Goal: Communication & Community: Answer question/provide support

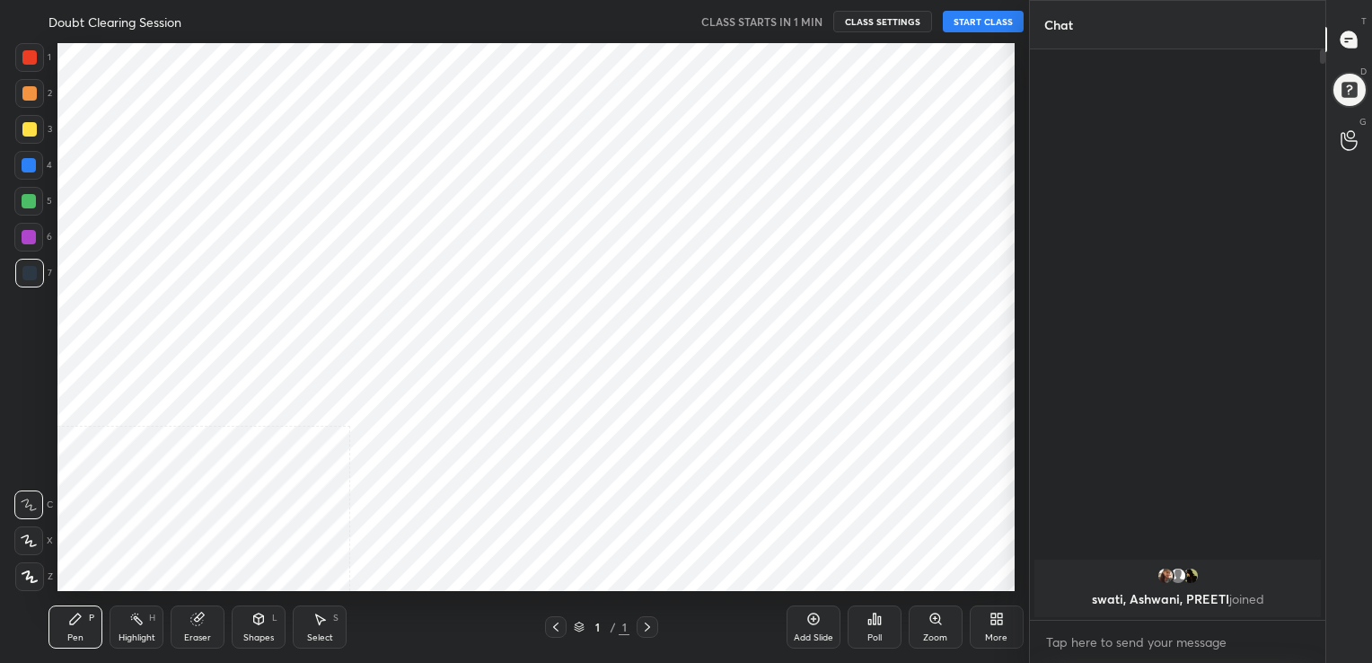
scroll to position [89234, 88825]
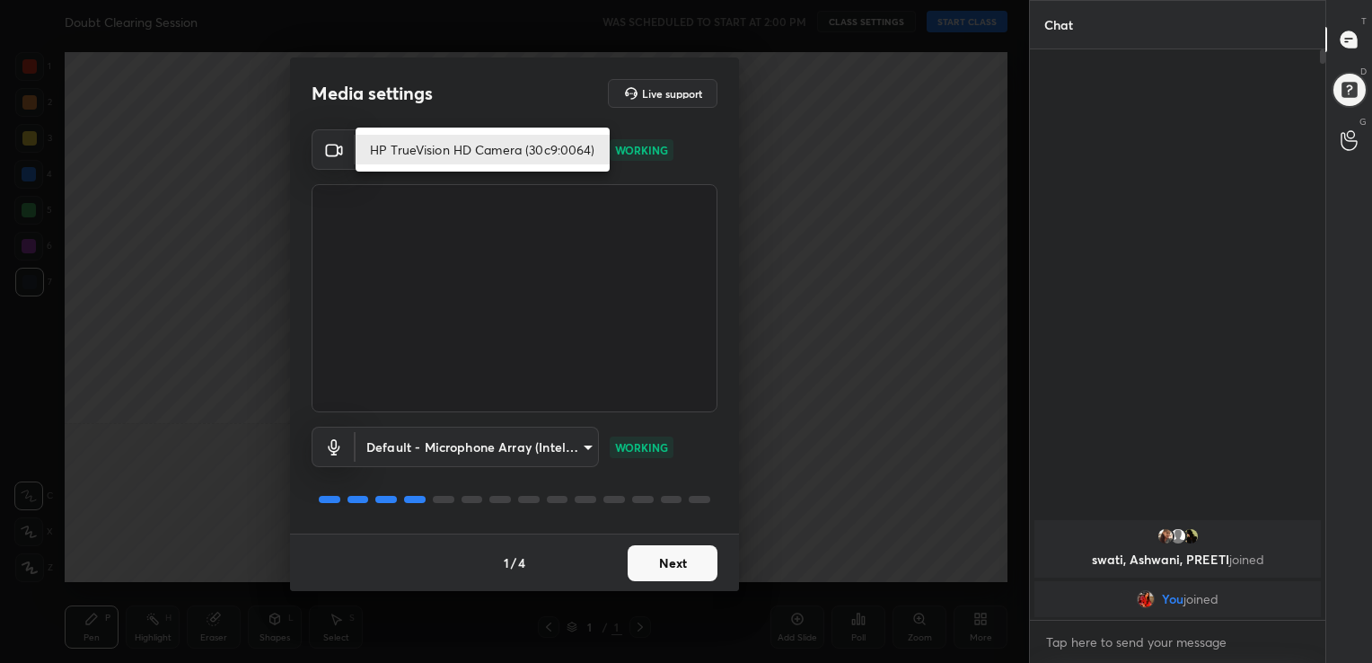
click at [581, 146] on body "1 2 3 4 5 6 7 C X Z C X Z E E Erase all H H Doubt Clearing Session WAS SCHEDULE…" at bounding box center [686, 331] width 1372 height 663
click at [505, 156] on li "HP TrueVision HD Camera (30c9:0064)" at bounding box center [483, 150] width 254 height 30
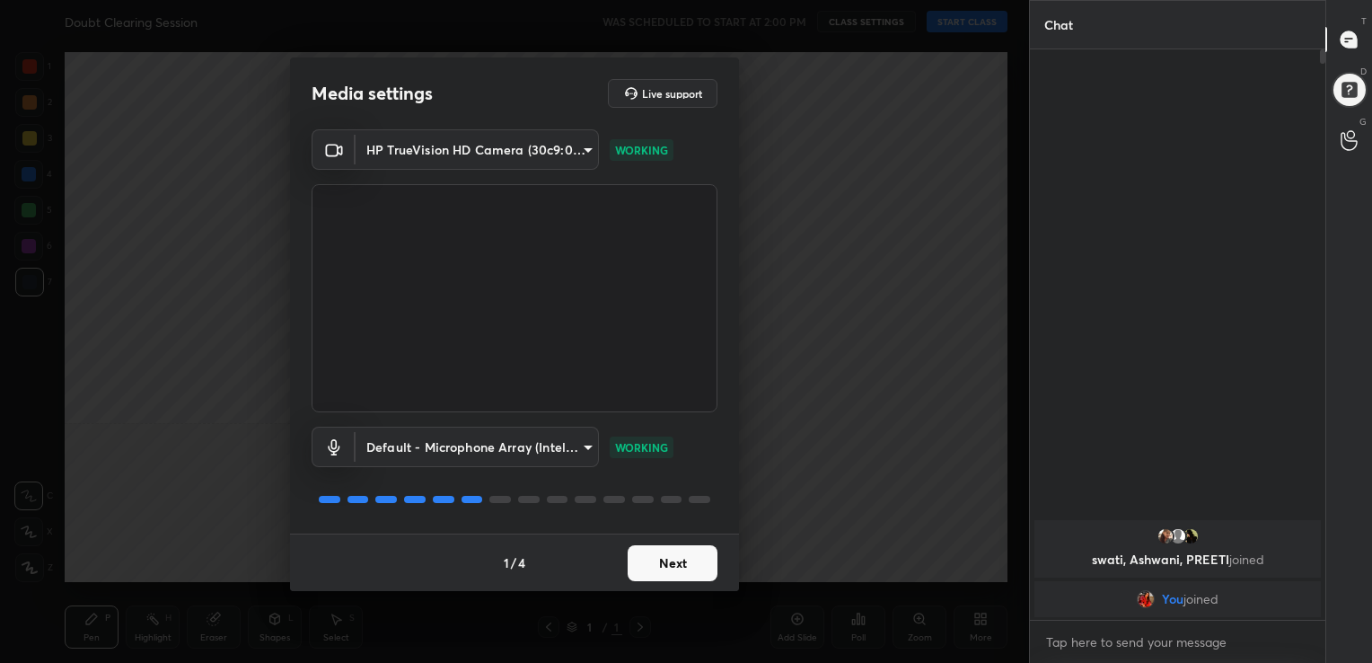
click at [461, 202] on video at bounding box center [515, 298] width 406 height 228
click at [659, 562] on button "Next" at bounding box center [673, 563] width 90 height 36
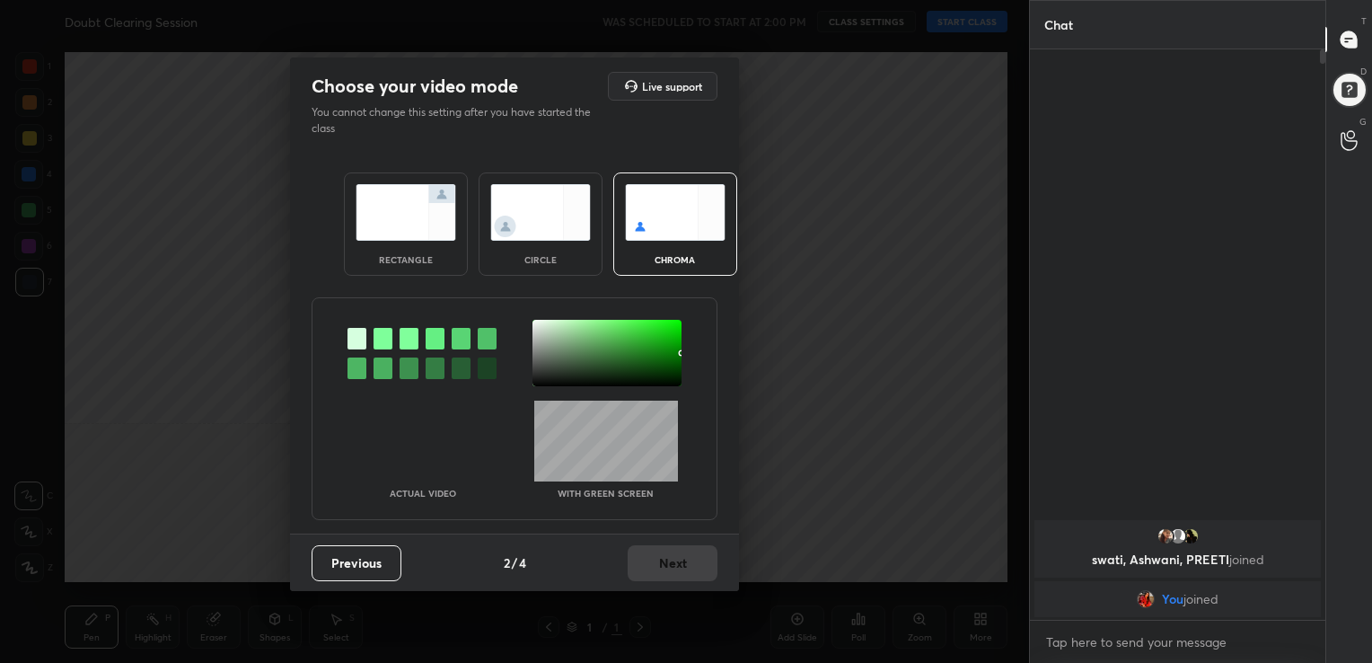
click at [675, 236] on img at bounding box center [675, 212] width 101 height 57
drag, startPoint x: 381, startPoint y: 332, endPoint x: 510, endPoint y: 332, distance: 129.3
click at [510, 332] on div at bounding box center [514, 353] width 404 height 66
click at [535, 322] on div at bounding box center [606, 353] width 149 height 66
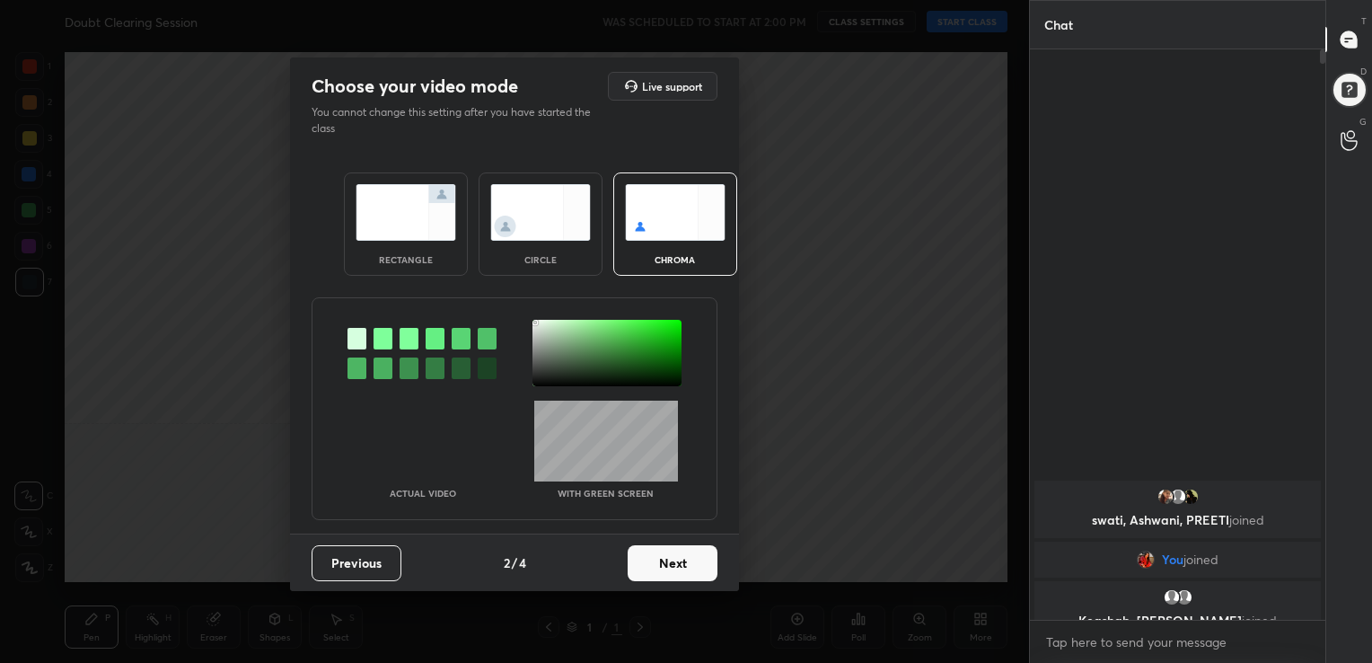
click at [910, 444] on div "Choose your video mode Live support You cannot change this setting after you ha…" at bounding box center [514, 331] width 1029 height 663
click at [388, 338] on div at bounding box center [382, 339] width 19 height 22
click at [535, 321] on div at bounding box center [606, 353] width 149 height 66
click at [675, 552] on div "Choose your video mode Live support You cannot change this setting after you ha…" at bounding box center [514, 323] width 449 height 533
click at [675, 552] on button "Next" at bounding box center [673, 563] width 90 height 36
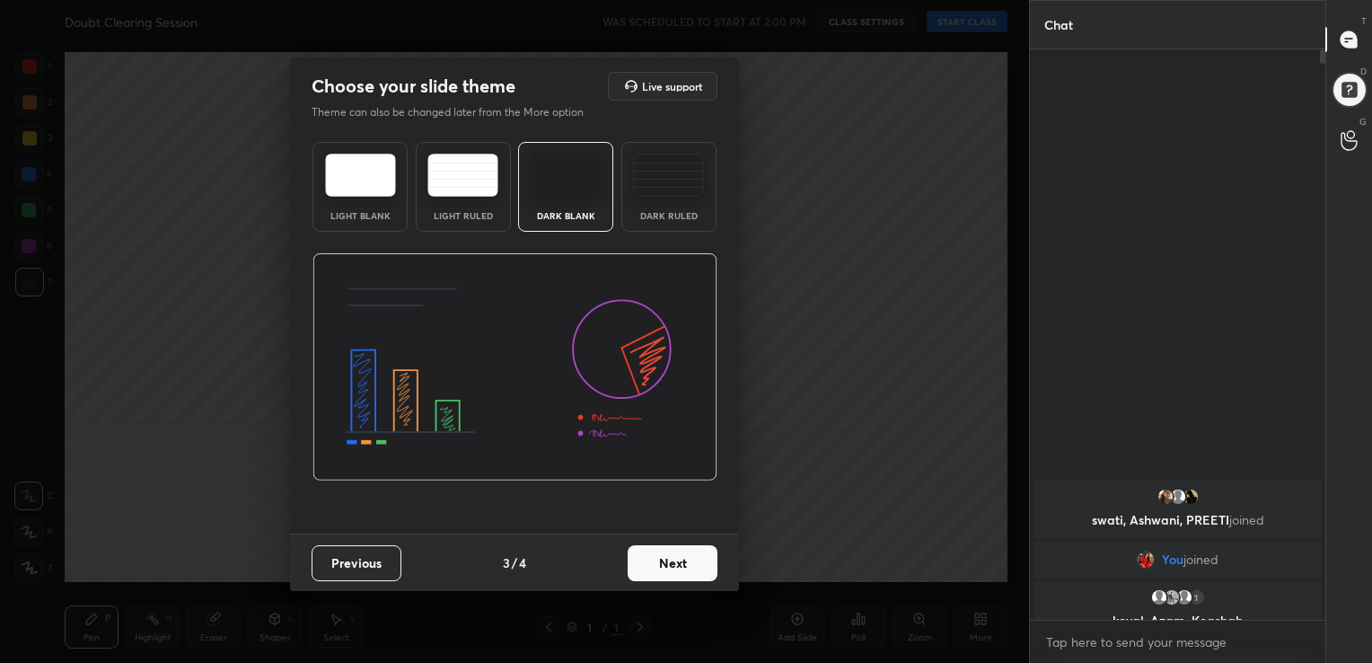
click at [675, 569] on button "Next" at bounding box center [673, 563] width 90 height 36
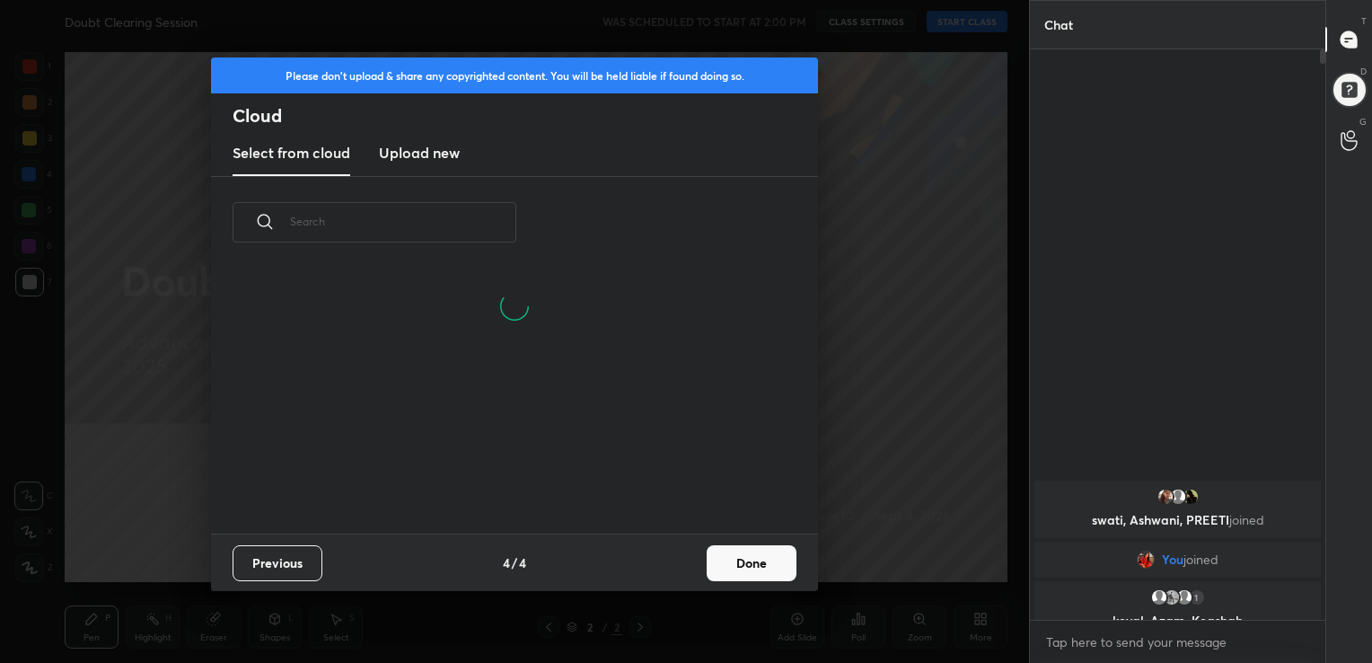
scroll to position [266, 576]
click at [443, 153] on h3 "Upload new" at bounding box center [419, 153] width 81 height 22
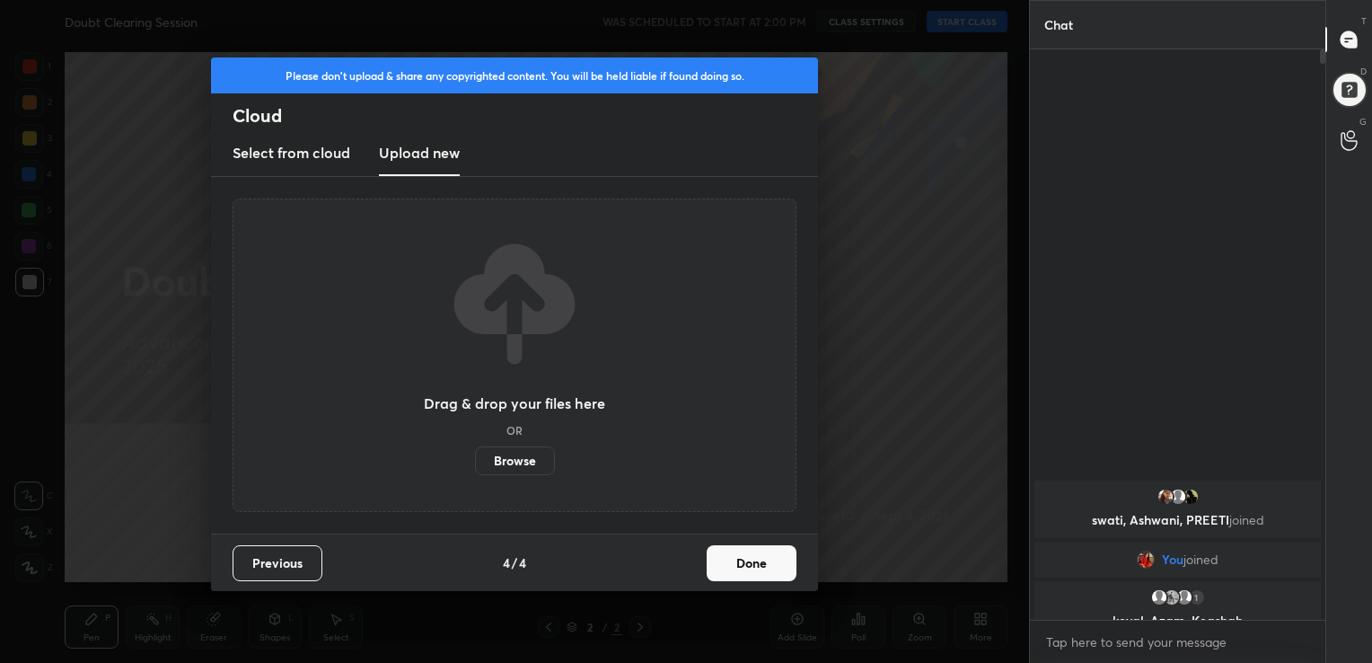
click at [531, 455] on label "Browse" at bounding box center [515, 460] width 80 height 29
click at [475, 455] on input "Browse" at bounding box center [475, 460] width 0 height 29
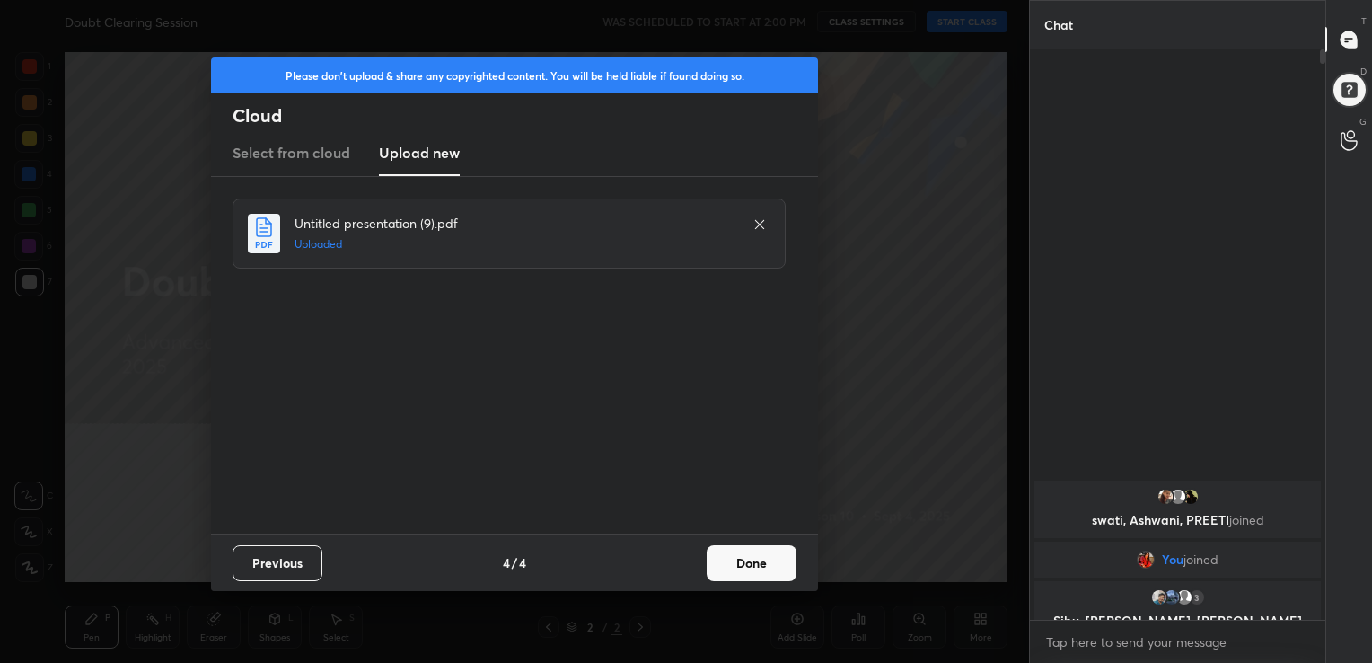
click at [740, 550] on button "Done" at bounding box center [752, 563] width 90 height 36
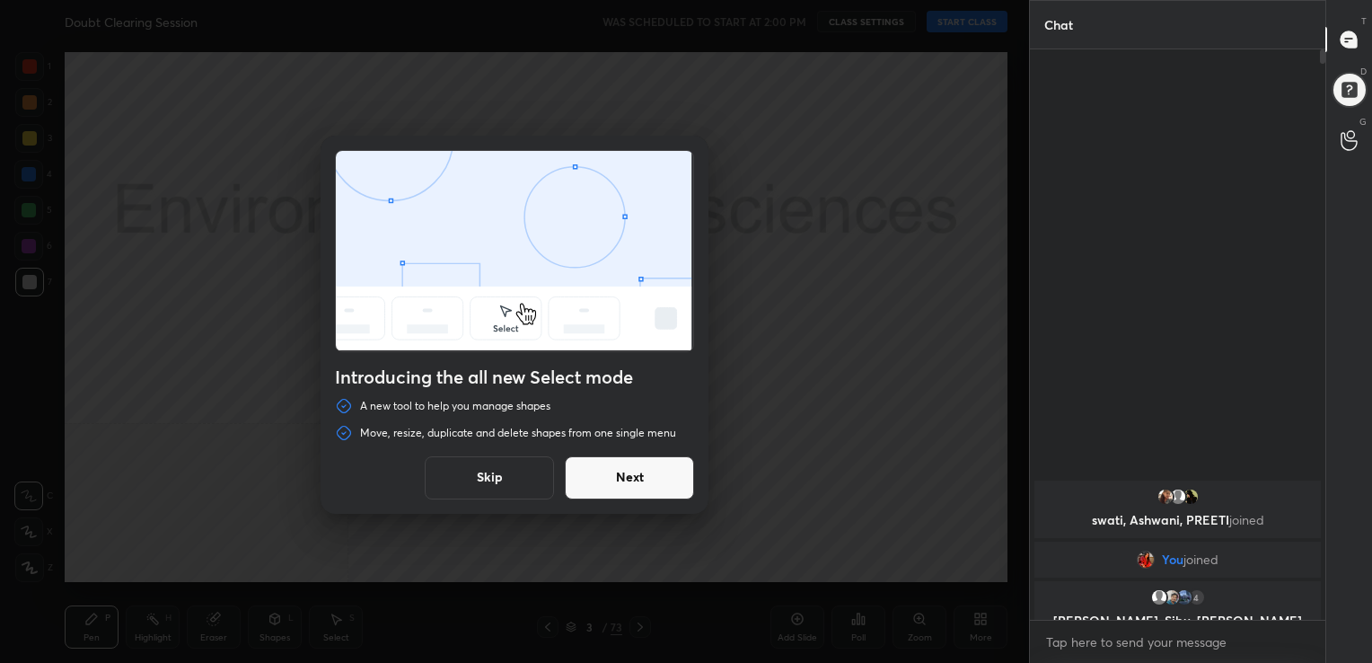
click at [505, 487] on button "Skip" at bounding box center [489, 477] width 129 height 43
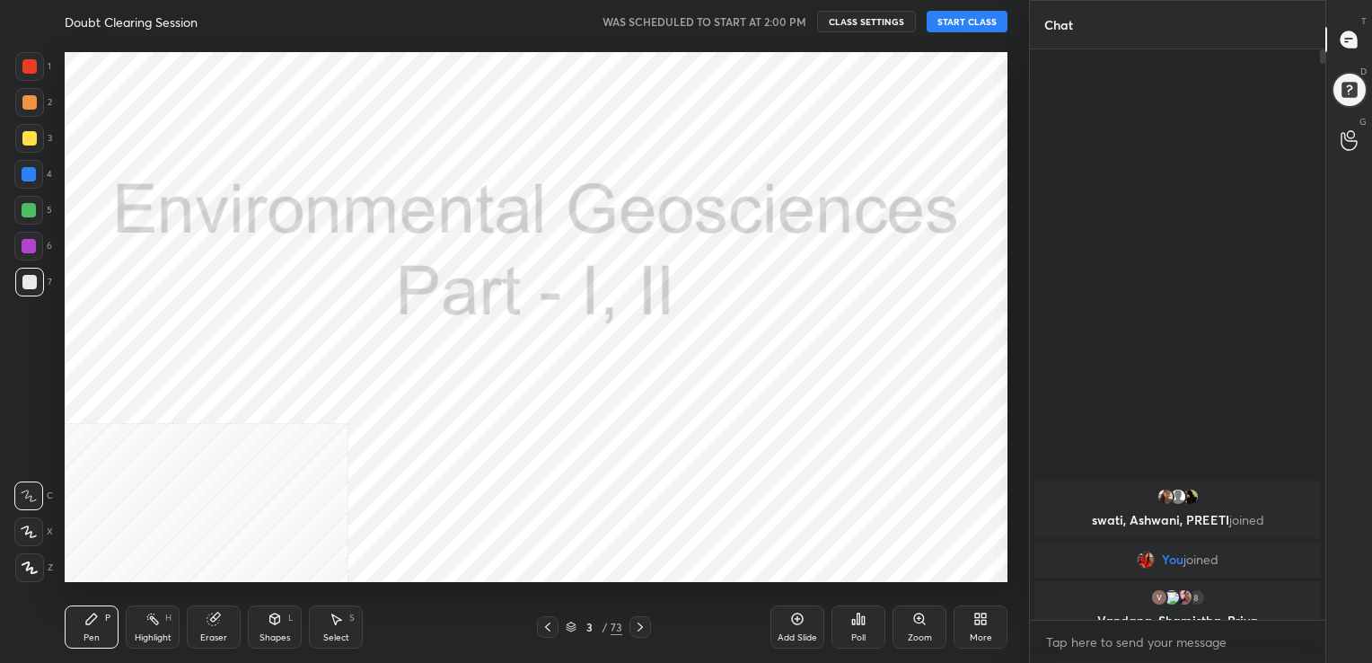
click at [988, 22] on button "START CLASS" at bounding box center [967, 22] width 81 height 22
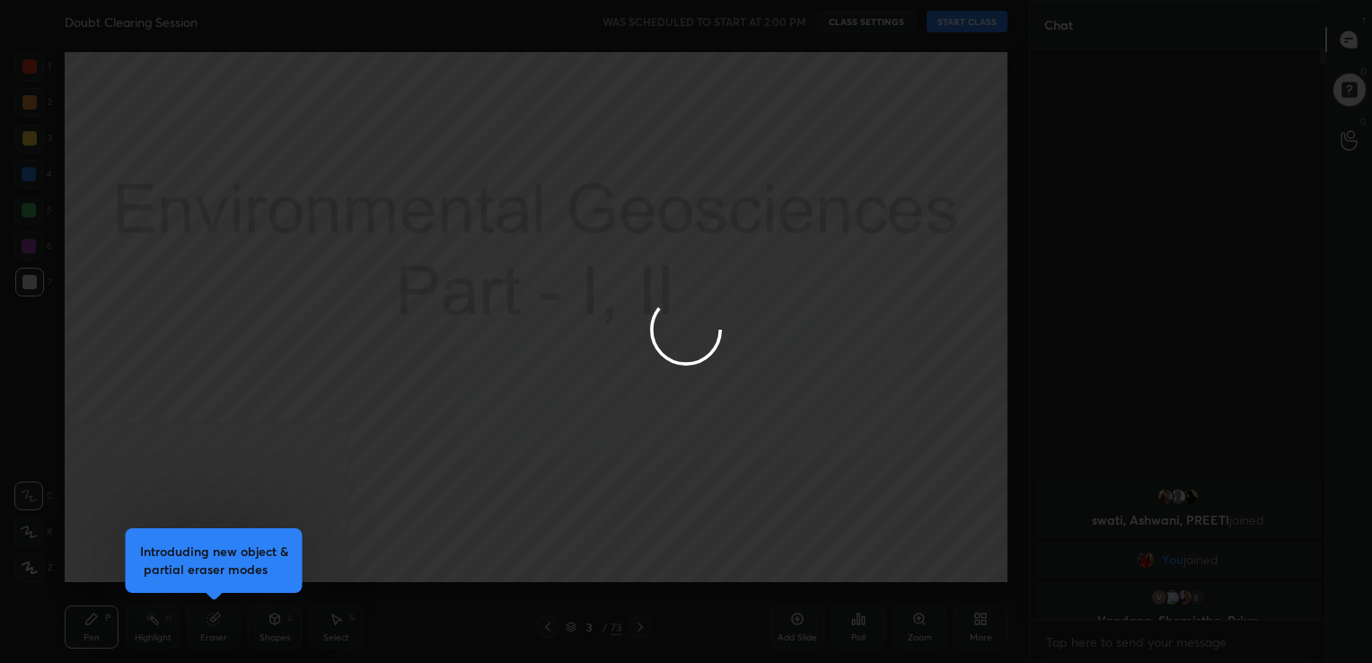
type textarea "x"
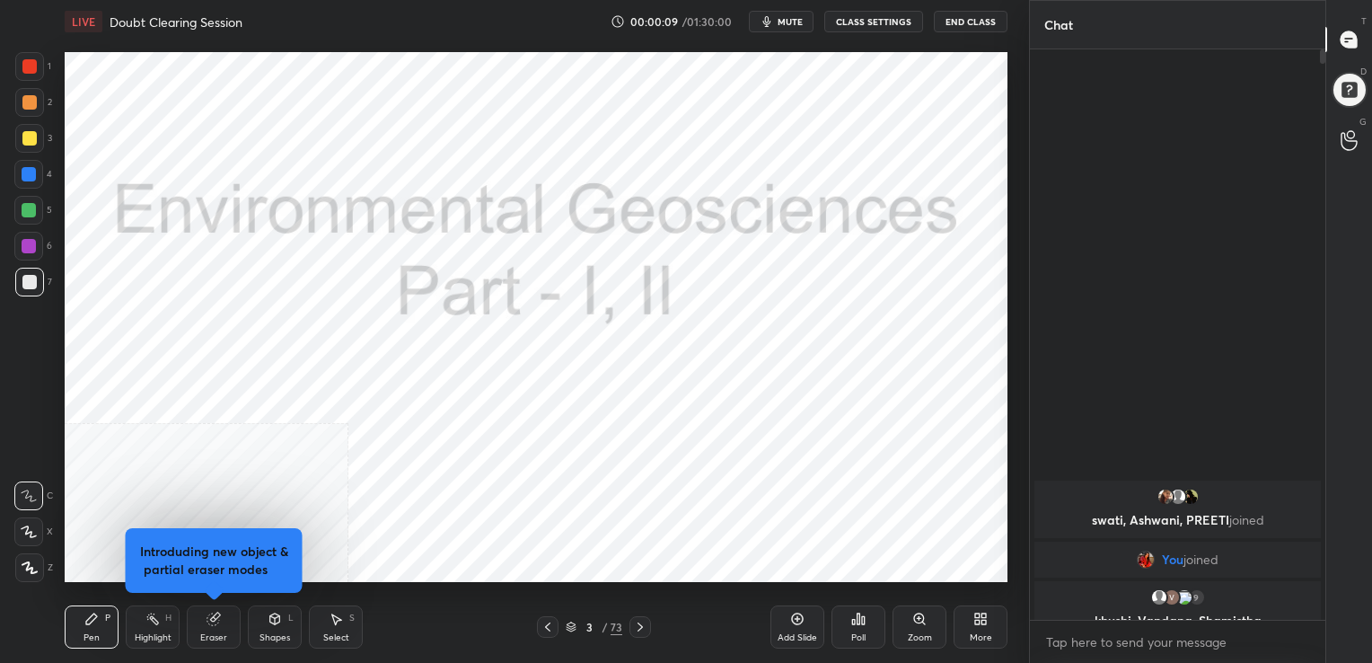
click at [795, 17] on span "mute" at bounding box center [790, 21] width 25 height 13
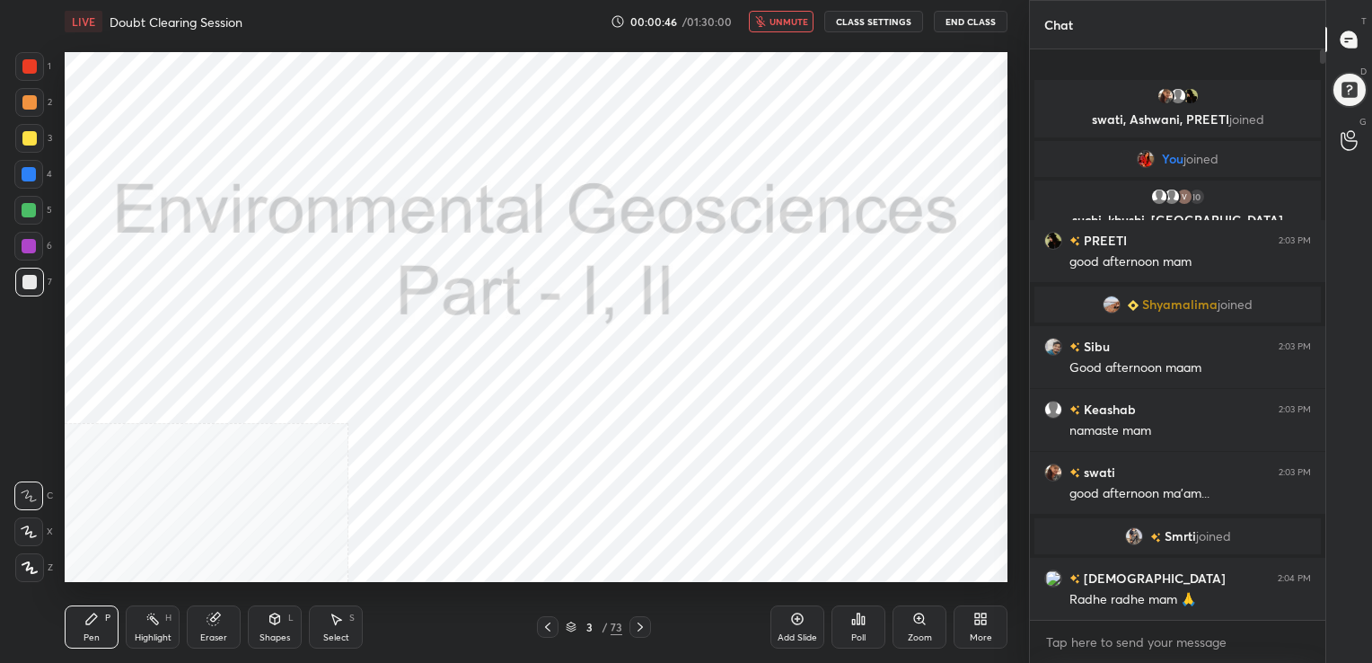
click at [795, 17] on span "unmute" at bounding box center [788, 21] width 39 height 13
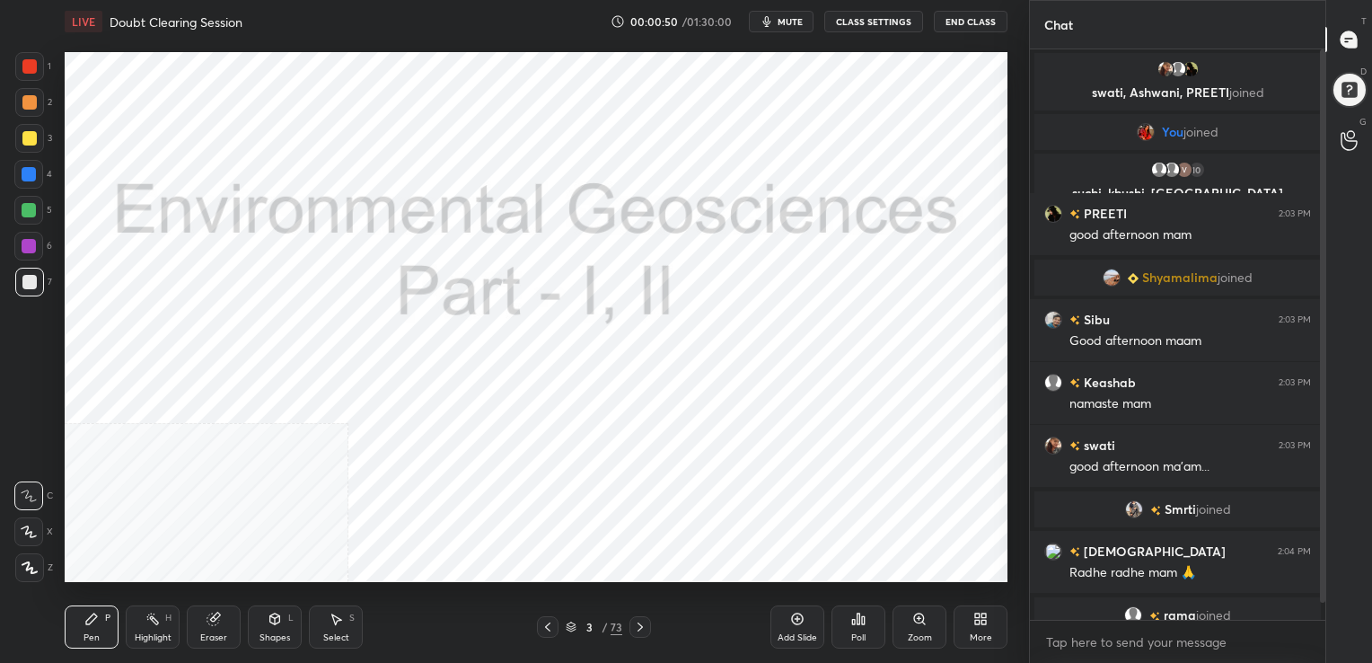
click at [786, 18] on span "mute" at bounding box center [790, 21] width 25 height 13
click at [786, 18] on span "unmute" at bounding box center [788, 21] width 39 height 13
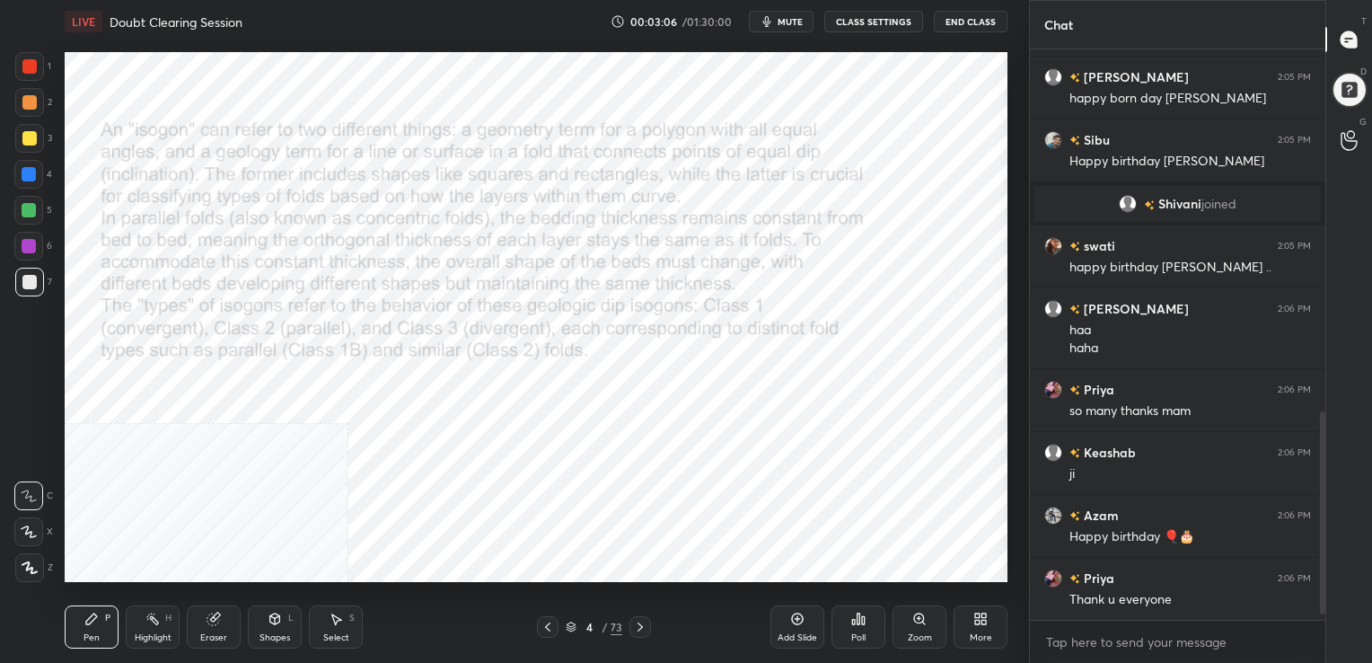
scroll to position [1036, 0]
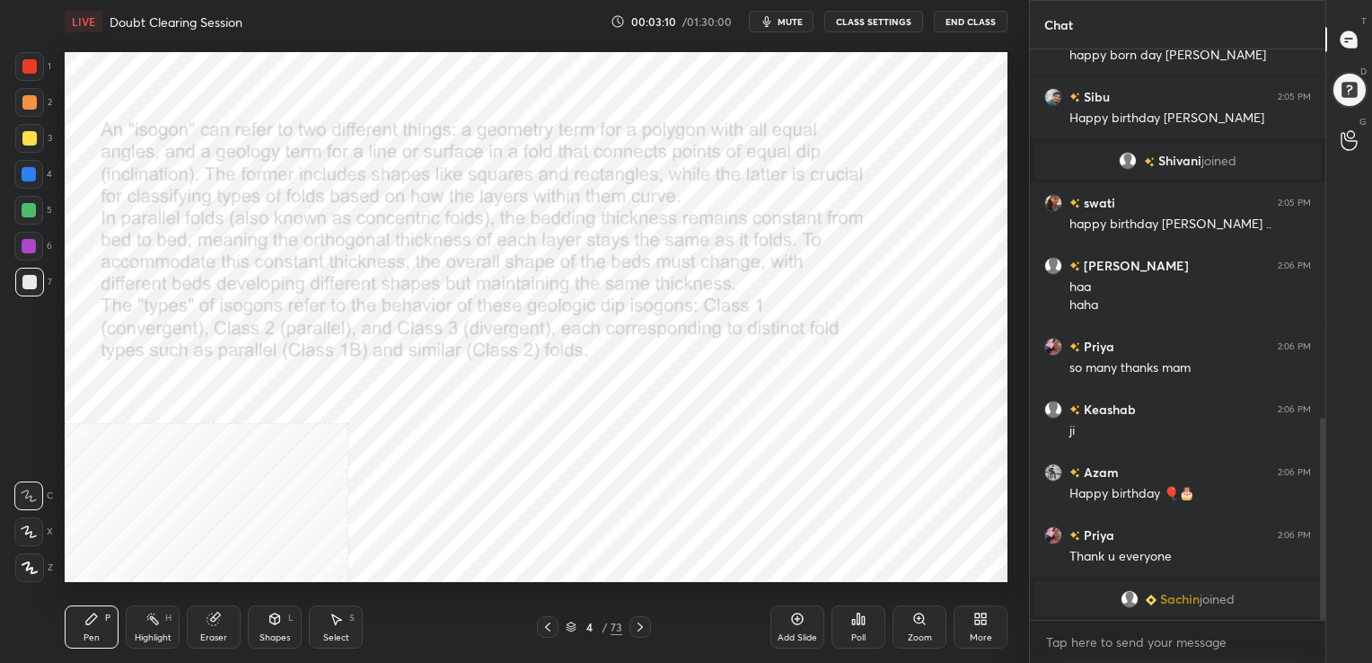
click at [29, 71] on div at bounding box center [29, 66] width 14 height 14
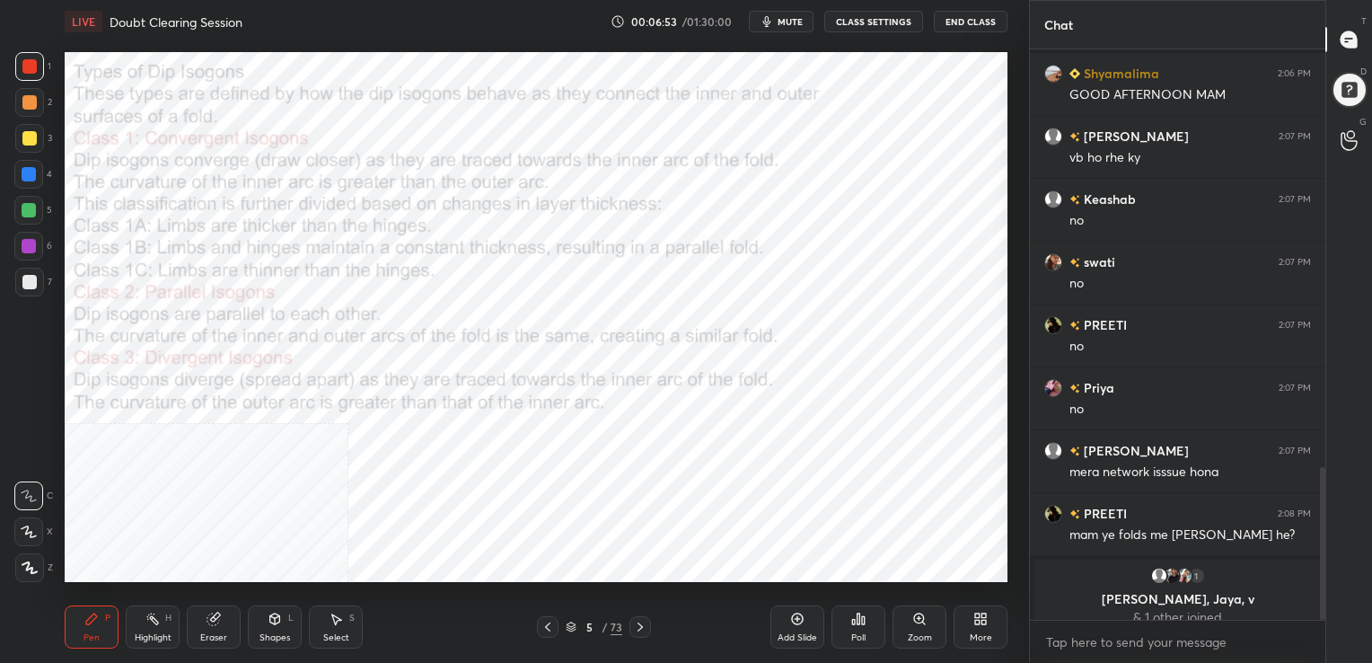
scroll to position [1560, 0]
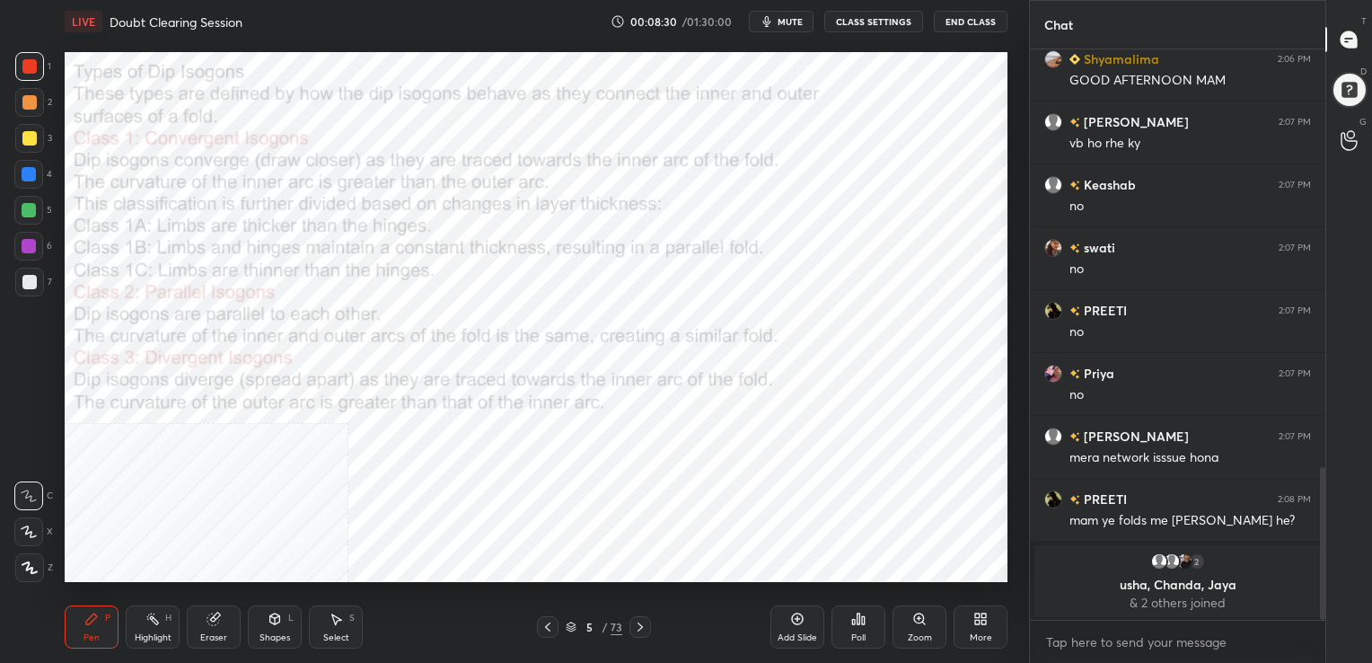
click at [209, 620] on icon at bounding box center [213, 619] width 12 height 12
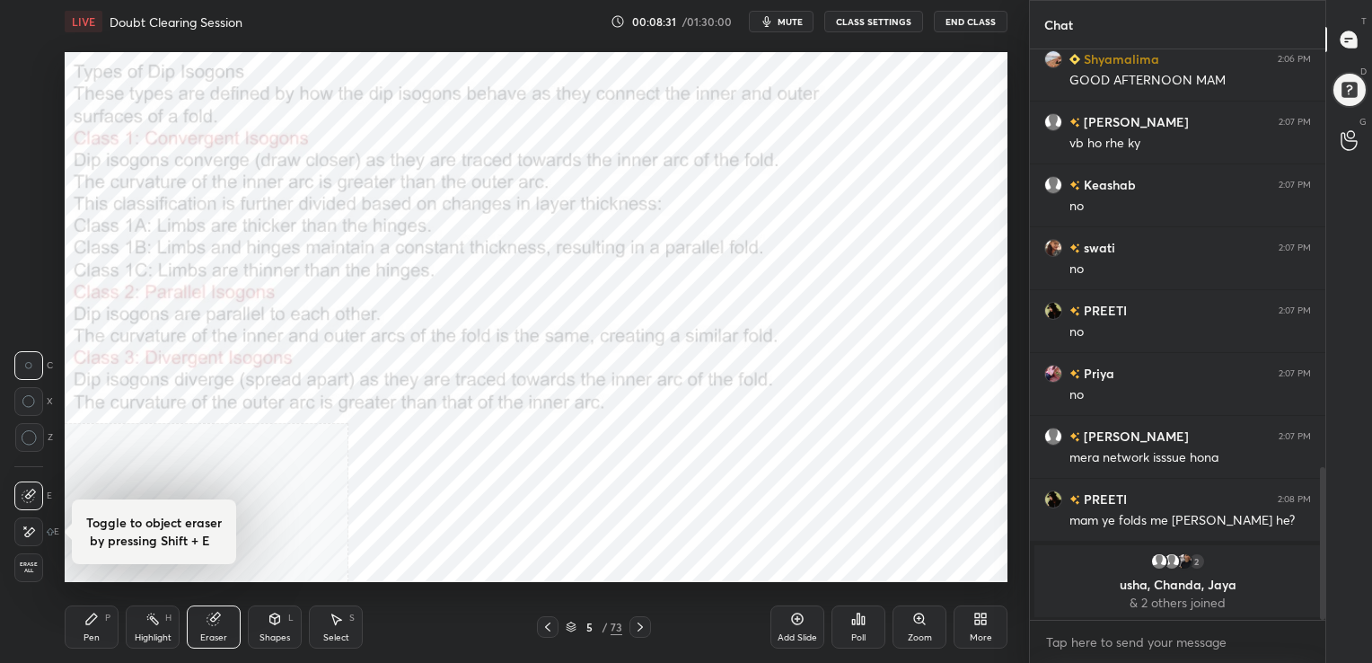
click at [20, 566] on span "Erase all" at bounding box center [28, 567] width 27 height 13
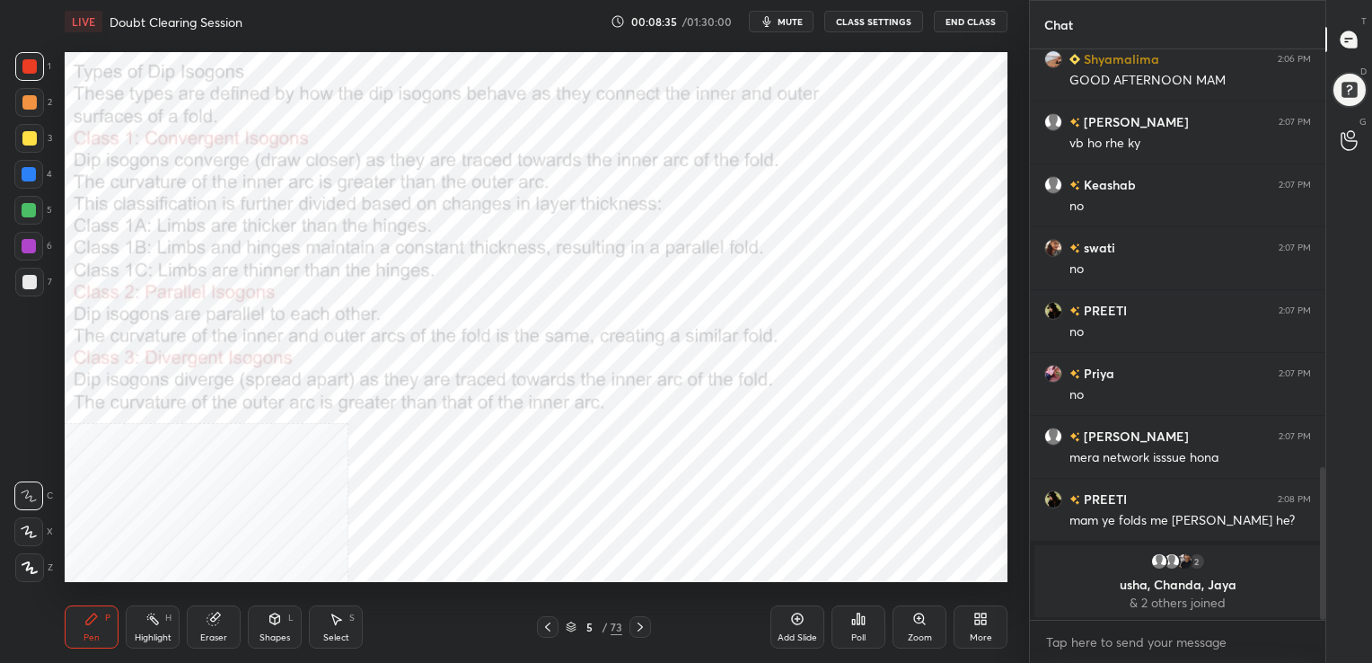
click at [566, 627] on icon at bounding box center [571, 626] width 11 height 11
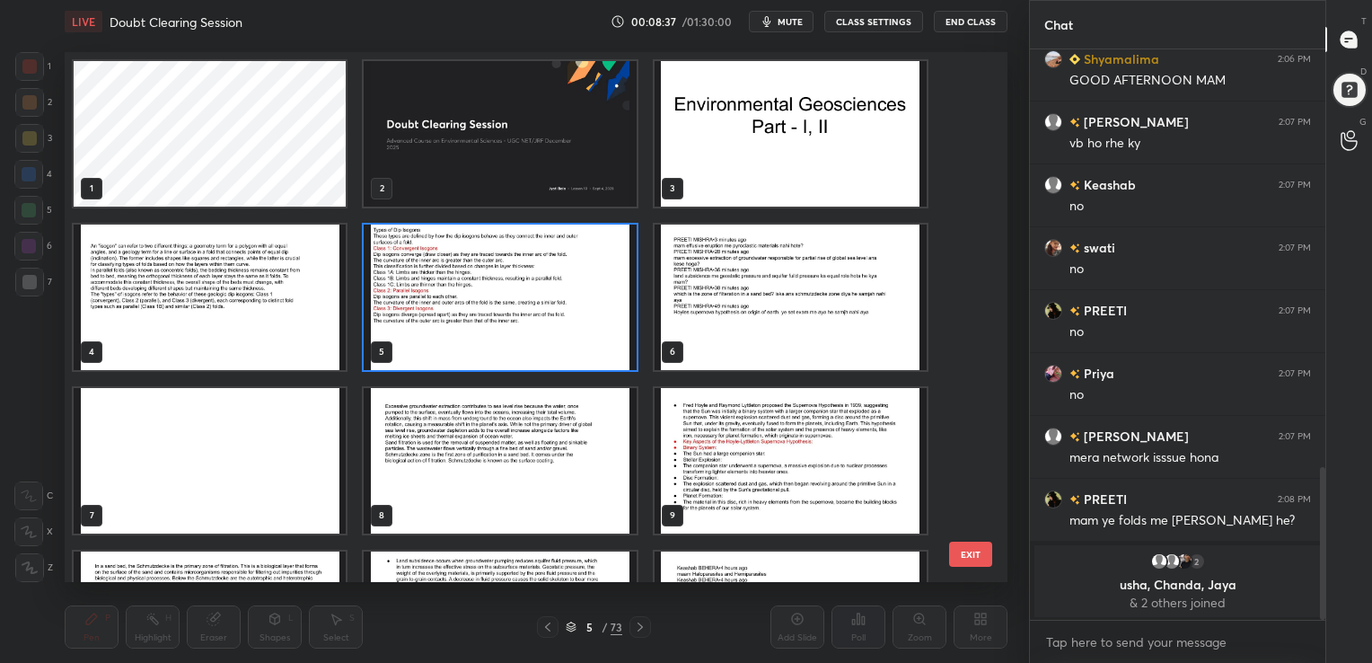
scroll to position [0, 0]
click at [769, 313] on img "grid" at bounding box center [791, 296] width 272 height 145
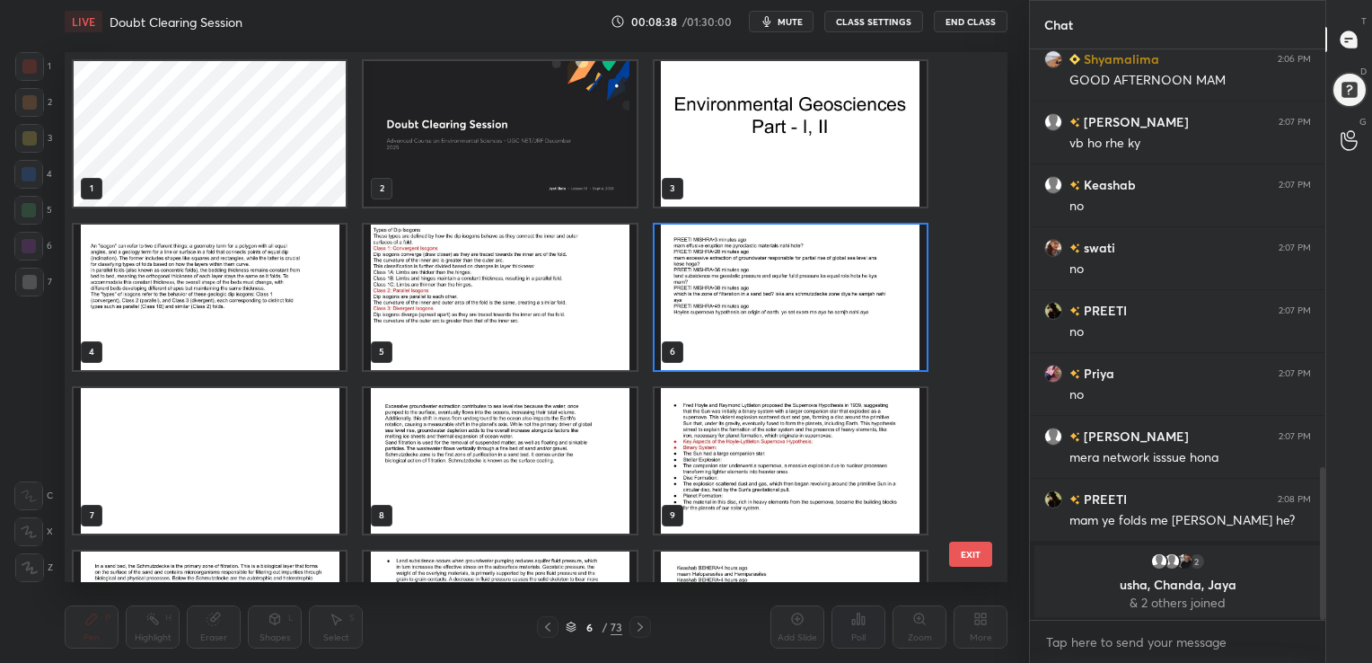
click at [769, 313] on img "grid" at bounding box center [791, 296] width 272 height 145
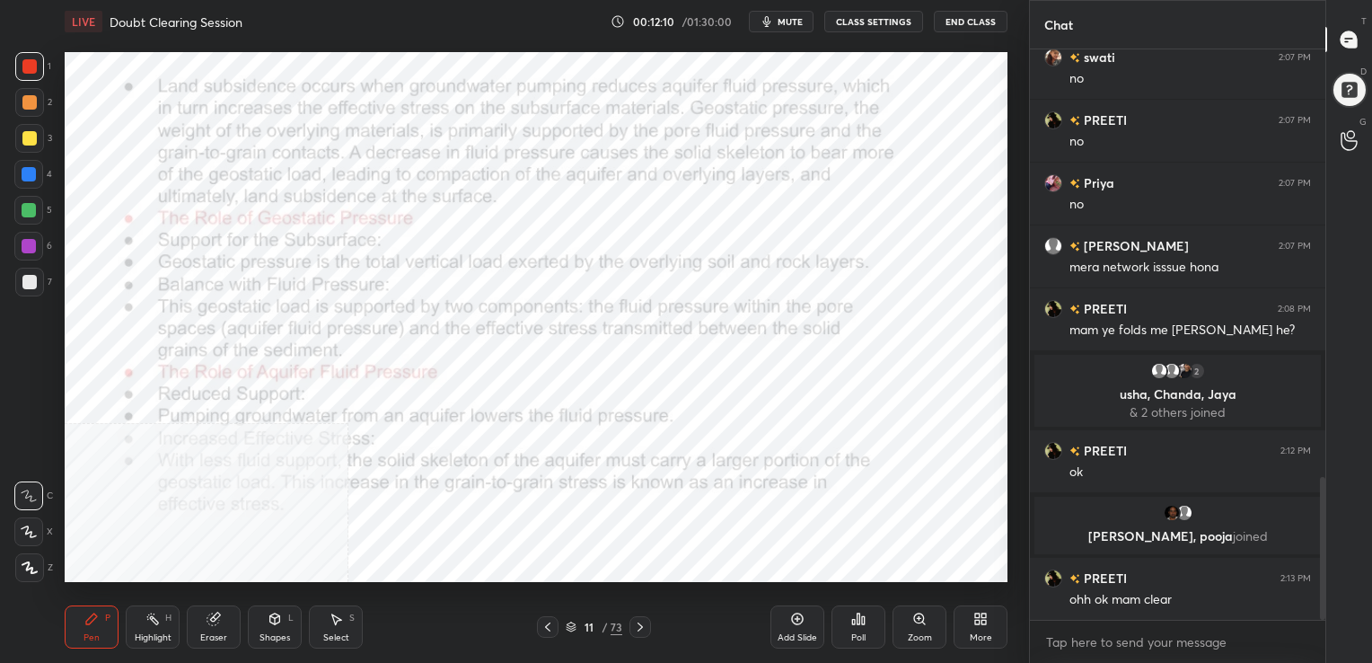
scroll to position [1704, 0]
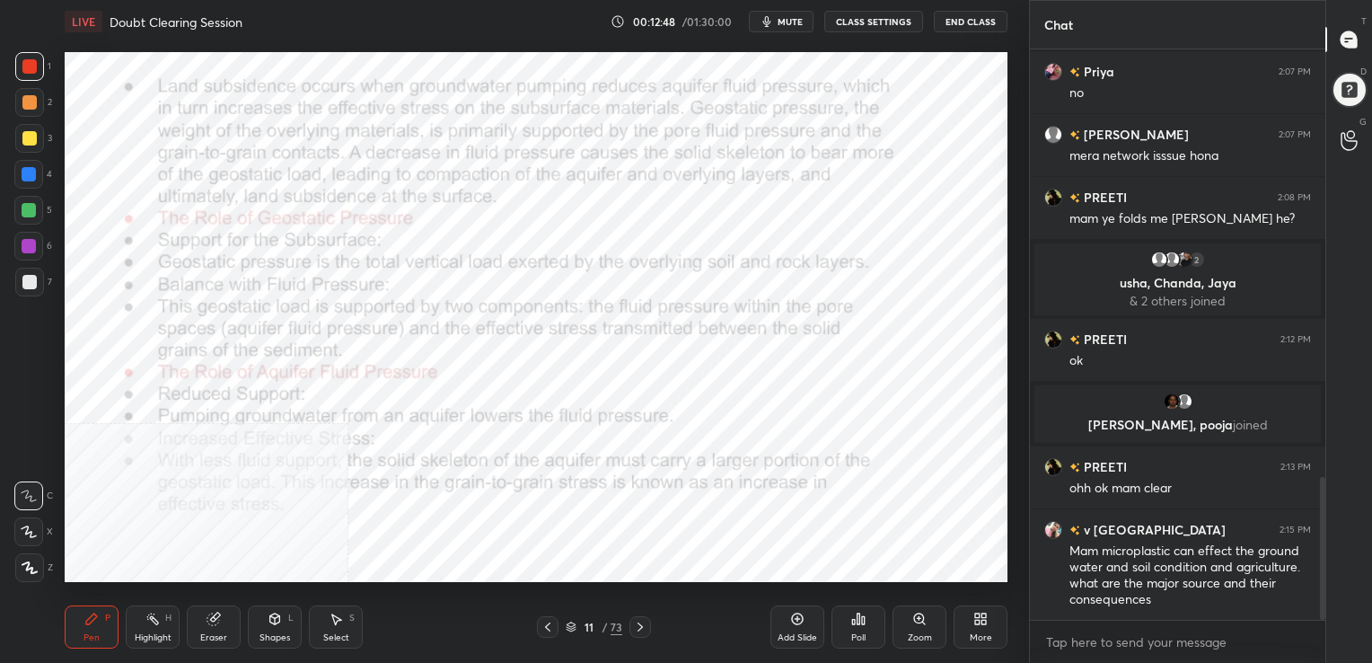
drag, startPoint x: 990, startPoint y: 606, endPoint x: 981, endPoint y: 634, distance: 29.2
click at [981, 634] on div "More" at bounding box center [980, 626] width 54 height 43
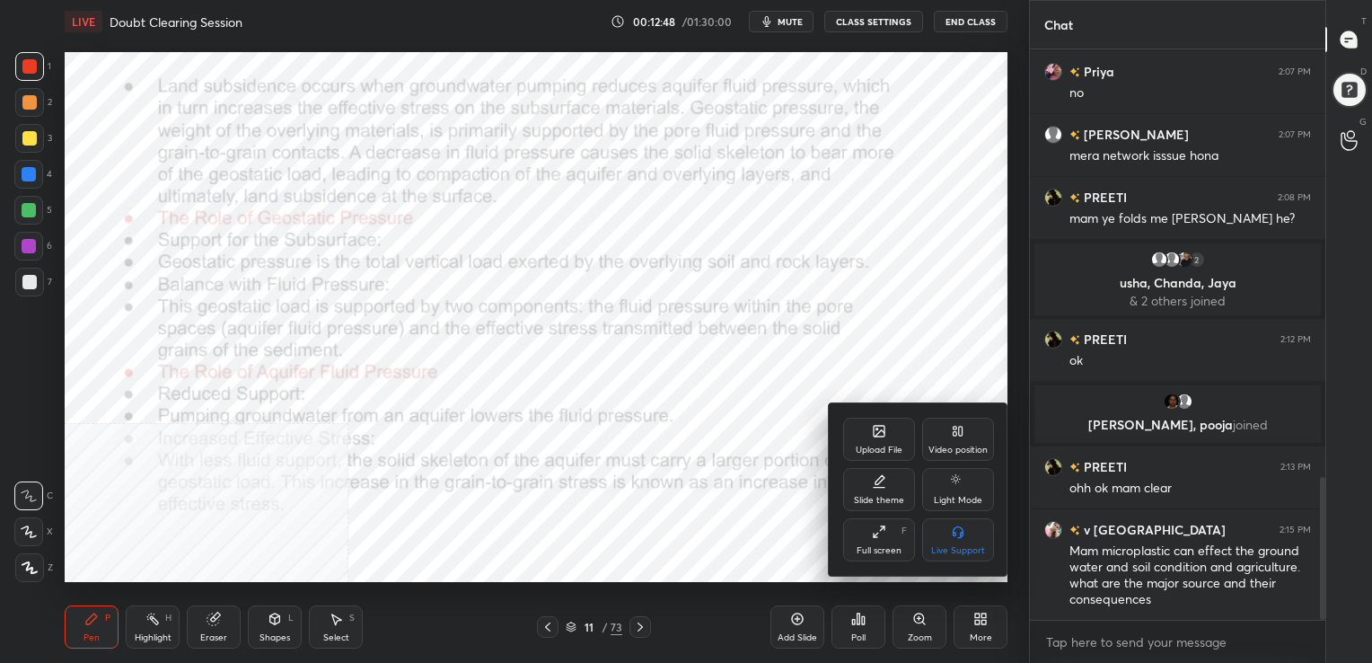
click at [981, 634] on div at bounding box center [686, 331] width 1372 height 663
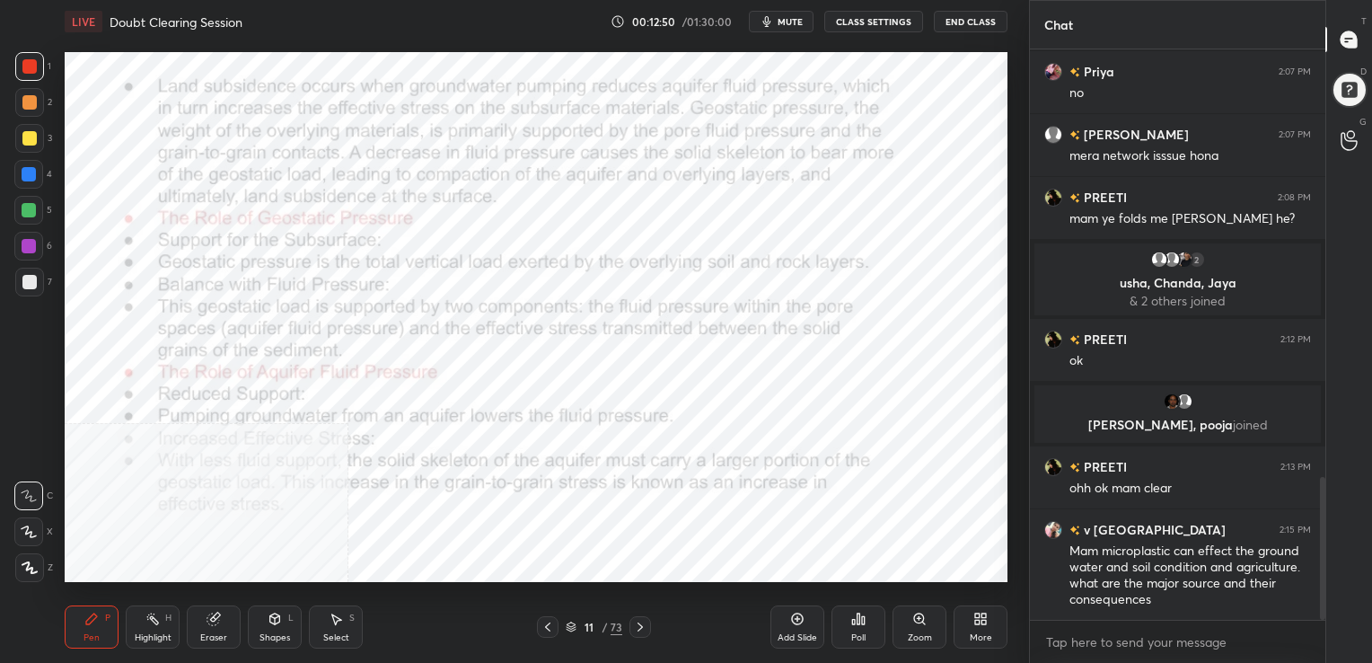
click at [968, 626] on div "More" at bounding box center [980, 626] width 54 height 43
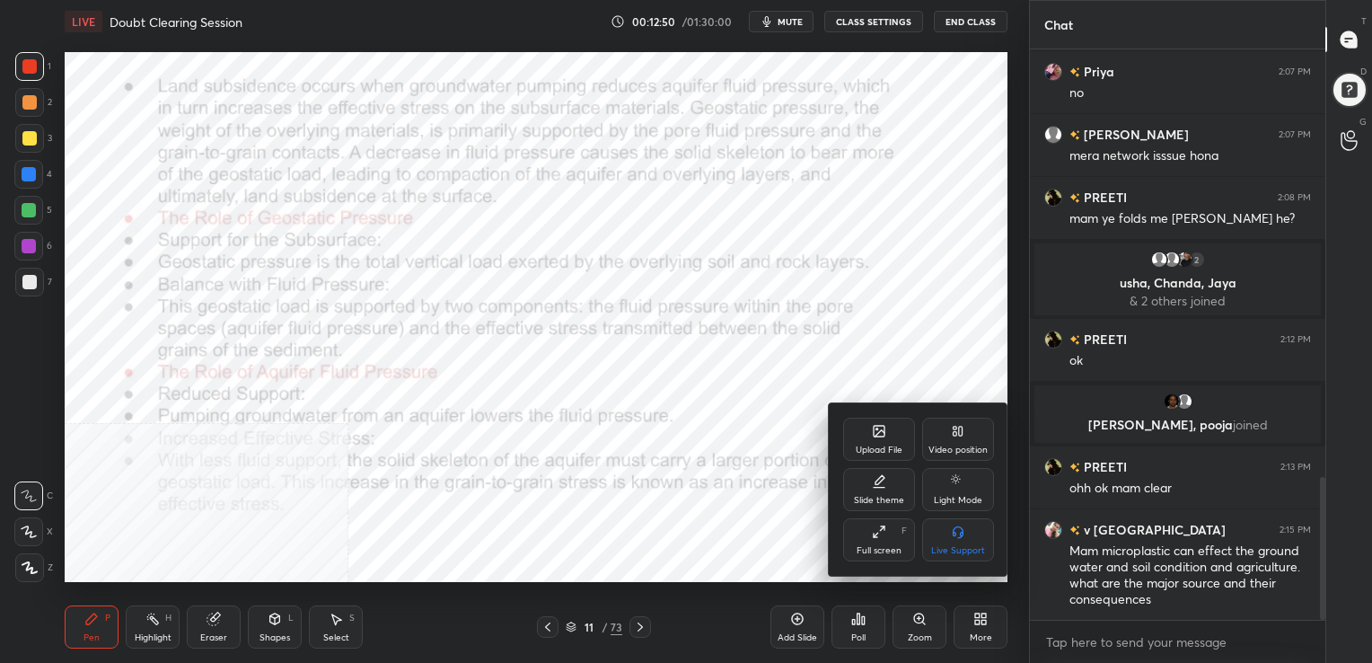
scroll to position [1783, 0]
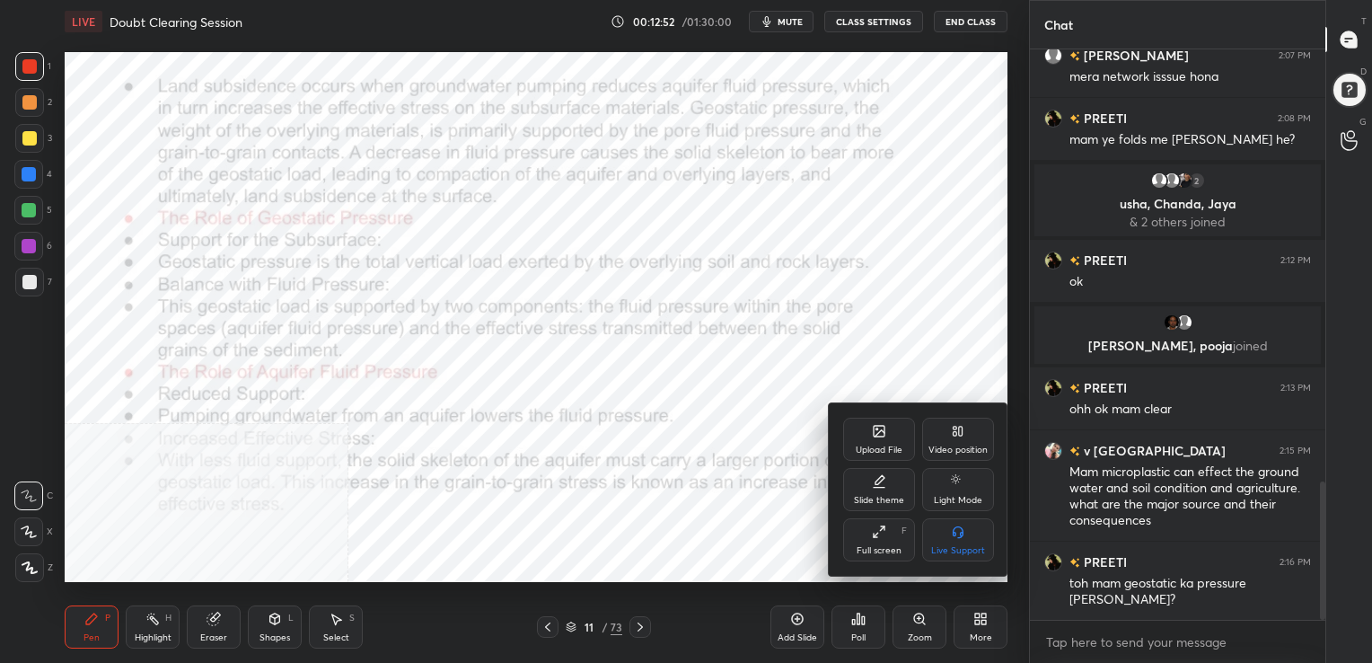
drag, startPoint x: 937, startPoint y: 442, endPoint x: 941, endPoint y: 379, distance: 63.0
click at [941, 379] on div "Upload File Video position Slide theme Light Mode Full screen F Live Support" at bounding box center [686, 331] width 1372 height 663
click at [943, 426] on div "Video position" at bounding box center [958, 438] width 72 height 43
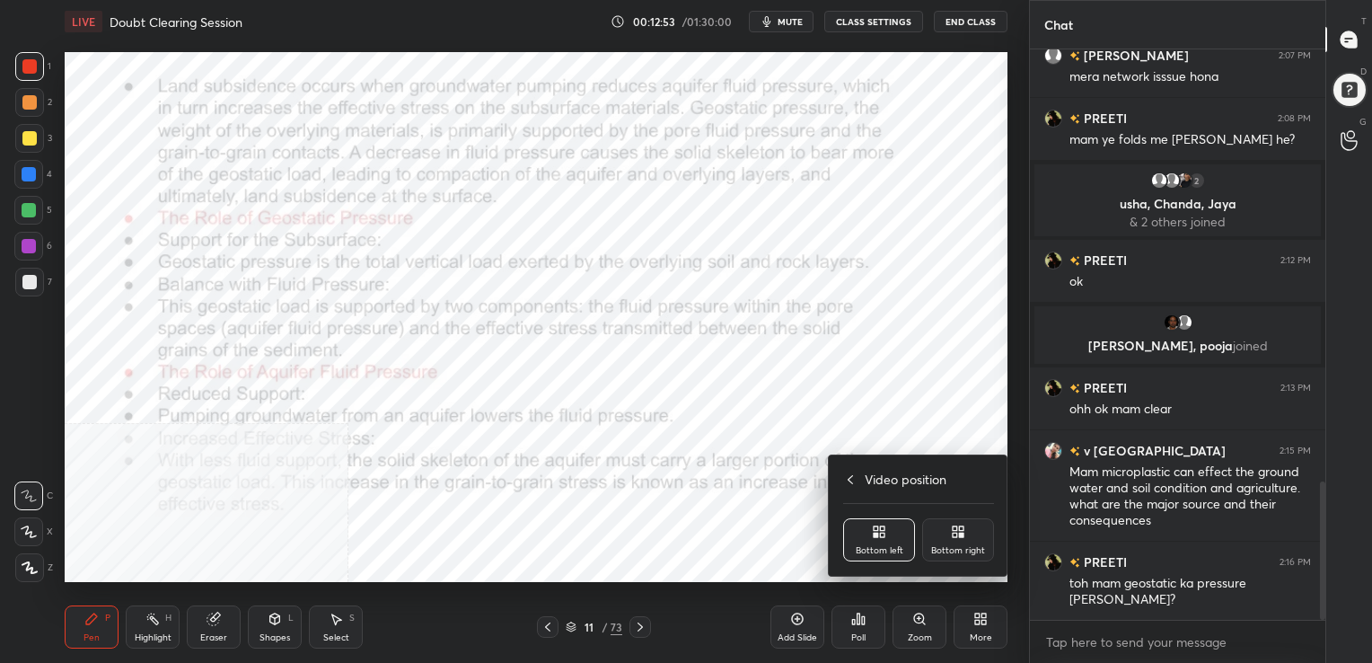
click at [964, 540] on div "Bottom right" at bounding box center [958, 539] width 72 height 43
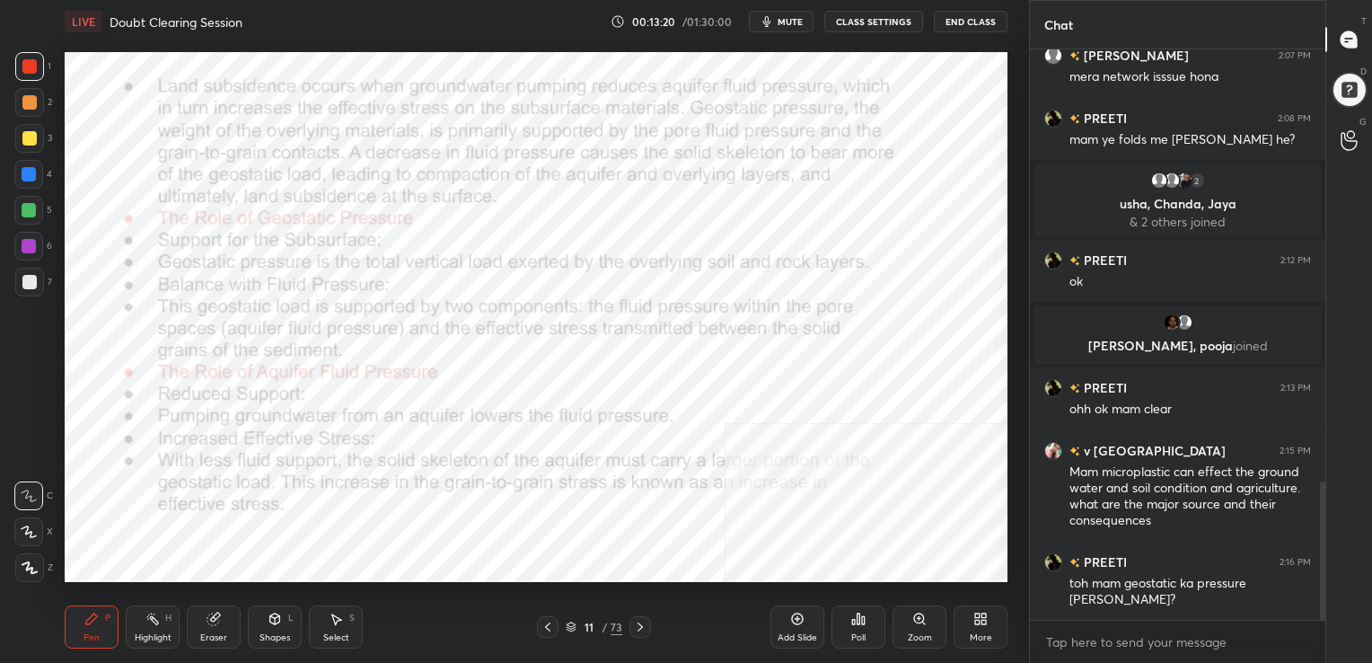
click at [567, 616] on div "11 / 73" at bounding box center [594, 627] width 114 height 22
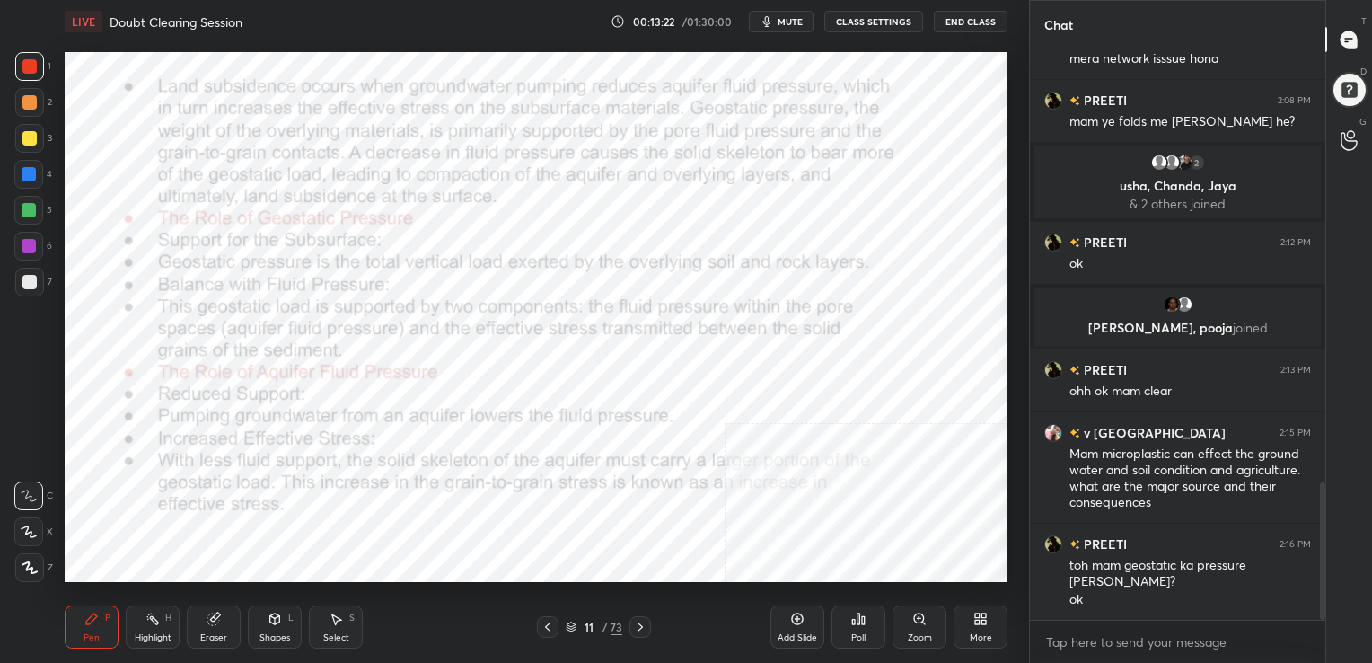
click at [572, 627] on icon at bounding box center [571, 626] width 11 height 11
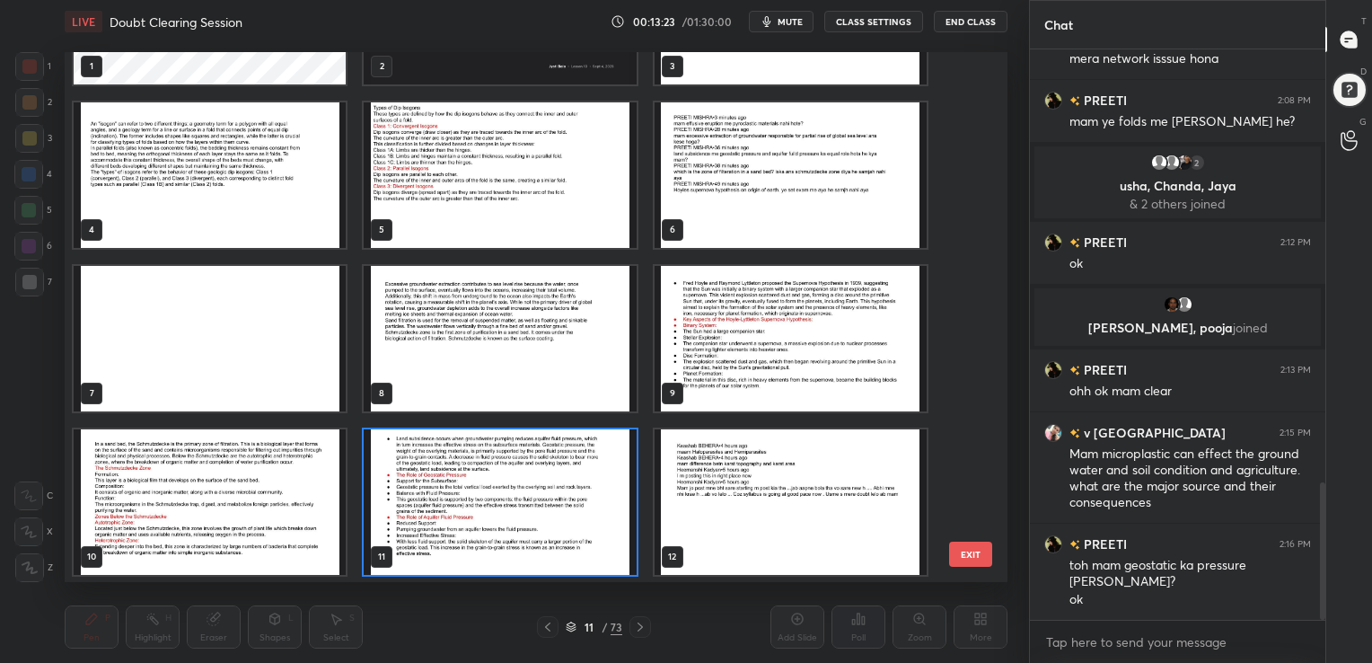
scroll to position [0, 0]
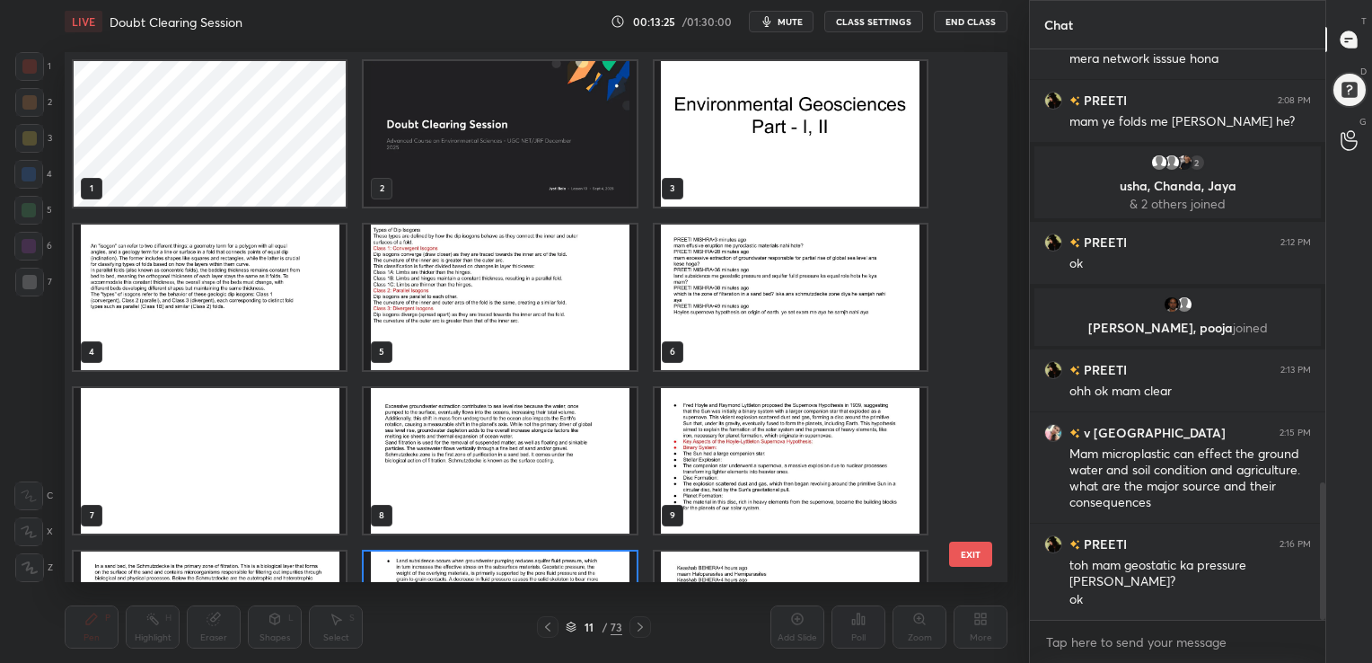
click at [709, 296] on img "grid" at bounding box center [791, 296] width 272 height 145
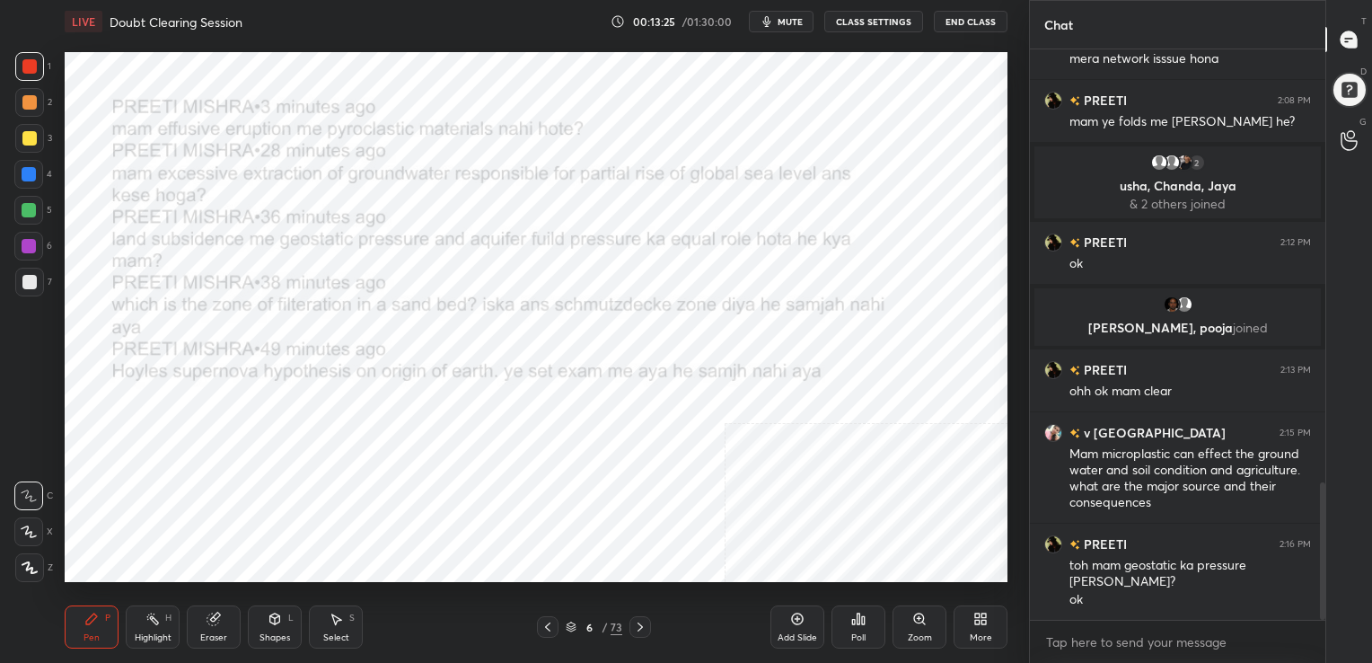
click at [709, 296] on img "grid" at bounding box center [791, 296] width 272 height 145
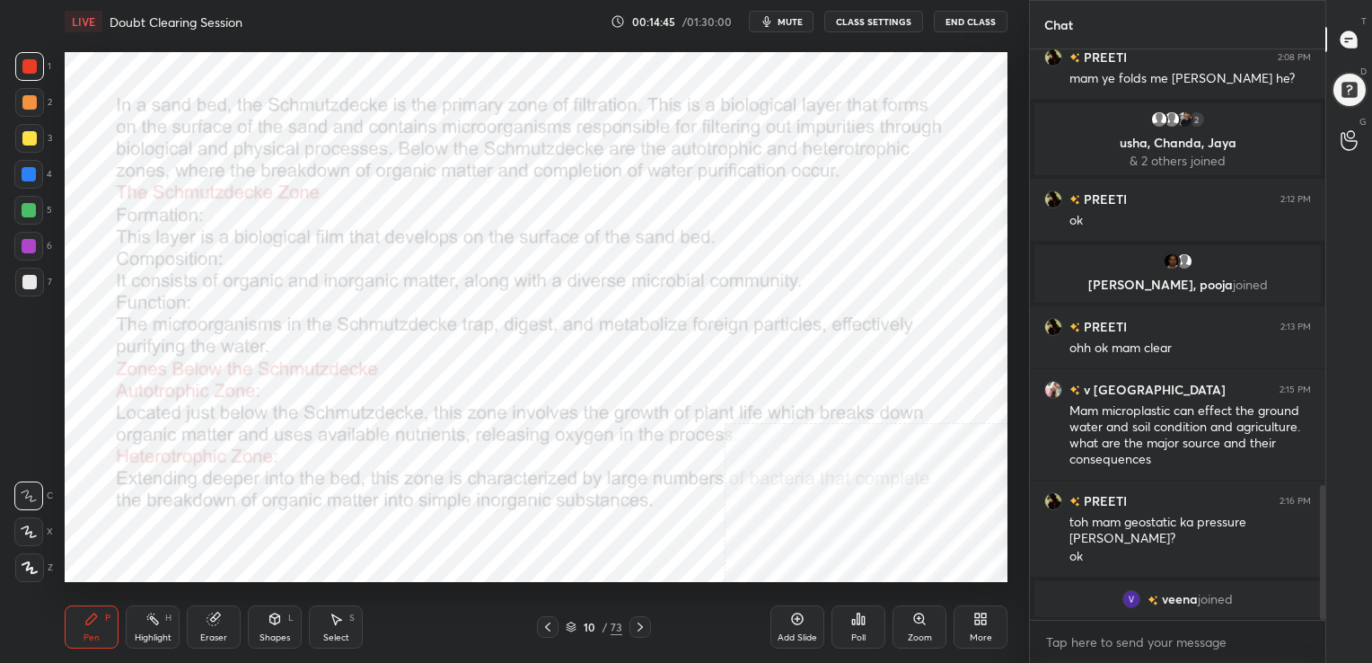
scroll to position [1819, 0]
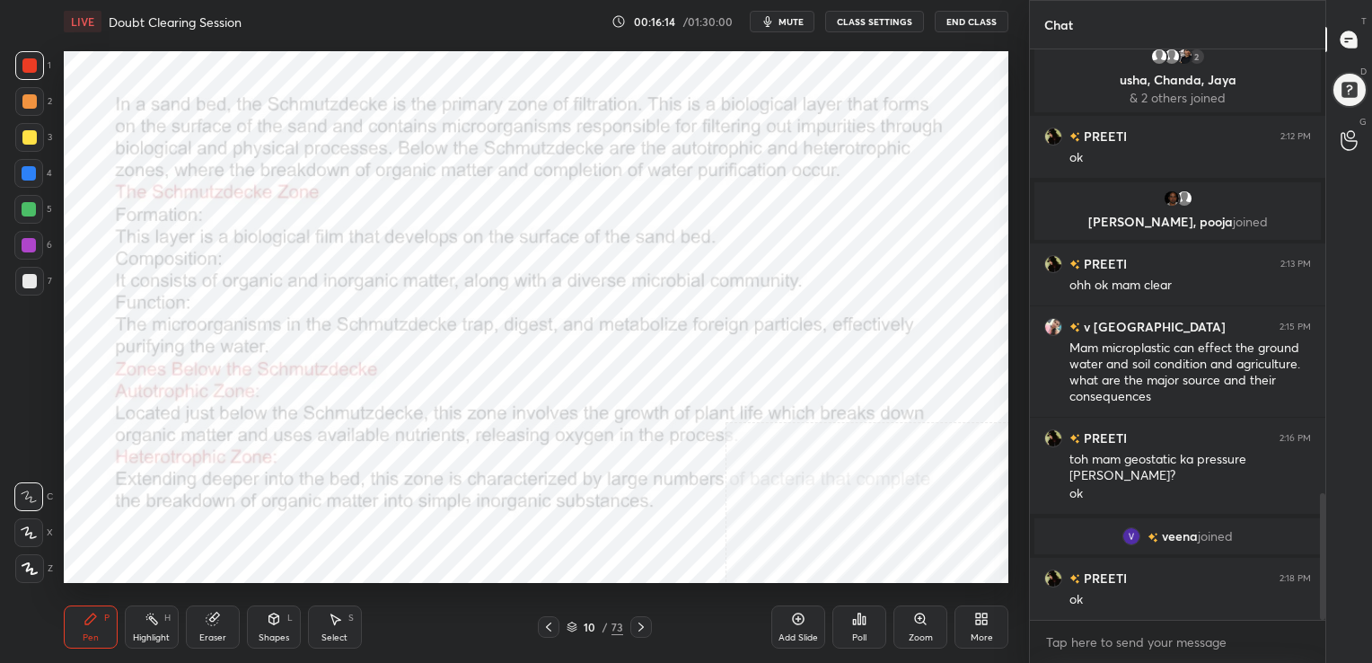
scroll to position [89234, 88825]
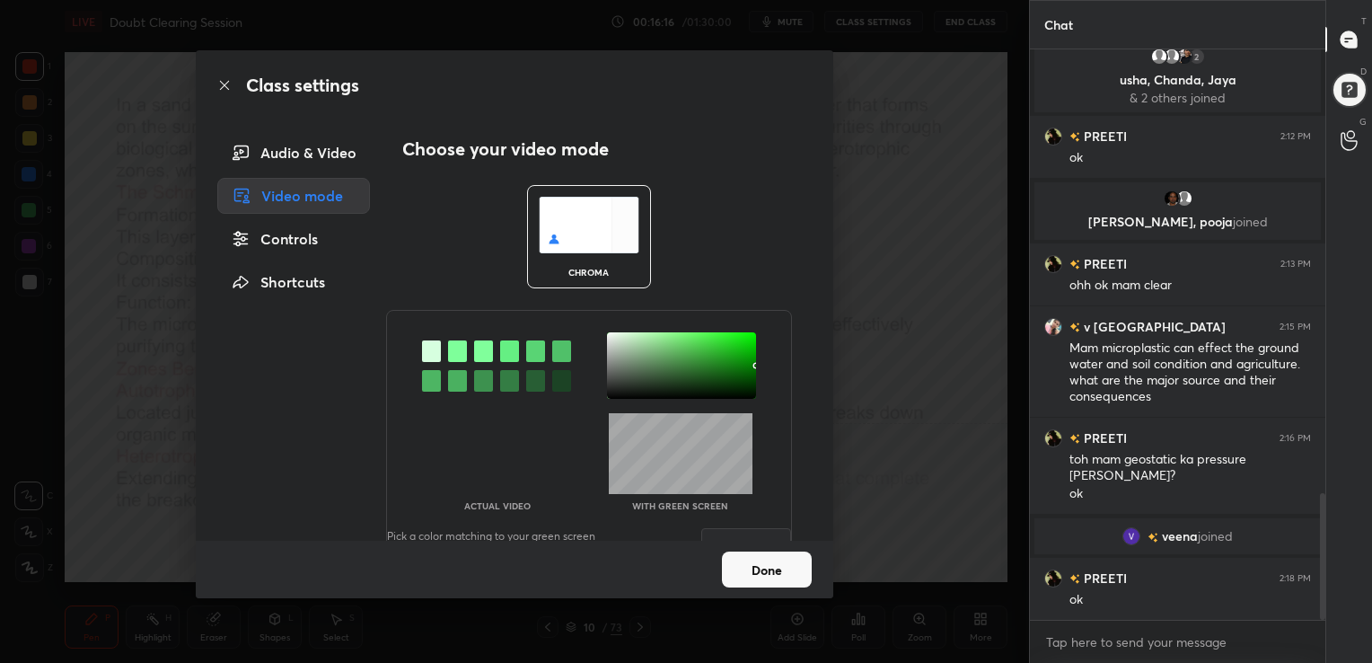
click at [594, 200] on img at bounding box center [589, 225] width 101 height 57
drag, startPoint x: 447, startPoint y: 354, endPoint x: 611, endPoint y: 335, distance: 165.4
click at [611, 335] on div at bounding box center [589, 365] width 404 height 66
click at [669, 445] on div "Actual Video With green screen Pick a color matching to your green screen to ge…" at bounding box center [589, 448] width 406 height 277
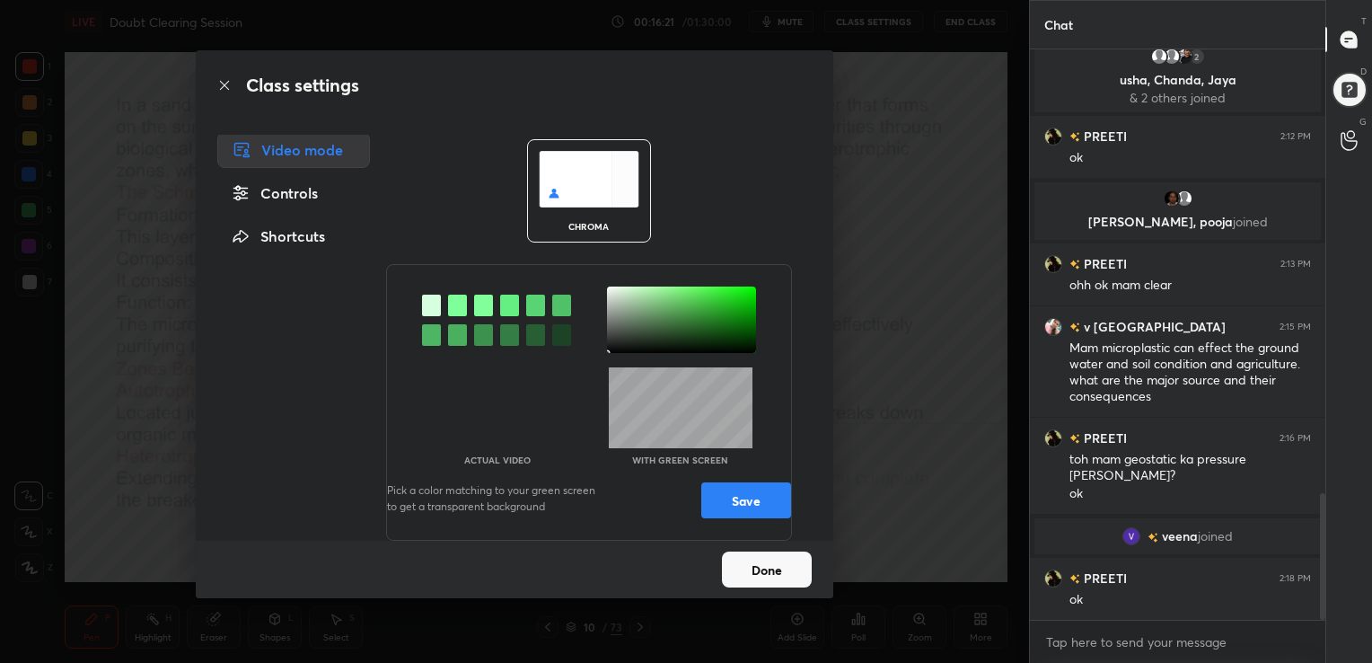
scroll to position [47, 0]
click at [607, 290] on div at bounding box center [681, 319] width 149 height 66
click at [463, 300] on div at bounding box center [457, 305] width 19 height 22
click at [607, 286] on div at bounding box center [681, 319] width 149 height 66
click at [608, 287] on div at bounding box center [681, 319] width 149 height 66
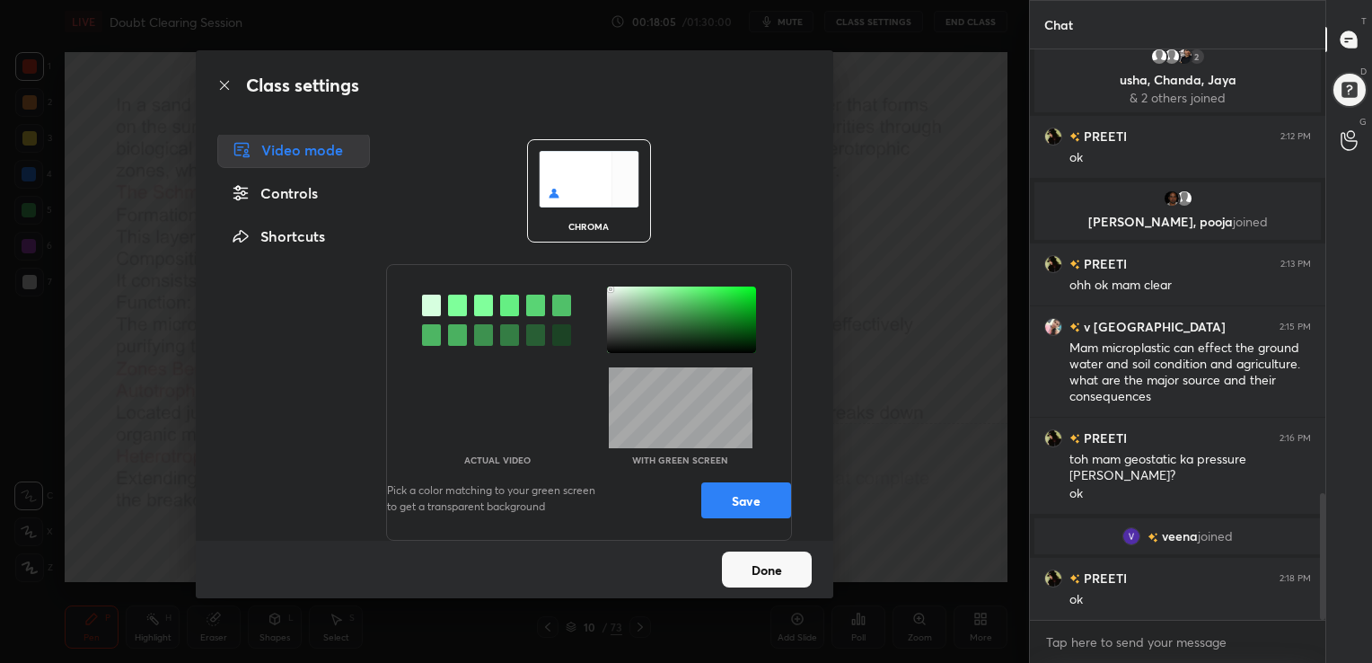
click at [750, 519] on div "Actual Video With green screen Pick a color matching to your green screen to ge…" at bounding box center [589, 402] width 406 height 277
click at [751, 498] on button "Save" at bounding box center [746, 500] width 90 height 36
click at [758, 569] on button "Done" at bounding box center [767, 569] width 90 height 36
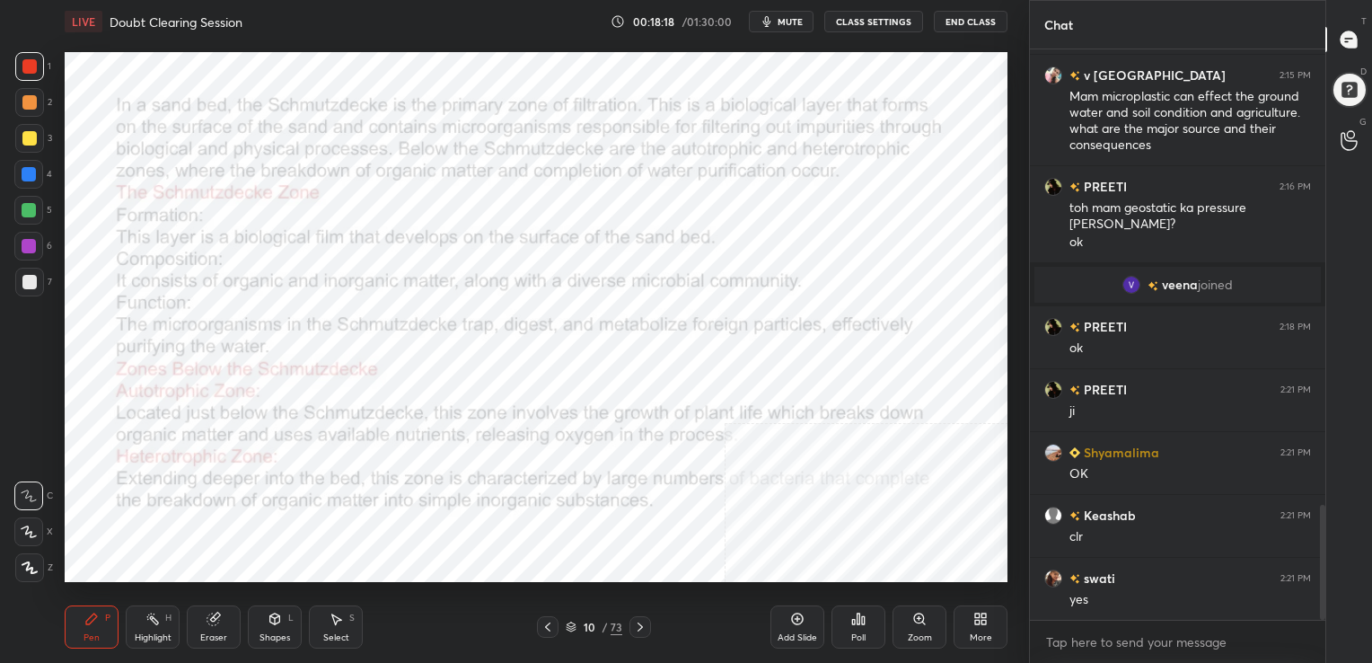
scroll to position [2315, 0]
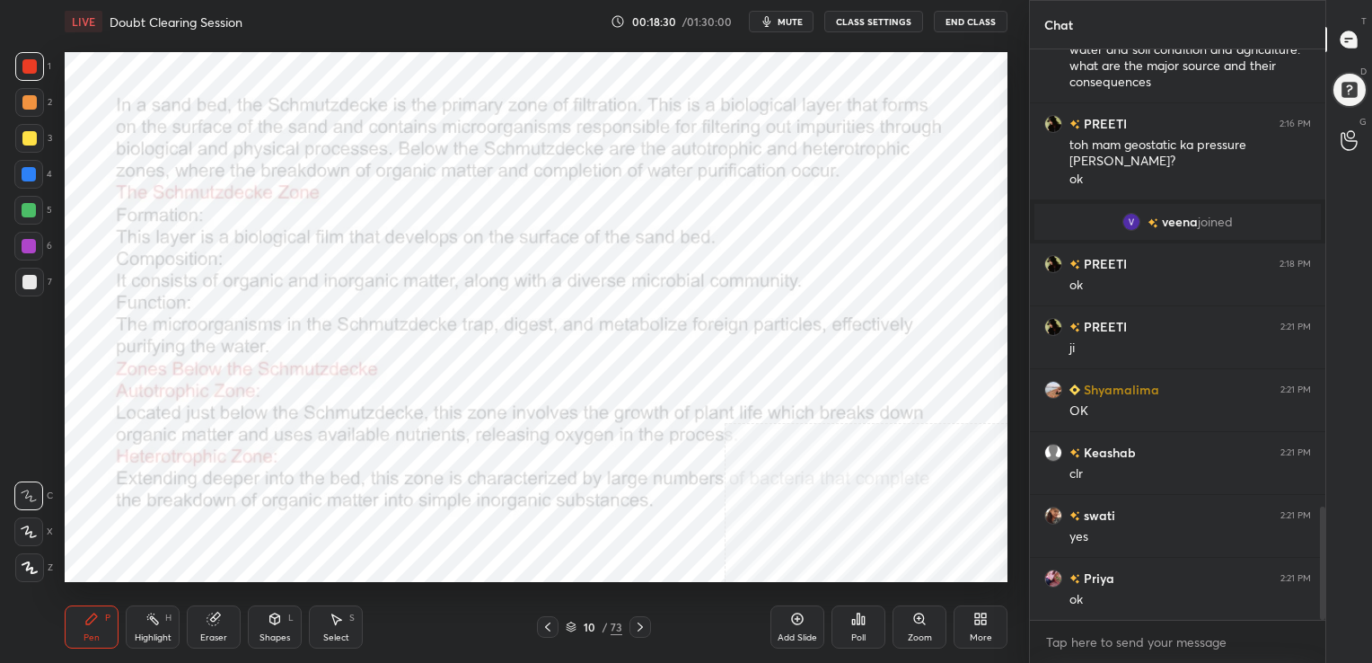
click at [564, 620] on div "10 / 73" at bounding box center [594, 627] width 114 height 22
click at [578, 627] on div "10 / 73" at bounding box center [594, 627] width 57 height 16
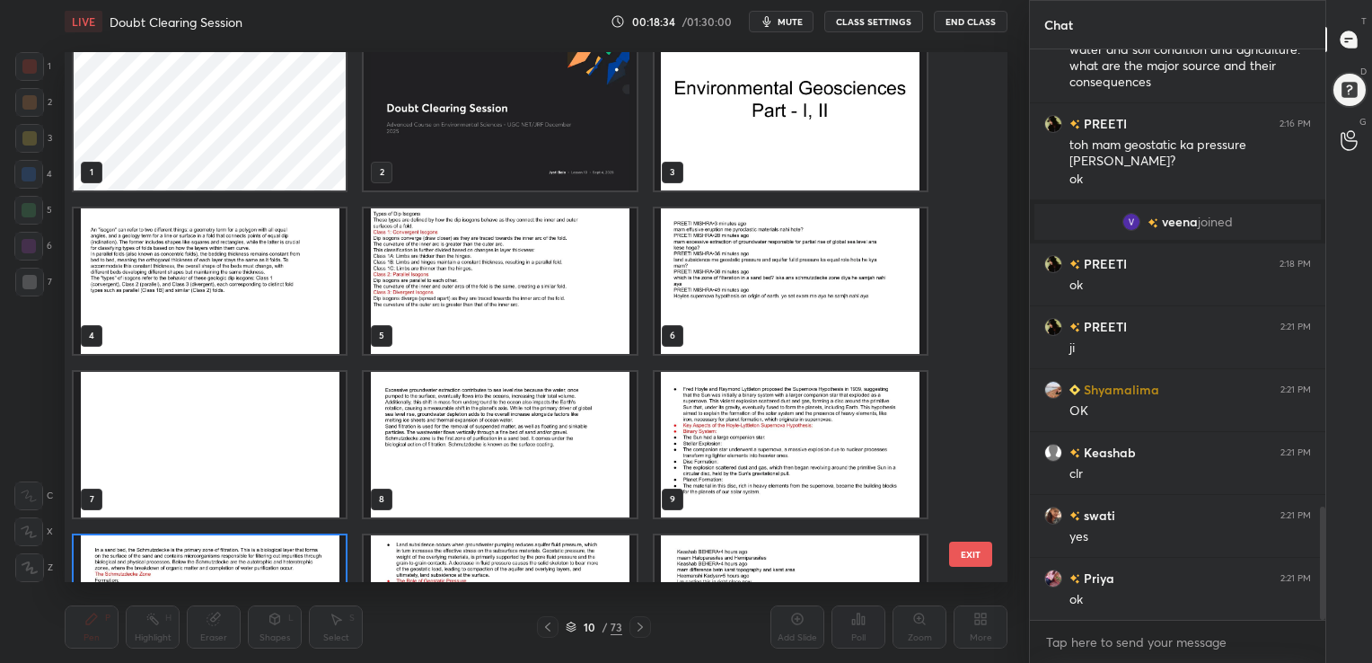
scroll to position [18, 0]
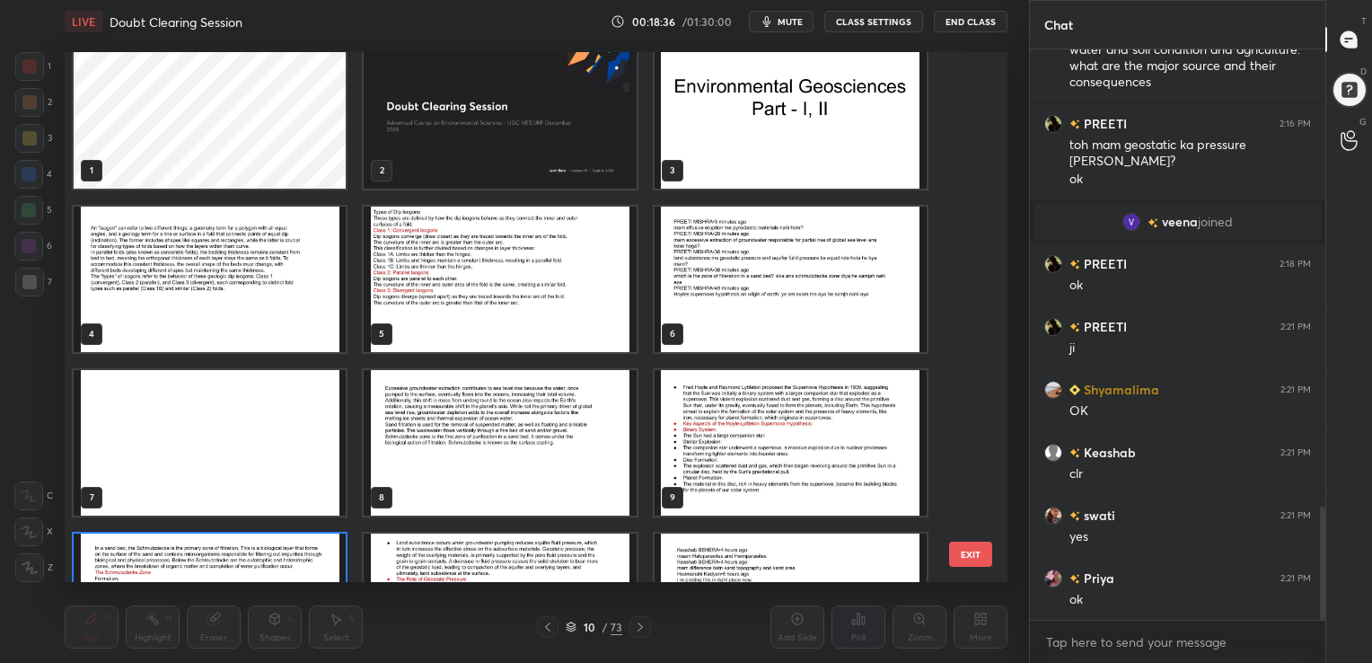
click at [775, 259] on img "grid" at bounding box center [791, 279] width 272 height 145
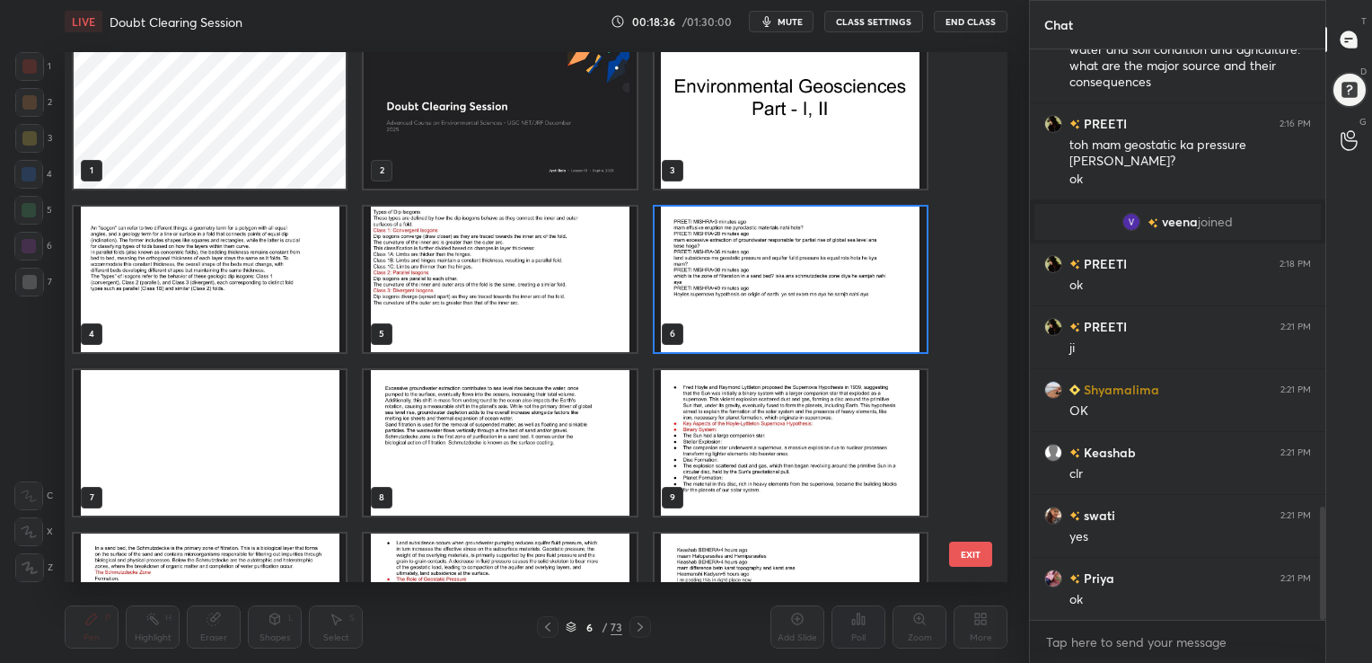
click at [775, 259] on img "grid" at bounding box center [791, 279] width 272 height 145
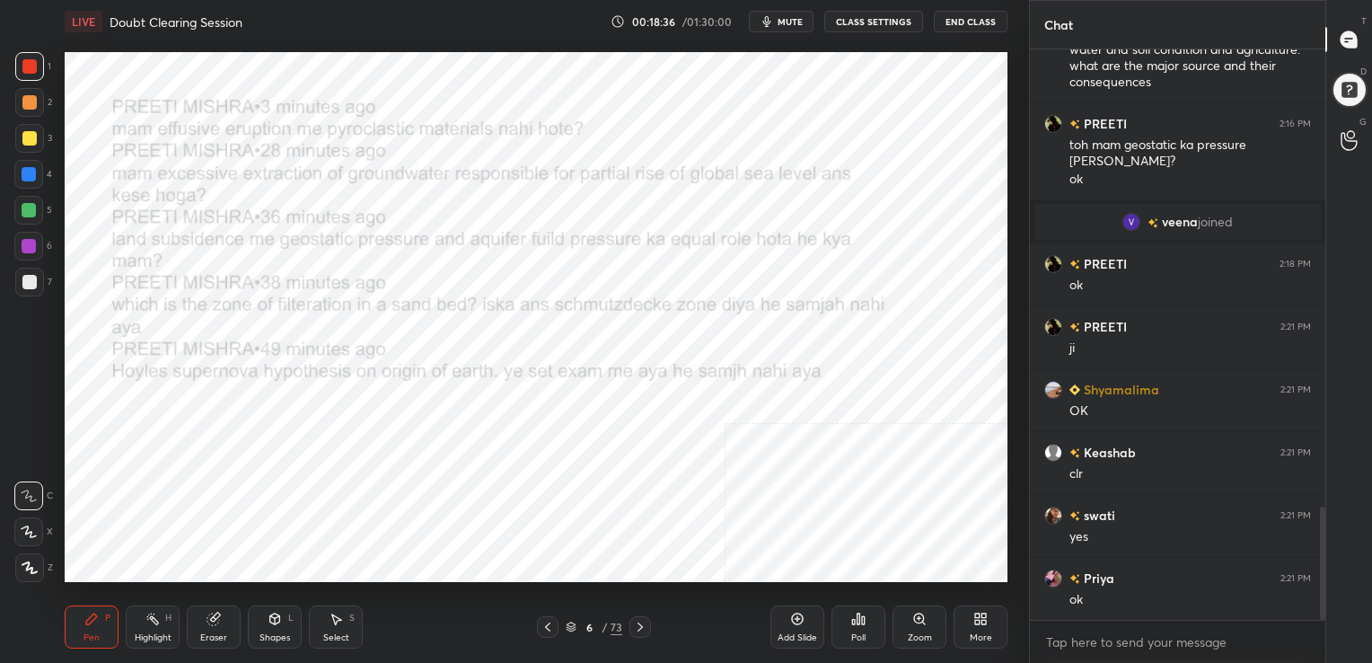
click at [775, 259] on img "grid" at bounding box center [791, 279] width 272 height 145
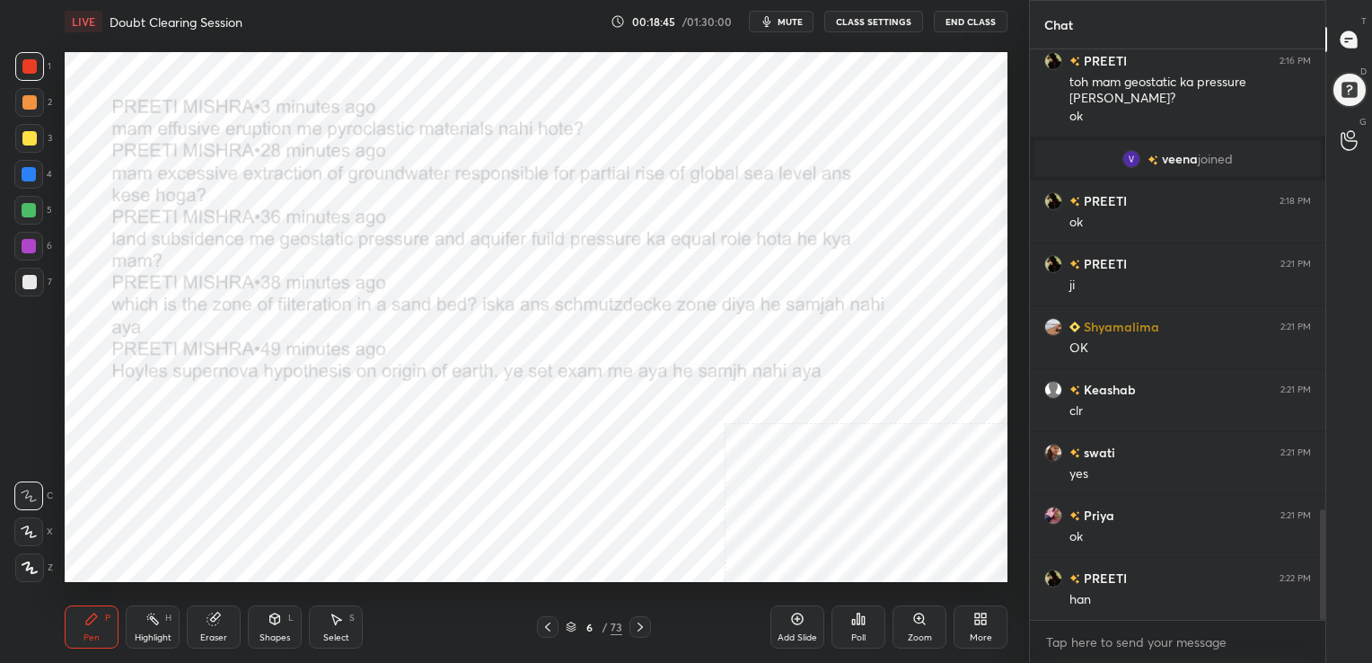
click at [580, 626] on div "6" at bounding box center [589, 626] width 18 height 11
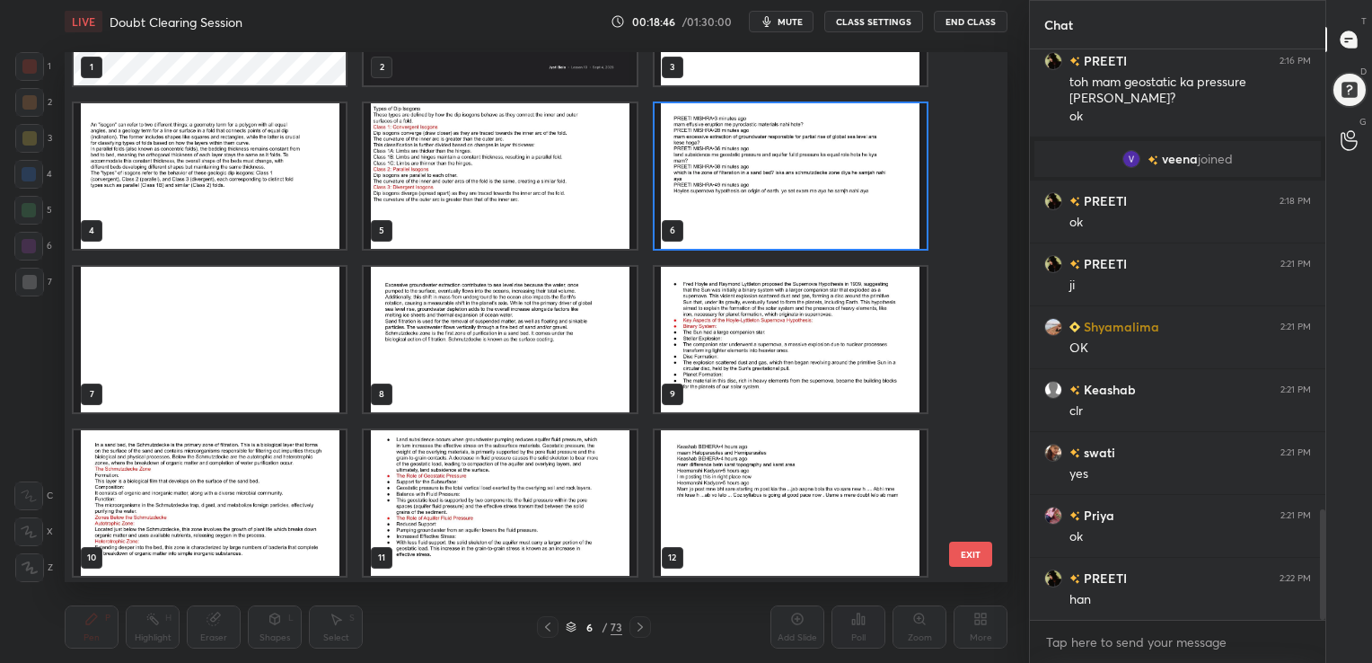
scroll to position [120, 0]
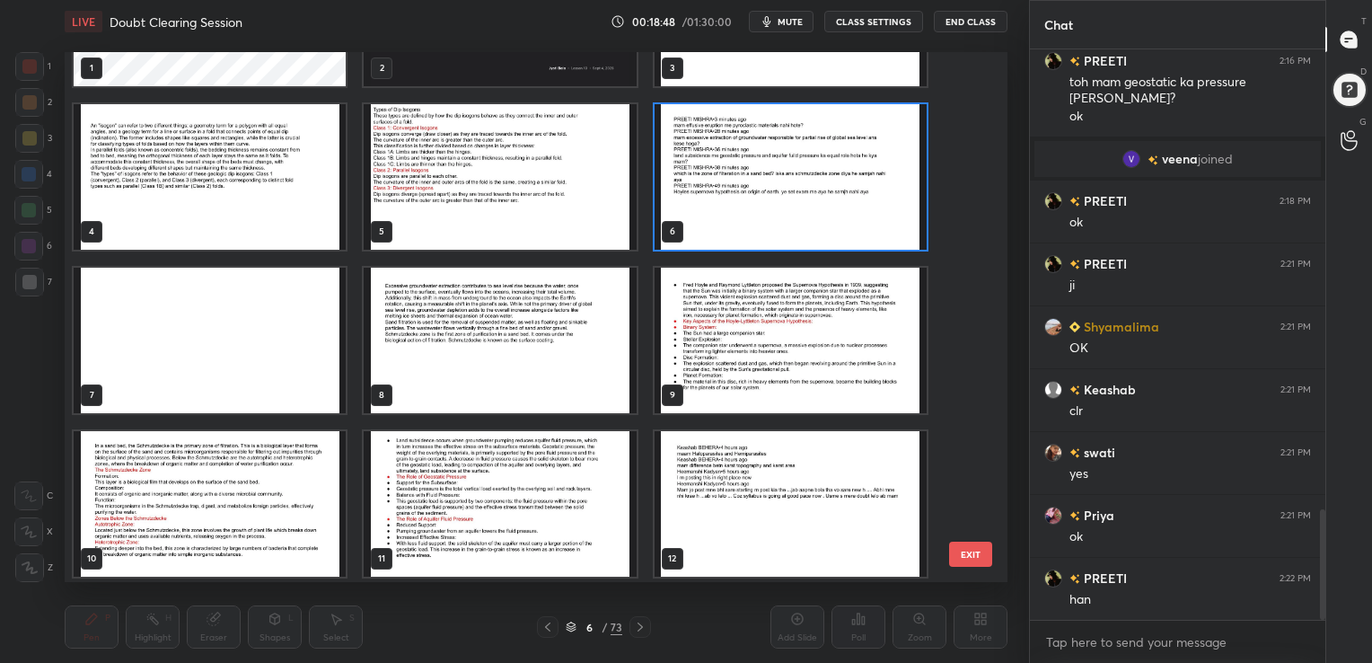
click at [731, 314] on img "grid" at bounding box center [791, 339] width 272 height 145
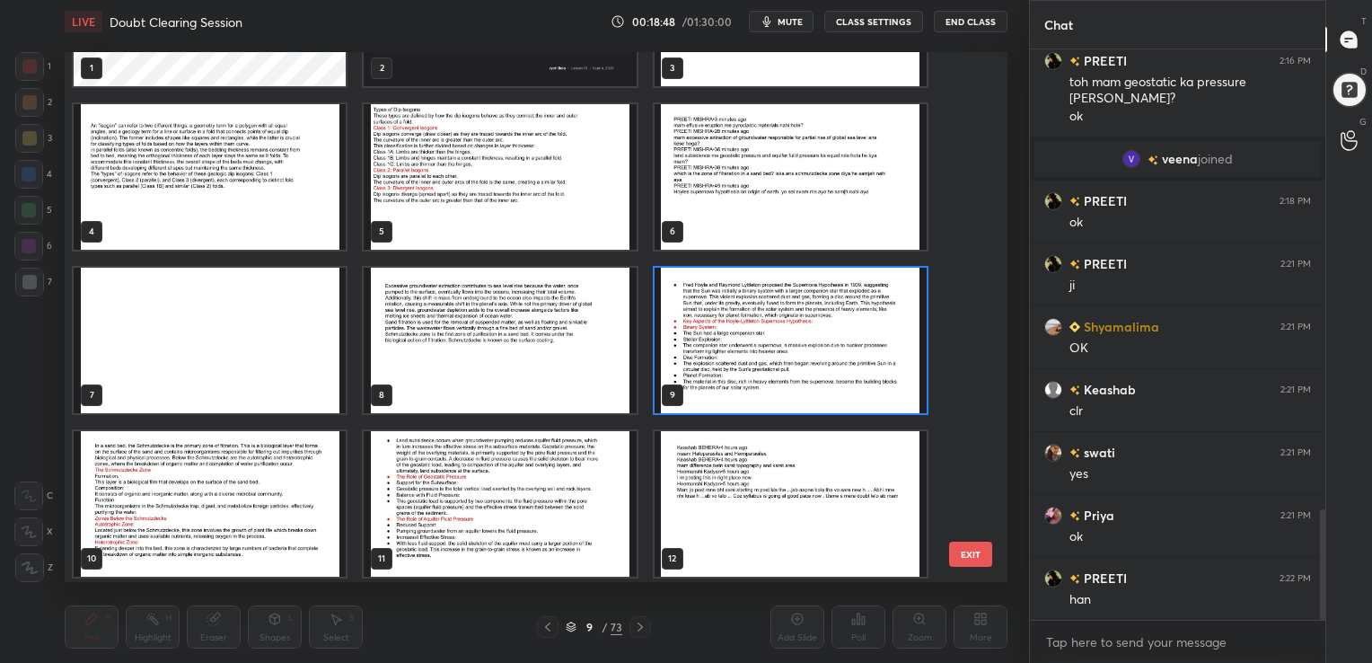
click at [731, 314] on img "grid" at bounding box center [791, 339] width 272 height 145
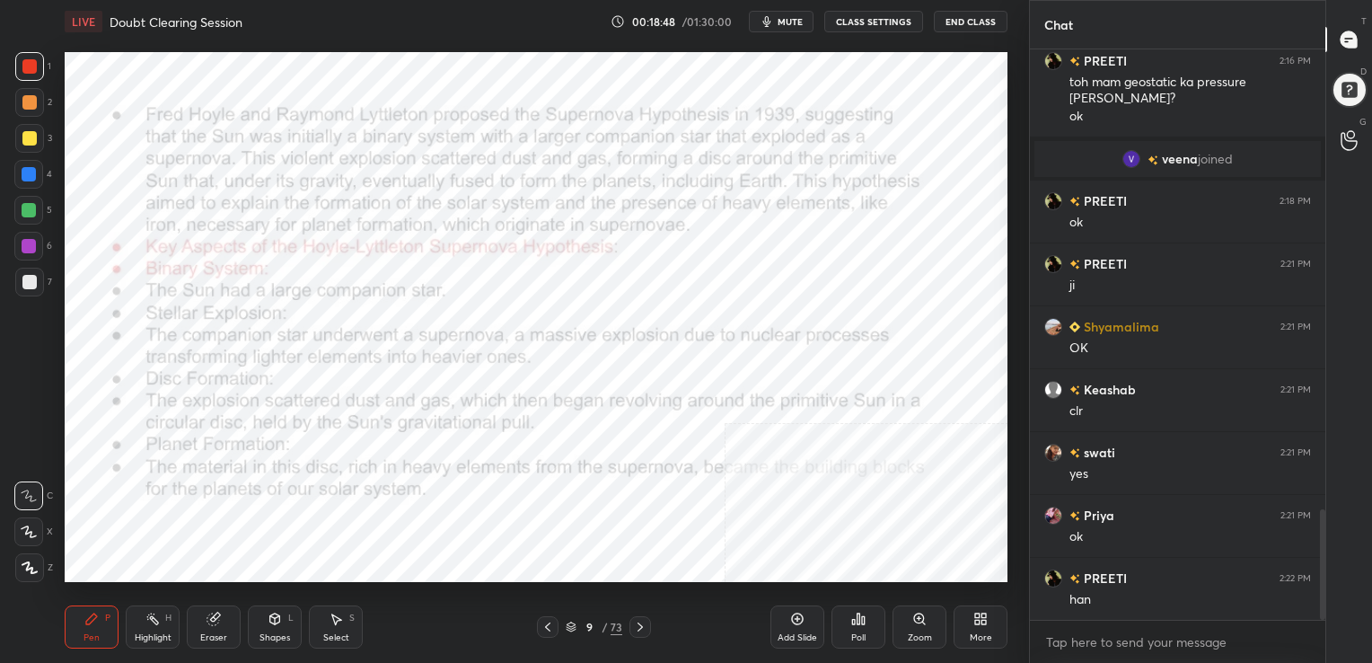
click at [731, 314] on img "grid" at bounding box center [791, 339] width 272 height 145
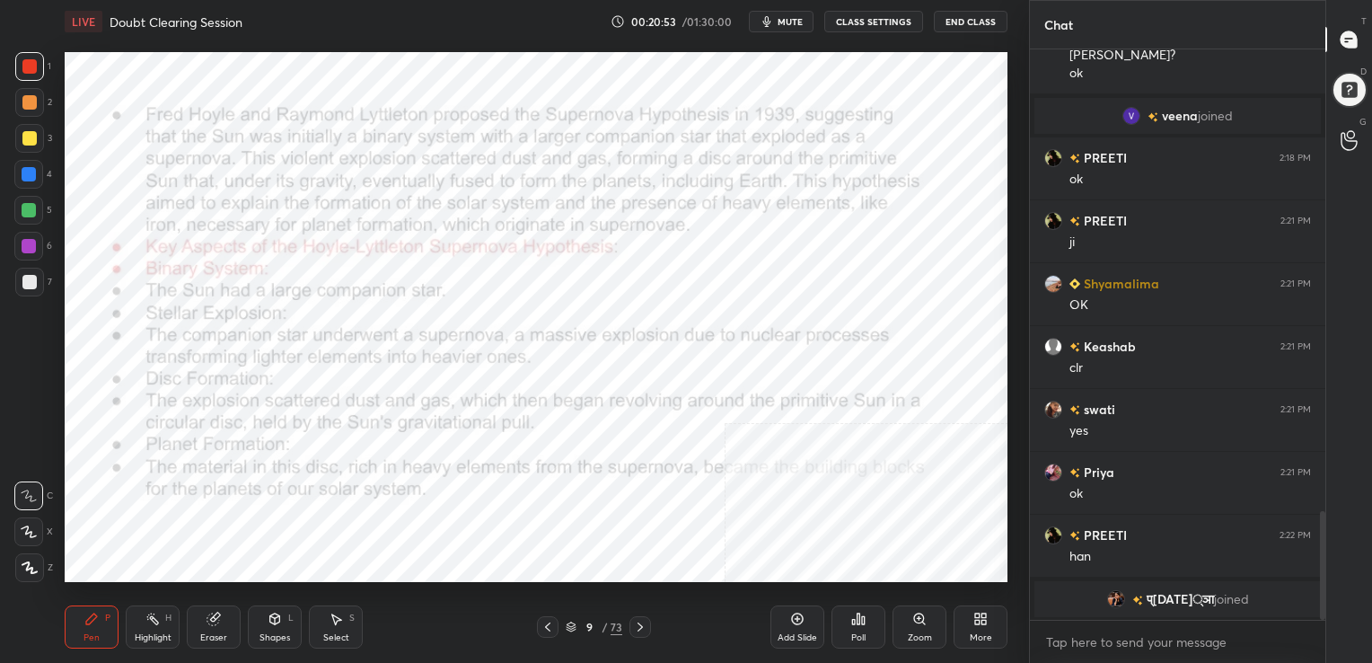
click at [574, 626] on icon at bounding box center [571, 624] width 9 height 4
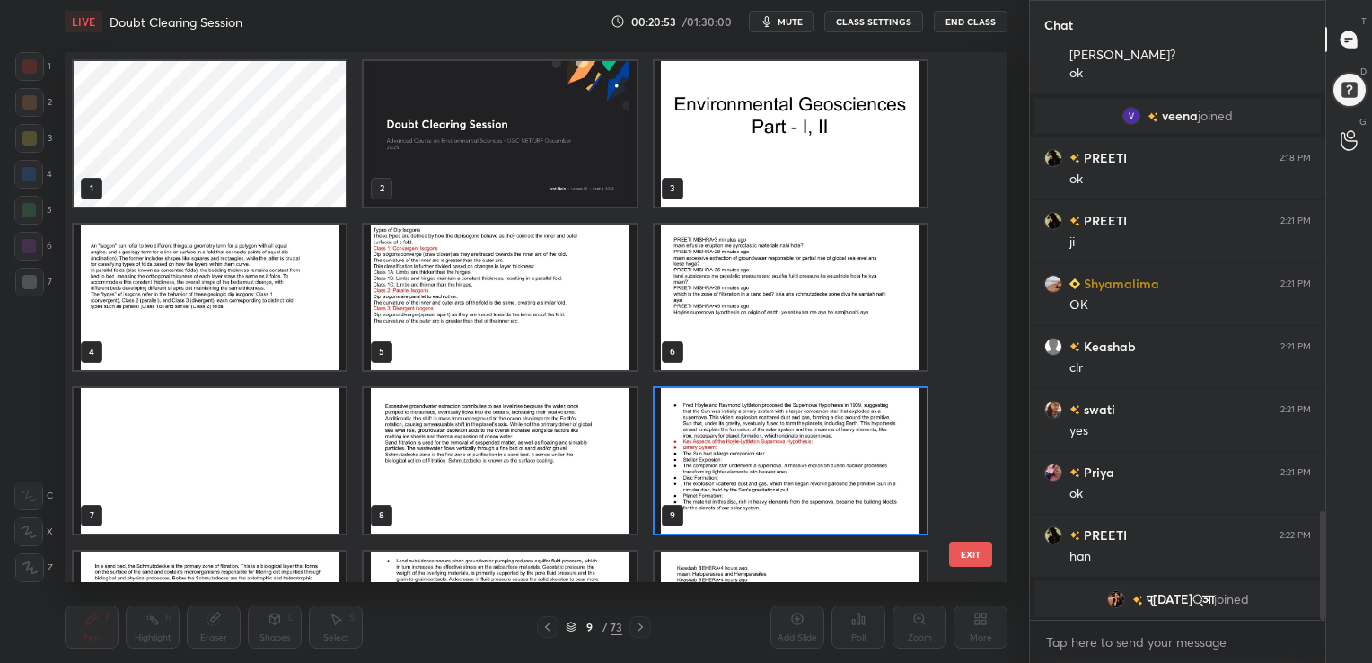
scroll to position [525, 934]
click at [729, 312] on img "grid" at bounding box center [791, 296] width 272 height 145
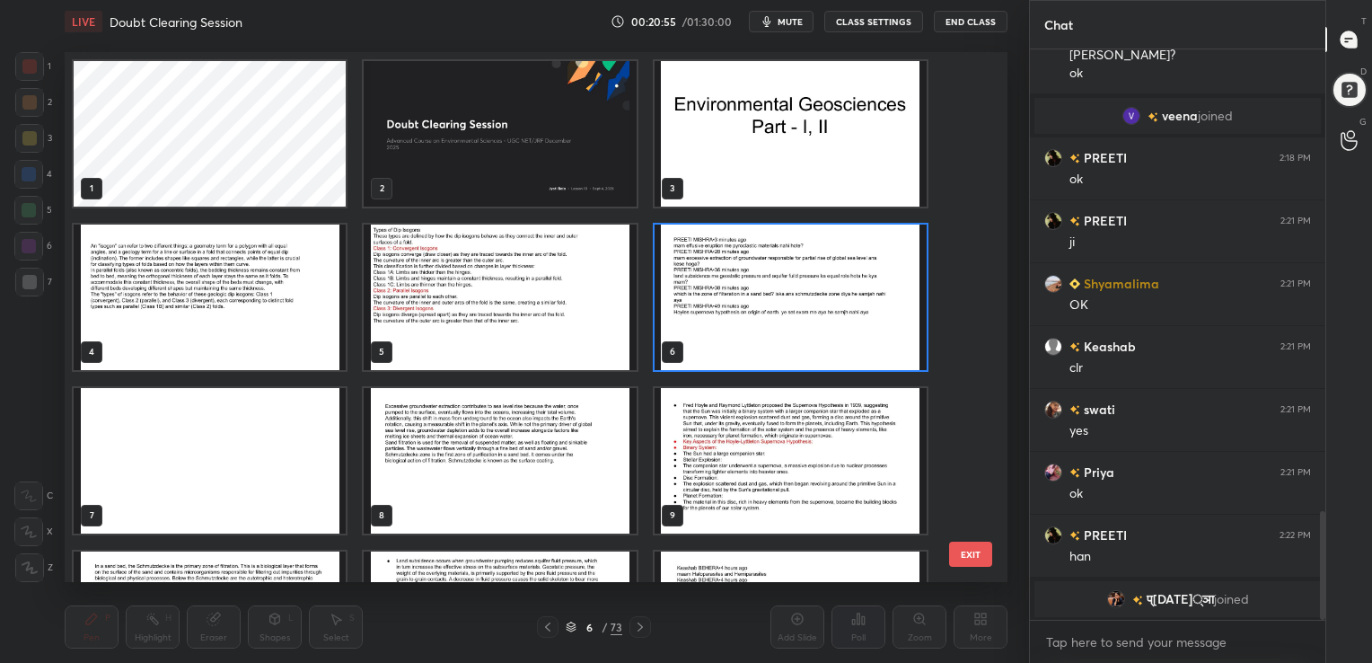
click at [729, 312] on img "grid" at bounding box center [791, 296] width 272 height 145
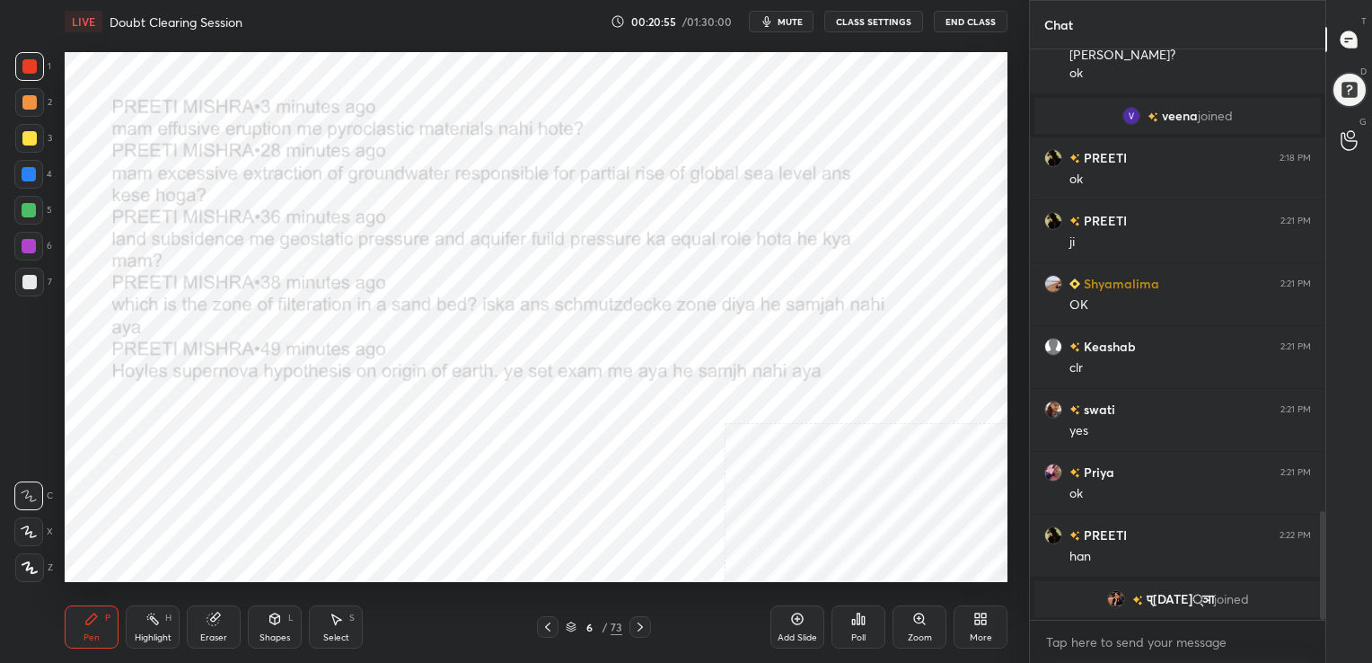
click at [729, 312] on img "grid" at bounding box center [791, 296] width 272 height 145
click at [571, 624] on icon at bounding box center [571, 626] width 11 height 11
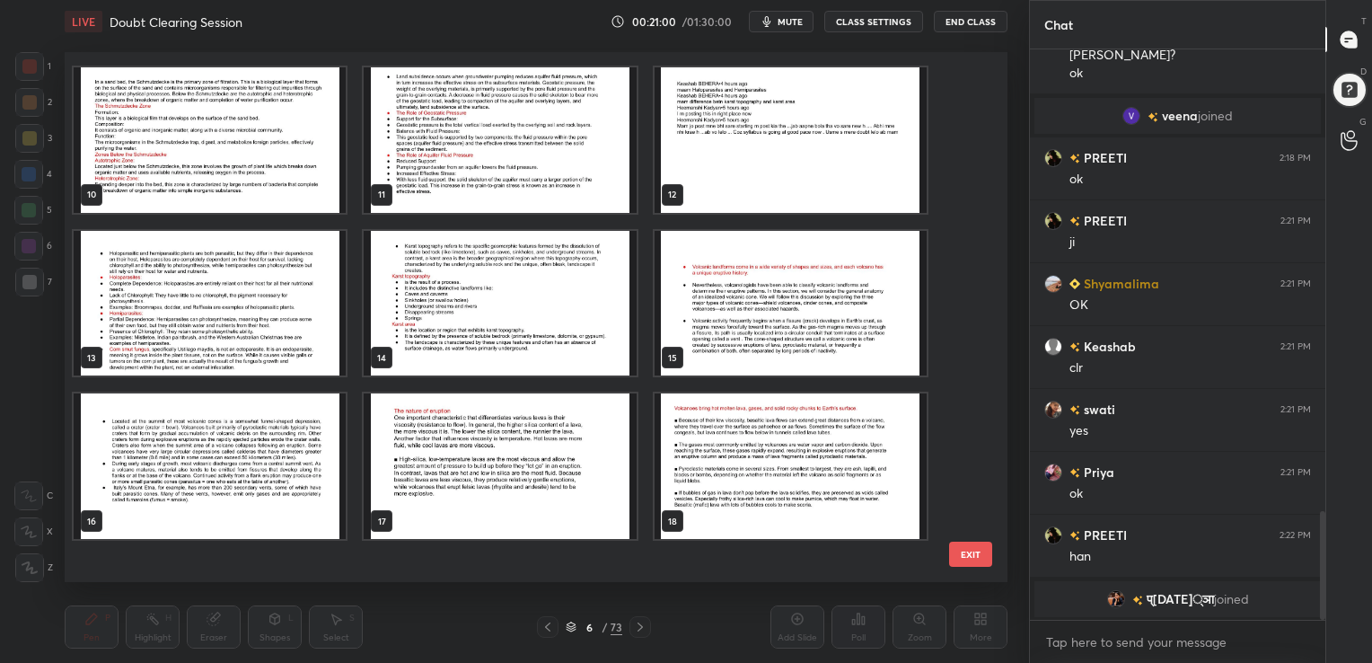
scroll to position [377, 0]
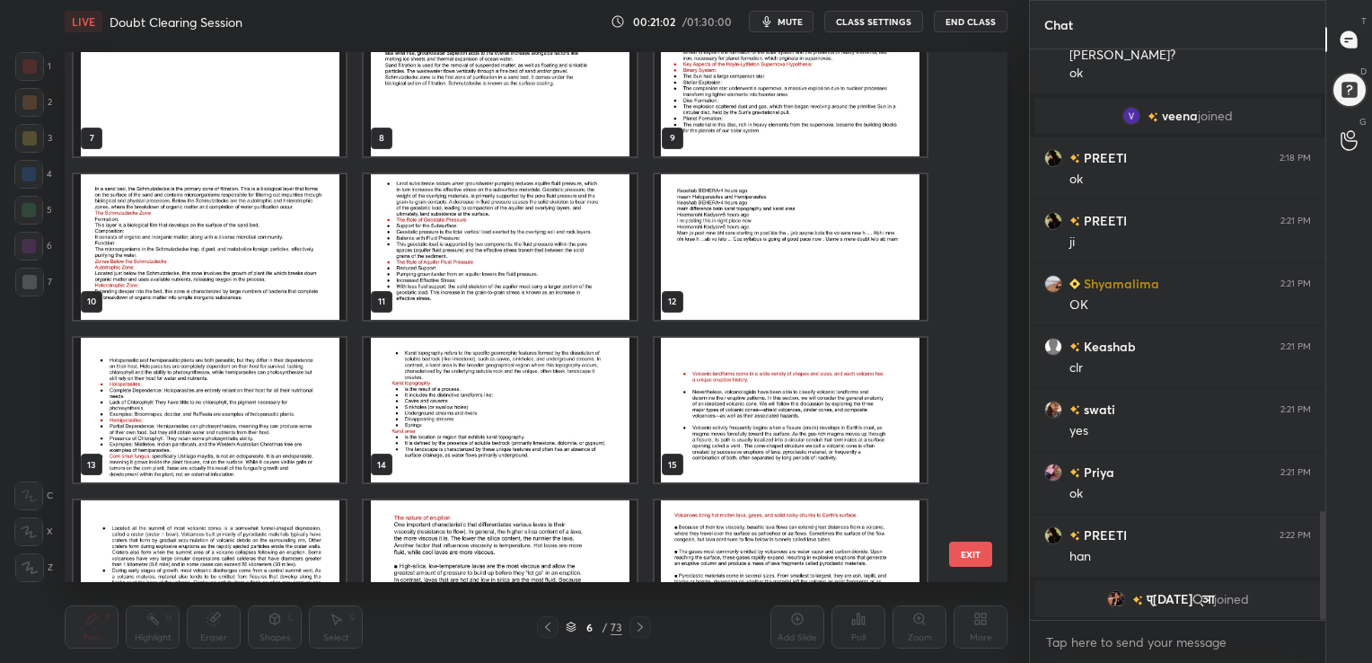
click at [711, 242] on img "grid" at bounding box center [791, 245] width 272 height 145
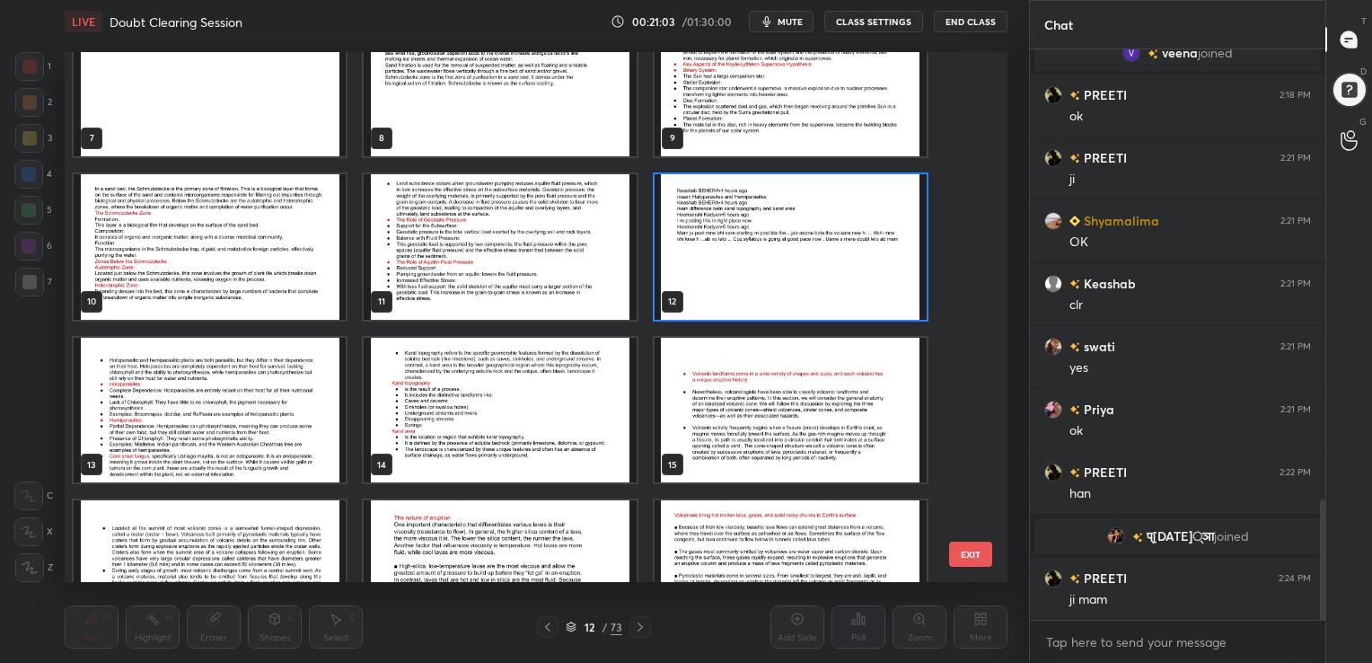
scroll to position [2130, 0]
click at [711, 242] on img "grid" at bounding box center [791, 245] width 272 height 145
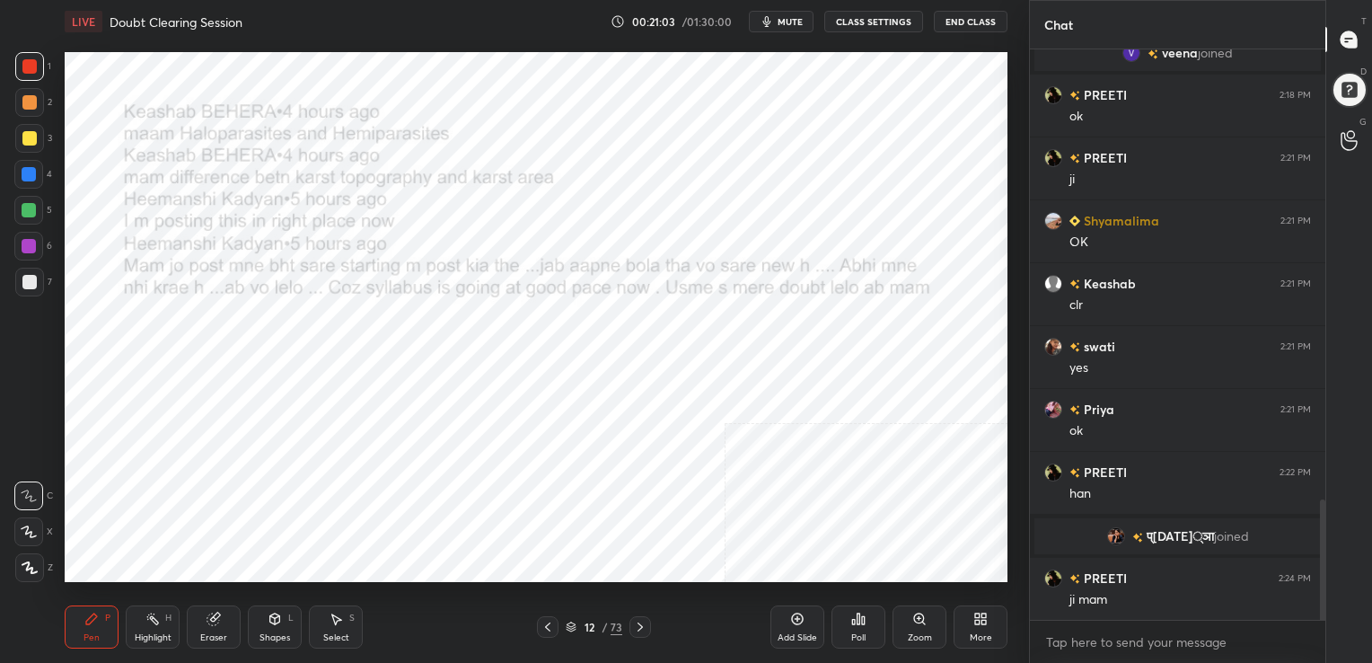
click at [711, 242] on img "grid" at bounding box center [791, 245] width 272 height 145
click at [577, 627] on div "12 / 73" at bounding box center [594, 627] width 57 height 16
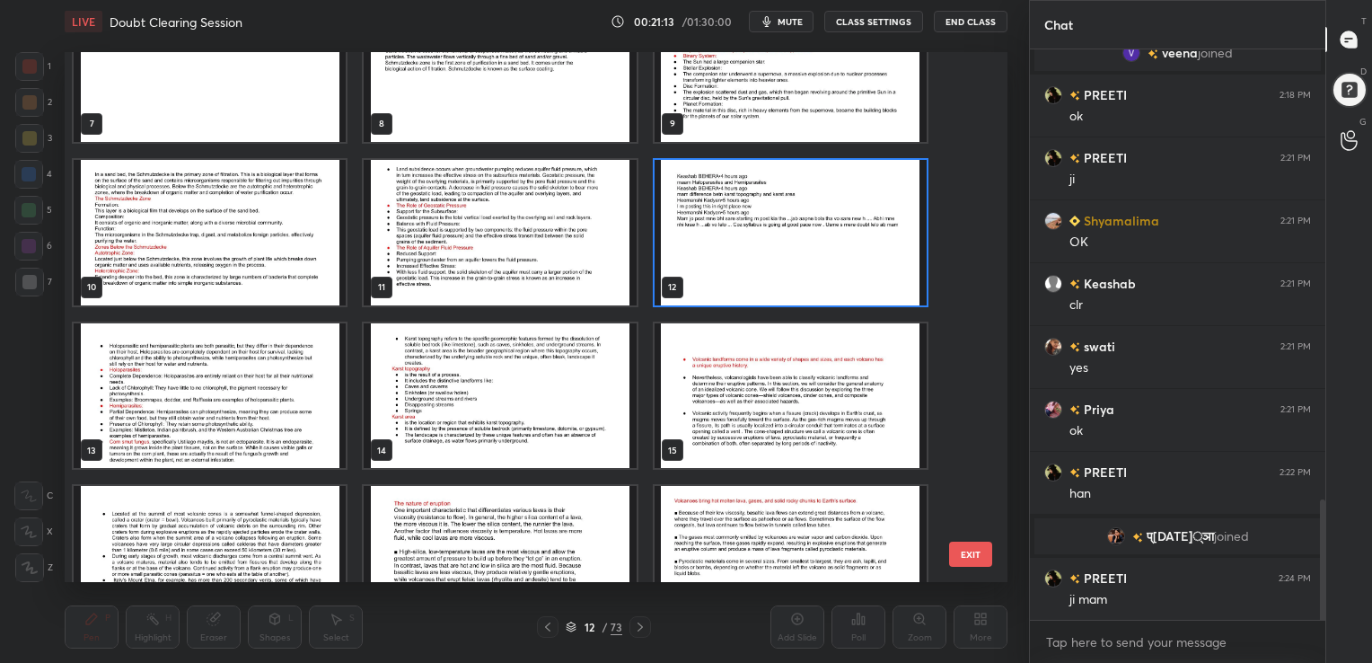
scroll to position [389, 0]
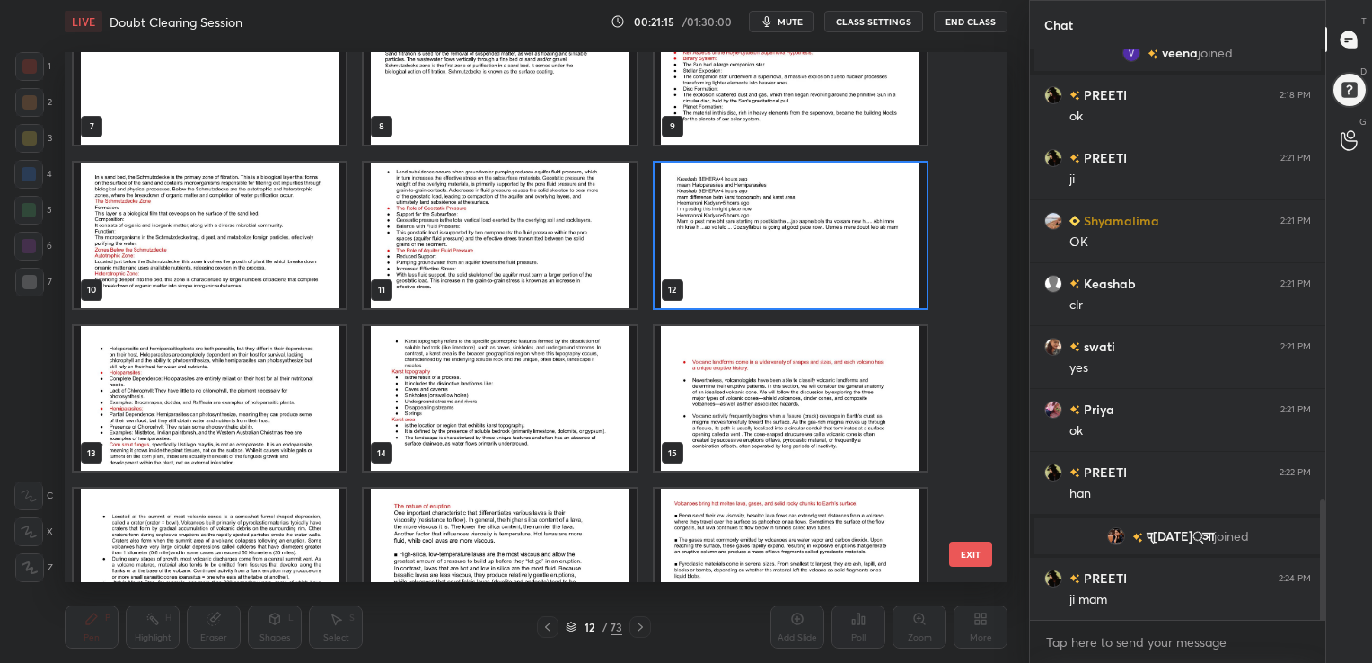
click at [148, 420] on img "grid" at bounding box center [210, 397] width 272 height 145
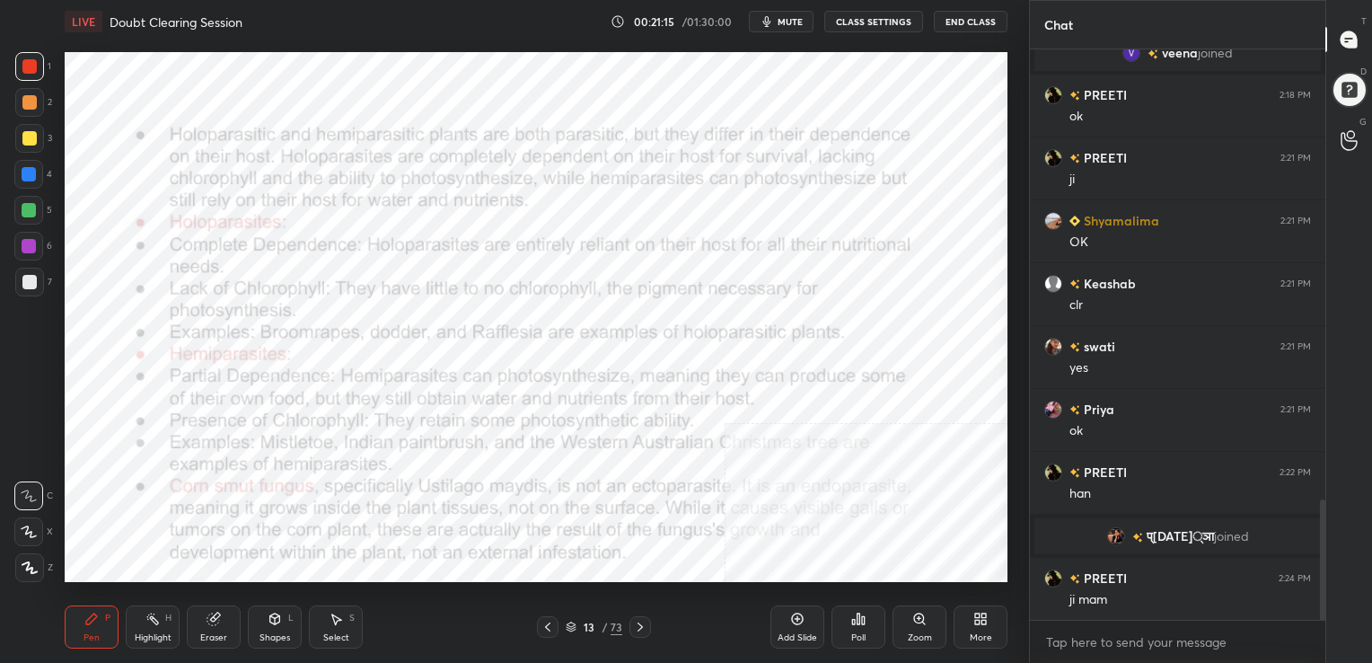
click at [148, 420] on img "grid" at bounding box center [210, 397] width 272 height 145
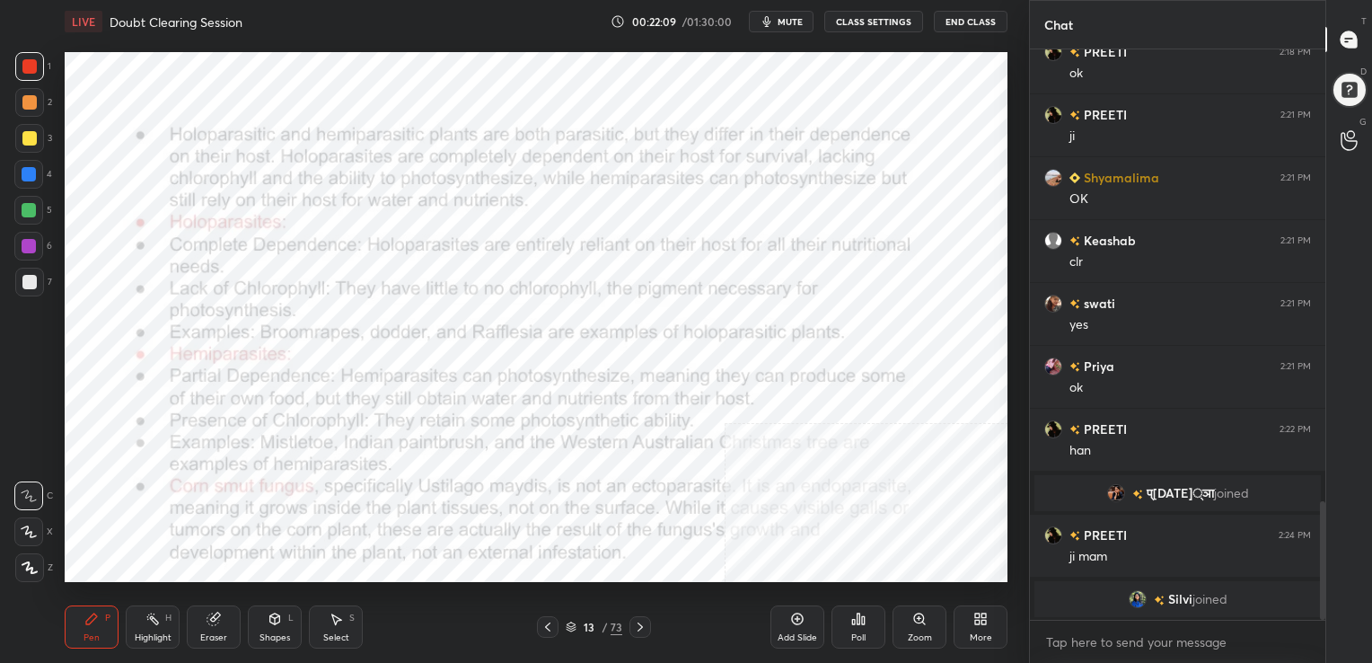
click at [582, 628] on div "13" at bounding box center [589, 626] width 18 height 11
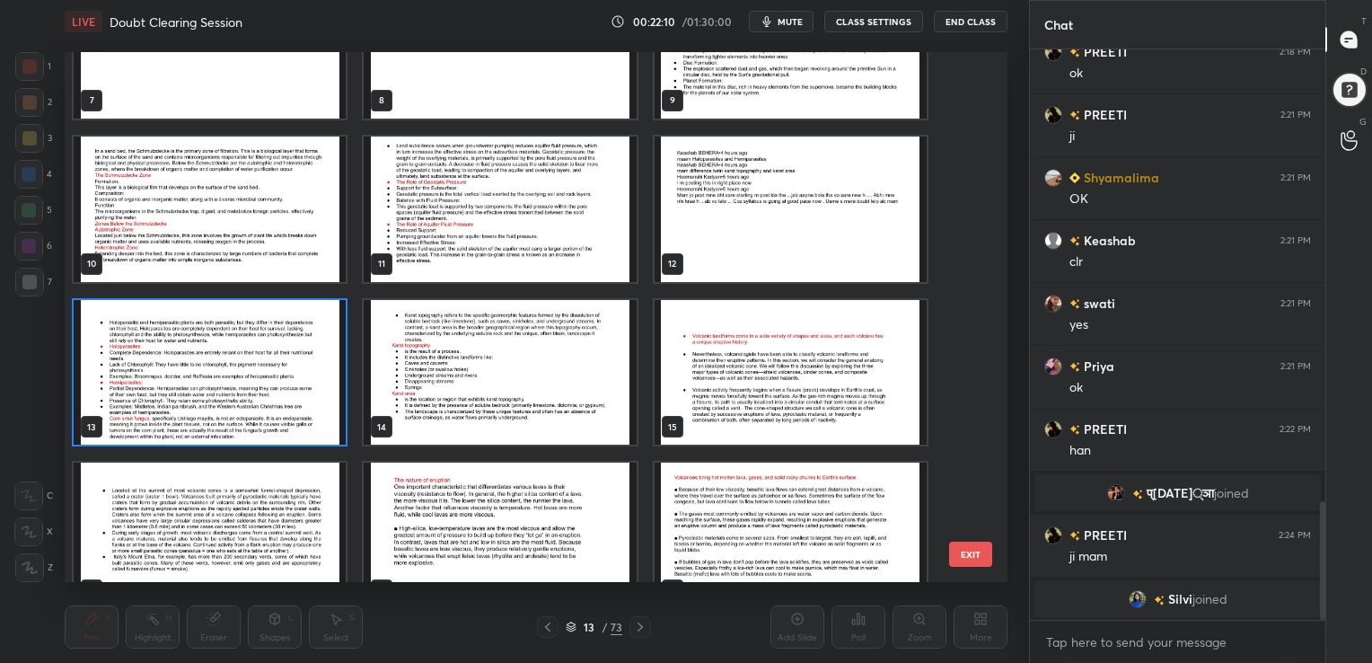
scroll to position [411, 0]
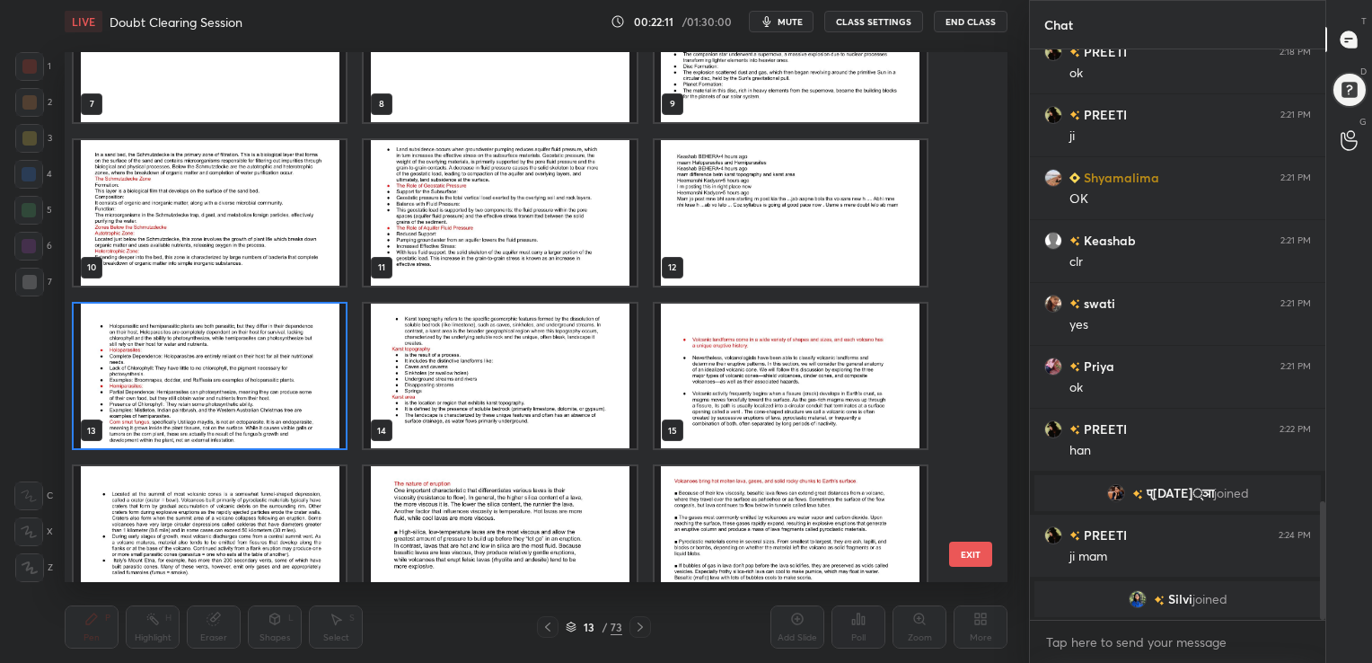
click at [586, 365] on img "grid" at bounding box center [500, 375] width 272 height 145
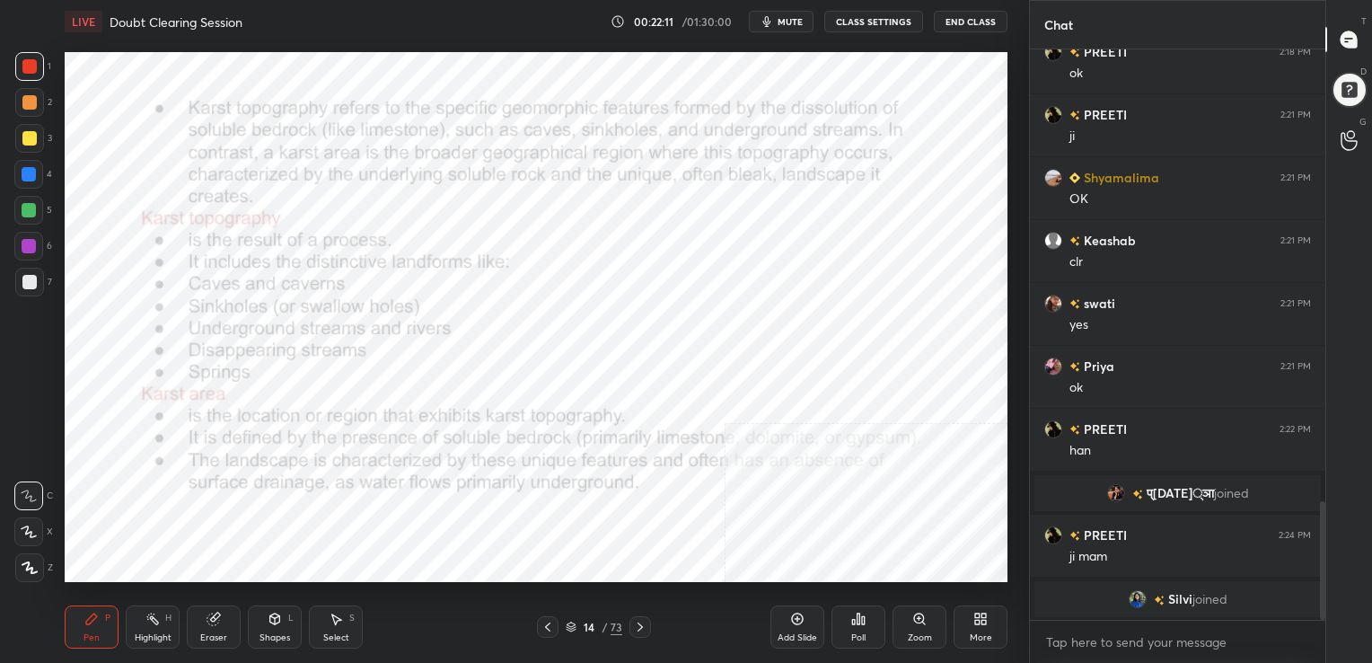
click at [586, 365] on img "grid" at bounding box center [500, 375] width 272 height 145
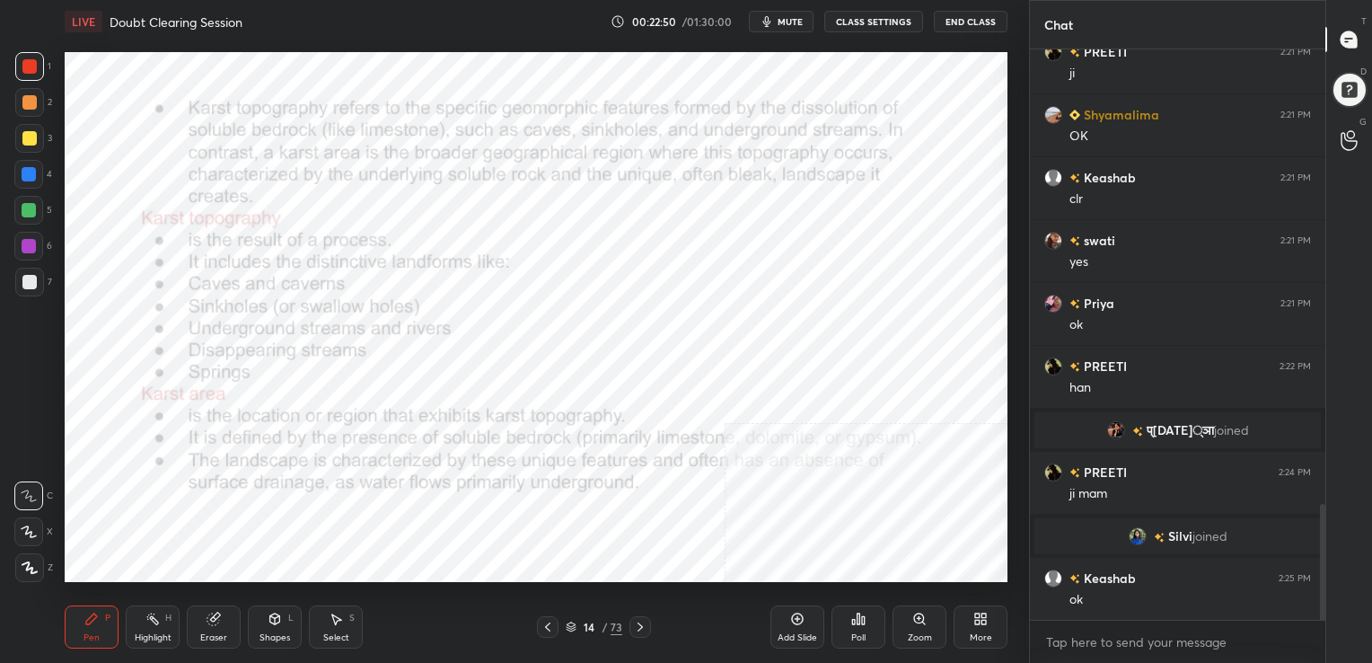
scroll to position [2298, 0]
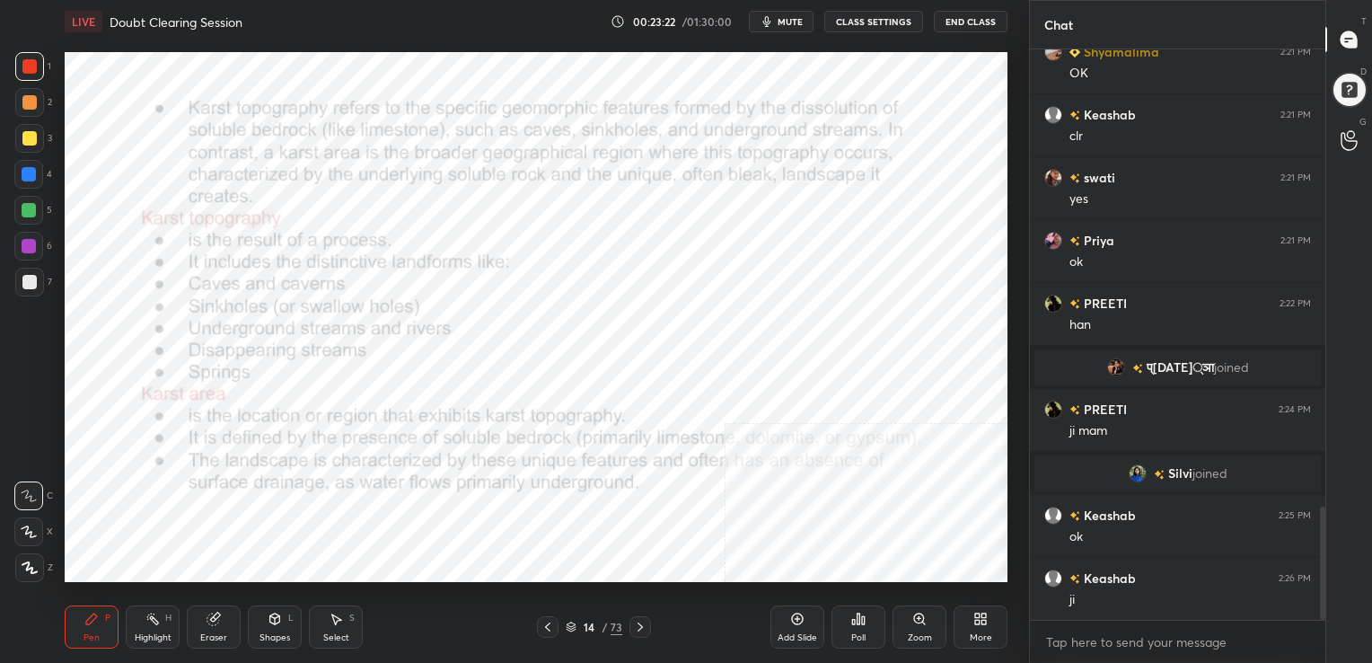
click at [571, 628] on icon at bounding box center [571, 628] width 9 height 3
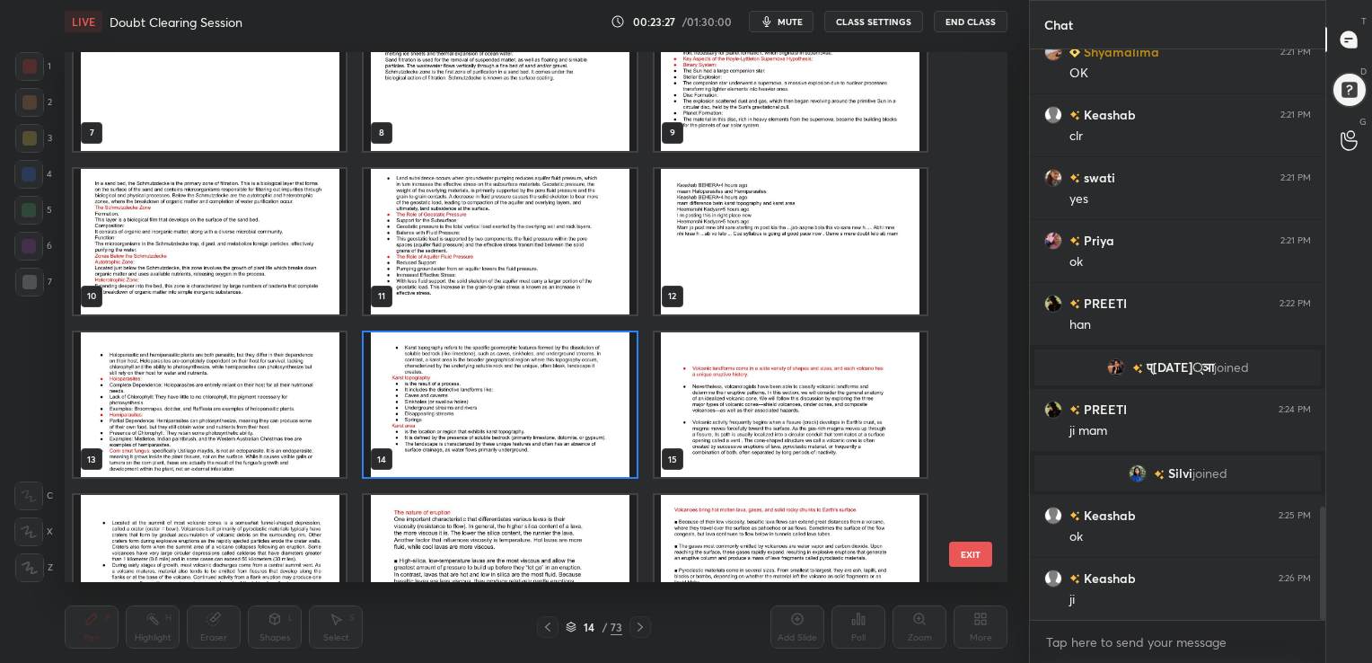
scroll to position [381, 0]
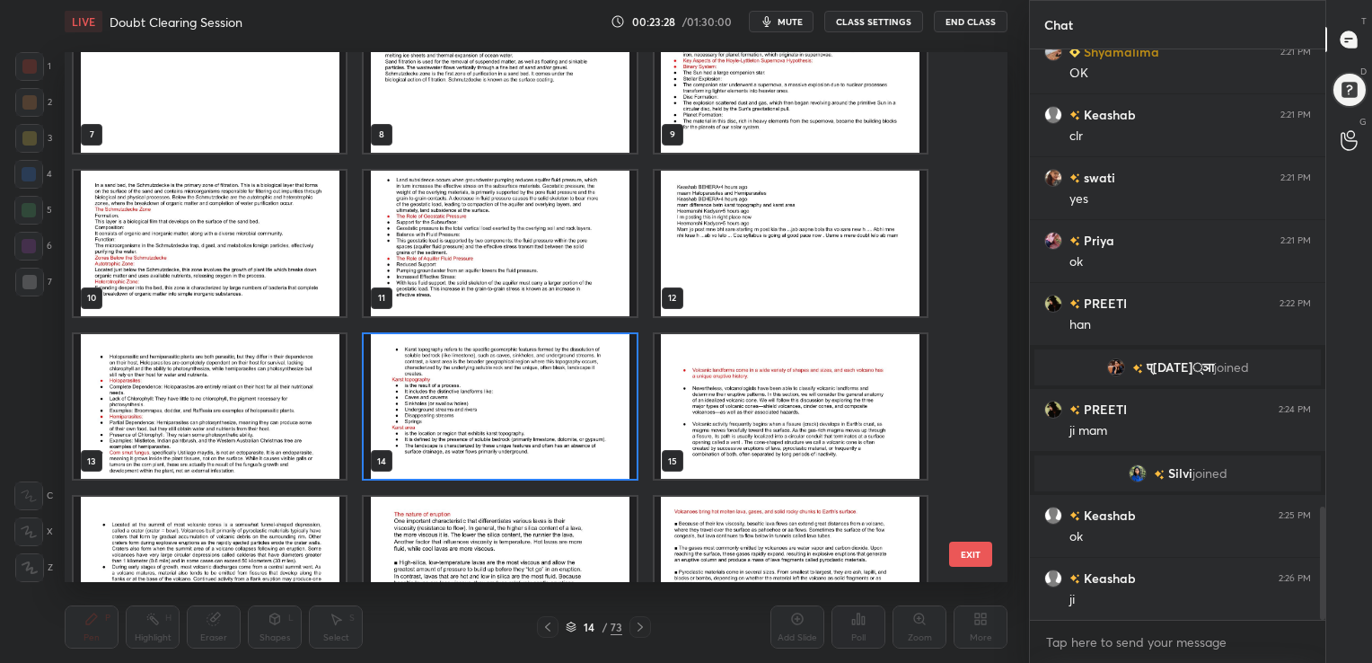
click at [804, 208] on img "grid" at bounding box center [791, 242] width 272 height 145
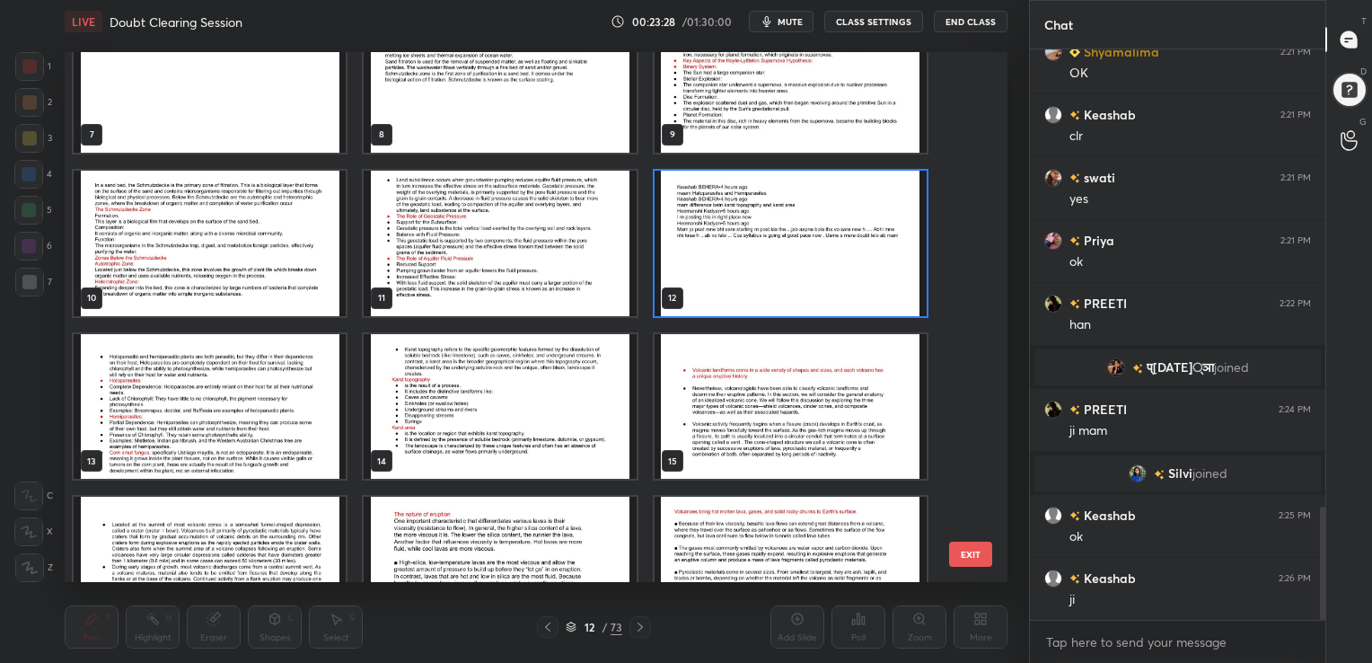
click at [804, 208] on img "grid" at bounding box center [791, 242] width 272 height 145
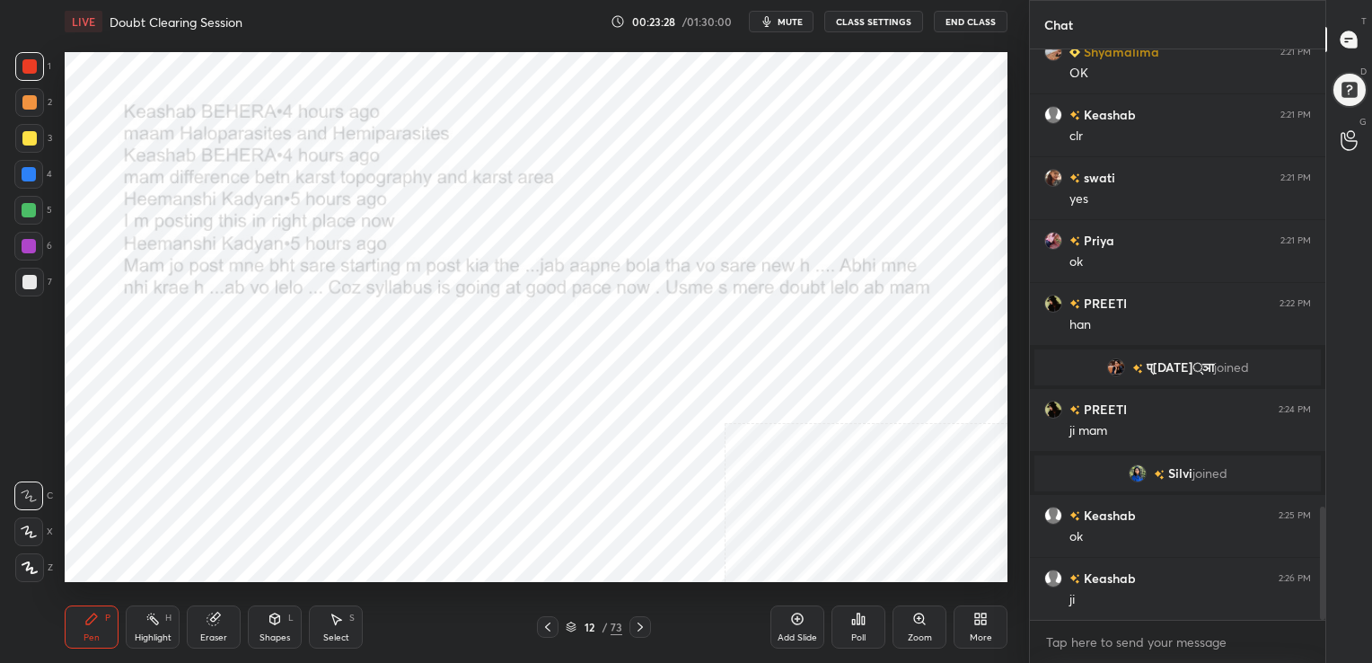
click at [804, 208] on img "grid" at bounding box center [791, 242] width 272 height 145
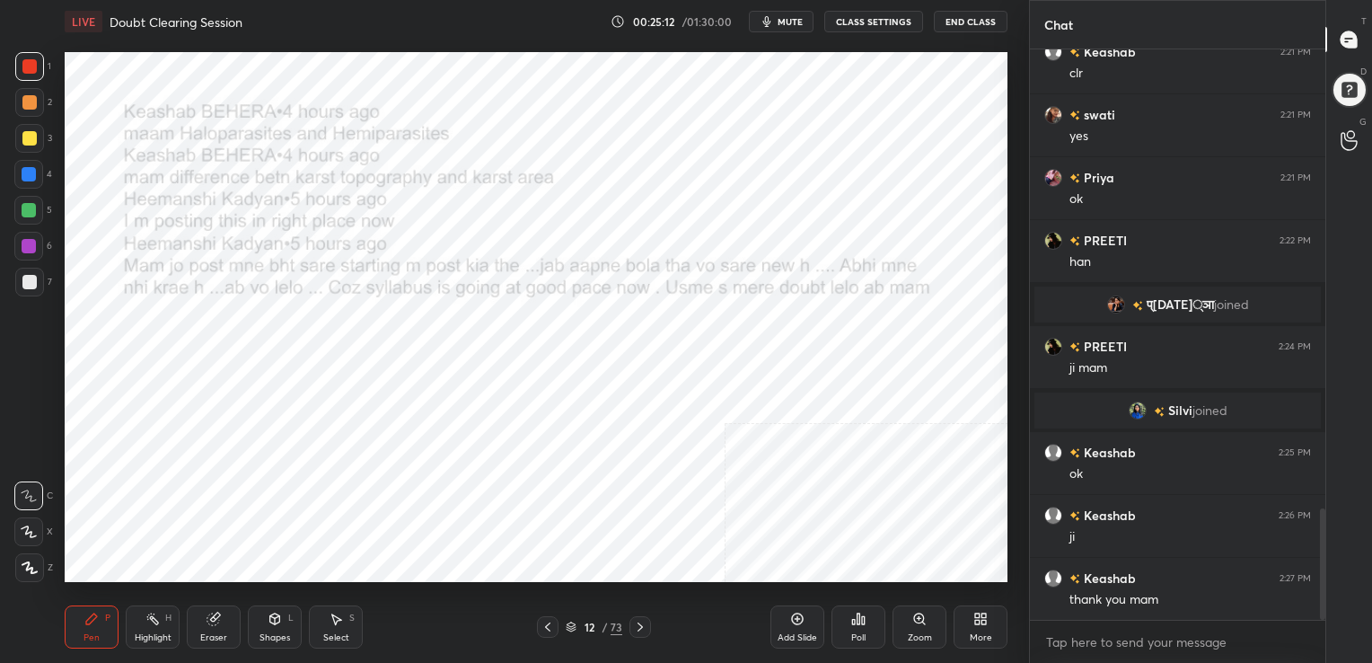
click at [573, 622] on icon at bounding box center [571, 626] width 11 height 11
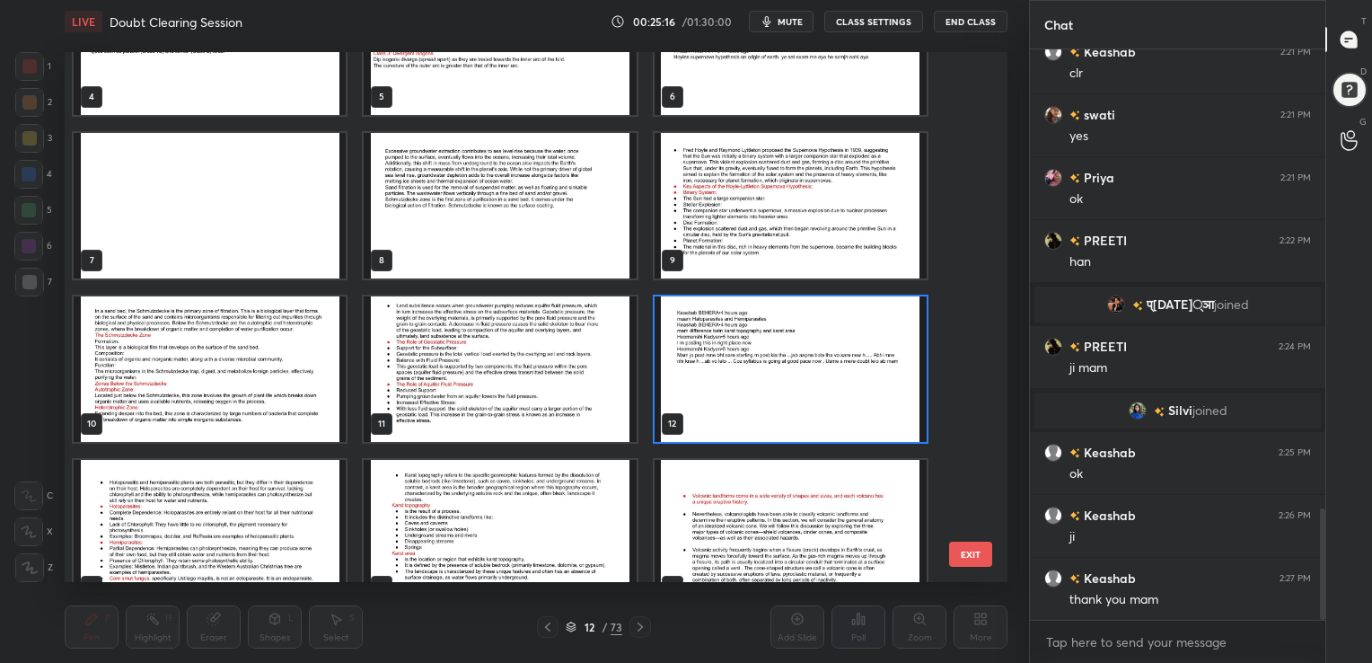
scroll to position [0, 0]
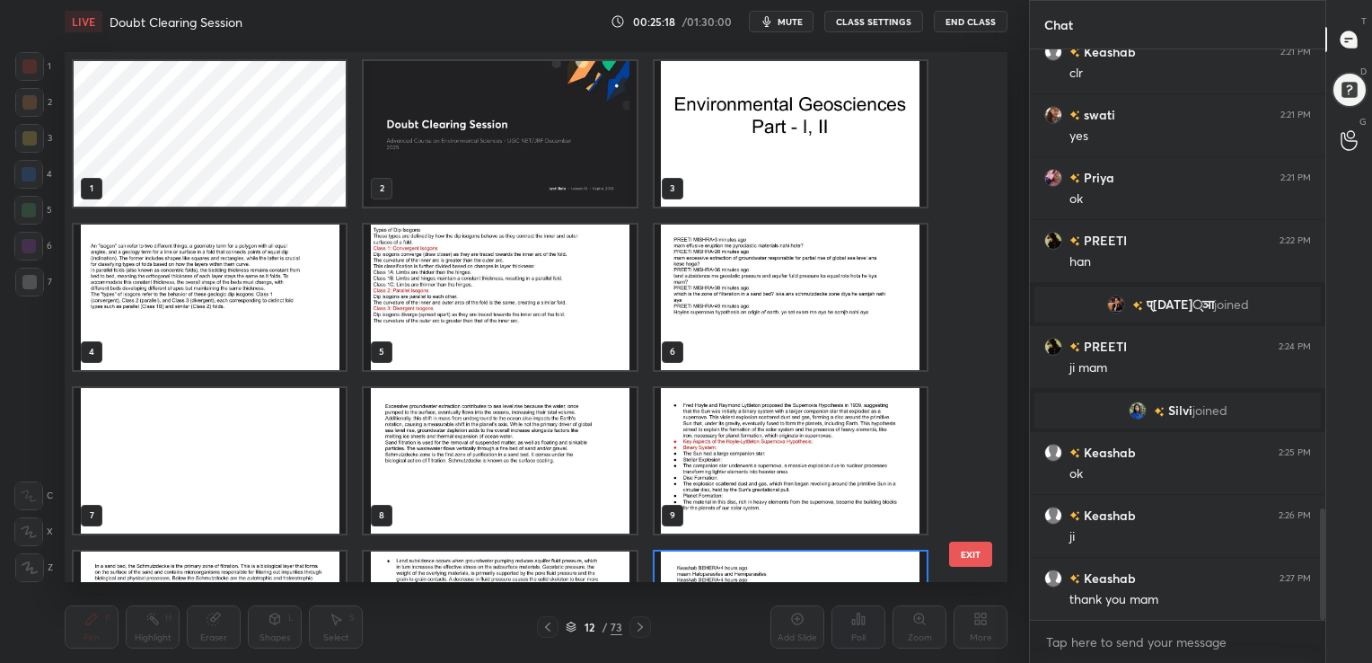
click at [580, 139] on img "grid" at bounding box center [500, 133] width 272 height 145
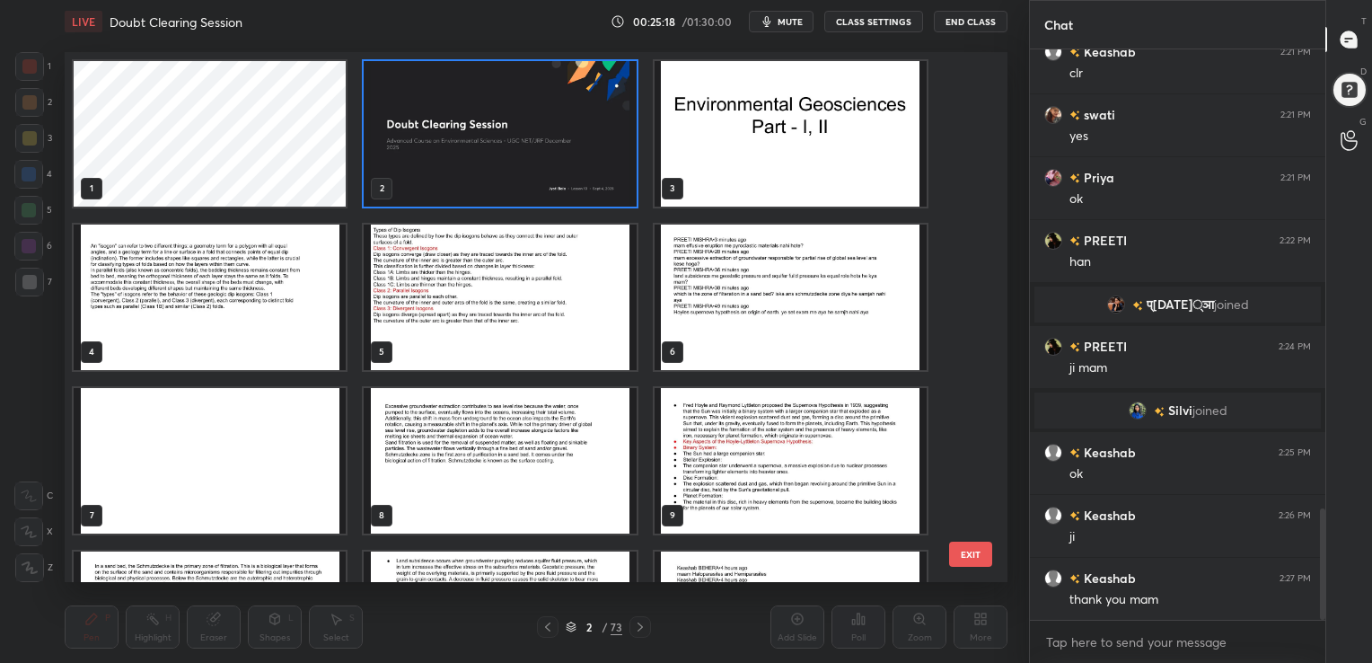
click at [580, 139] on img "grid" at bounding box center [500, 133] width 272 height 145
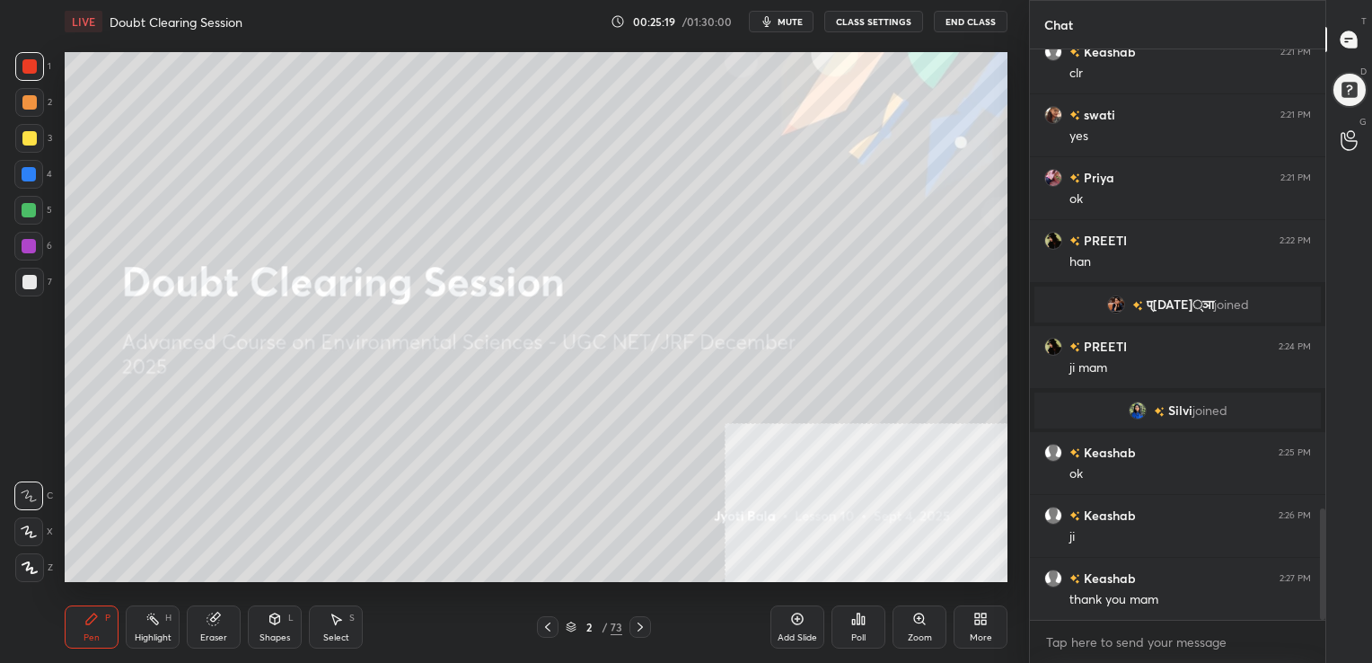
click at [580, 139] on img "grid" at bounding box center [500, 133] width 272 height 145
click at [771, 23] on icon "button" at bounding box center [767, 21] width 8 height 11
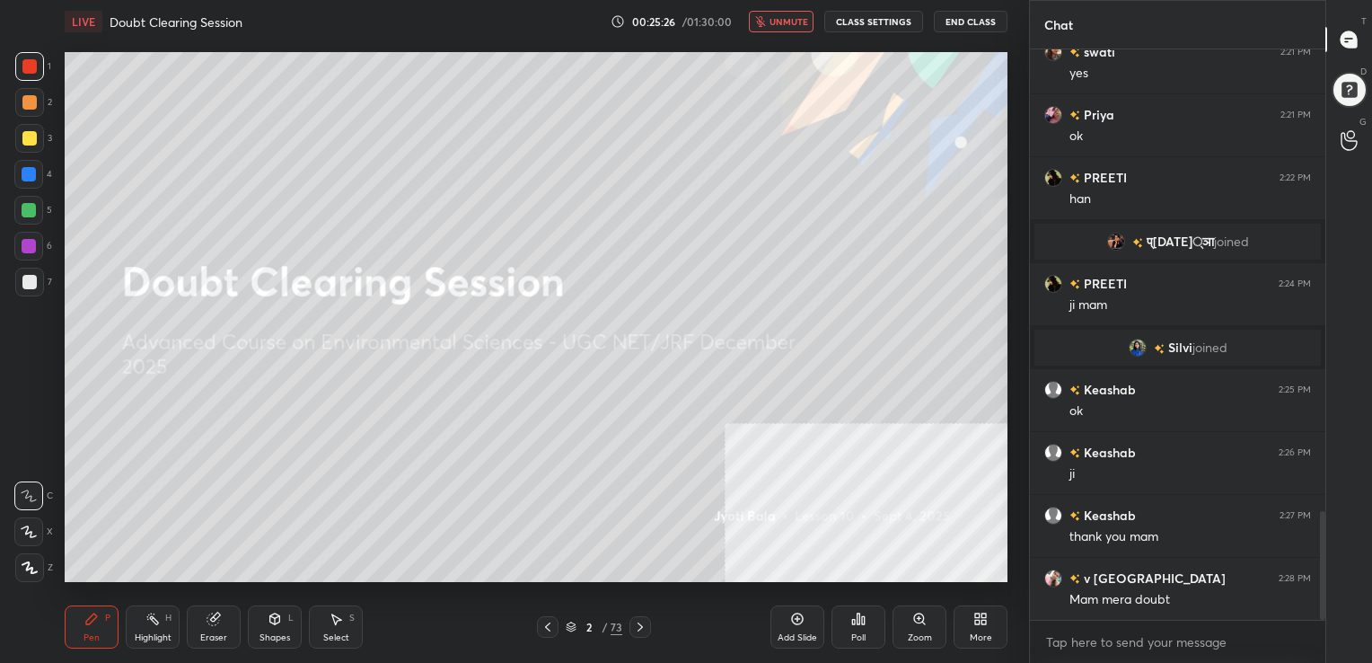
click at [983, 633] on div "More" at bounding box center [981, 637] width 22 height 9
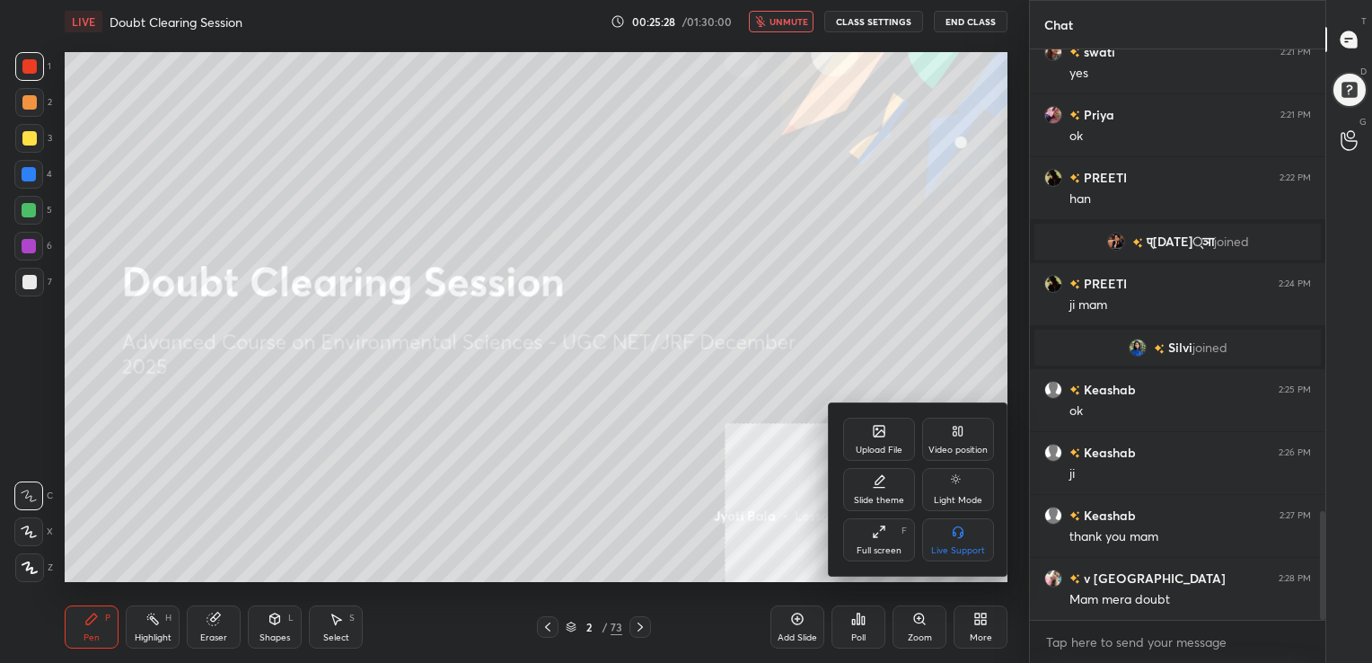
click at [567, 196] on div at bounding box center [686, 331] width 1372 height 663
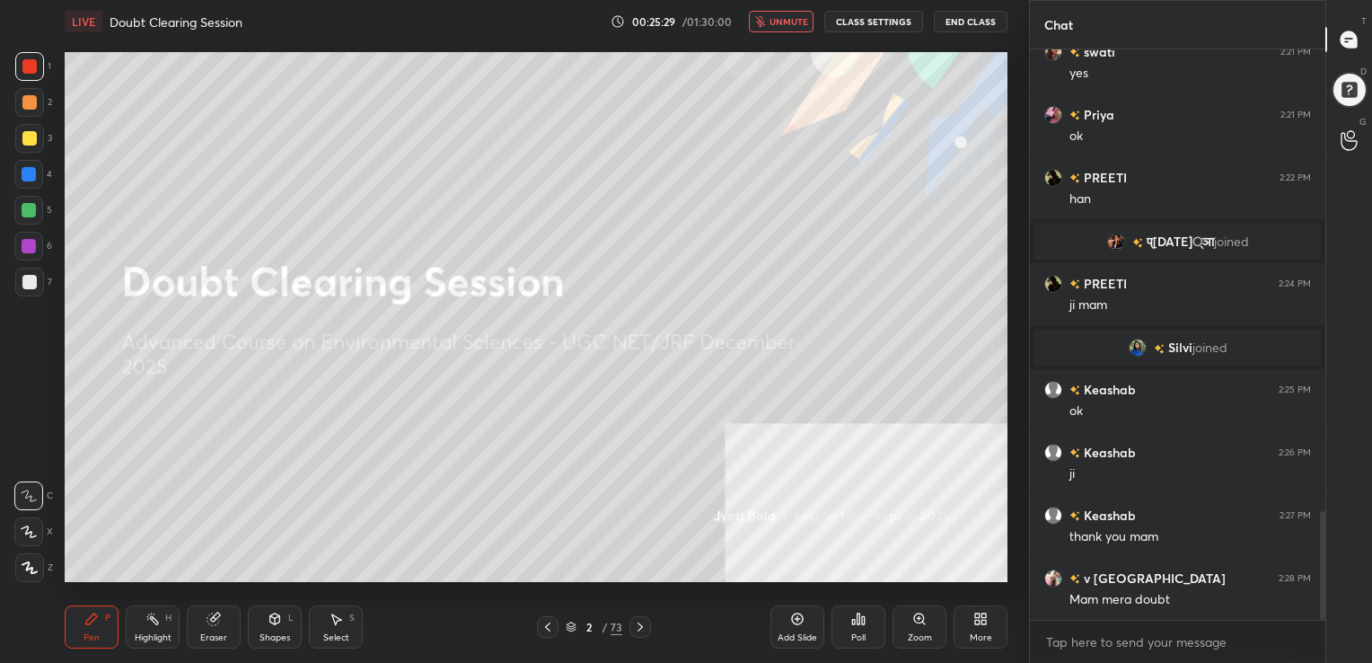
click at [791, 20] on span "unmute" at bounding box center [788, 21] width 39 height 13
click at [567, 620] on div "2 / 73" at bounding box center [594, 627] width 57 height 16
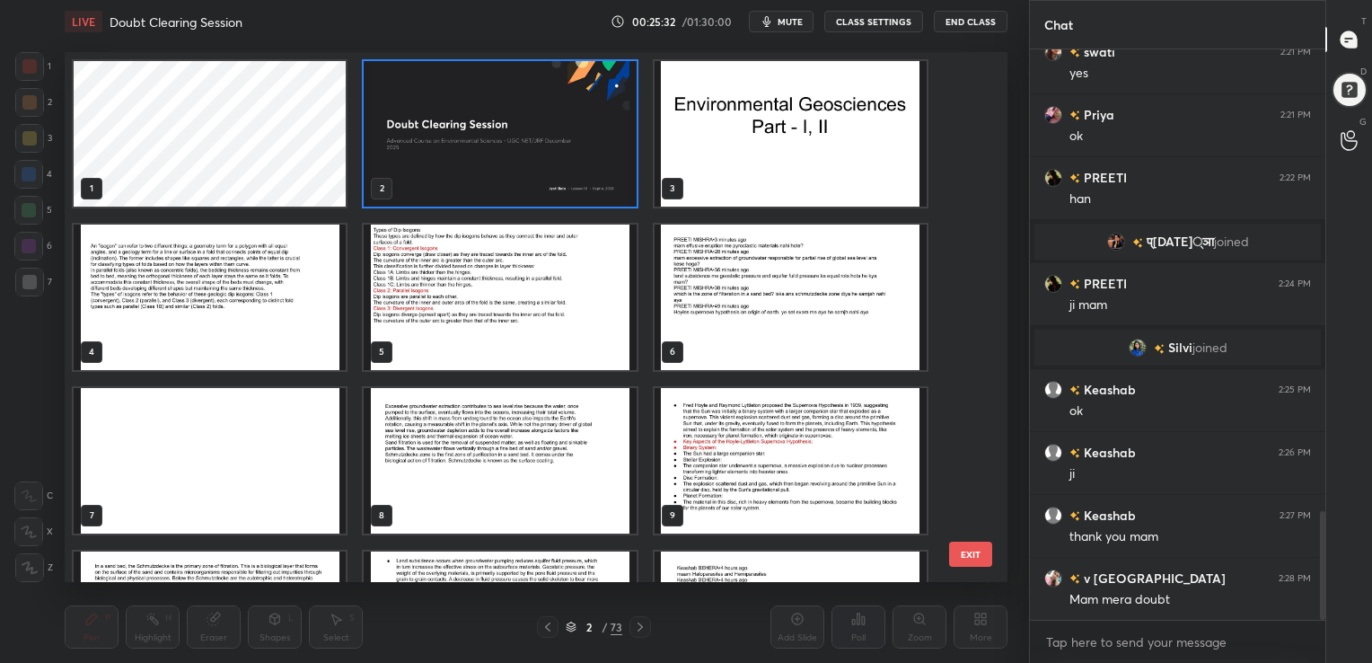
scroll to position [525, 934]
click at [768, 277] on img "grid" at bounding box center [791, 296] width 272 height 145
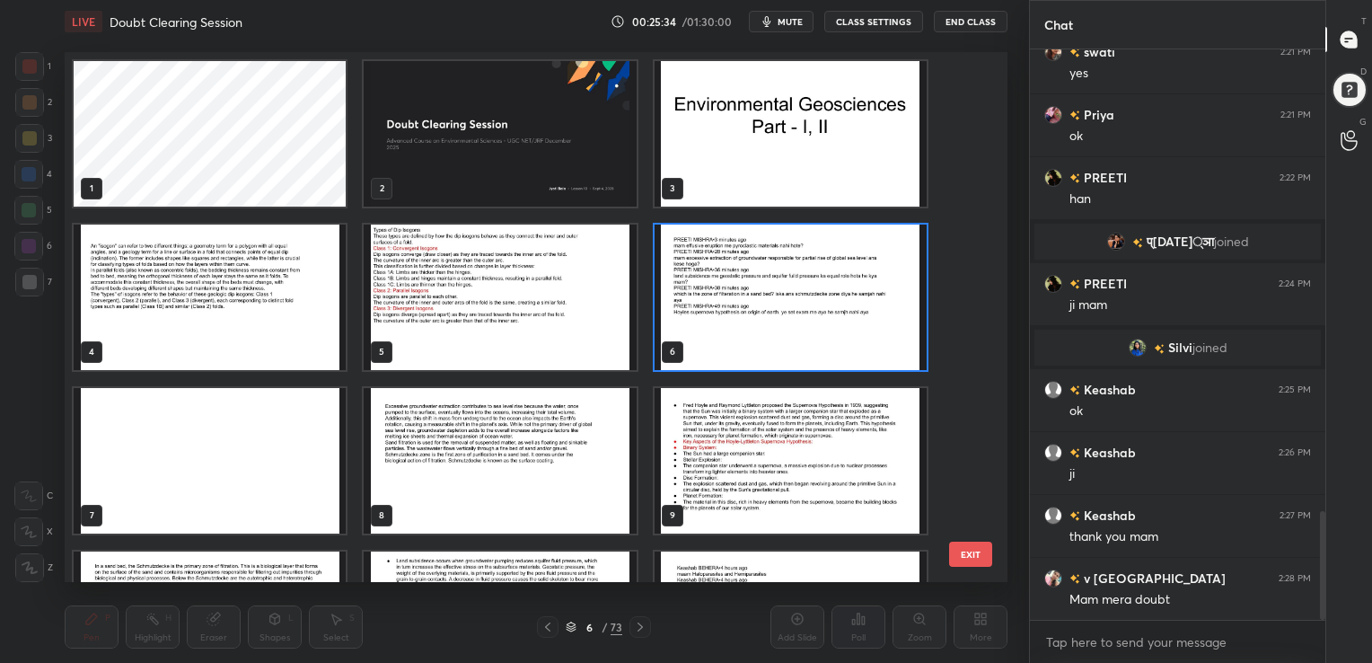
click at [768, 277] on img "grid" at bounding box center [791, 296] width 272 height 145
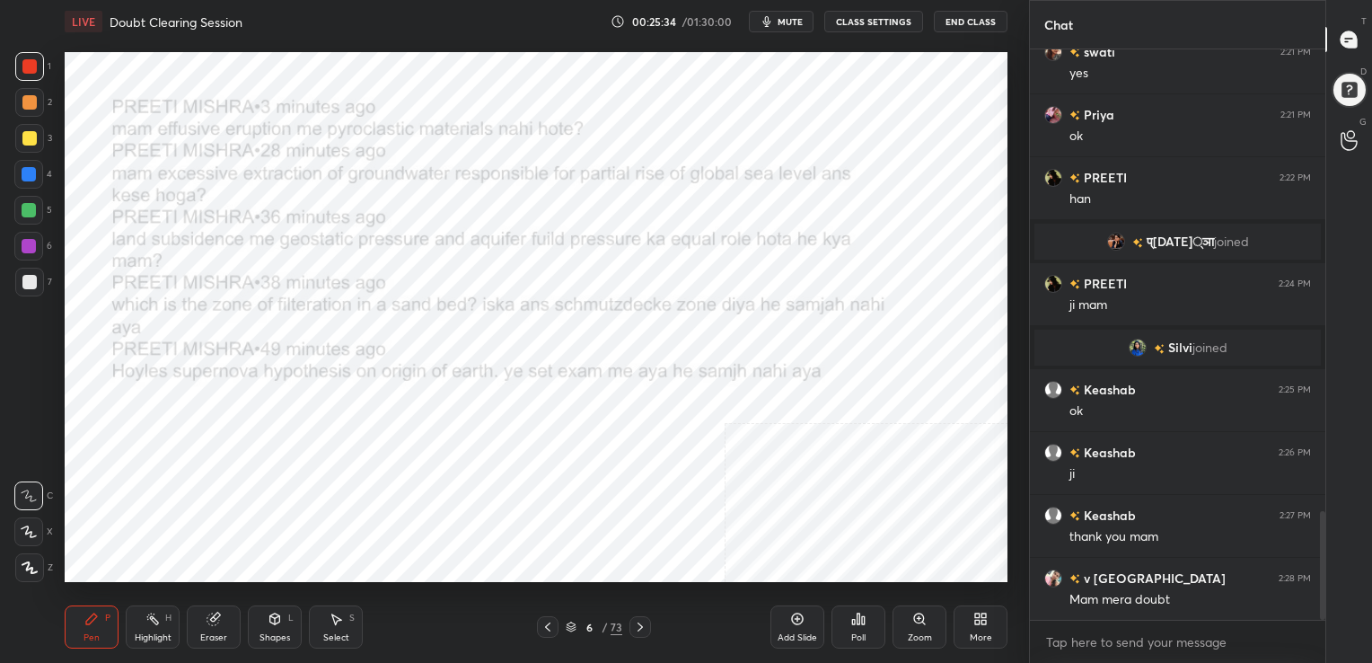
click at [768, 277] on img "grid" at bounding box center [791, 296] width 272 height 145
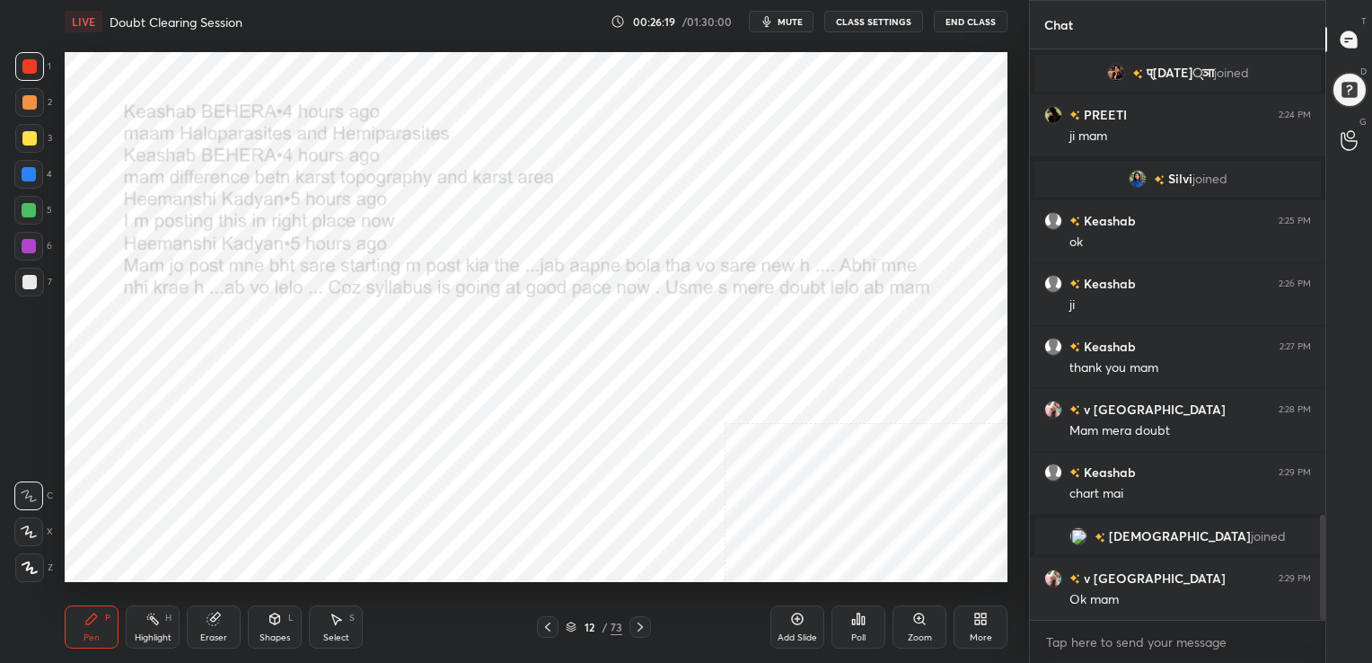
scroll to position [2521, 0]
click at [570, 624] on icon at bounding box center [571, 626] width 11 height 11
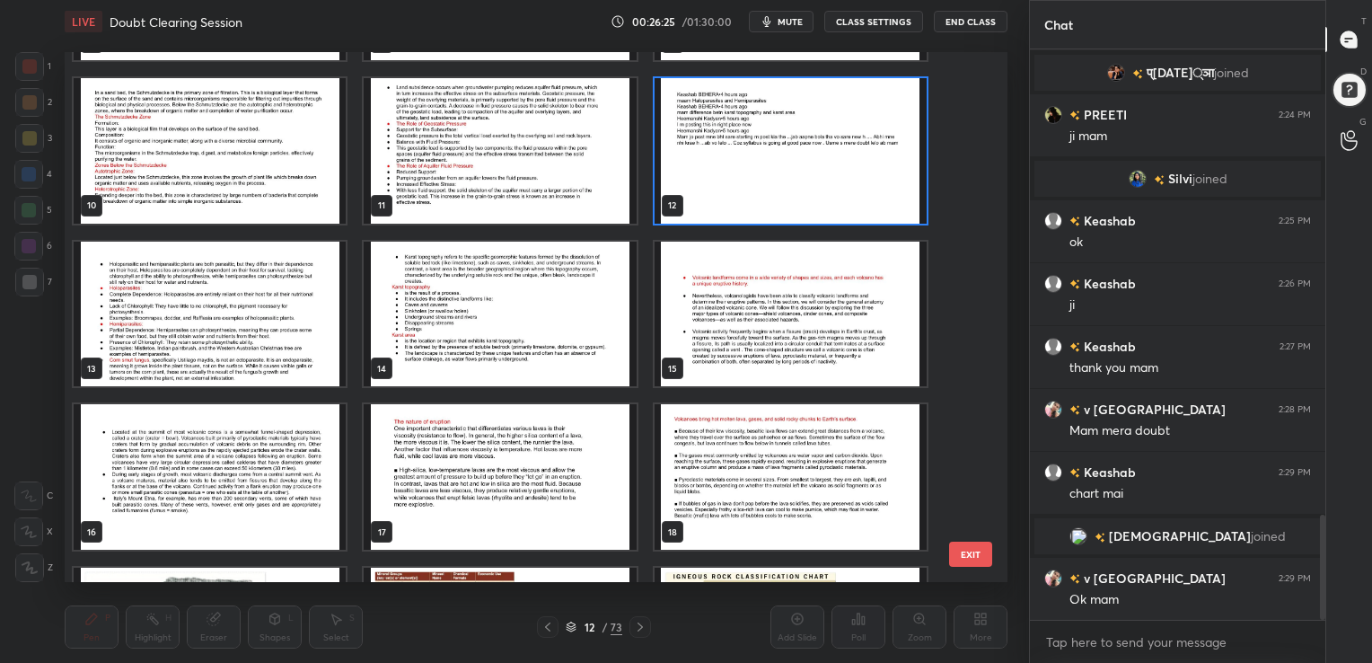
scroll to position [471, 0]
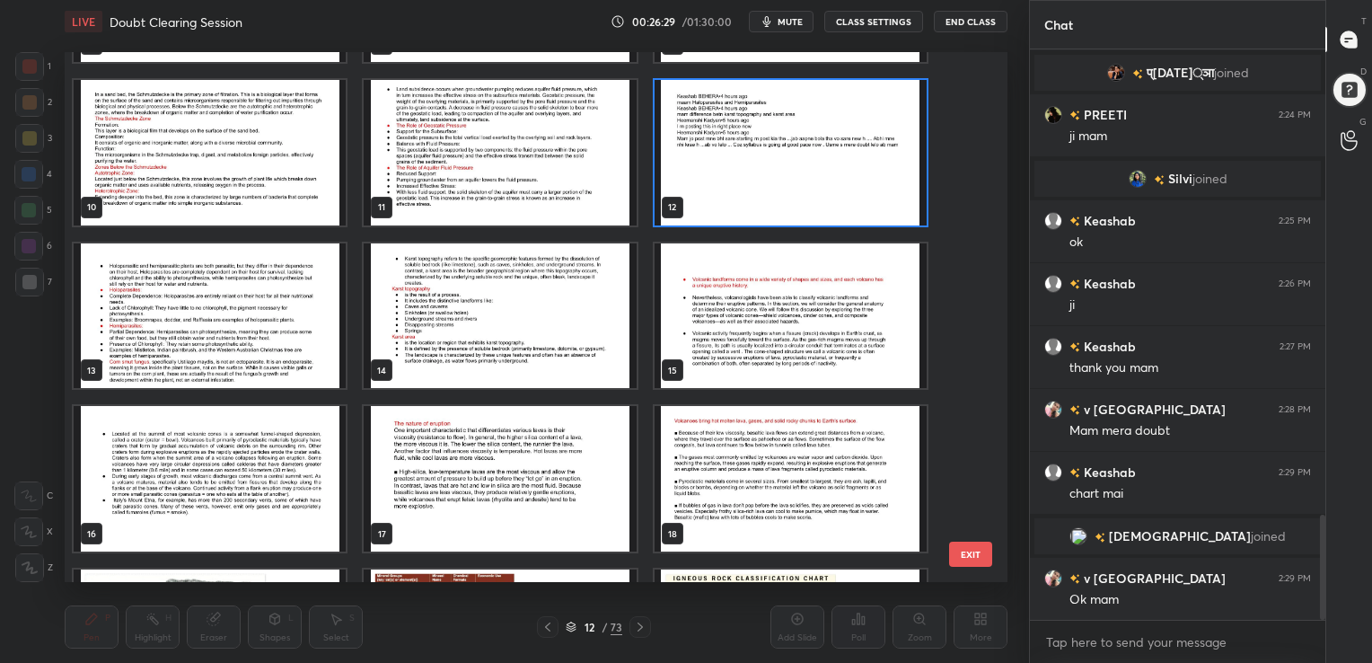
click at [734, 180] on img "grid" at bounding box center [791, 151] width 272 height 145
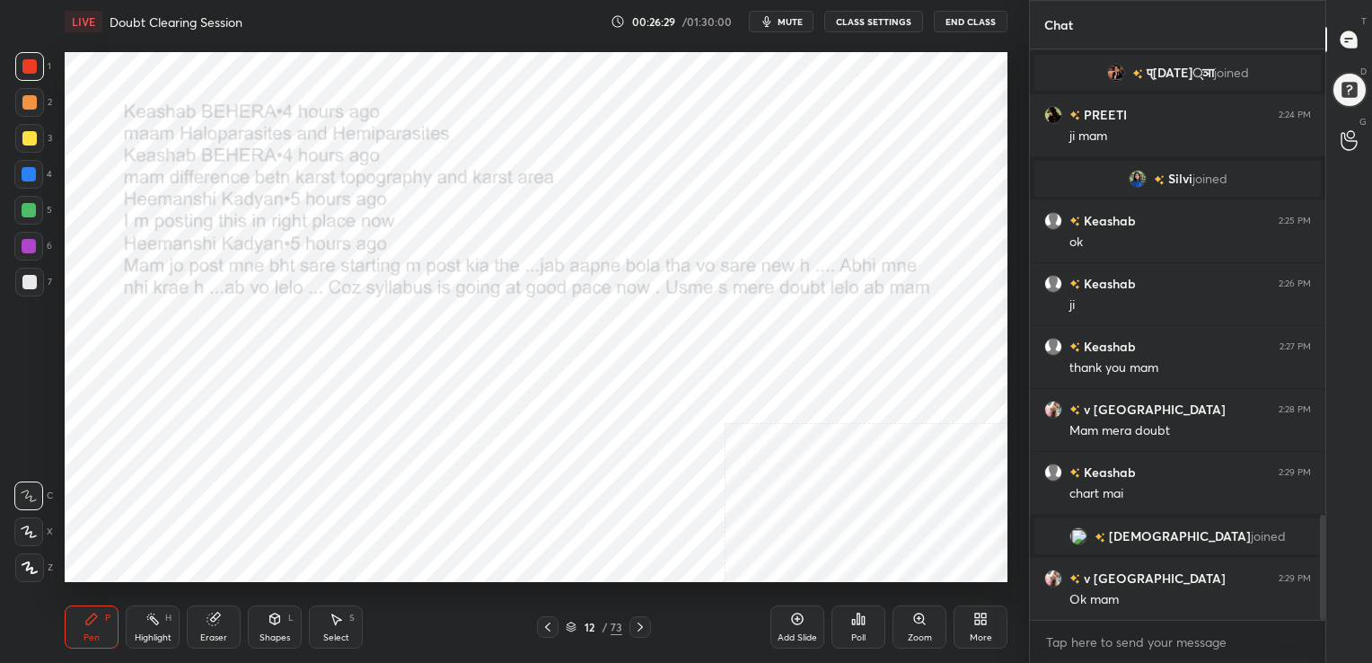
click at [734, 180] on img "grid" at bounding box center [791, 151] width 272 height 145
click at [799, 629] on div "Add Slide" at bounding box center [797, 626] width 54 height 43
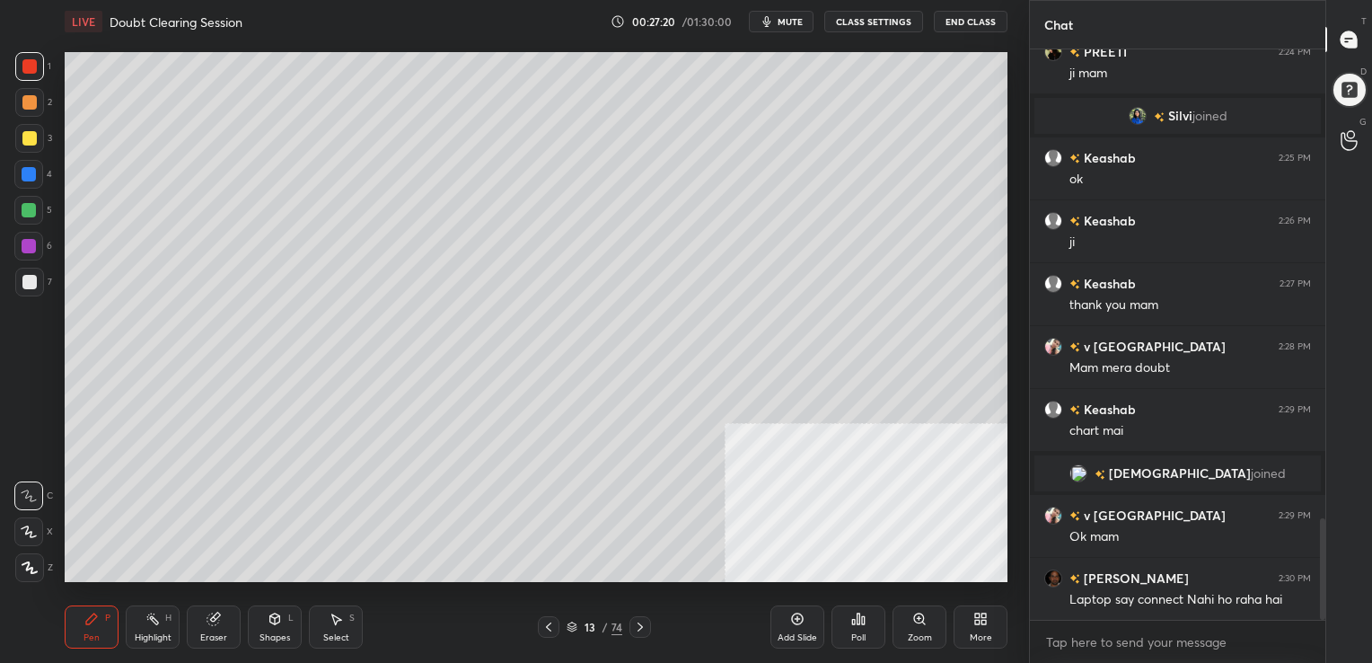
scroll to position [2647, 0]
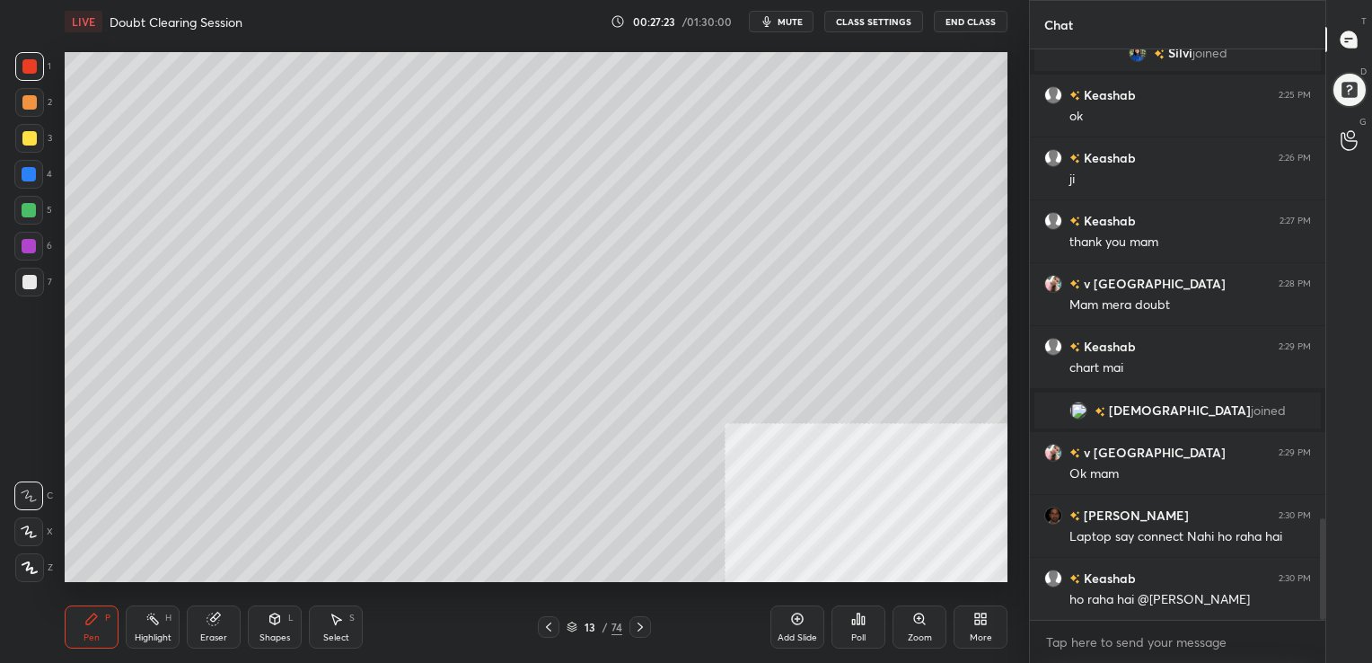
click at [218, 636] on div "Eraser" at bounding box center [213, 637] width 27 height 9
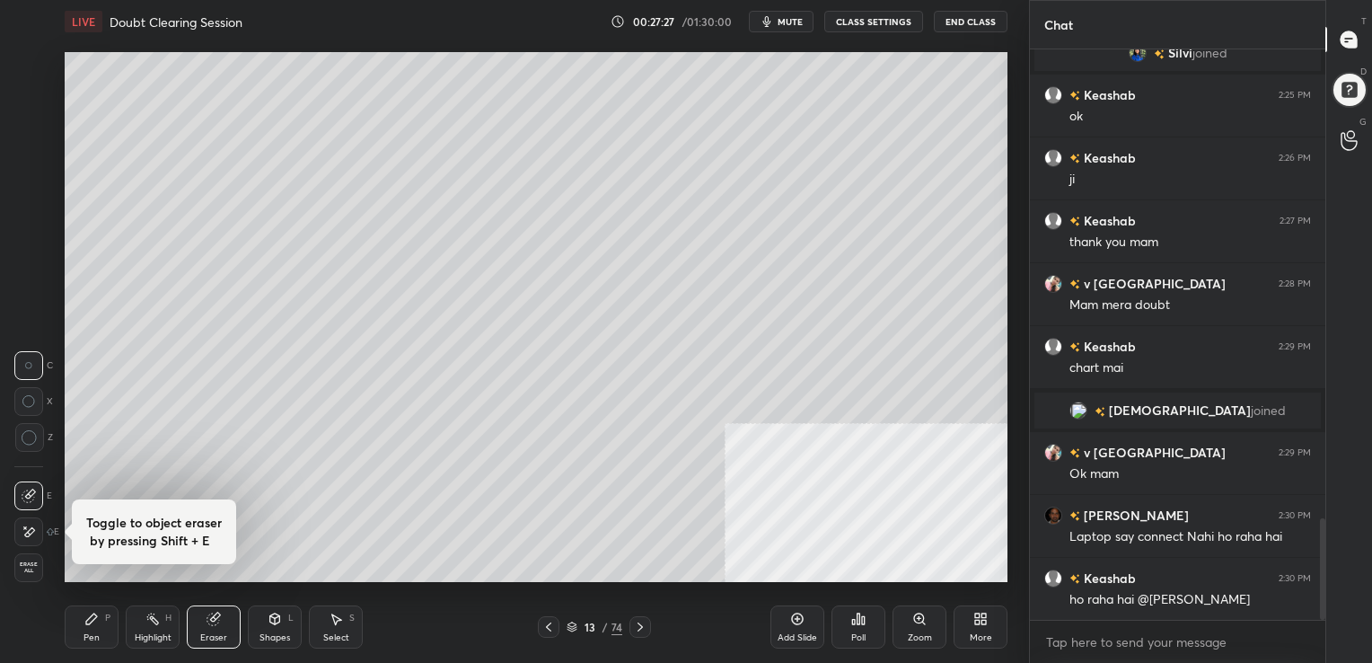
click at [18, 560] on div "Erase all" at bounding box center [28, 567] width 29 height 29
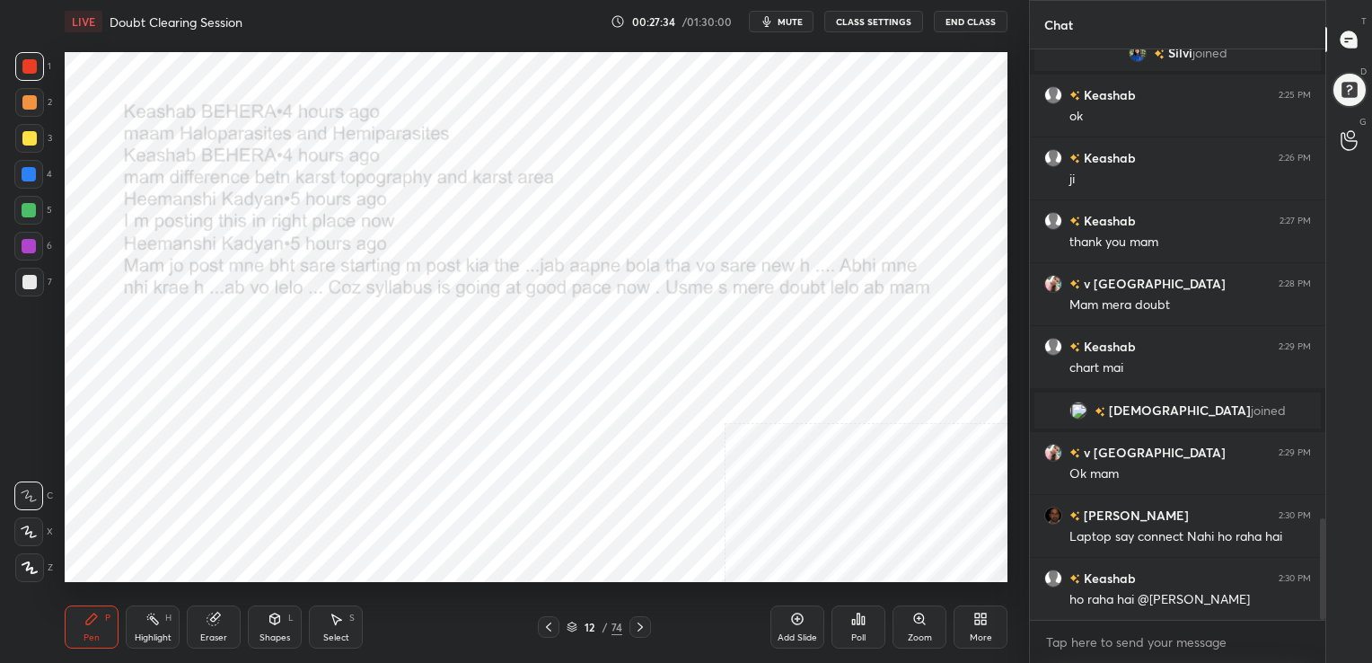
click at [571, 624] on icon at bounding box center [572, 626] width 11 height 11
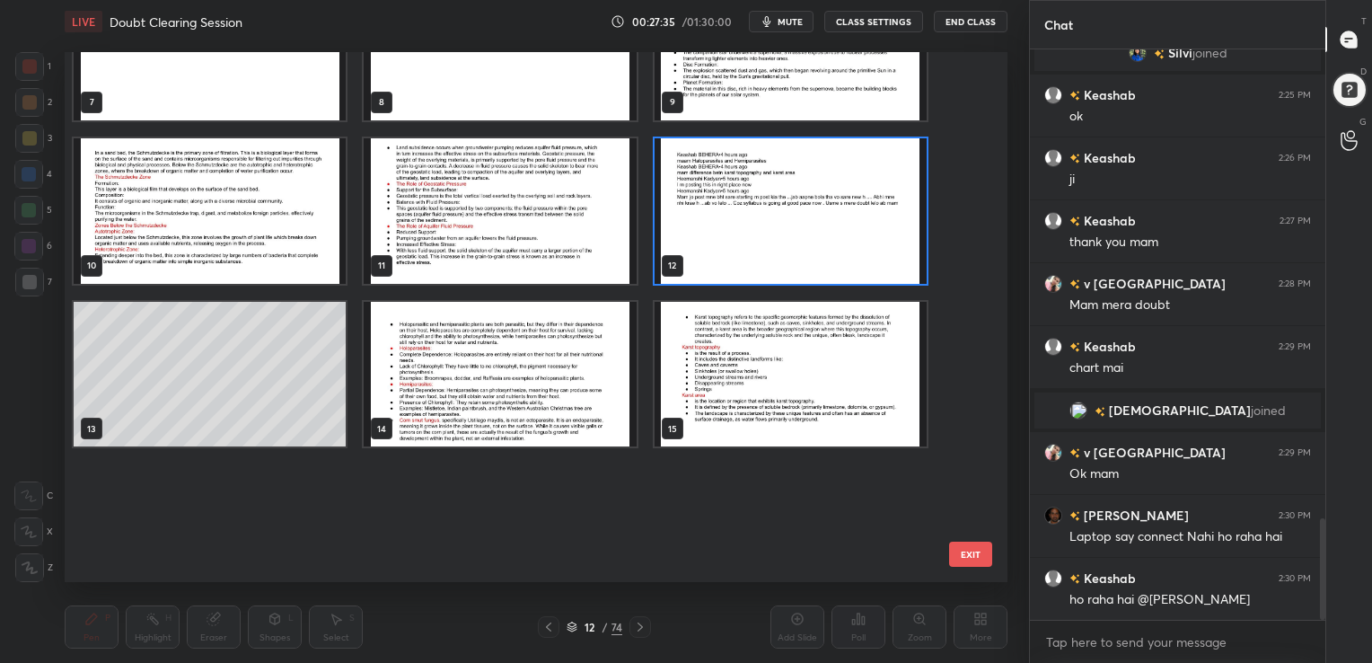
scroll to position [0, 0]
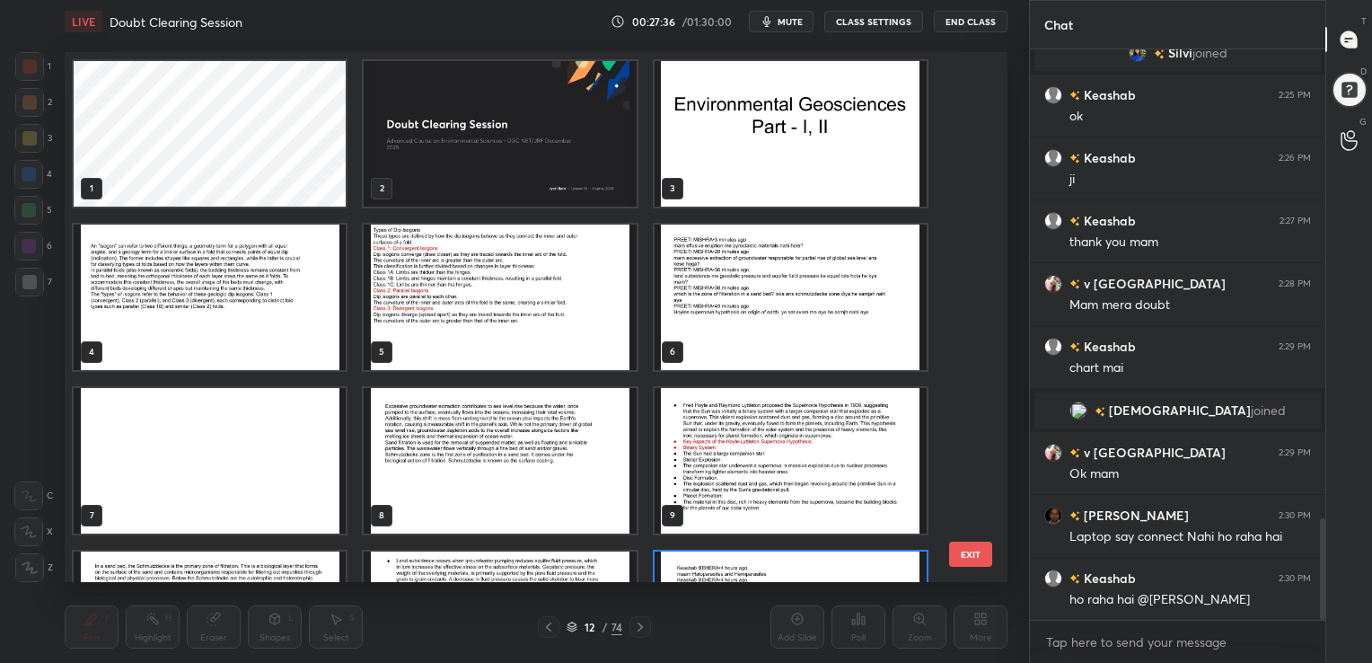
click at [603, 165] on img "grid" at bounding box center [500, 133] width 272 height 145
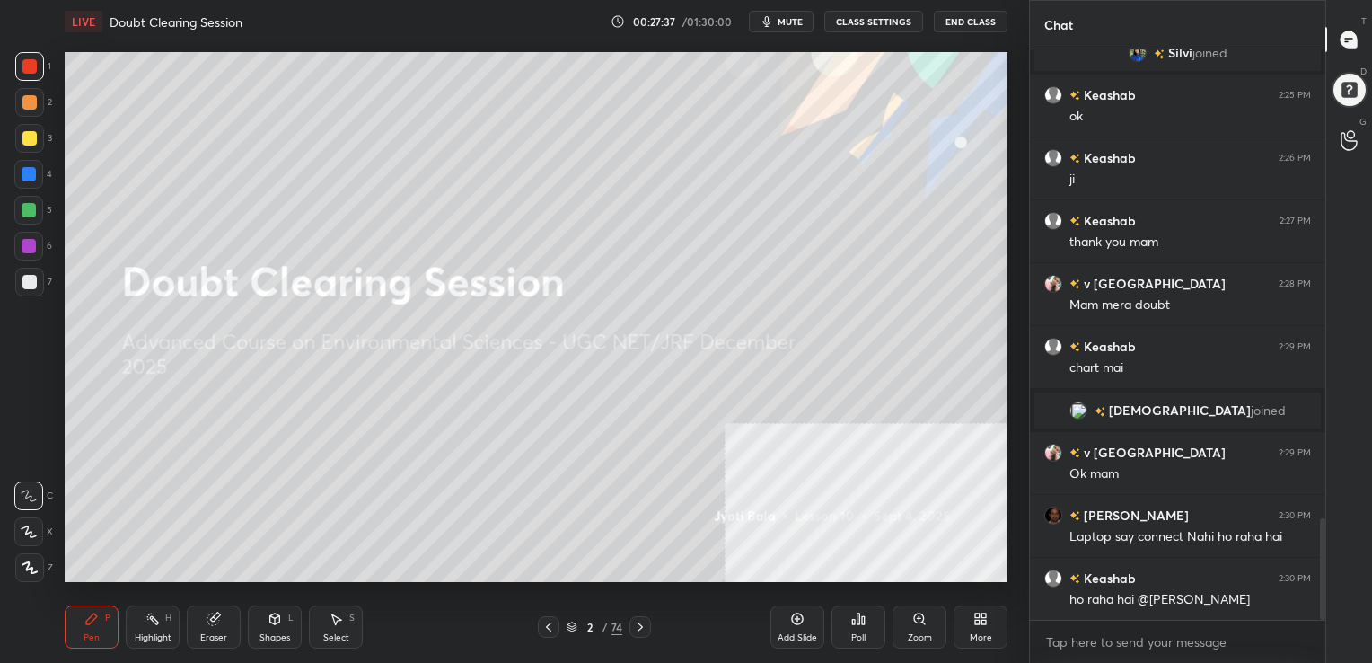
click at [603, 165] on img "grid" at bounding box center [500, 133] width 272 height 145
click at [790, 13] on button "mute" at bounding box center [781, 22] width 65 height 22
click at [967, 646] on div "More" at bounding box center [980, 626] width 54 height 43
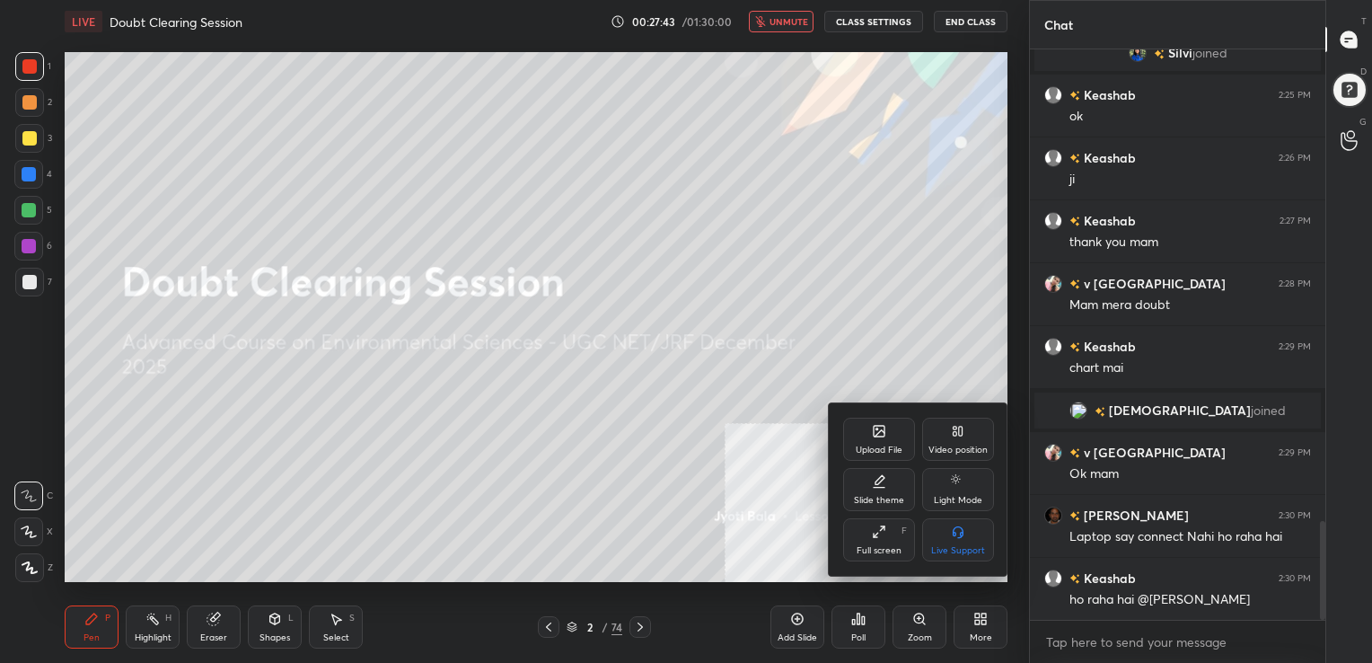
scroll to position [2710, 0]
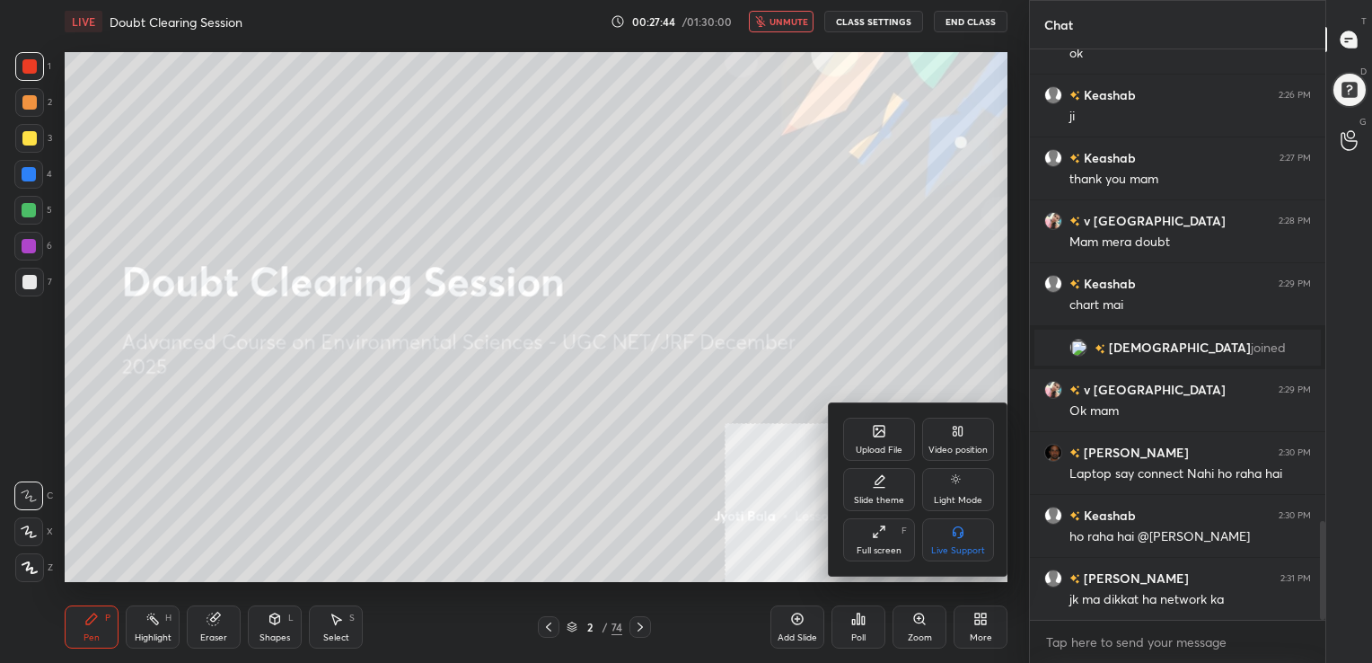
click at [860, 450] on div "Upload File" at bounding box center [879, 449] width 47 height 9
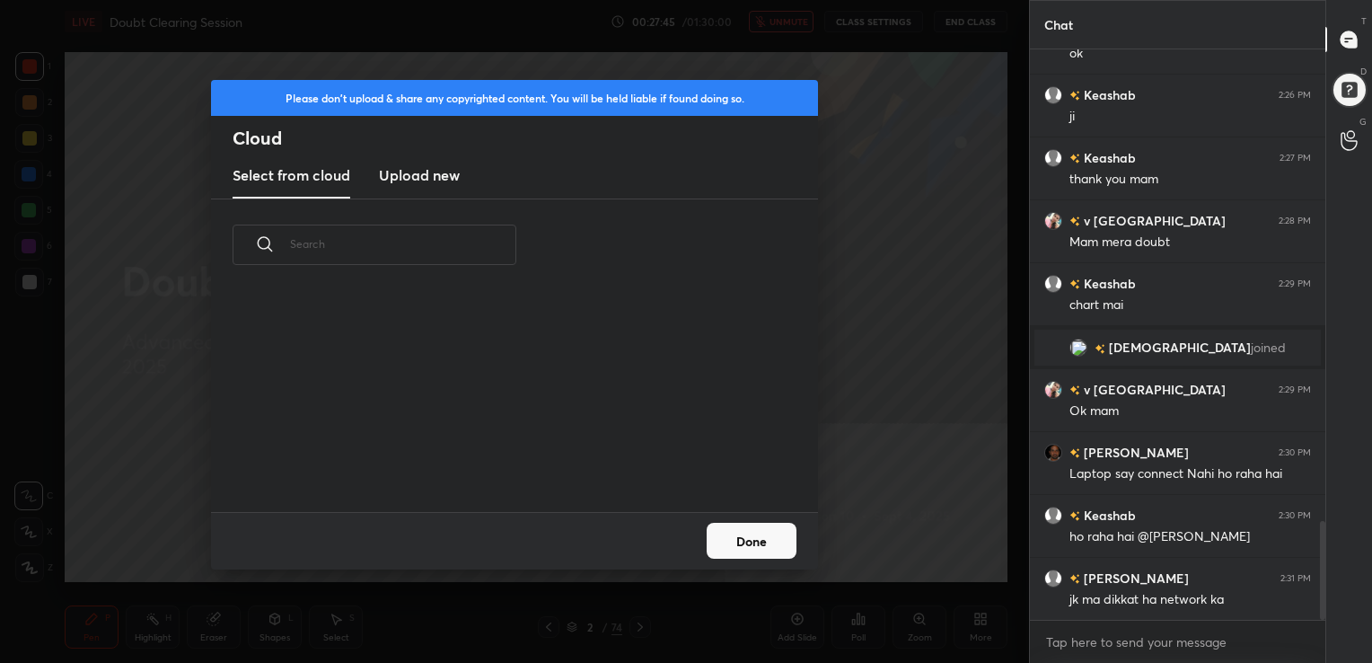
scroll to position [221, 576]
click at [433, 177] on h3 "Upload new" at bounding box center [419, 175] width 81 height 22
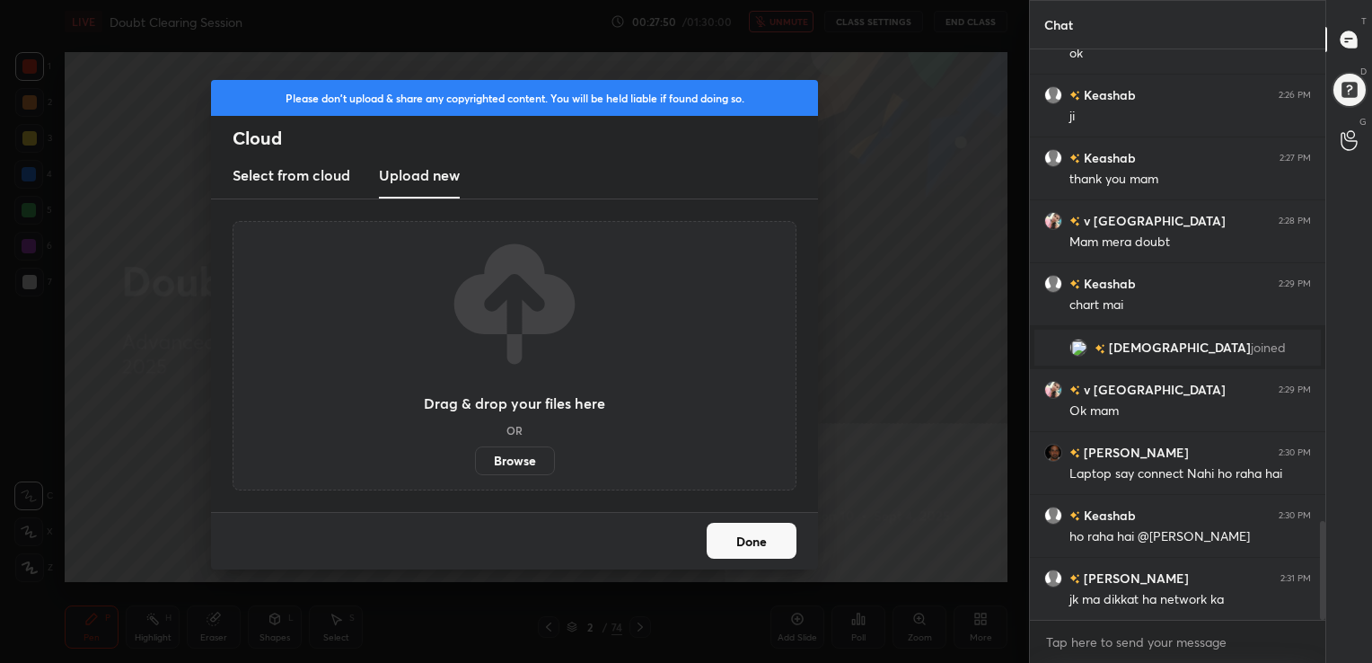
click at [521, 467] on label "Browse" at bounding box center [515, 460] width 80 height 29
click at [475, 467] on input "Browse" at bounding box center [475, 460] width 0 height 29
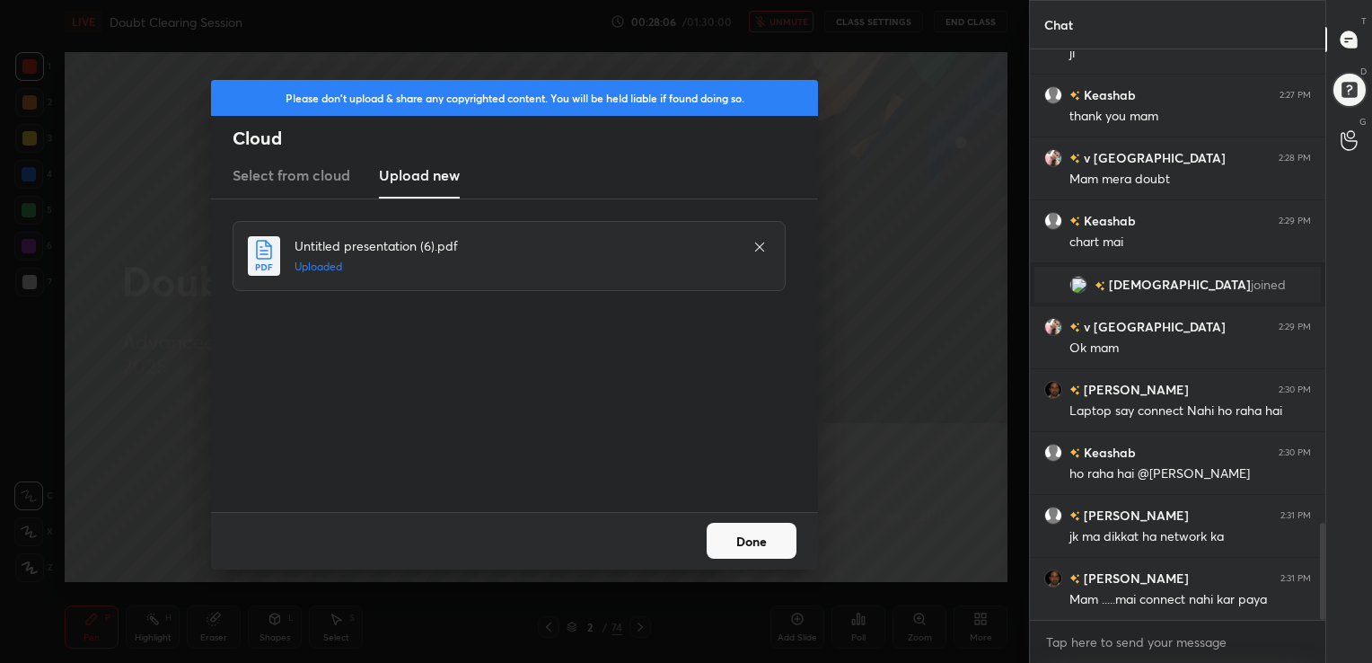
click at [752, 549] on button "Done" at bounding box center [752, 541] width 90 height 36
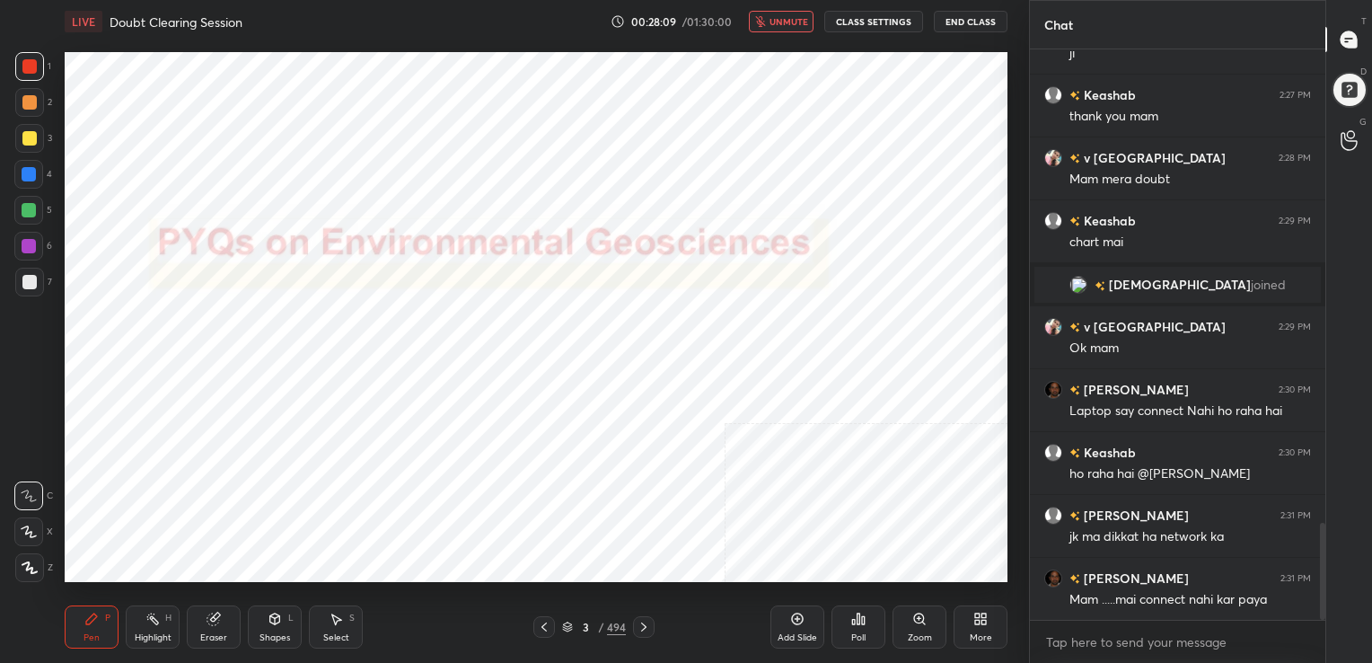
click at [572, 626] on icon at bounding box center [567, 626] width 11 height 11
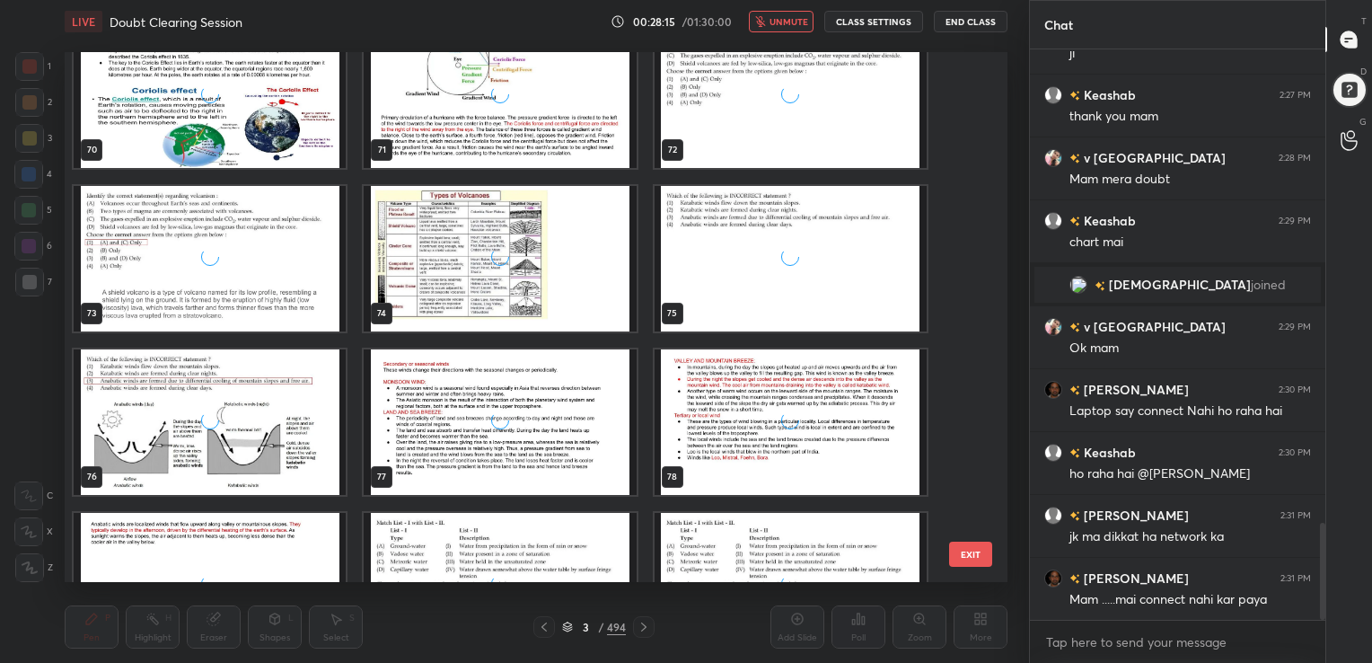
scroll to position [3792, 0]
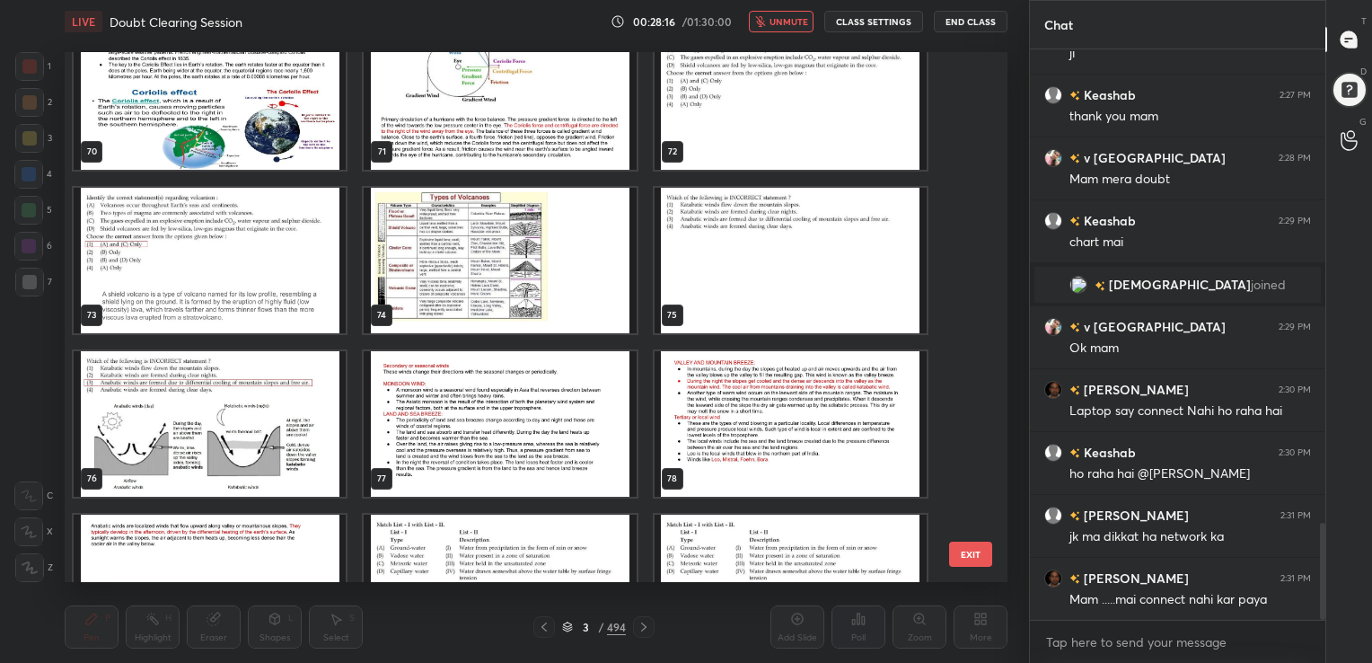
click at [795, 14] on button "unmute" at bounding box center [781, 22] width 65 height 22
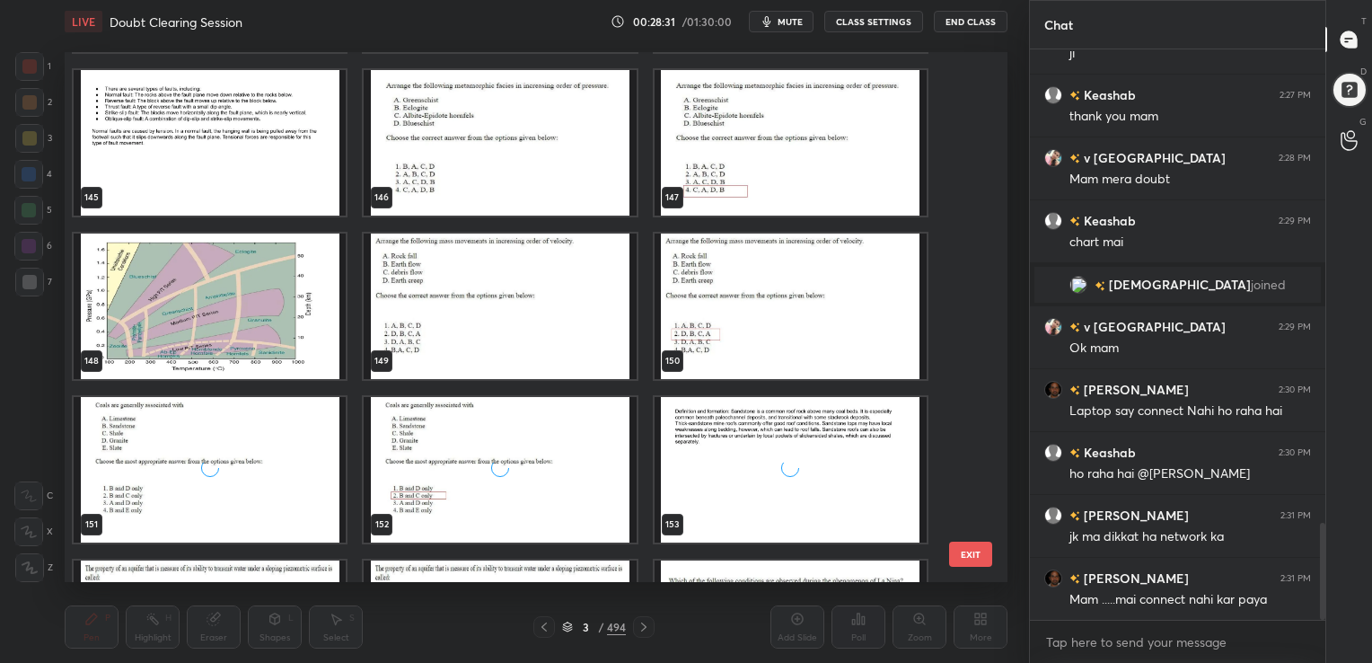
scroll to position [7829, 0]
click at [540, 312] on img "grid" at bounding box center [500, 305] width 272 height 145
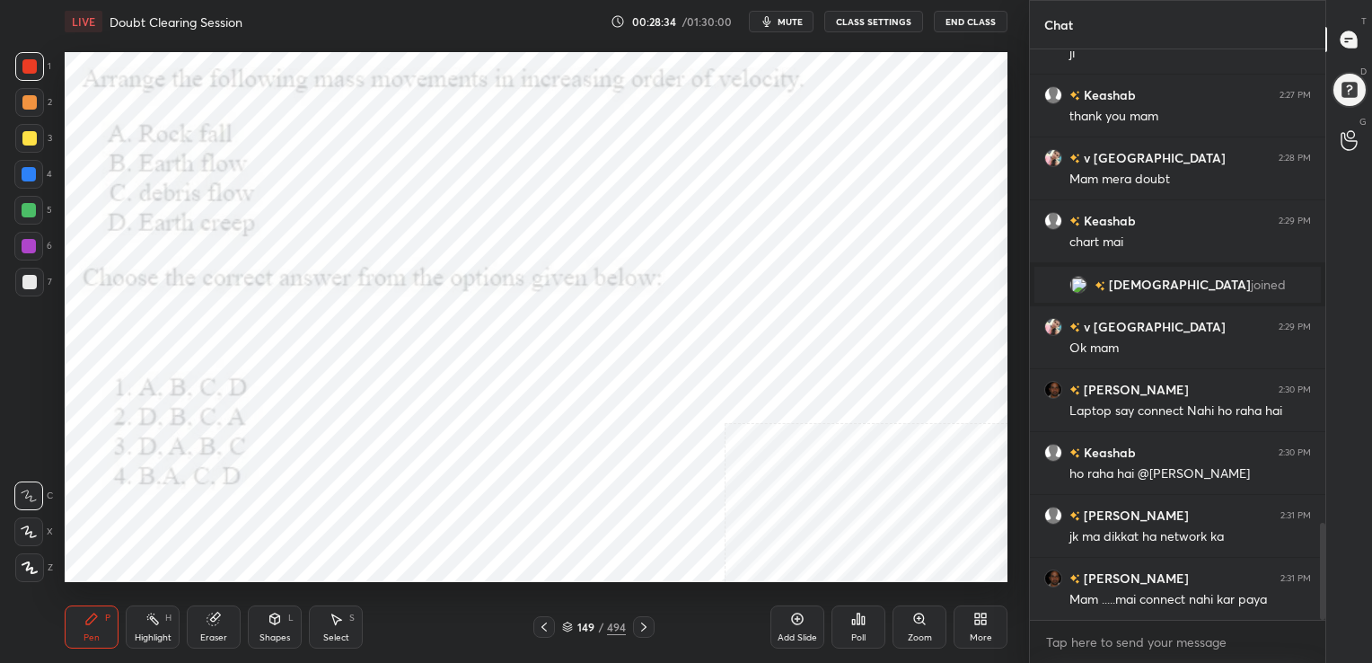
click at [800, 9] on div "LIVE Doubt Clearing Session 00:28:34 / 01:30:00 mute CLASS SETTINGS End Class" at bounding box center [536, 21] width 943 height 43
click at [770, 27] on icon "button" at bounding box center [767, 21] width 14 height 14
click at [570, 620] on div "149 / 494" at bounding box center [594, 627] width 64 height 16
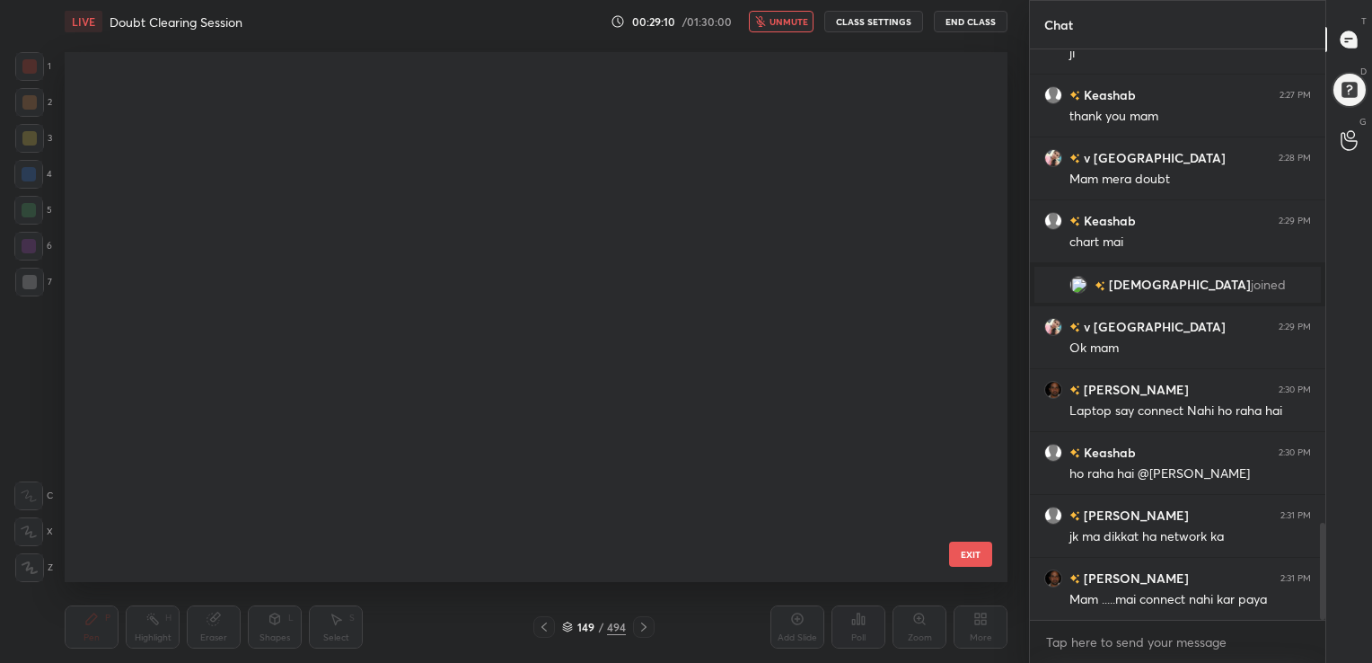
scroll to position [7633, 0]
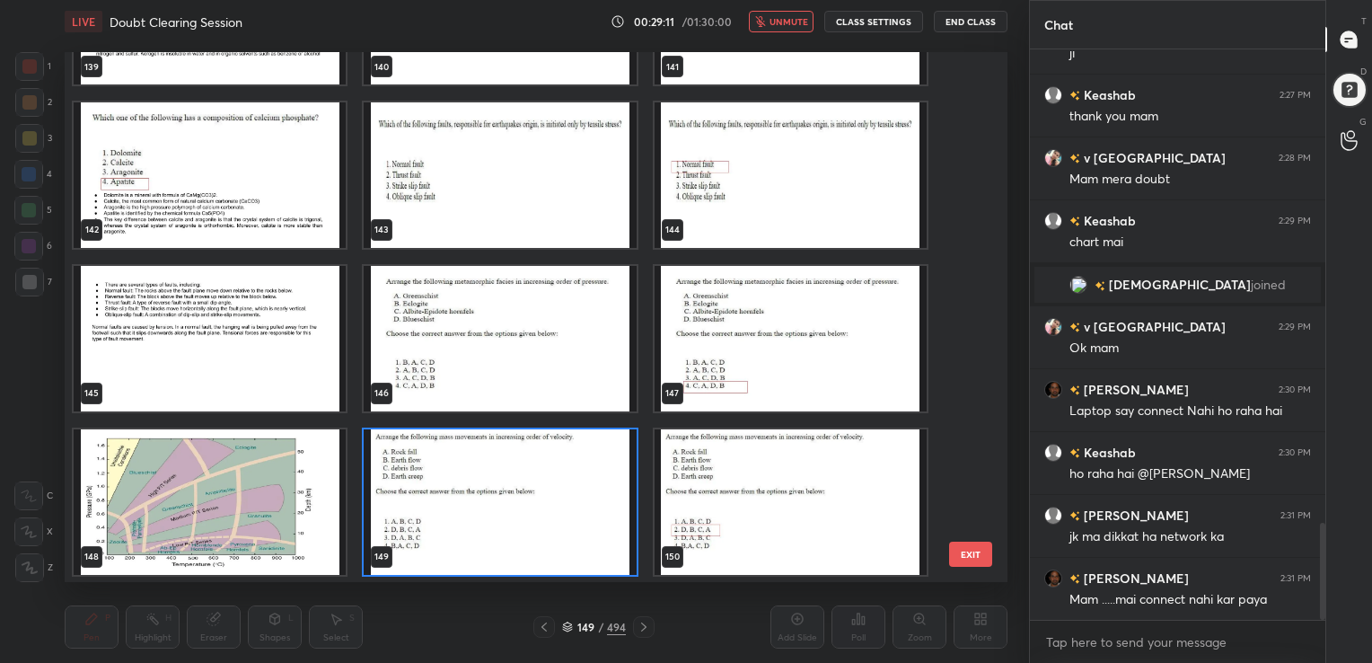
click at [519, 505] on img "grid" at bounding box center [500, 501] width 272 height 145
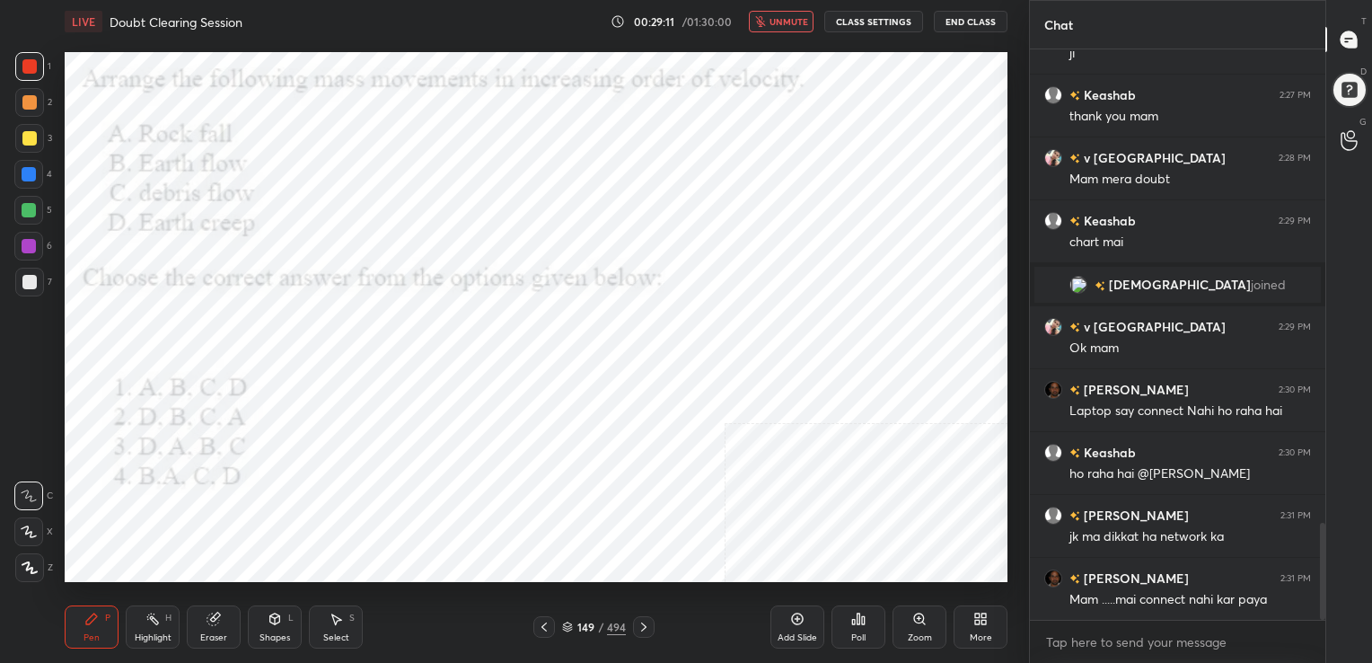
click at [519, 505] on img "grid" at bounding box center [500, 501] width 272 height 145
click at [570, 625] on icon at bounding box center [567, 624] width 9 height 4
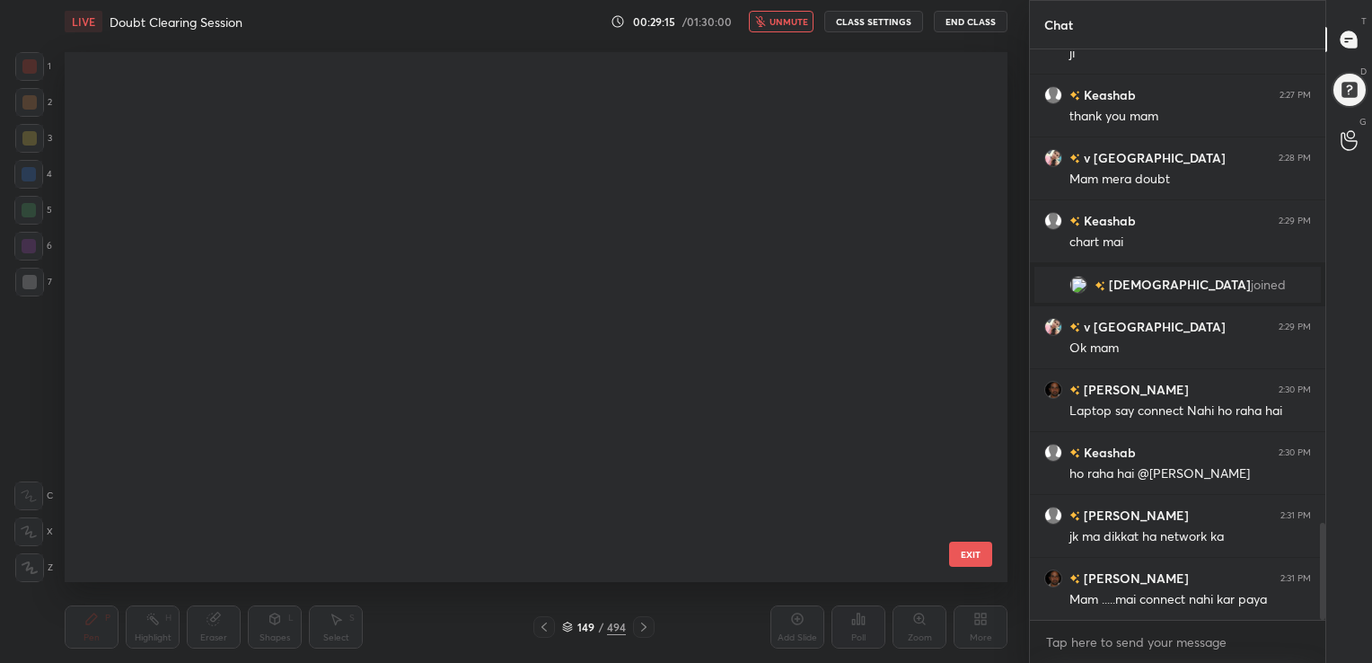
scroll to position [525, 934]
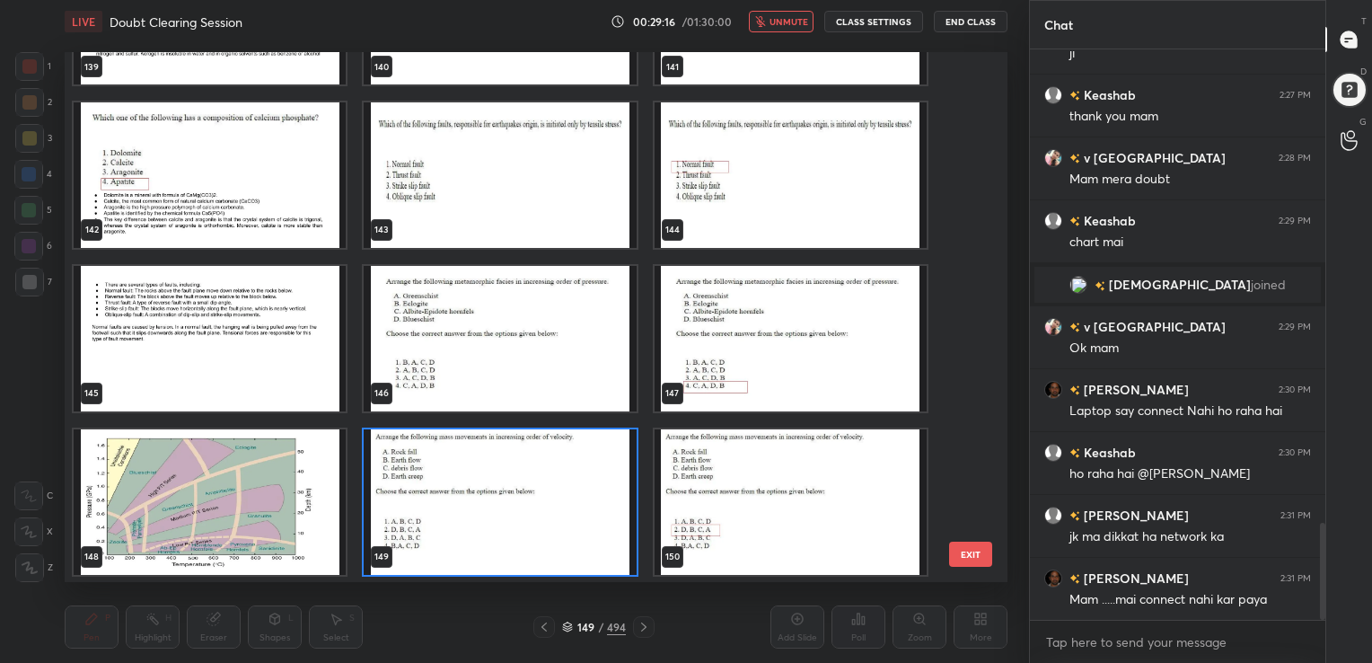
click at [520, 497] on img "grid" at bounding box center [500, 501] width 272 height 145
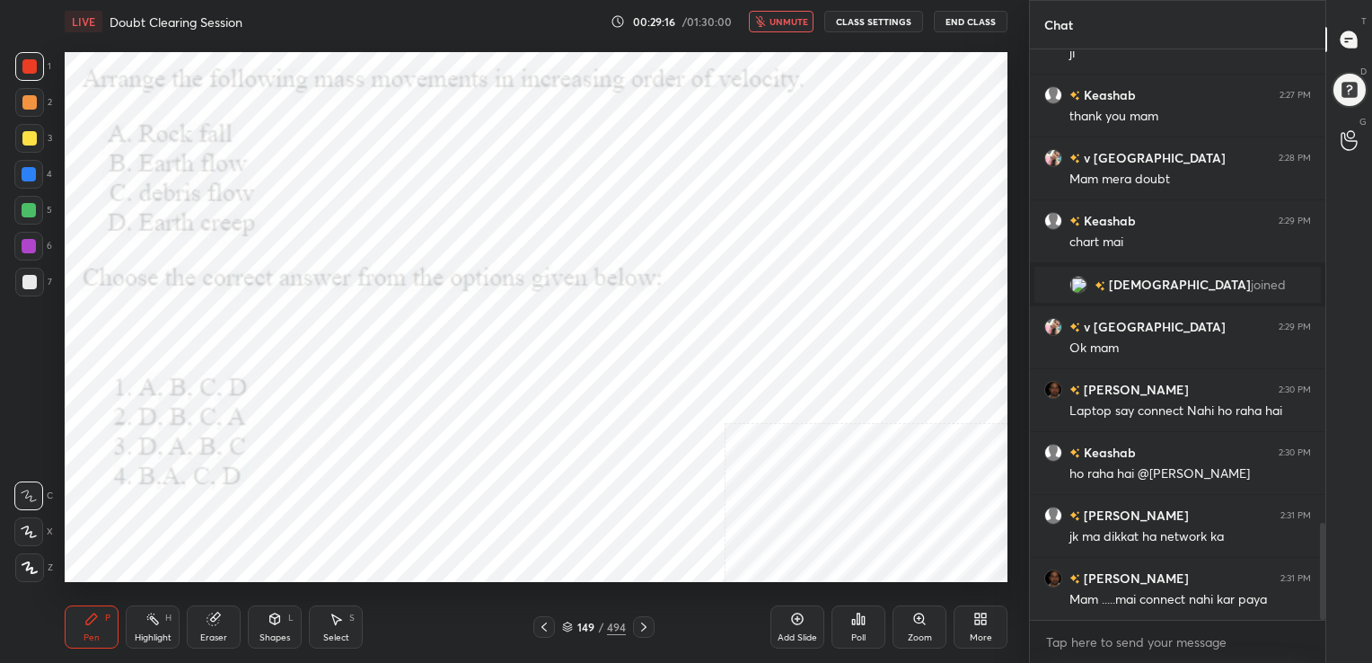
drag, startPoint x: 520, startPoint y: 497, endPoint x: 880, endPoint y: 698, distance: 412.0
click at [880, 0] on html "1 2 3 4 5 6 7 C X Z C X Z E E Erase all H H LIVE Doubt Clearing Session 00:29:1…" at bounding box center [686, 0] width 1372 height 0
click at [854, 623] on icon at bounding box center [853, 622] width 3 height 4
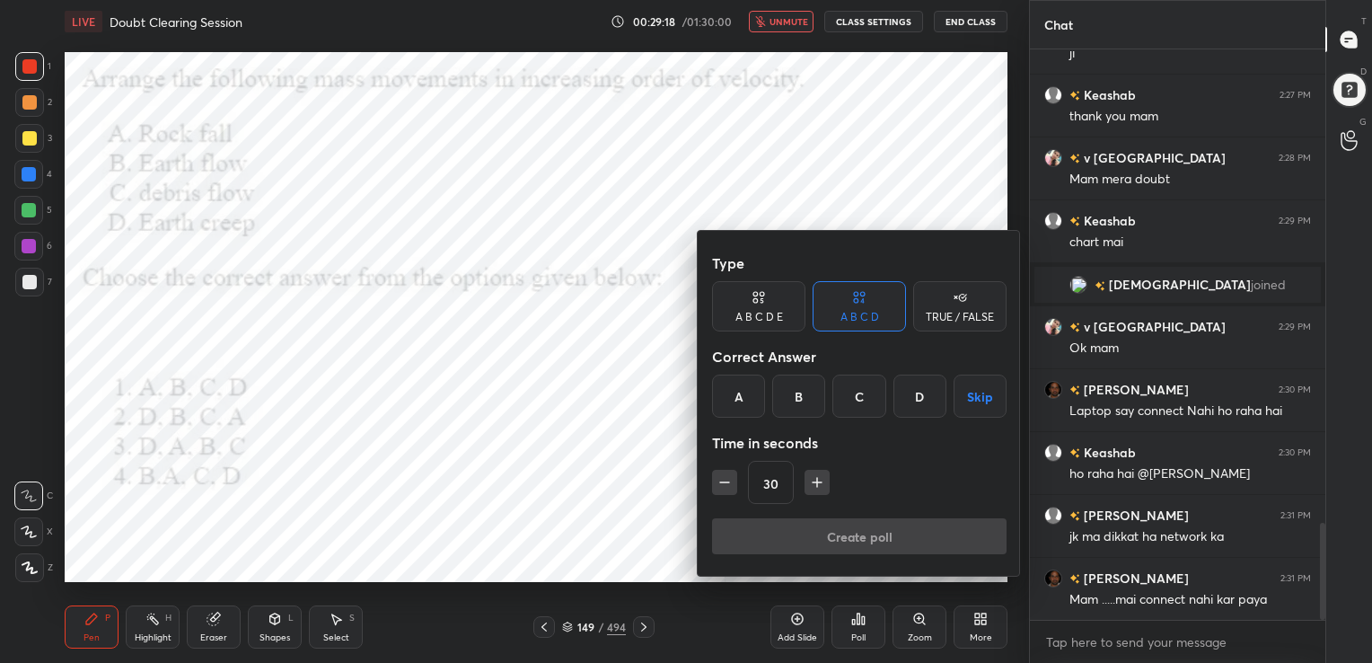
click at [790, 400] on div "B" at bounding box center [798, 395] width 53 height 43
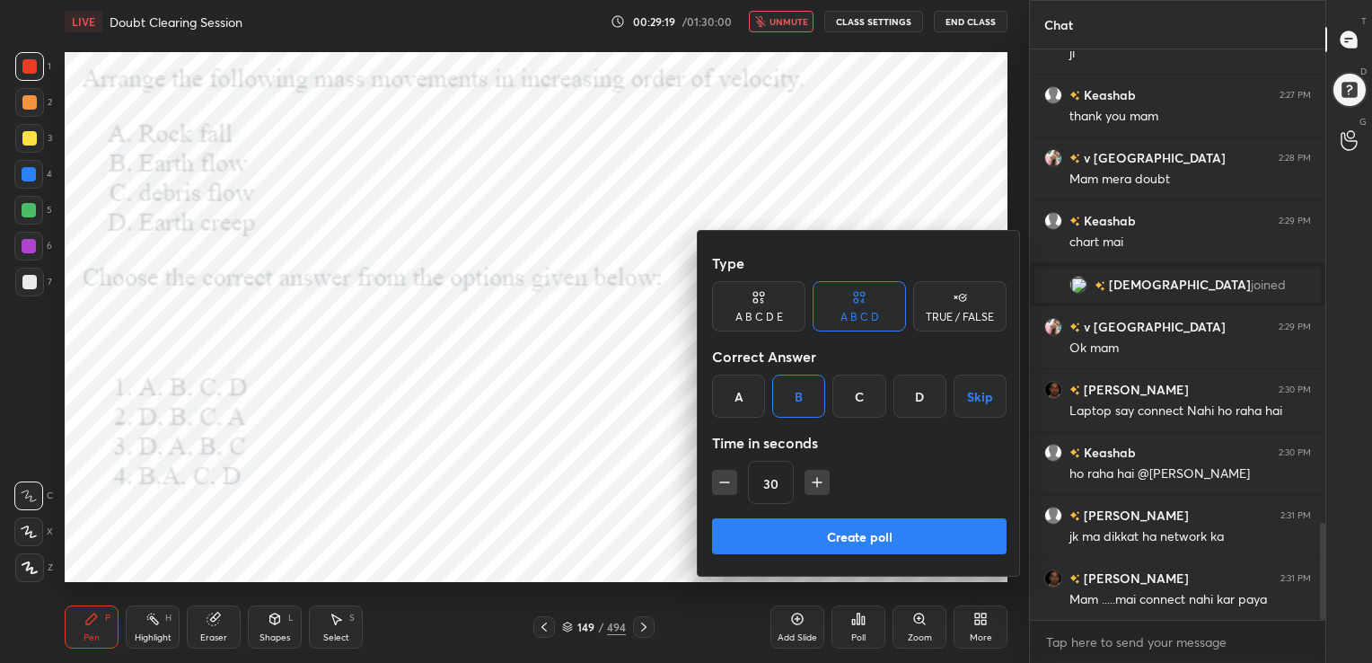
click at [844, 527] on button "Create poll" at bounding box center [859, 536] width 294 height 36
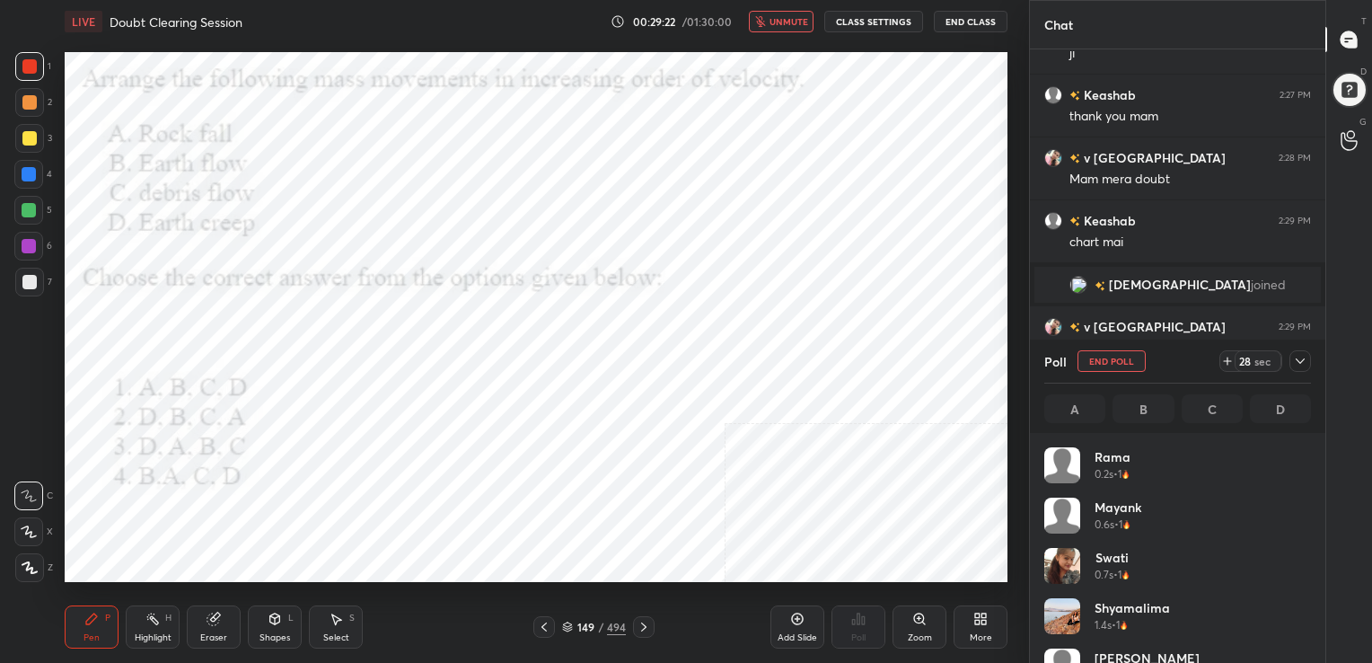
scroll to position [210, 261]
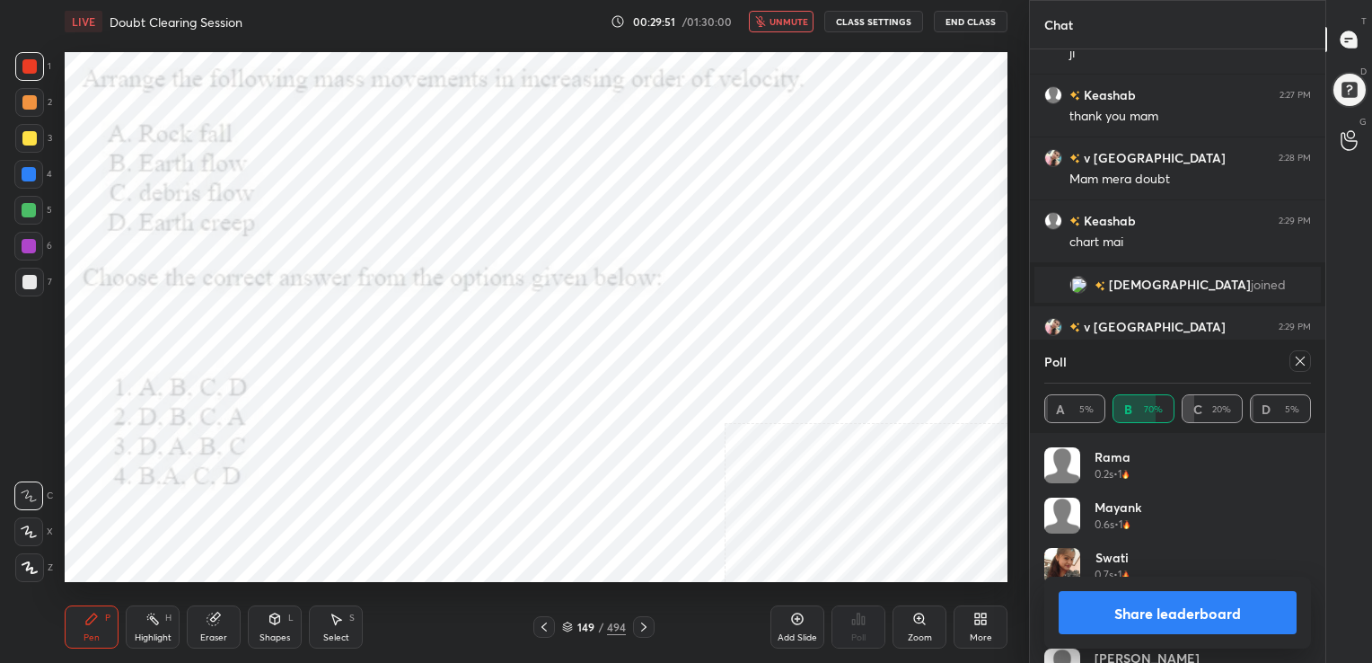
click at [1292, 360] on div at bounding box center [1300, 361] width 22 height 22
type textarea "x"
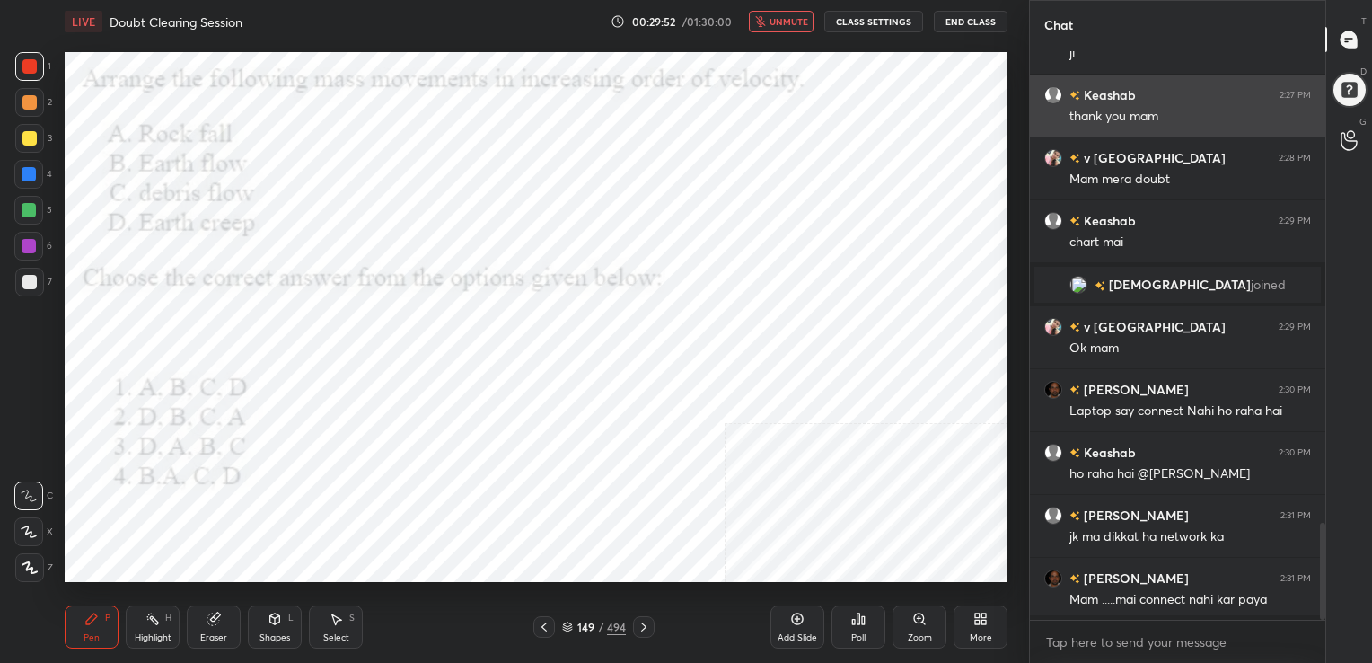
scroll to position [6, 5]
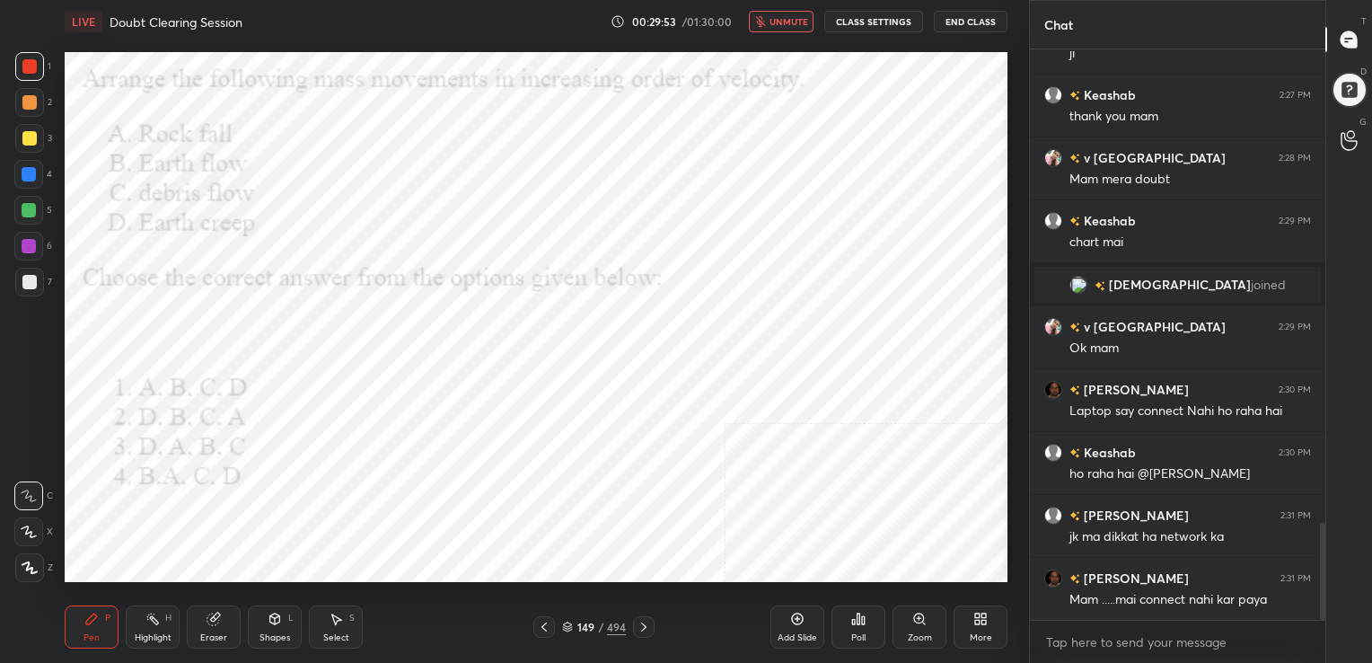
click at [791, 25] on span "unmute" at bounding box center [788, 21] width 39 height 13
click at [576, 627] on div "150" at bounding box center [585, 626] width 18 height 11
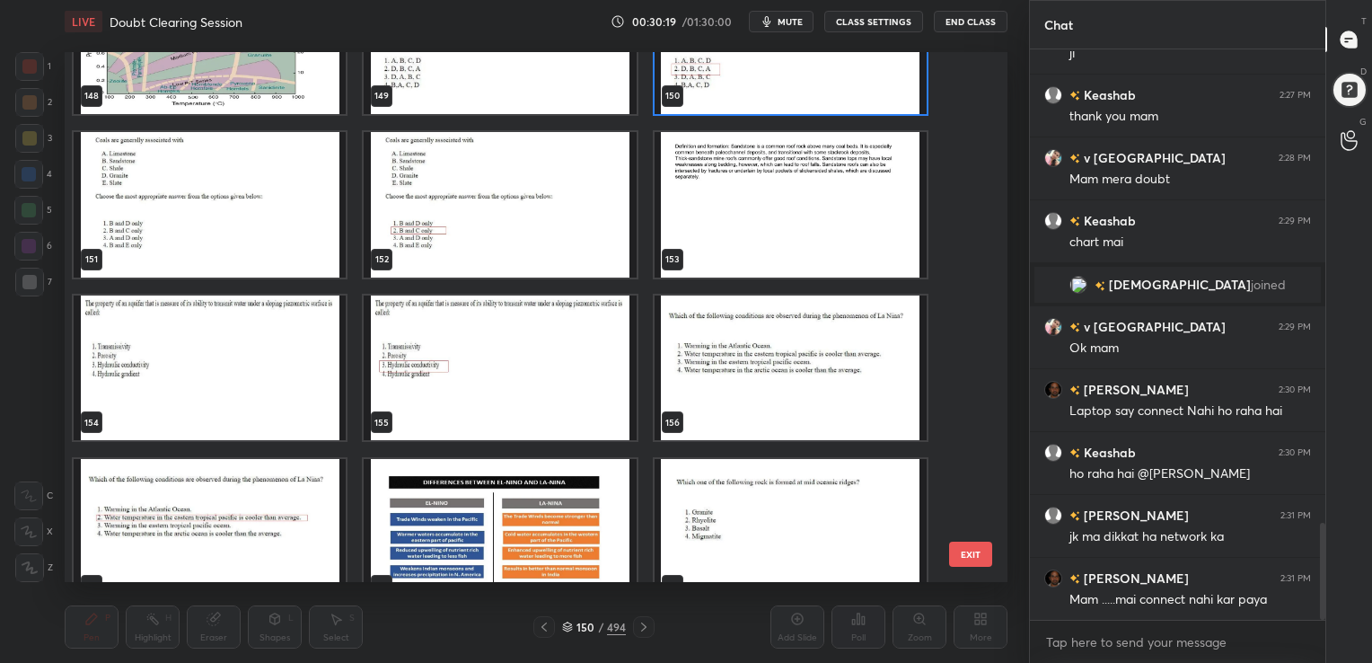
scroll to position [8093, 0]
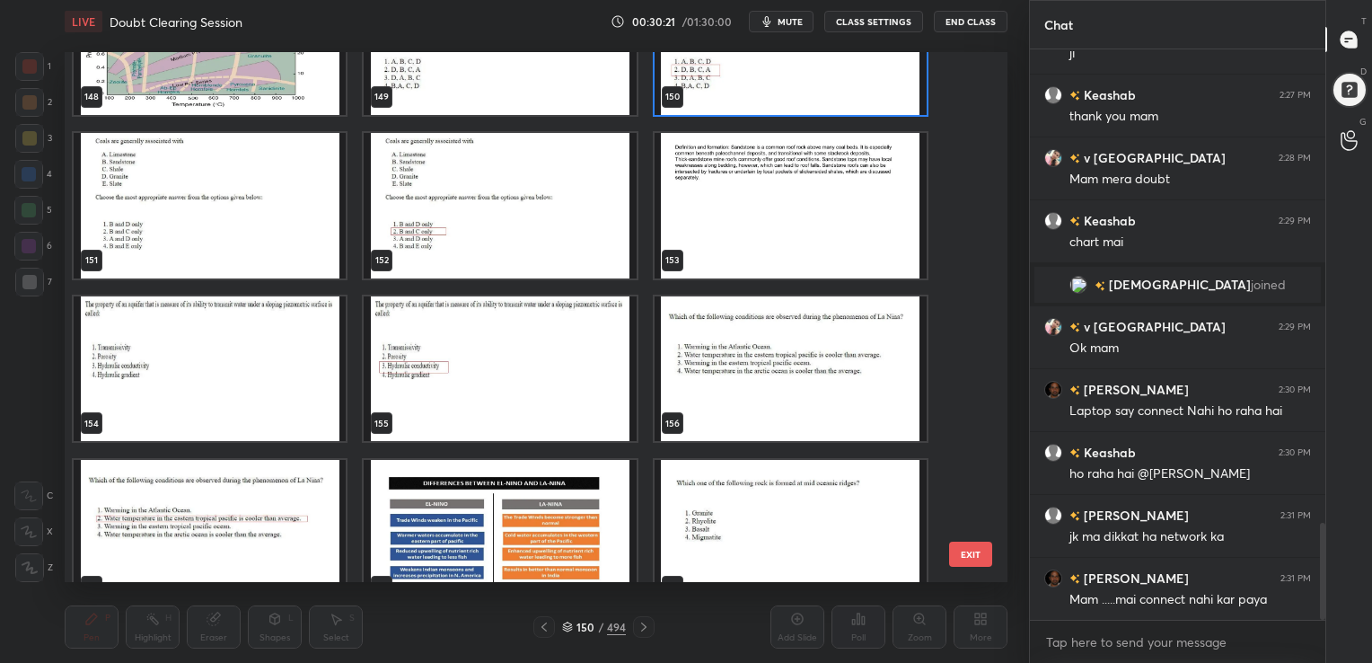
click at [253, 209] on img "grid" at bounding box center [210, 204] width 272 height 145
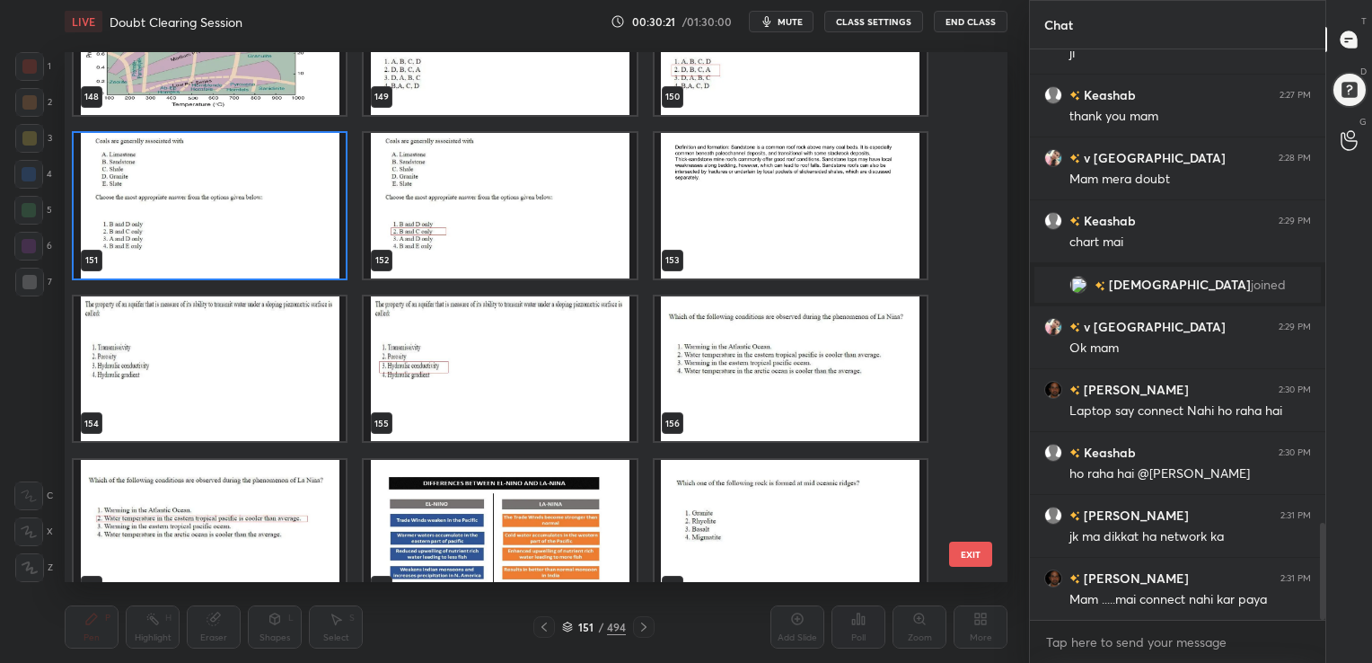
click at [253, 209] on img "grid" at bounding box center [210, 204] width 272 height 145
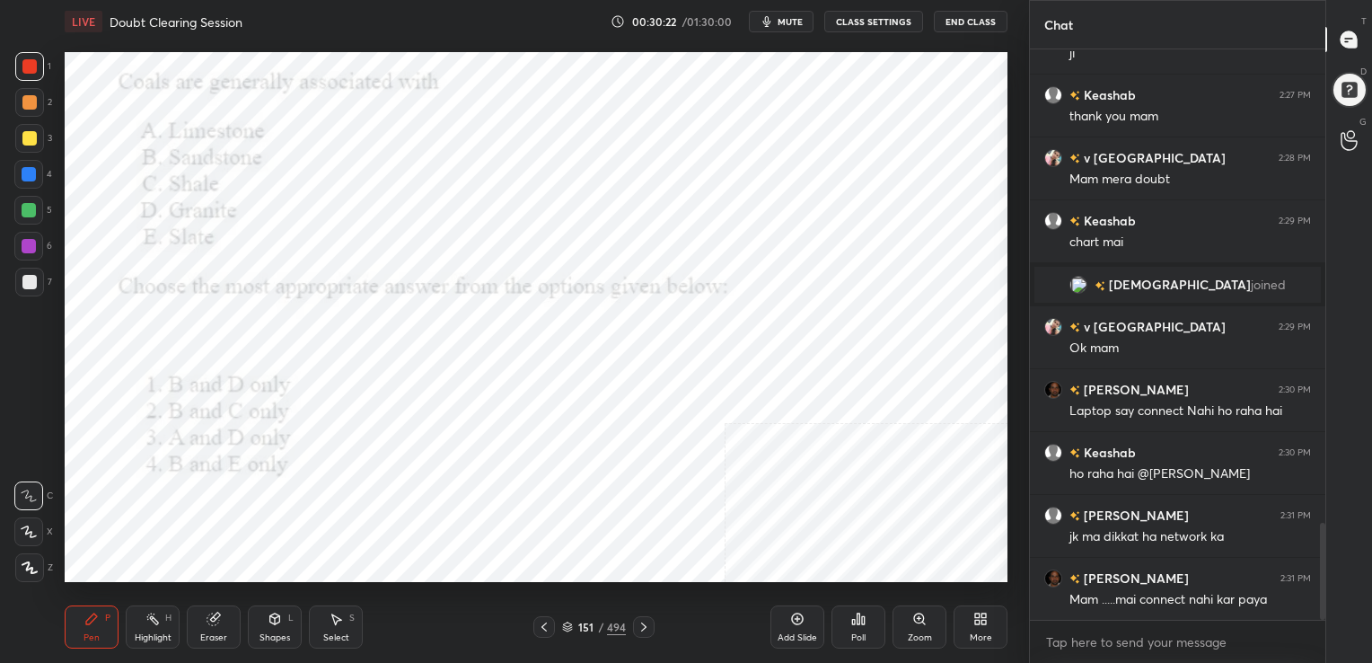
click at [253, 209] on img "grid" at bounding box center [210, 204] width 272 height 145
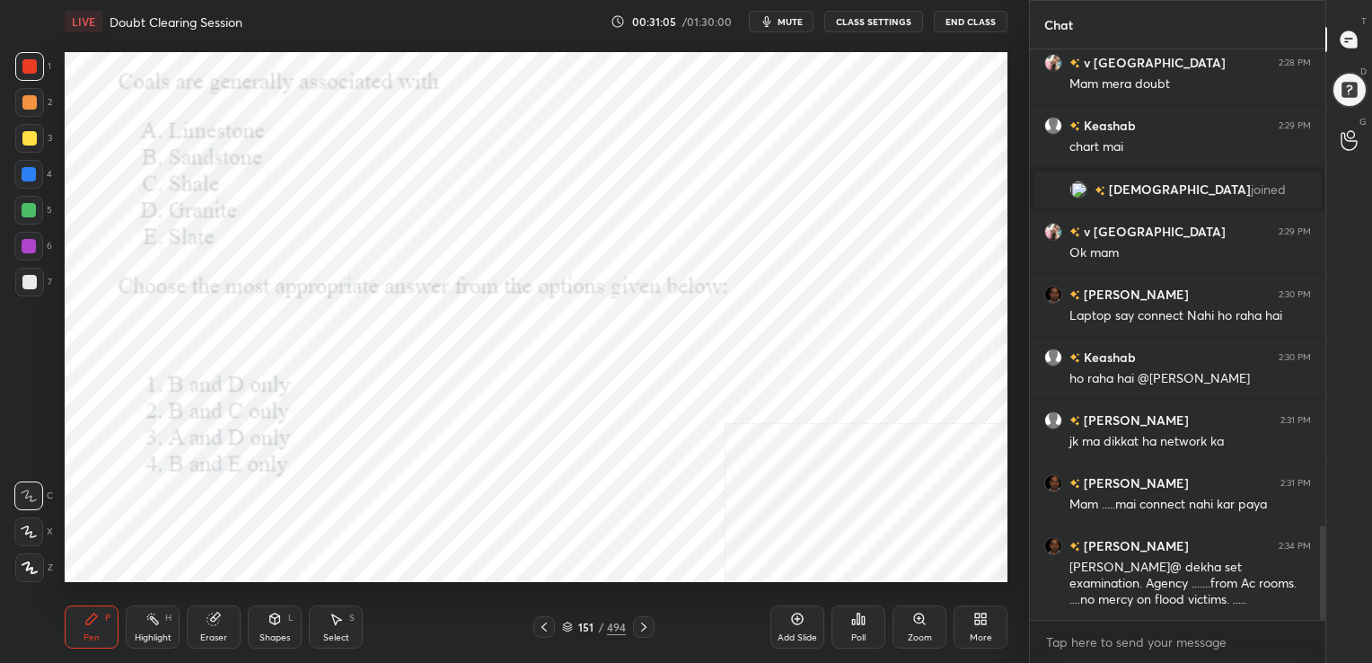
click at [575, 620] on div "151 / 494" at bounding box center [594, 627] width 64 height 16
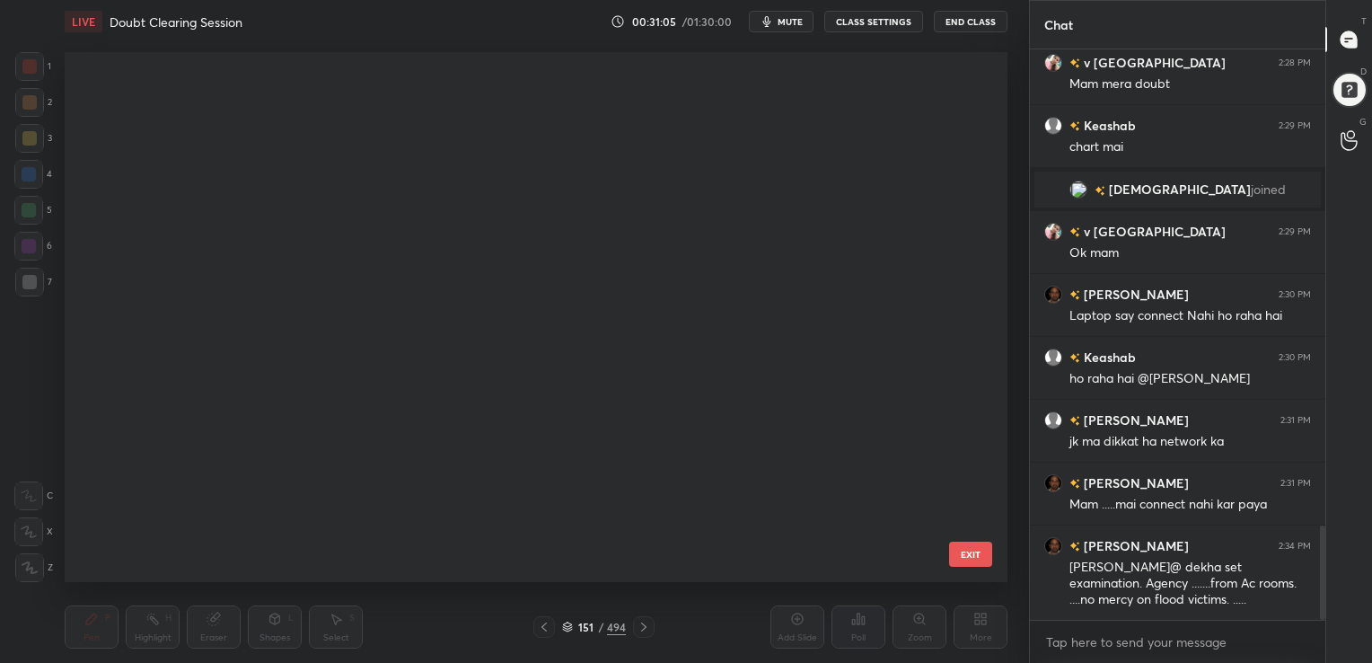
scroll to position [525, 934]
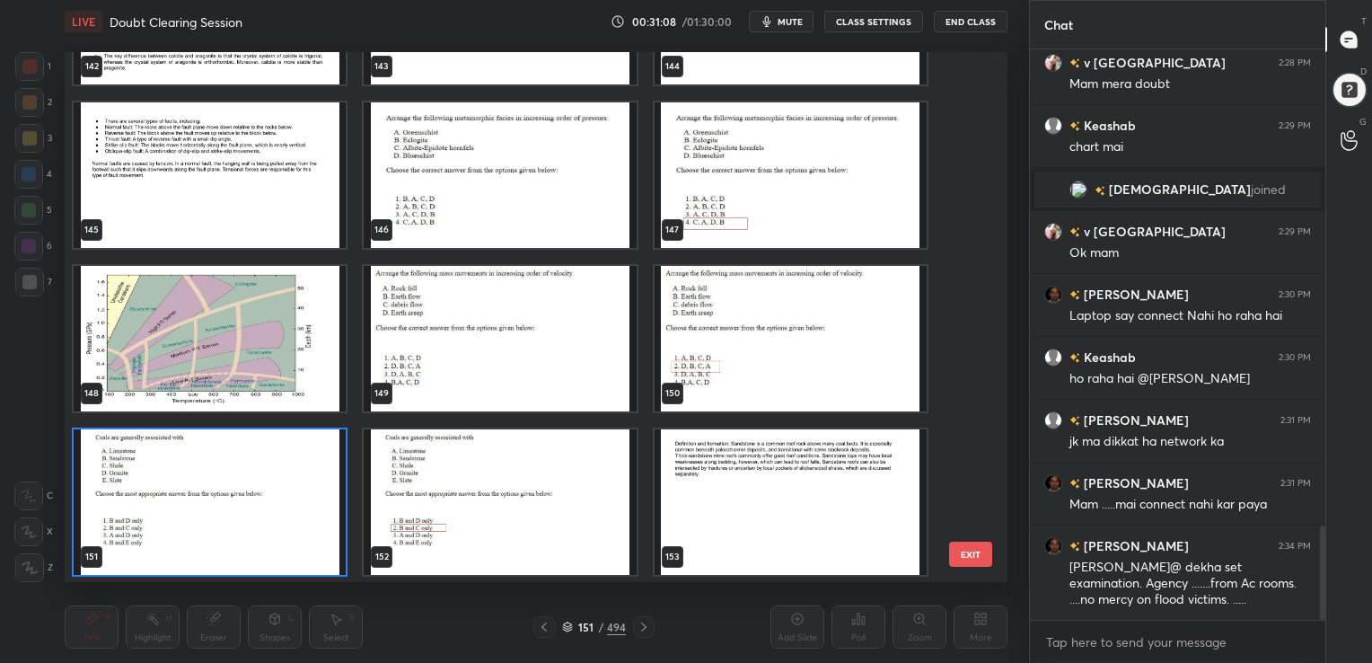
click at [294, 476] on img "grid" at bounding box center [210, 500] width 272 height 145
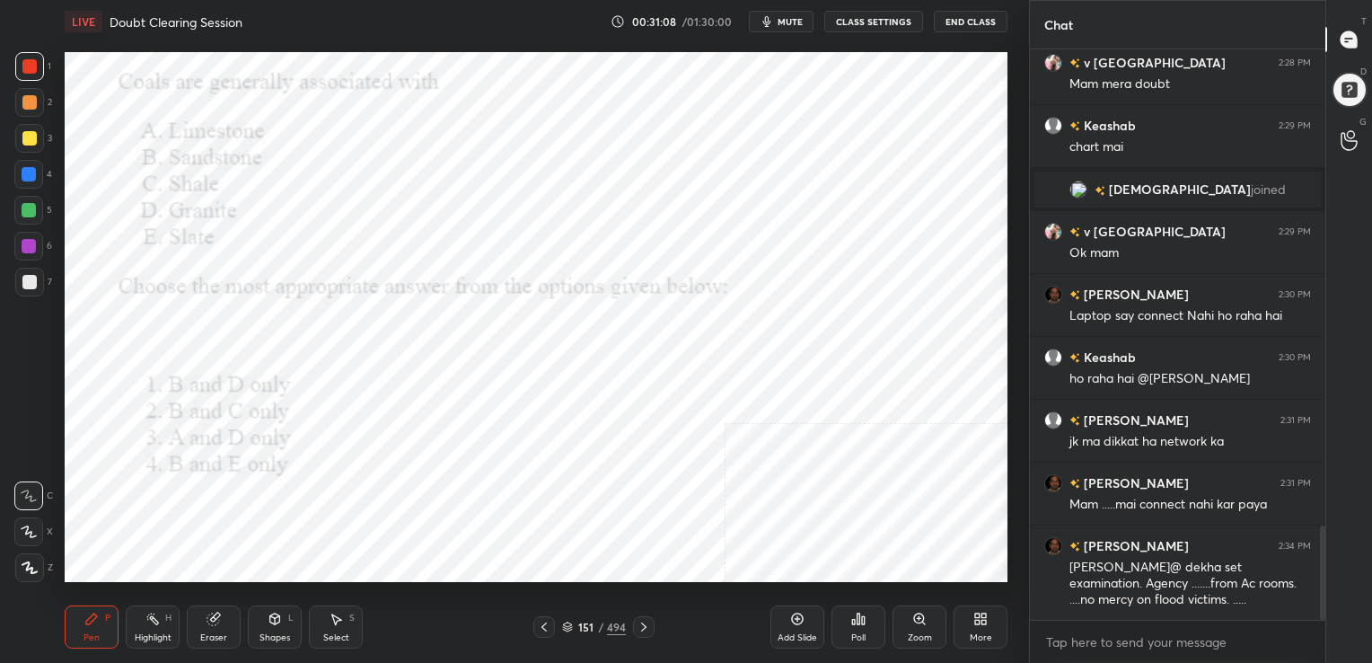
drag, startPoint x: 294, startPoint y: 476, endPoint x: 842, endPoint y: 610, distance: 563.8
click at [842, 610] on div "LIVE Doubt Clearing Session 00:31:08 / 01:30:00 mute CLASS SETTINGS End Class S…" at bounding box center [535, 331] width 957 height 663
click at [858, 615] on icon at bounding box center [858, 618] width 3 height 11
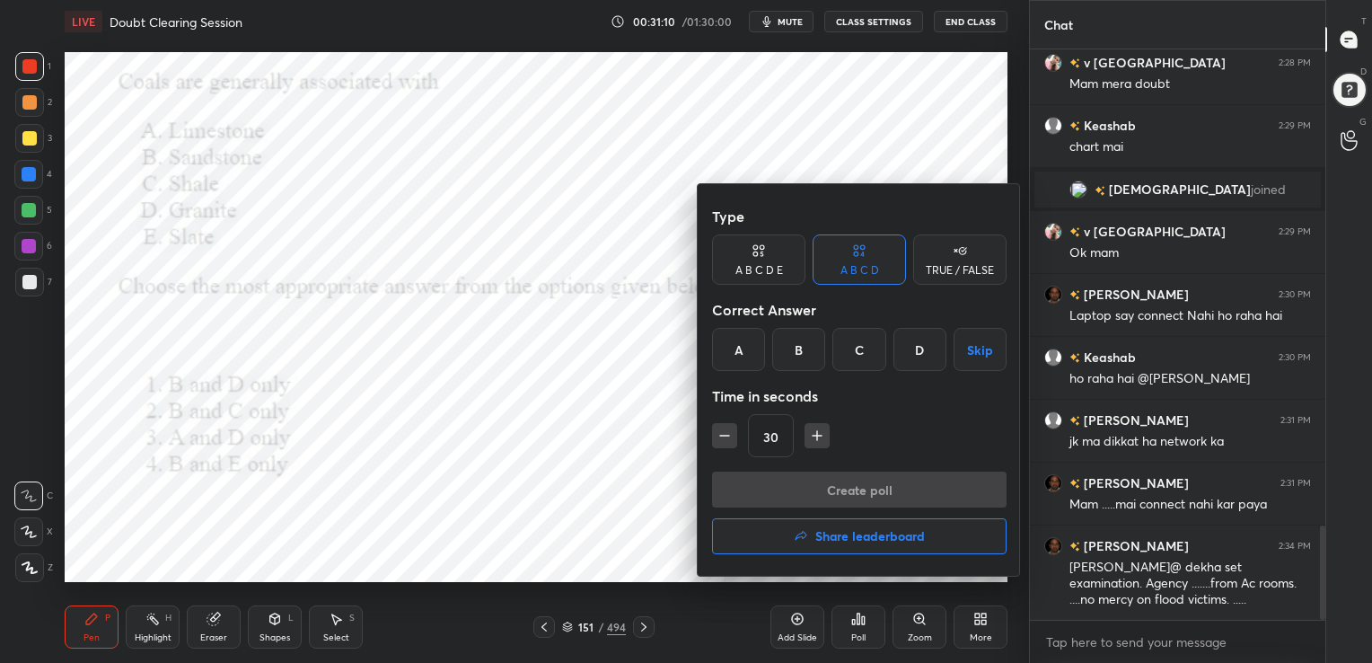
click at [805, 360] on div "B" at bounding box center [798, 349] width 53 height 43
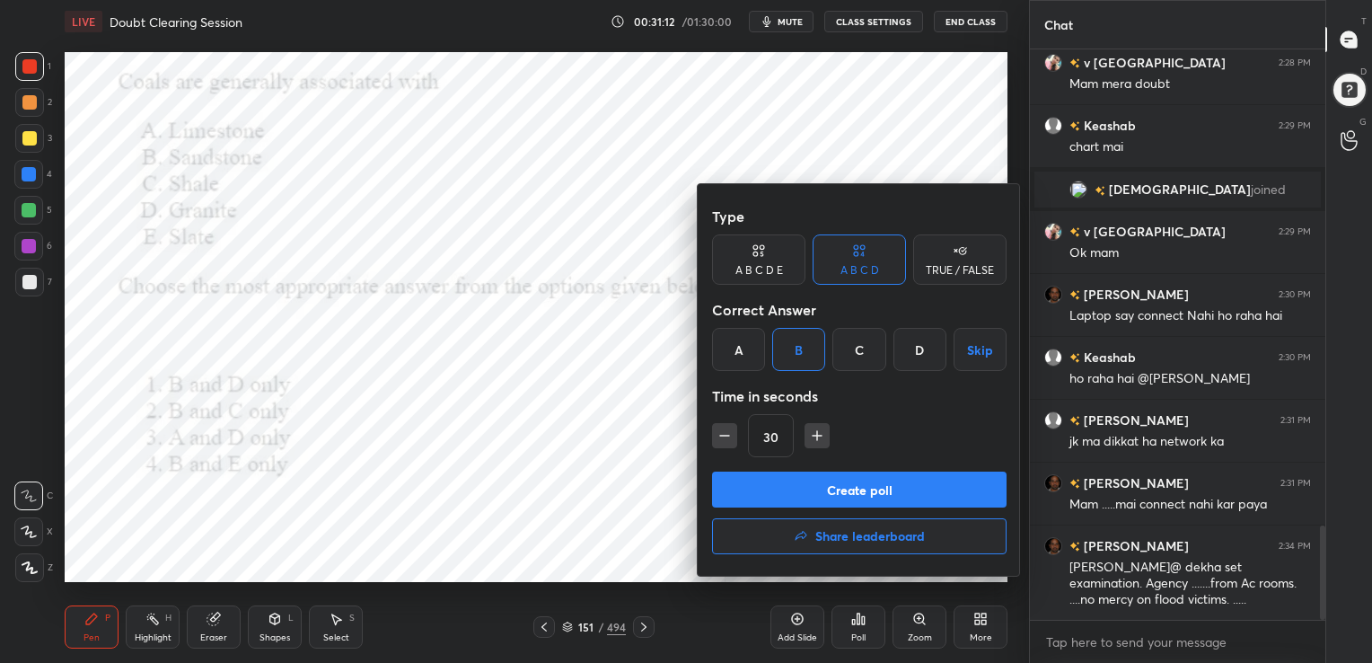
click at [840, 488] on button "Create poll" at bounding box center [859, 489] width 294 height 36
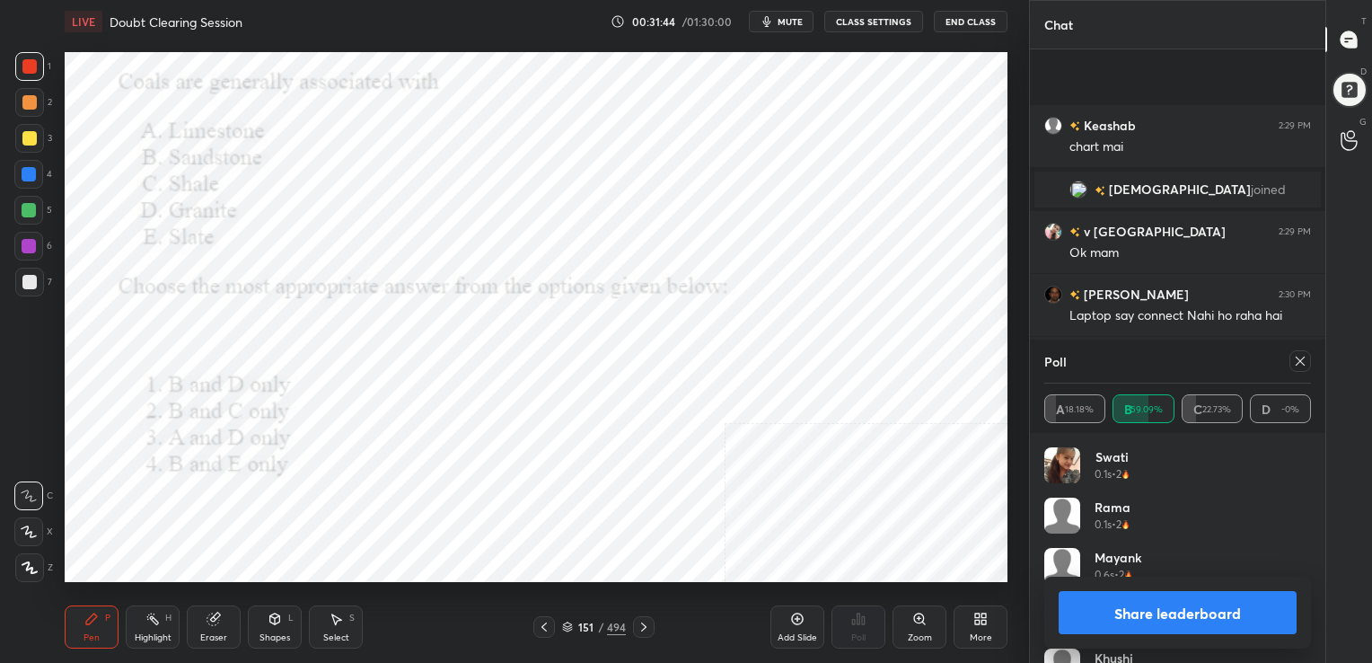
scroll to position [3024, 0]
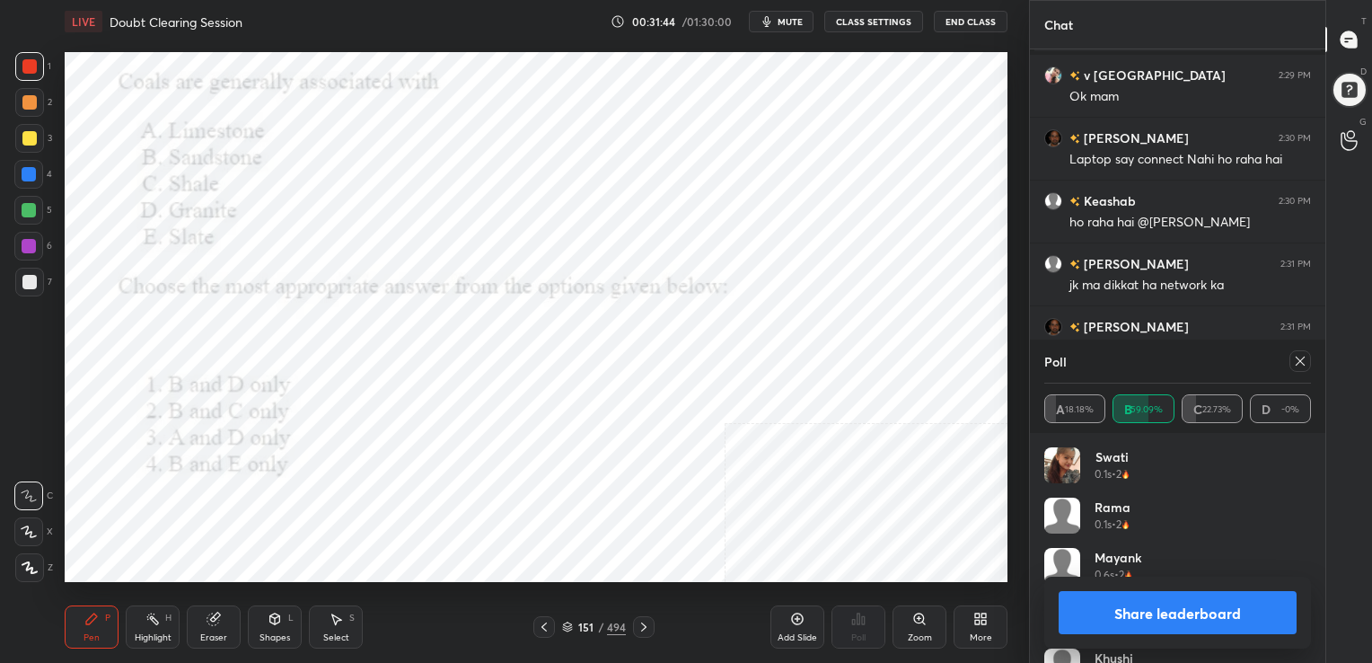
click at [1297, 353] on div at bounding box center [1300, 361] width 22 height 22
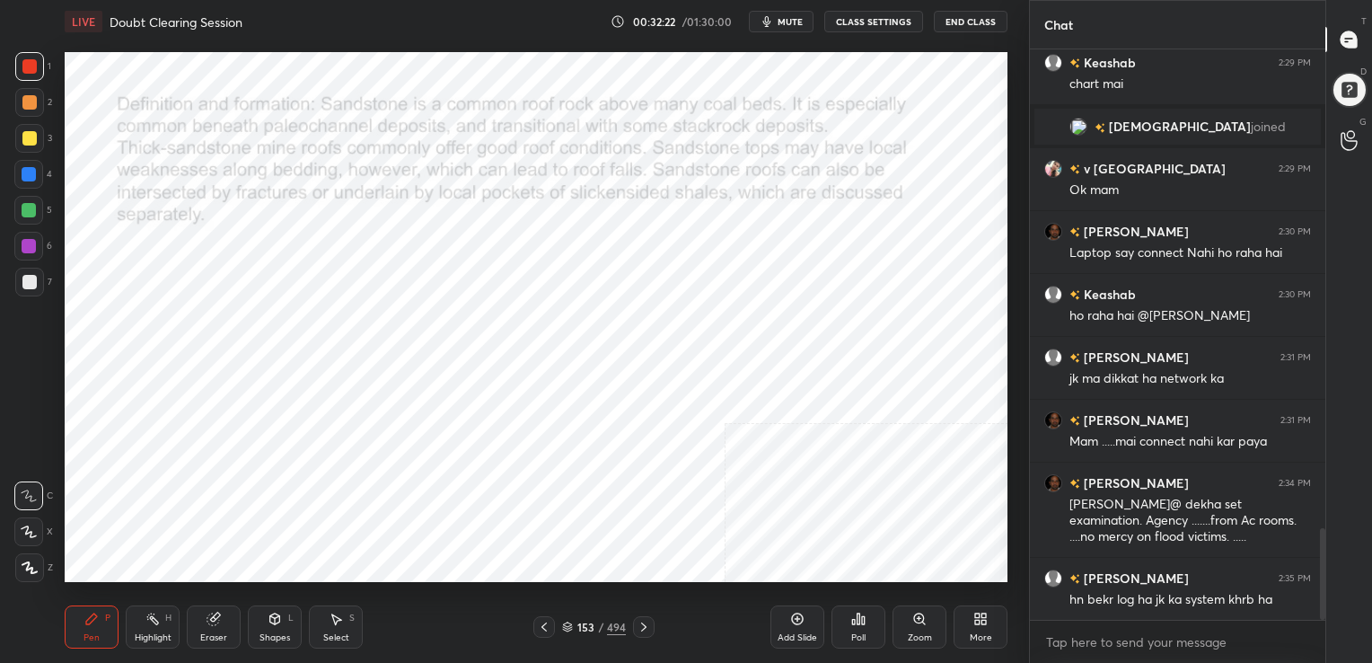
scroll to position [2993, 0]
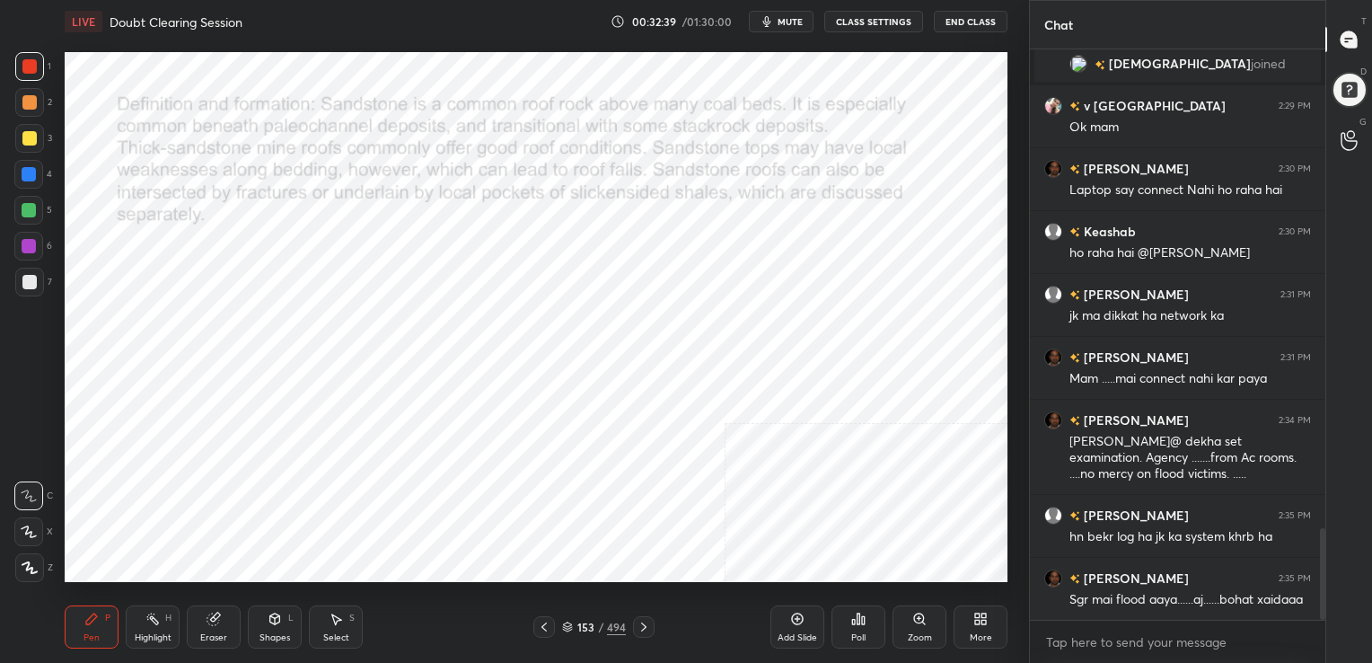
click at [569, 620] on div "153 / 494" at bounding box center [594, 627] width 64 height 16
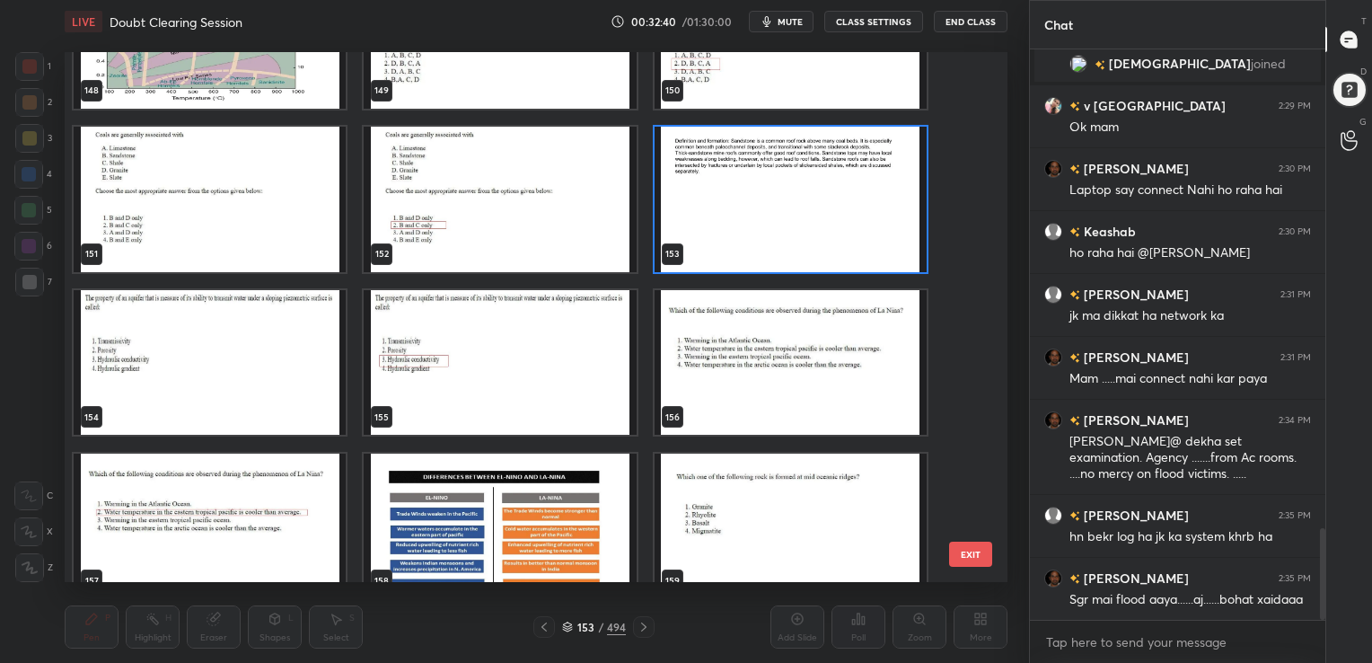
scroll to position [8098, 0]
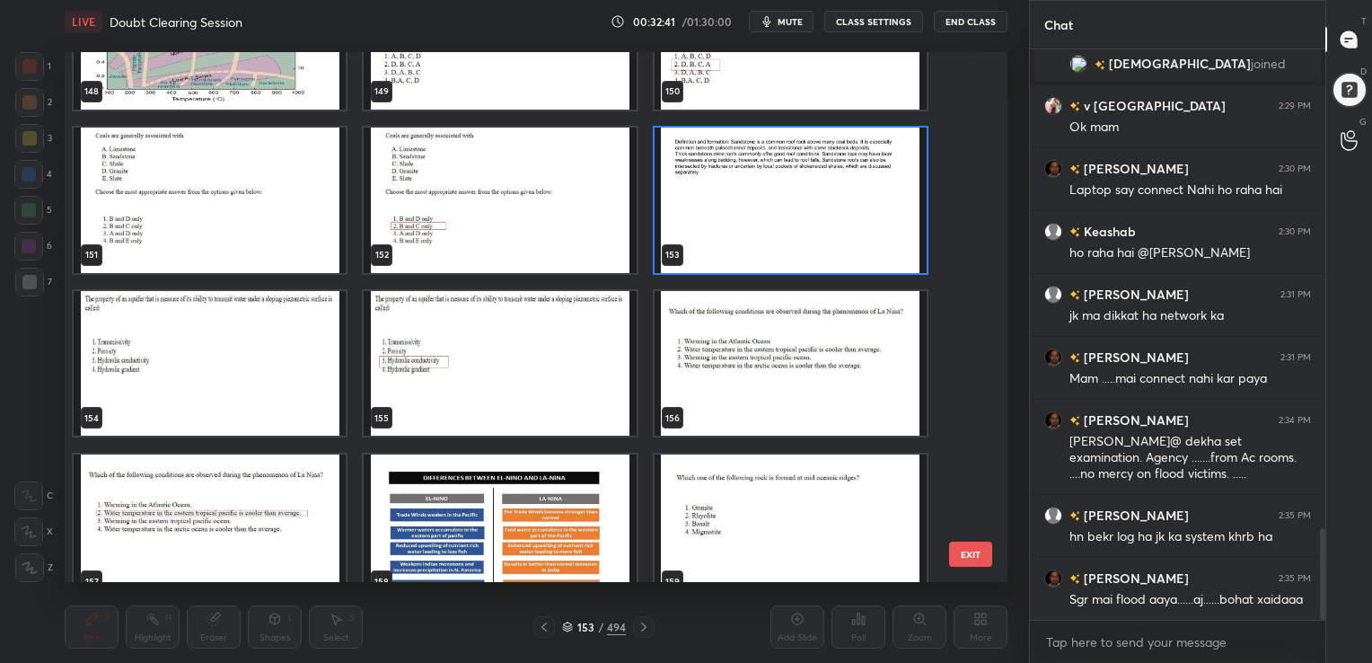
click at [226, 343] on img "grid" at bounding box center [210, 362] width 272 height 145
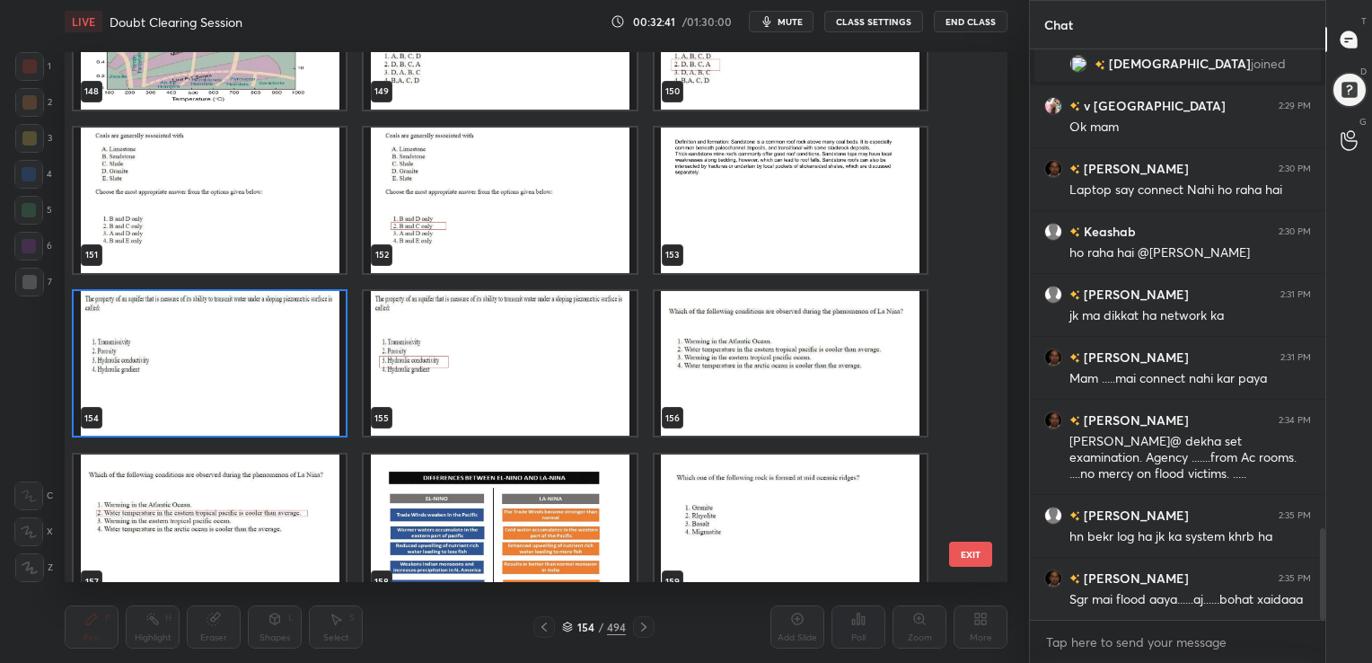
click at [226, 343] on img "grid" at bounding box center [210, 362] width 272 height 145
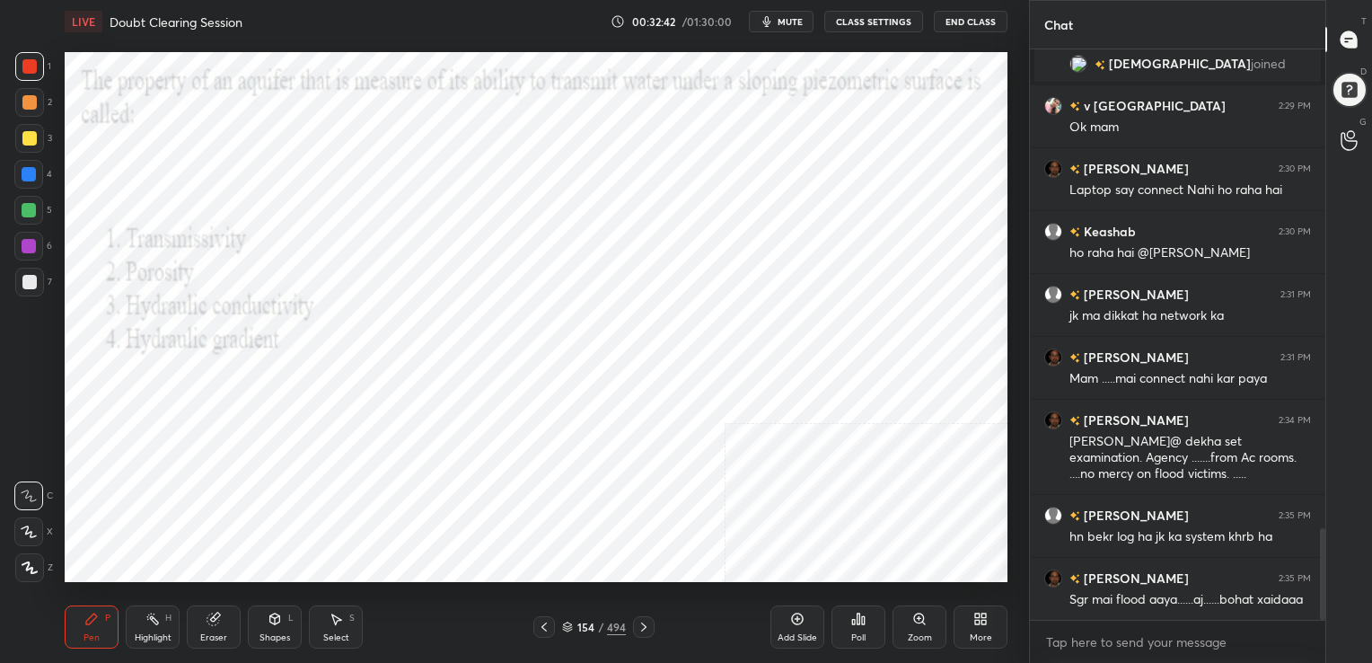
click at [226, 343] on img "grid" at bounding box center [210, 362] width 272 height 145
click at [783, 14] on button "mute" at bounding box center [781, 22] width 65 height 22
click at [567, 620] on div "154 / 494" at bounding box center [594, 627] width 64 height 16
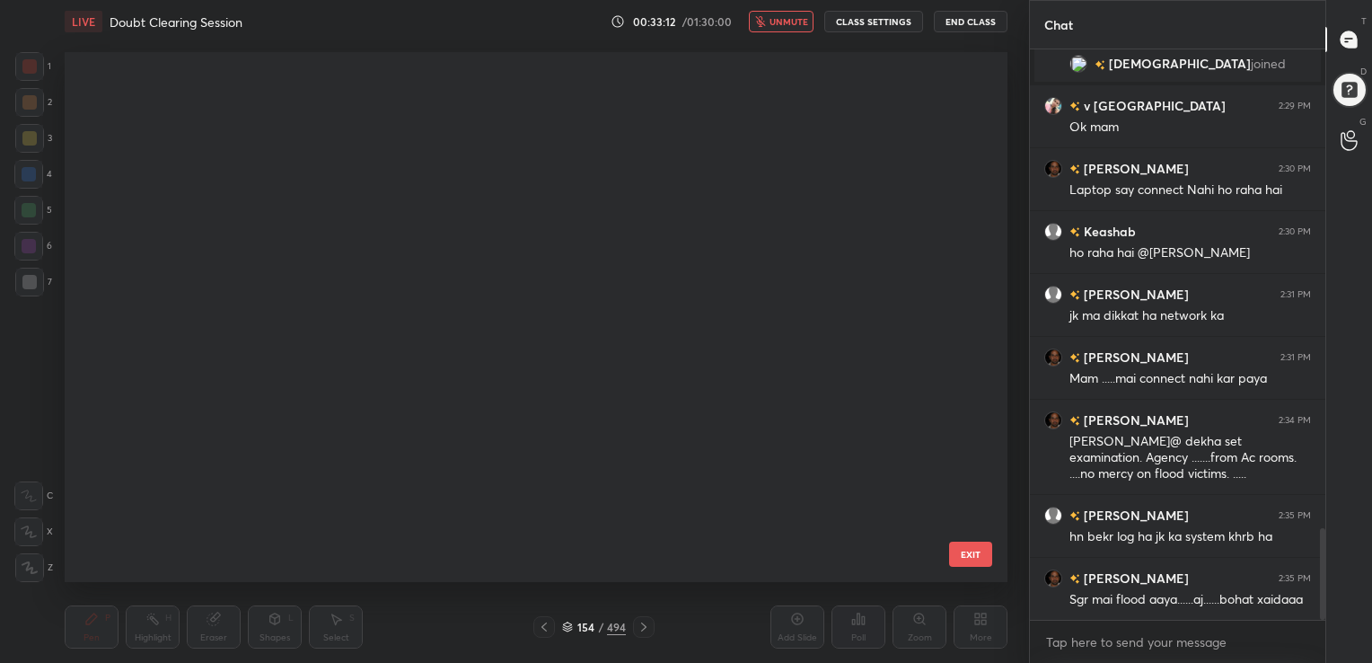
scroll to position [525, 934]
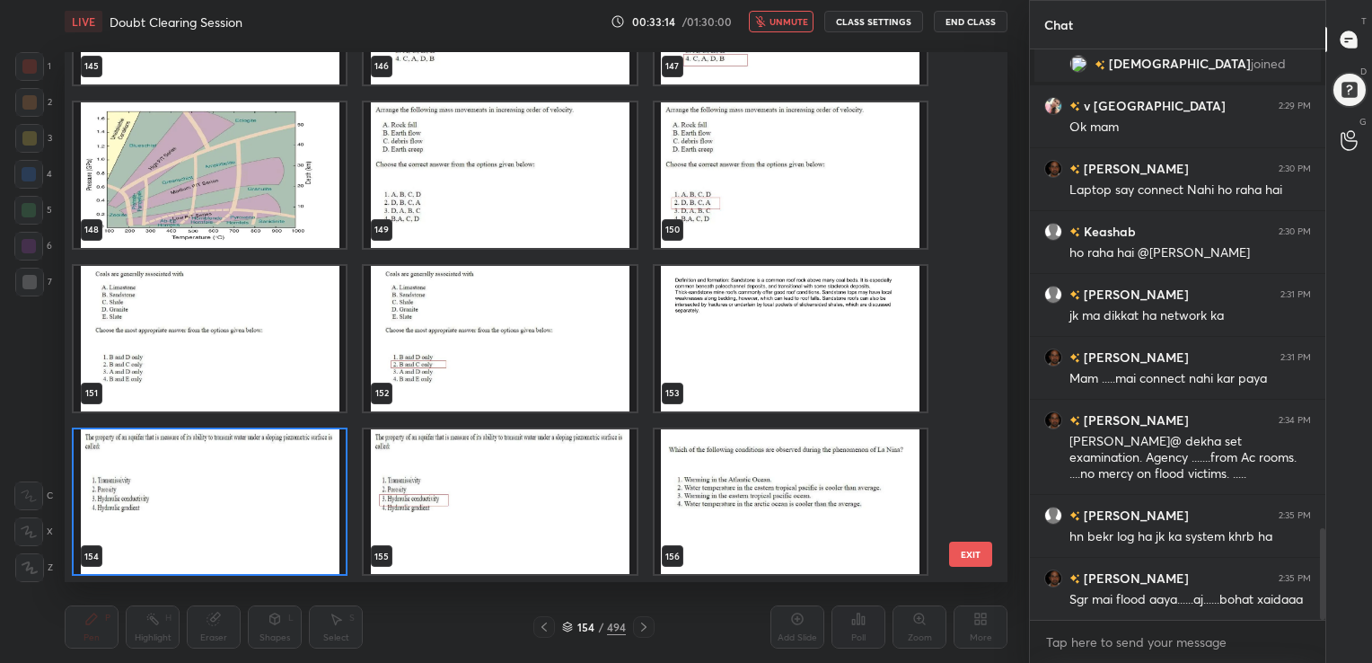
click at [242, 497] on img "grid" at bounding box center [210, 500] width 272 height 145
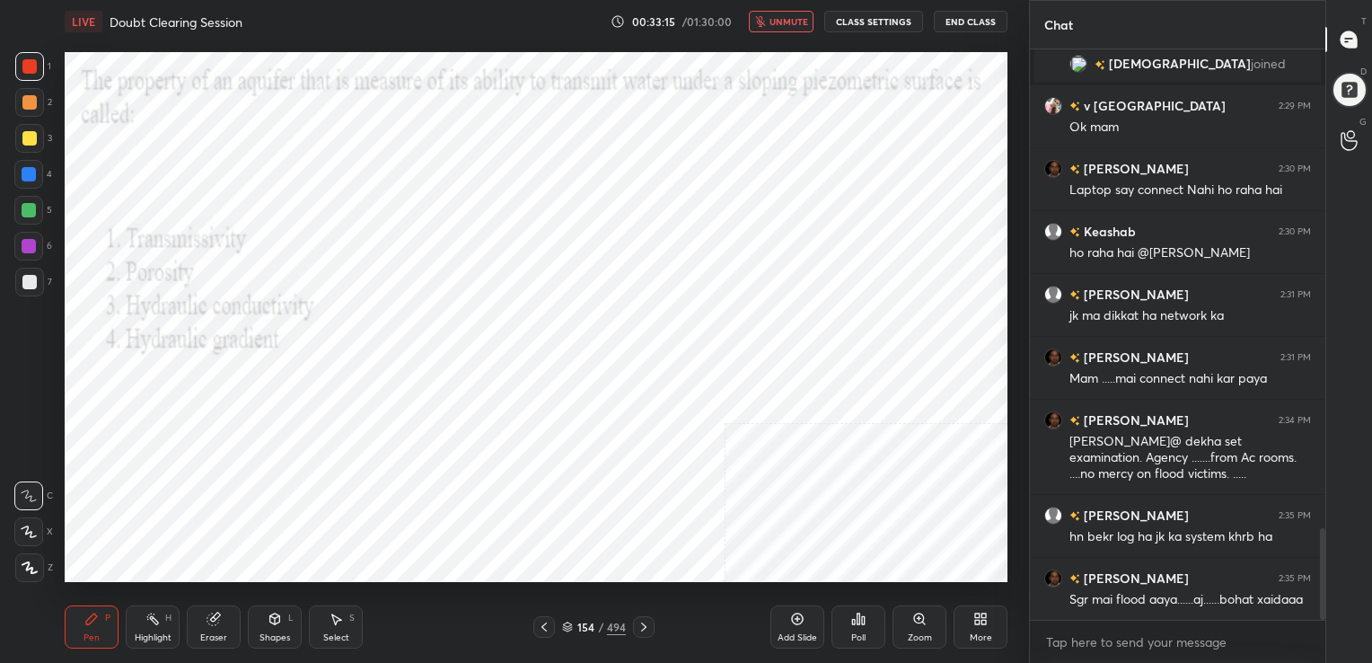
click at [242, 497] on img "grid" at bounding box center [210, 500] width 272 height 145
click at [840, 625] on div "Poll" at bounding box center [858, 626] width 54 height 43
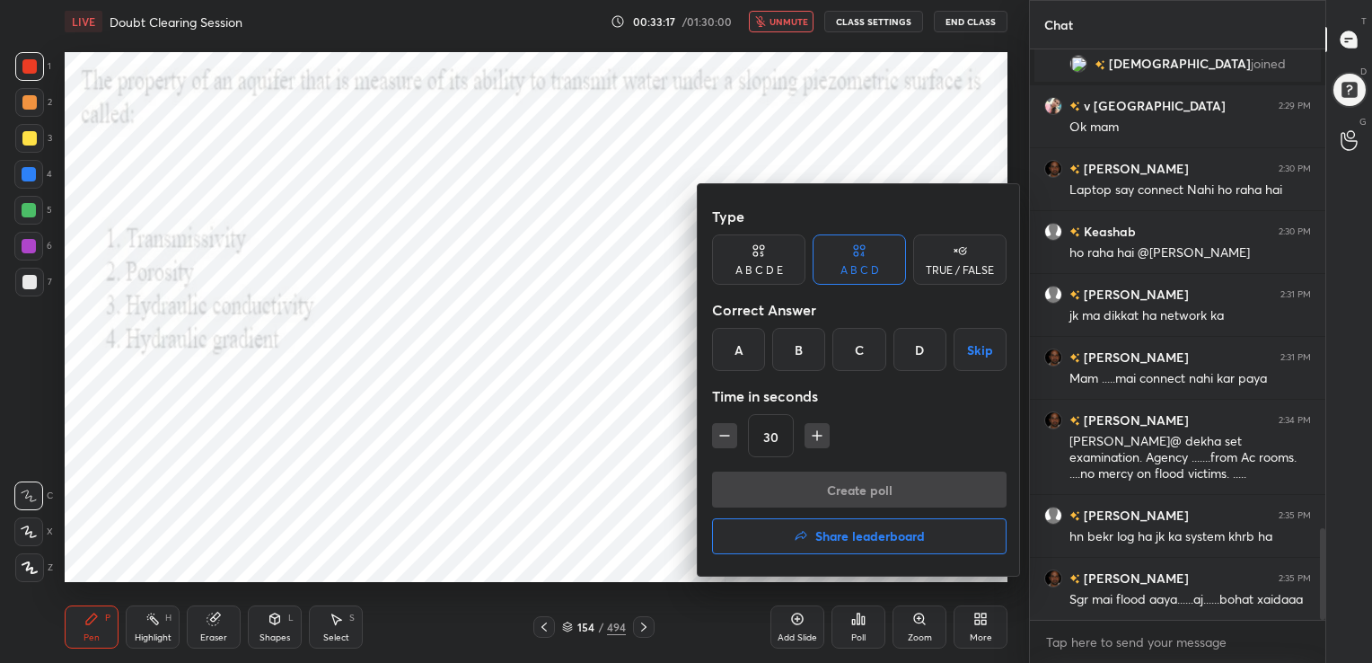
click at [849, 338] on div "C" at bounding box center [858, 349] width 53 height 43
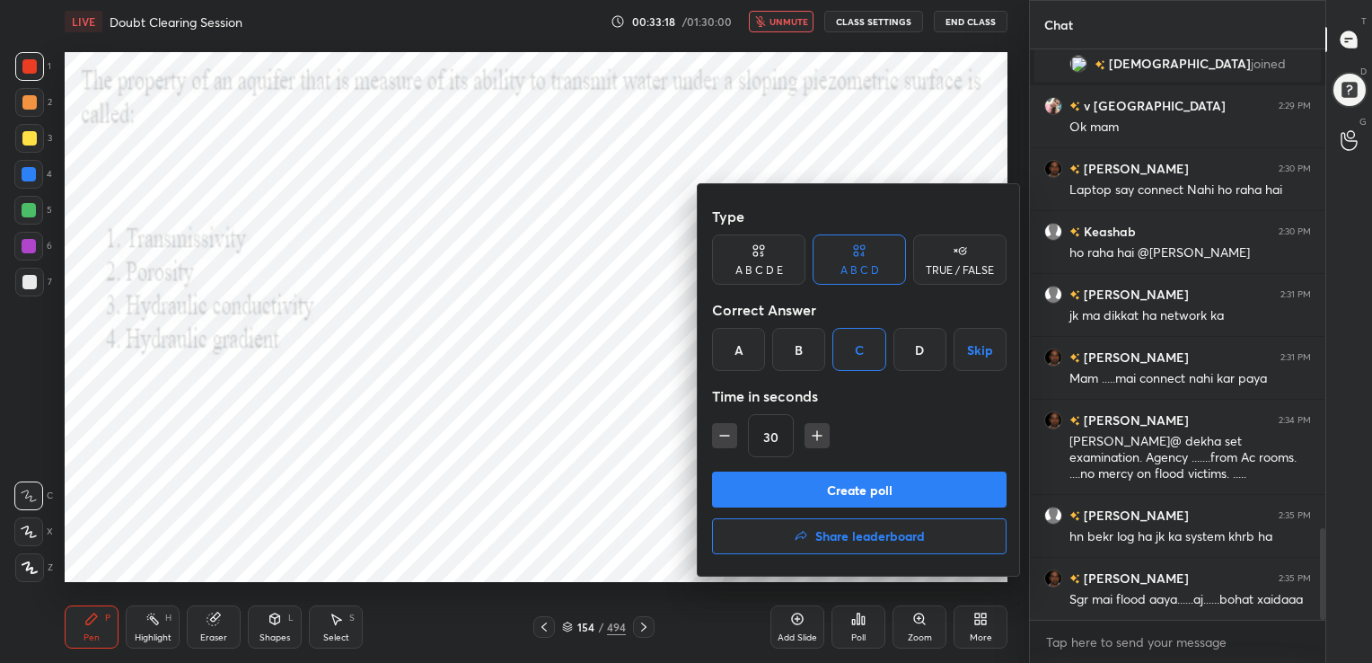
click at [847, 488] on button "Create poll" at bounding box center [859, 489] width 294 height 36
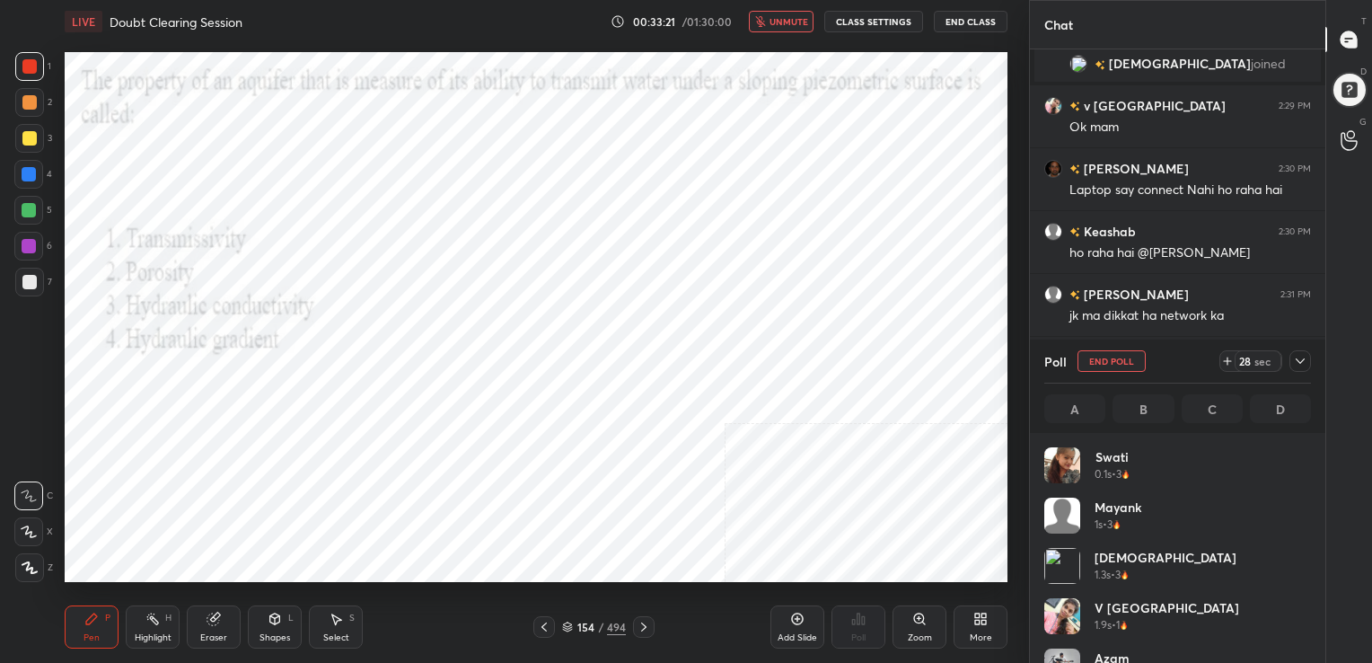
scroll to position [210, 261]
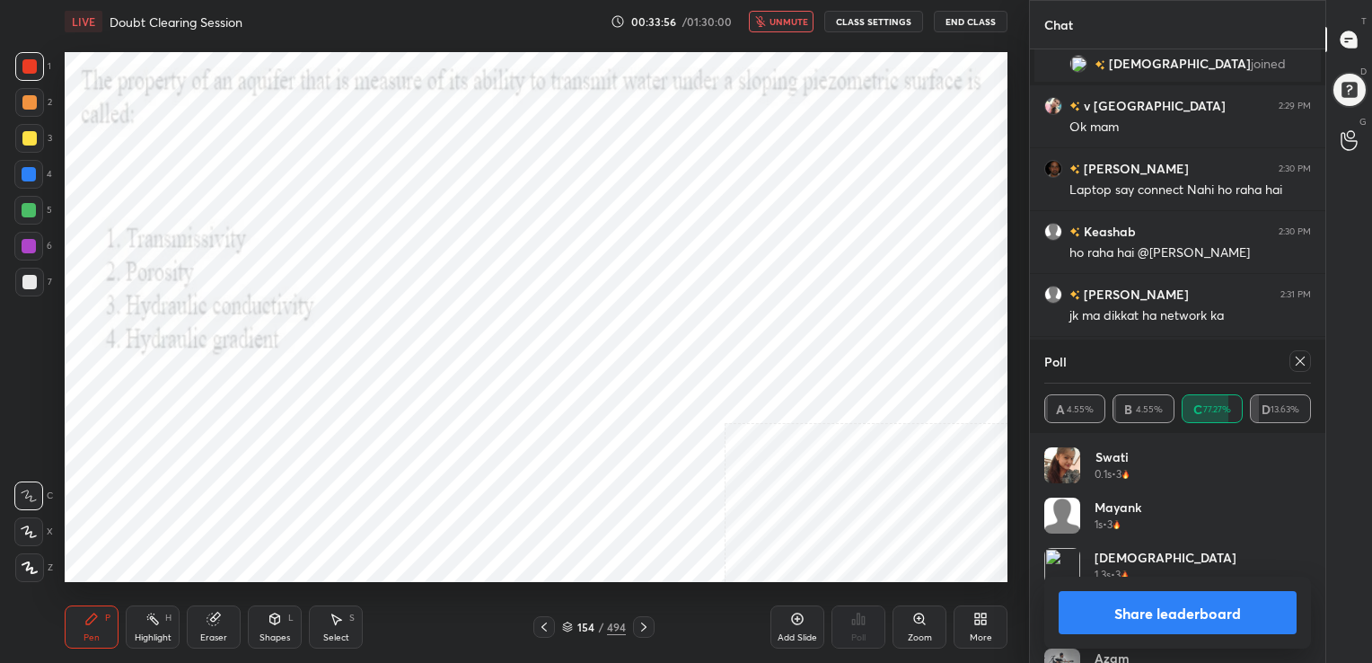
click at [1304, 361] on icon at bounding box center [1300, 361] width 14 height 14
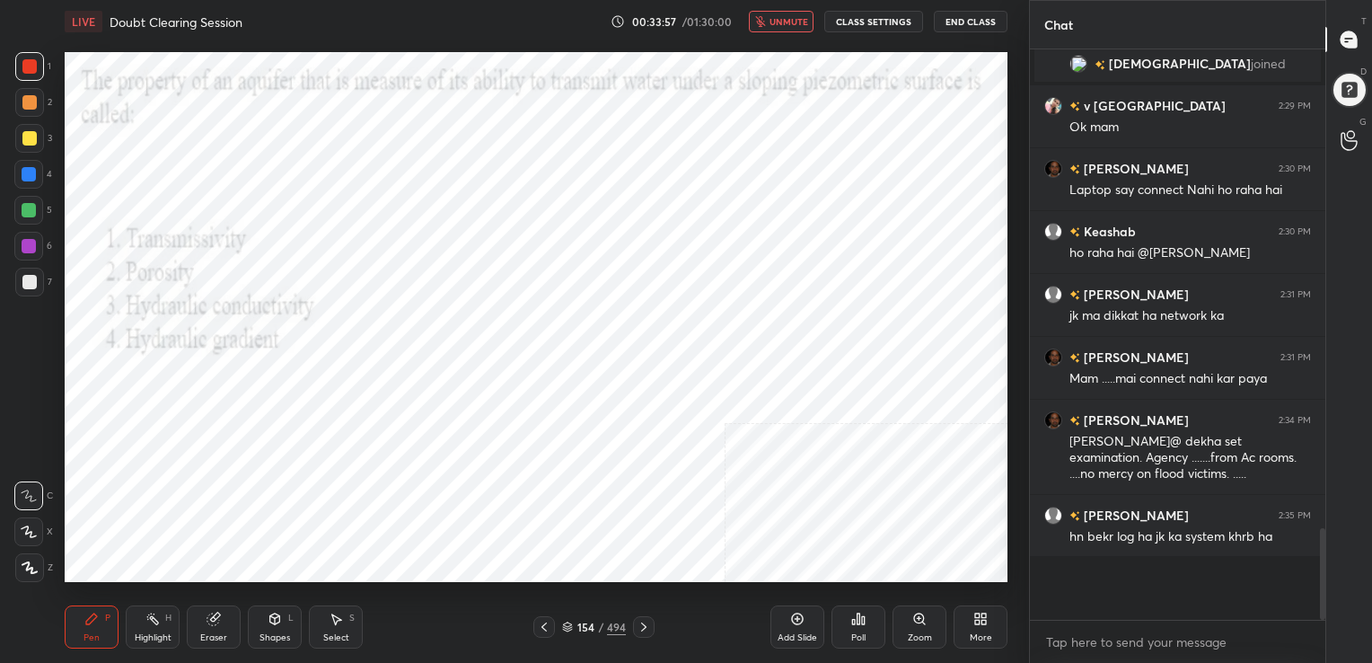
scroll to position [410, 290]
click at [803, 18] on span "unmute" at bounding box center [788, 21] width 39 height 13
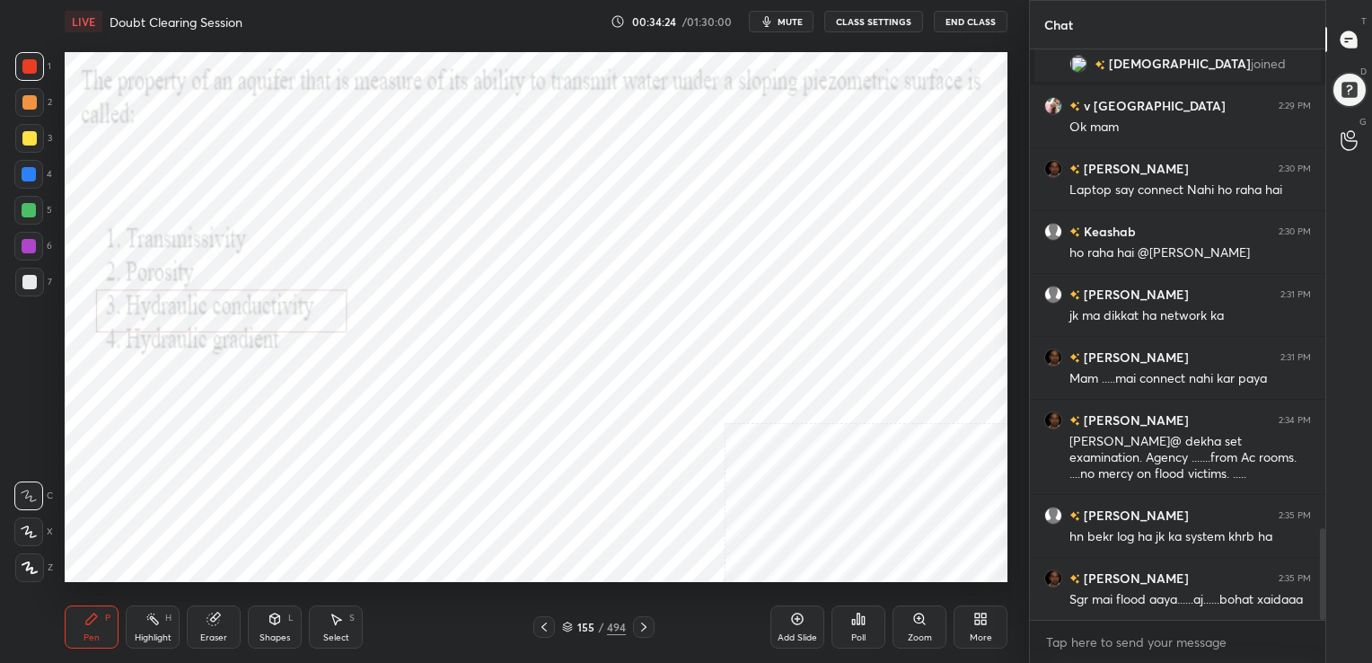
click at [567, 627] on icon at bounding box center [567, 624] width 9 height 4
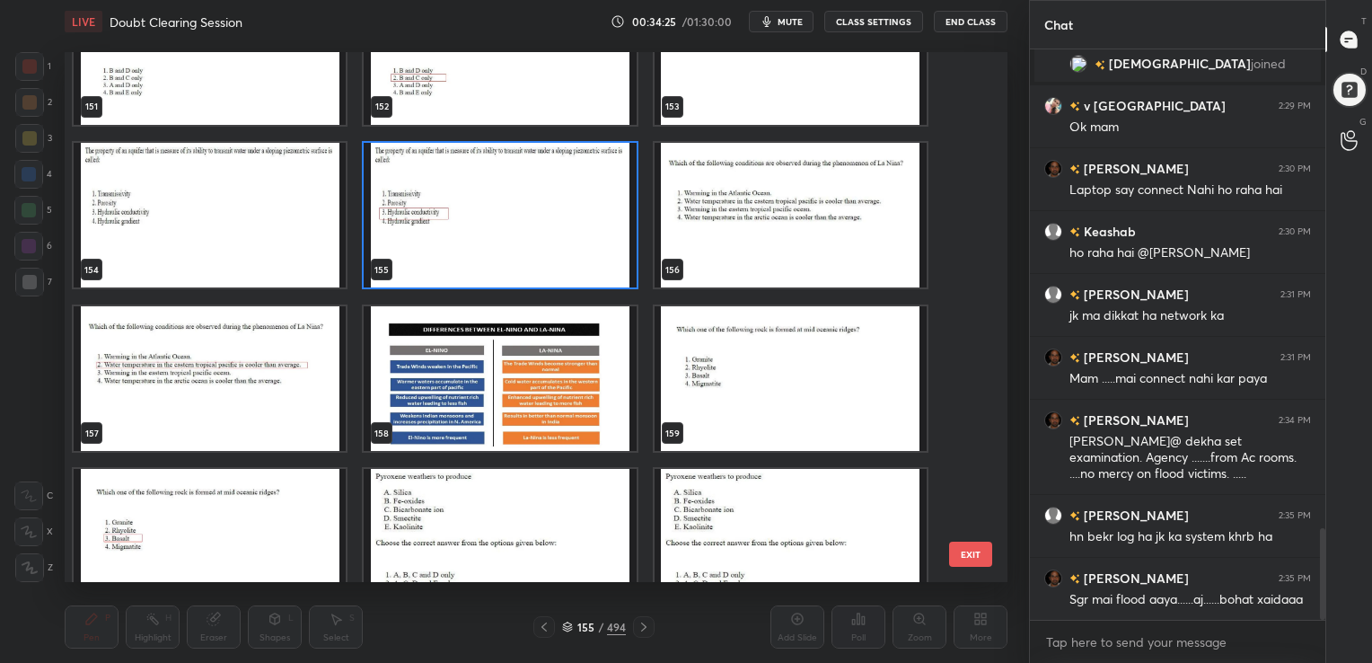
scroll to position [8278, 0]
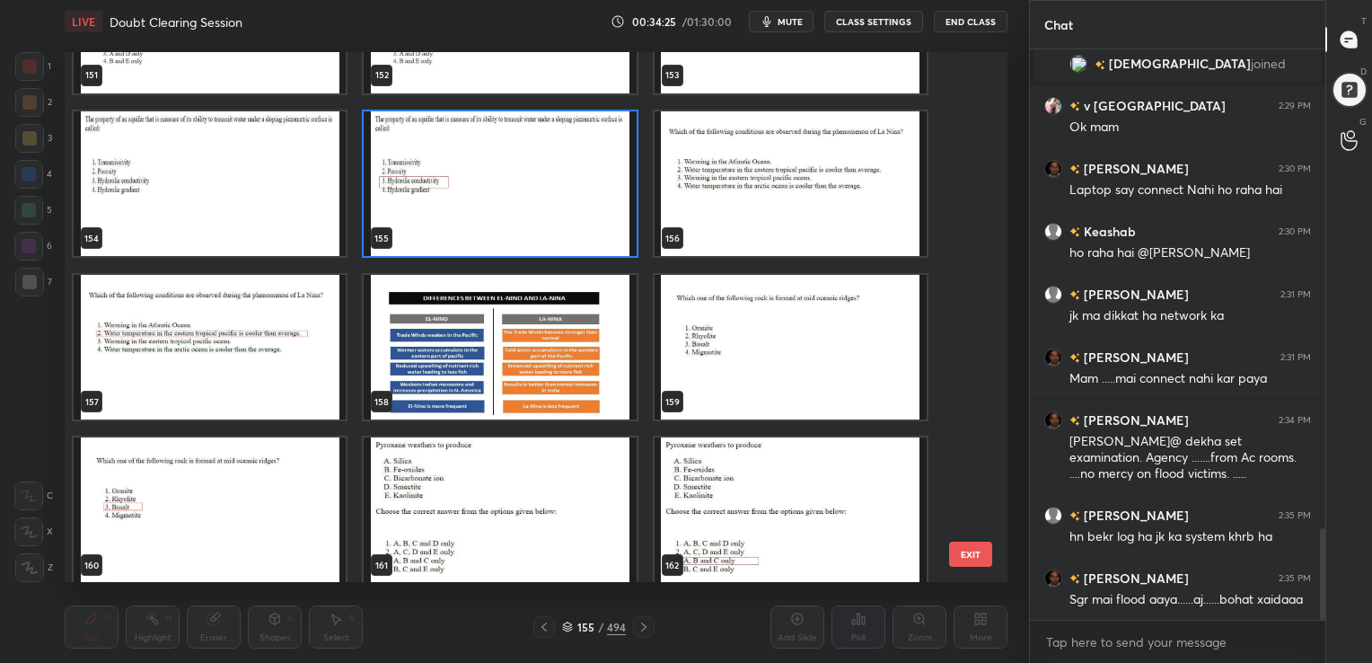
click at [784, 178] on img "grid" at bounding box center [791, 182] width 272 height 145
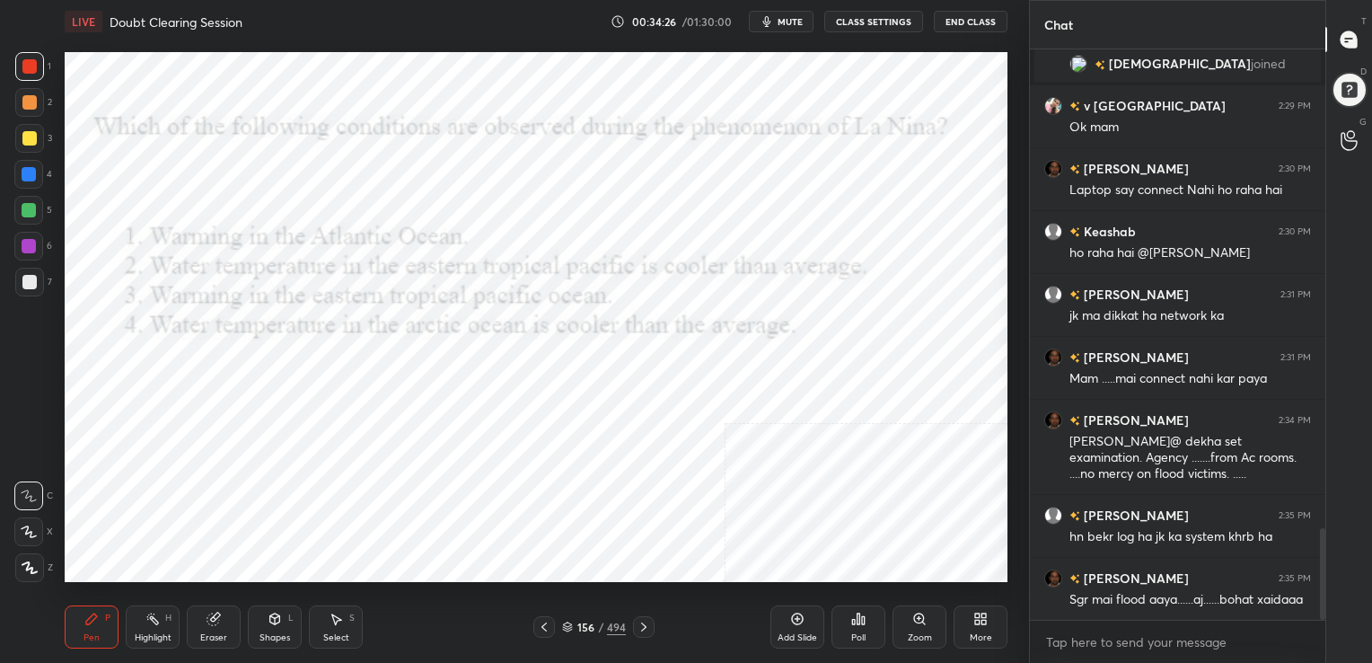
click at [784, 178] on img "grid" at bounding box center [791, 182] width 272 height 145
click at [797, 13] on button "mute" at bounding box center [781, 22] width 65 height 22
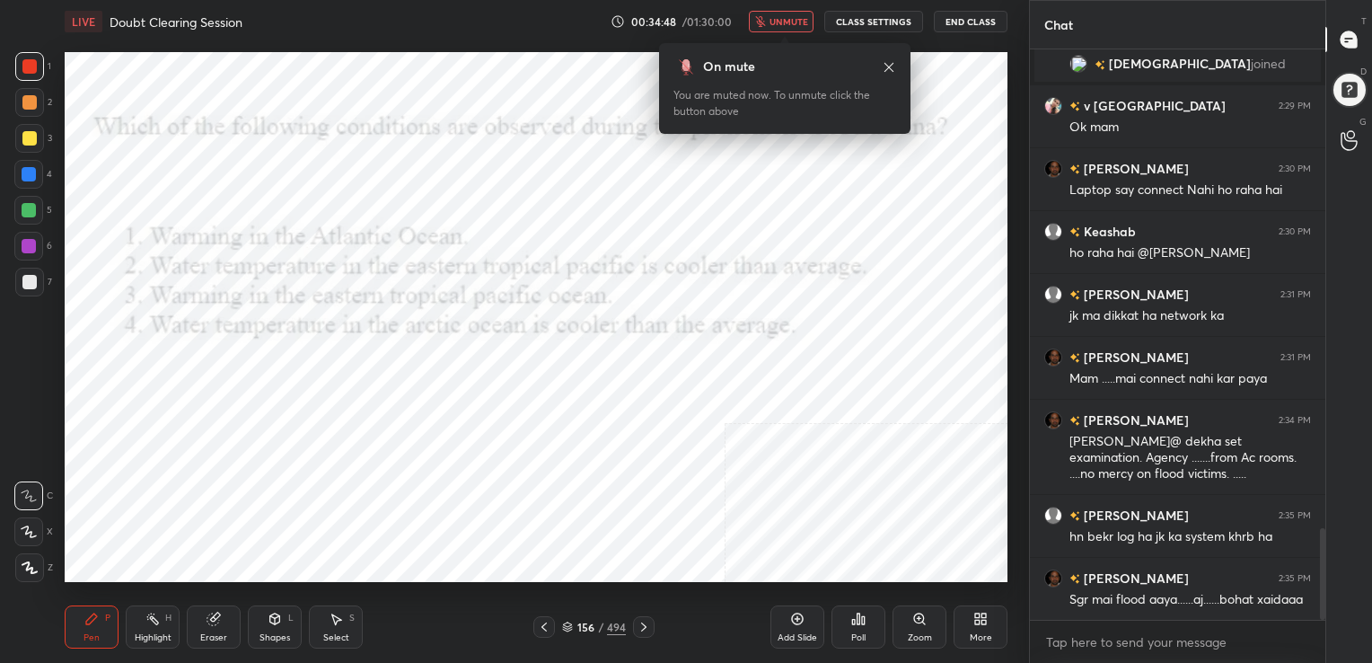
click at [567, 622] on icon at bounding box center [567, 624] width 9 height 4
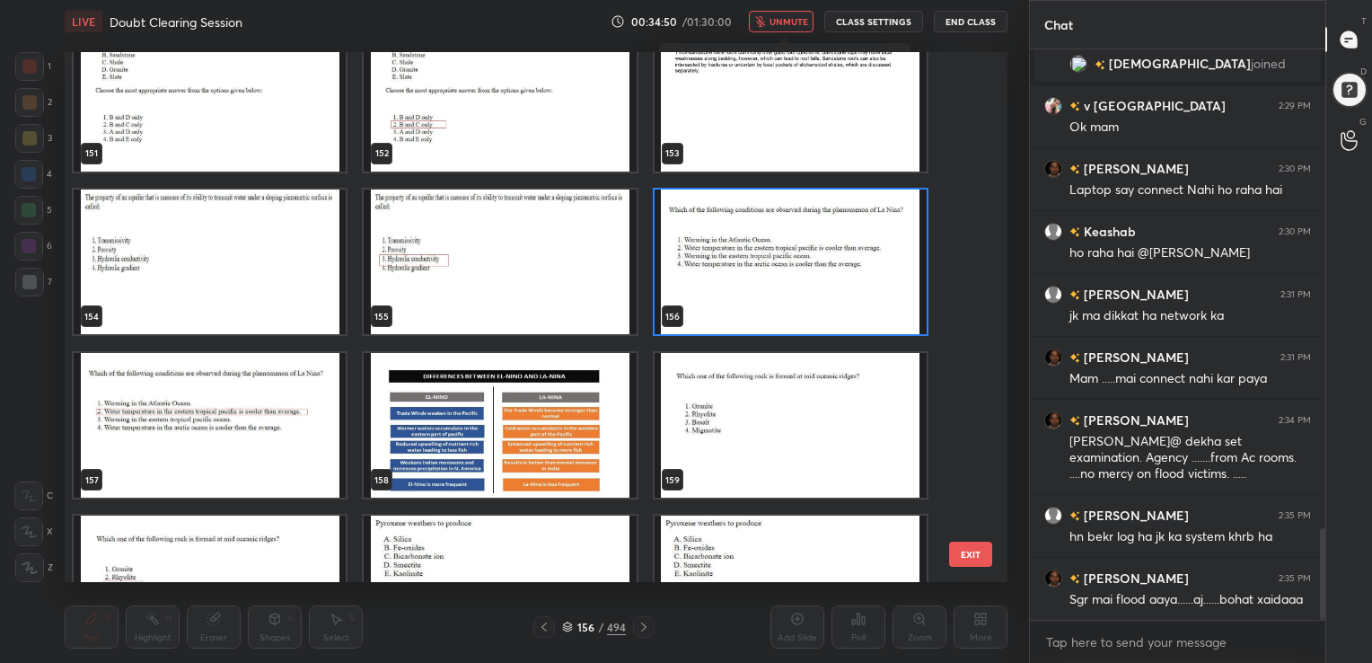
scroll to position [8199, 0]
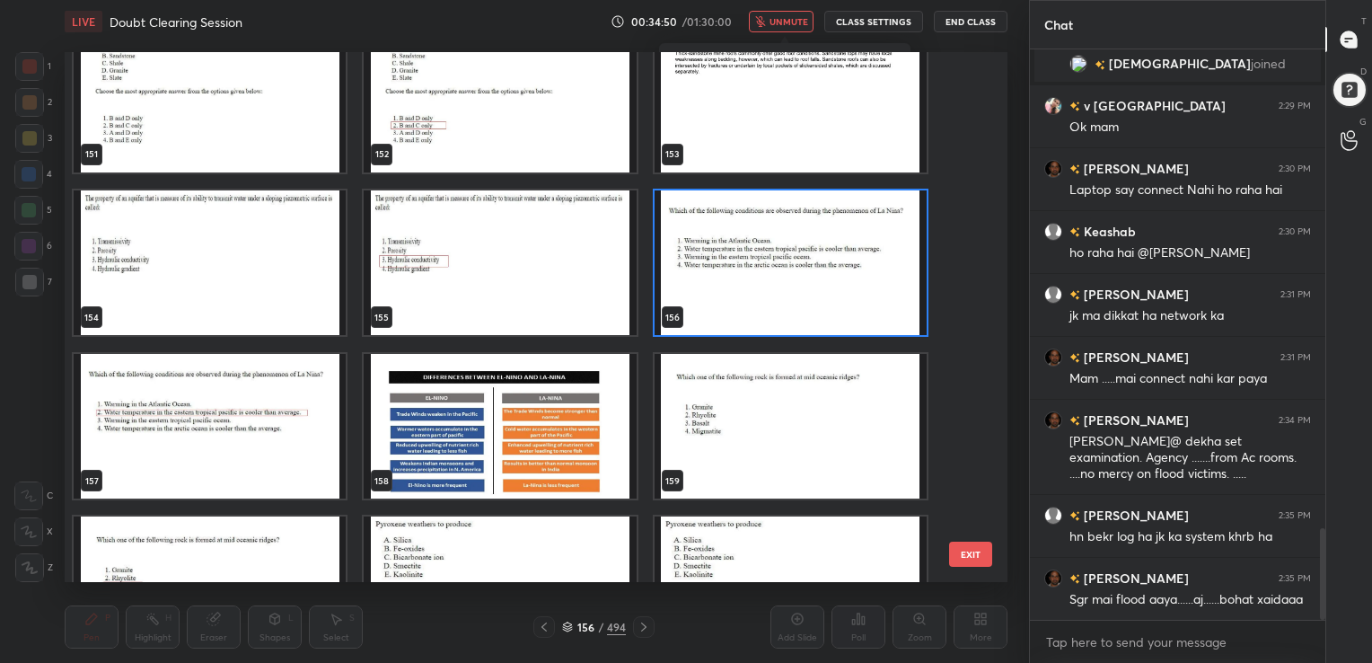
click at [752, 292] on img "grid" at bounding box center [791, 261] width 272 height 145
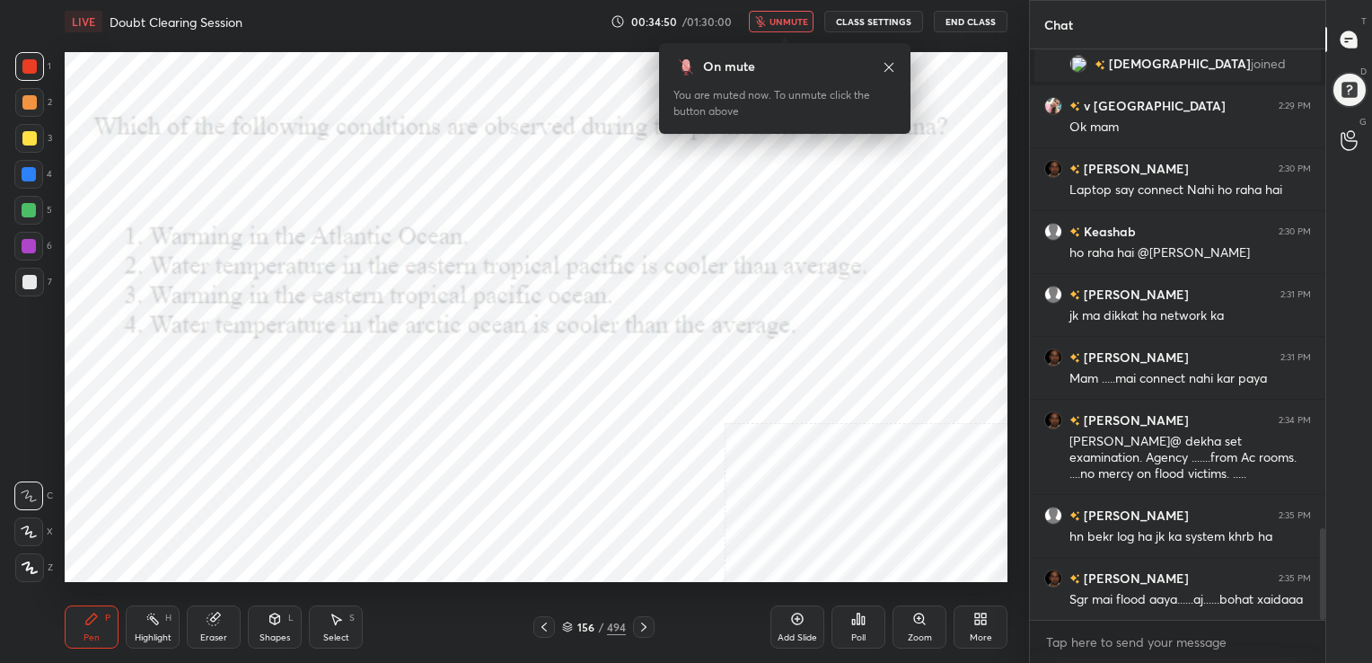
click at [752, 292] on img "grid" at bounding box center [791, 261] width 272 height 145
click at [860, 619] on icon at bounding box center [858, 618] width 14 height 14
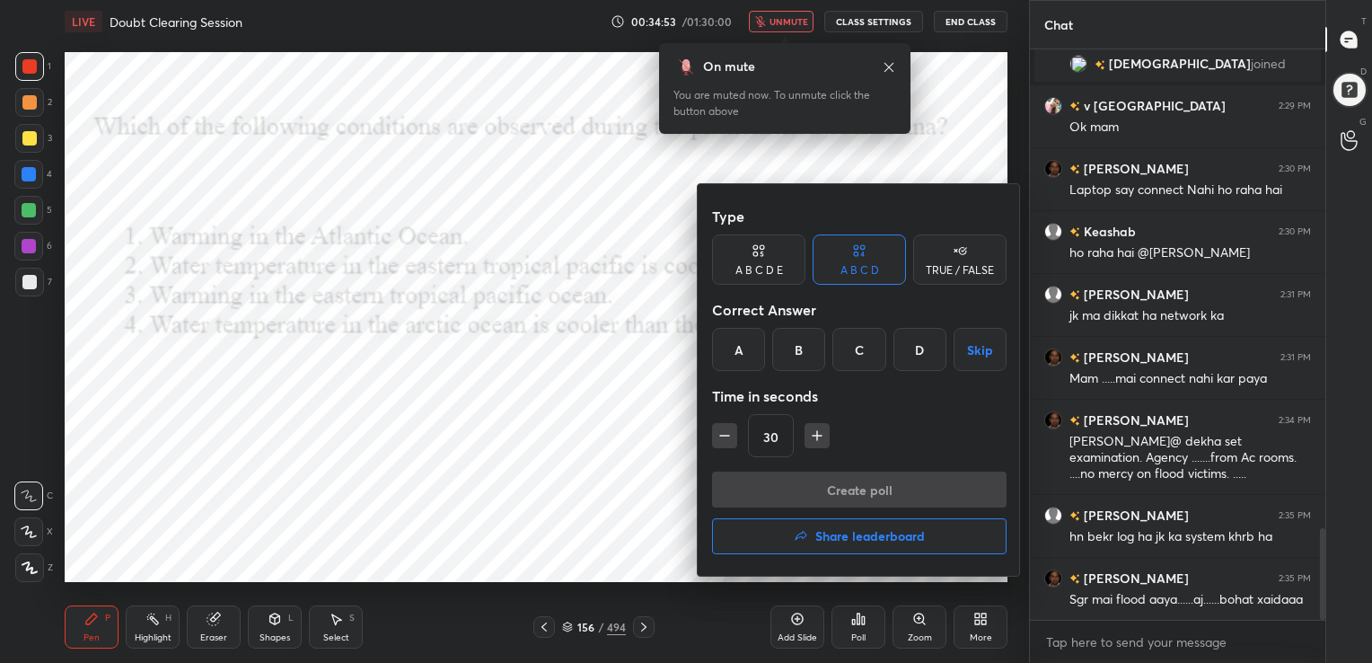
drag, startPoint x: 797, startPoint y: 356, endPoint x: 833, endPoint y: 501, distance: 148.9
click at [833, 501] on div "Type A B C D E A B C D TRUE / FALSE Correct Answer A B C D Skip Time in seconds…" at bounding box center [859, 379] width 323 height 391
click at [798, 350] on div "B" at bounding box center [798, 349] width 53 height 43
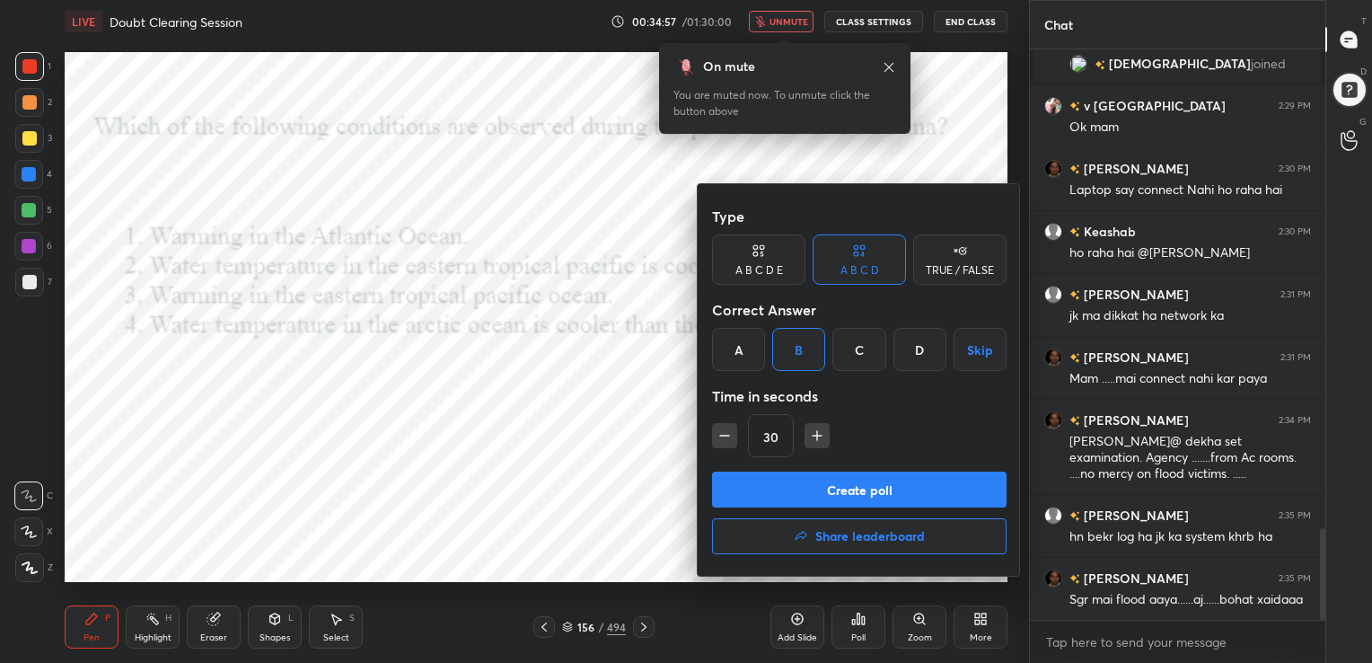
click at [873, 490] on button "Create poll" at bounding box center [859, 489] width 294 height 36
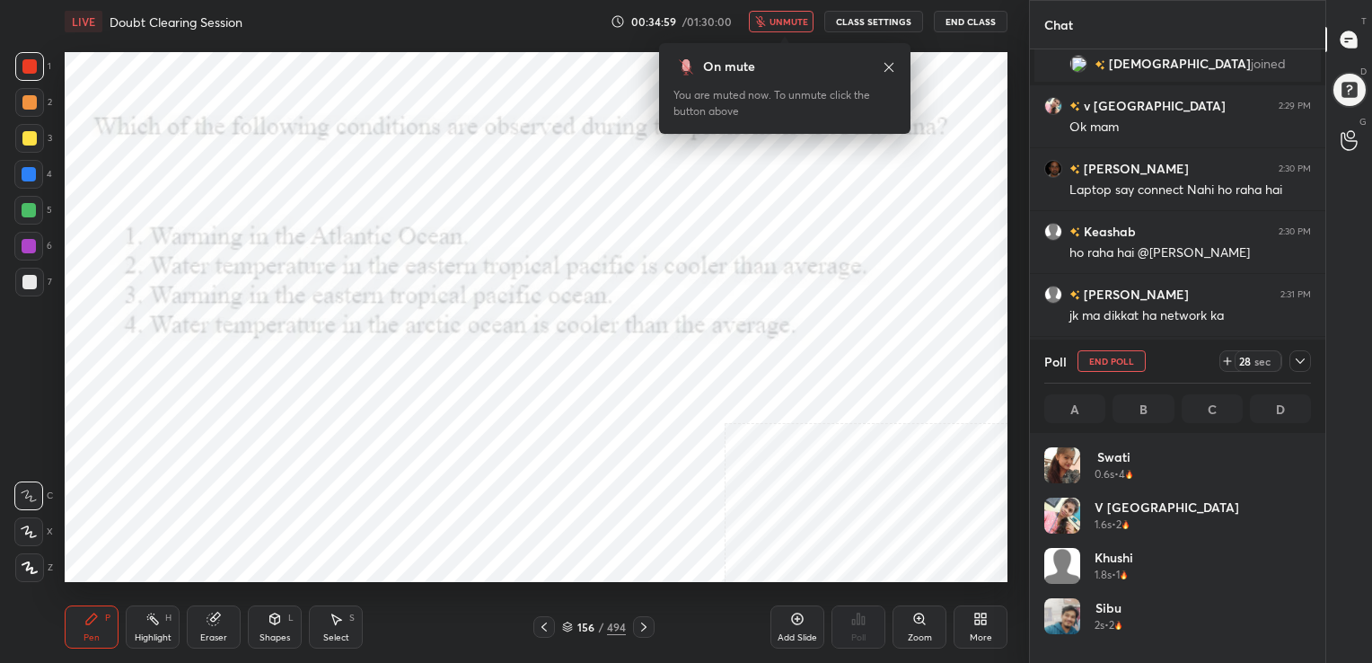
scroll to position [210, 261]
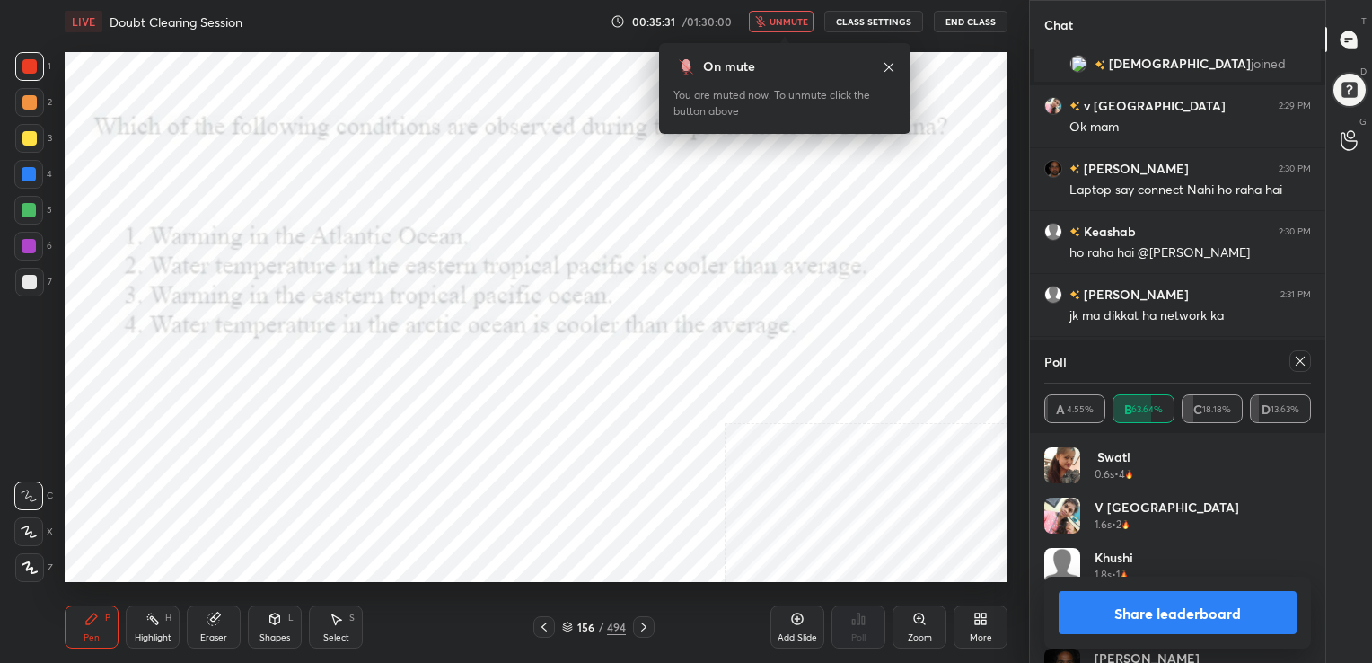
click at [1296, 359] on icon at bounding box center [1300, 361] width 14 height 14
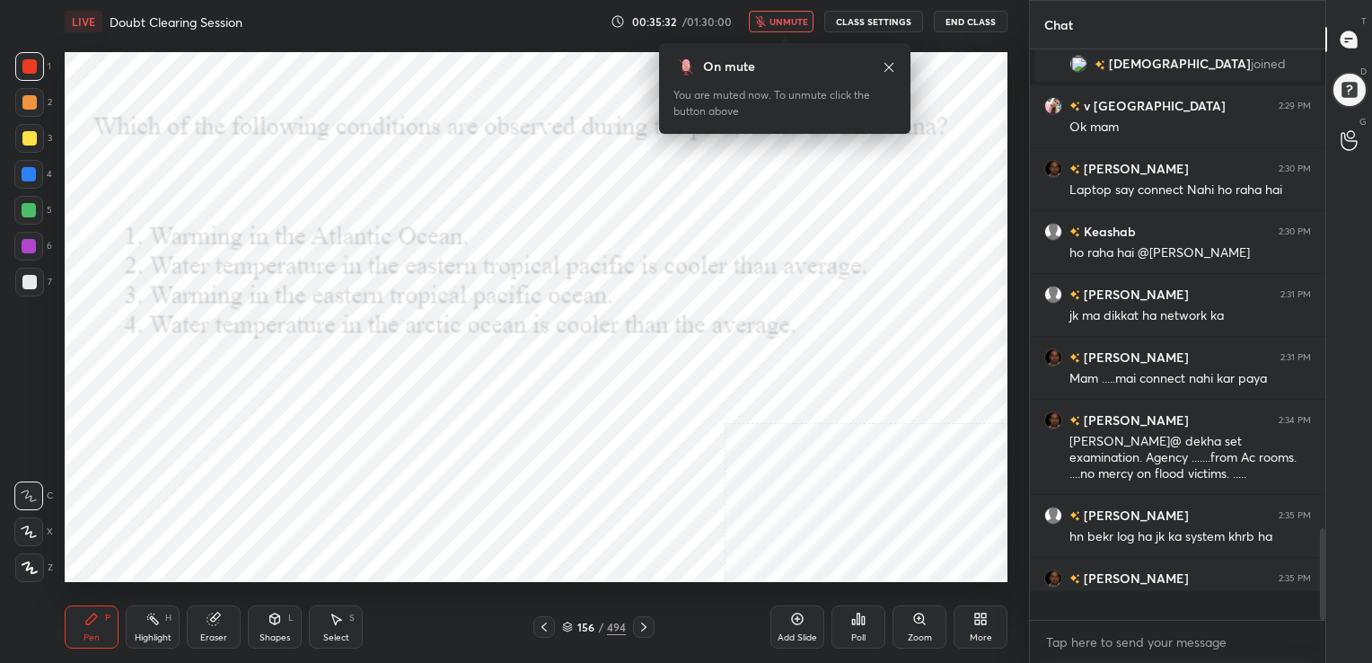
scroll to position [5, 5]
click at [765, 24] on icon "button" at bounding box center [760, 21] width 10 height 11
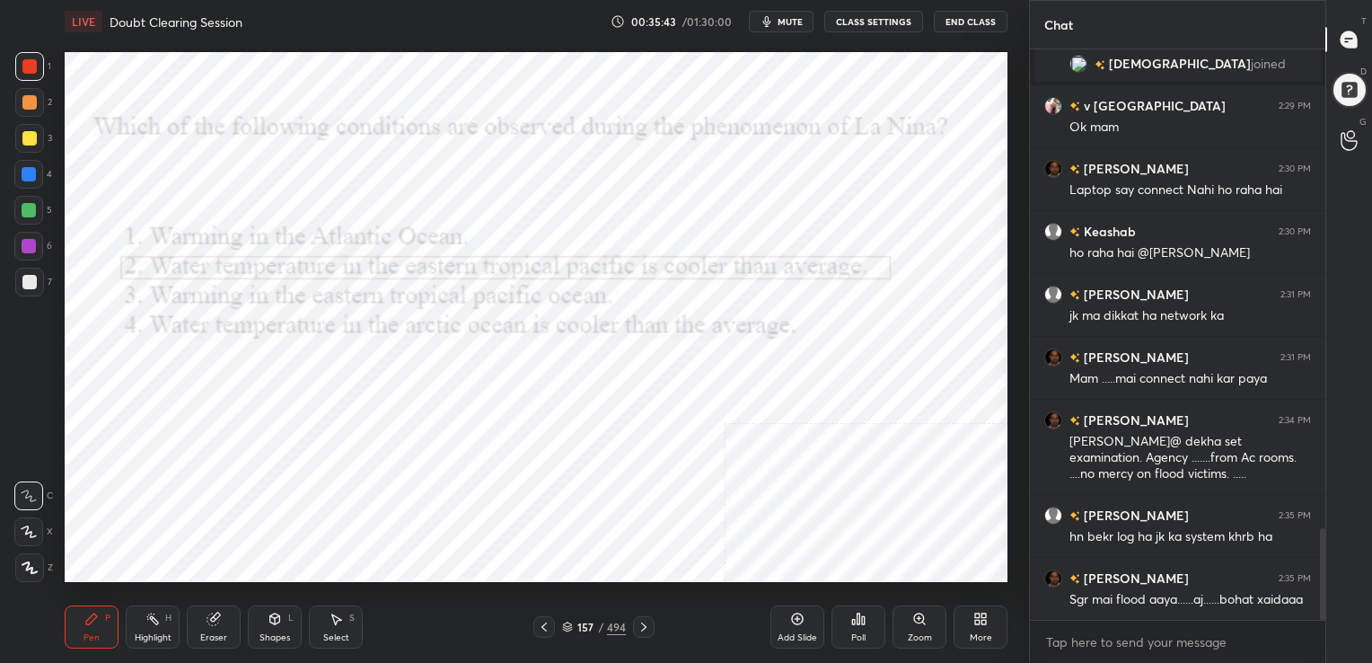
click at [567, 618] on div "157 / 494" at bounding box center [593, 627] width 121 height 22
click at [571, 621] on icon at bounding box center [567, 626] width 11 height 11
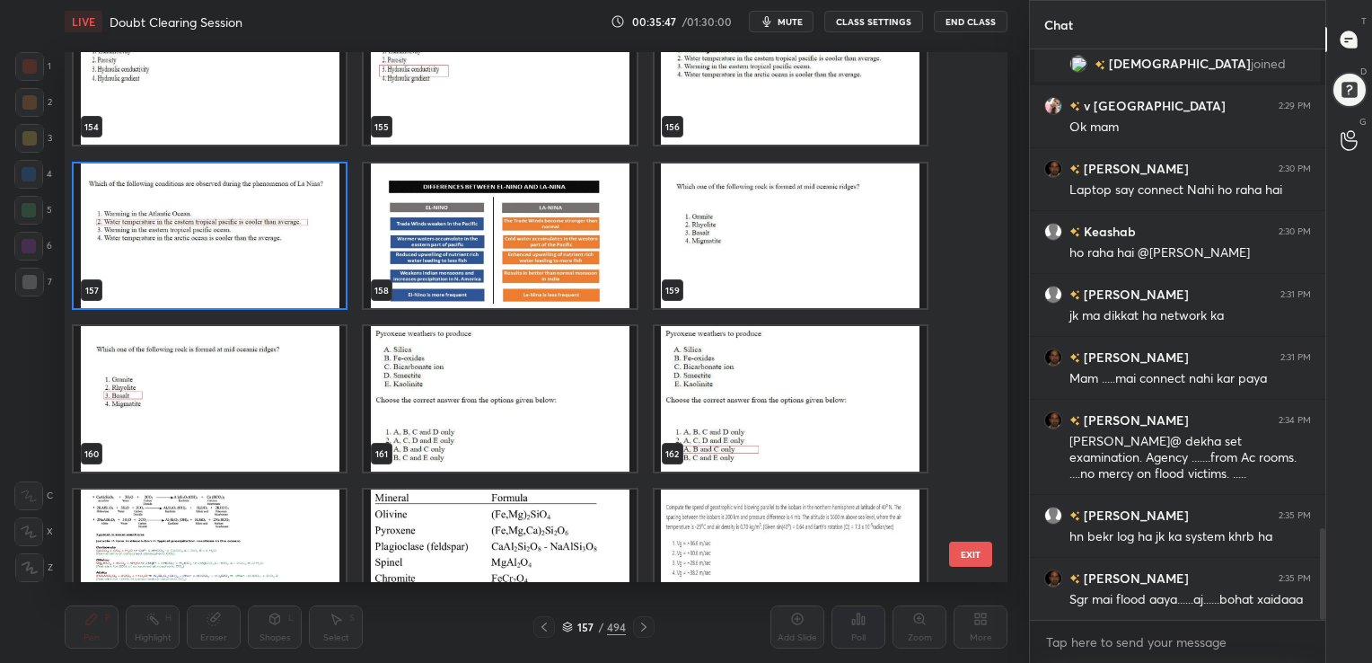
click at [762, 221] on img "grid" at bounding box center [791, 235] width 272 height 145
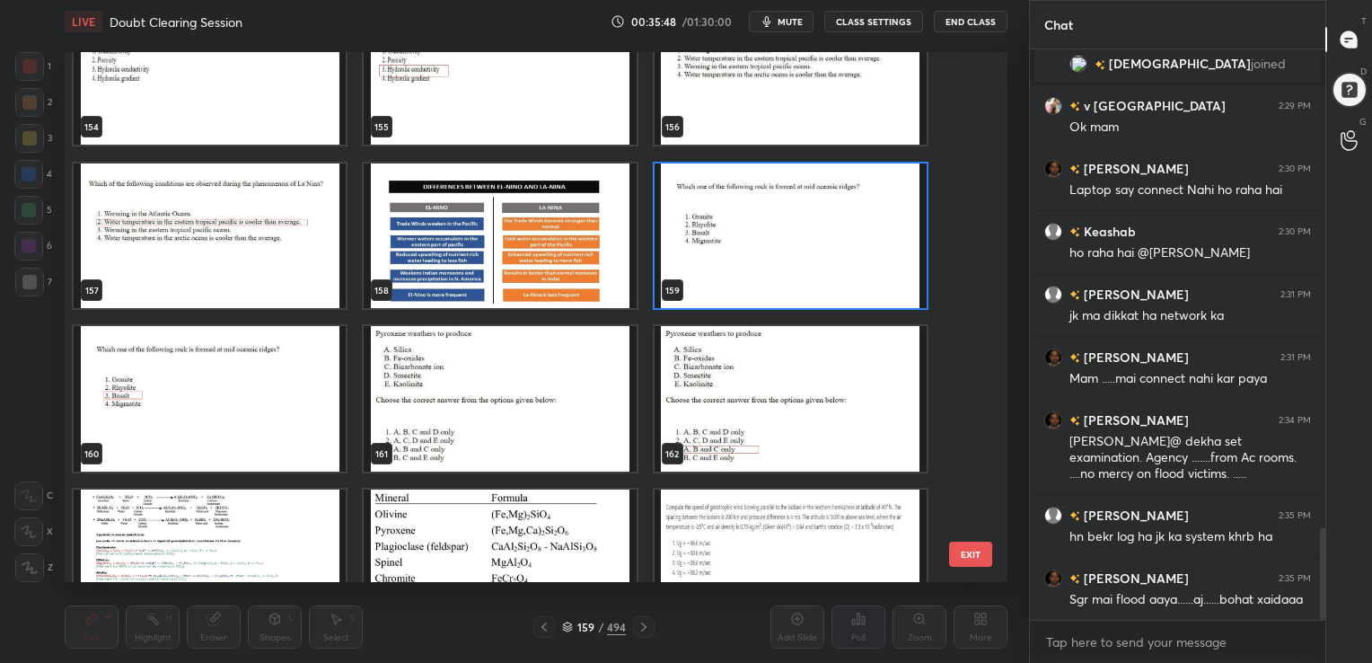
click at [762, 221] on img "grid" at bounding box center [791, 235] width 272 height 145
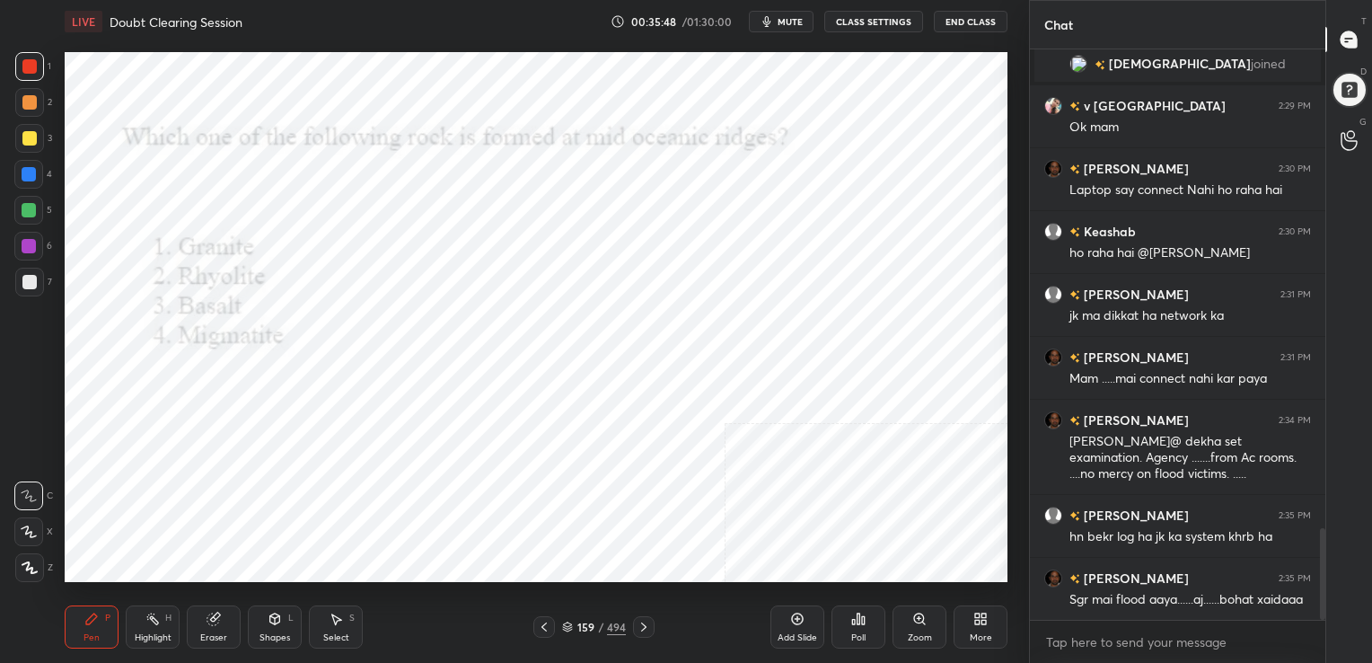
click at [762, 221] on img "grid" at bounding box center [791, 235] width 272 height 145
click at [783, 18] on span "mute" at bounding box center [790, 21] width 25 height 13
click at [568, 629] on icon at bounding box center [567, 626] width 11 height 11
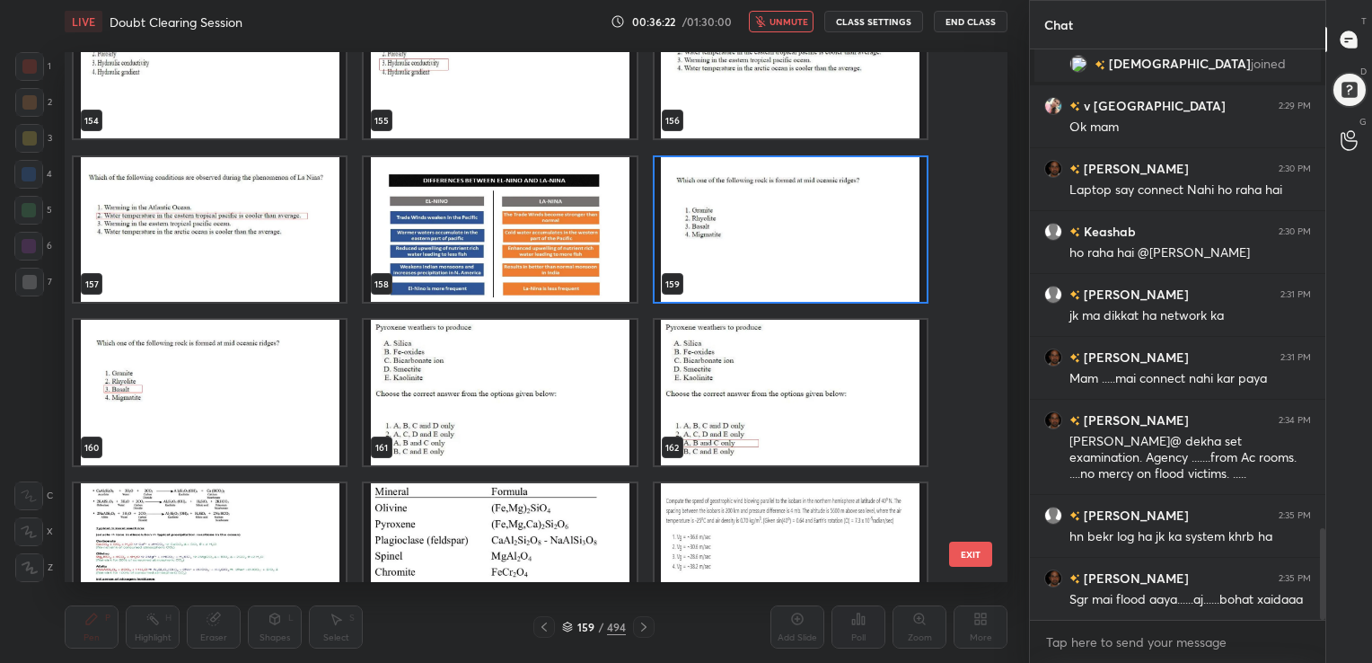
scroll to position [8395, 0]
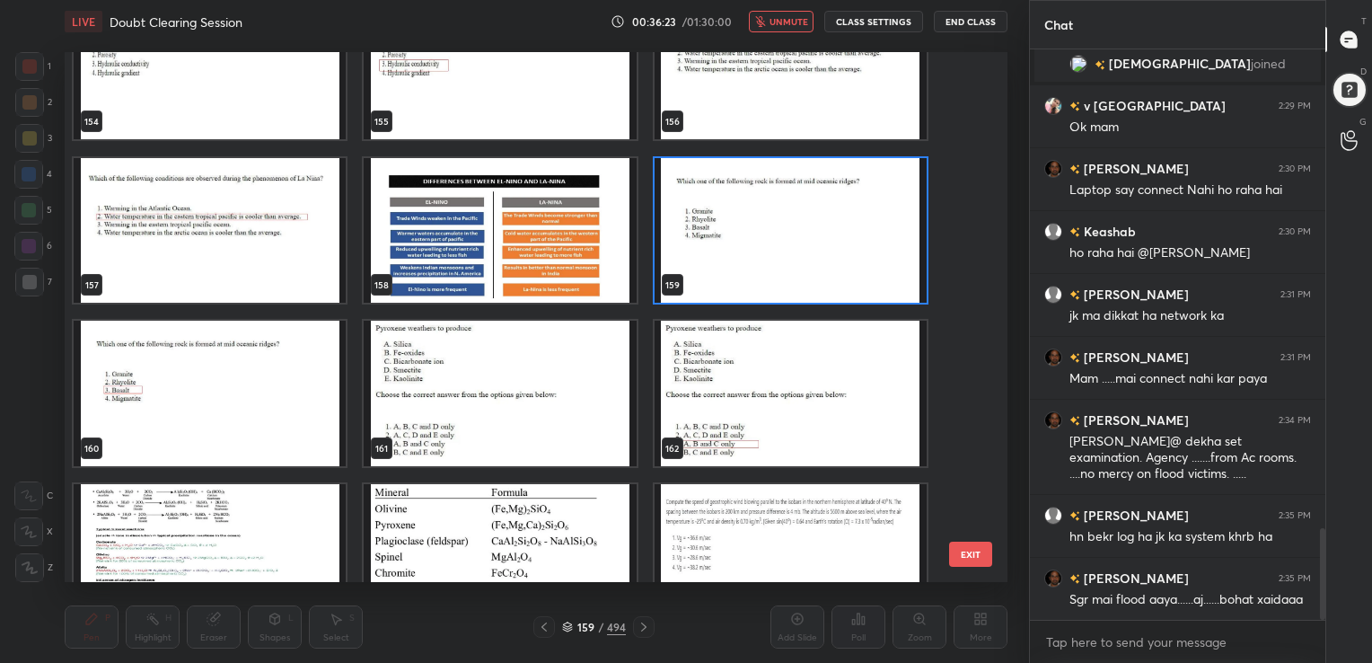
click at [743, 252] on img "grid" at bounding box center [791, 229] width 272 height 145
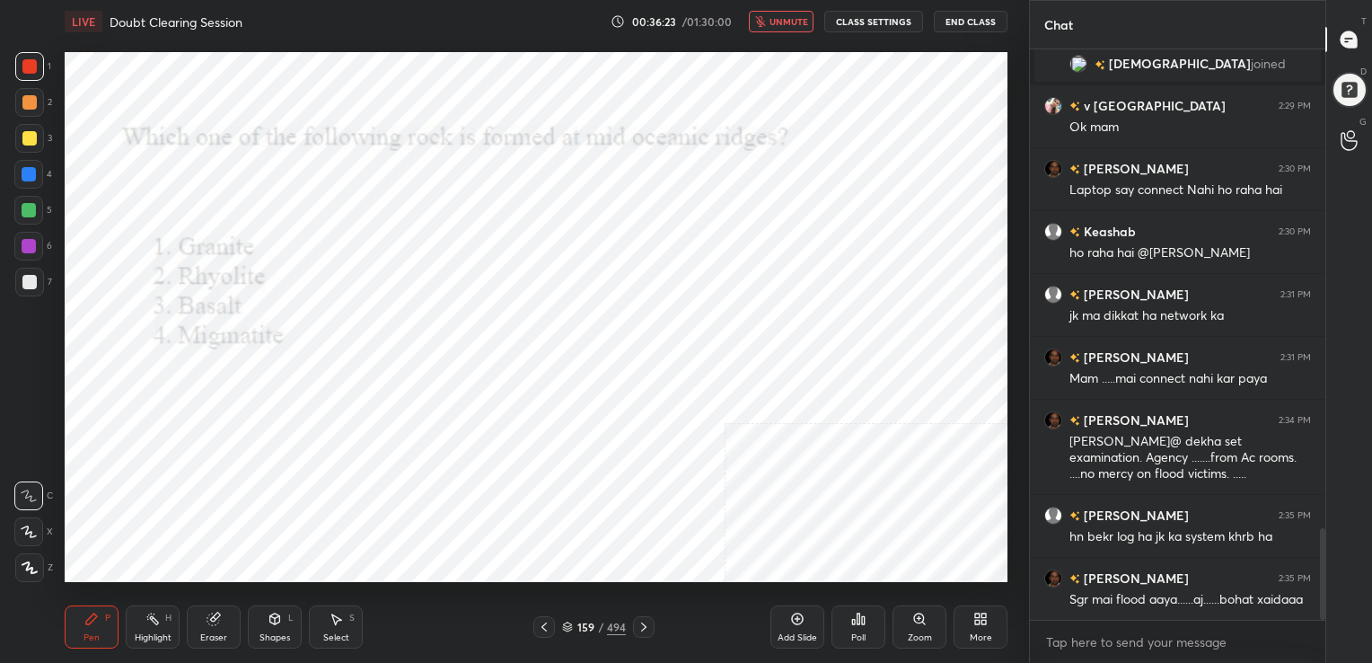
drag, startPoint x: 743, startPoint y: 252, endPoint x: 851, endPoint y: 656, distance: 418.1
click at [851, 656] on div "LIVE Doubt Clearing Session 00:36:23 / 01:30:00 unmute CLASS SETTINGS End Class…" at bounding box center [535, 331] width 957 height 663
click at [844, 632] on div "Poll" at bounding box center [858, 626] width 54 height 43
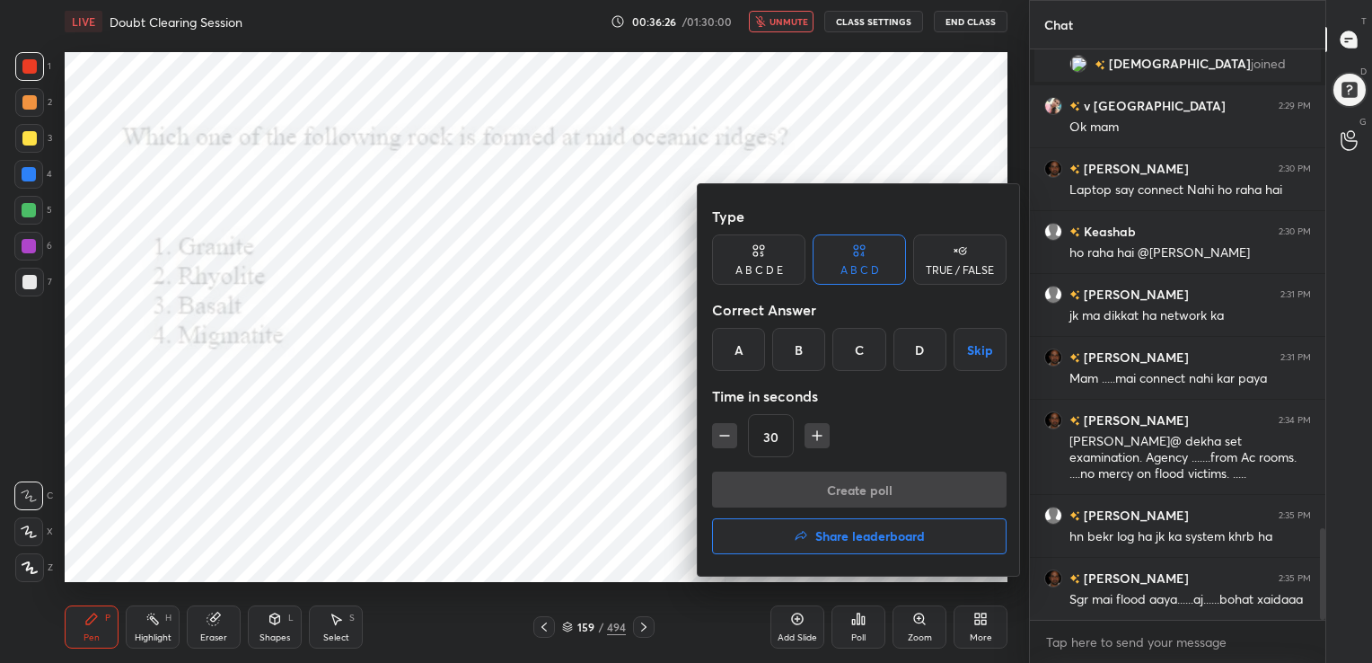
drag, startPoint x: 857, startPoint y: 347, endPoint x: 869, endPoint y: 489, distance: 142.3
click at [869, 489] on div "Type A B C D E A B C D TRUE / FALSE Correct Answer A B C D Skip Time in seconds…" at bounding box center [859, 379] width 323 height 391
click at [857, 362] on div "C" at bounding box center [858, 349] width 53 height 43
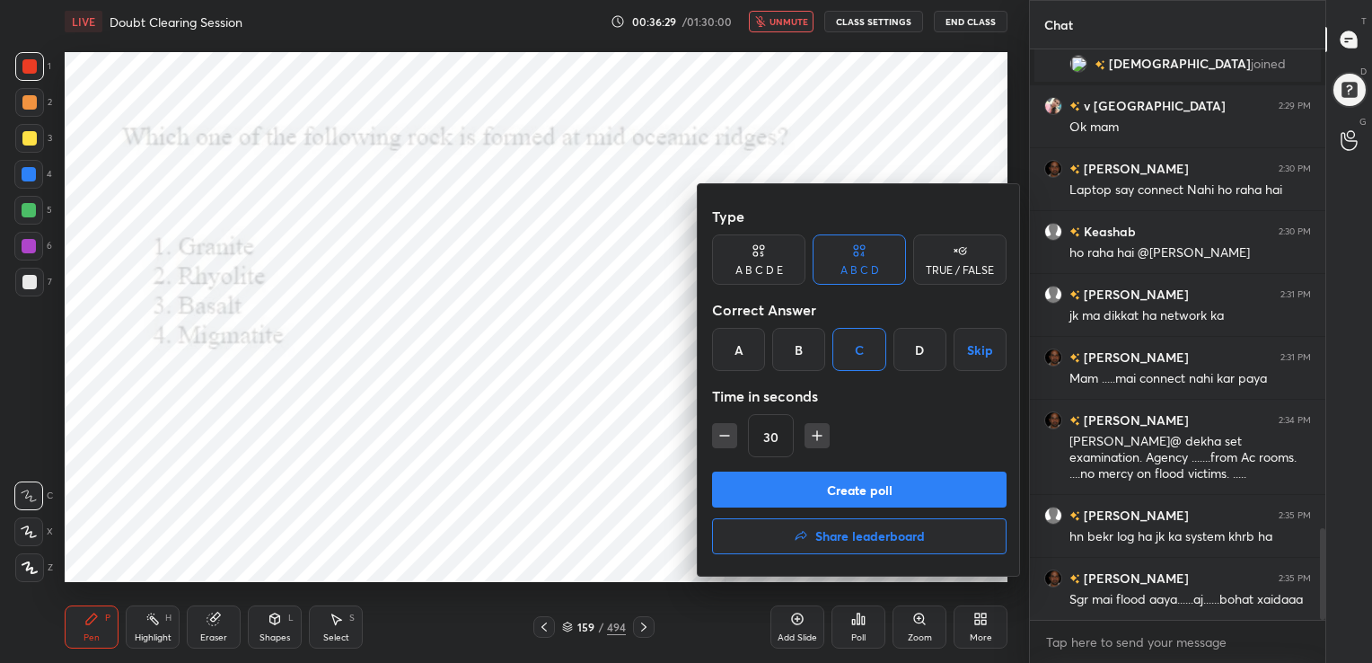
click at [878, 502] on button "Create poll" at bounding box center [859, 489] width 294 height 36
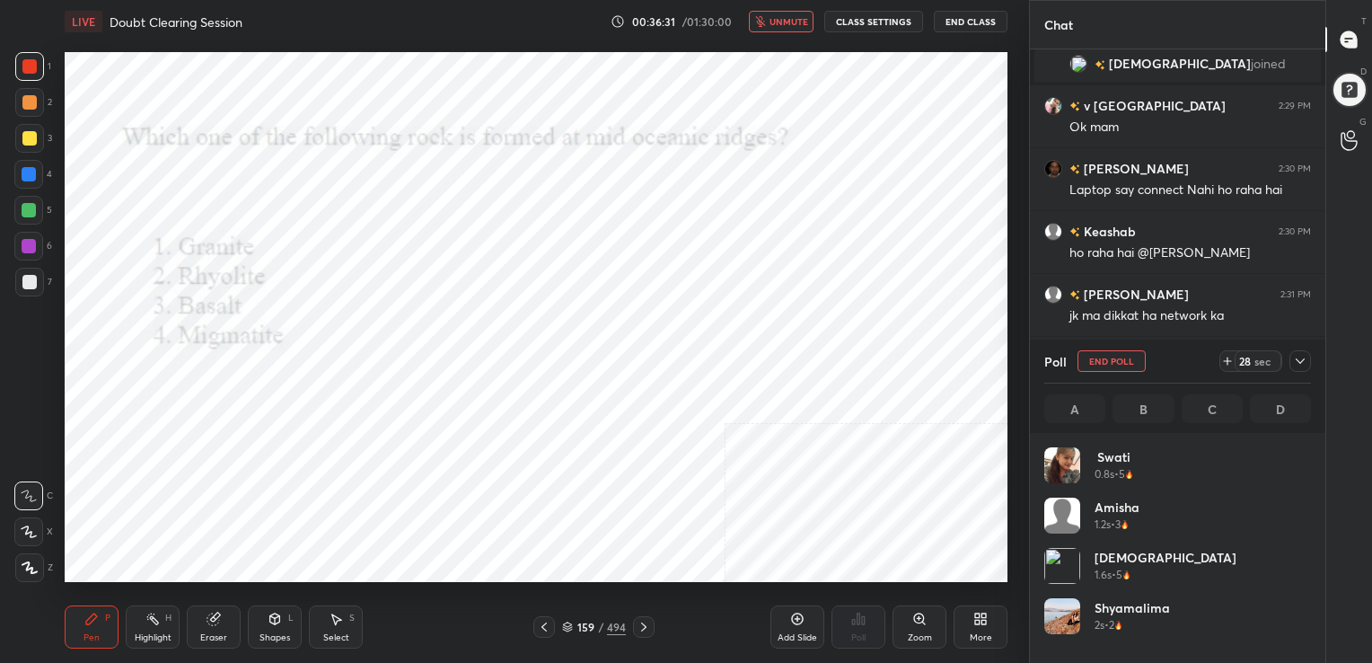
scroll to position [210, 261]
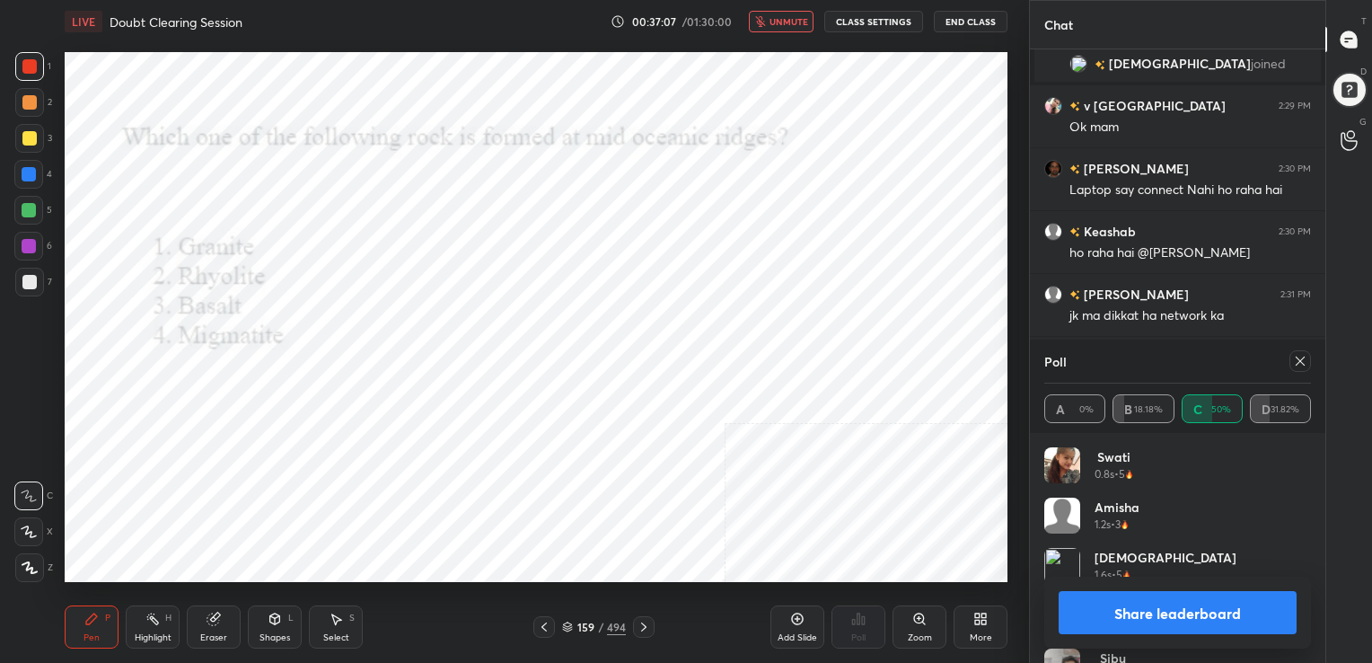
click at [1297, 360] on icon at bounding box center [1300, 361] width 14 height 14
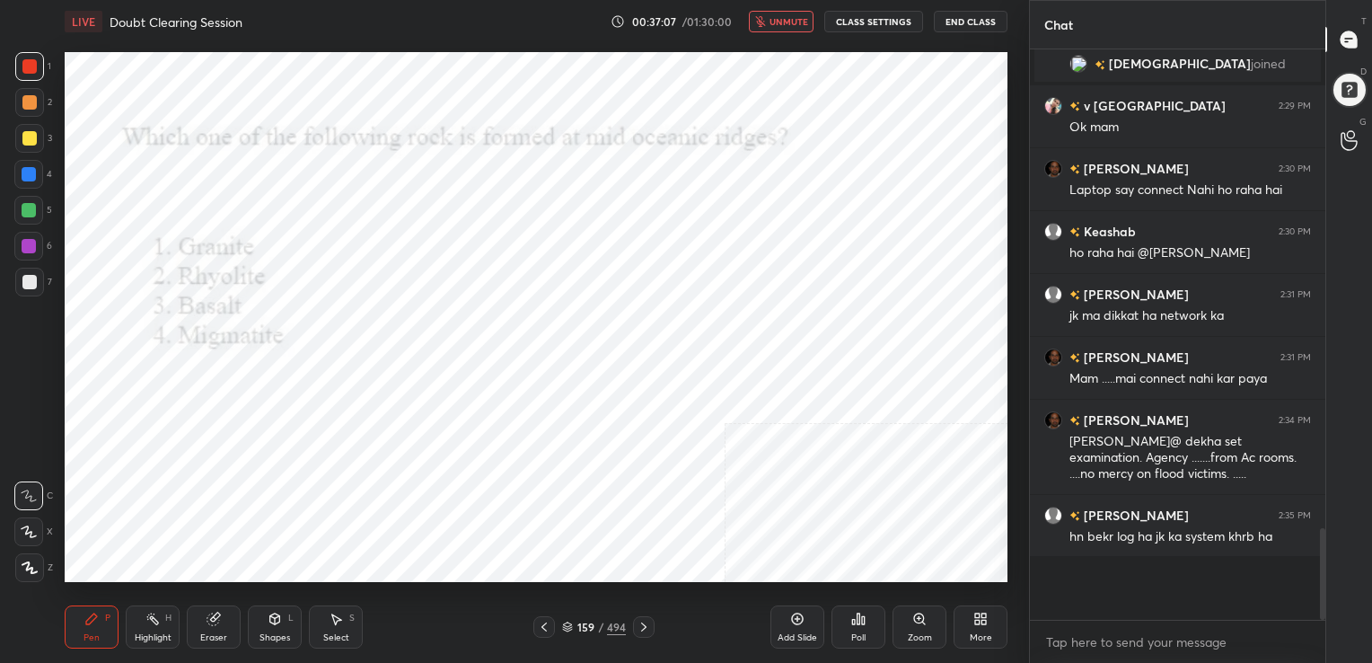
scroll to position [6, 5]
click at [794, 15] on span "unmute" at bounding box center [788, 21] width 39 height 13
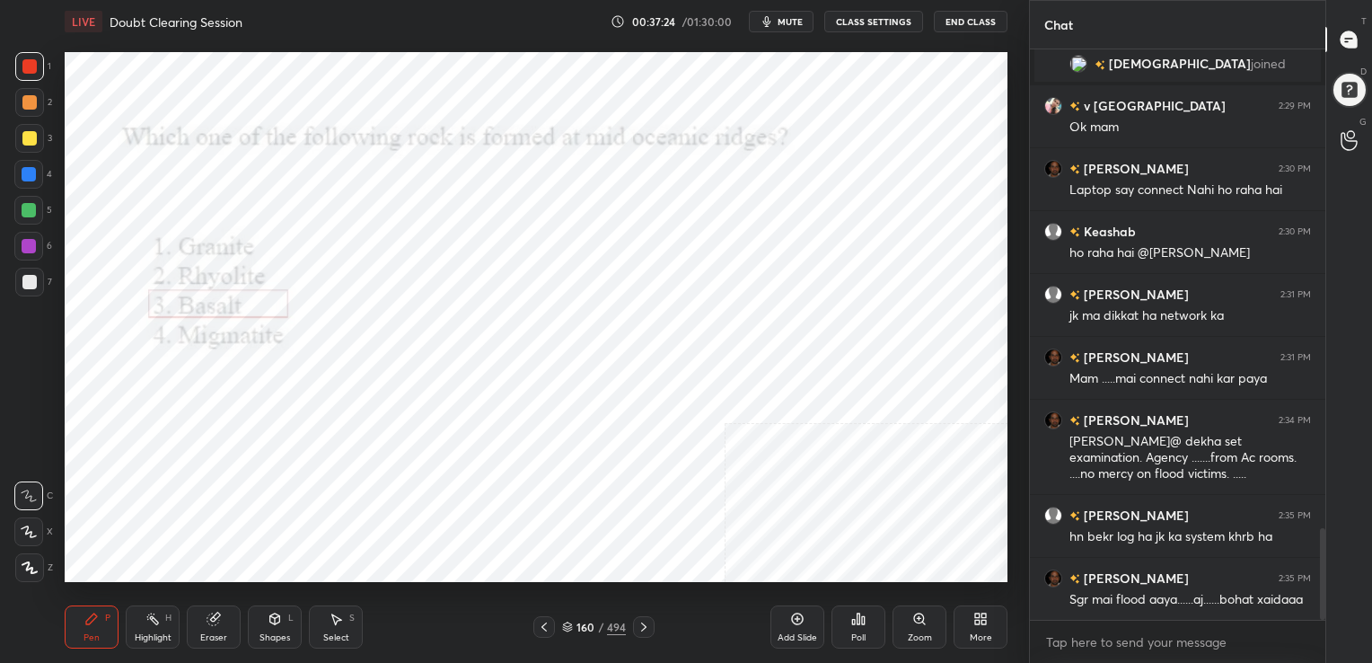
click at [569, 627] on icon at bounding box center [567, 626] width 11 height 11
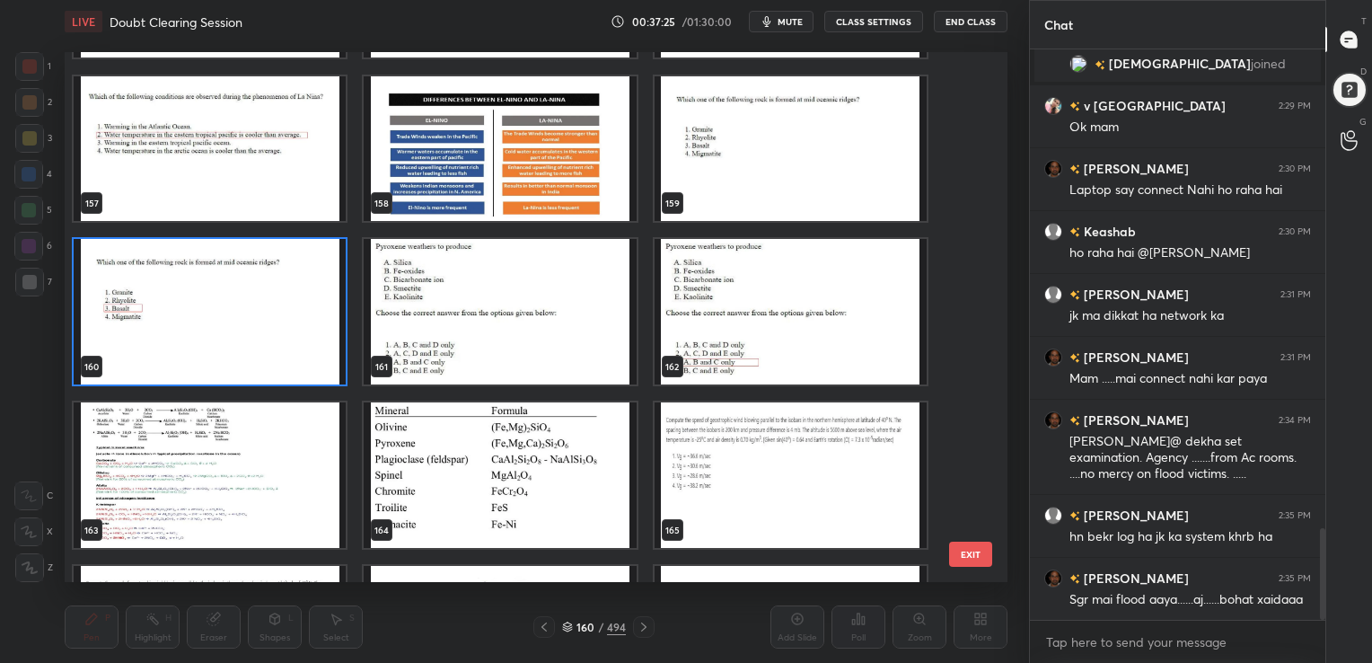
scroll to position [8486, 0]
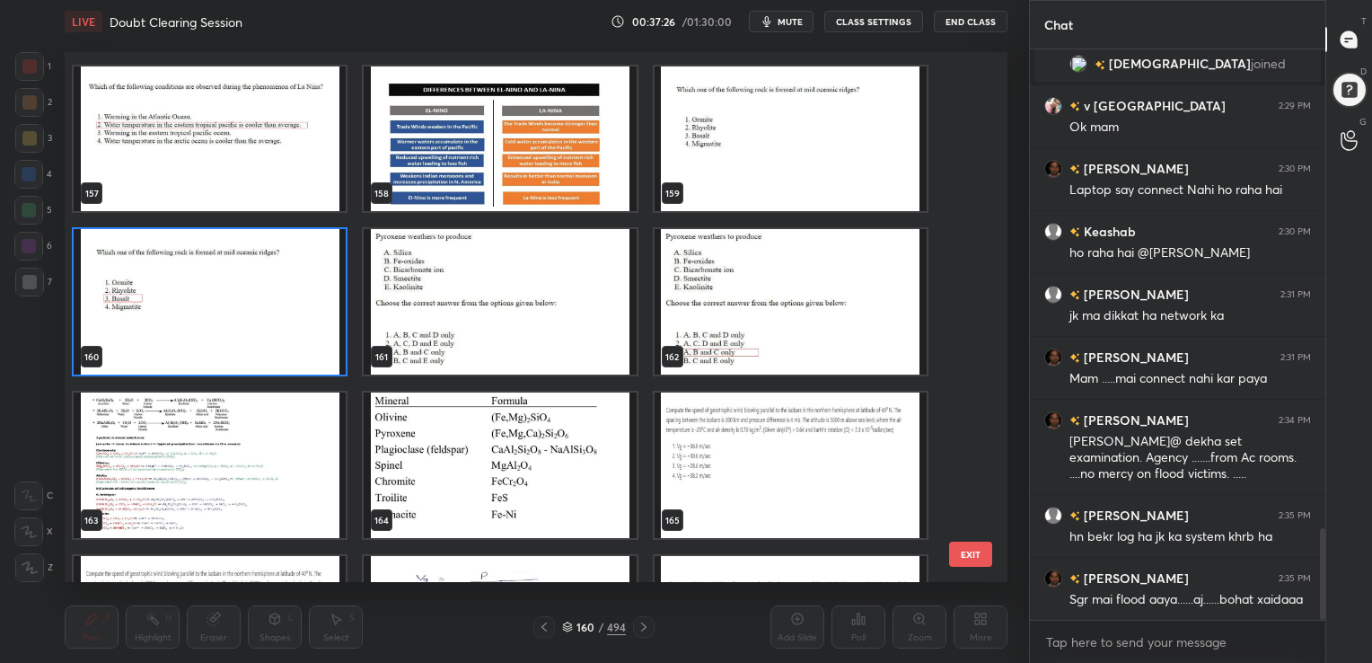
click at [557, 297] on img "grid" at bounding box center [500, 301] width 272 height 145
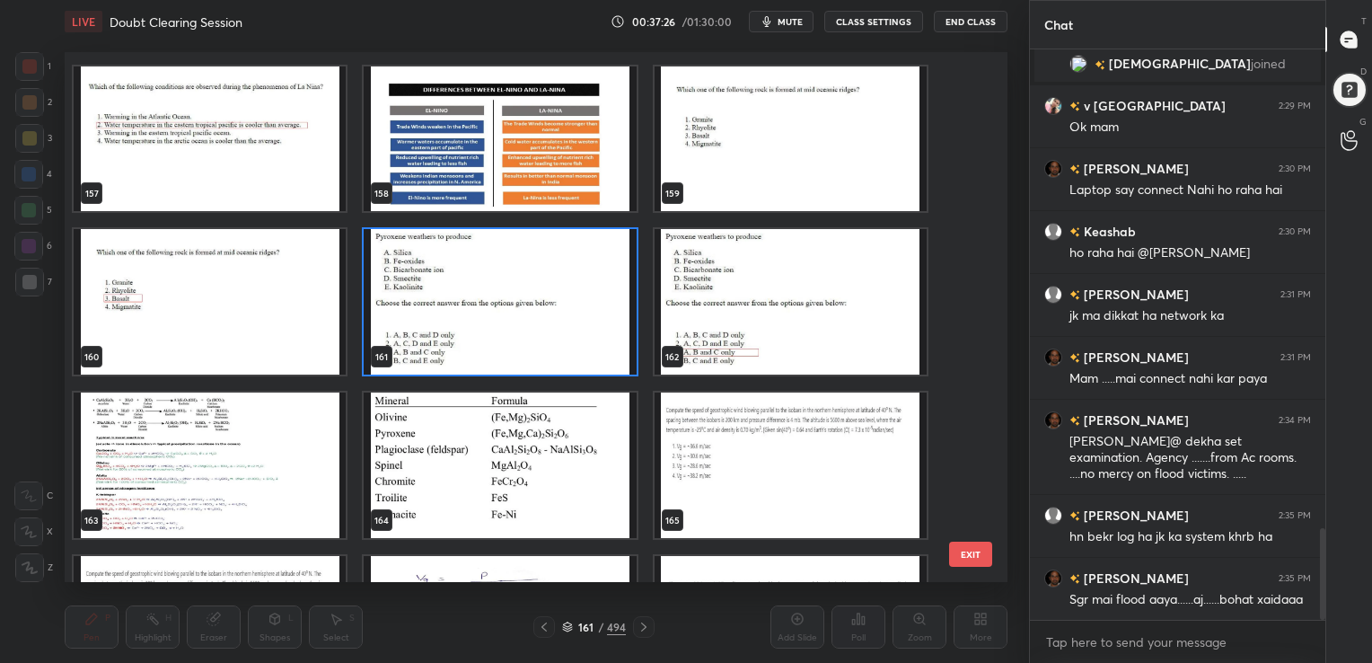
click at [557, 297] on img "grid" at bounding box center [500, 301] width 272 height 145
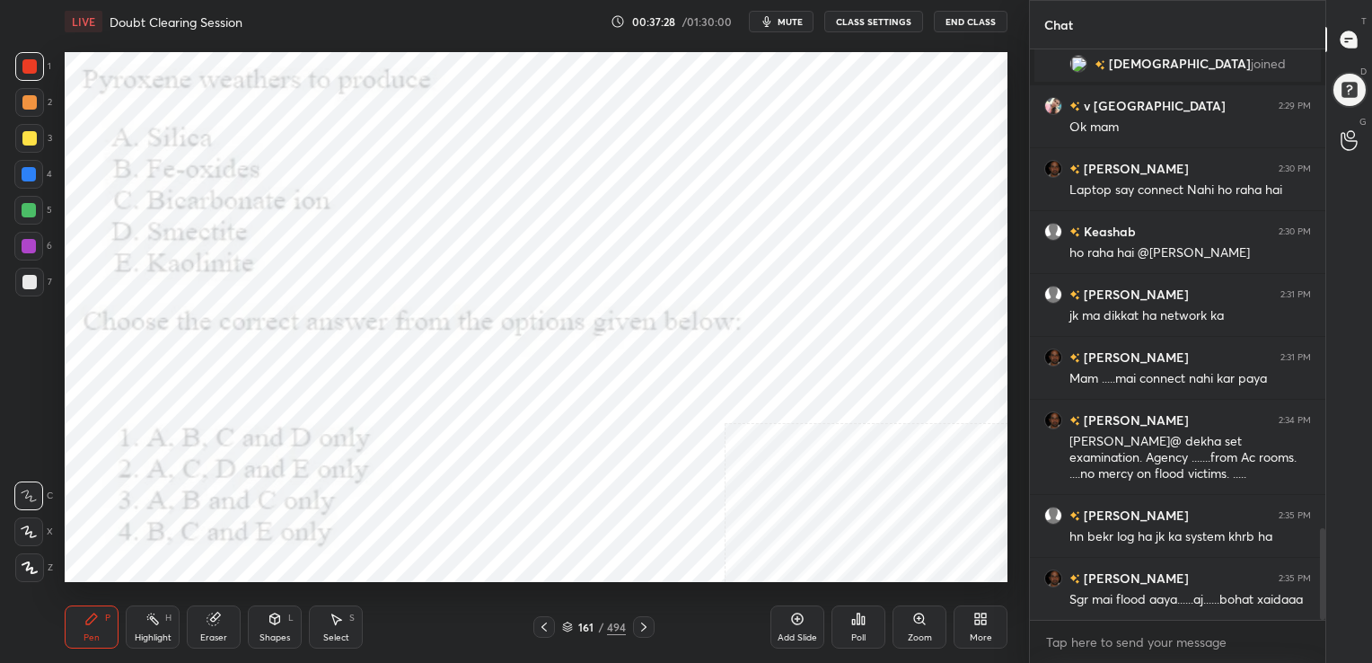
click at [789, 28] on button "mute" at bounding box center [781, 22] width 65 height 22
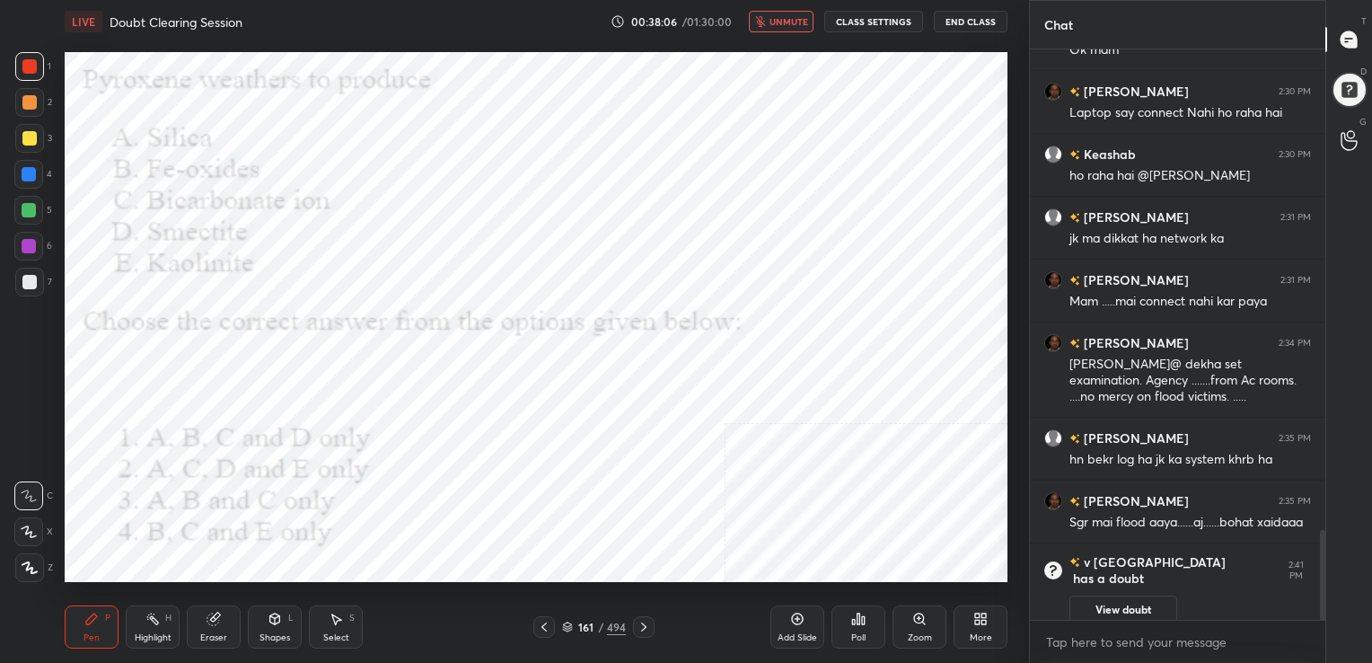
click at [562, 616] on div "161 / 494" at bounding box center [593, 627] width 121 height 22
click at [570, 628] on icon at bounding box center [567, 628] width 9 height 3
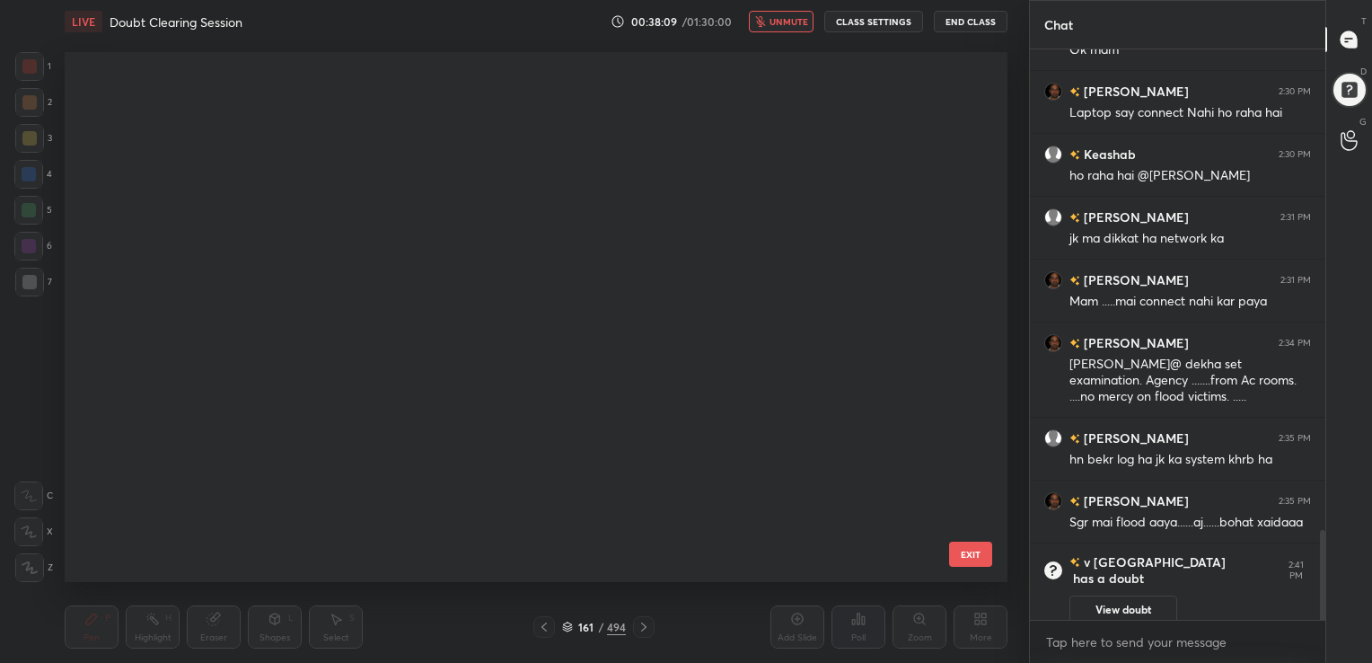
scroll to position [525, 934]
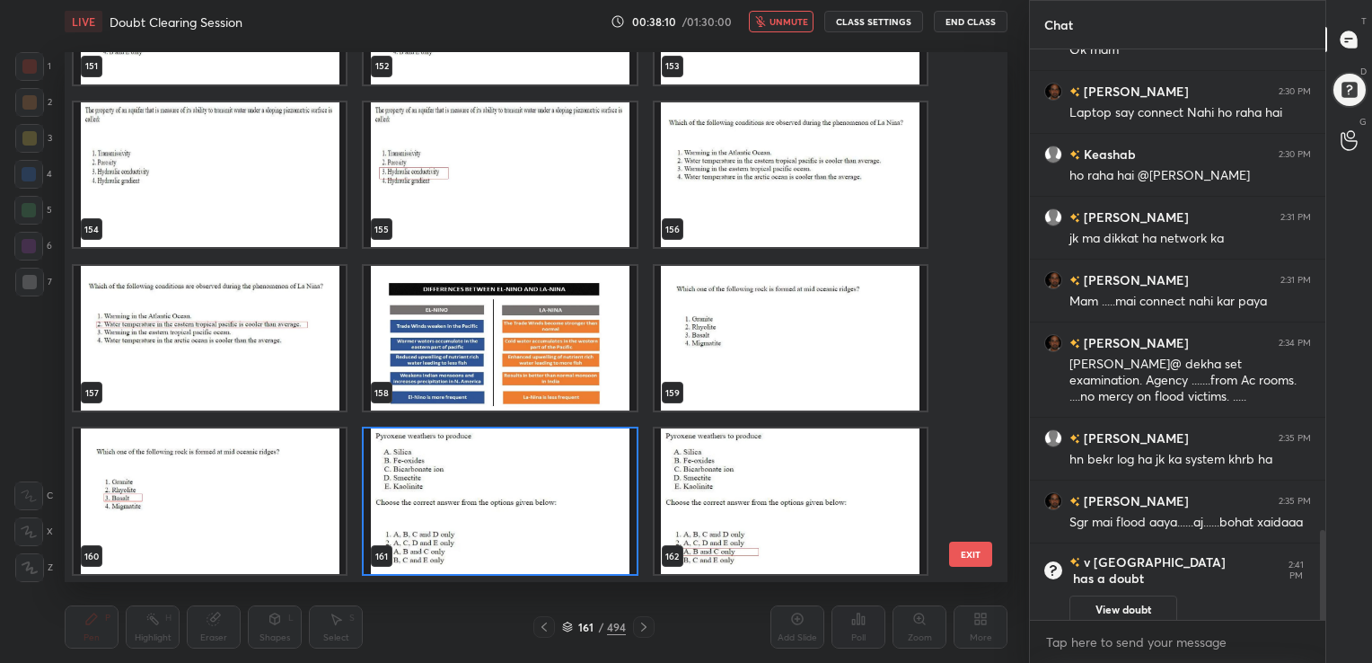
click at [504, 505] on img "grid" at bounding box center [500, 500] width 272 height 145
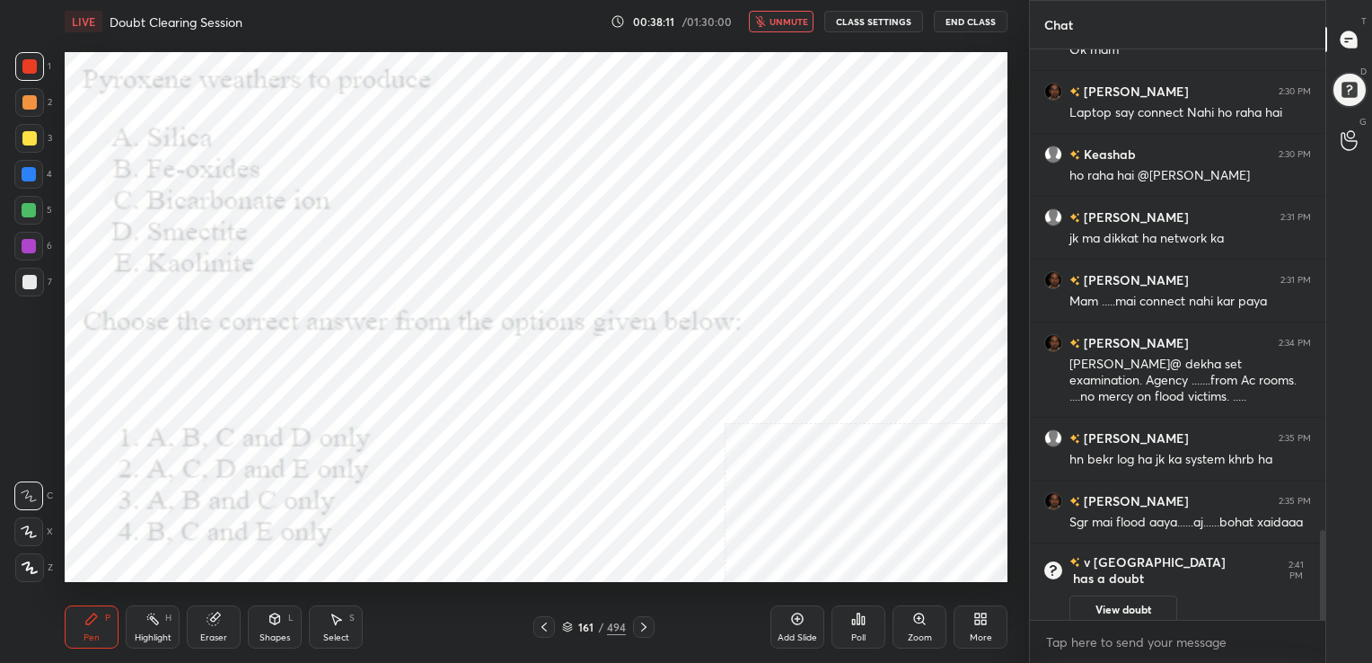
click at [848, 642] on div "Poll" at bounding box center [858, 626] width 54 height 43
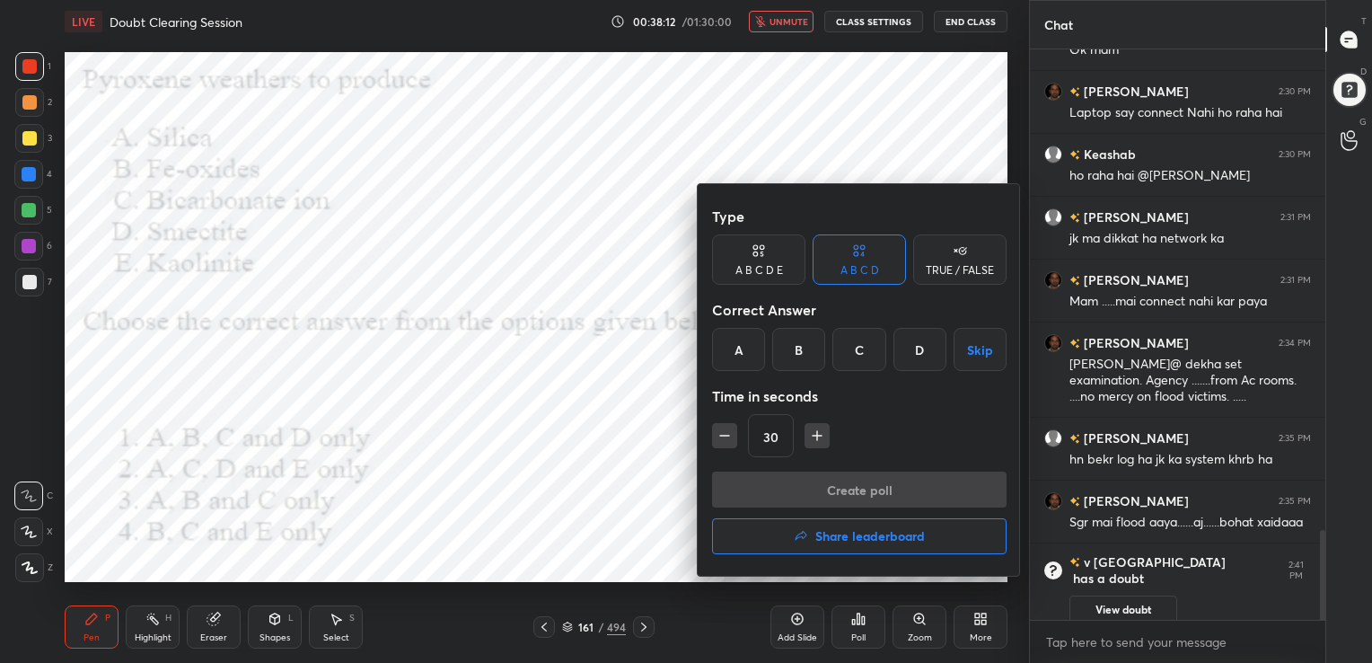
click at [869, 357] on div "C" at bounding box center [858, 349] width 53 height 43
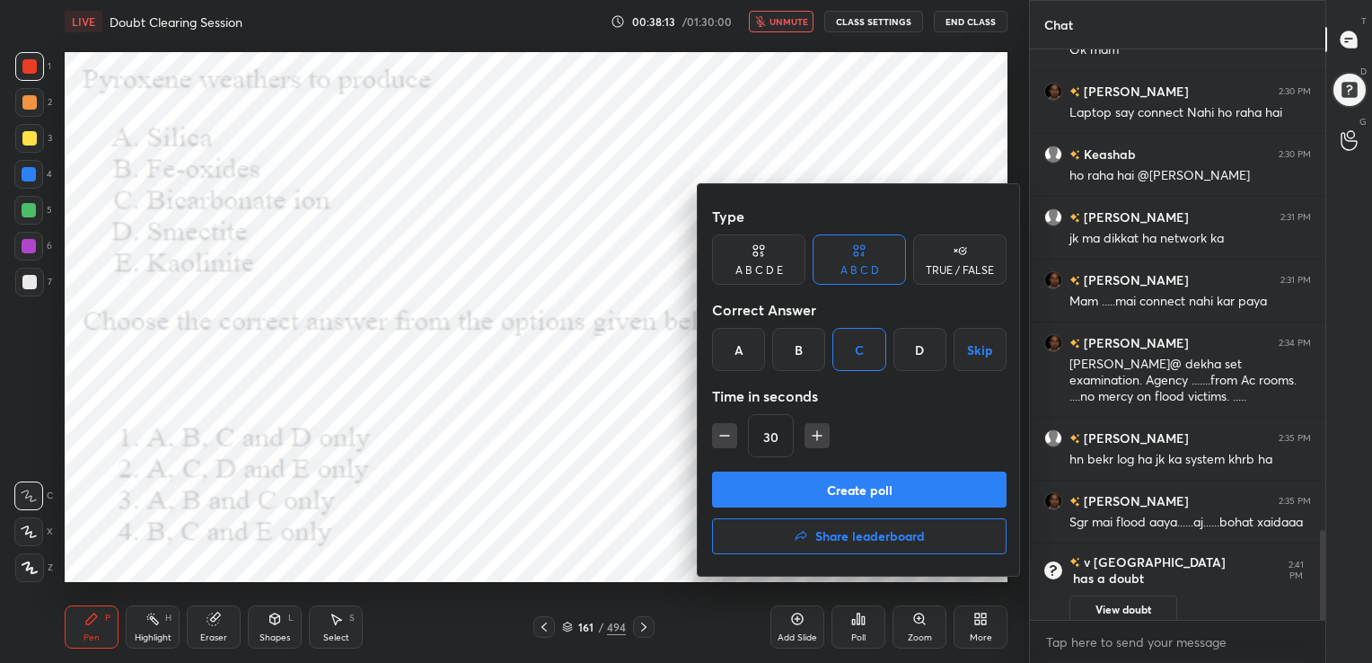
click at [873, 481] on button "Create poll" at bounding box center [859, 489] width 294 height 36
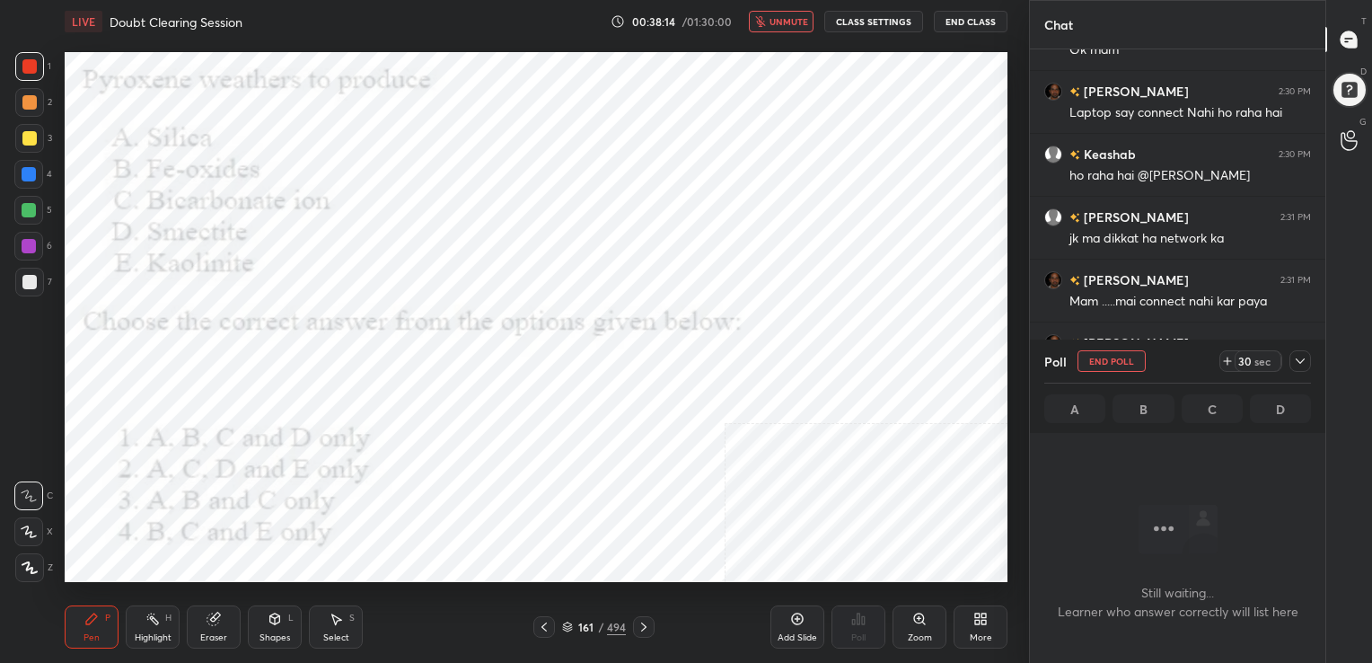
scroll to position [323, 290]
click at [1347, 85] on div at bounding box center [1349, 90] width 39 height 39
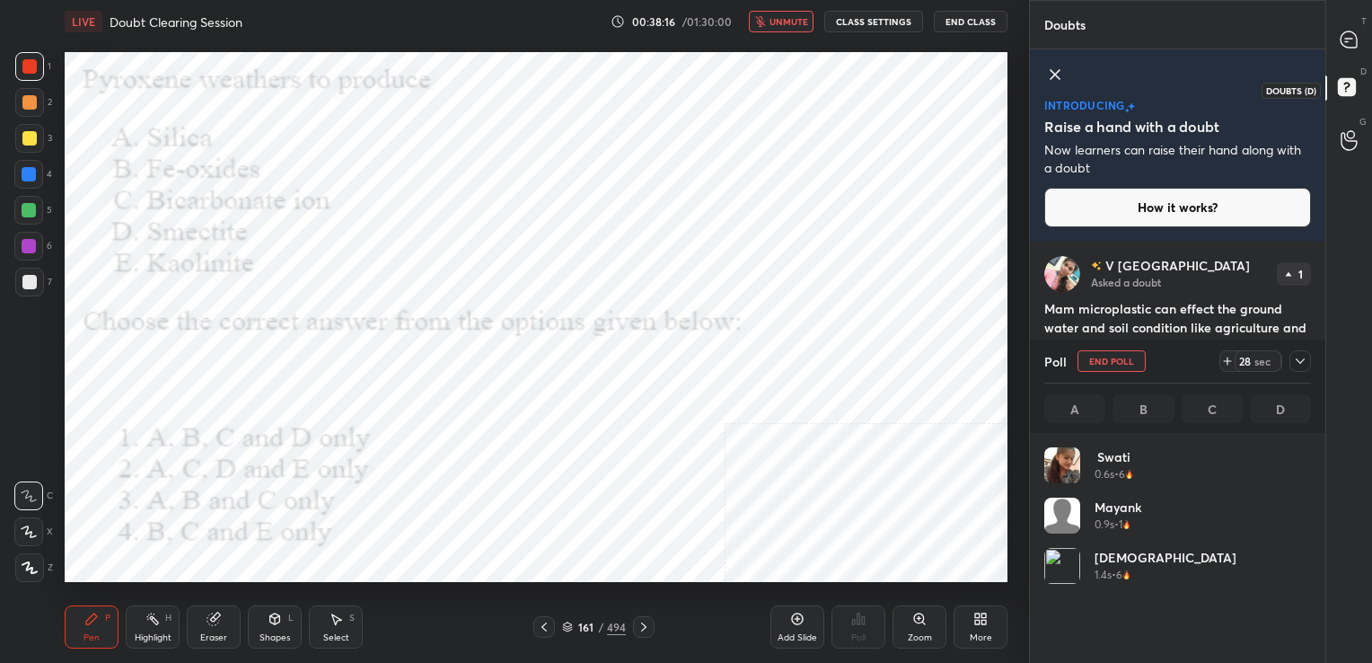
scroll to position [210, 261]
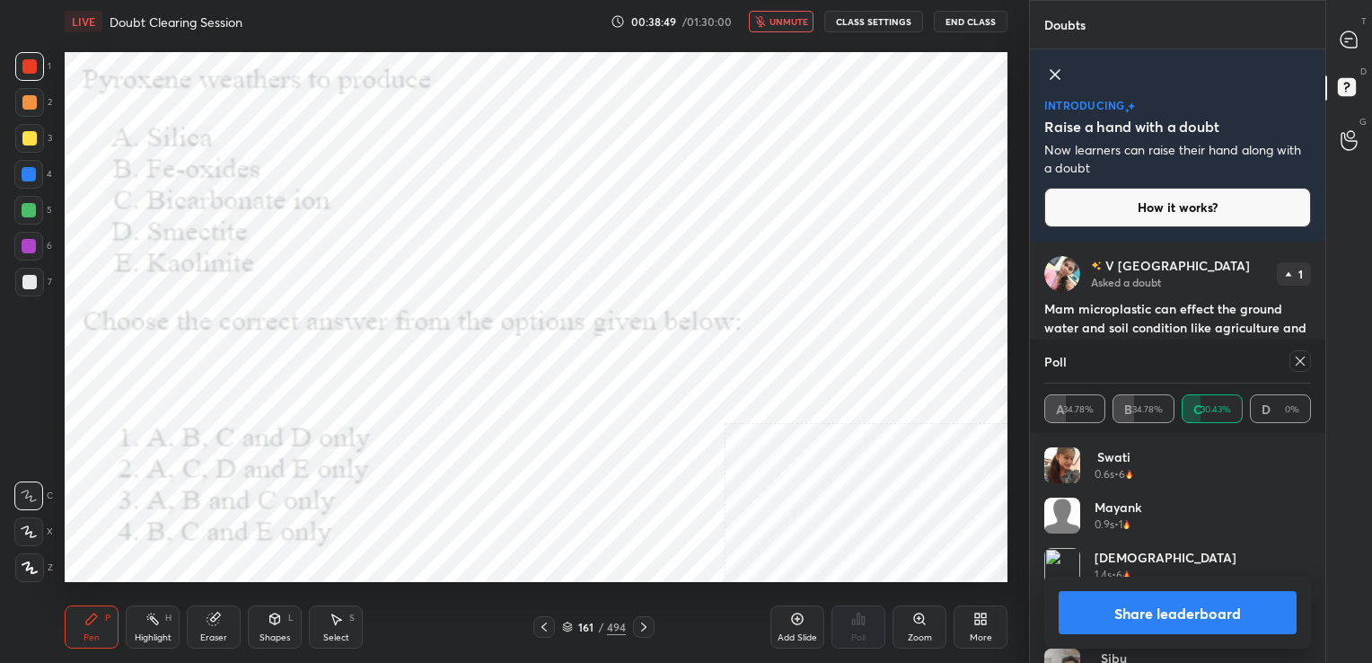
click at [1297, 362] on icon at bounding box center [1300, 361] width 14 height 14
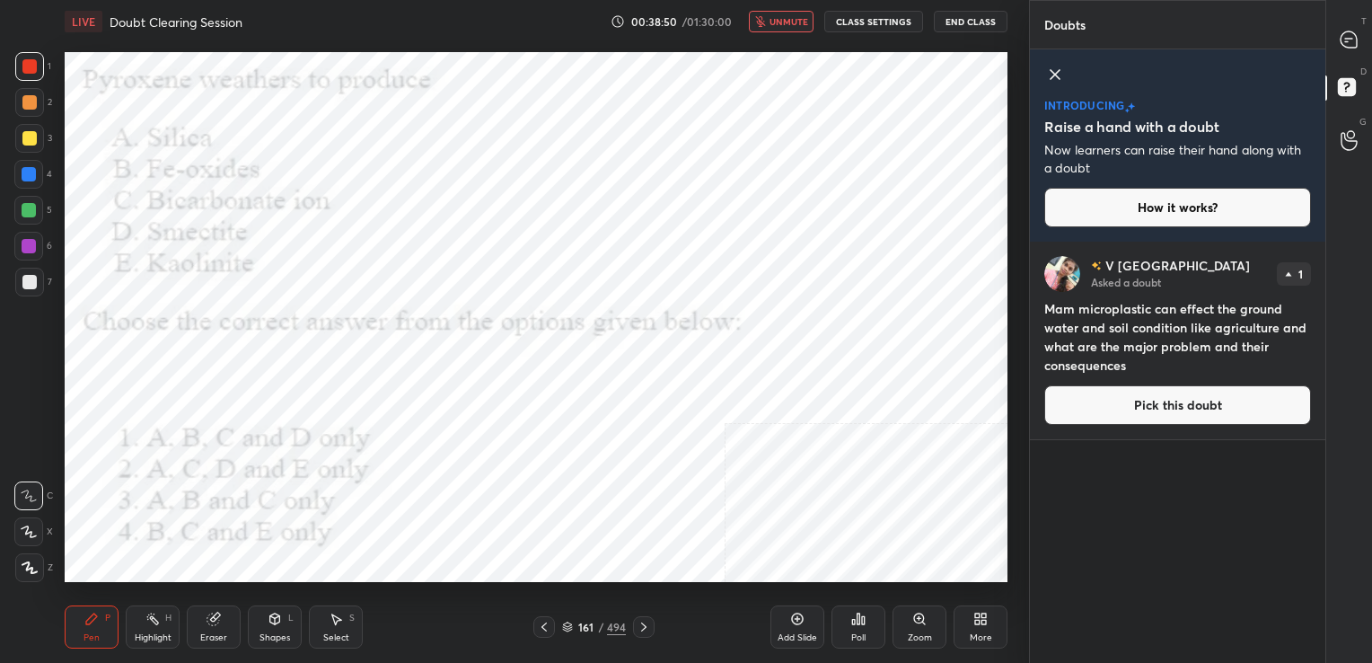
scroll to position [6, 5]
click at [797, 16] on span "unmute" at bounding box center [788, 21] width 39 height 13
click at [1224, 397] on button "Pick this doubt" at bounding box center [1177, 405] width 267 height 40
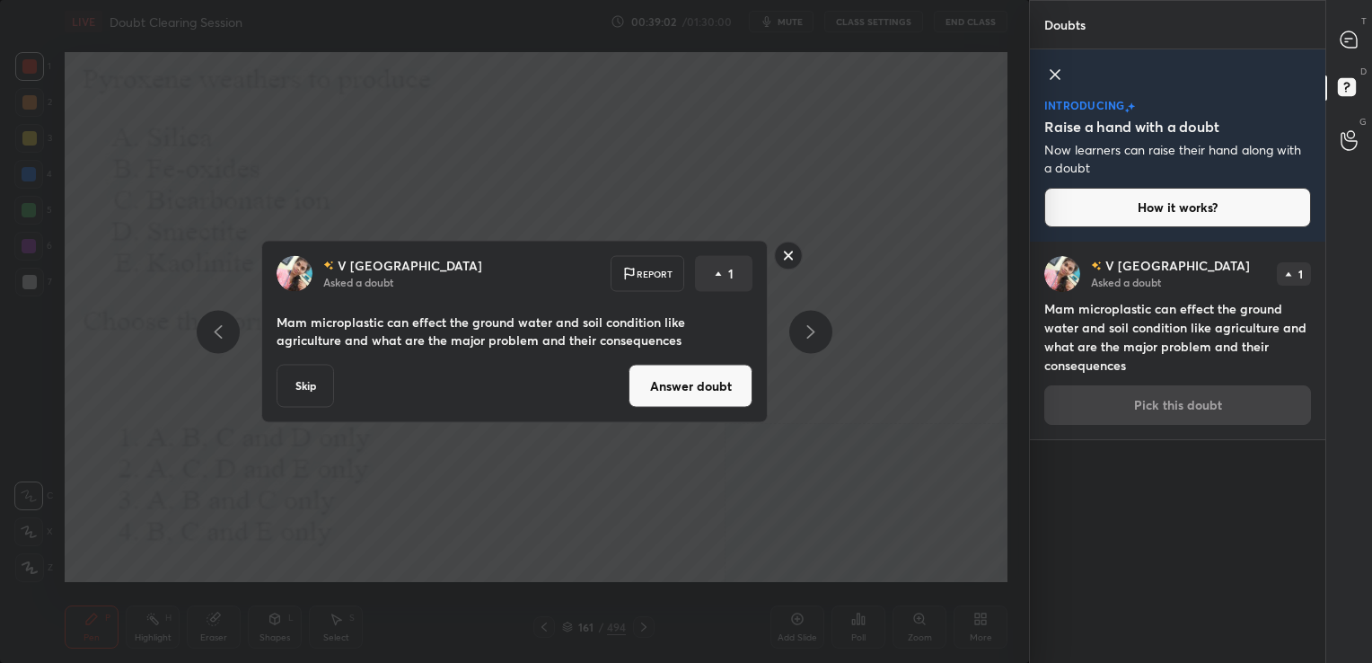
click at [716, 387] on button "Answer doubt" at bounding box center [690, 386] width 124 height 43
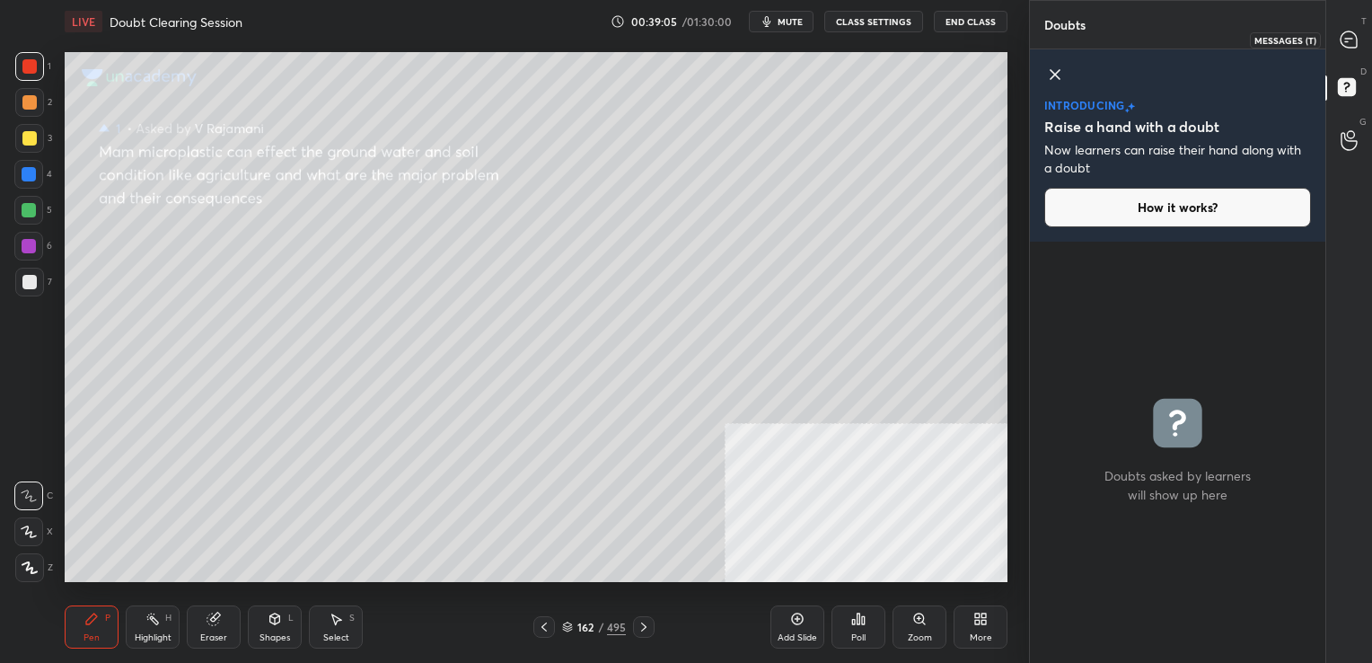
click at [1351, 39] on icon at bounding box center [1348, 39] width 16 height 16
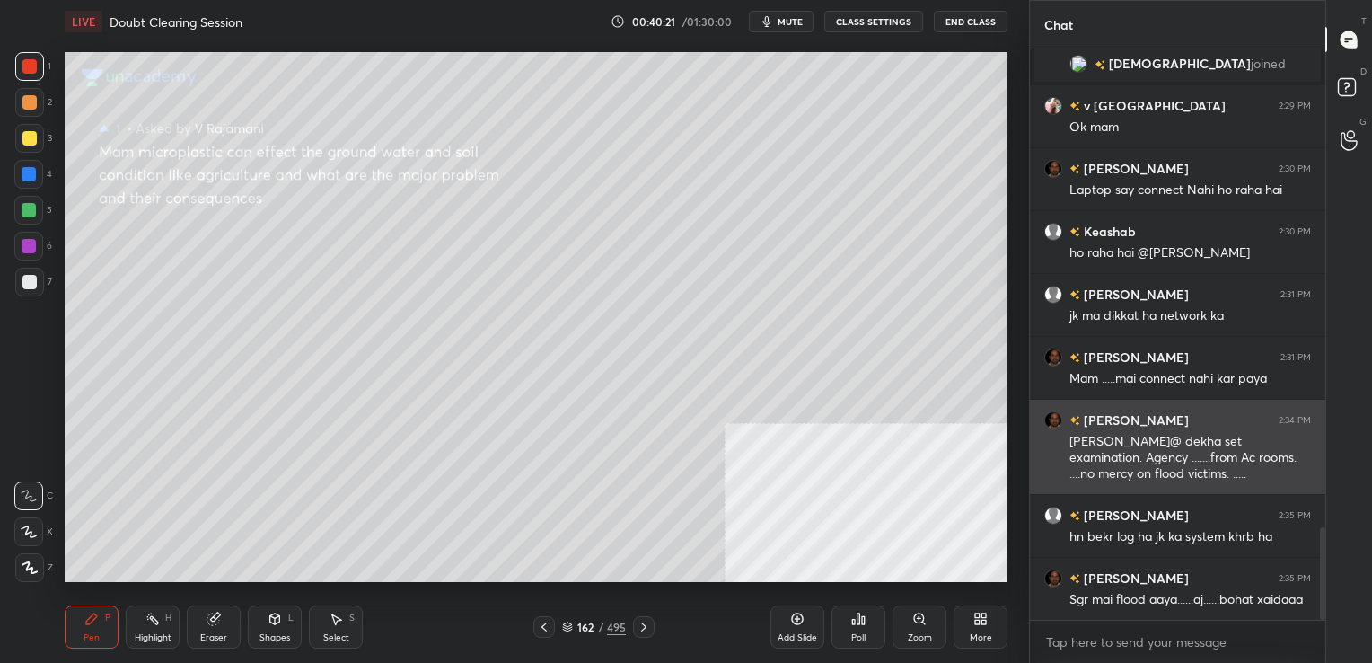
scroll to position [2938, 0]
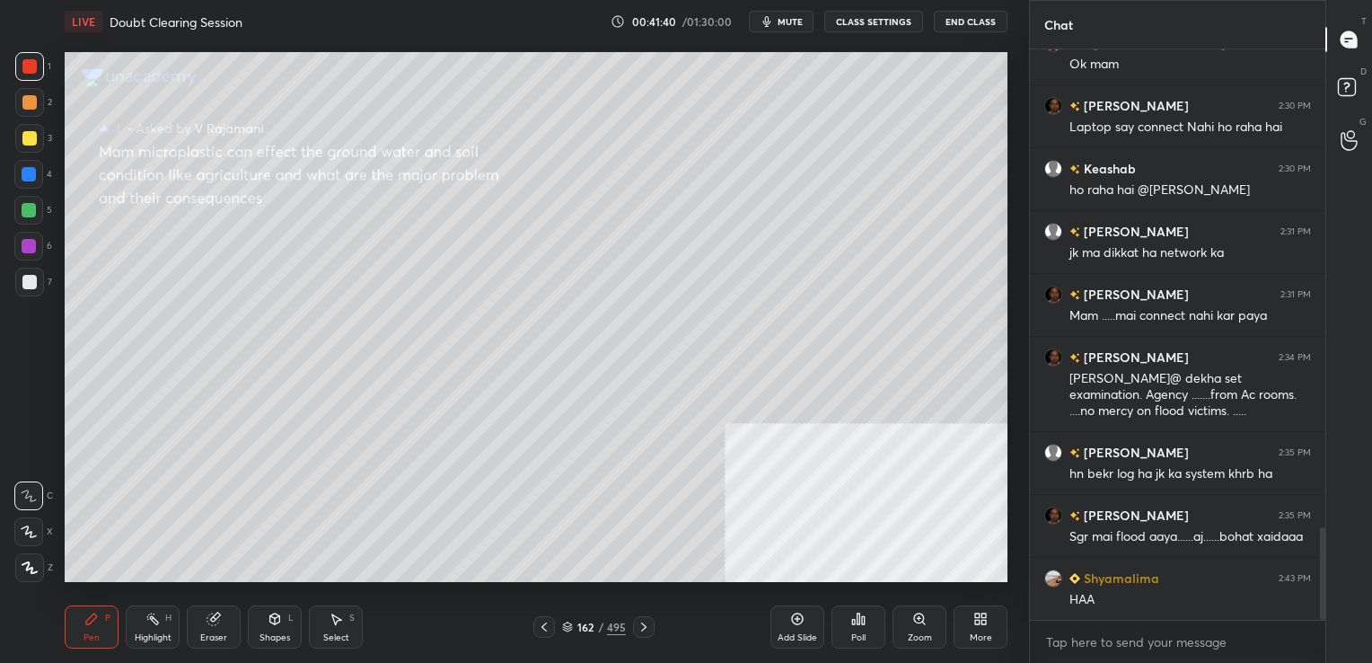
click at [570, 626] on icon at bounding box center [567, 624] width 9 height 4
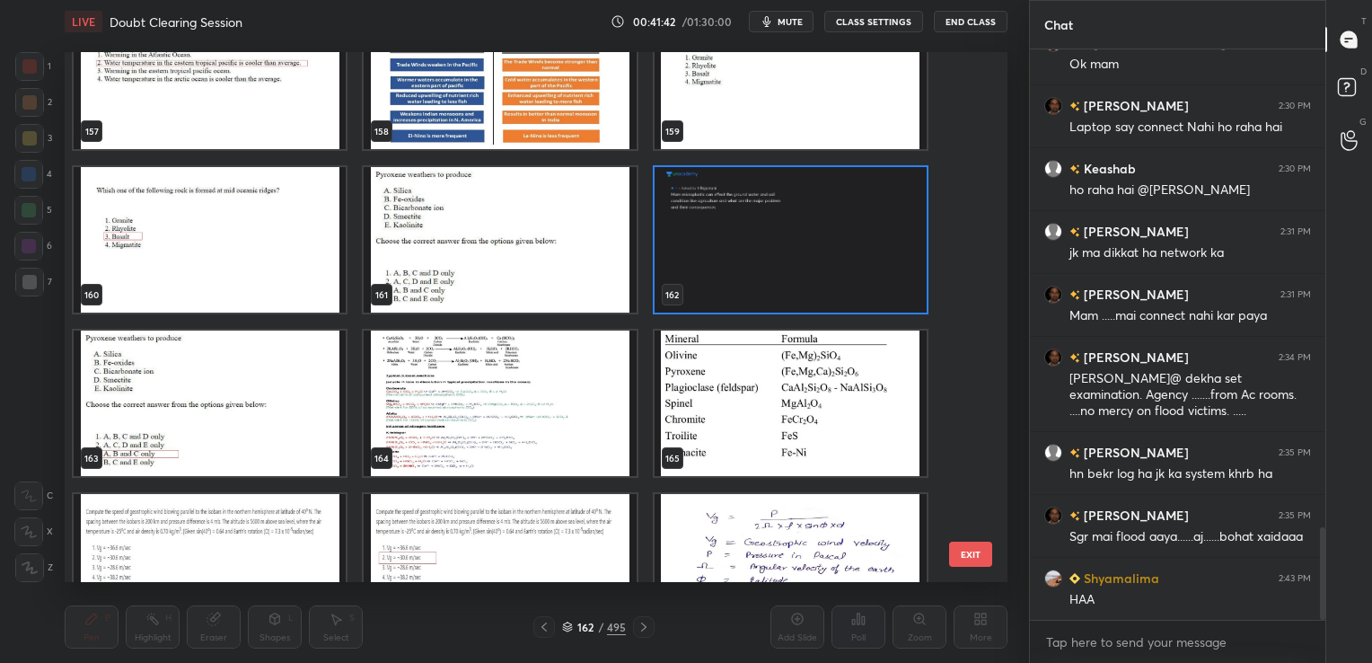
scroll to position [8546, 0]
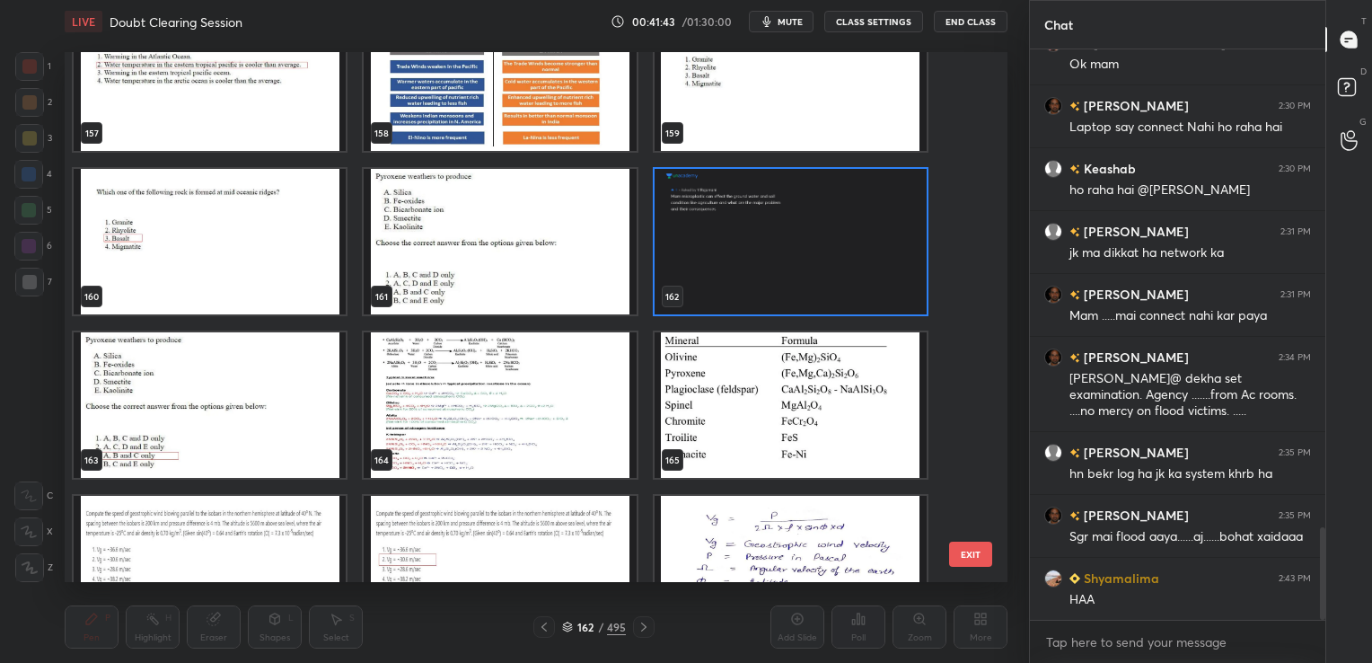
click at [174, 439] on img "grid" at bounding box center [210, 404] width 272 height 145
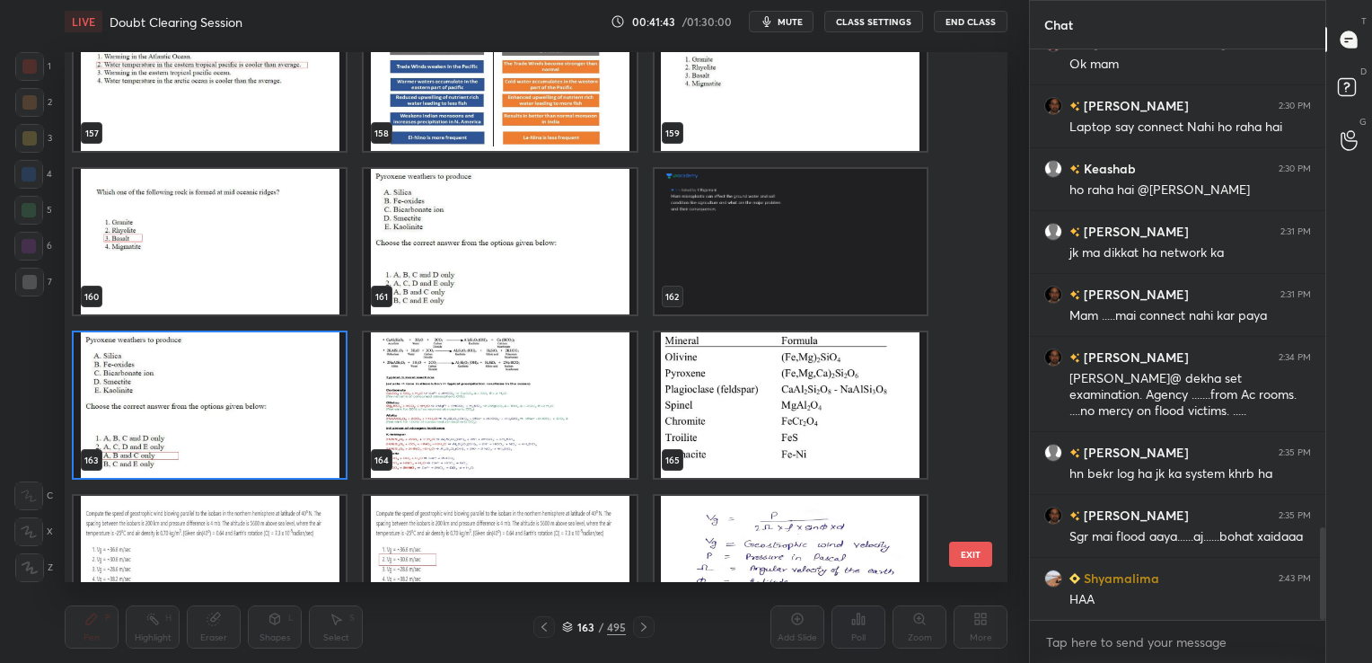
click at [174, 439] on img "grid" at bounding box center [210, 404] width 272 height 145
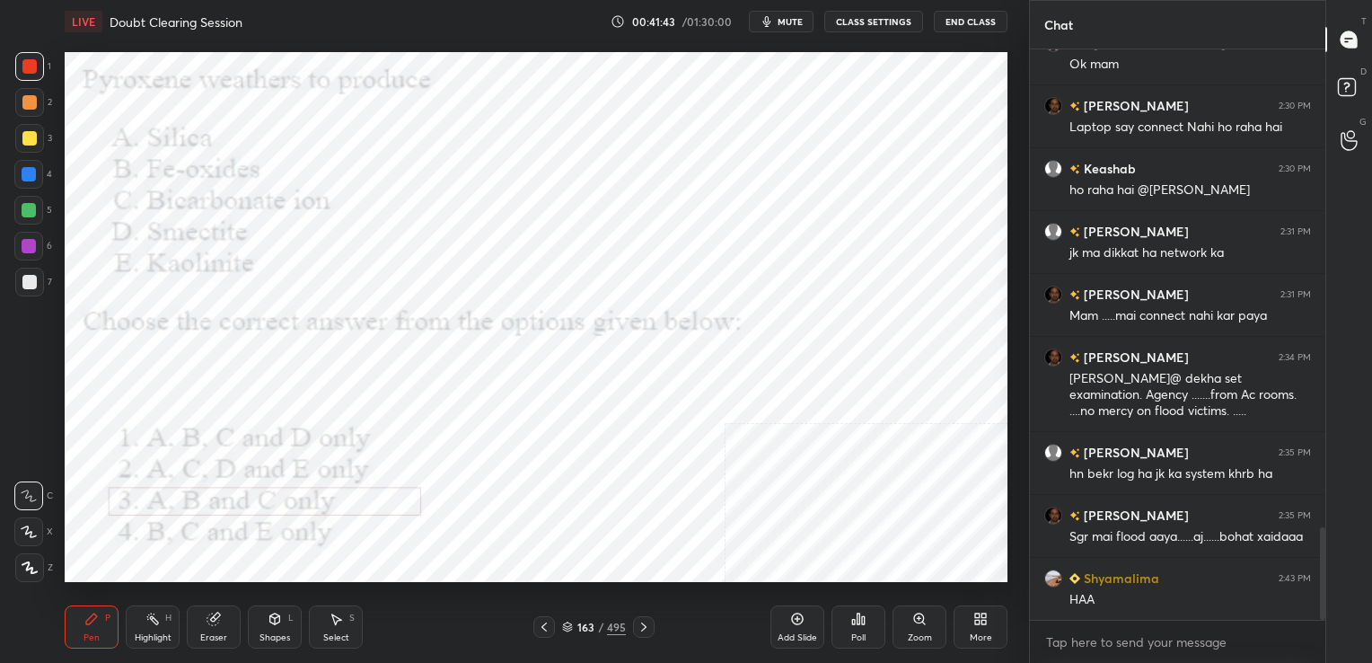
click at [174, 439] on img "grid" at bounding box center [210, 404] width 272 height 145
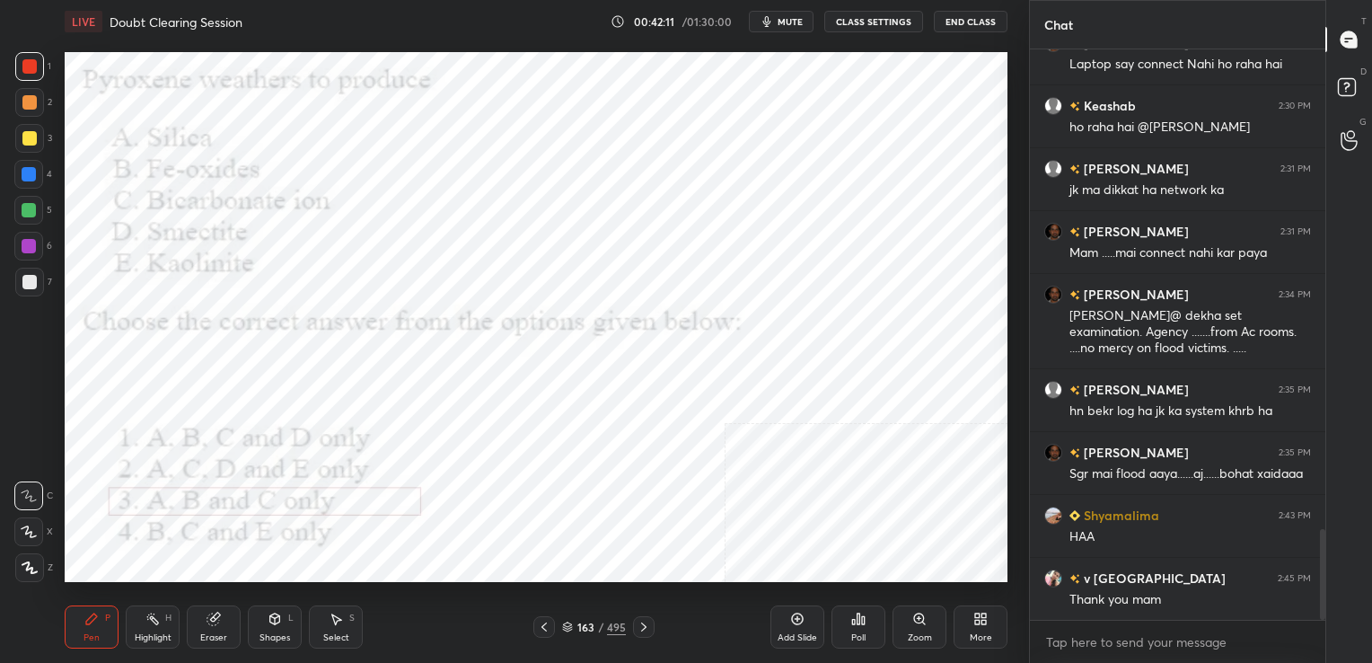
click at [570, 622] on icon at bounding box center [567, 626] width 11 height 11
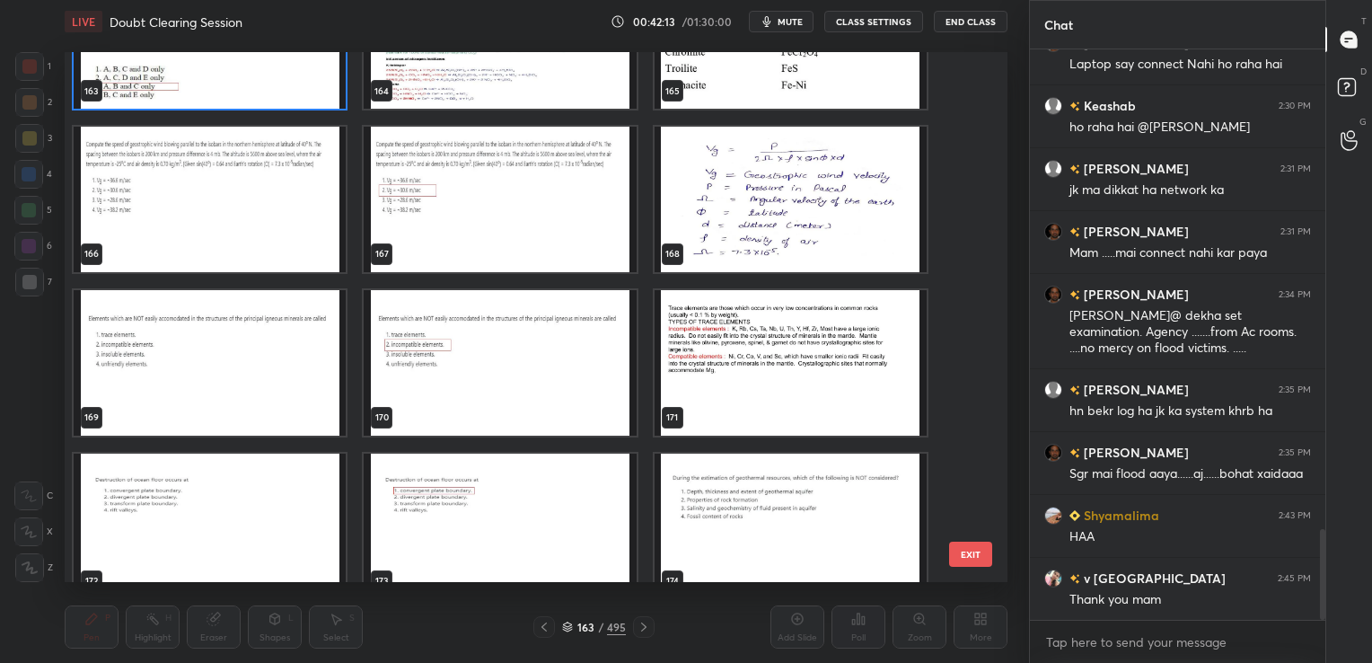
scroll to position [8914, 0]
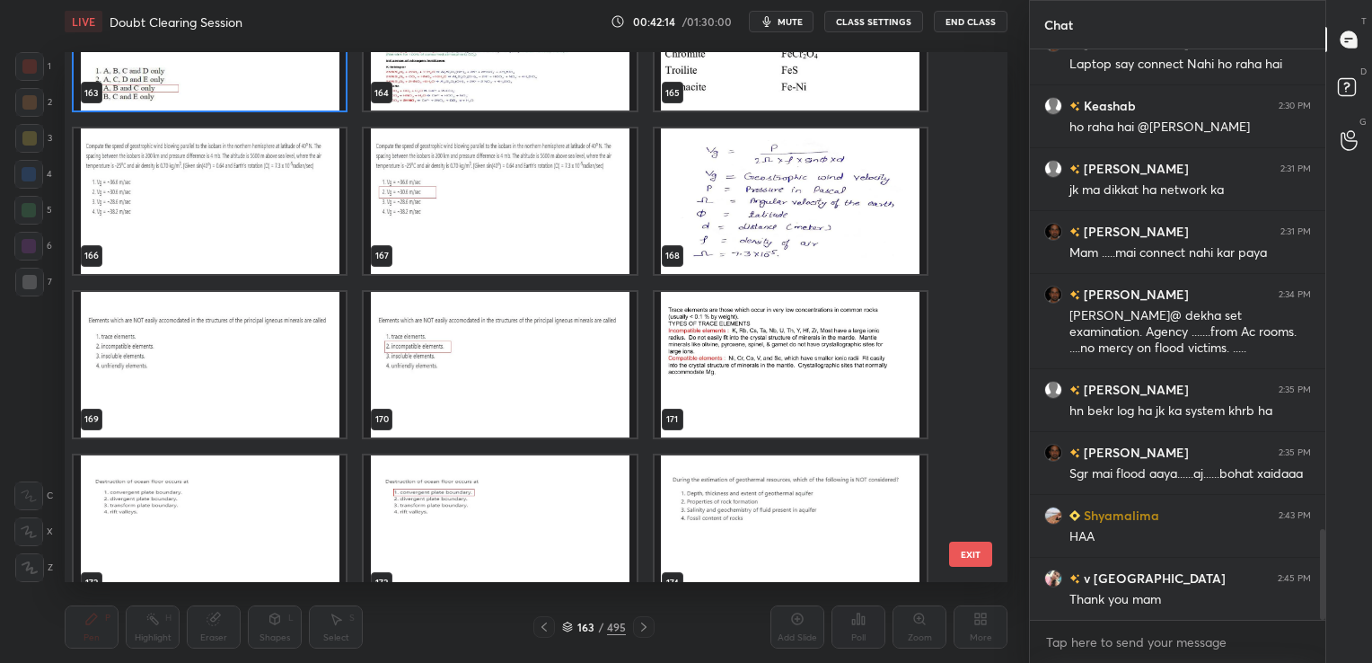
click at [273, 184] on img "grid" at bounding box center [210, 200] width 272 height 145
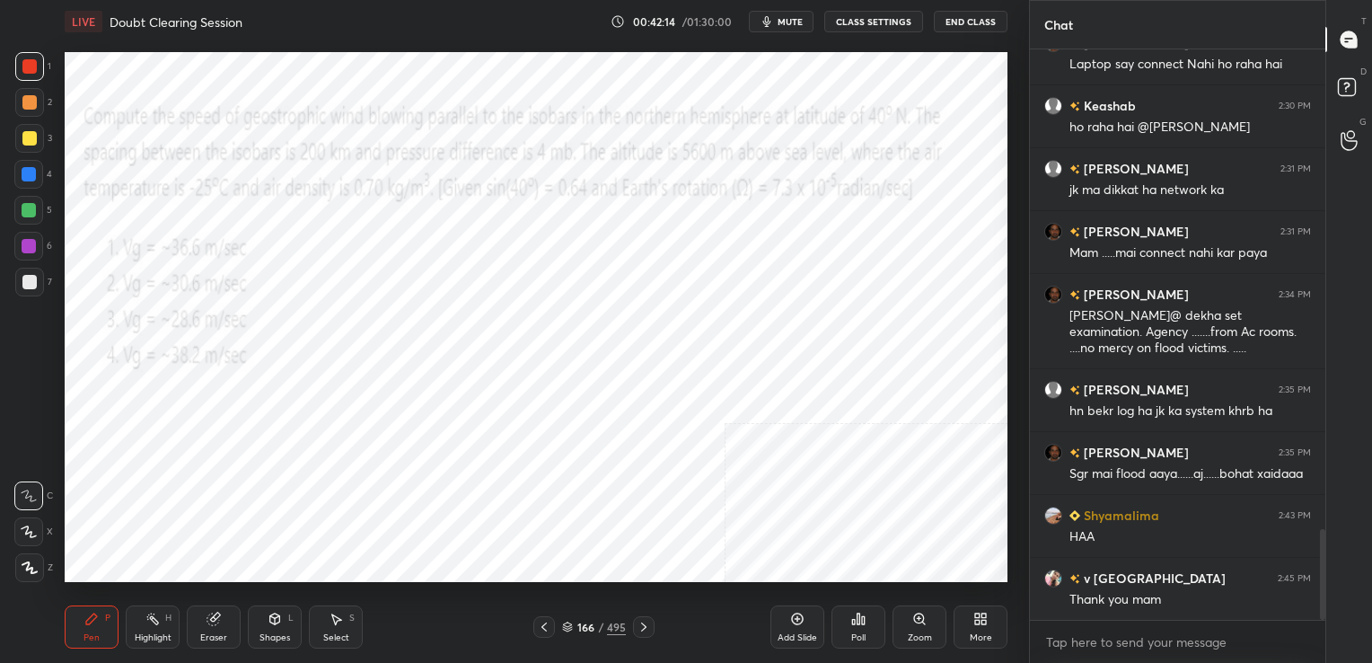
click at [273, 184] on img "grid" at bounding box center [210, 200] width 272 height 145
click at [798, 16] on span "mute" at bounding box center [790, 21] width 25 height 13
click at [573, 624] on div "166 / 495" at bounding box center [594, 627] width 64 height 16
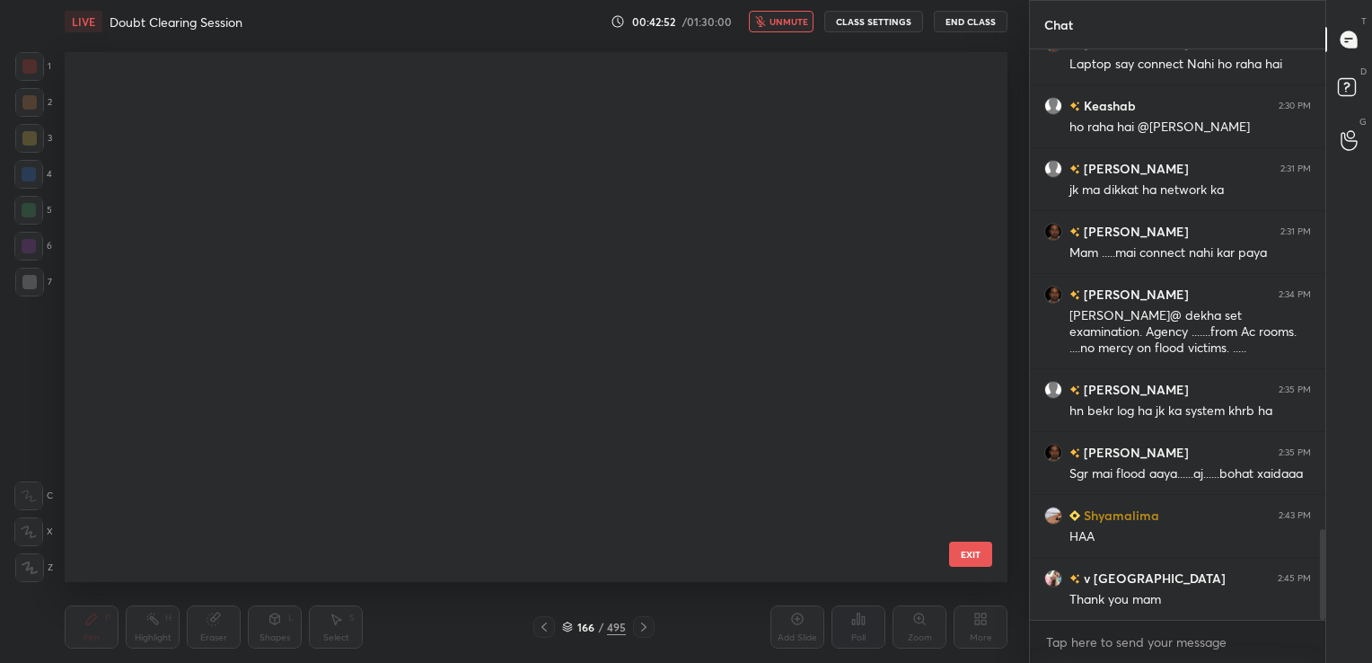
scroll to position [525, 934]
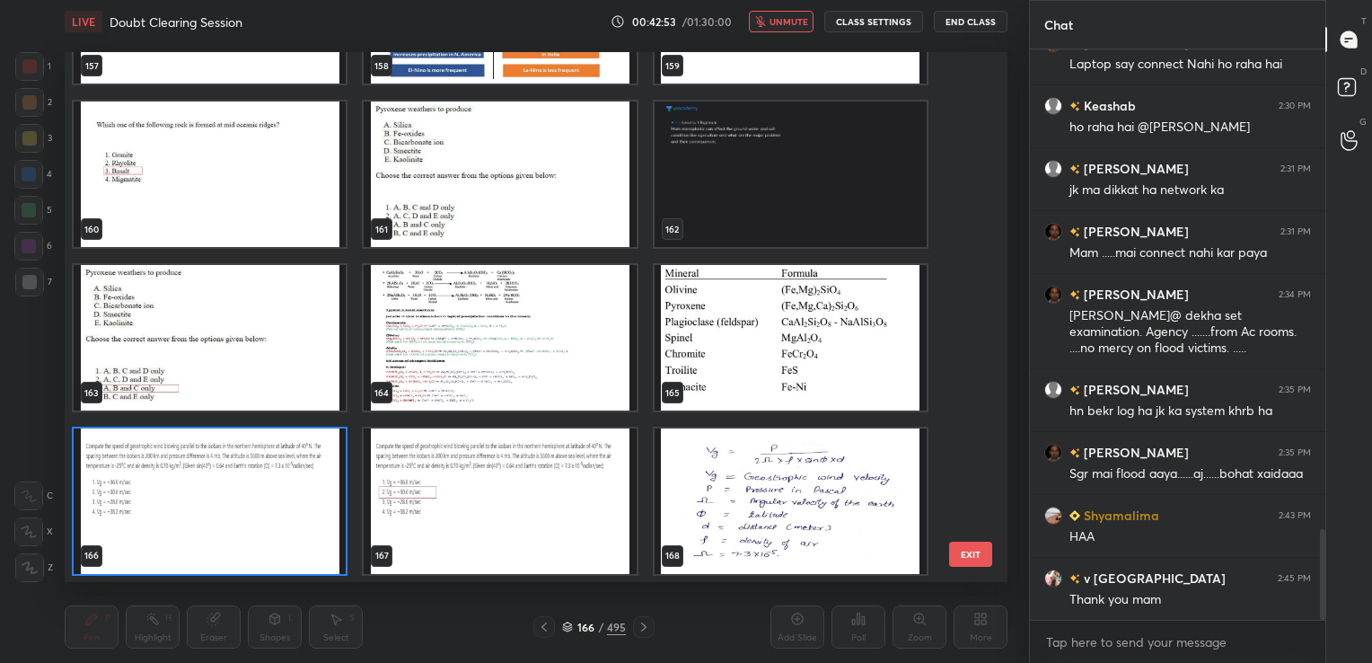
click at [321, 486] on img "grid" at bounding box center [210, 500] width 272 height 145
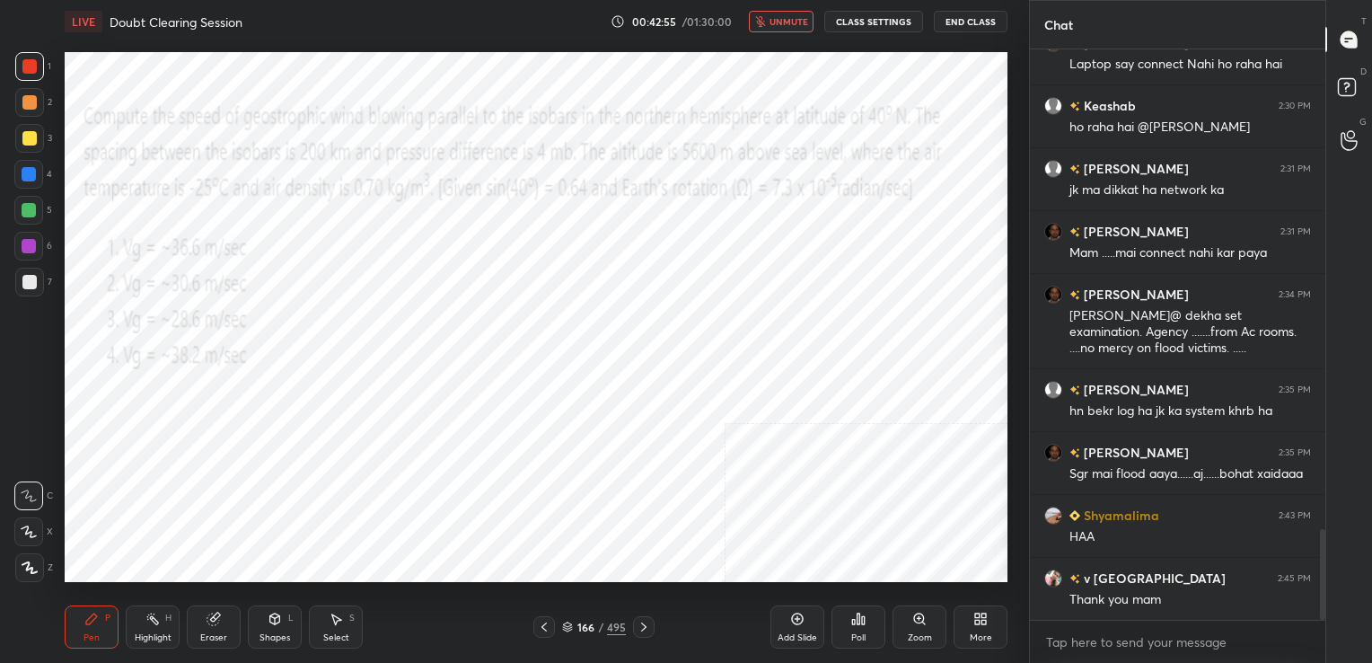
click at [847, 627] on div "Poll" at bounding box center [858, 626] width 54 height 43
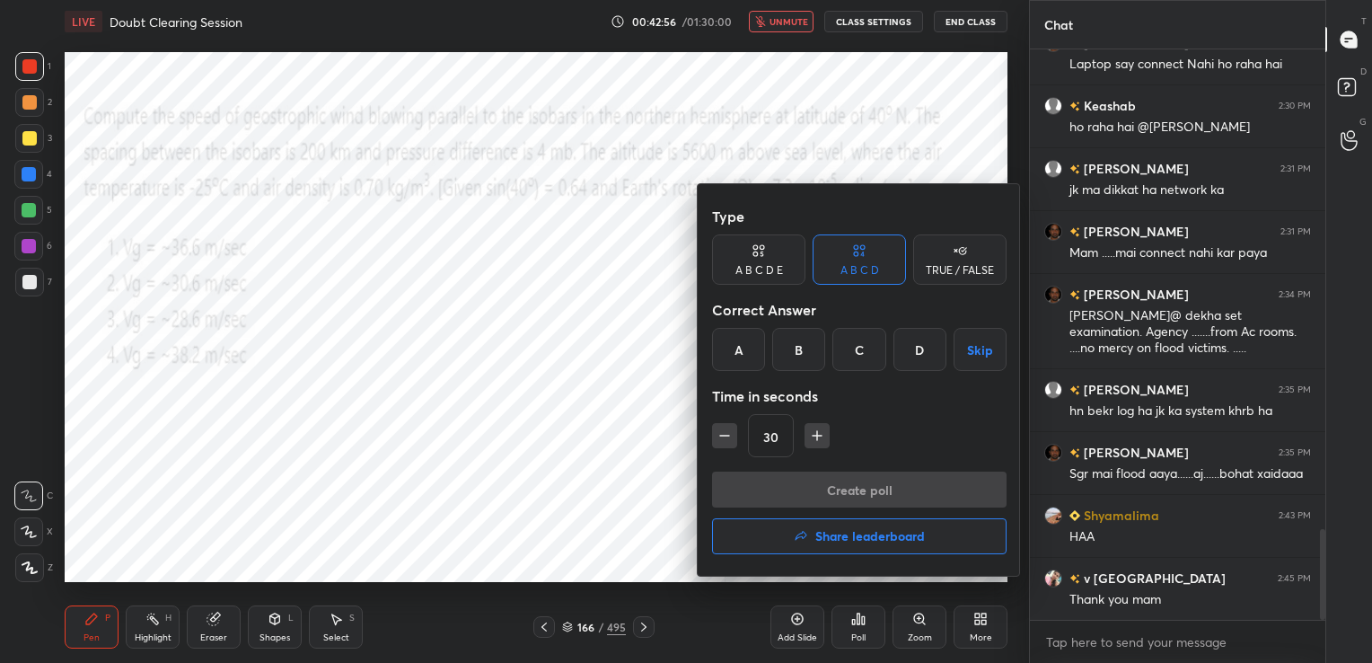
click at [786, 361] on div "B" at bounding box center [798, 349] width 53 height 43
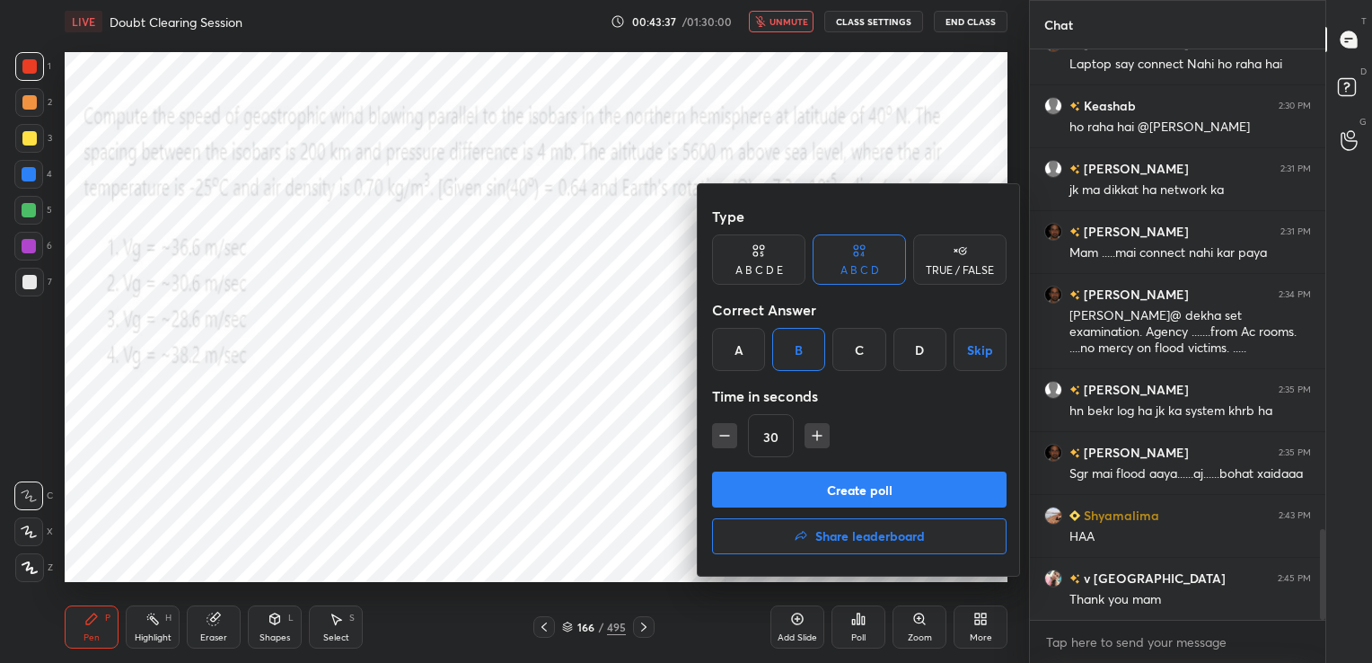
drag, startPoint x: 575, startPoint y: 400, endPoint x: 840, endPoint y: 5, distance: 476.1
click at [840, 5] on div at bounding box center [686, 331] width 1372 height 663
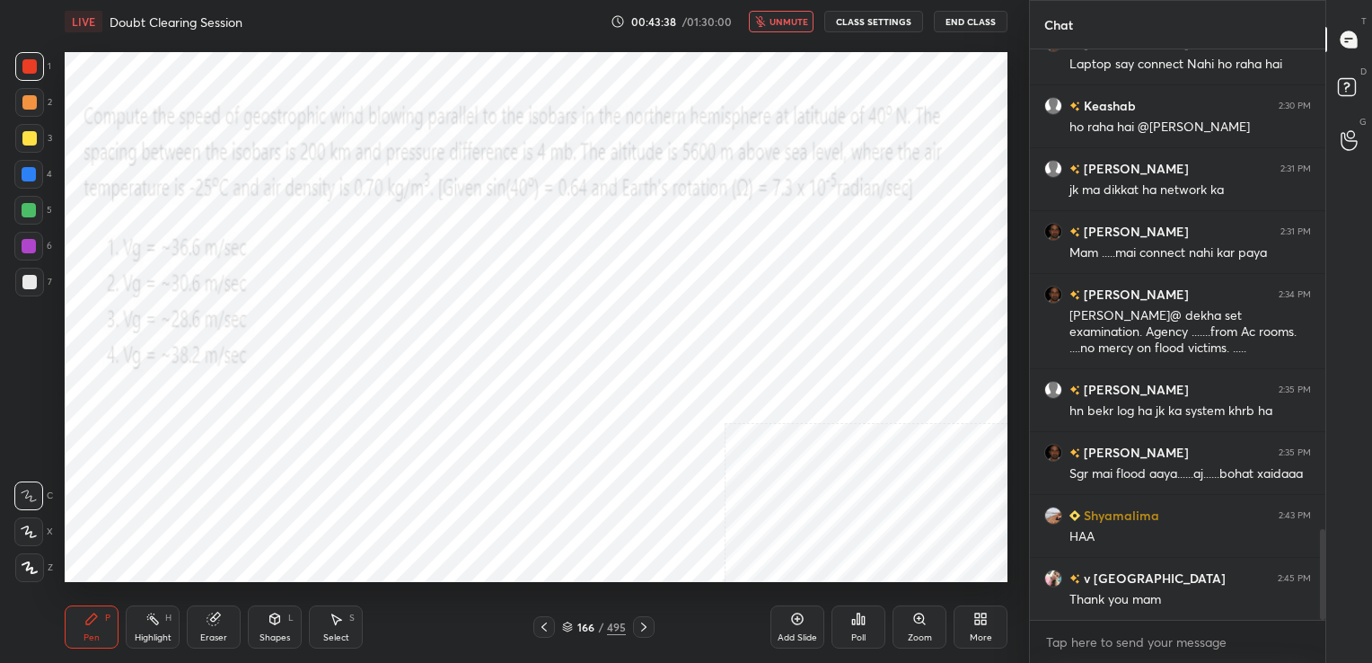
click at [796, 20] on span "unmute" at bounding box center [788, 21] width 39 height 13
click at [796, 20] on span "mute" at bounding box center [790, 21] width 25 height 13
click at [567, 628] on icon at bounding box center [567, 626] width 11 height 11
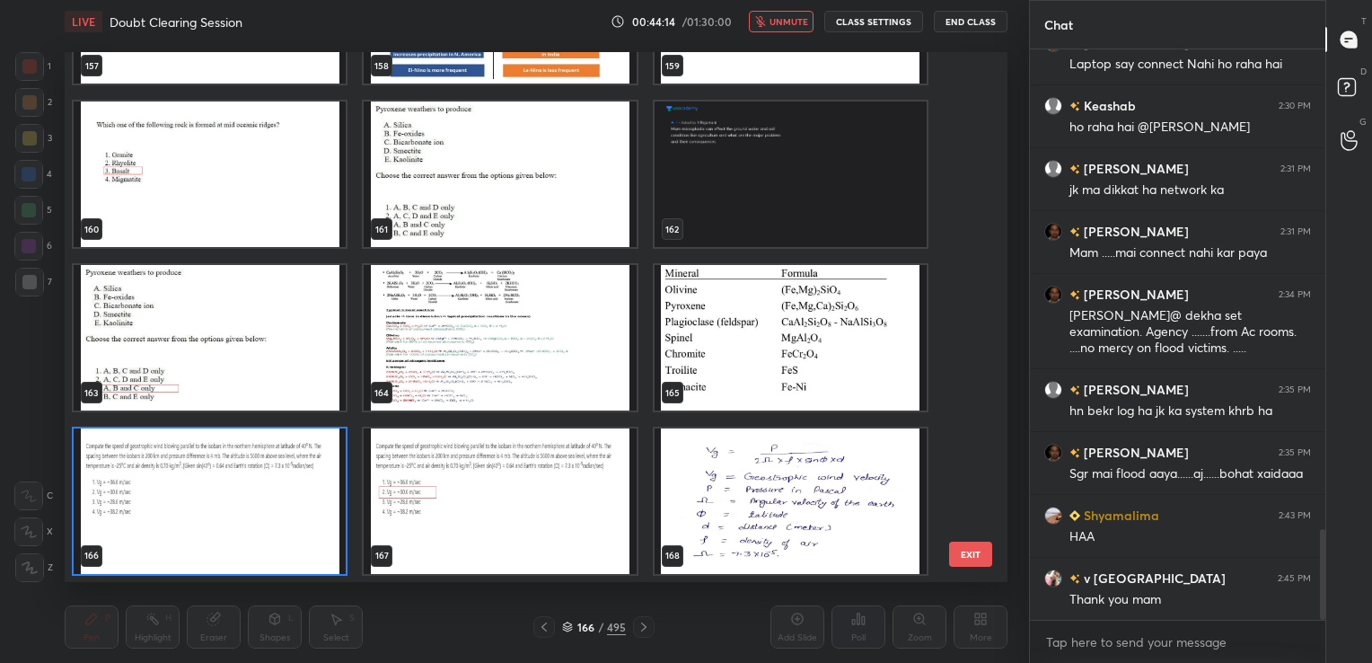
click at [239, 489] on img "grid" at bounding box center [210, 500] width 272 height 145
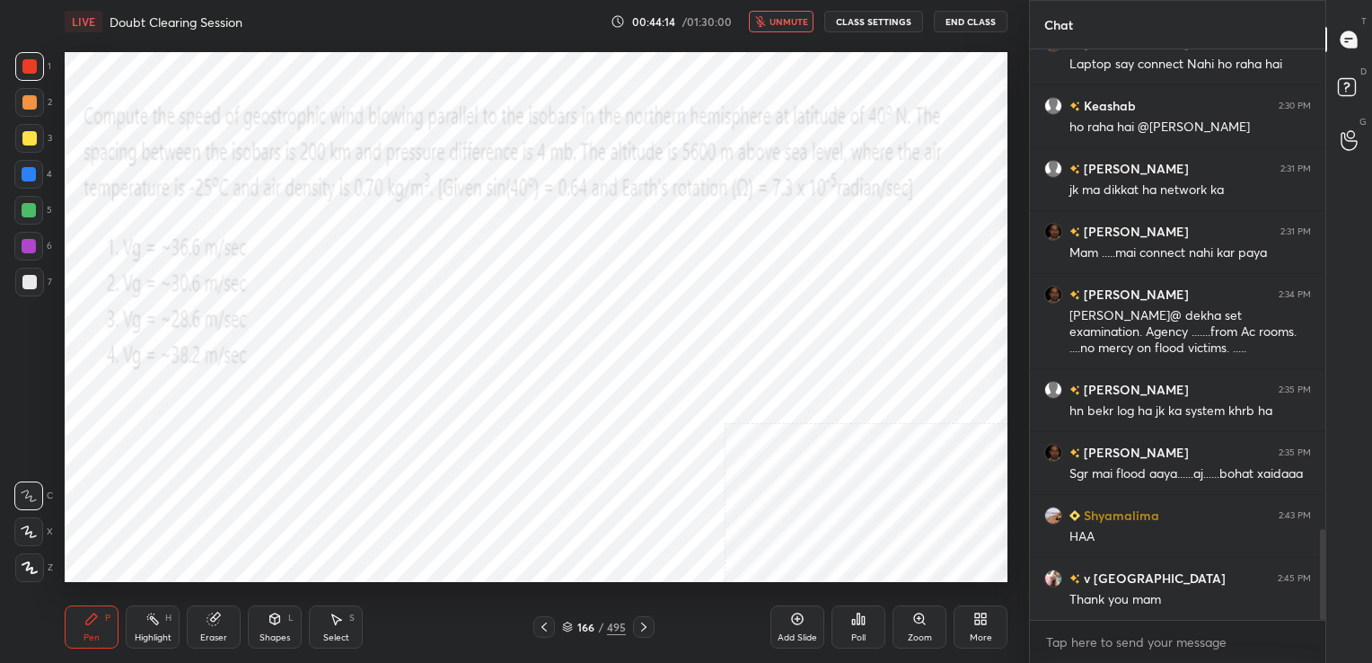
click at [239, 489] on img "grid" at bounding box center [210, 500] width 272 height 145
click at [855, 630] on div "Poll" at bounding box center [858, 626] width 54 height 43
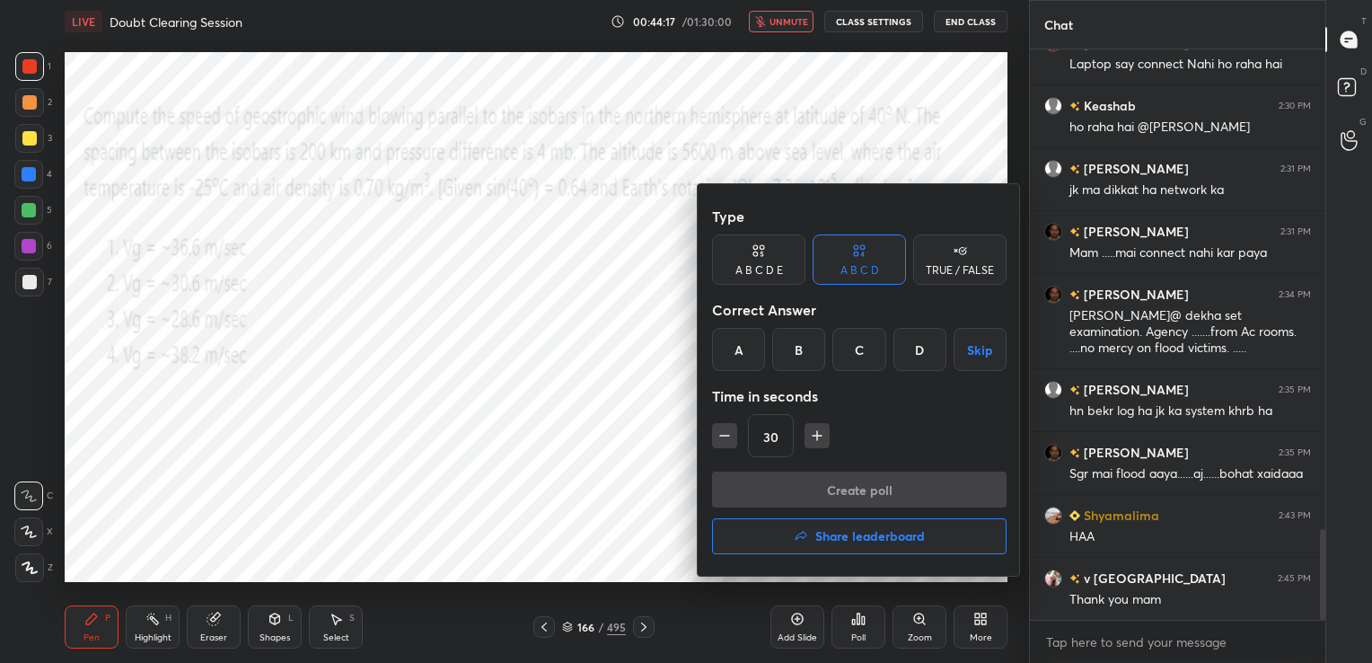
click at [795, 343] on div "B" at bounding box center [798, 349] width 53 height 43
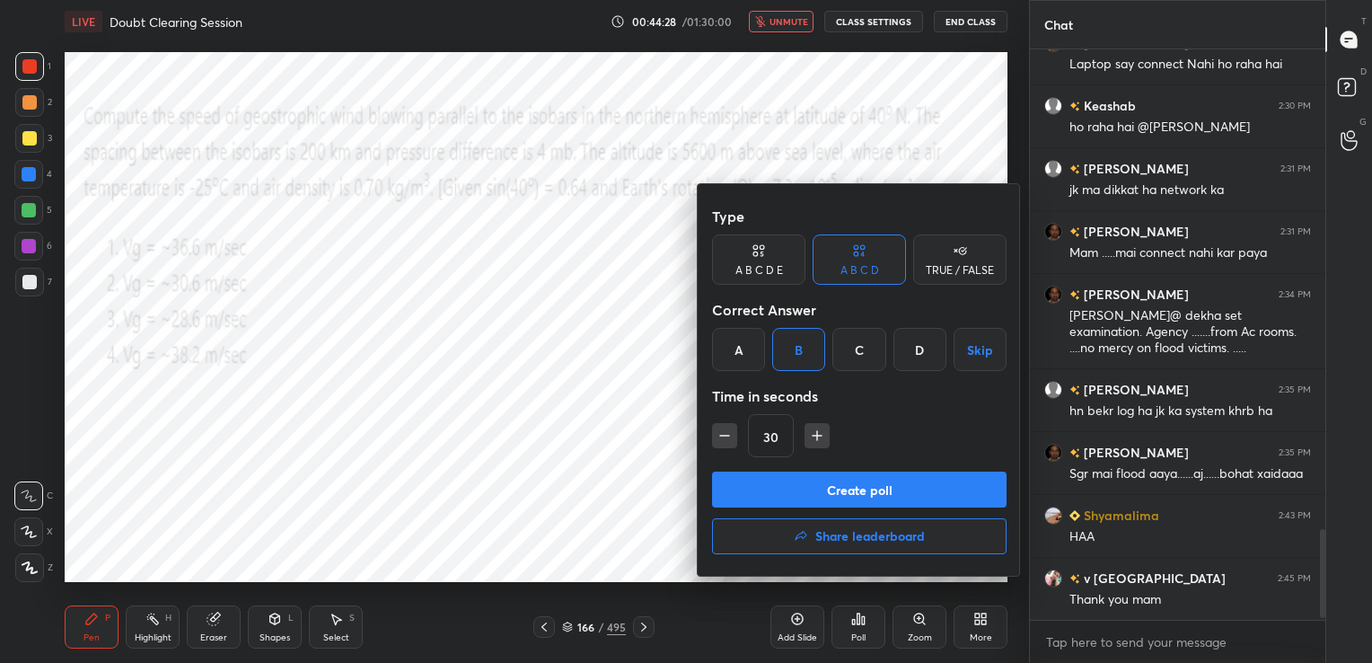
scroll to position [3063, 0]
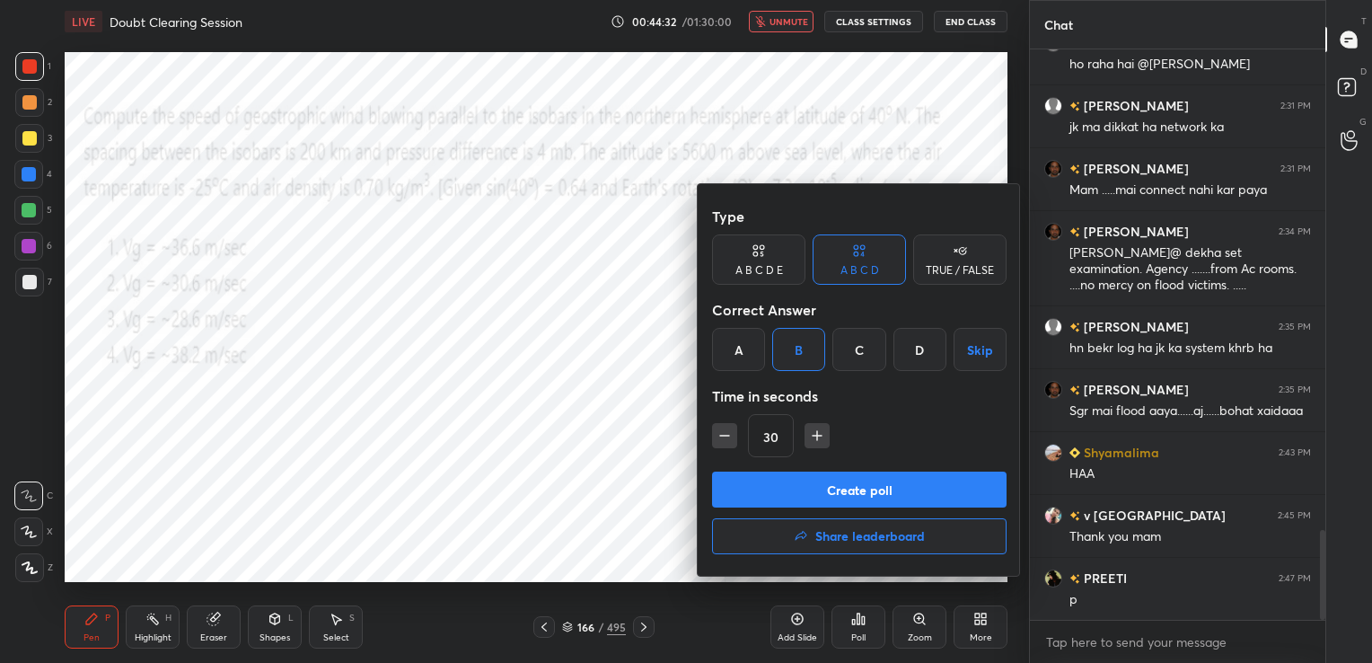
click at [909, 494] on button "Create poll" at bounding box center [859, 489] width 294 height 36
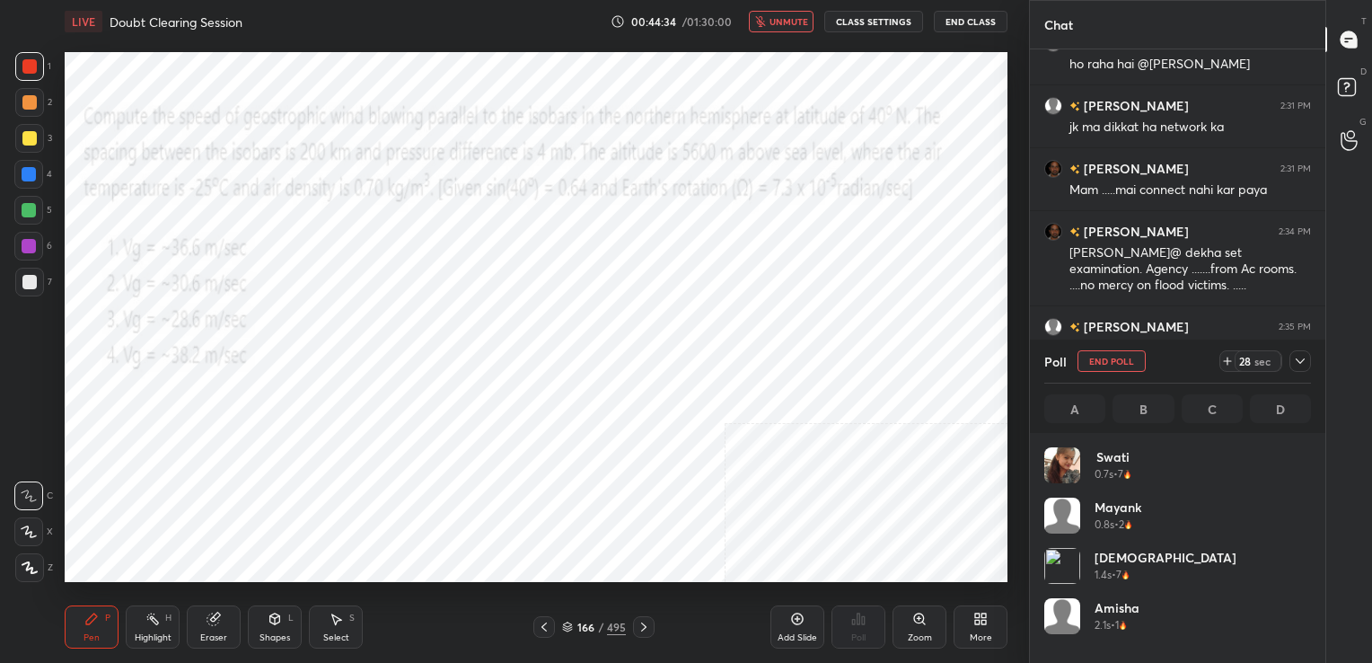
scroll to position [210, 261]
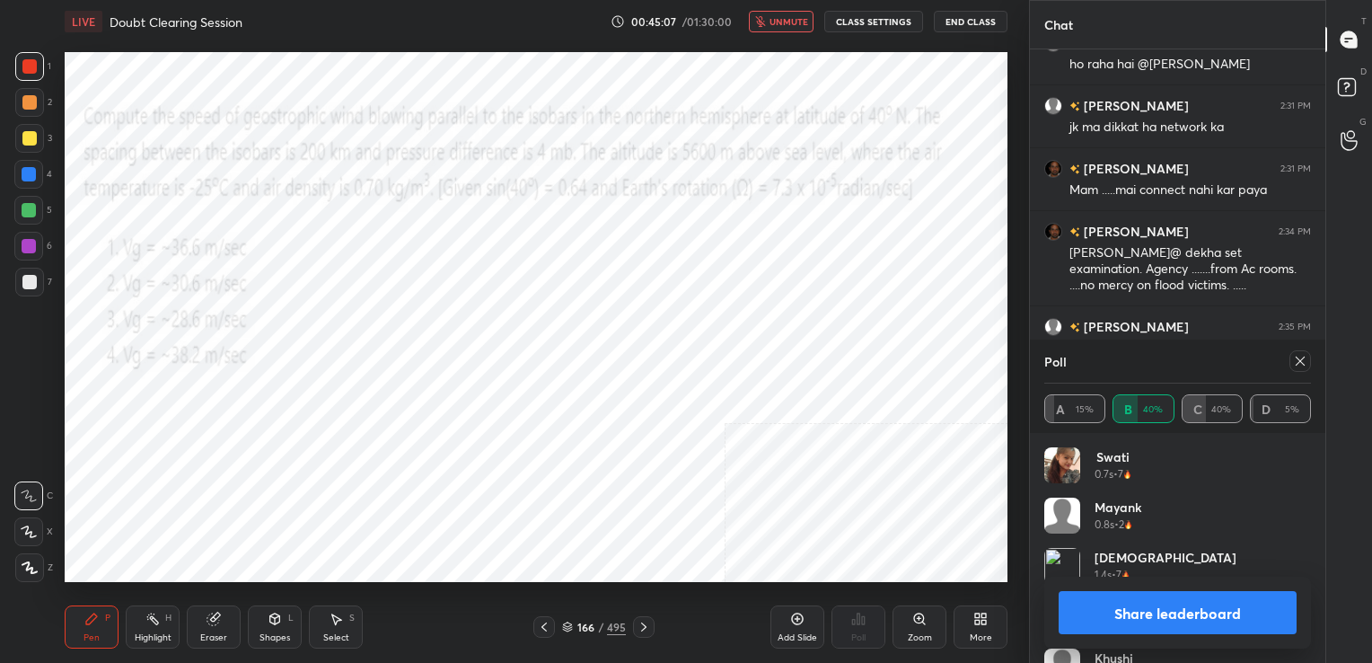
click at [1294, 361] on icon at bounding box center [1300, 361] width 14 height 14
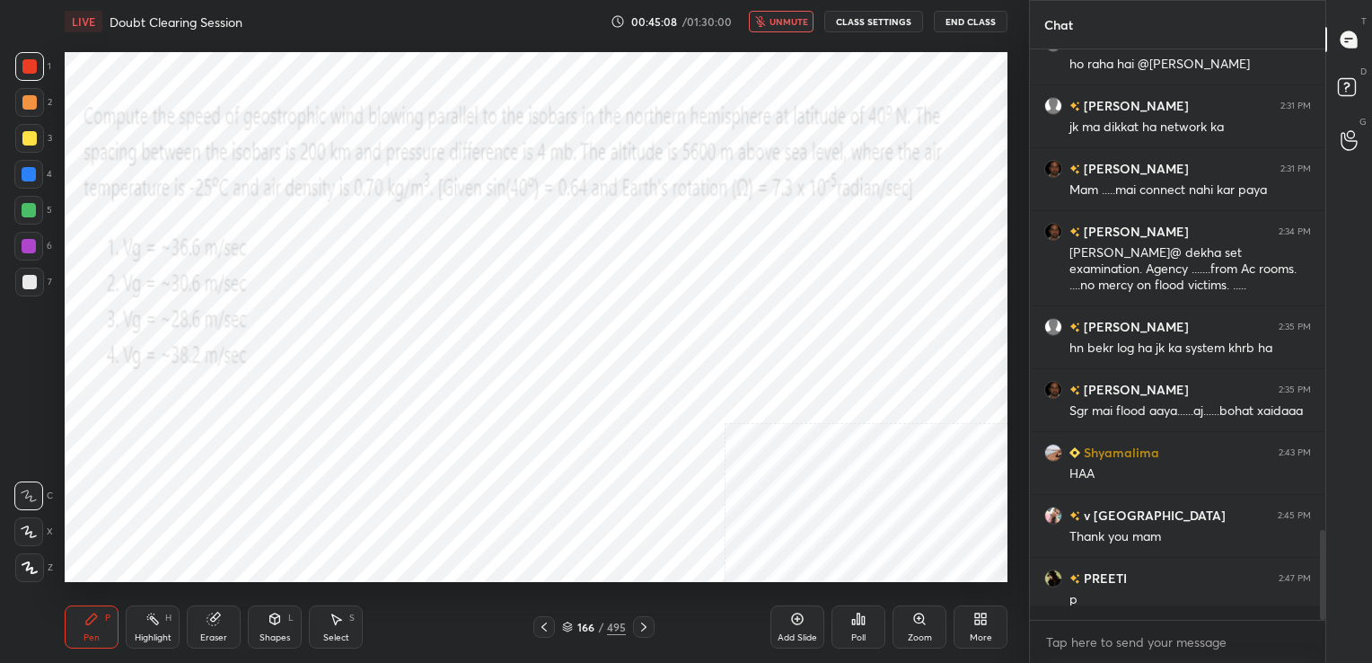
scroll to position [5, 5]
click at [777, 13] on button "unmute" at bounding box center [781, 22] width 65 height 22
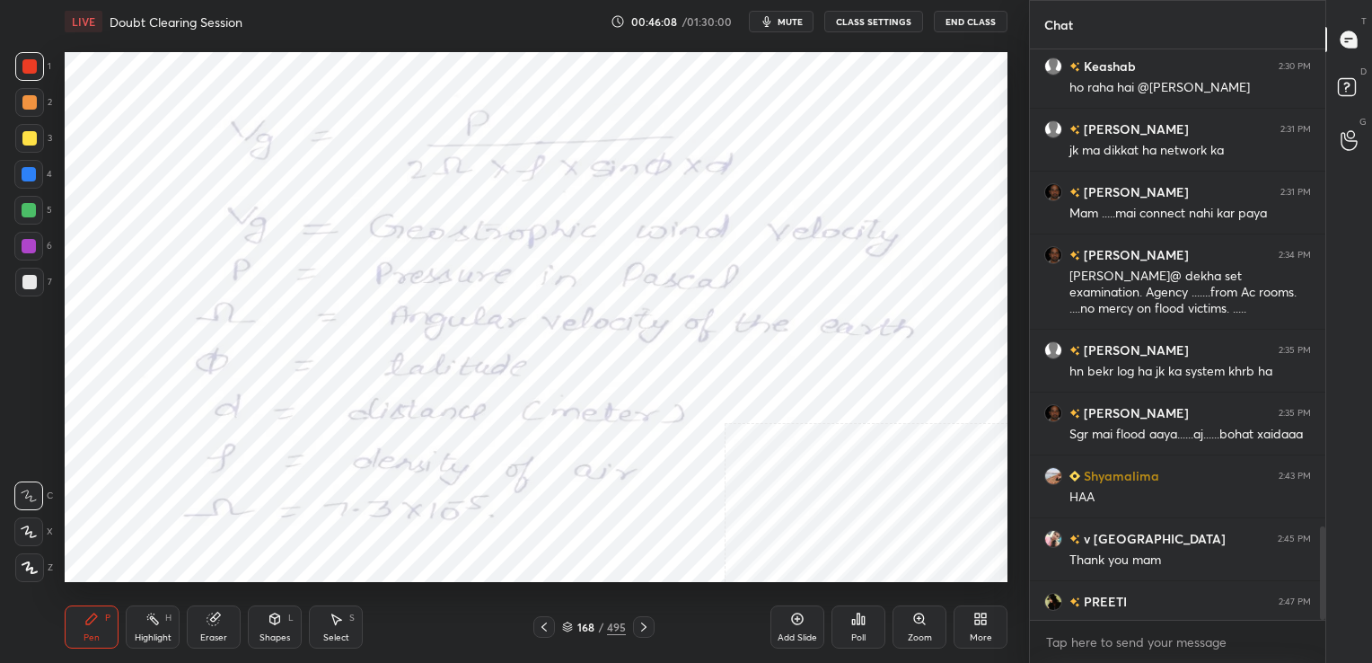
scroll to position [2922, 0]
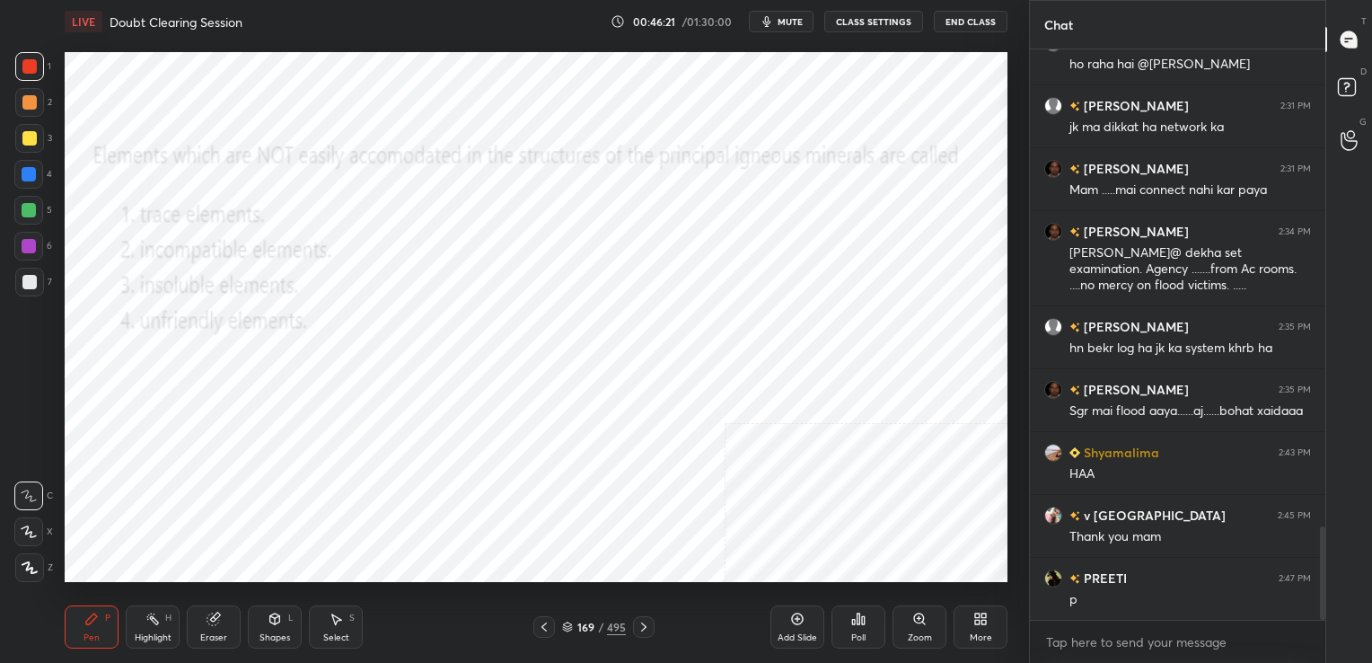
click at [812, 20] on button "mute" at bounding box center [781, 22] width 65 height 22
click at [576, 629] on div "169" at bounding box center [585, 626] width 18 height 11
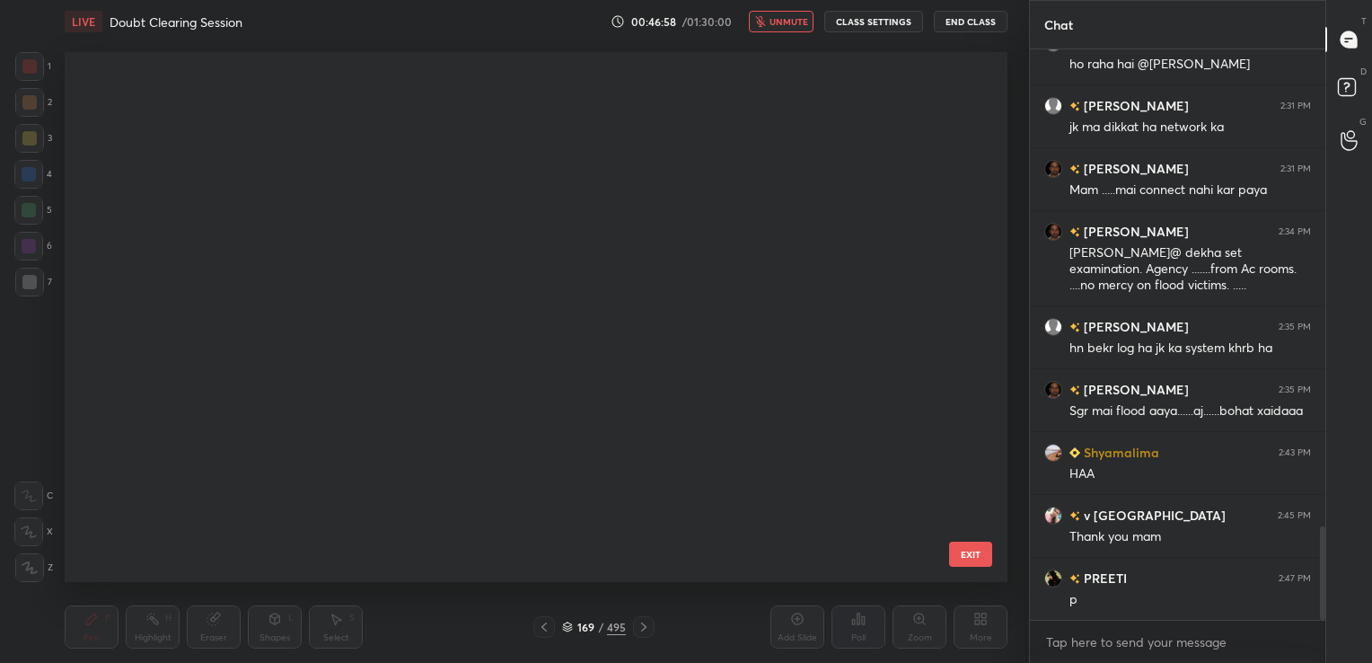
scroll to position [525, 934]
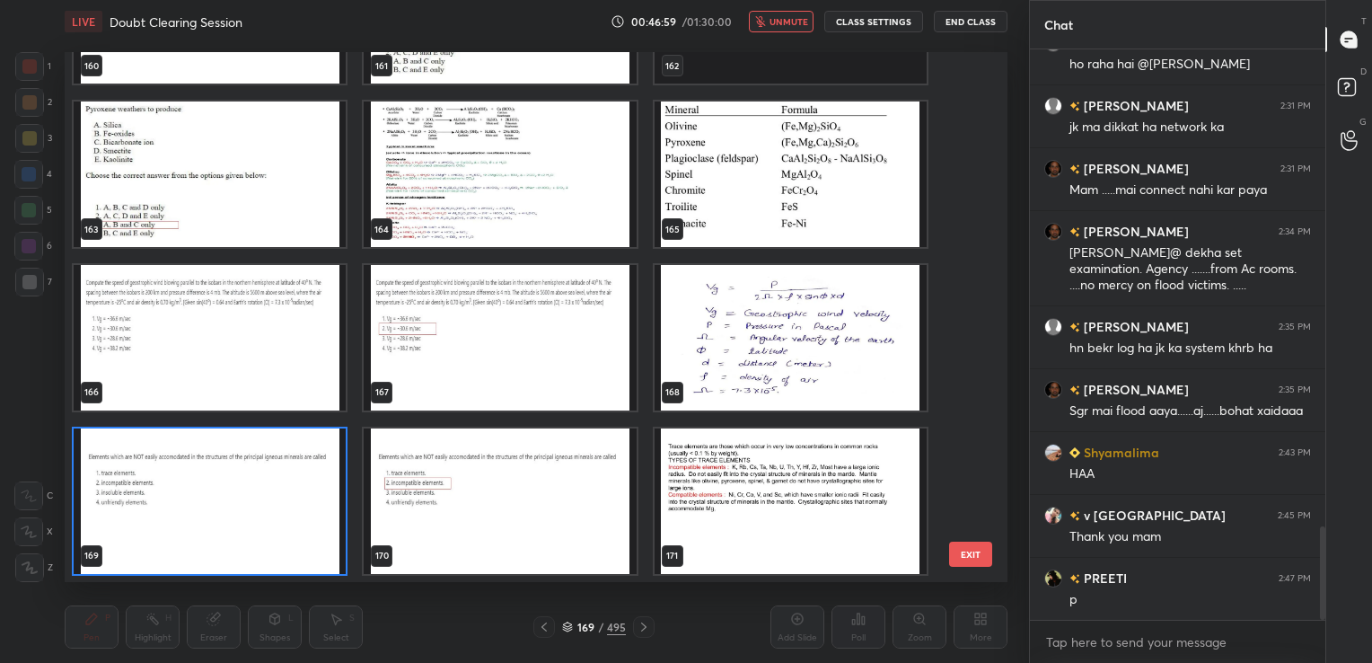
click at [262, 496] on img "grid" at bounding box center [210, 500] width 272 height 145
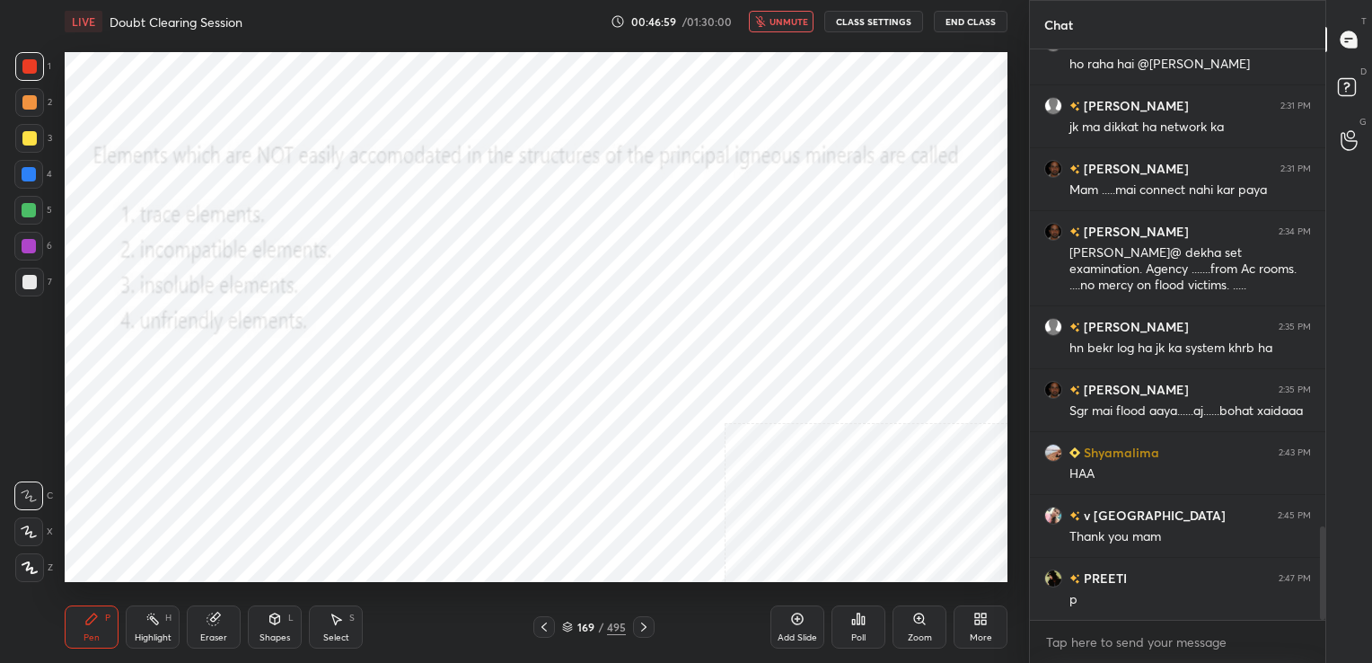
drag, startPoint x: 262, startPoint y: 496, endPoint x: 837, endPoint y: 611, distance: 585.8
click at [837, 611] on div "LIVE Doubt Clearing Session 00:46:59 / 01:30:00 unmute CLASS SETTINGS End Class…" at bounding box center [535, 331] width 957 height 663
click at [848, 618] on div "Poll" at bounding box center [858, 626] width 54 height 43
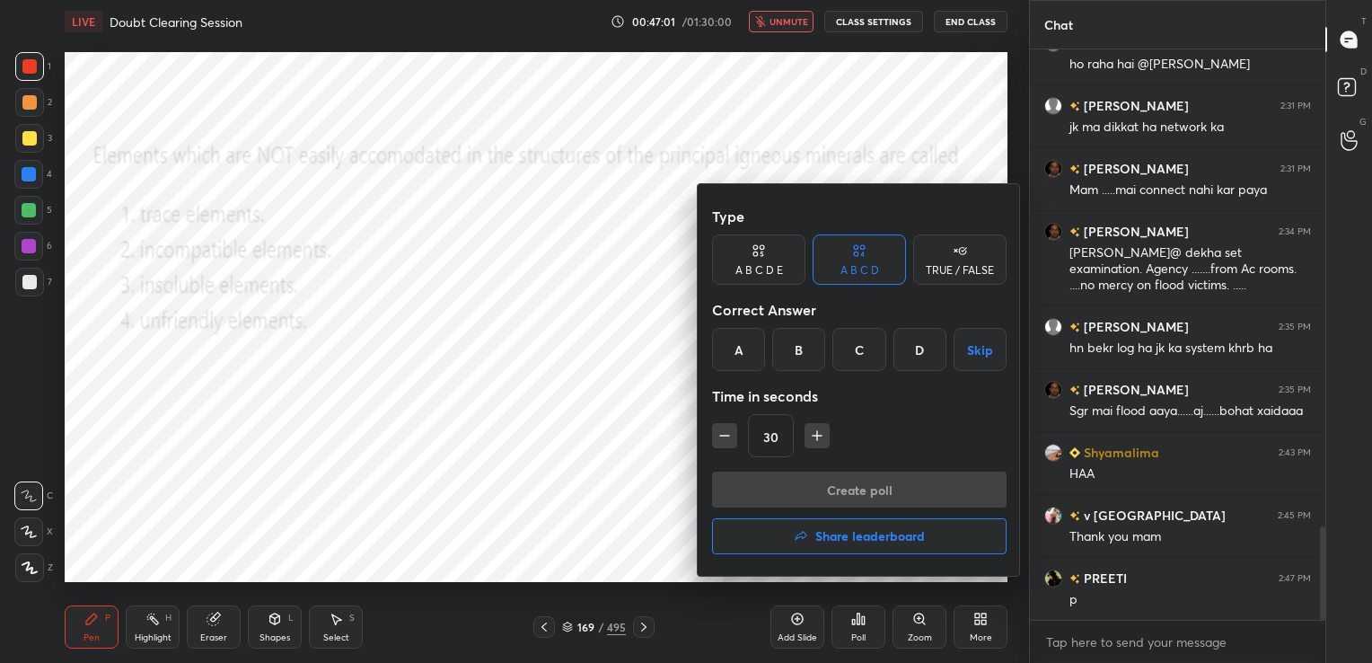
click at [815, 362] on div "B" at bounding box center [798, 349] width 53 height 43
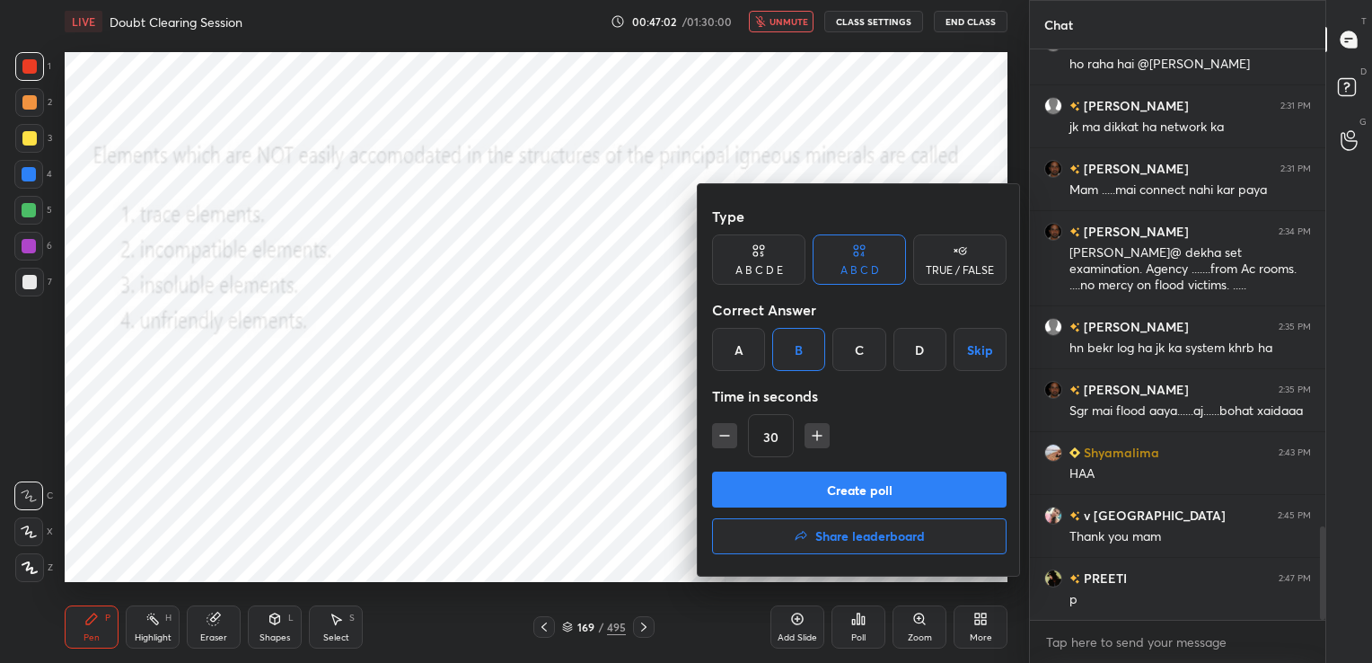
click at [878, 480] on button "Create poll" at bounding box center [859, 489] width 294 height 36
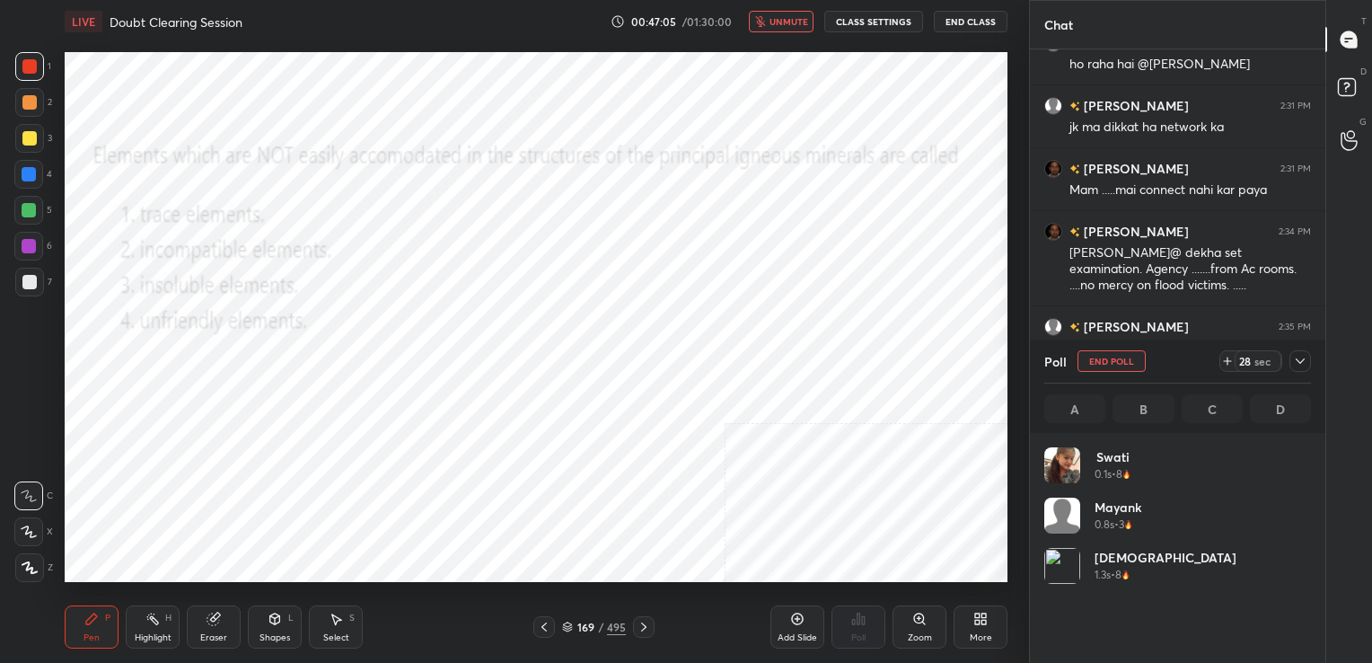
scroll to position [210, 261]
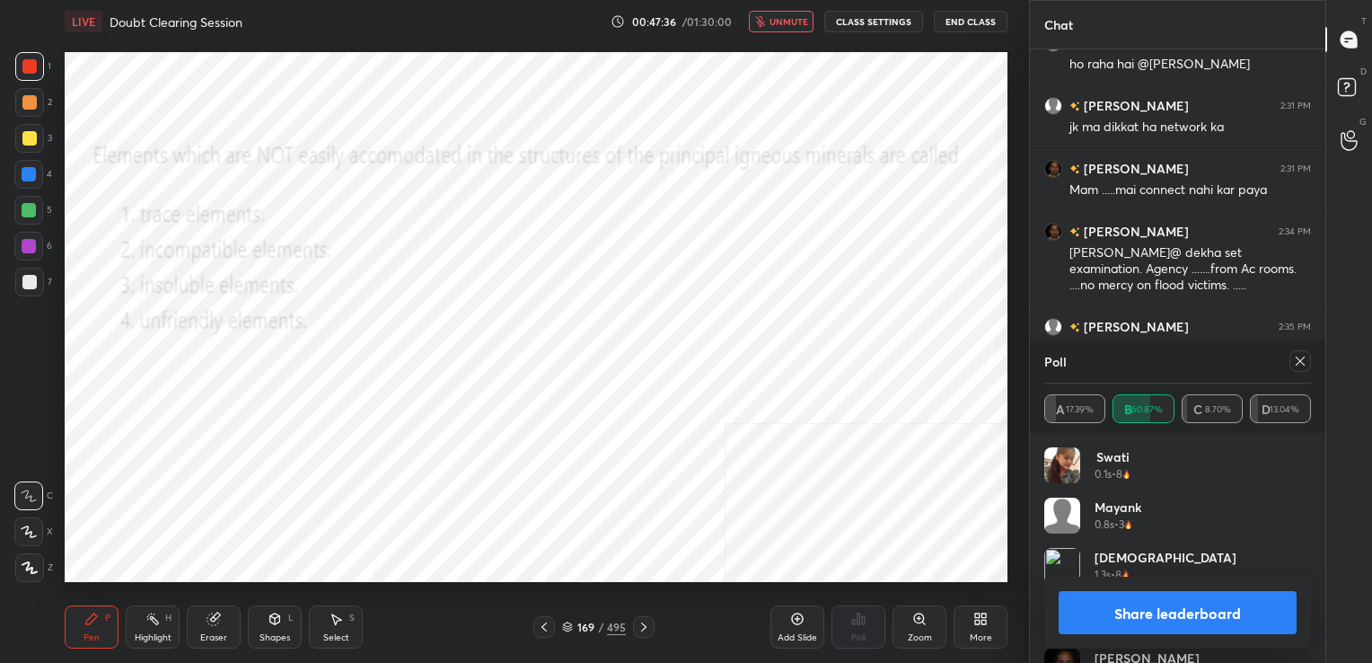
click at [1301, 356] on icon at bounding box center [1300, 361] width 14 height 14
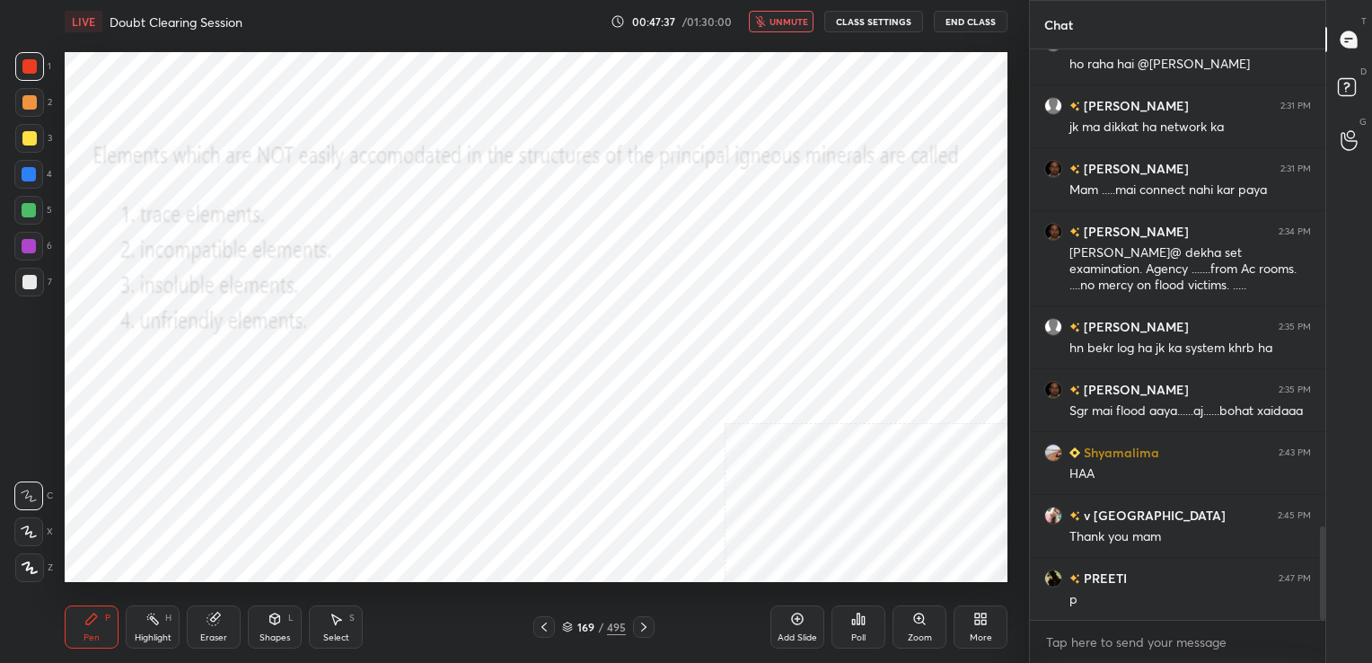
scroll to position [417, 290]
click at [765, 23] on icon "button" at bounding box center [760, 21] width 10 height 11
click at [567, 625] on icon at bounding box center [567, 626] width 11 height 11
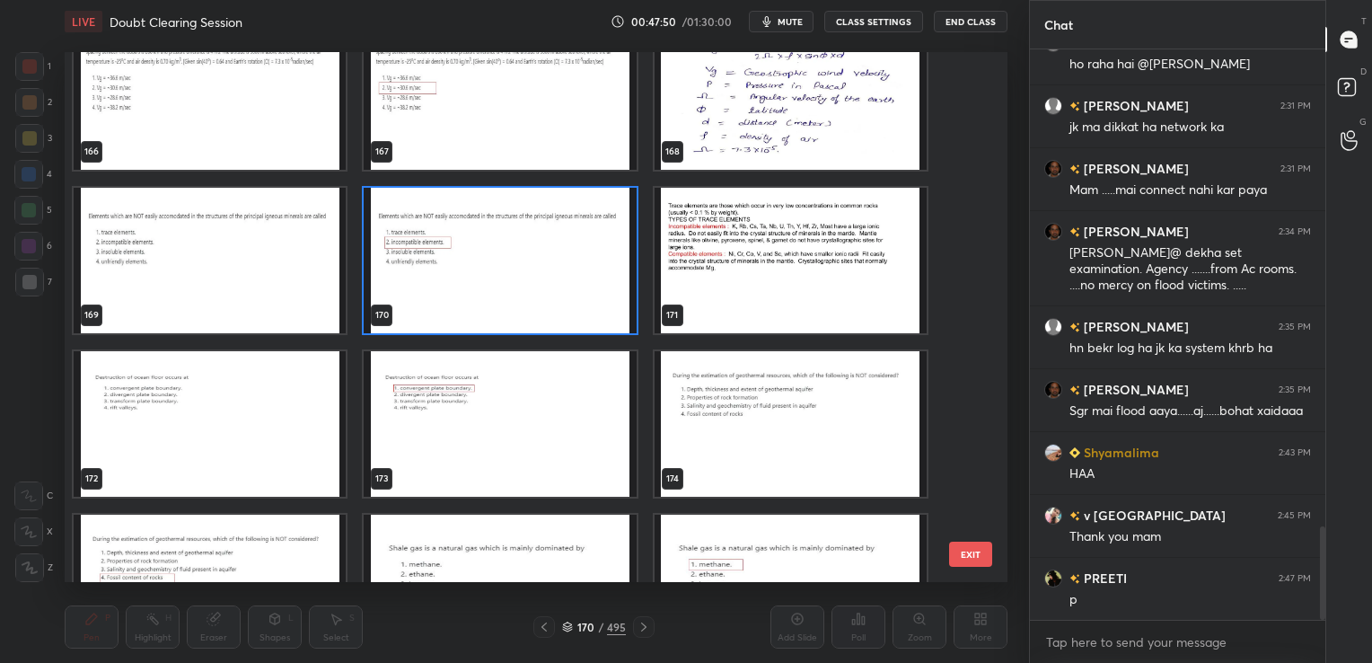
scroll to position [9018, 0]
click at [259, 384] on img "grid" at bounding box center [210, 423] width 272 height 145
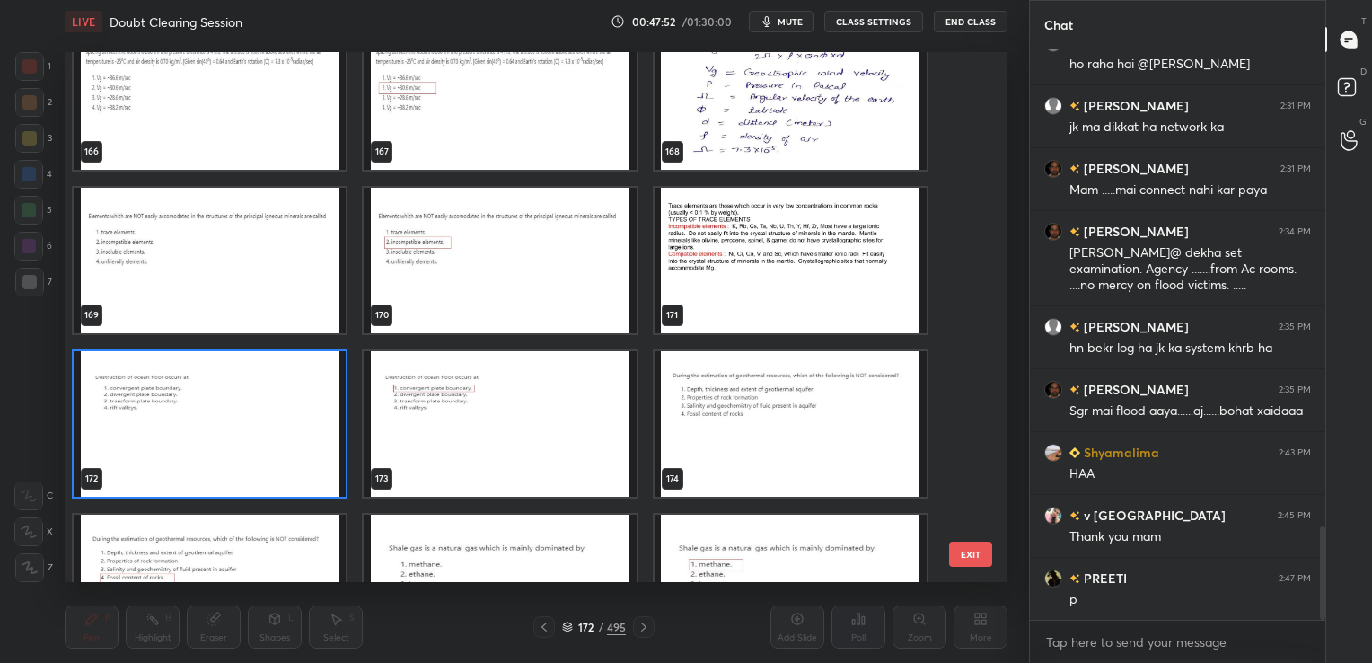
click at [259, 384] on img "grid" at bounding box center [210, 423] width 272 height 145
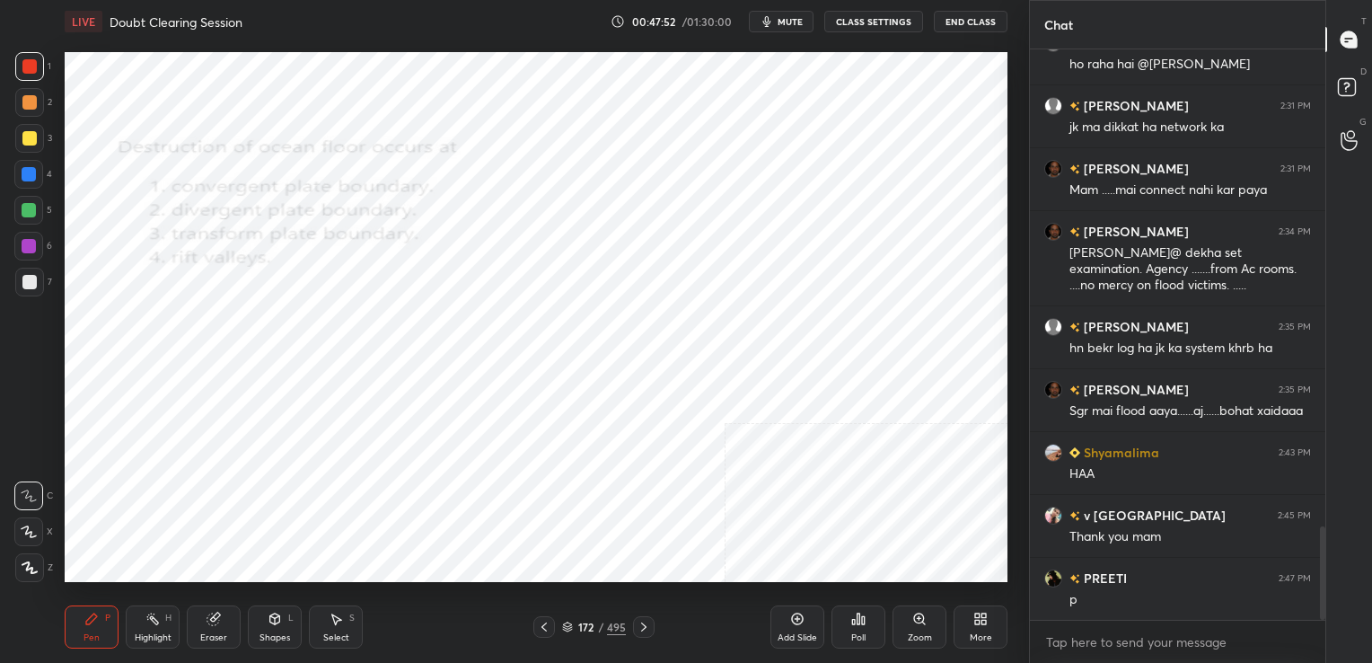
click at [259, 384] on img "grid" at bounding box center [210, 423] width 272 height 145
click at [774, 20] on icon "button" at bounding box center [767, 21] width 14 height 14
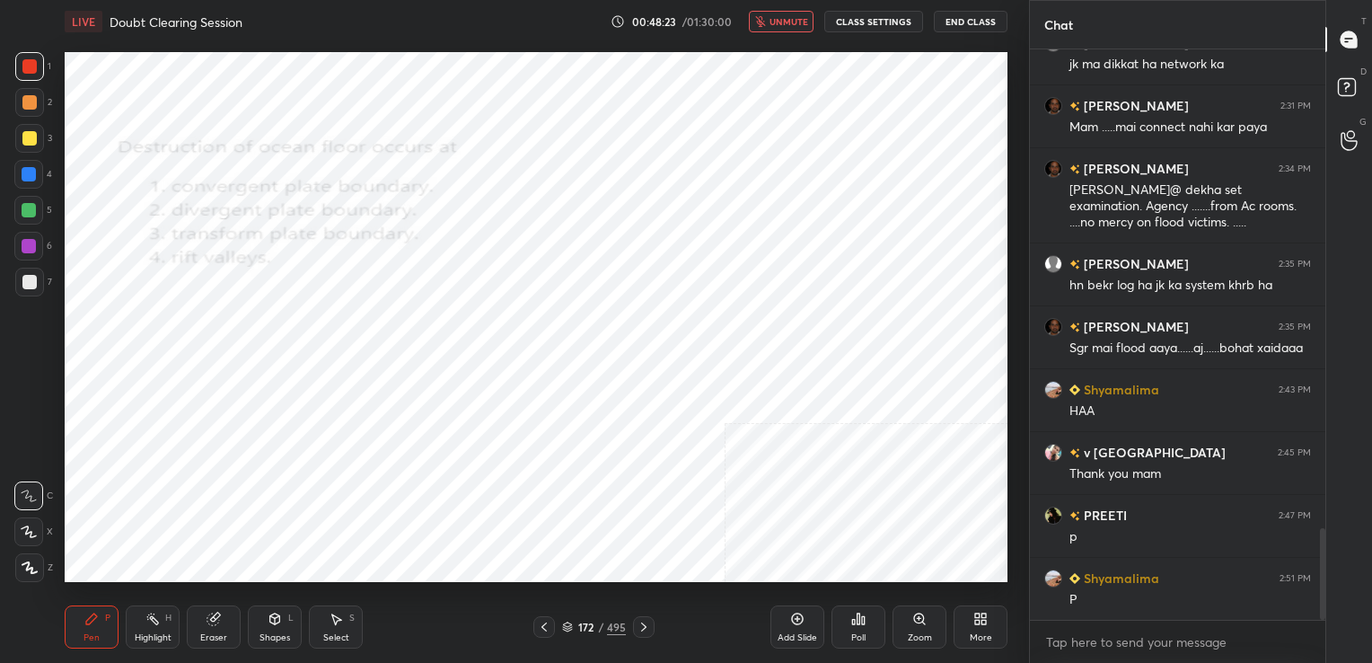
click at [855, 620] on icon at bounding box center [853, 622] width 3 height 4
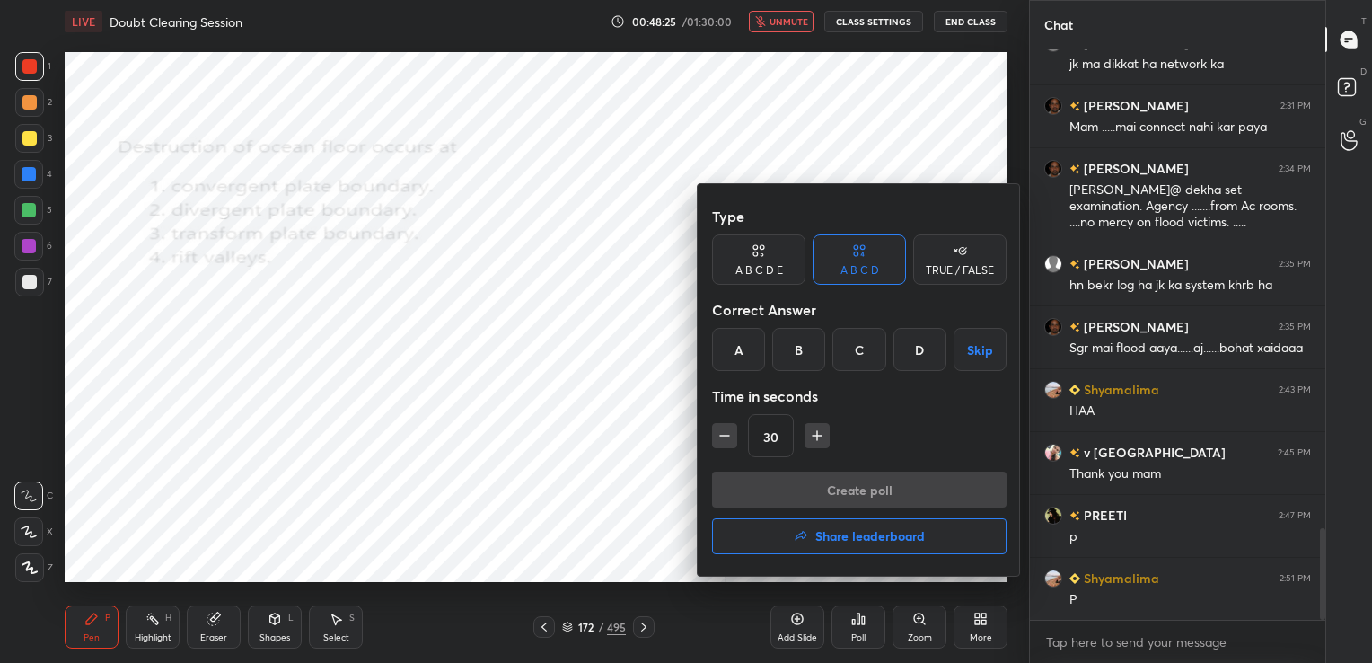
click at [736, 347] on div "A" at bounding box center [738, 349] width 53 height 43
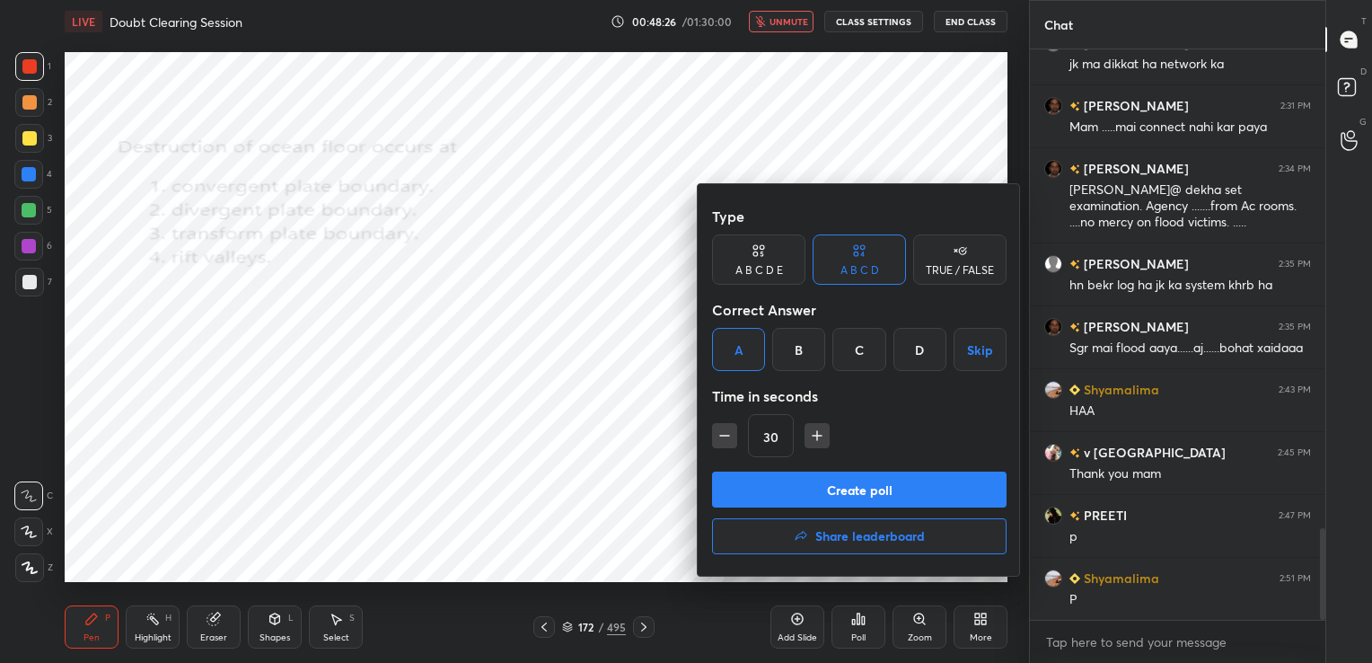
click at [833, 488] on button "Create poll" at bounding box center [859, 489] width 294 height 36
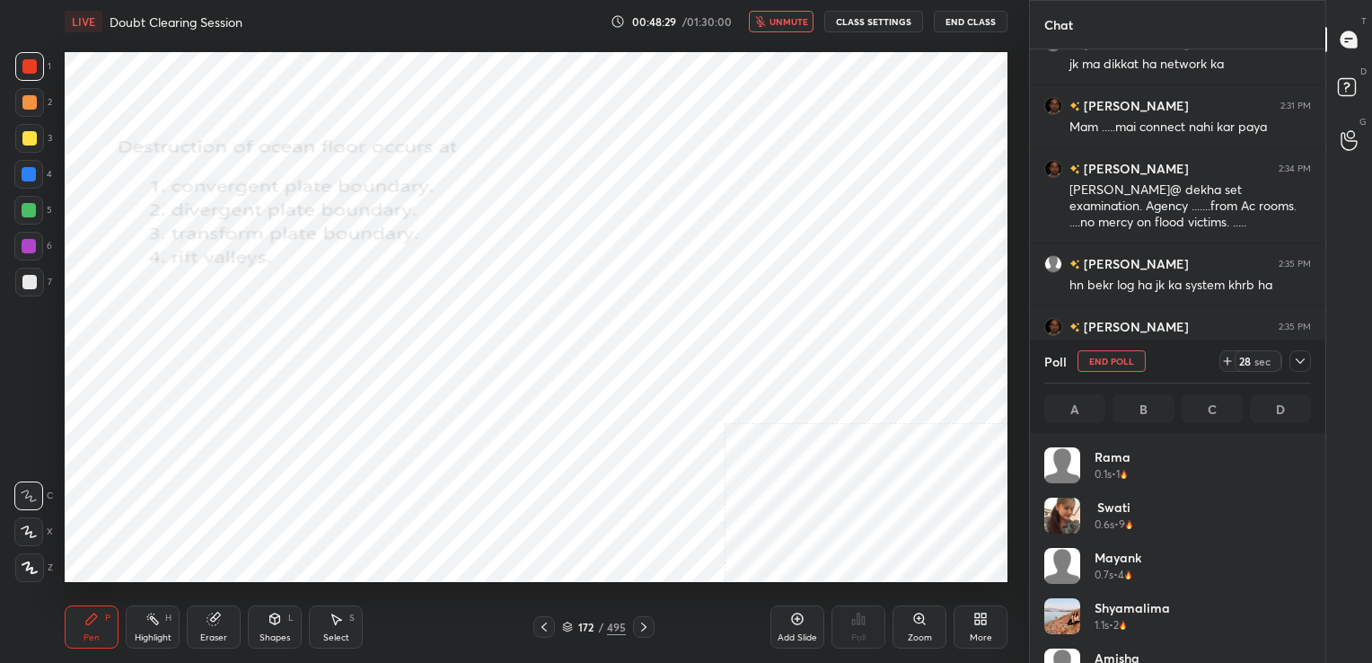
scroll to position [210, 261]
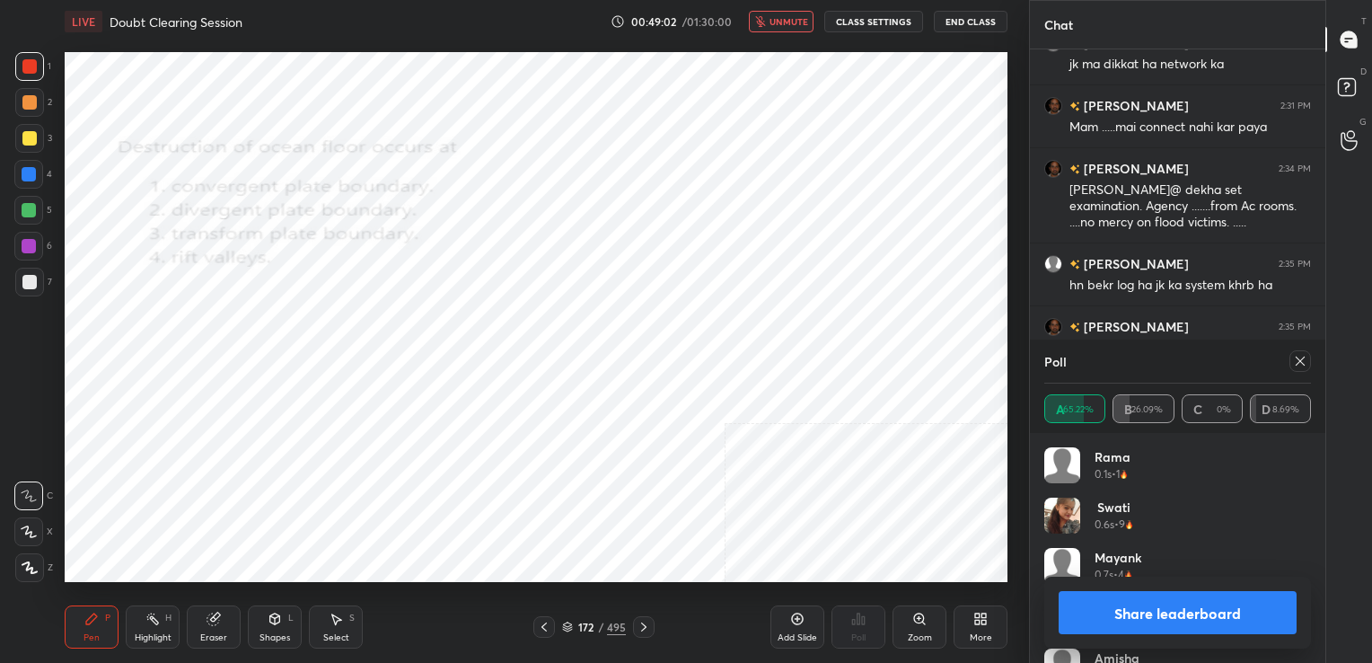
click at [1293, 364] on icon at bounding box center [1300, 361] width 14 height 14
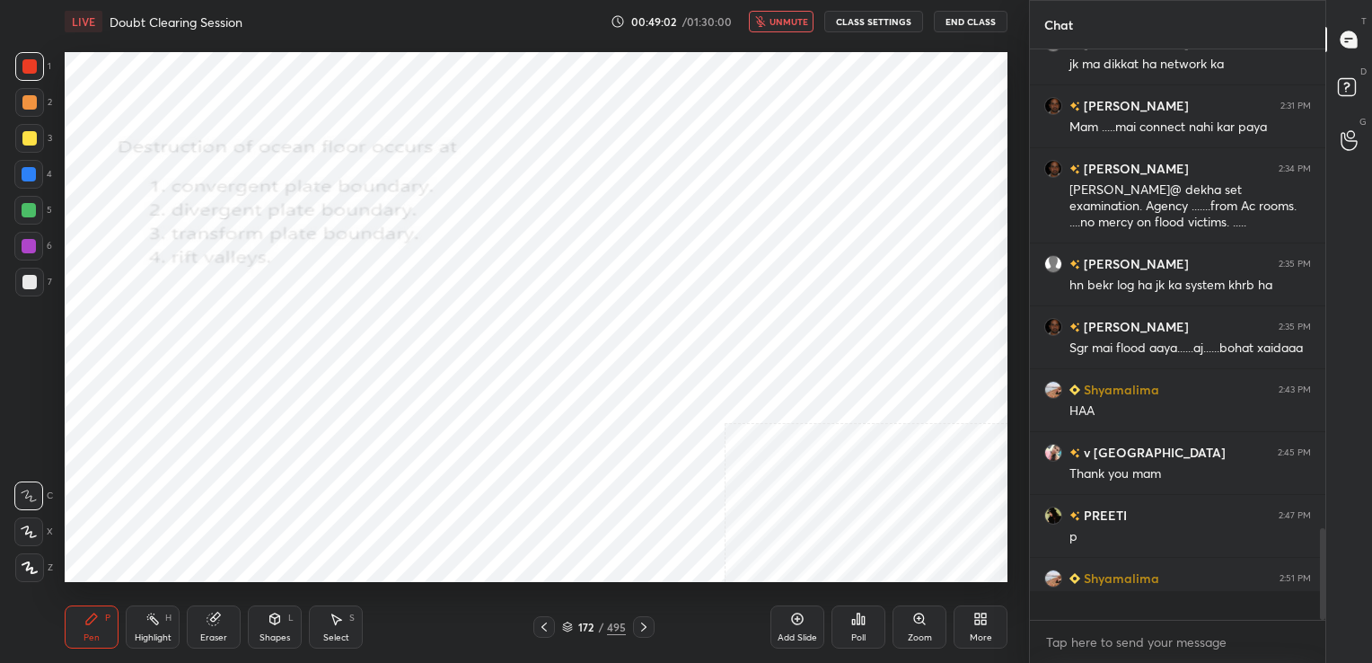
scroll to position [565, 290]
click at [790, 21] on span "unmute" at bounding box center [788, 21] width 39 height 13
click at [575, 620] on div "173 / 495" at bounding box center [594, 627] width 64 height 16
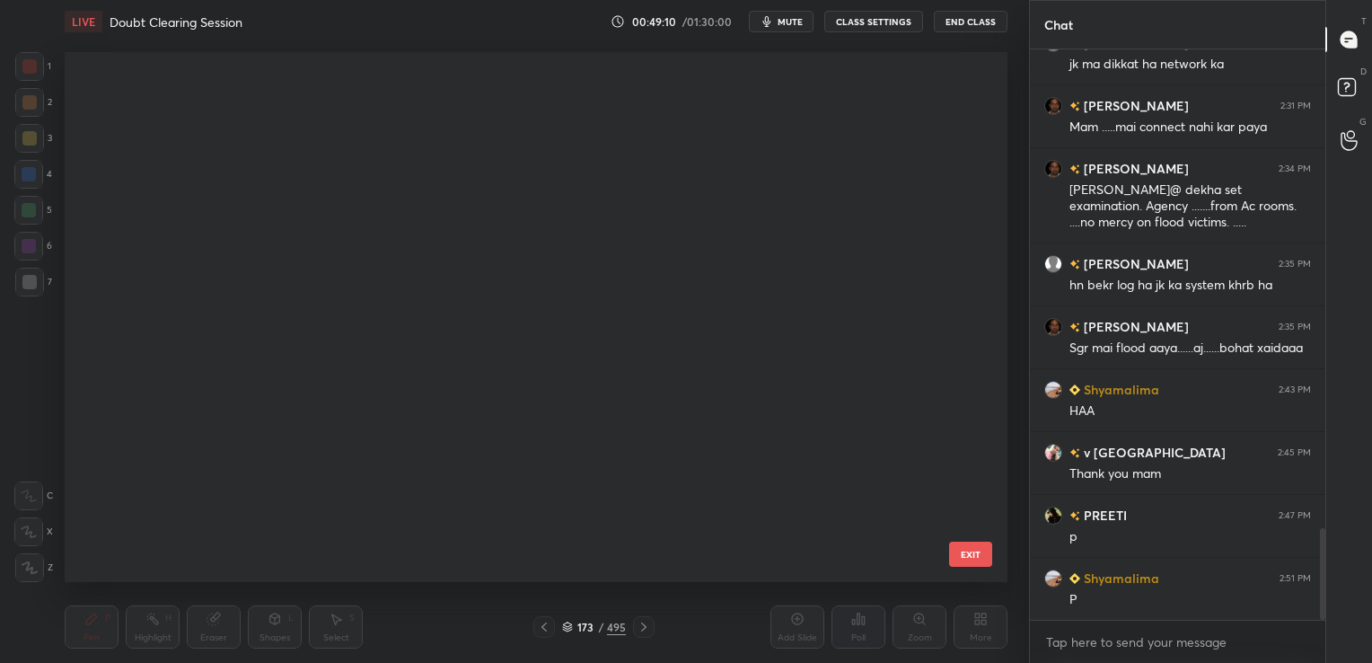
scroll to position [6, 9]
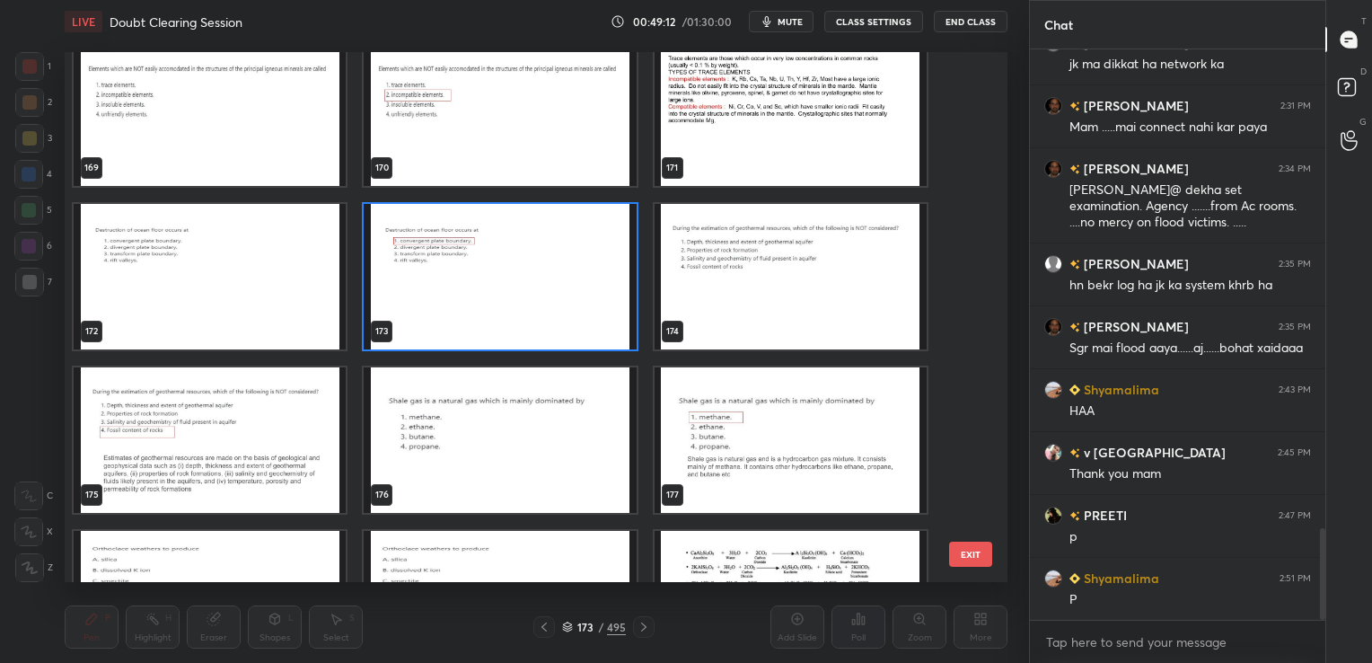
click at [762, 239] on img "grid" at bounding box center [791, 276] width 272 height 145
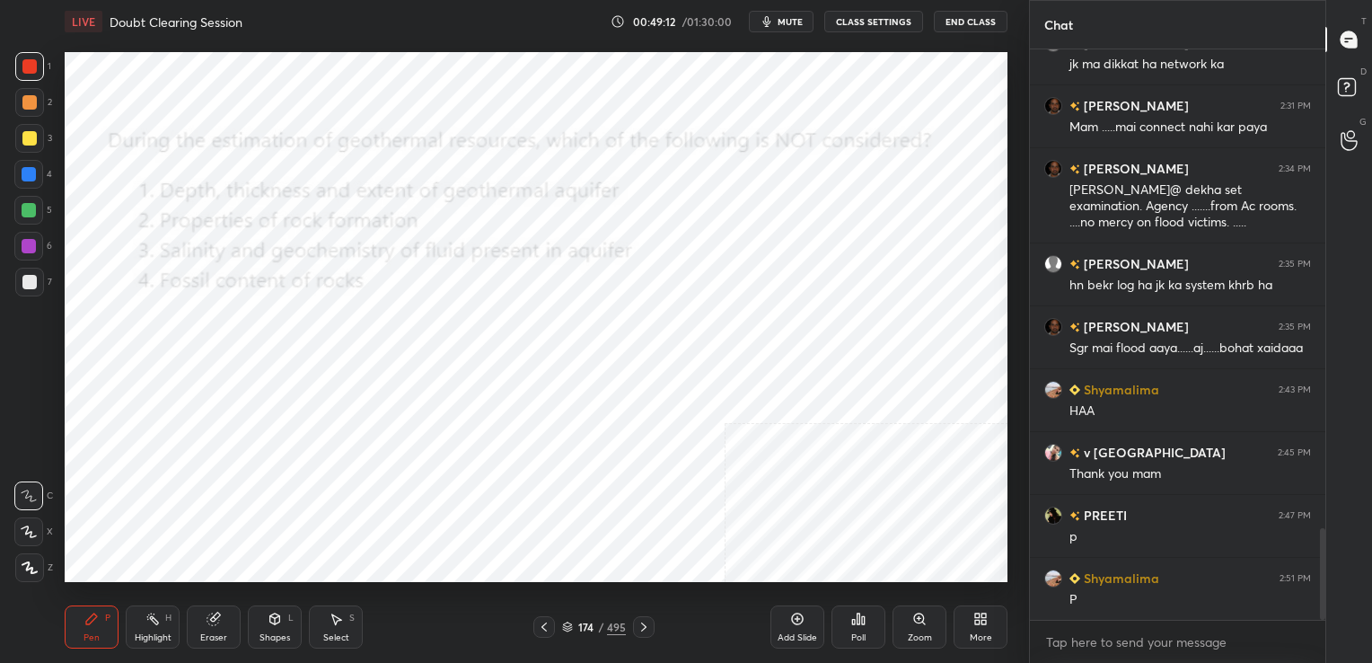
click at [762, 239] on img "grid" at bounding box center [791, 276] width 272 height 145
click at [767, 8] on div "LIVE Doubt Clearing Session 00:49:14 / 01:30:00 mute CLASS SETTINGS End Class" at bounding box center [536, 21] width 943 height 43
click at [782, 20] on span "mute" at bounding box center [790, 21] width 25 height 13
click at [567, 621] on icon at bounding box center [567, 626] width 11 height 11
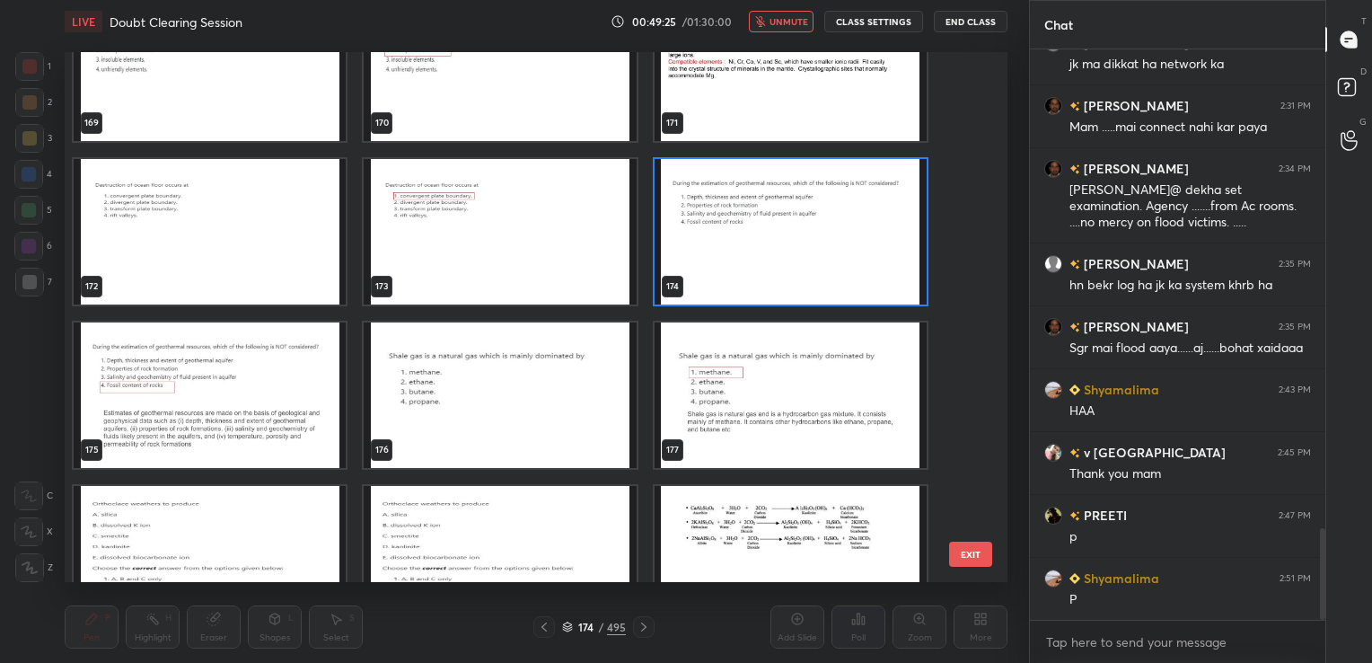
scroll to position [9209, 0]
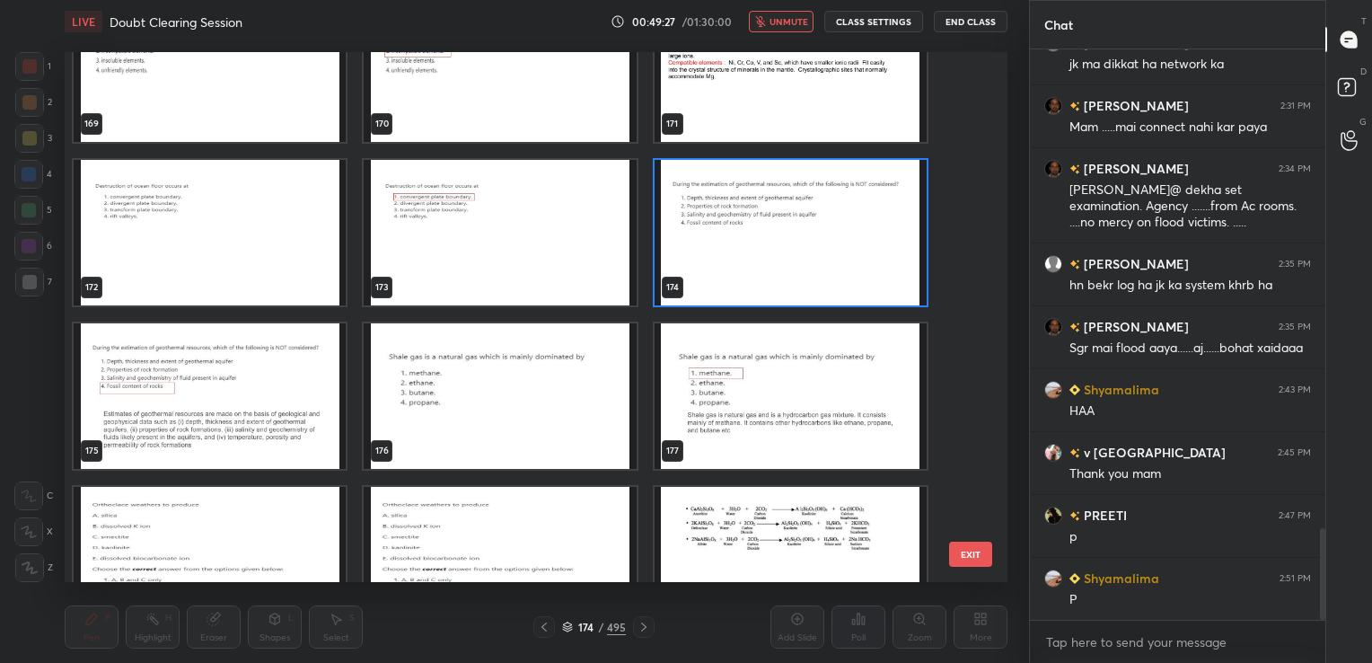
click at [793, 259] on img "grid" at bounding box center [791, 232] width 272 height 145
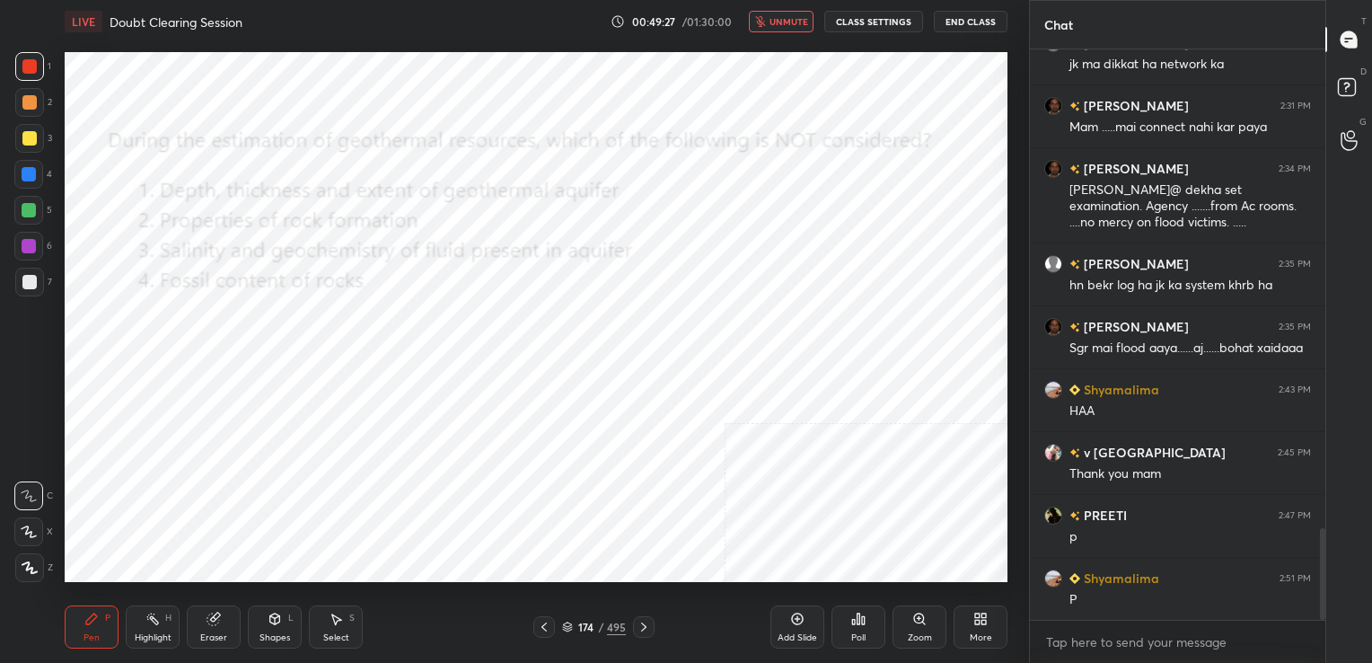
drag, startPoint x: 793, startPoint y: 259, endPoint x: 805, endPoint y: 592, distance: 333.3
click at [805, 592] on div "LIVE Doubt Clearing Session 00:49:27 / 01:30:00 unmute CLASS SETTINGS End Class…" at bounding box center [535, 331] width 957 height 663
click at [866, 623] on div "Poll" at bounding box center [858, 626] width 54 height 43
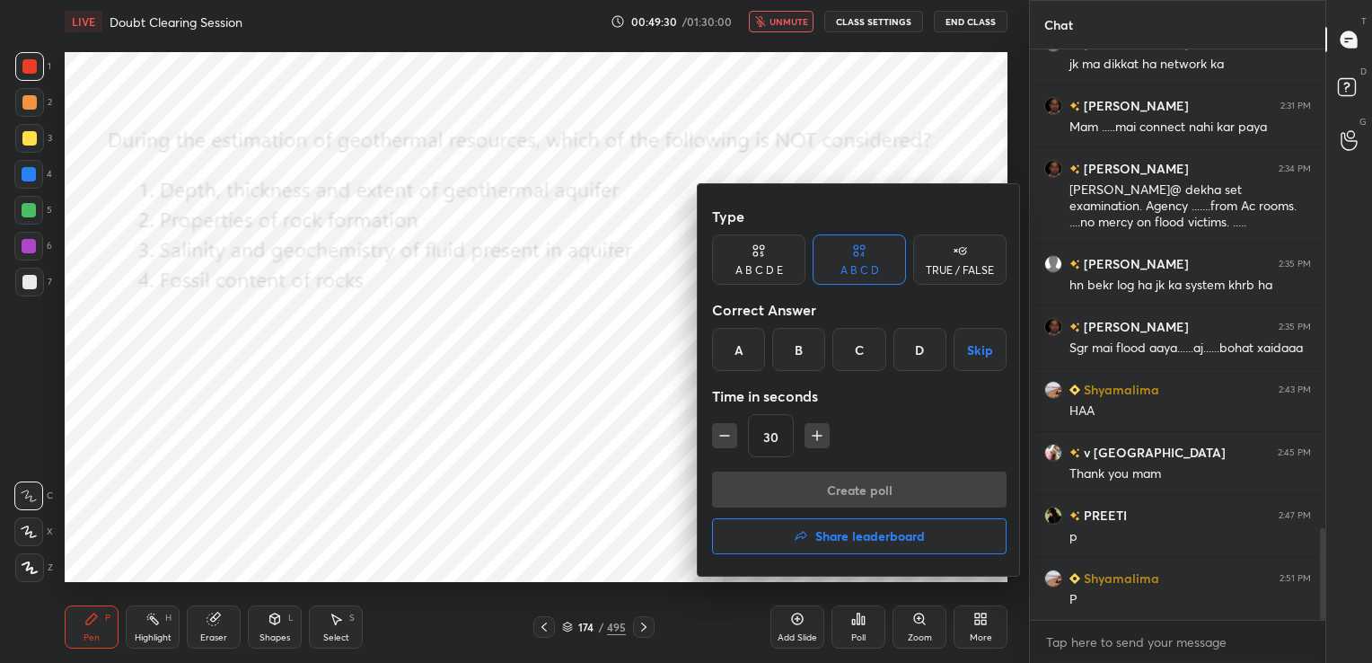
drag, startPoint x: 921, startPoint y: 350, endPoint x: 901, endPoint y: 350, distance: 20.7
click at [901, 350] on div "D" at bounding box center [919, 349] width 53 height 43
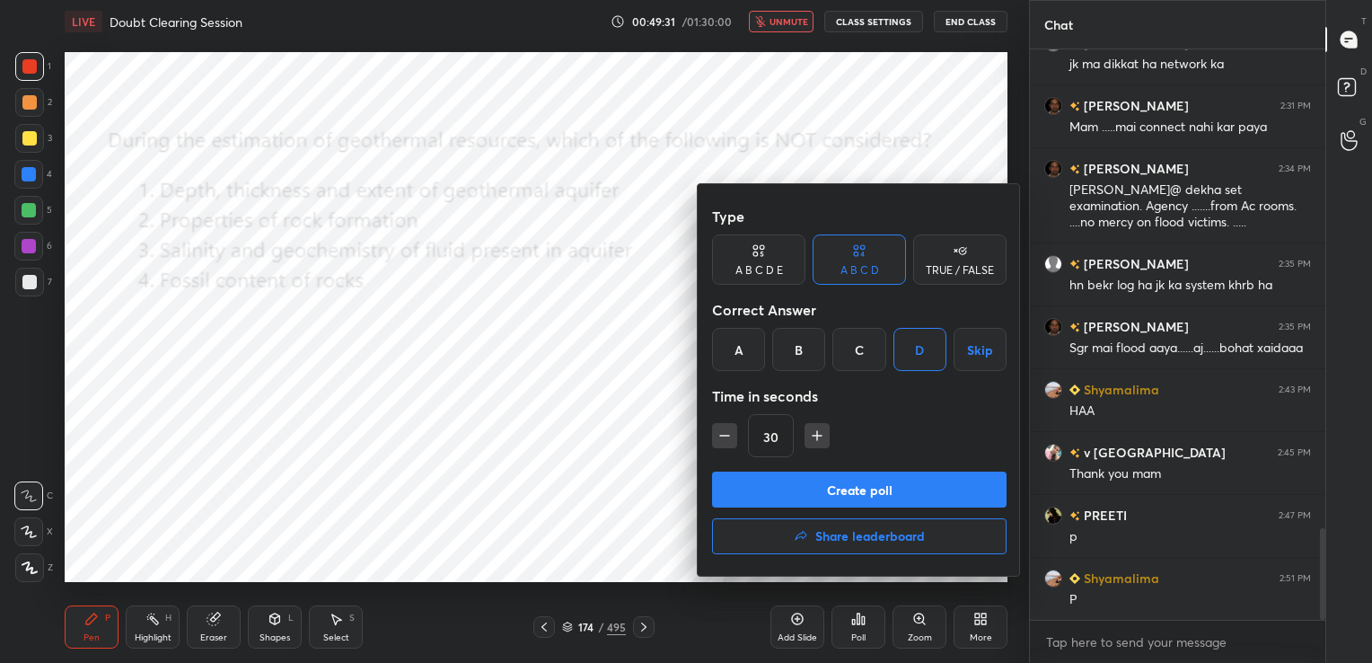
click at [901, 350] on div "D" at bounding box center [919, 349] width 53 height 43
click at [860, 484] on button "Create poll" at bounding box center [859, 489] width 294 height 36
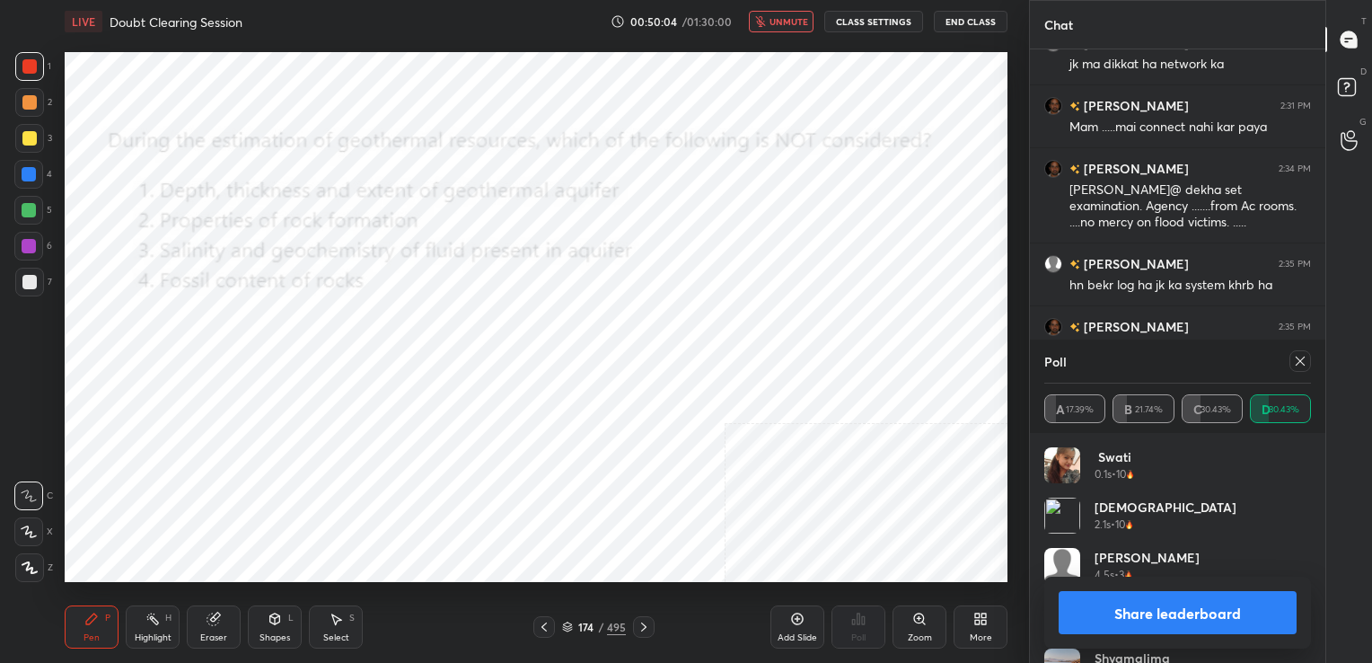
scroll to position [3141, 0]
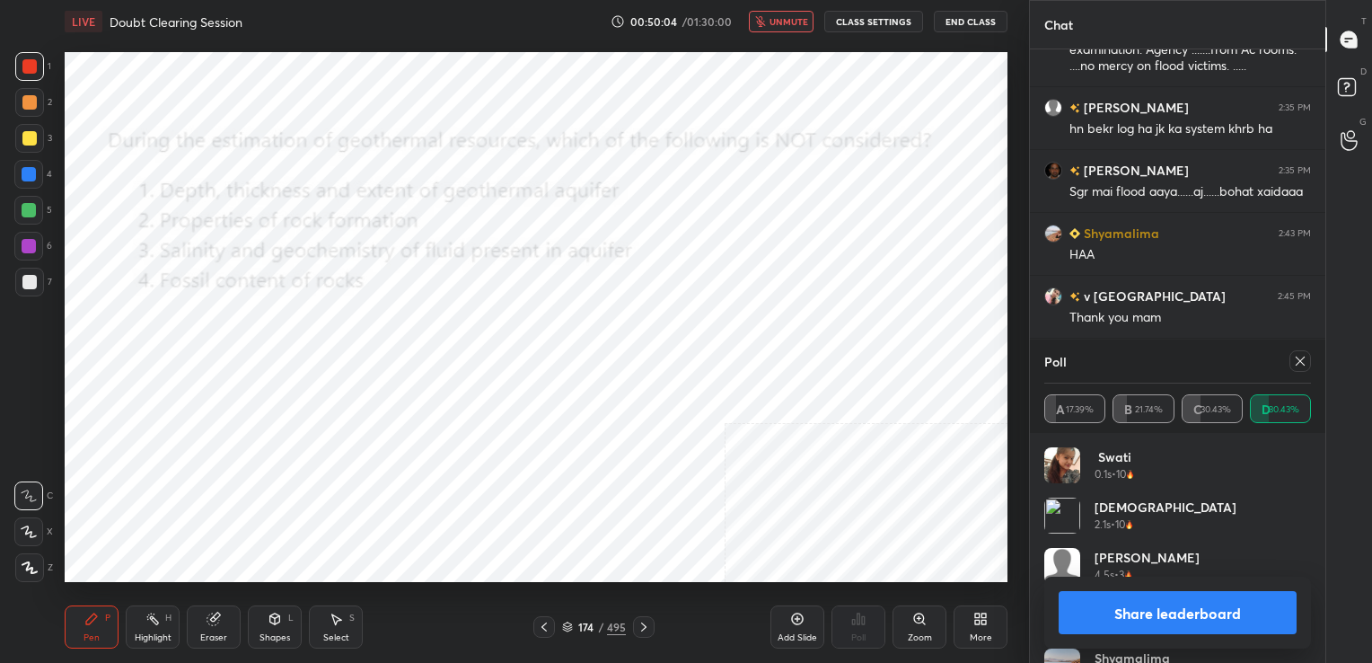
click at [1298, 366] on icon at bounding box center [1300, 361] width 14 height 14
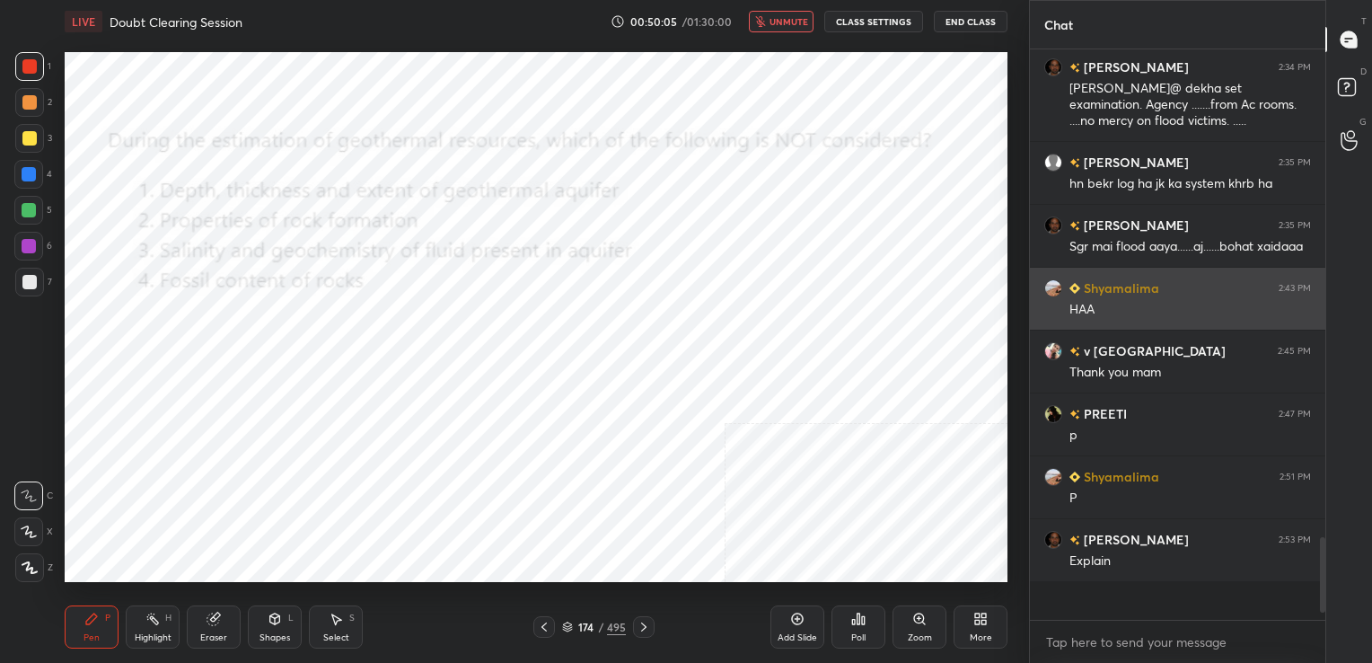
scroll to position [5, 5]
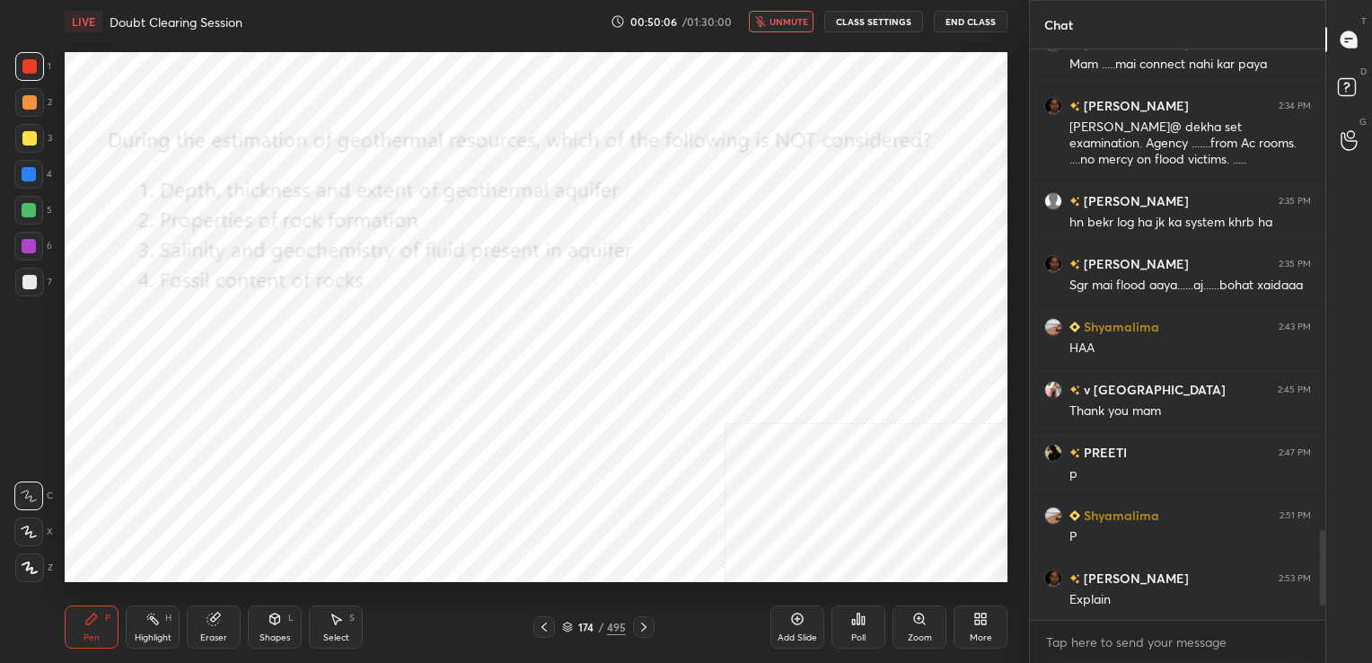
click at [794, 18] on span "unmute" at bounding box center [788, 21] width 39 height 13
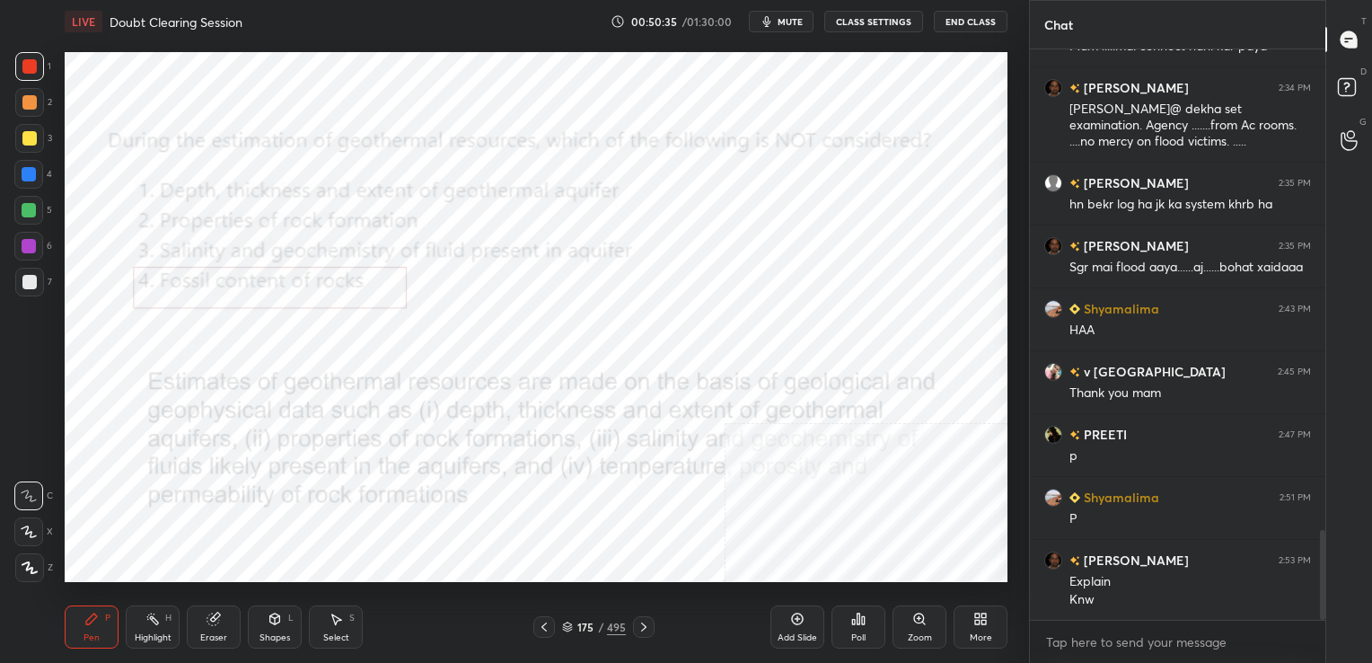
click at [567, 623] on icon at bounding box center [567, 624] width 9 height 4
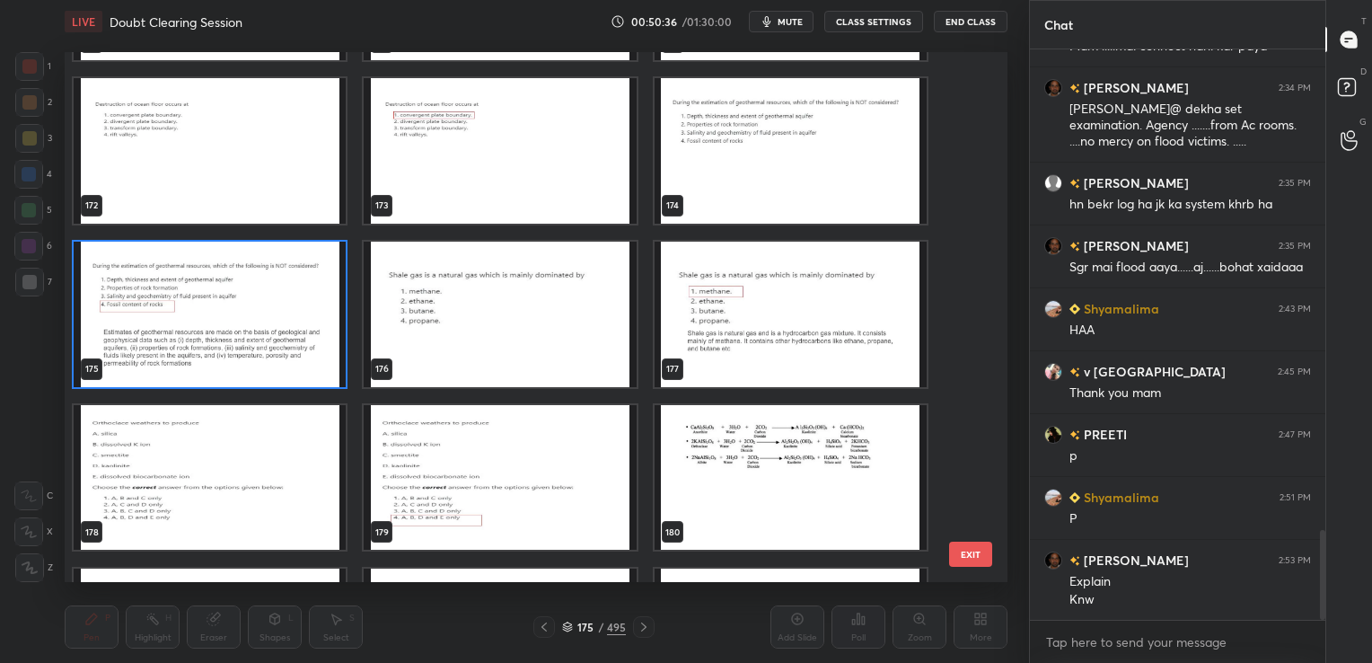
scroll to position [9291, 0]
click at [556, 308] on img "grid" at bounding box center [500, 313] width 272 height 145
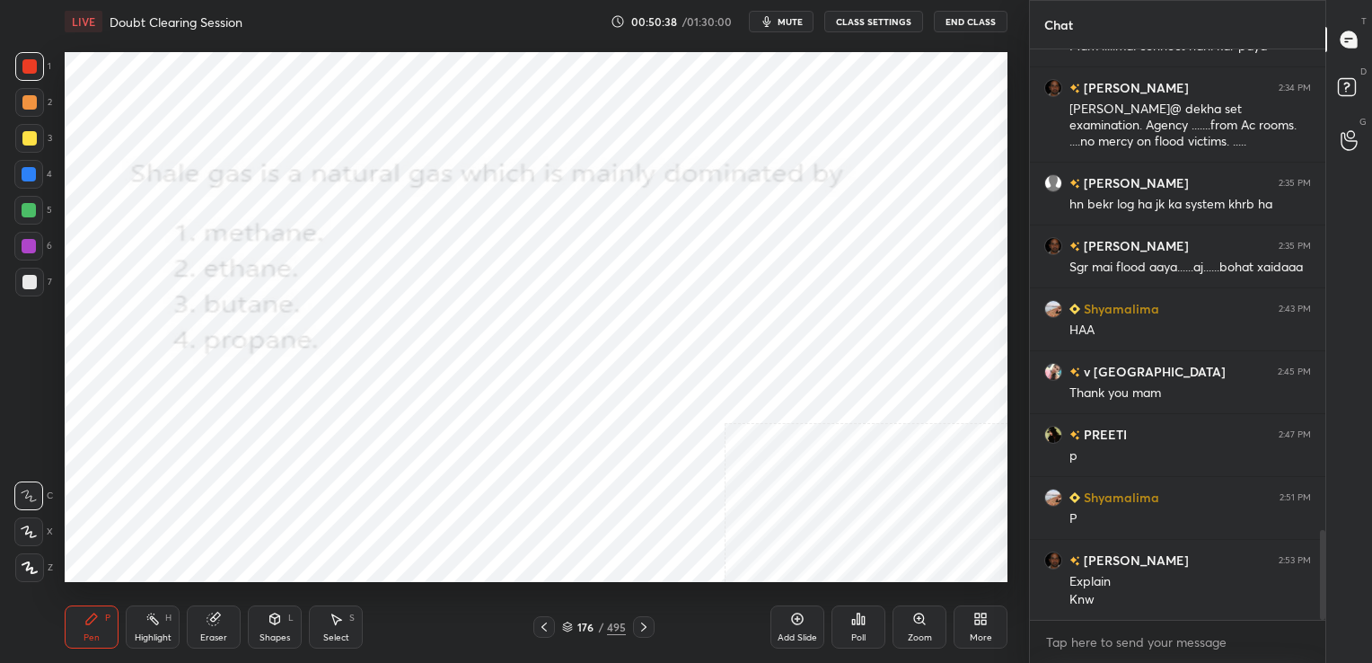
click at [556, 308] on img "grid" at bounding box center [500, 313] width 272 height 145
click at [560, 628] on div "176 / 495" at bounding box center [593, 627] width 121 height 22
click at [558, 626] on div "176 / 495" at bounding box center [593, 627] width 121 height 22
click at [575, 623] on div "176 / 495" at bounding box center [594, 627] width 64 height 16
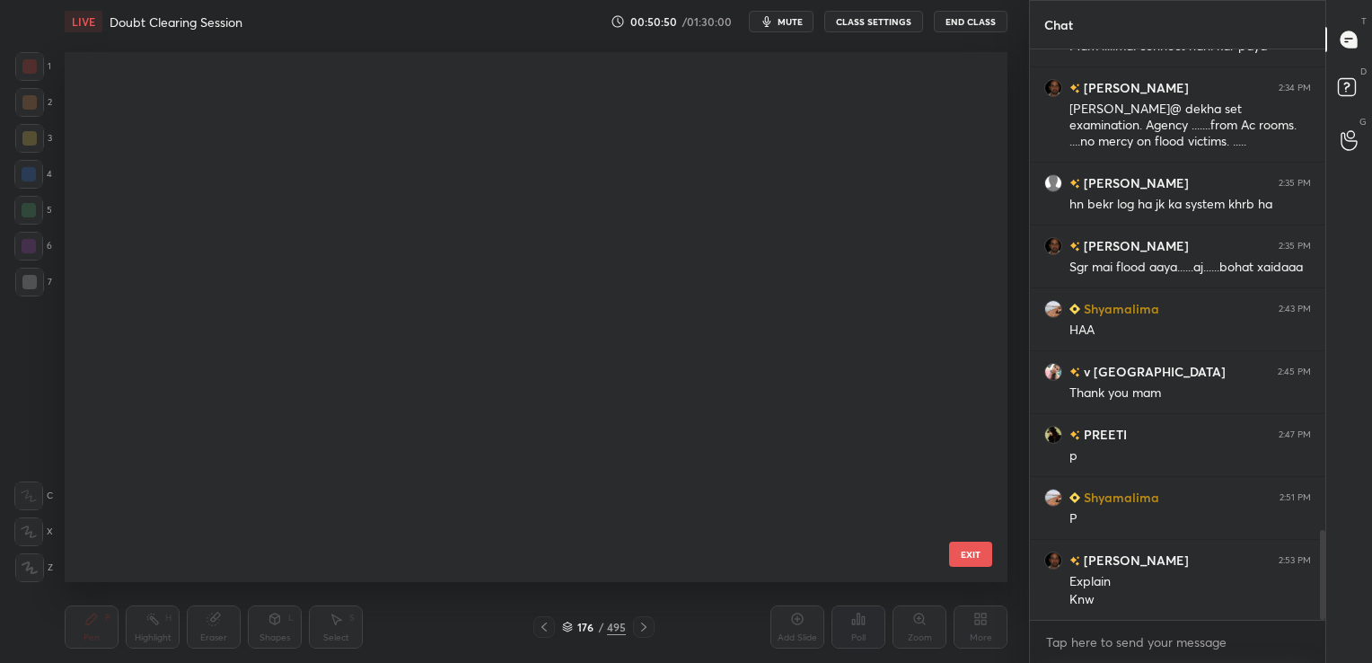
scroll to position [525, 934]
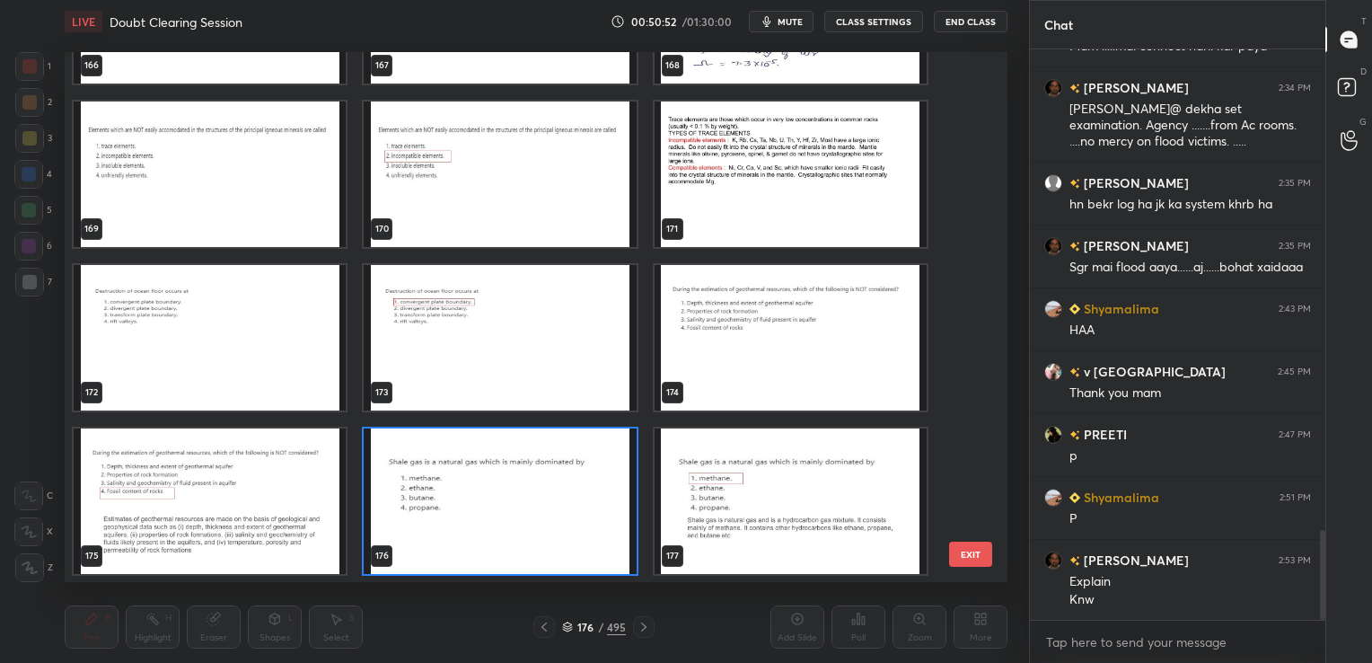
click at [511, 489] on img "grid" at bounding box center [500, 499] width 272 height 145
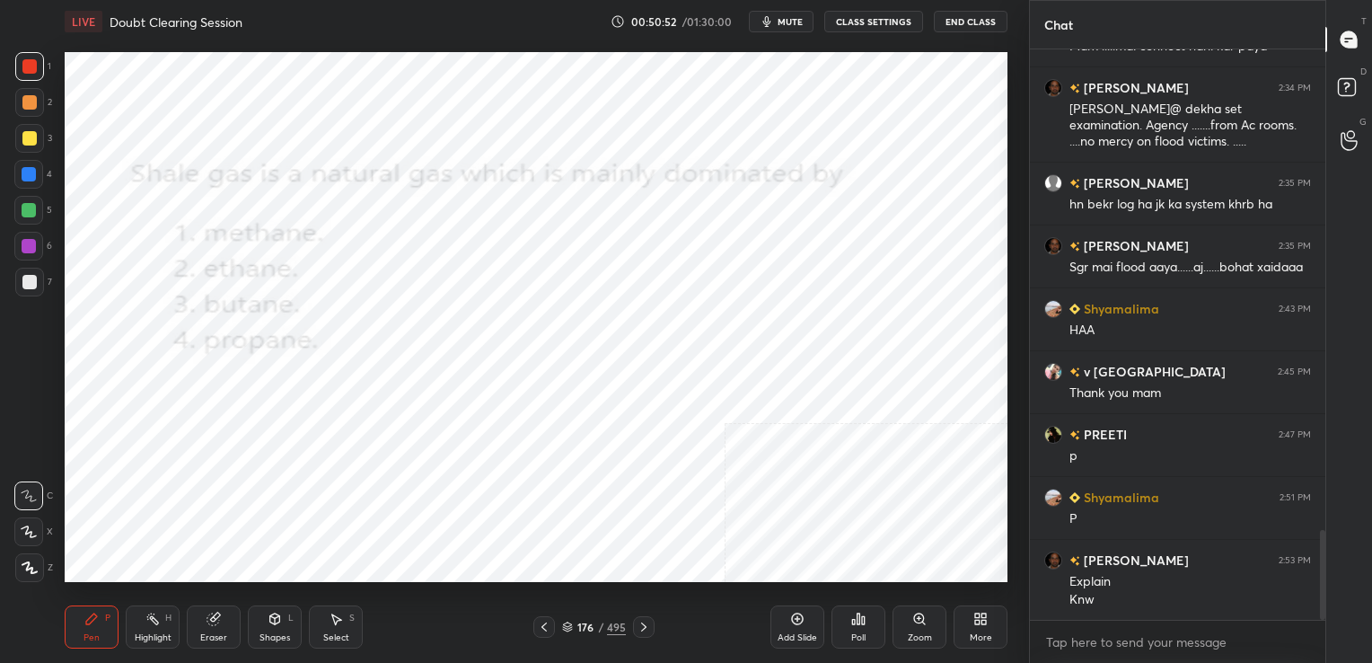
drag, startPoint x: 511, startPoint y: 489, endPoint x: 797, endPoint y: 660, distance: 333.4
click at [797, 660] on div "LIVE Doubt Clearing Session 00:50:52 / 01:30:00 mute CLASS SETTINGS End Class S…" at bounding box center [535, 331] width 957 height 663
click at [855, 623] on icon at bounding box center [853, 622] width 3 height 4
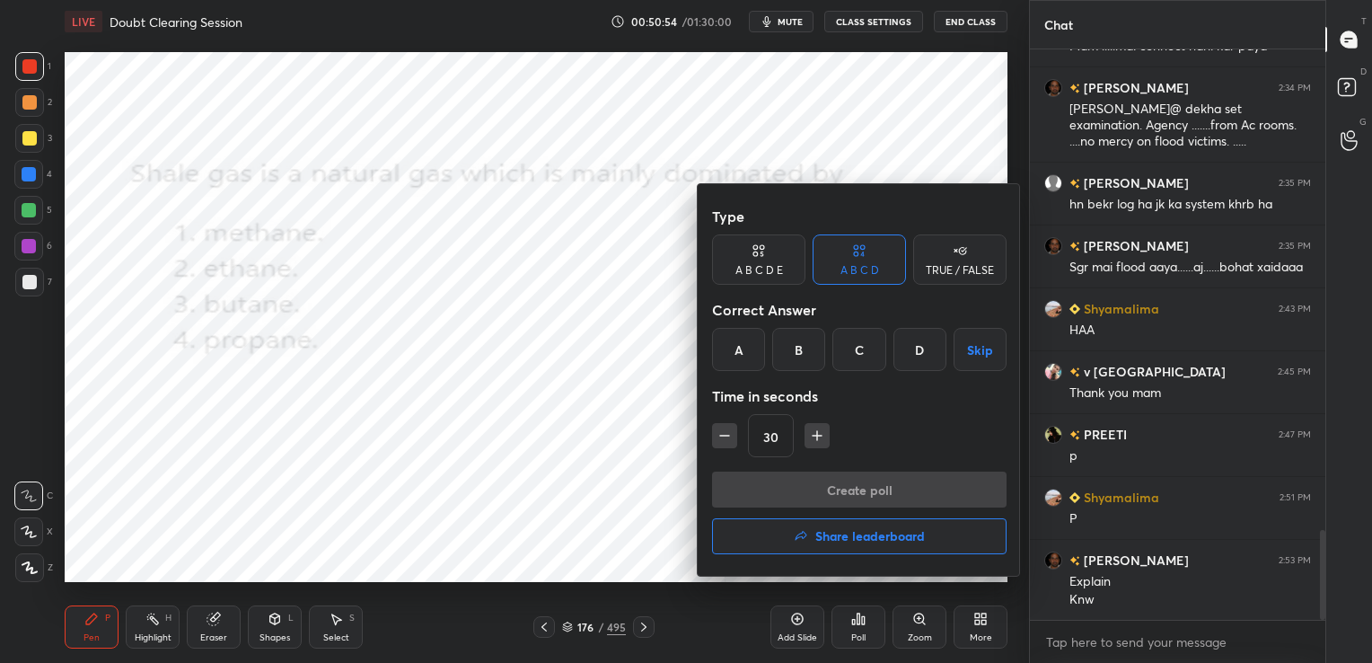
click at [751, 378] on div "Time in seconds" at bounding box center [859, 396] width 294 height 36
drag, startPoint x: 750, startPoint y: 365, endPoint x: 917, endPoint y: 490, distance: 209.0
click at [917, 490] on div "Type A B C D E A B C D TRUE / FALSE Correct Answer A B C D Skip Time in seconds…" at bounding box center [859, 379] width 323 height 391
click at [707, 347] on div "Type A B C D E A B C D TRUE / FALSE Correct Answer A B C D Skip Time in seconds…" at bounding box center [859, 379] width 323 height 391
click at [729, 347] on div "A" at bounding box center [738, 349] width 53 height 43
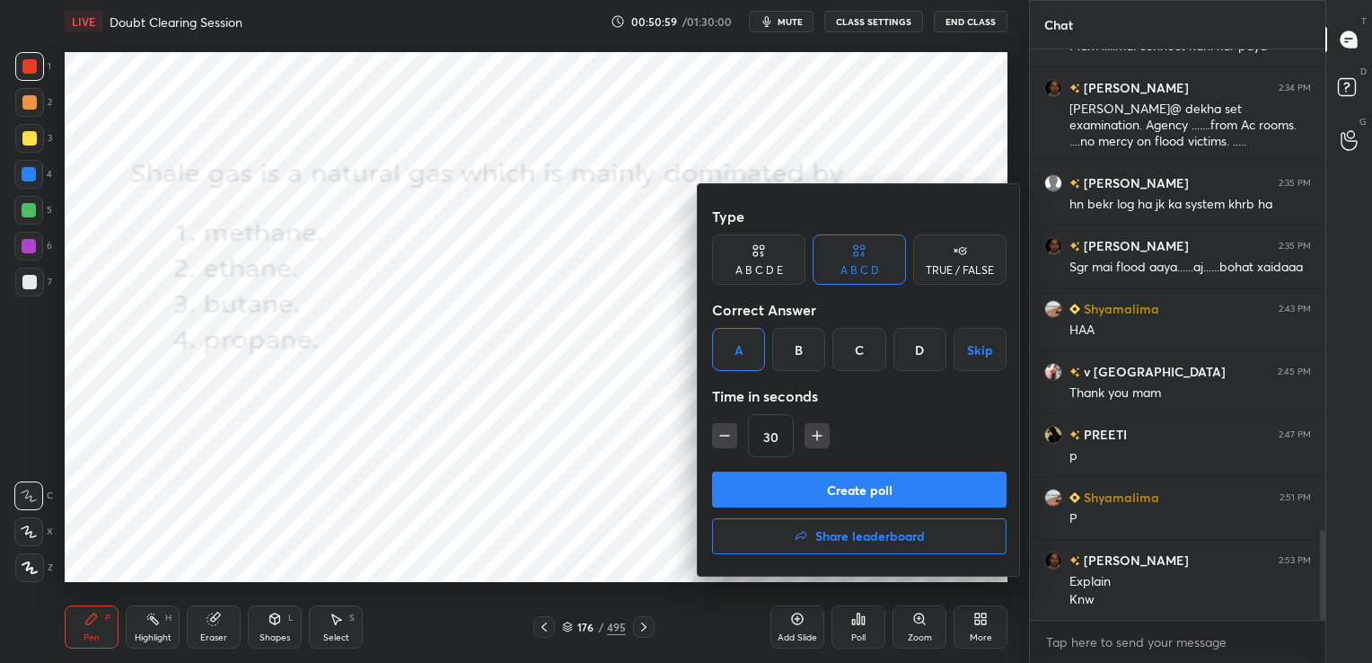
click at [878, 483] on button "Create poll" at bounding box center [859, 489] width 294 height 36
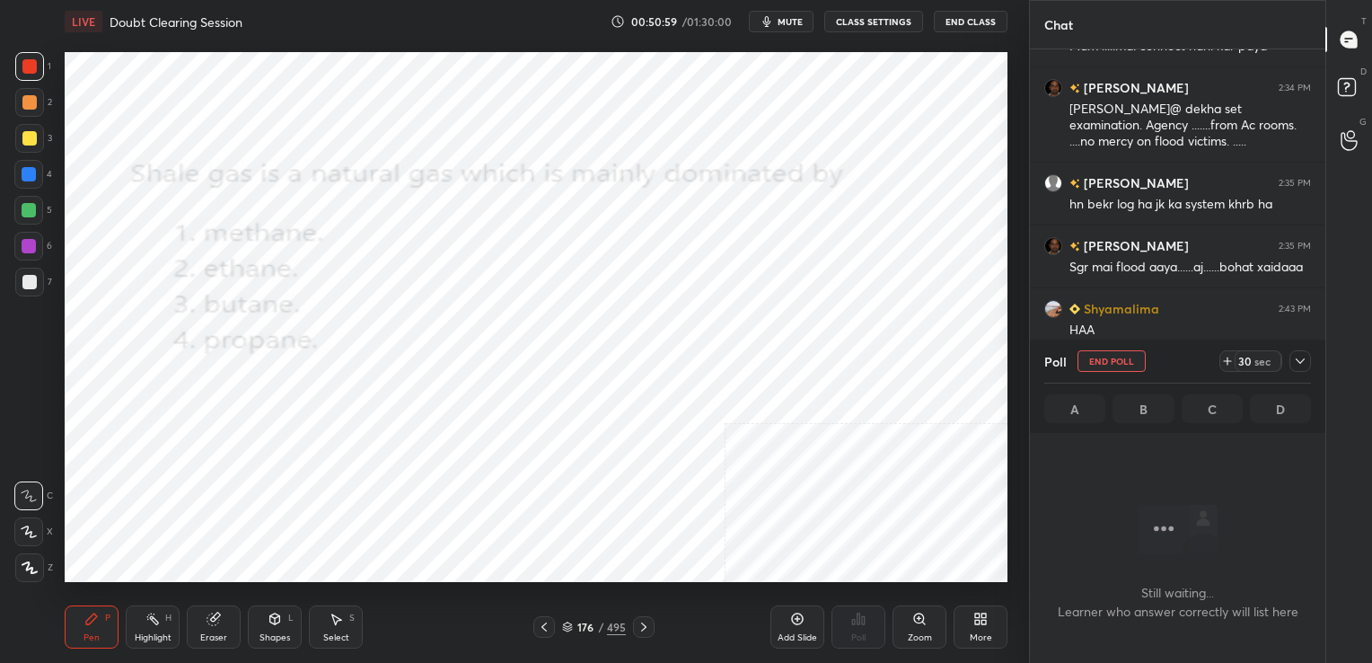
scroll to position [5, 5]
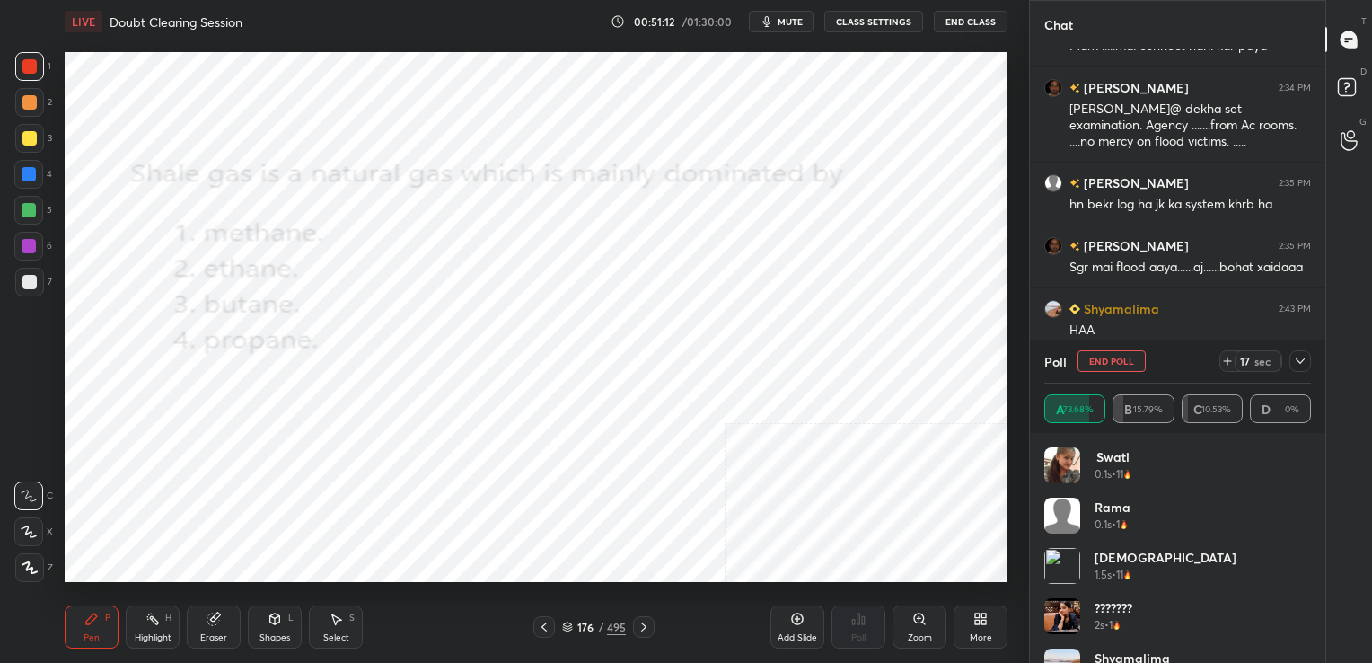
click at [795, 17] on span "mute" at bounding box center [790, 21] width 25 height 13
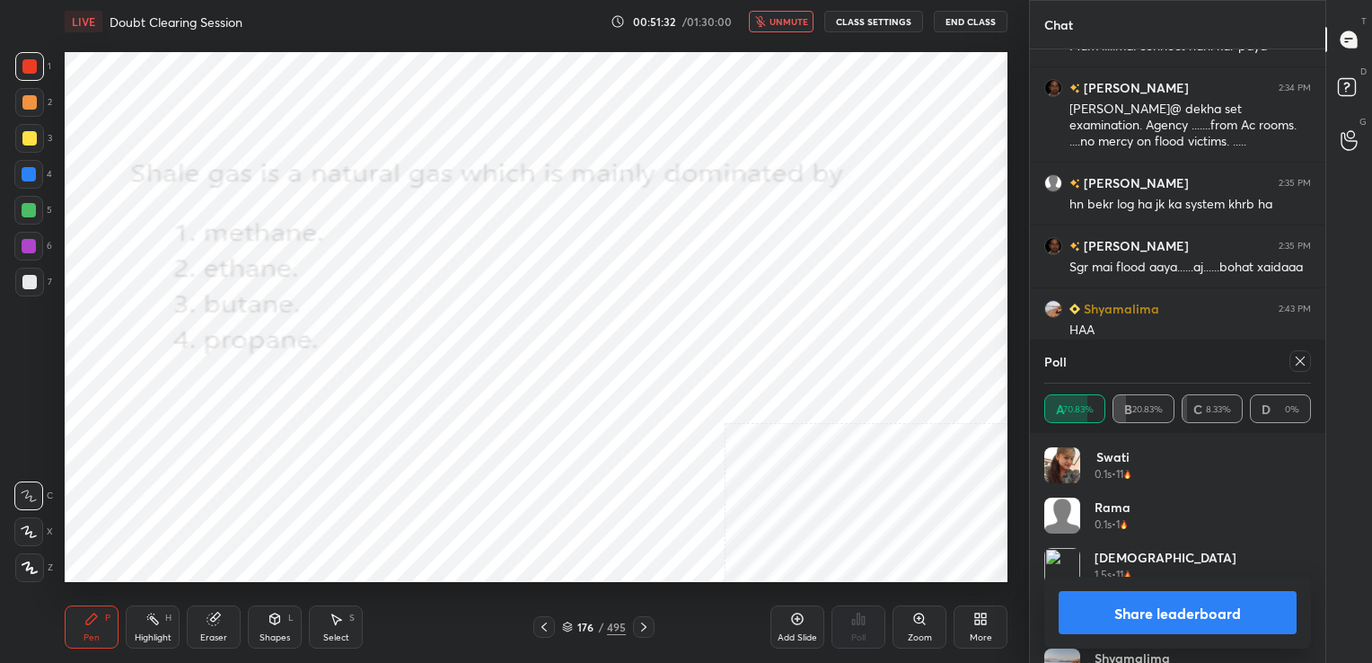
click at [1288, 365] on div at bounding box center [1296, 361] width 29 height 22
click at [1296, 361] on icon at bounding box center [1300, 361] width 14 height 14
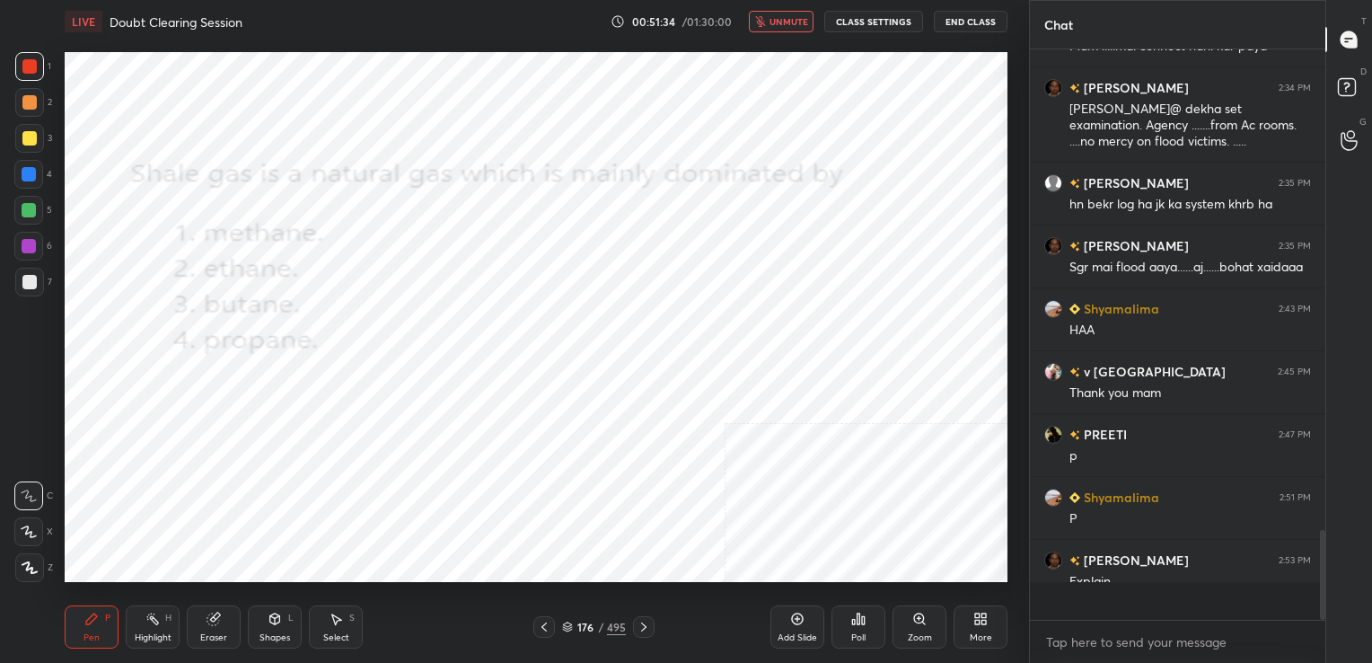
scroll to position [410, 290]
click at [786, 13] on button "unmute" at bounding box center [781, 22] width 65 height 22
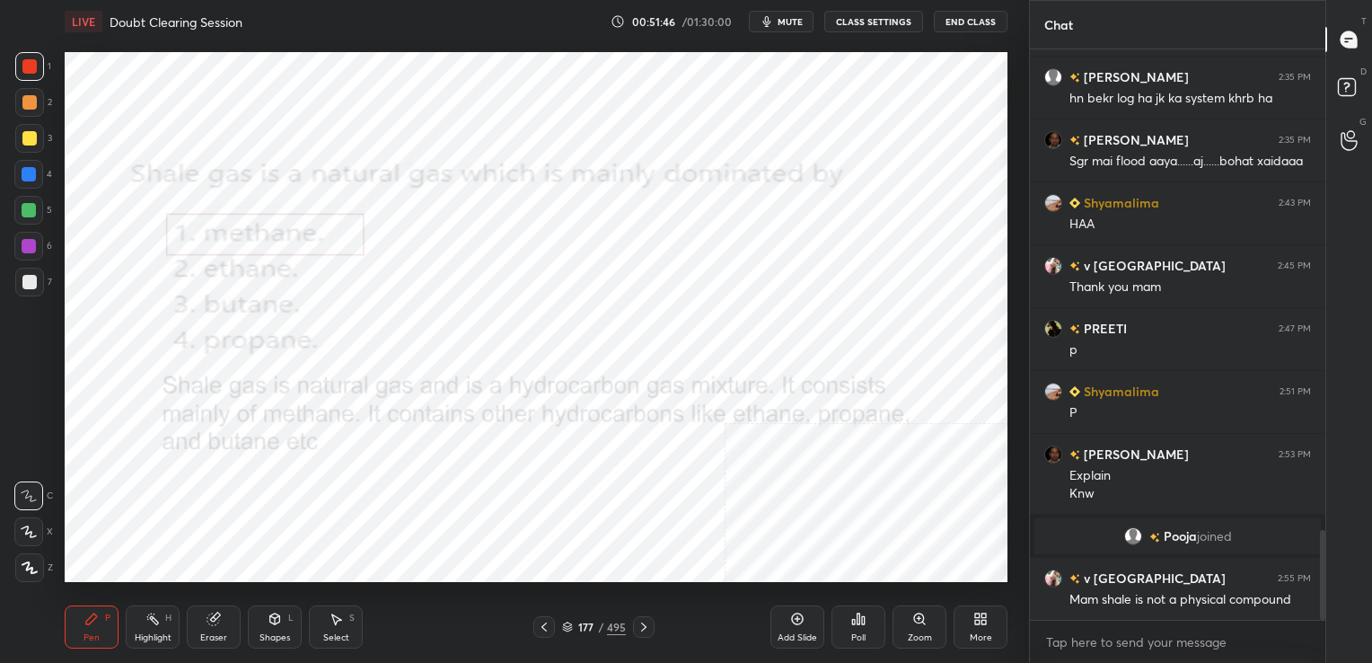
scroll to position [3047, 0]
click at [575, 628] on div "177 / 495" at bounding box center [594, 627] width 64 height 16
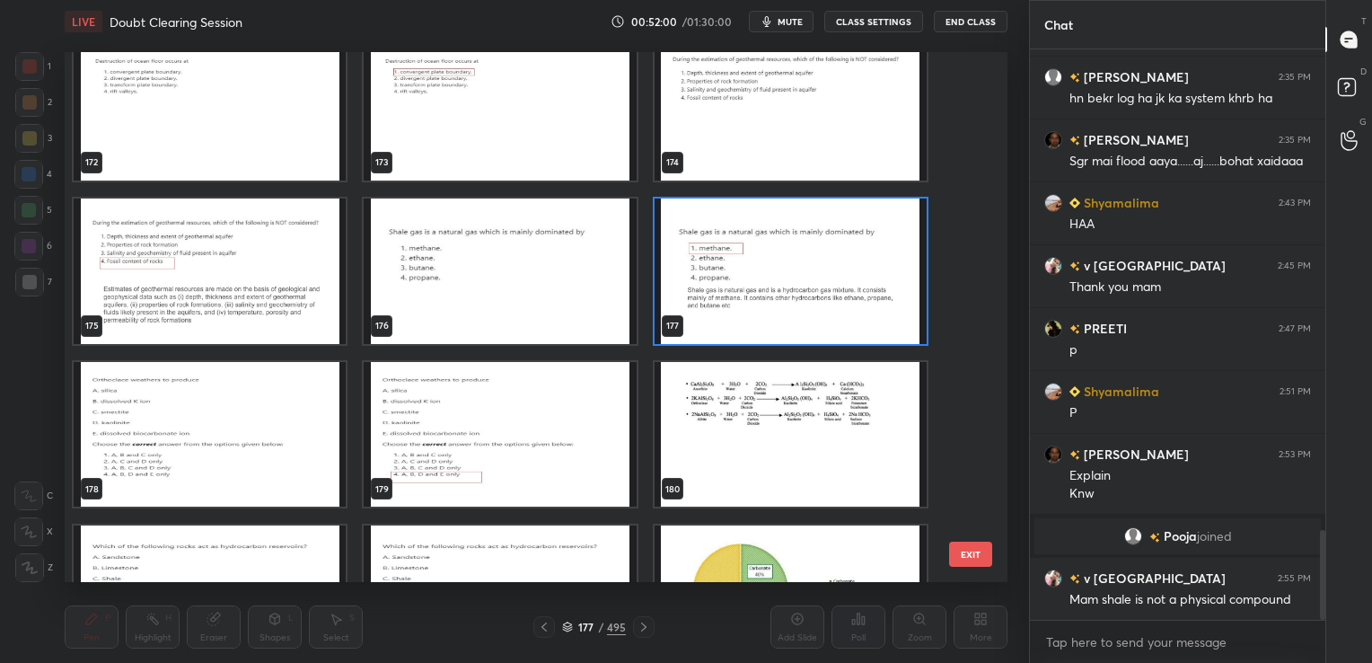
scroll to position [9334, 0]
click at [266, 402] on img "grid" at bounding box center [210, 433] width 272 height 145
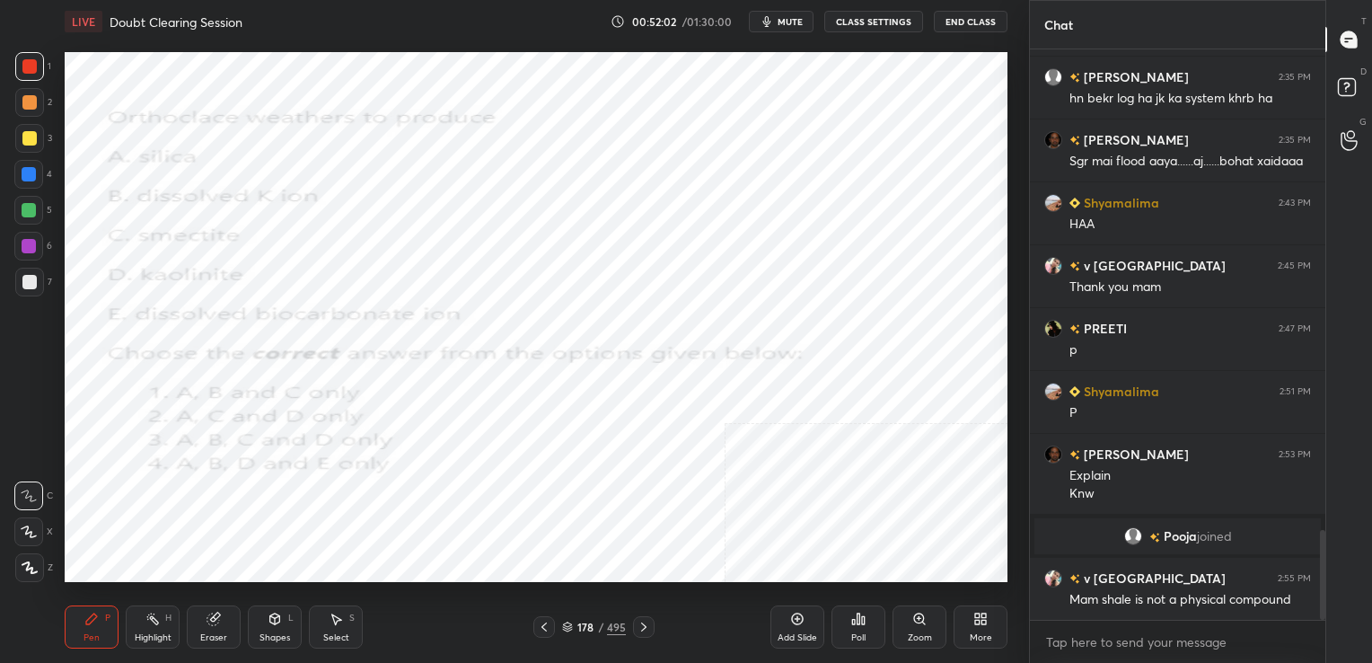
click at [266, 402] on img "grid" at bounding box center [210, 433] width 272 height 145
click at [794, 21] on span "mute" at bounding box center [790, 21] width 25 height 13
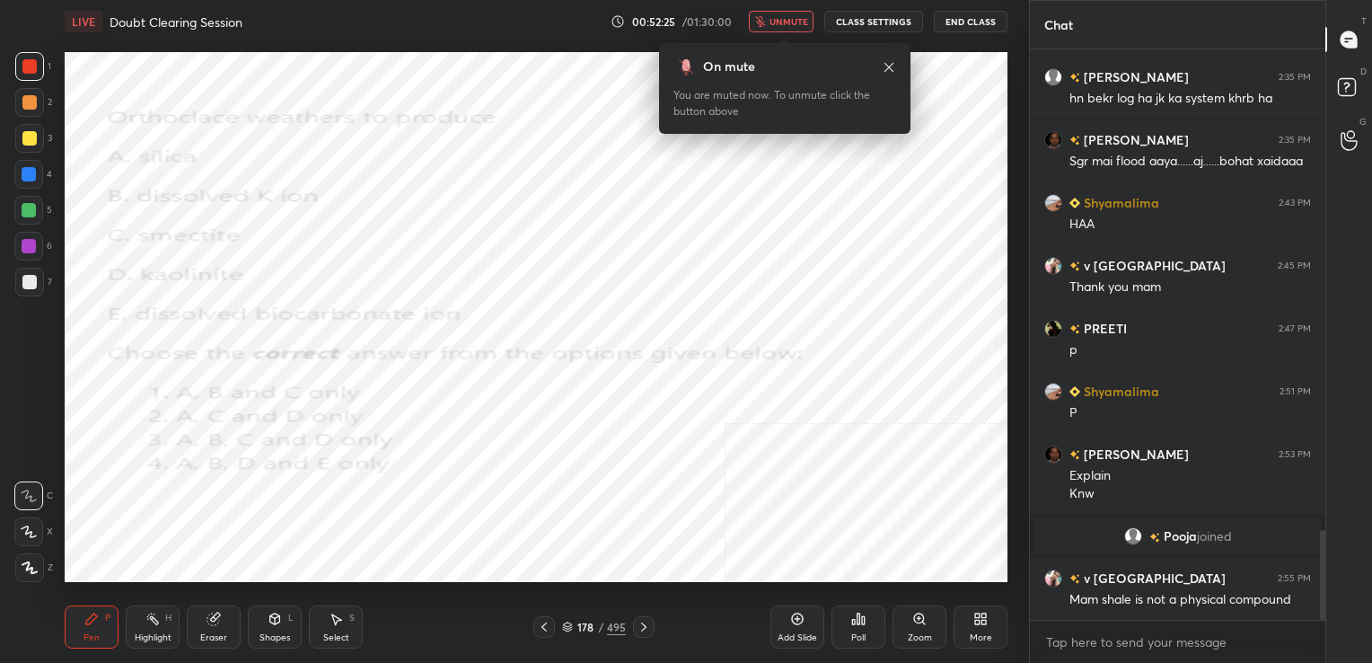
click at [563, 627] on icon at bounding box center [567, 628] width 9 height 3
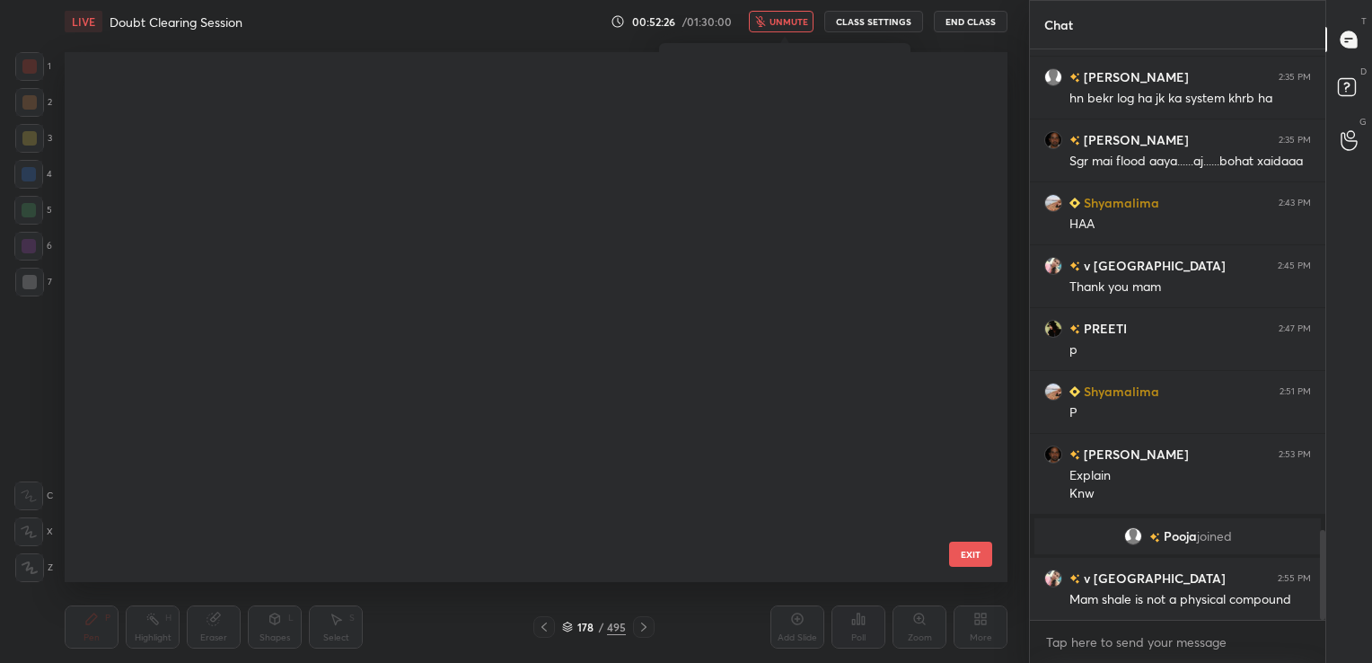
scroll to position [525, 934]
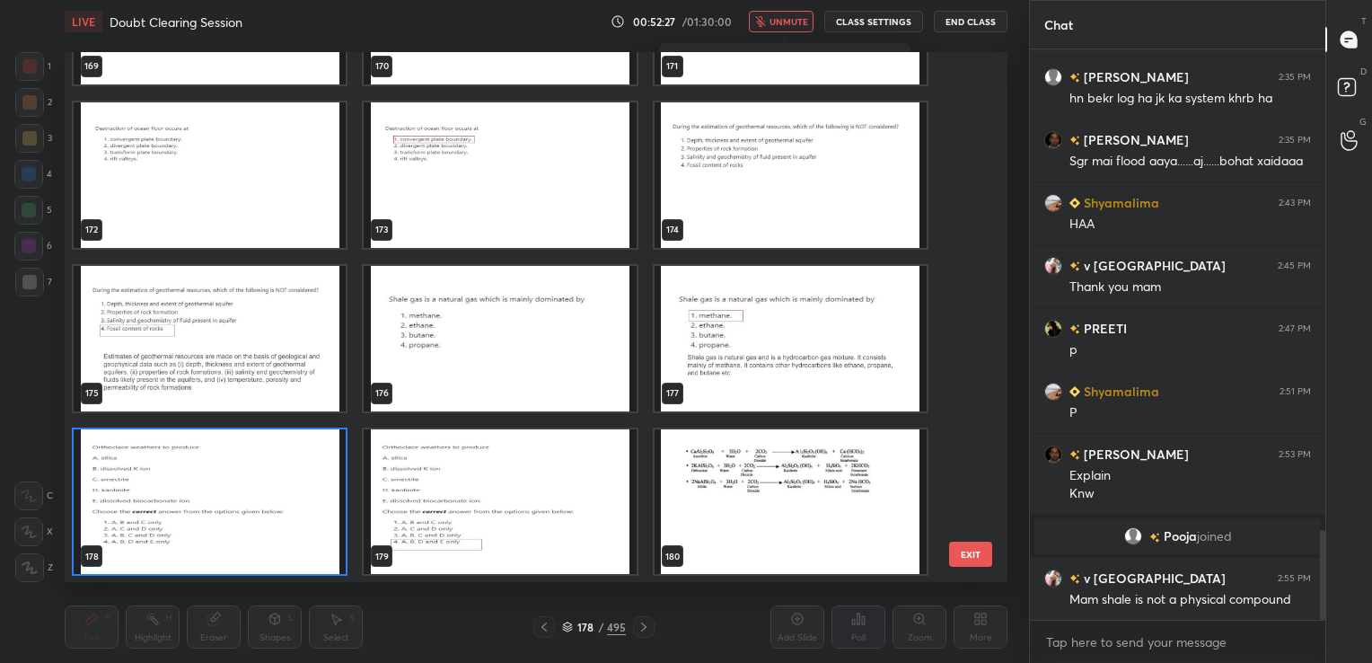
click at [288, 482] on img "grid" at bounding box center [210, 500] width 272 height 145
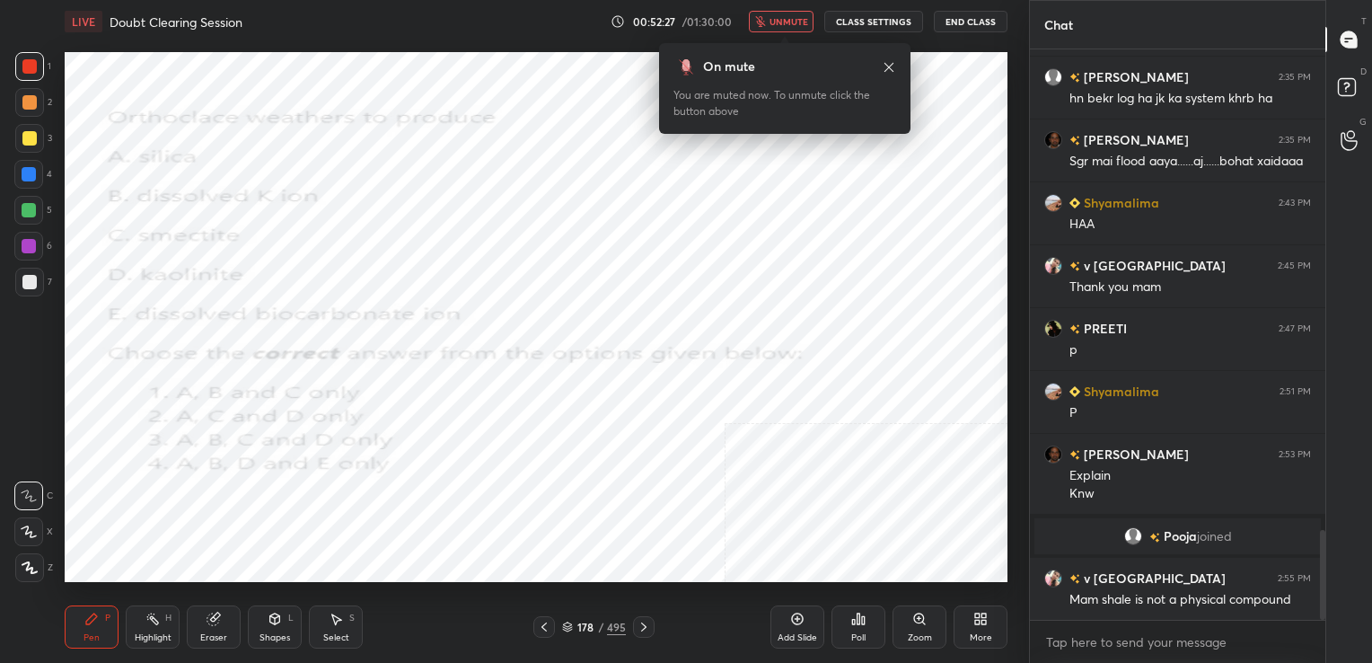
click at [288, 482] on img "grid" at bounding box center [210, 500] width 272 height 145
click at [862, 622] on icon at bounding box center [863, 620] width 3 height 8
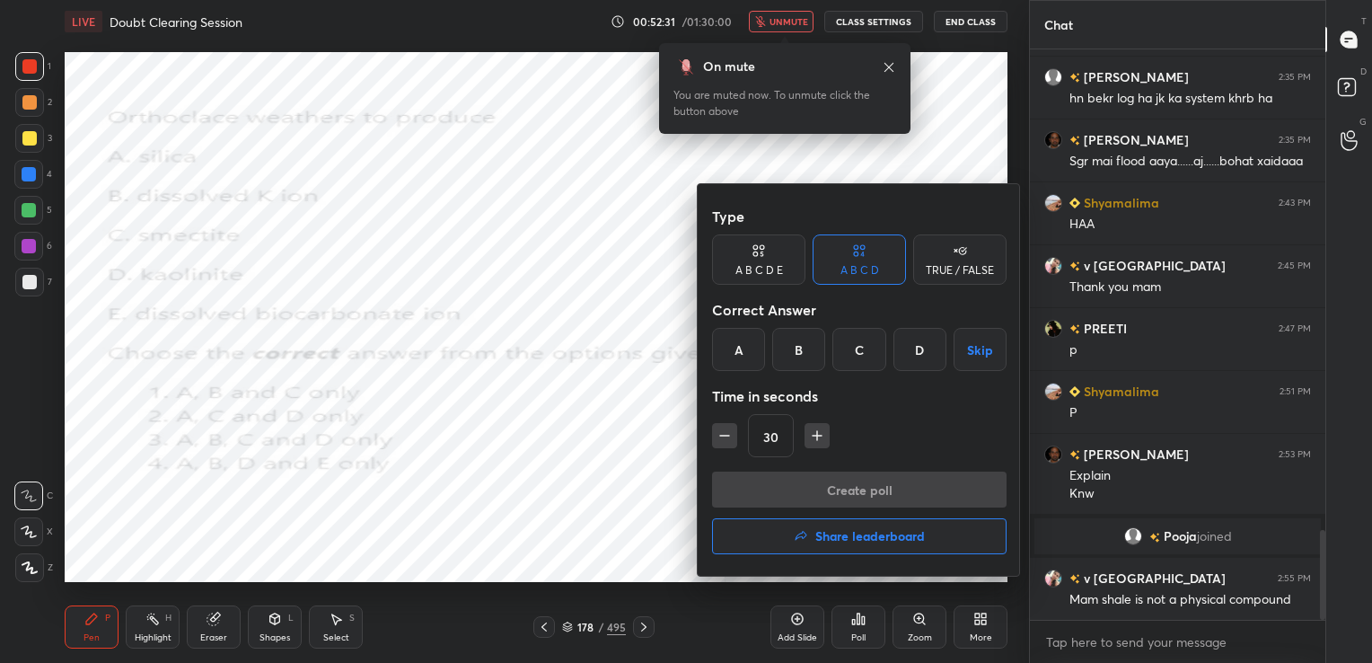
drag, startPoint x: 916, startPoint y: 365, endPoint x: 885, endPoint y: 554, distance: 191.9
click at [885, 554] on div "Type A B C D E A B C D TRUE / FALSE Correct Answer A B C D Skip Time in seconds…" at bounding box center [859, 379] width 323 height 391
click at [918, 354] on div "D" at bounding box center [919, 349] width 53 height 43
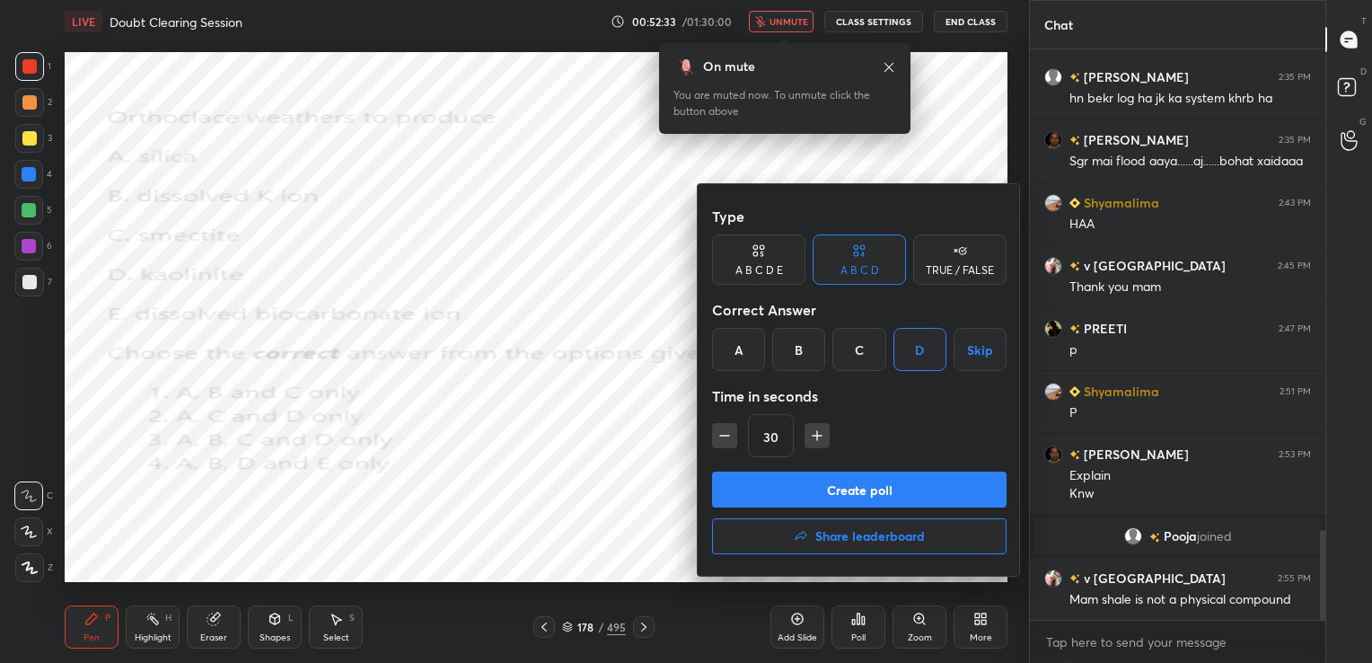
click at [894, 469] on div "Type A B C D E A B C D TRUE / FALSE Correct Answer A B C D Skip Time in seconds…" at bounding box center [859, 334] width 294 height 273
click at [891, 483] on button "Create poll" at bounding box center [859, 489] width 294 height 36
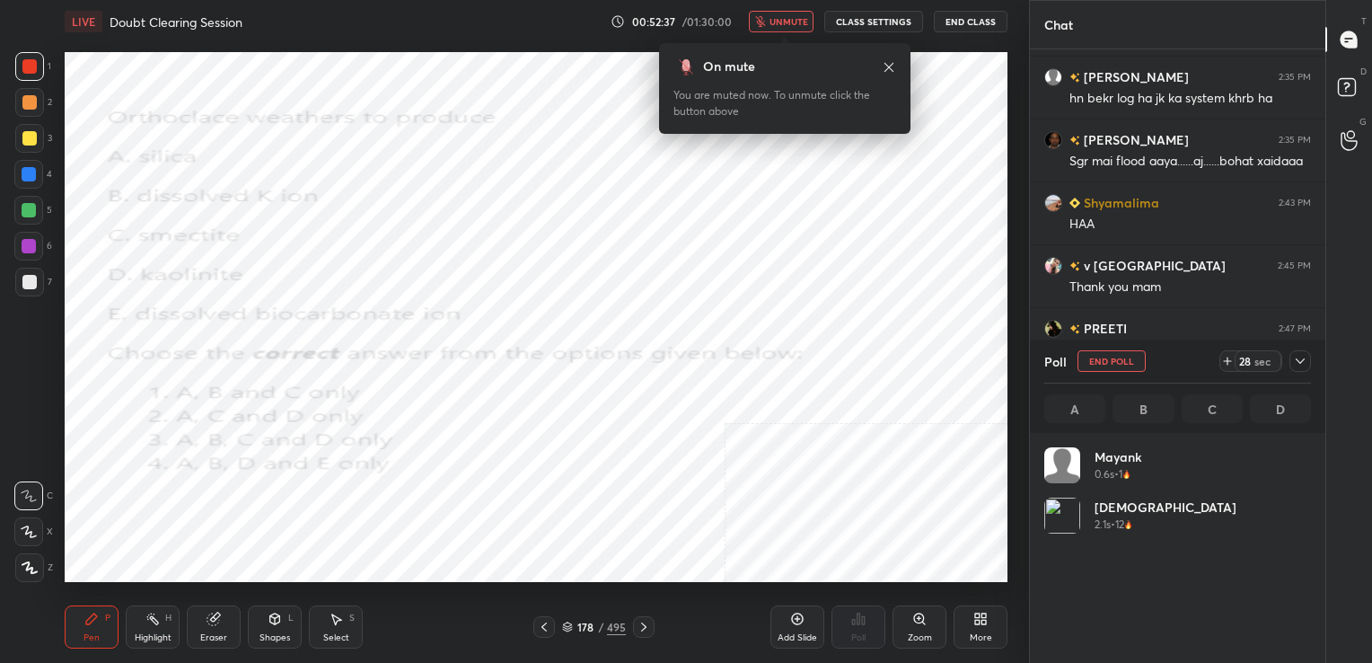
scroll to position [210, 261]
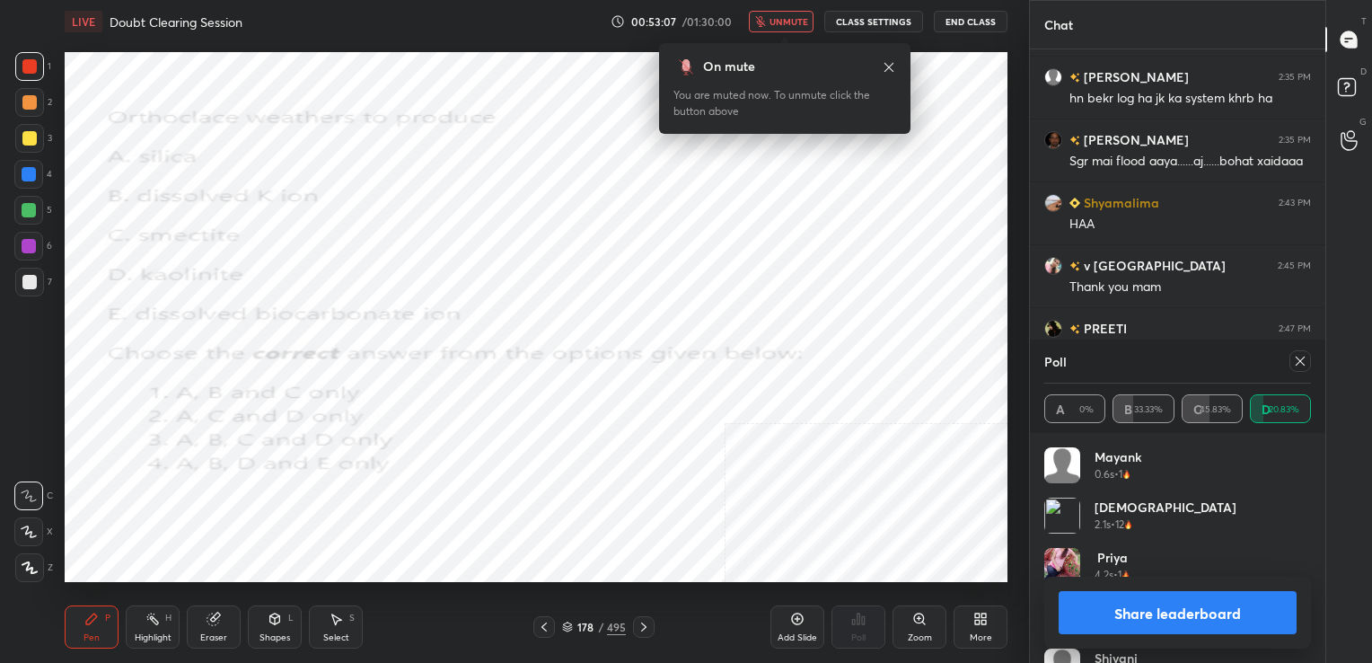
click at [1295, 357] on icon at bounding box center [1300, 361] width 14 height 14
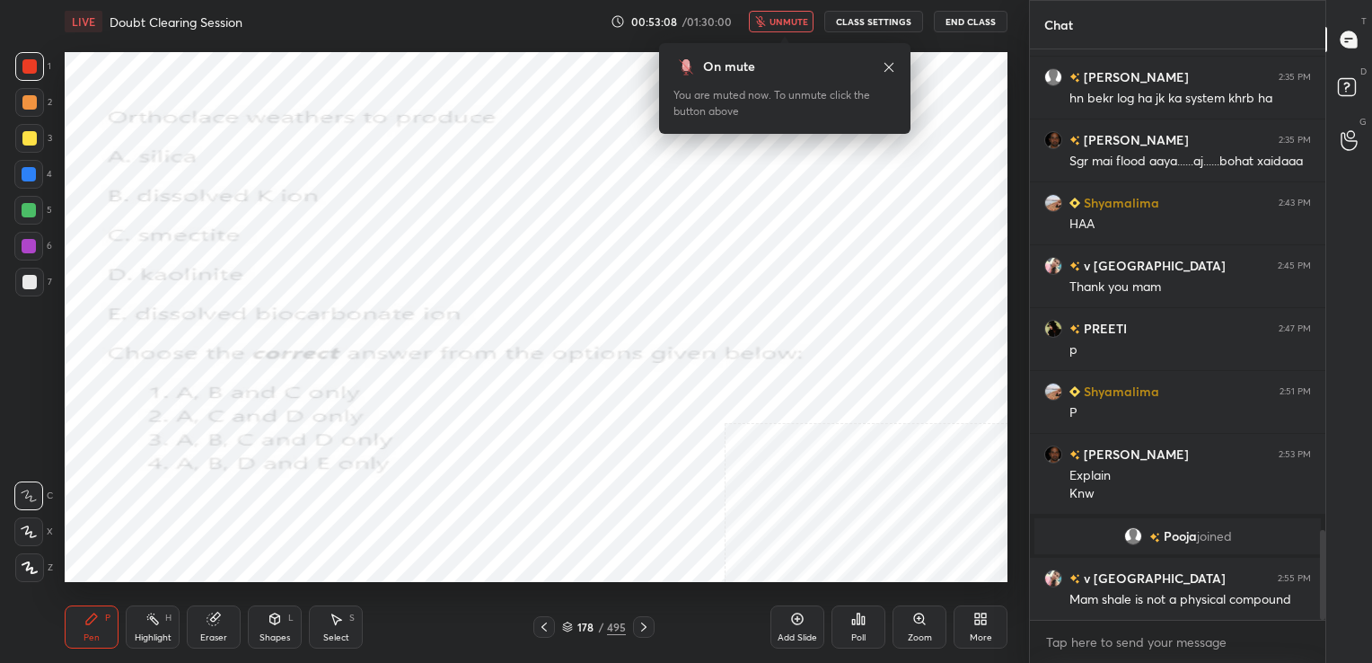
scroll to position [6, 5]
click at [801, 9] on div "LIVE Doubt Clearing Session 00:53:09 / 01:30:00 unmute CLASS SETTINGS End Class" at bounding box center [536, 21] width 943 height 43
click at [787, 23] on span "unmute" at bounding box center [788, 21] width 39 height 13
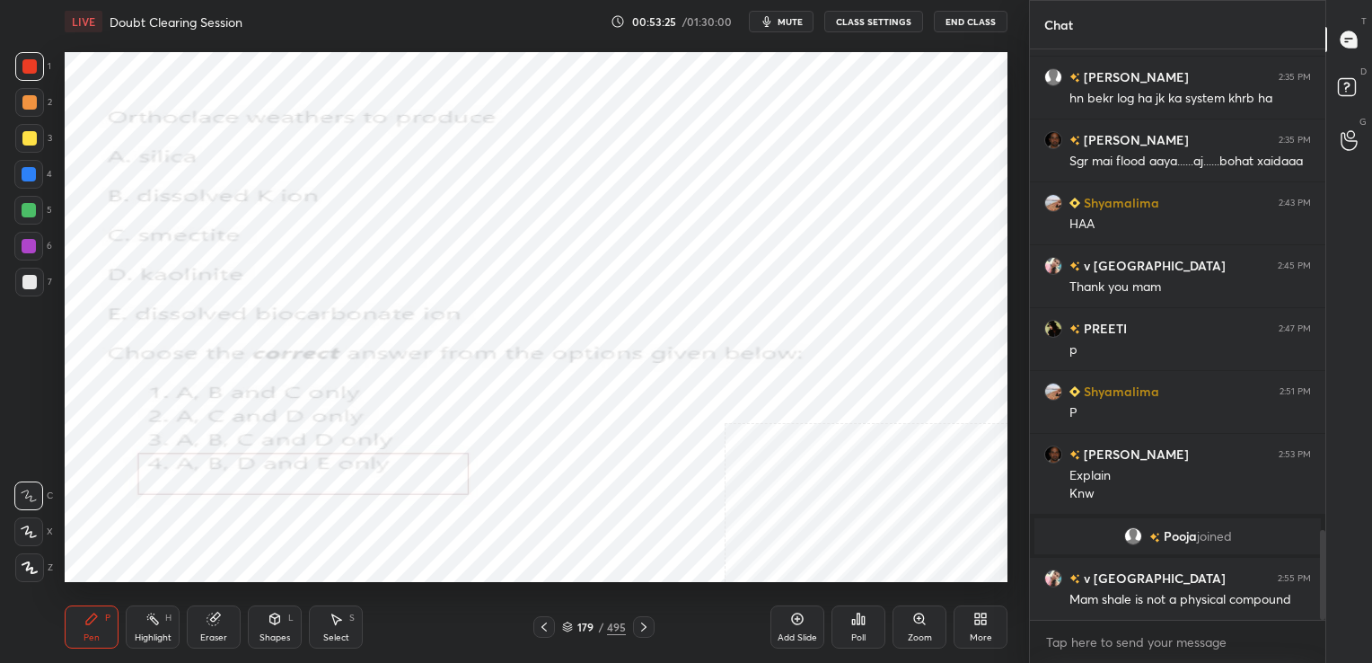
click at [571, 623] on icon at bounding box center [567, 626] width 11 height 11
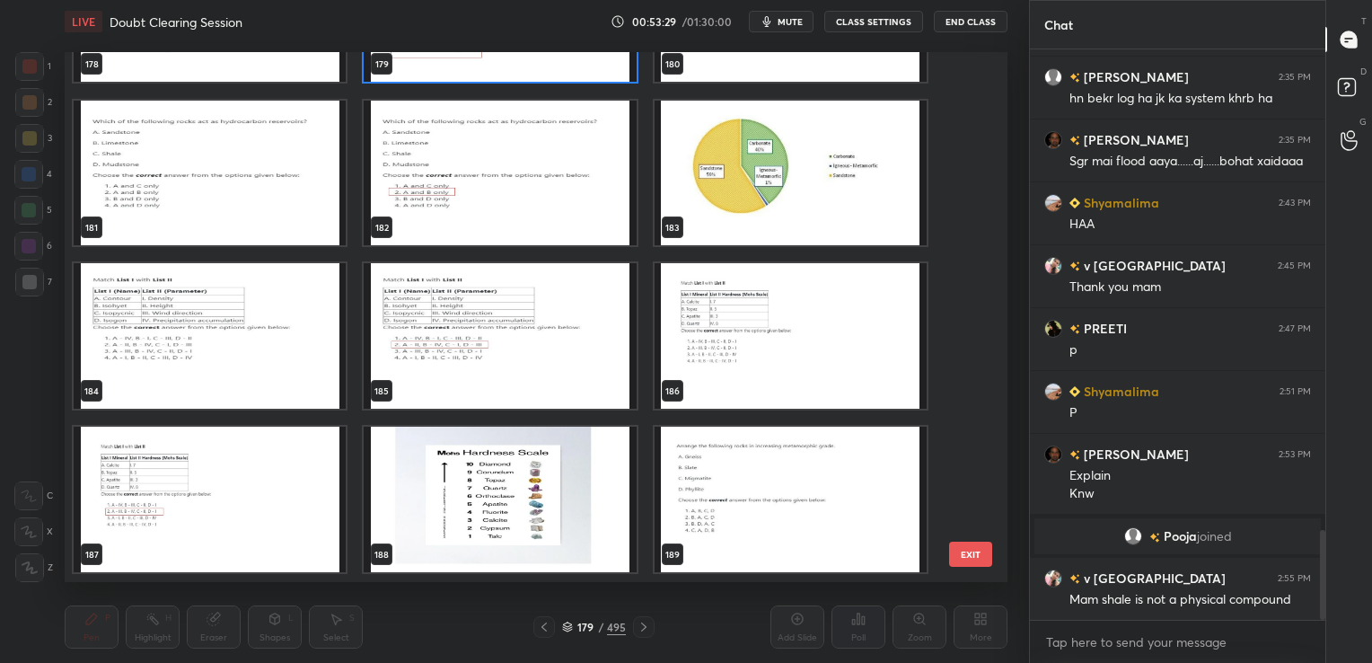
scroll to position [9758, 0]
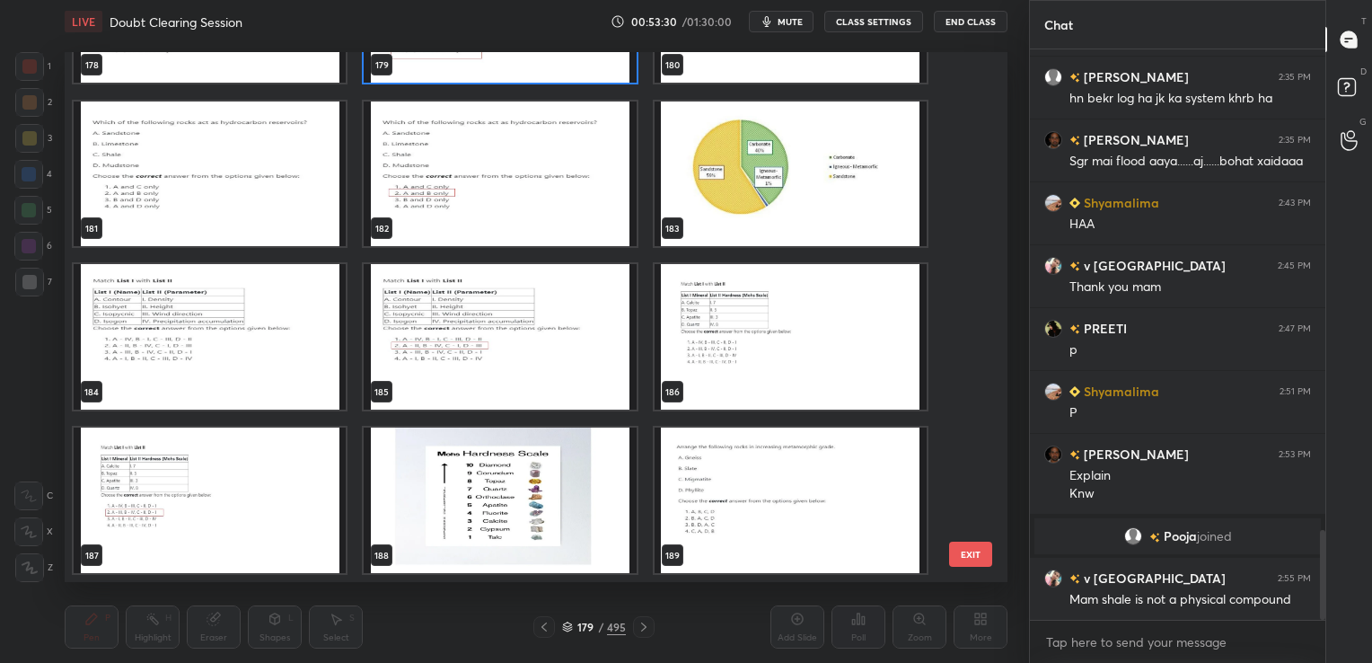
click at [298, 358] on img "grid" at bounding box center [210, 336] width 272 height 145
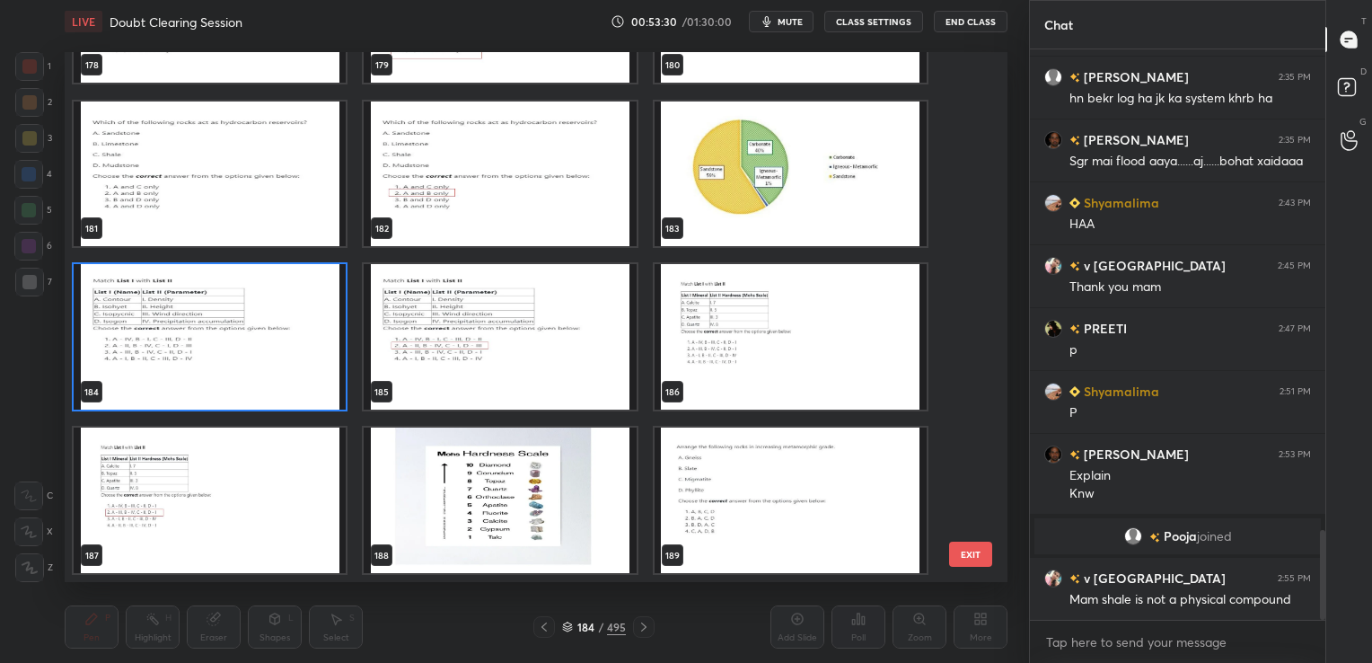
click at [298, 358] on img "grid" at bounding box center [210, 336] width 272 height 145
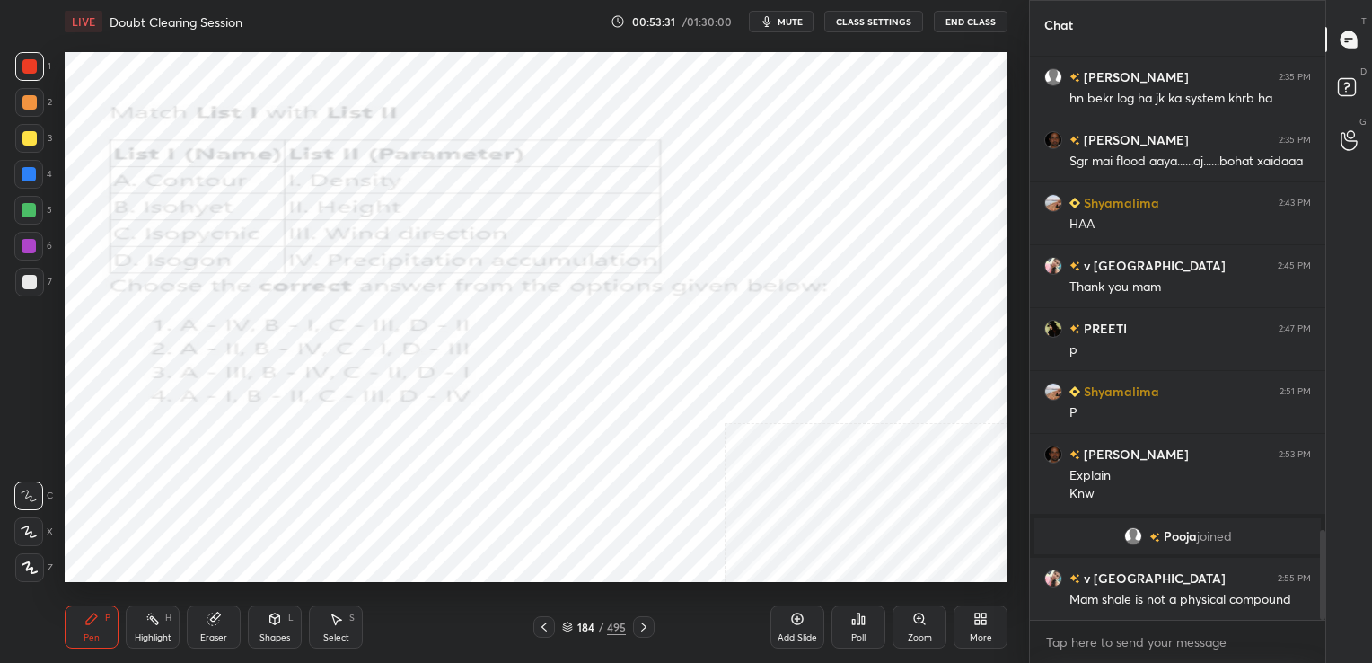
click at [298, 358] on img "grid" at bounding box center [210, 336] width 272 height 145
click at [774, 24] on icon "button" at bounding box center [767, 21] width 14 height 14
click at [566, 621] on icon at bounding box center [567, 626] width 11 height 11
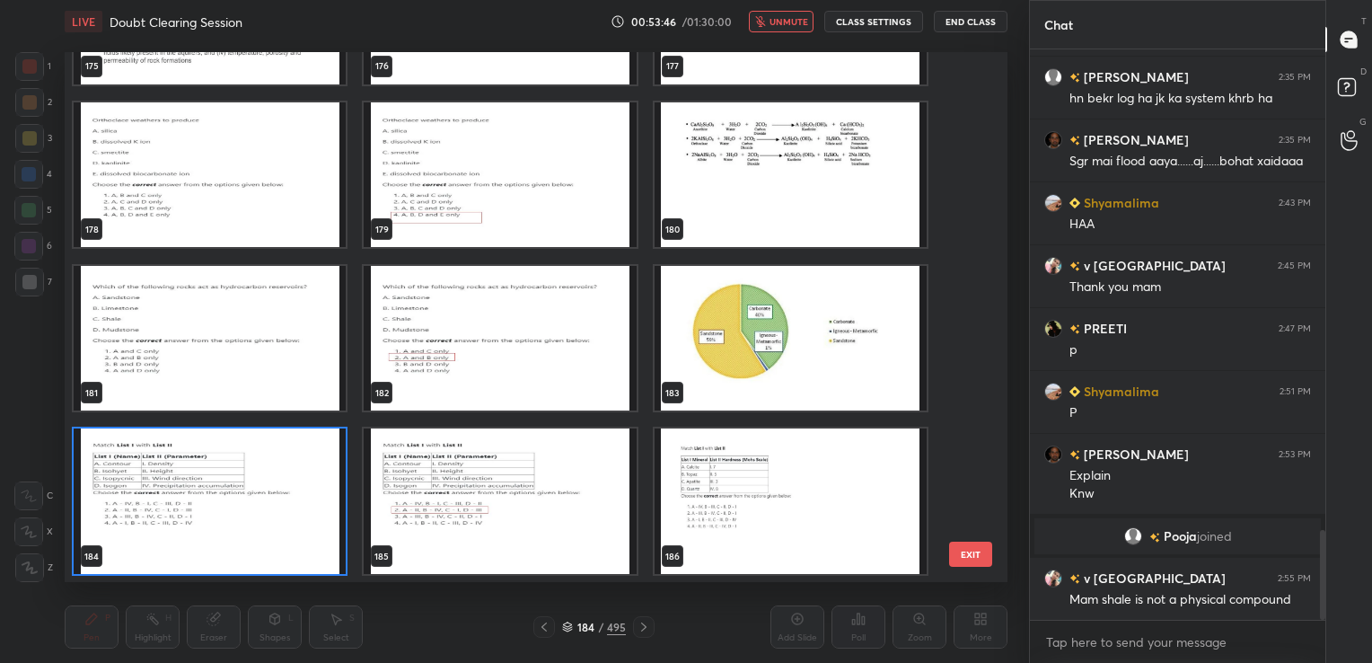
scroll to position [525, 934]
click at [320, 474] on img "grid" at bounding box center [210, 500] width 272 height 145
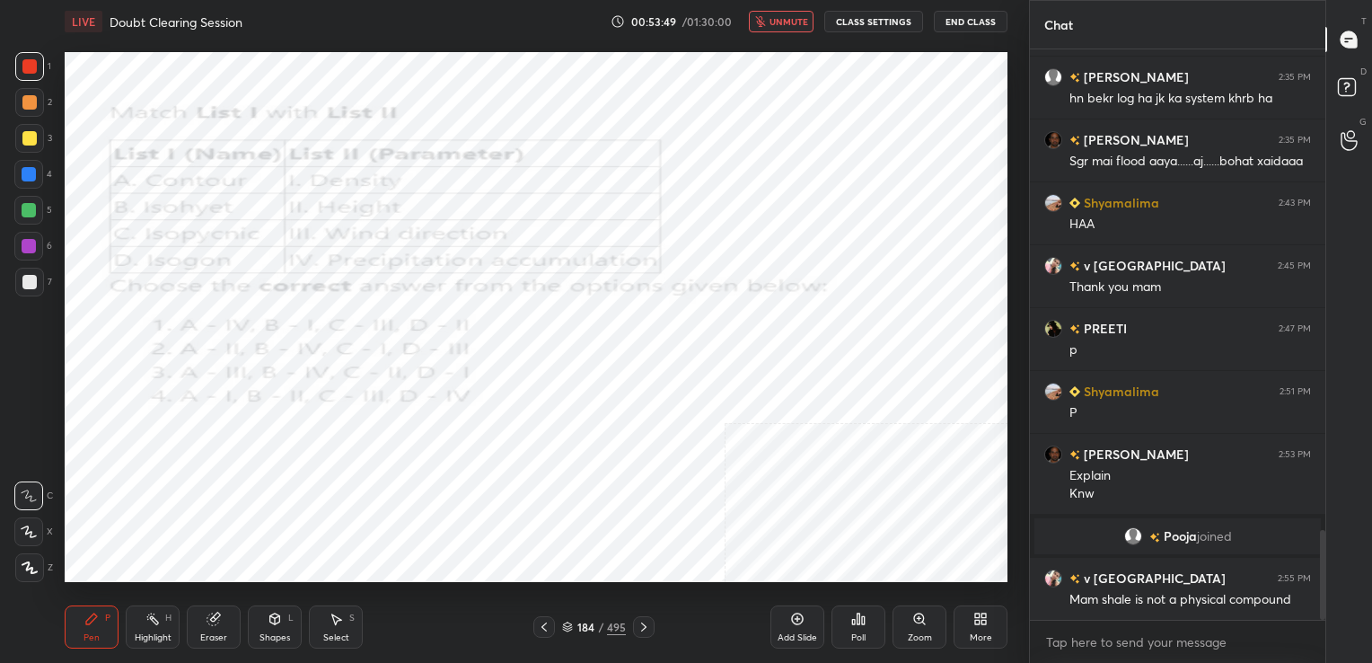
click at [850, 625] on div "Poll" at bounding box center [858, 626] width 54 height 43
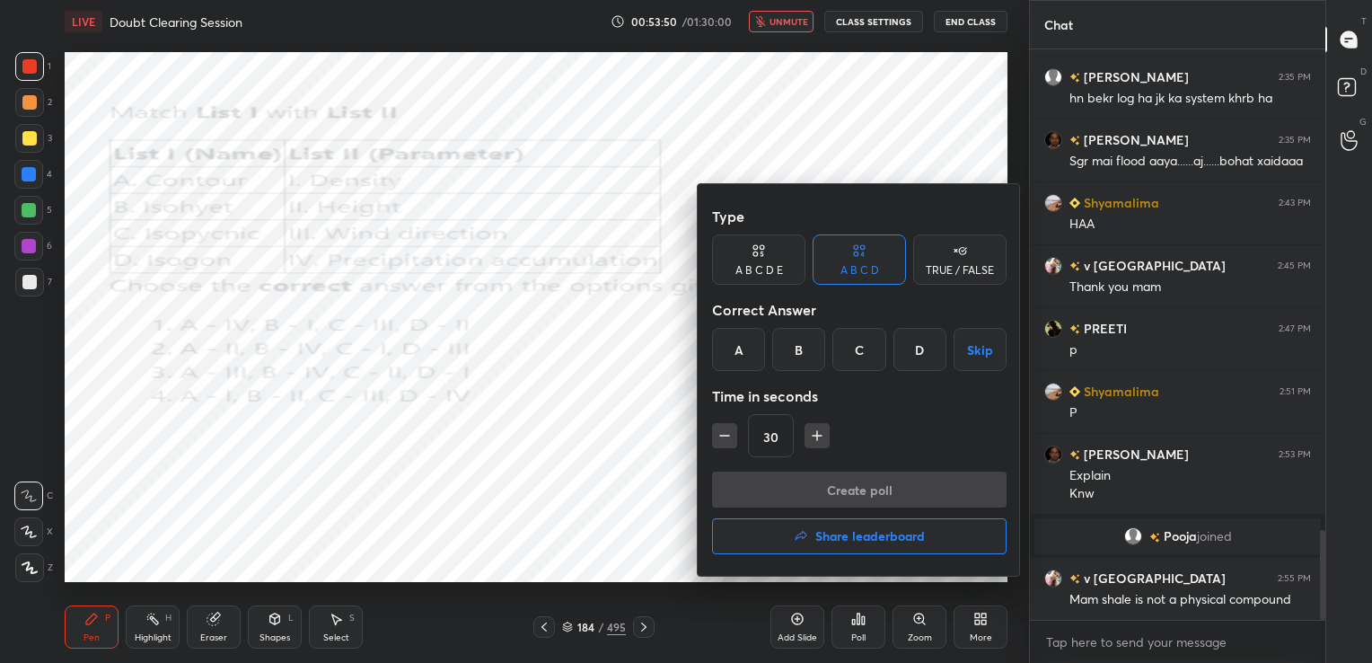
click at [812, 349] on div "B" at bounding box center [798, 349] width 53 height 43
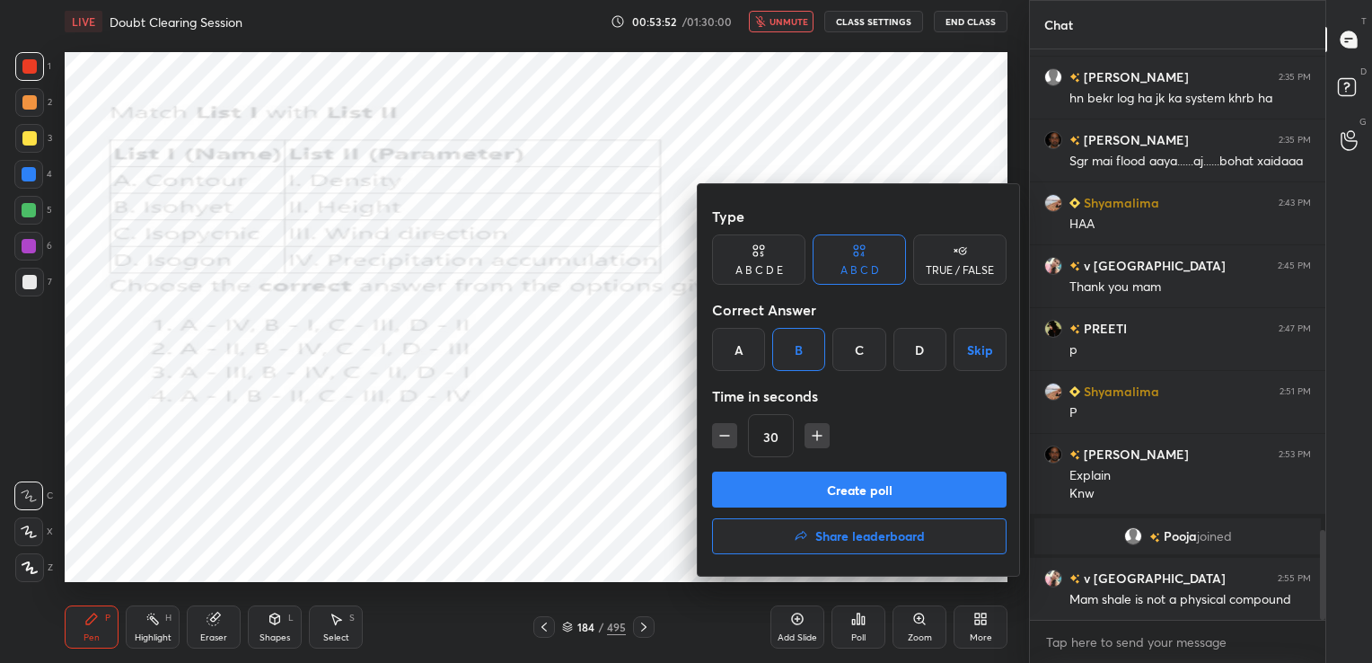
click at [866, 489] on button "Create poll" at bounding box center [859, 489] width 294 height 36
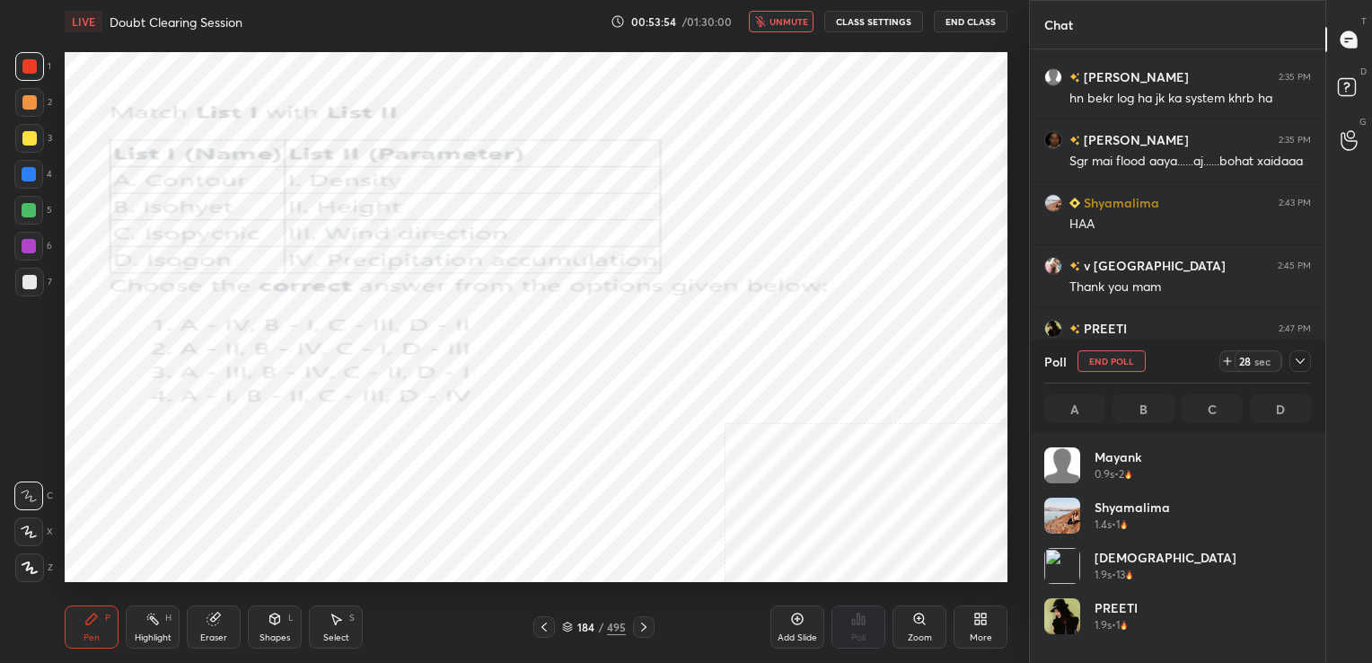
scroll to position [210, 261]
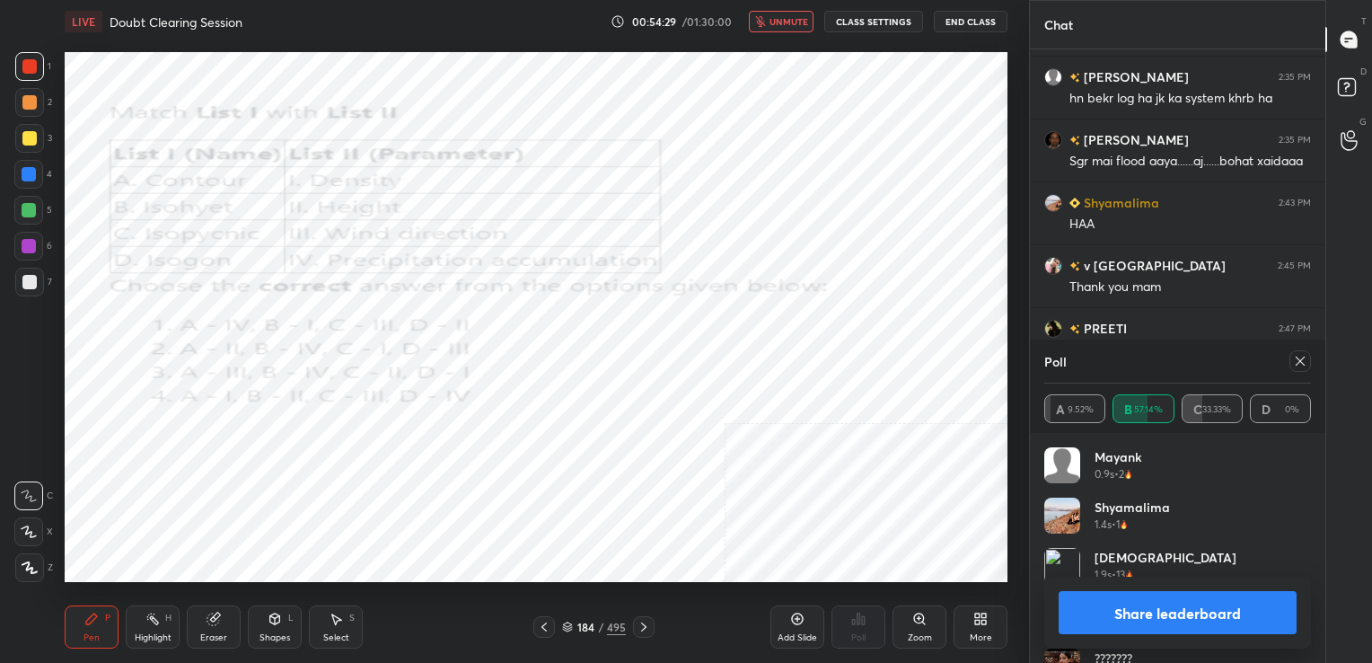
click at [1297, 354] on icon at bounding box center [1300, 361] width 14 height 14
type textarea "x"
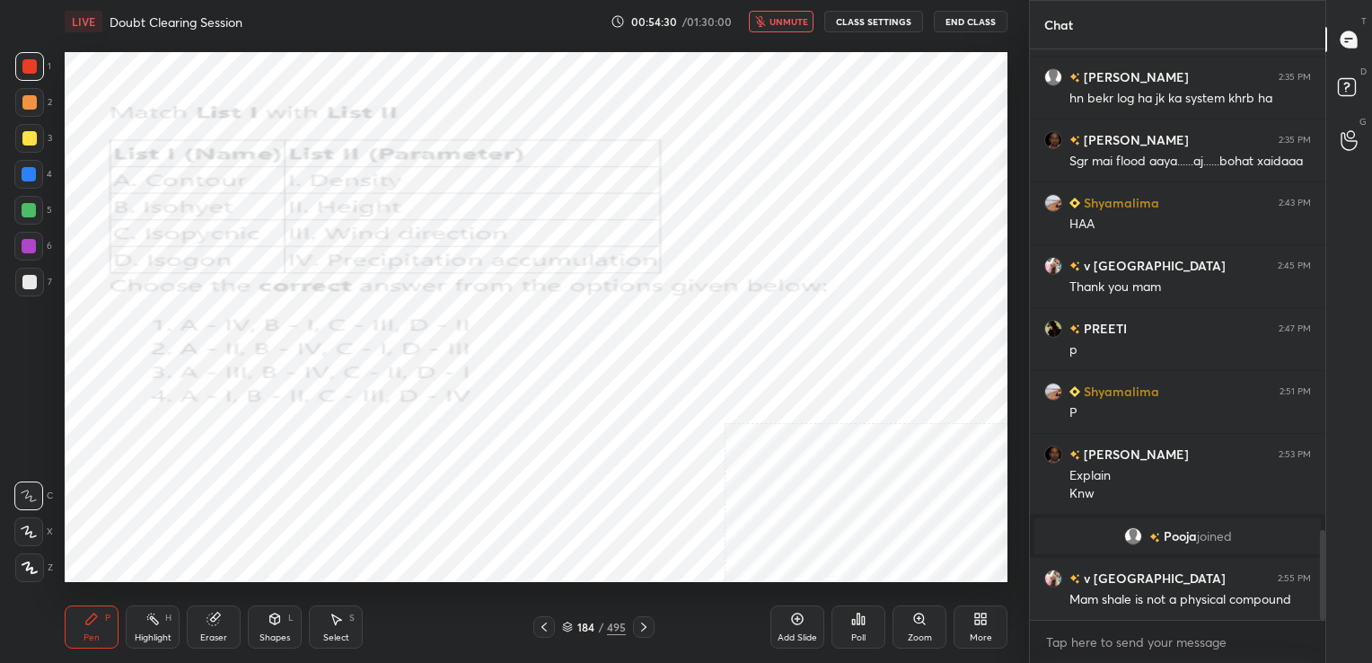
scroll to position [6, 5]
click at [786, 16] on span "unmute" at bounding box center [788, 21] width 39 height 13
click at [574, 630] on div "185 / 495" at bounding box center [594, 627] width 64 height 16
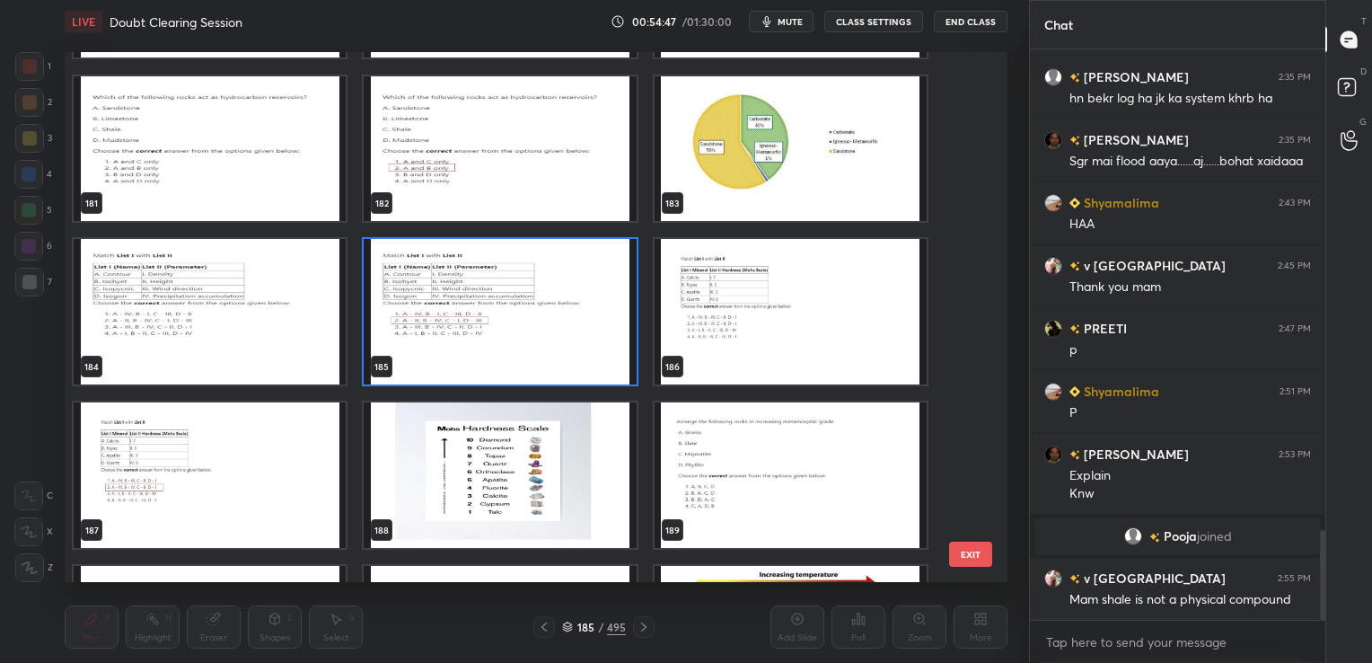
scroll to position [9784, 0]
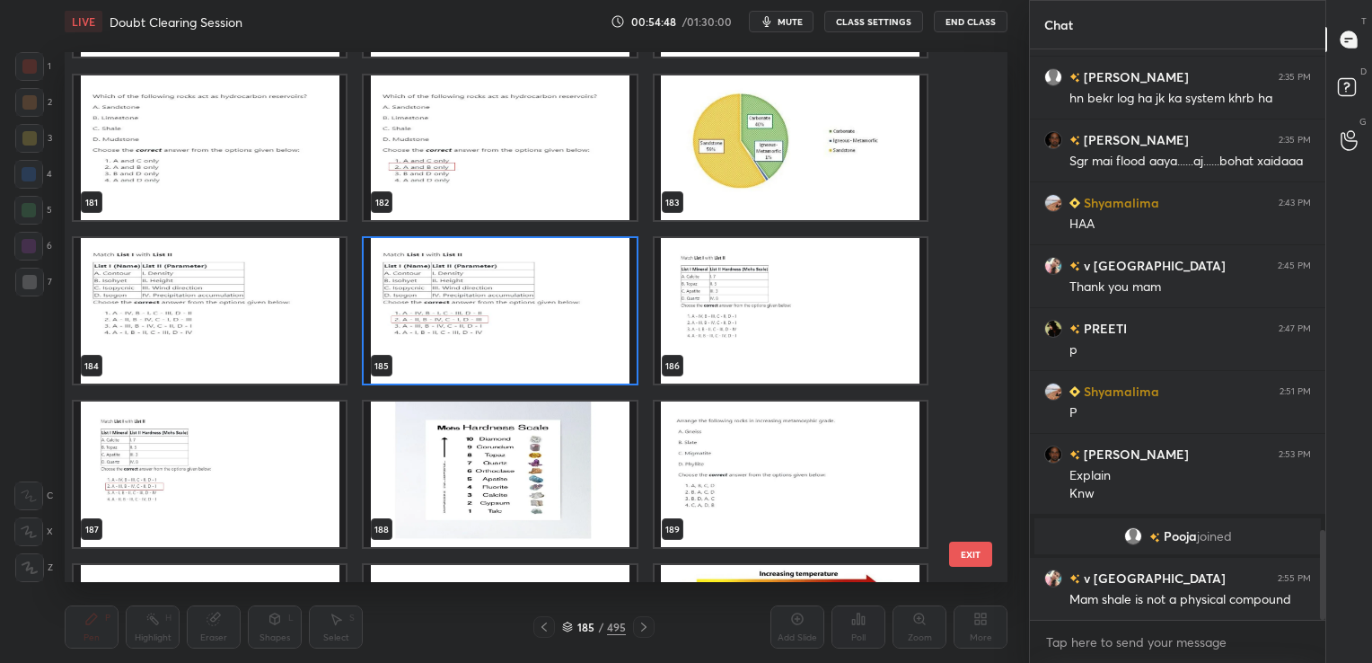
click at [751, 311] on img "grid" at bounding box center [791, 310] width 272 height 145
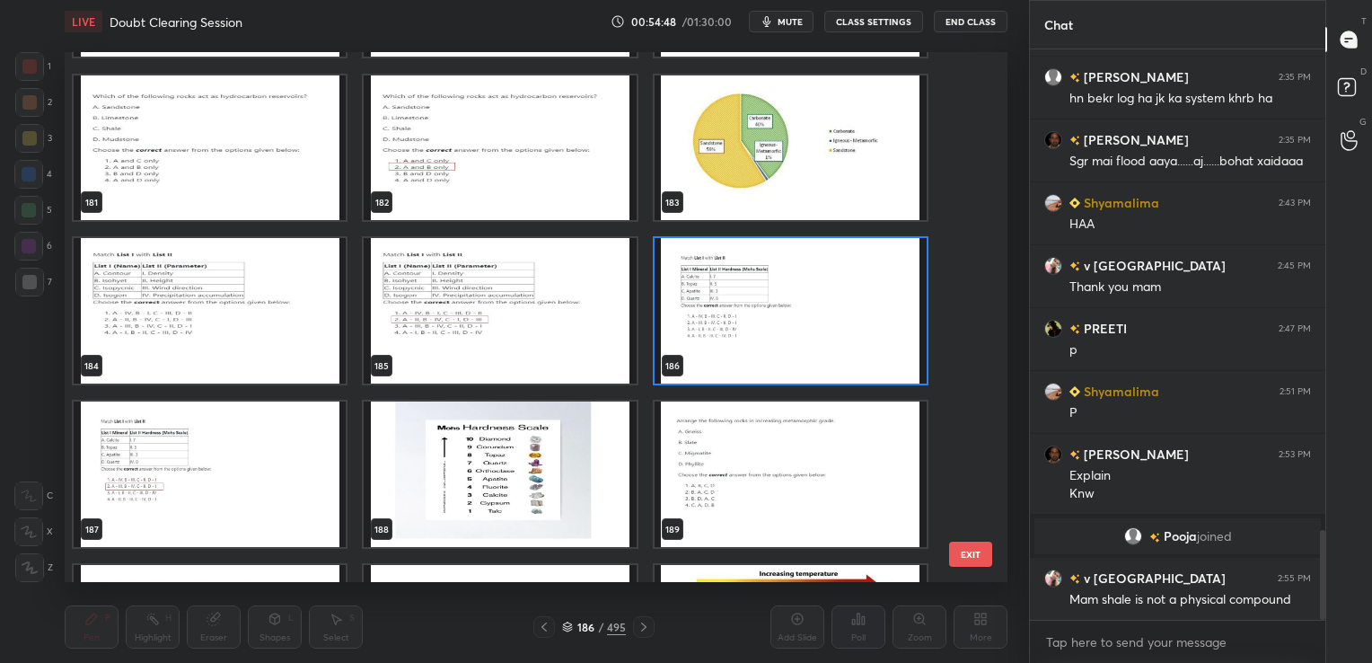
click at [751, 311] on img "grid" at bounding box center [791, 310] width 272 height 145
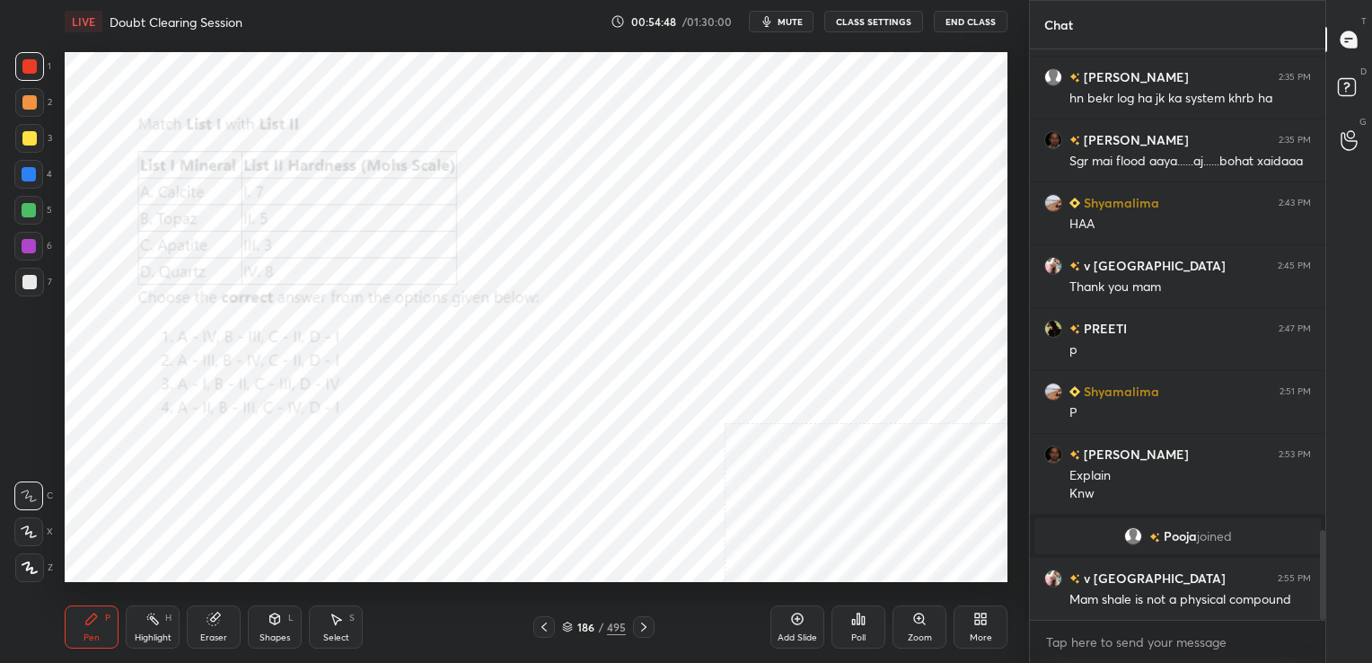
click at [751, 311] on img "grid" at bounding box center [791, 310] width 272 height 145
click at [793, 19] on span "mute" at bounding box center [790, 21] width 25 height 13
click at [895, 13] on button "CLASS SETTINGS" at bounding box center [873, 22] width 99 height 22
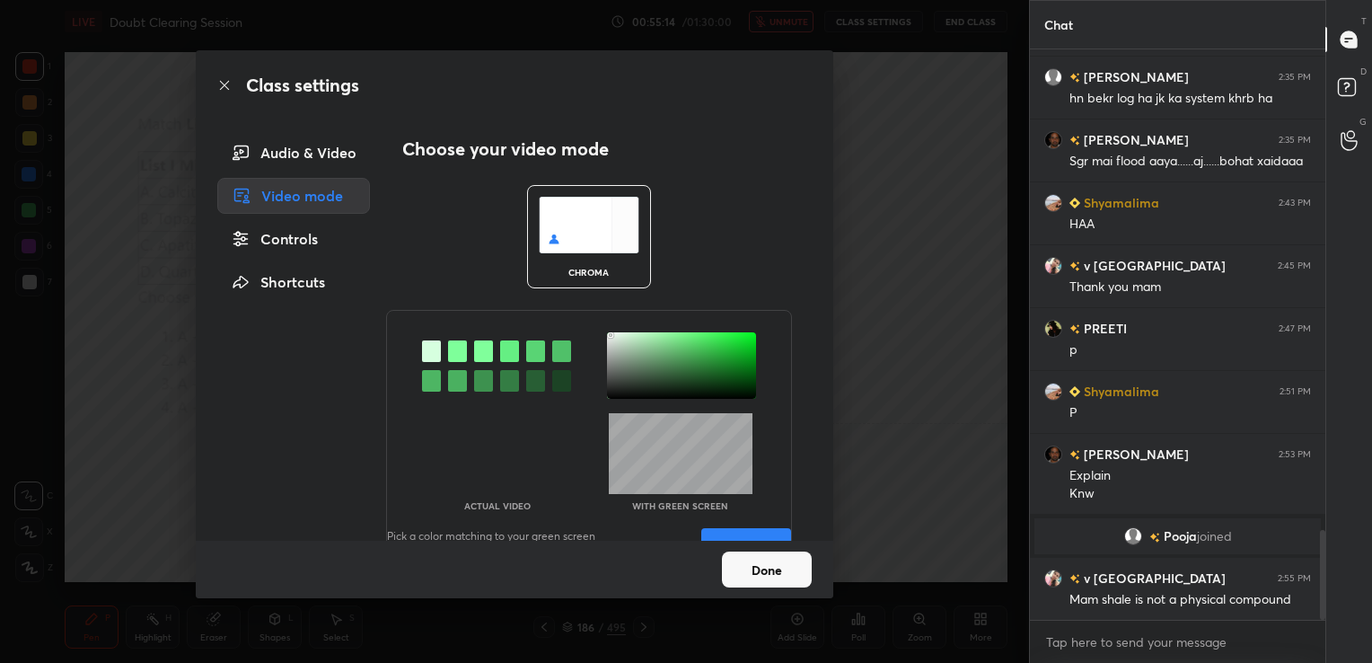
click at [602, 225] on img at bounding box center [589, 225] width 101 height 57
click at [454, 346] on div at bounding box center [457, 351] width 19 height 22
click at [608, 333] on div at bounding box center [681, 365] width 149 height 66
click at [331, 156] on div "Audio & Video" at bounding box center [293, 153] width 153 height 36
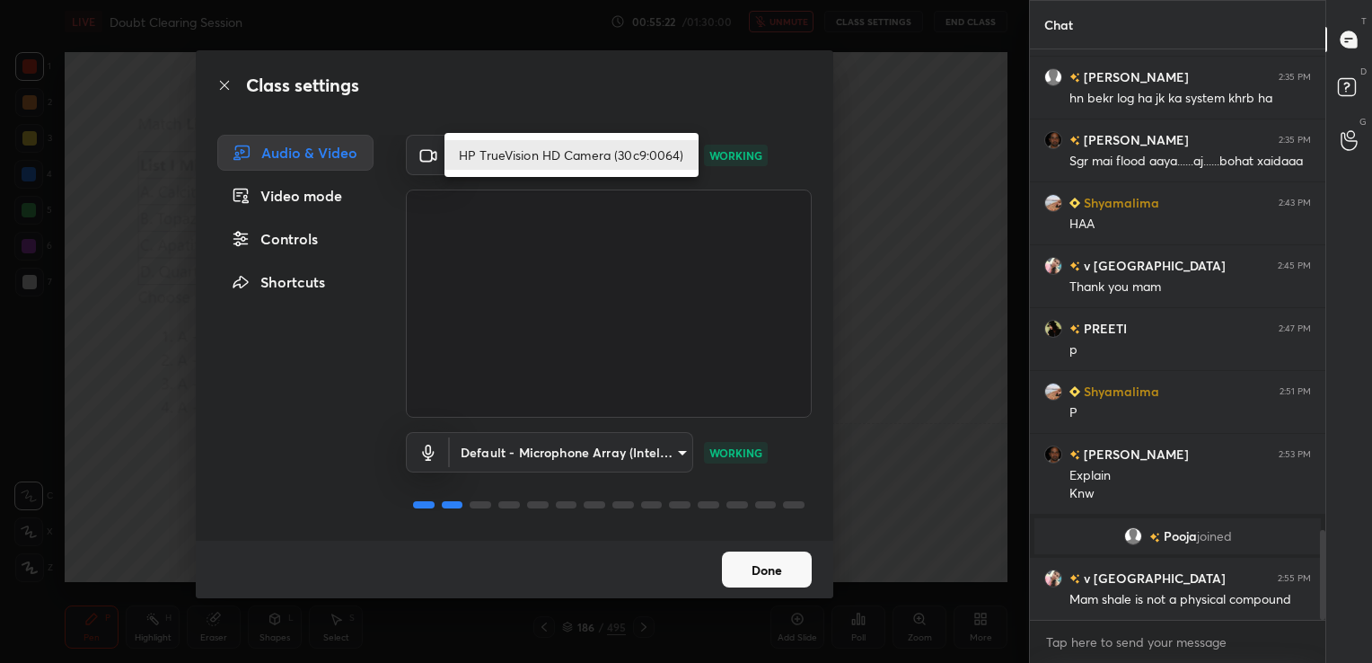
click at [660, 167] on body "1 2 3 4 5 6 7 C X Z C X Z E E Erase all H H LIVE Doubt Clearing Session 00:55:2…" at bounding box center [686, 331] width 1372 height 663
click at [655, 154] on li "HP TrueVision HD Camera (30c9:0064)" at bounding box center [571, 155] width 254 height 30
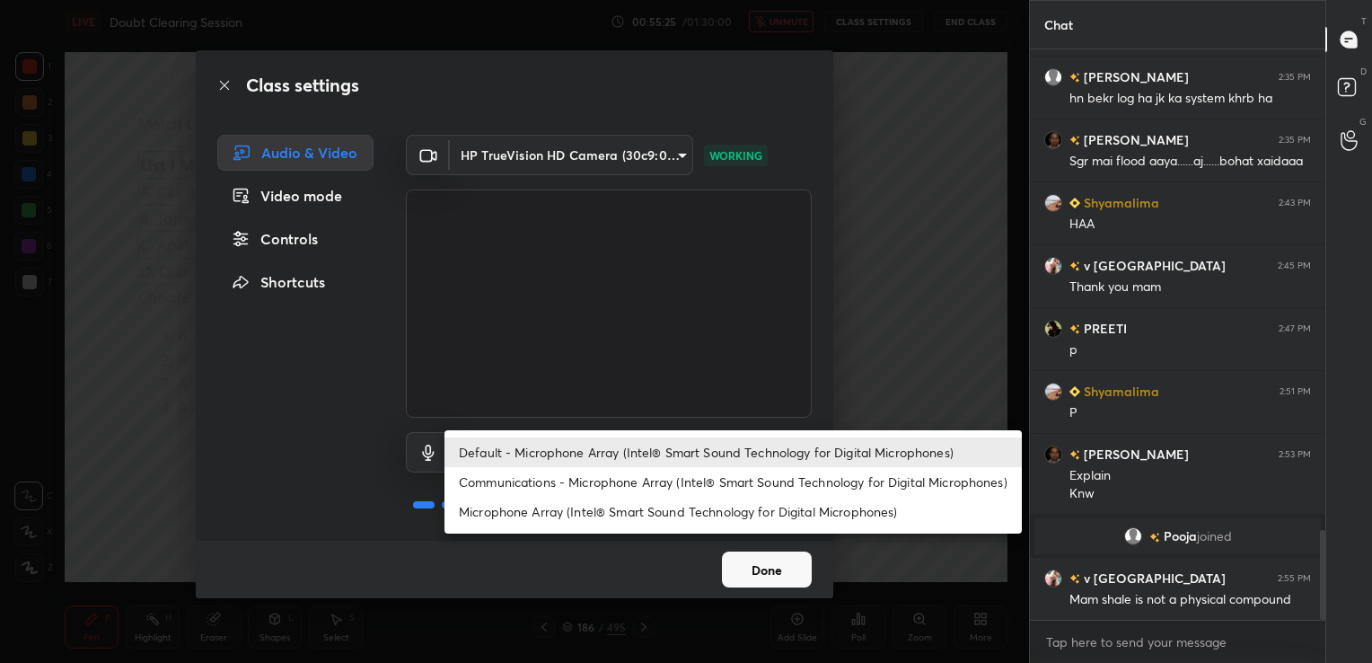
click at [672, 447] on body "1 2 3 4 5 6 7 C X Z C X Z E E Erase all H H LIVE Doubt Clearing Session 00:55:2…" at bounding box center [686, 331] width 1372 height 663
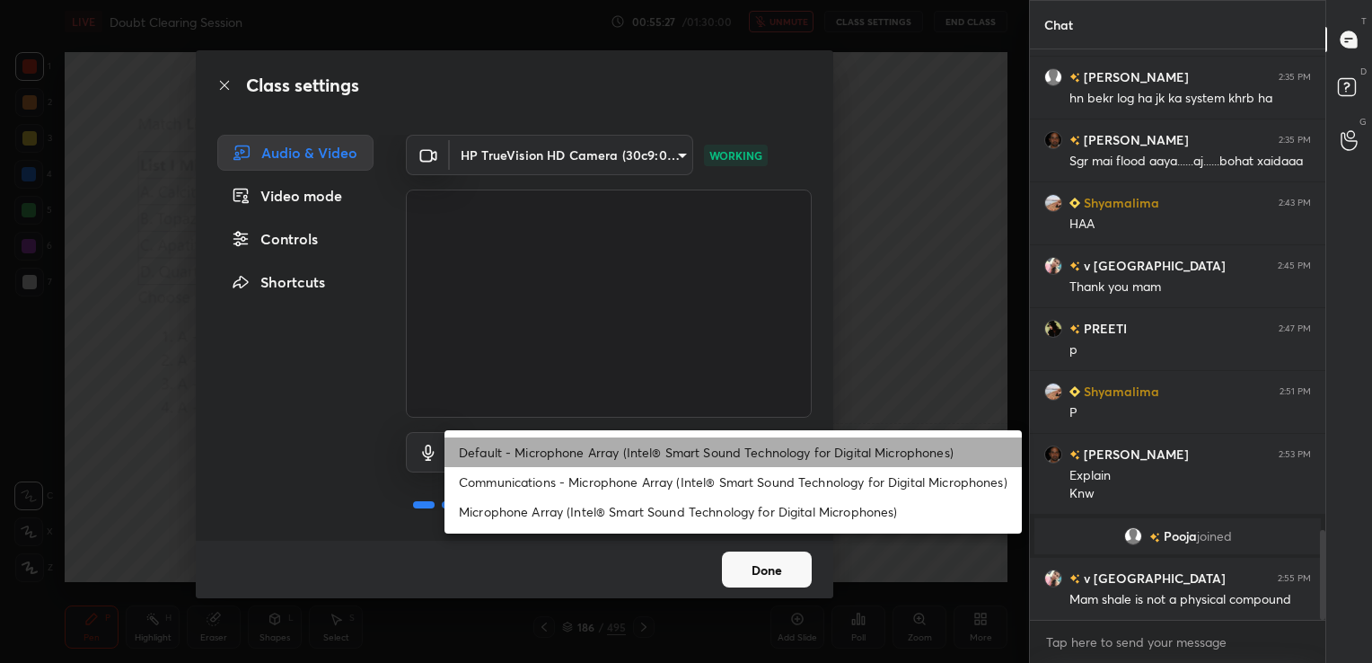
click at [654, 448] on li "Default - Microphone Array (Intel® Smart Sound Technology for Digital Microphon…" at bounding box center [732, 452] width 577 height 30
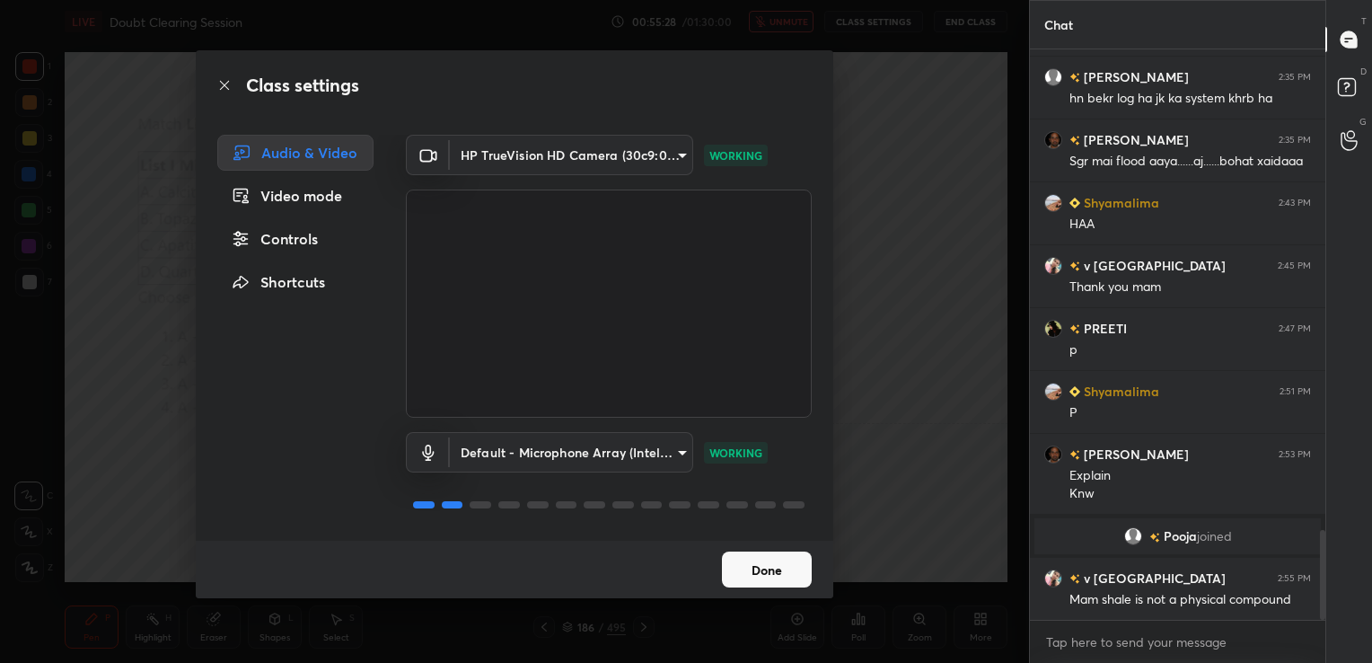
click at [760, 576] on button "Done" at bounding box center [767, 569] width 90 height 36
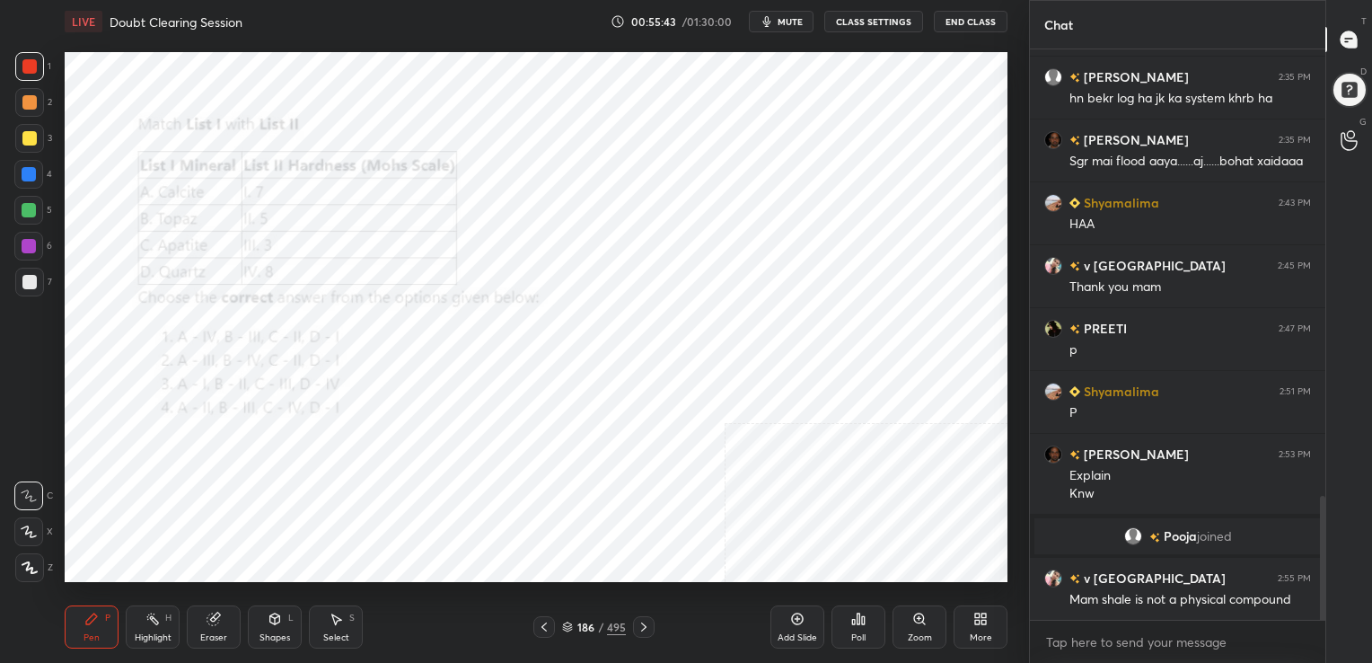
scroll to position [89234, 88825]
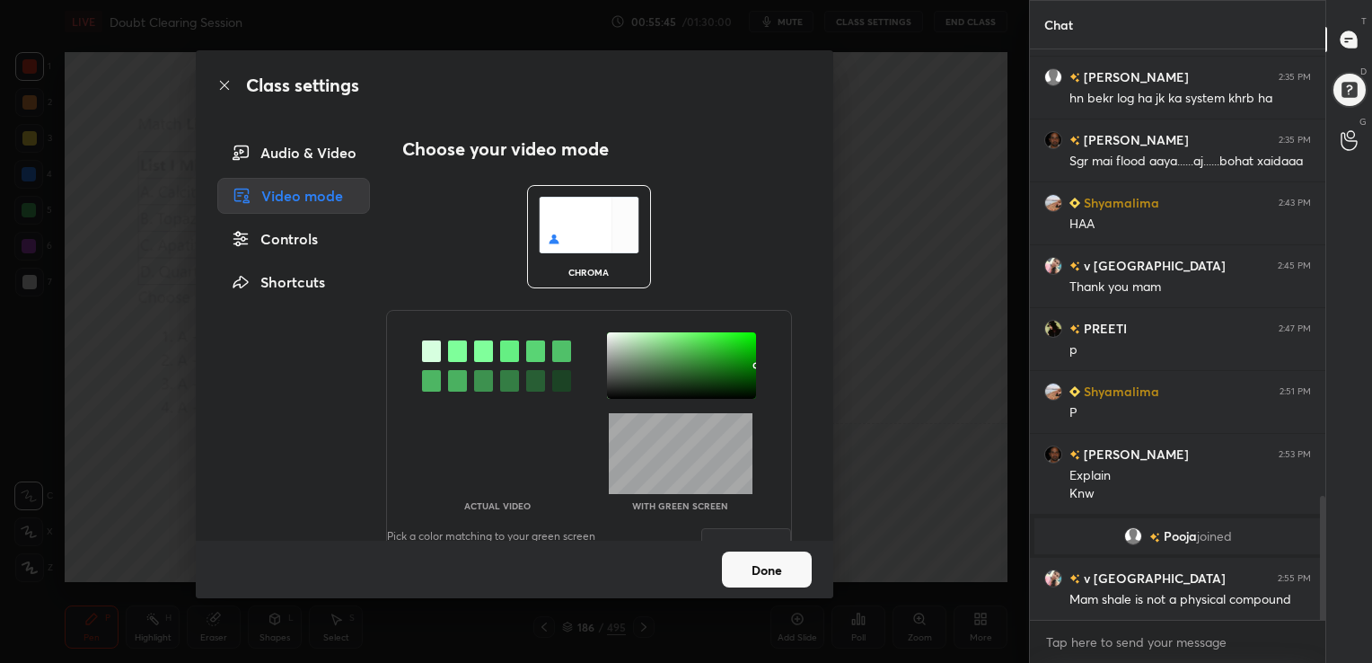
click at [553, 232] on img at bounding box center [589, 225] width 101 height 57
click at [454, 352] on div at bounding box center [457, 351] width 19 height 22
click at [607, 332] on div at bounding box center [681, 365] width 149 height 66
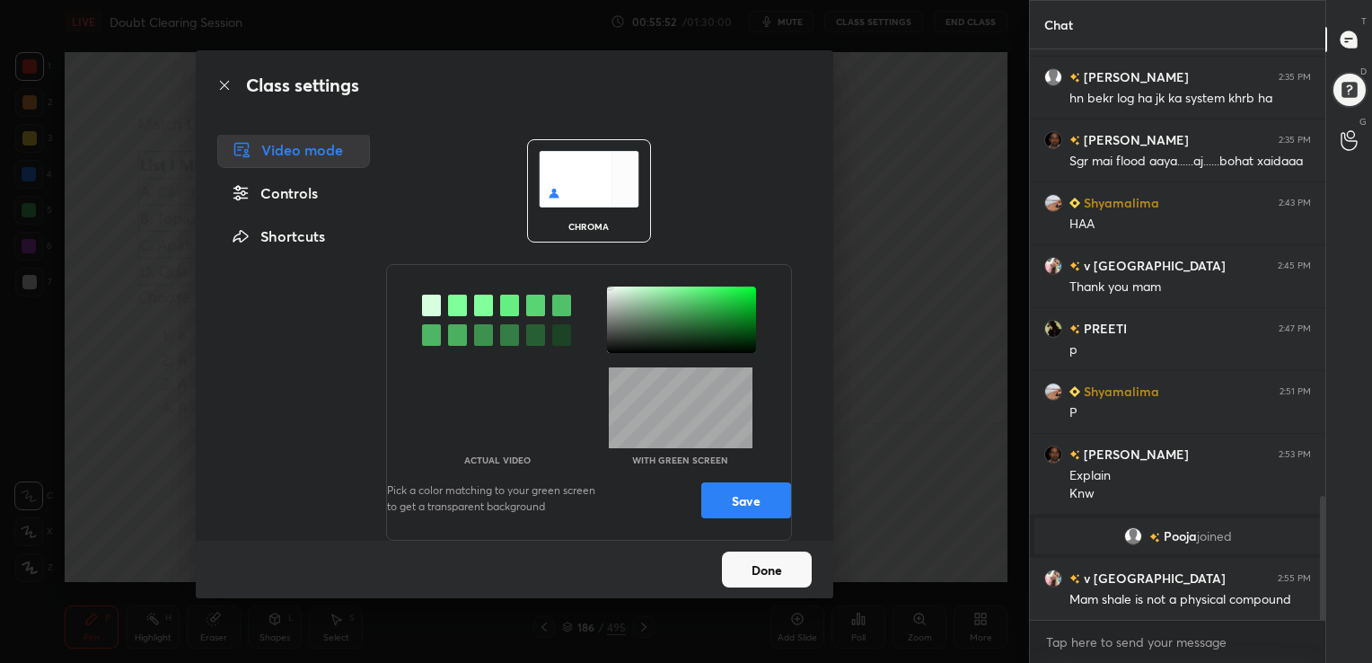
click at [730, 504] on button "Save" at bounding box center [746, 500] width 90 height 36
click at [755, 574] on button "Done" at bounding box center [767, 569] width 90 height 36
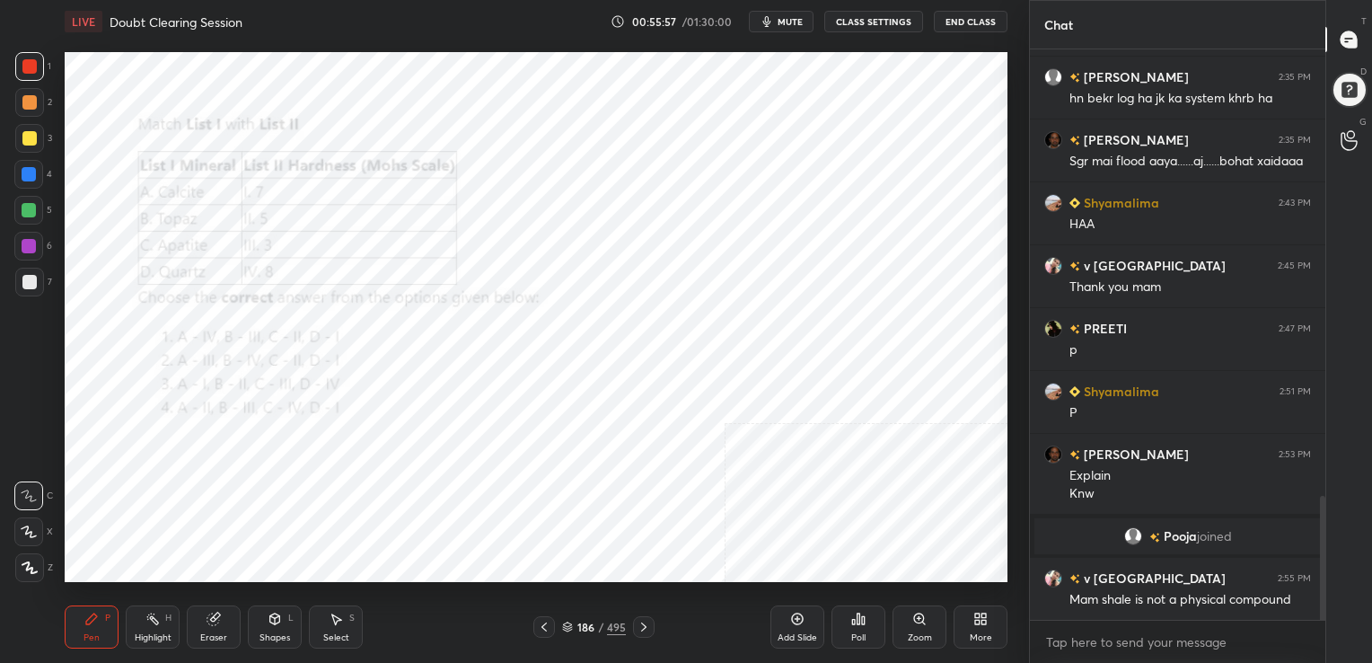
click at [574, 622] on div "186 / 495" at bounding box center [594, 627] width 64 height 16
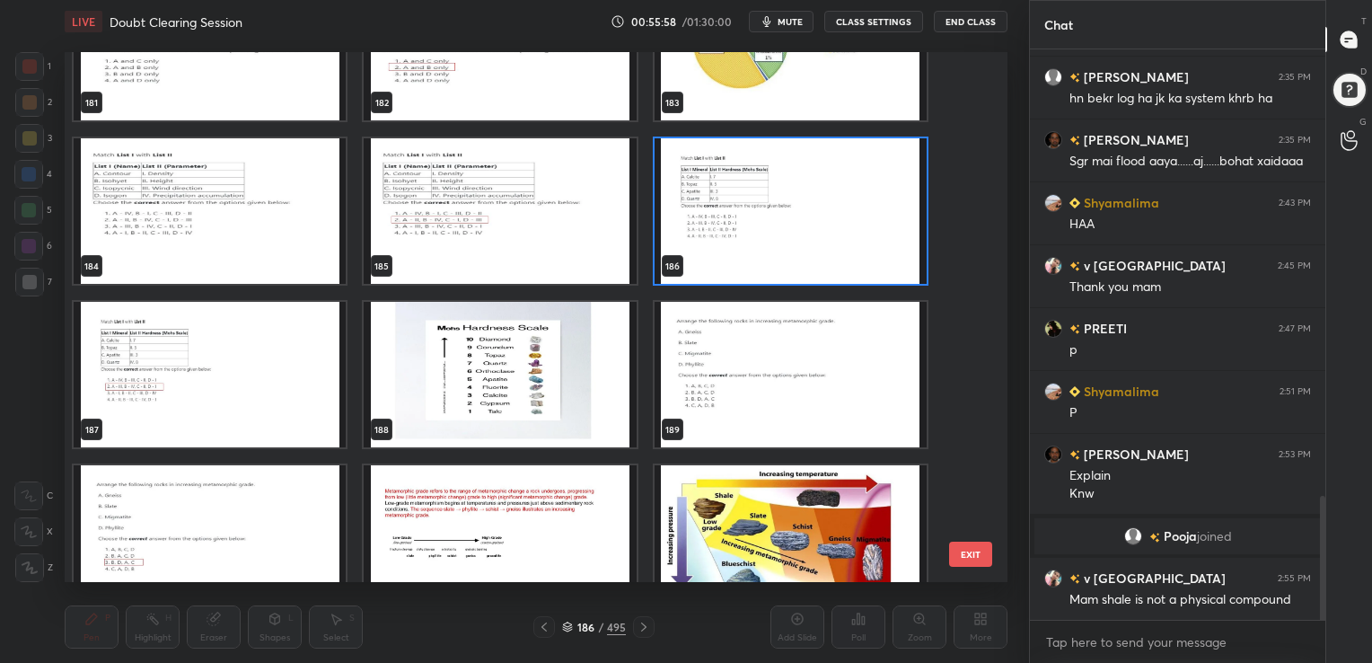
scroll to position [2113, 0]
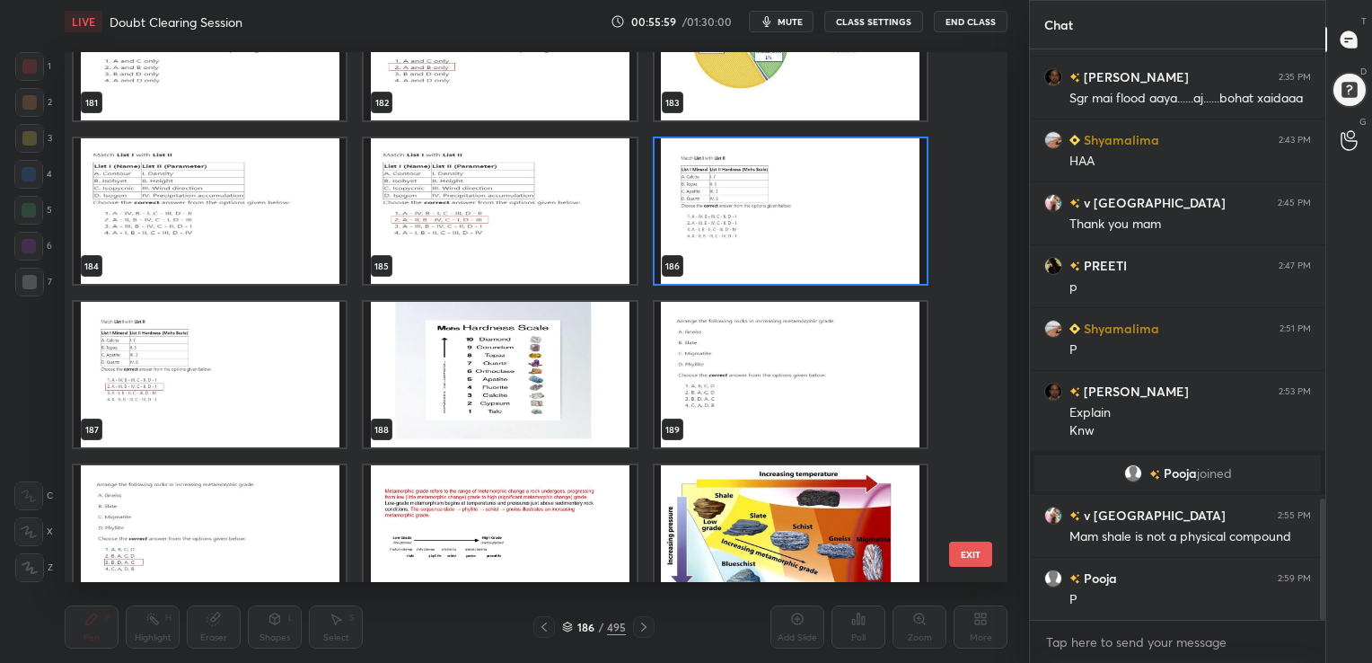
click at [754, 229] on img "grid" at bounding box center [791, 210] width 272 height 145
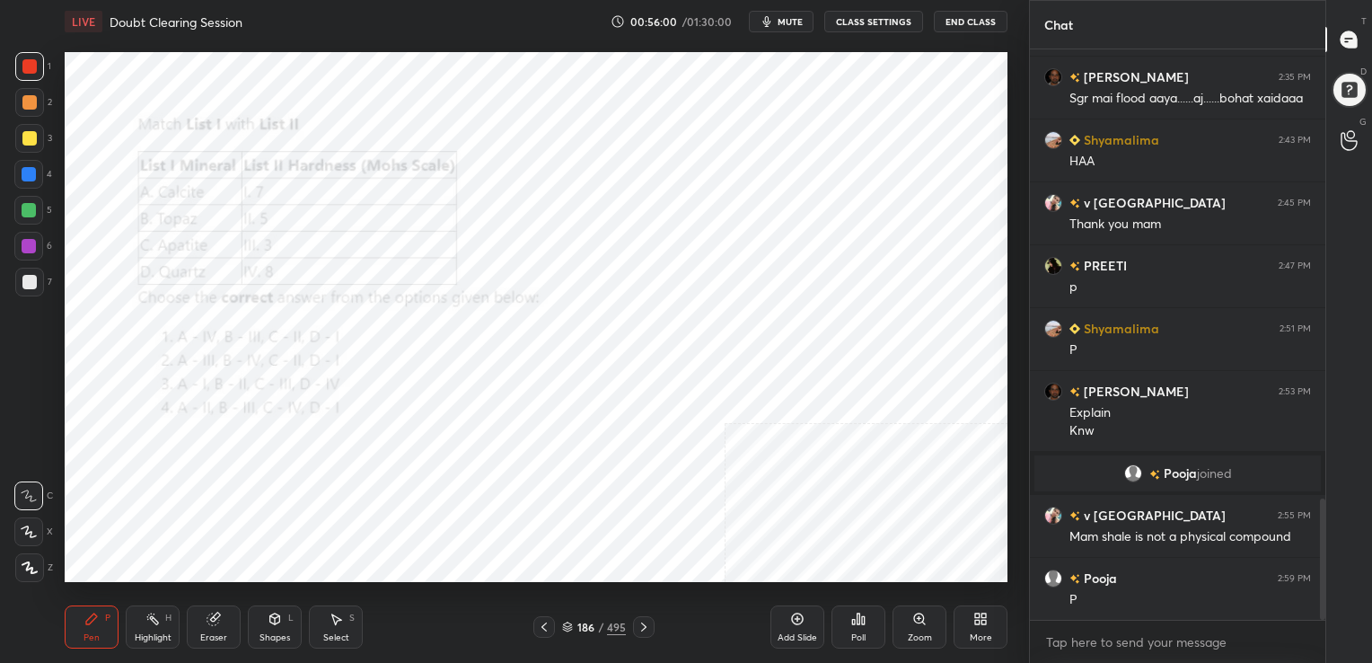
drag, startPoint x: 754, startPoint y: 229, endPoint x: 804, endPoint y: 548, distance: 322.7
click at [840, 623] on div "Poll" at bounding box center [858, 626] width 54 height 43
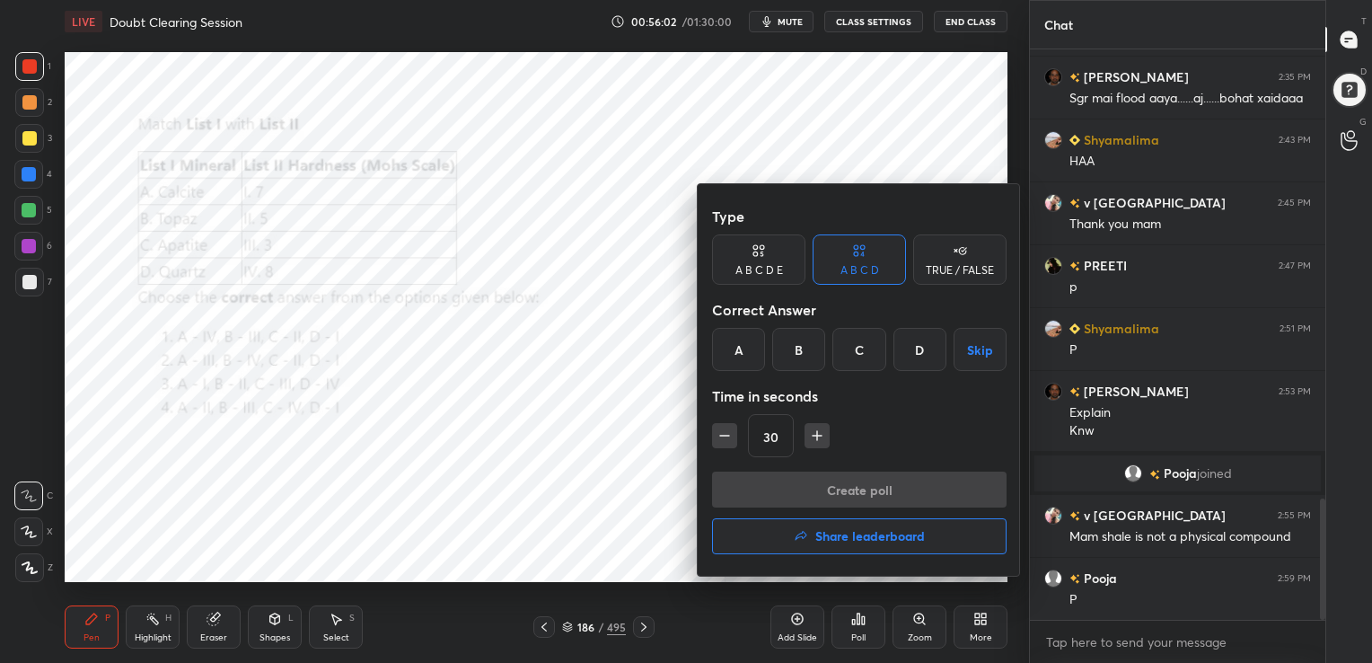
drag, startPoint x: 790, startPoint y: 348, endPoint x: 845, endPoint y: 481, distance: 143.7
click at [845, 481] on div "Type A B C D E A B C D TRUE / FALSE Correct Answer A B C D Skip Time in seconds…" at bounding box center [859, 379] width 323 height 391
click at [815, 367] on div "B" at bounding box center [798, 349] width 53 height 43
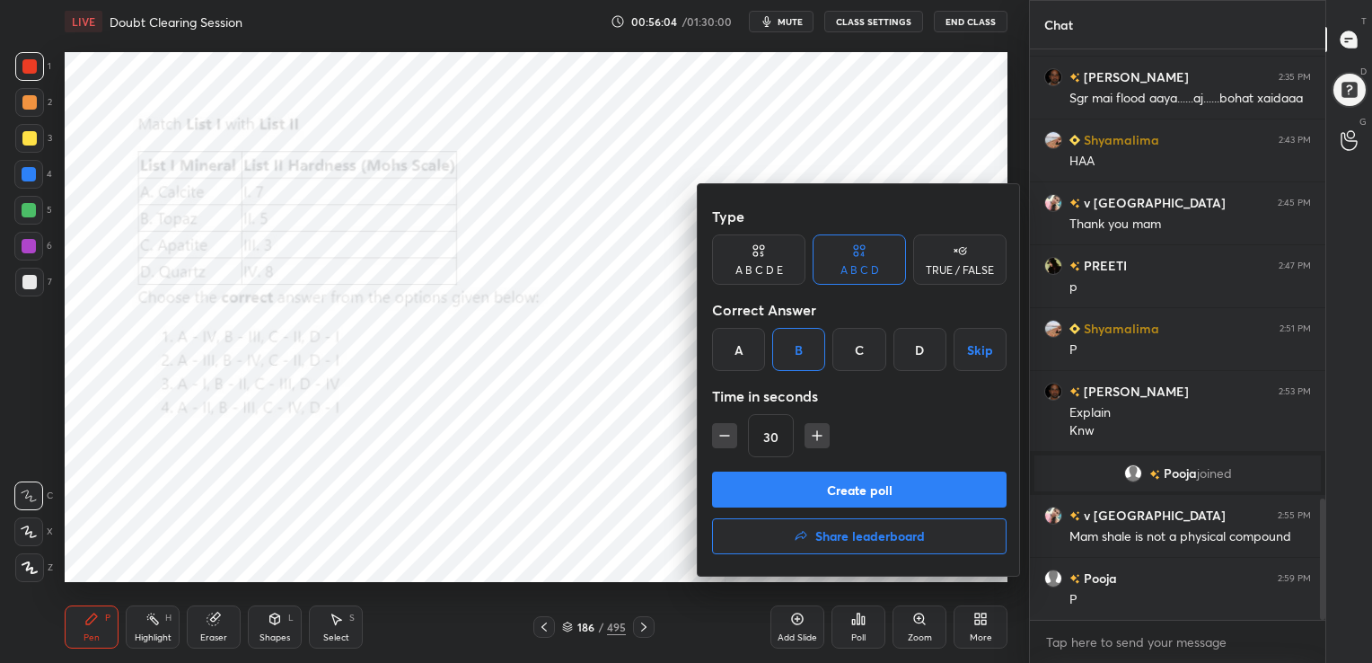
click at [866, 471] on button "Create poll" at bounding box center [859, 489] width 294 height 36
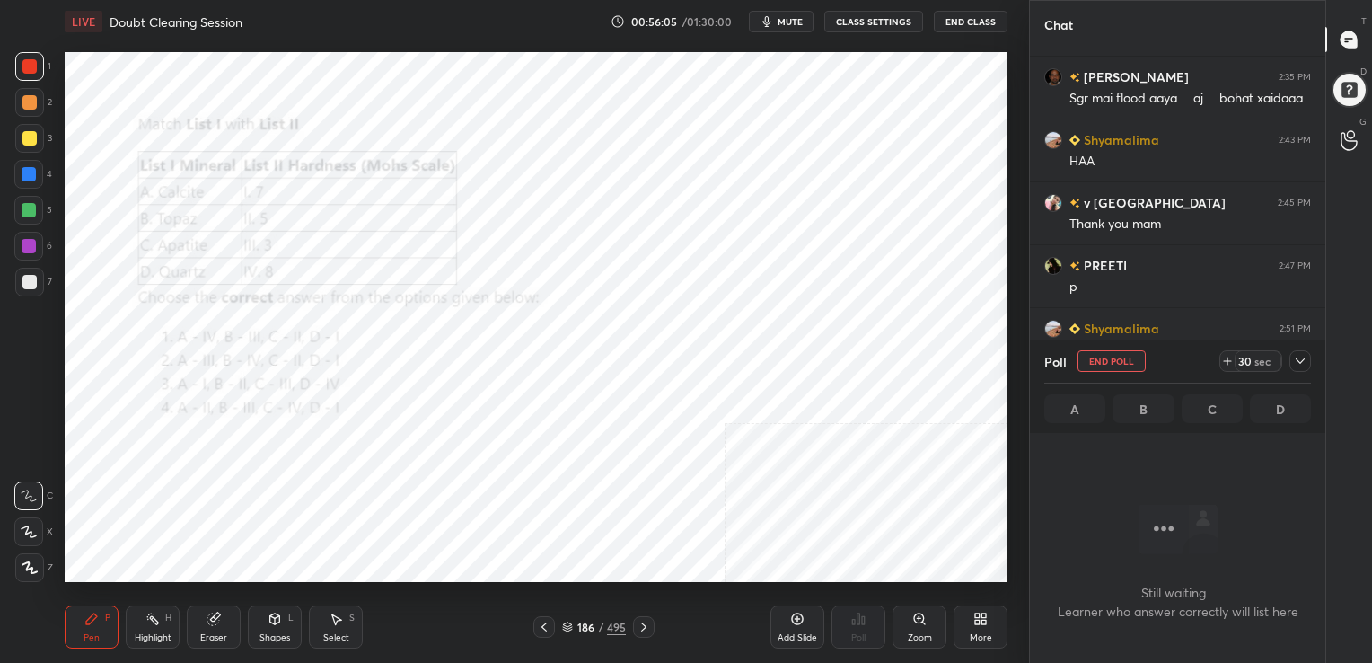
scroll to position [0, 0]
click at [780, 22] on button "mute" at bounding box center [781, 22] width 65 height 22
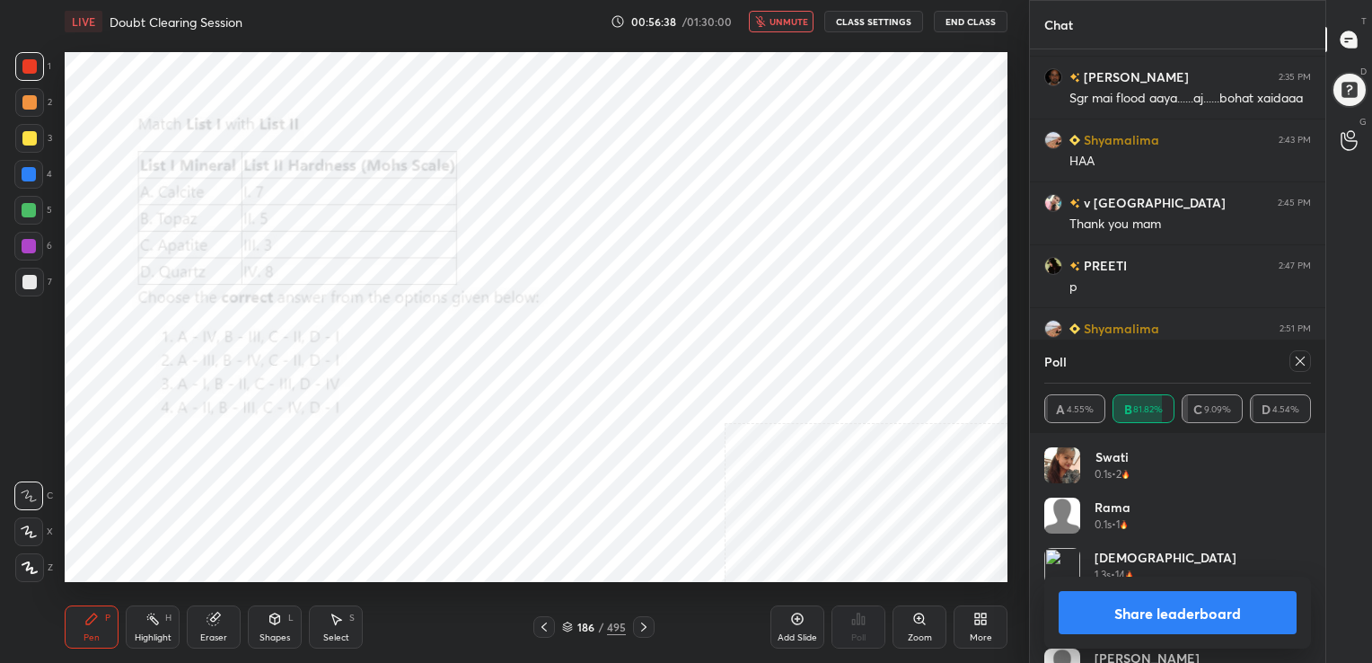
click at [1289, 360] on div at bounding box center [1300, 361] width 22 height 22
type textarea "x"
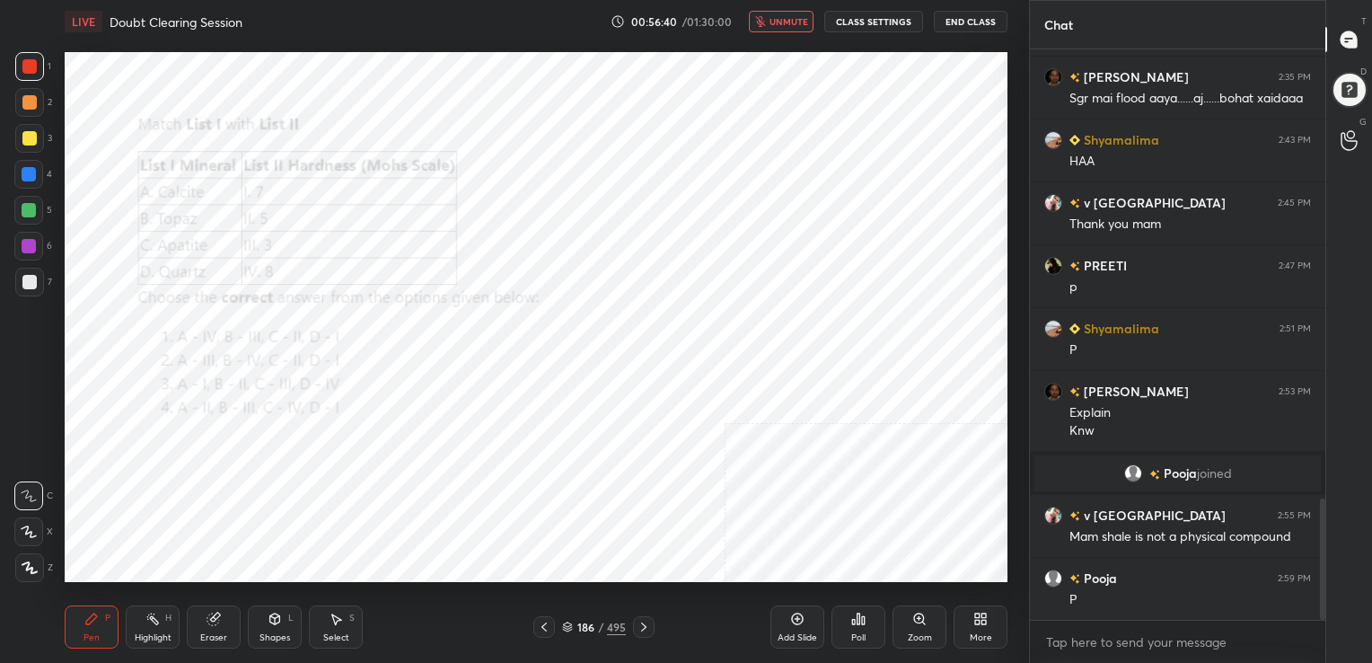
click at [791, 19] on span "unmute" at bounding box center [788, 21] width 39 height 13
click at [571, 625] on icon at bounding box center [567, 624] width 9 height 4
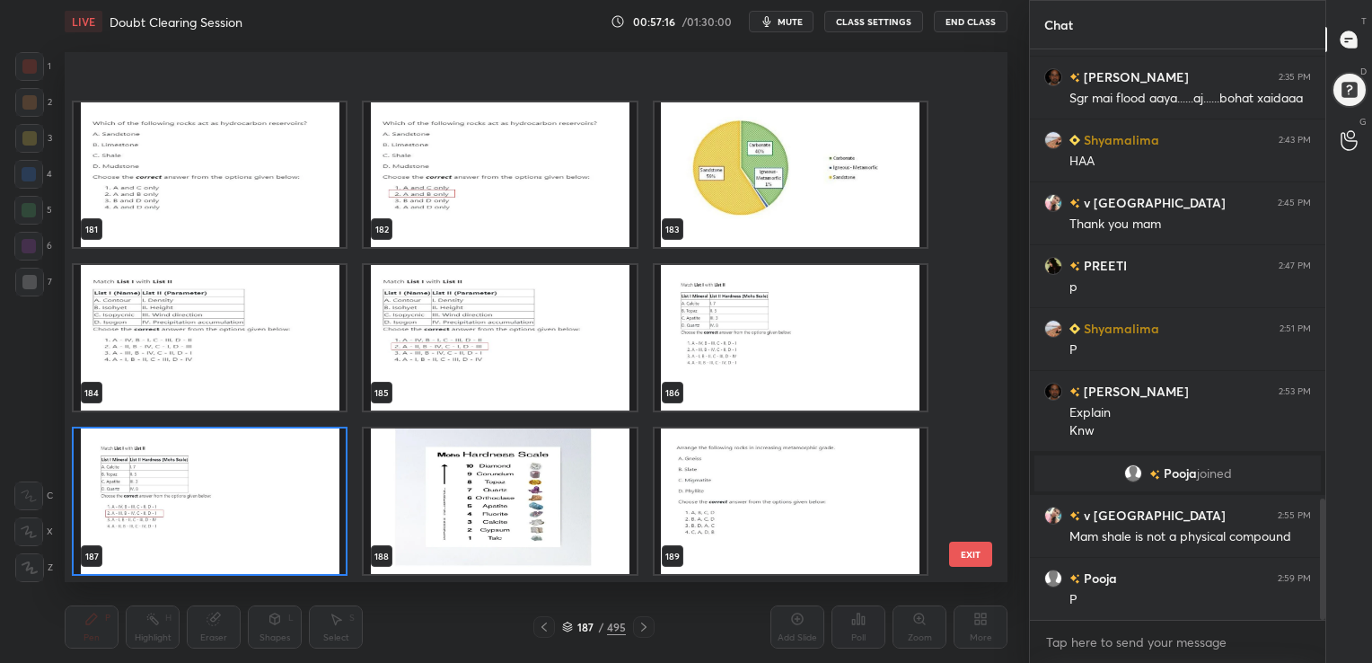
scroll to position [9945, 0]
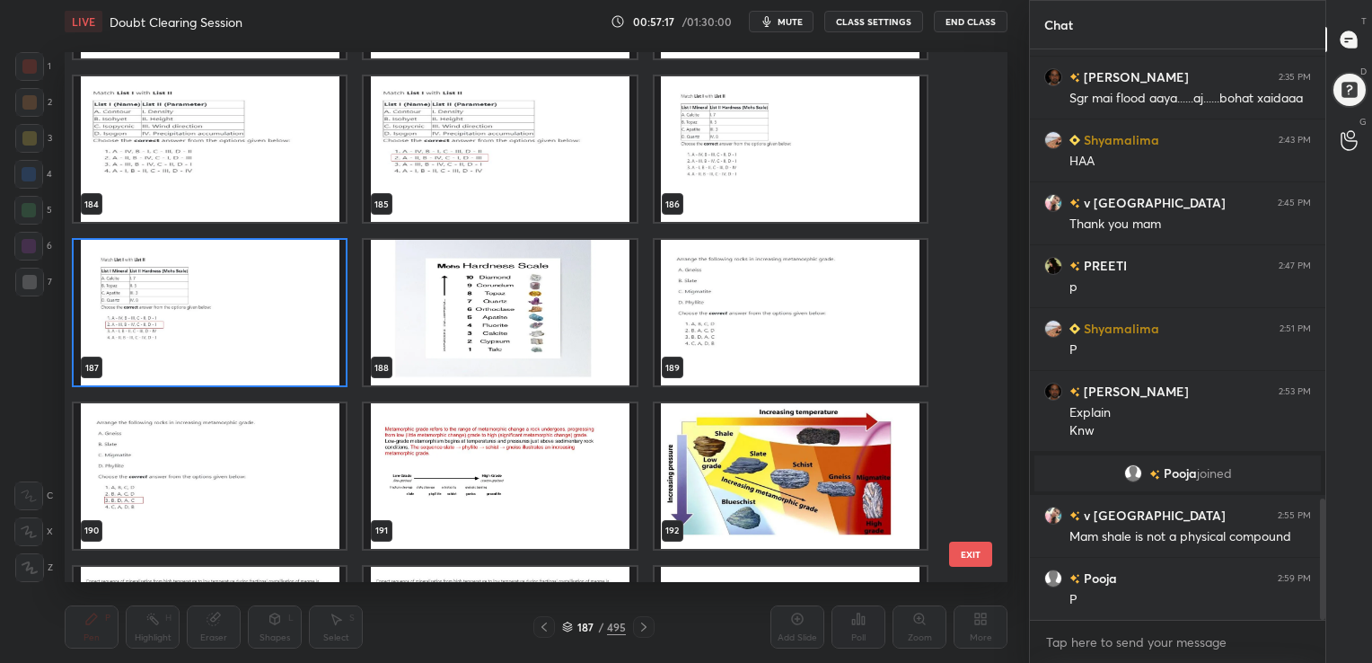
click at [804, 298] on img "grid" at bounding box center [791, 312] width 272 height 145
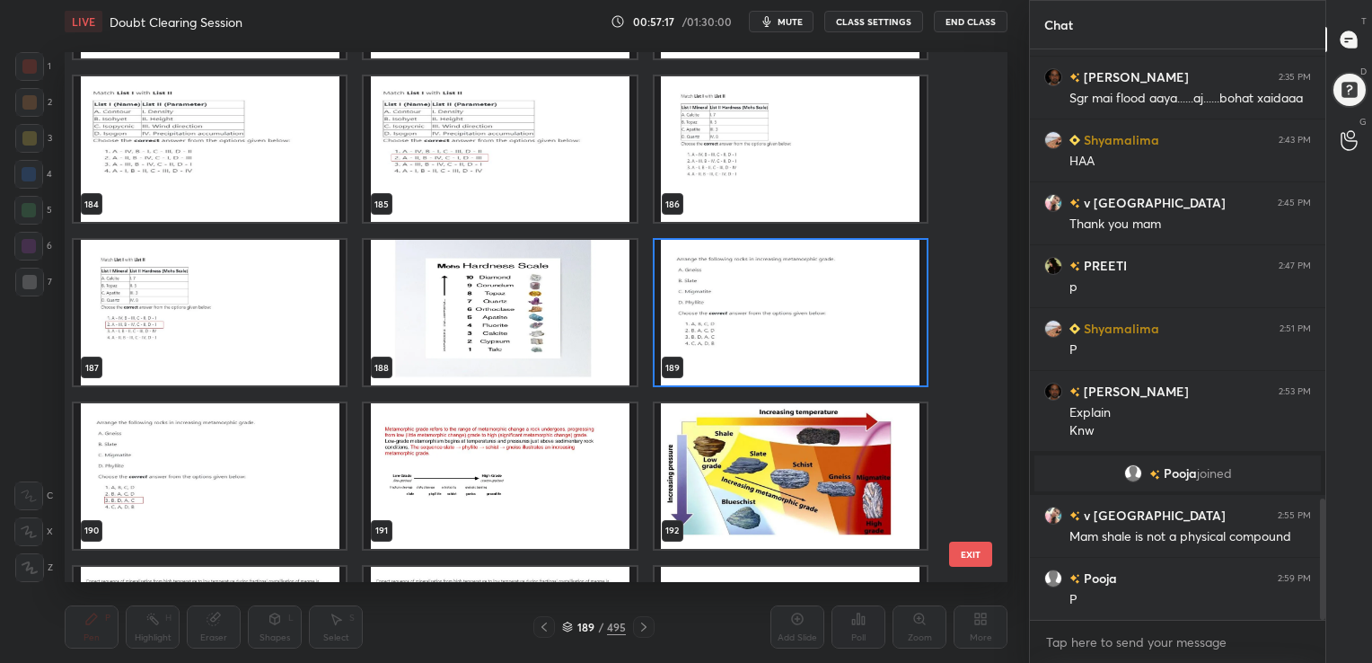
click at [804, 298] on img "grid" at bounding box center [791, 312] width 272 height 145
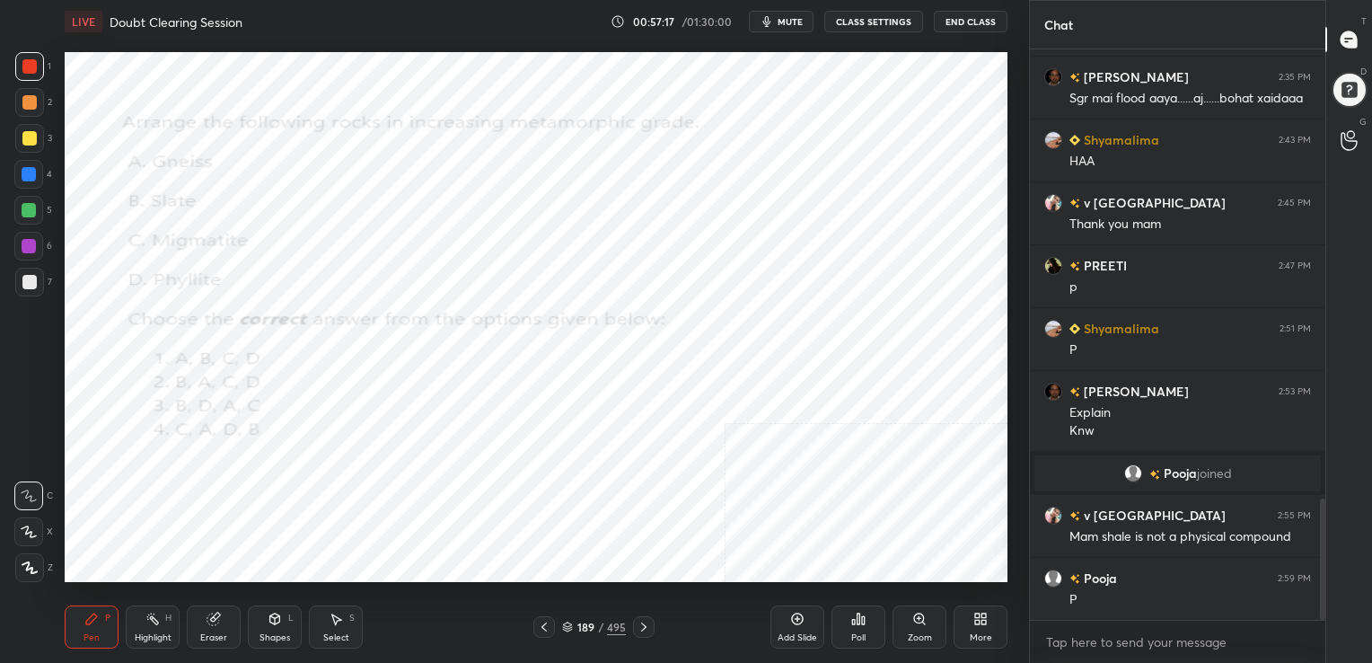
click at [804, 298] on img "grid" at bounding box center [791, 312] width 272 height 145
click at [796, 23] on span "mute" at bounding box center [790, 21] width 25 height 13
click at [567, 625] on icon at bounding box center [567, 626] width 11 height 11
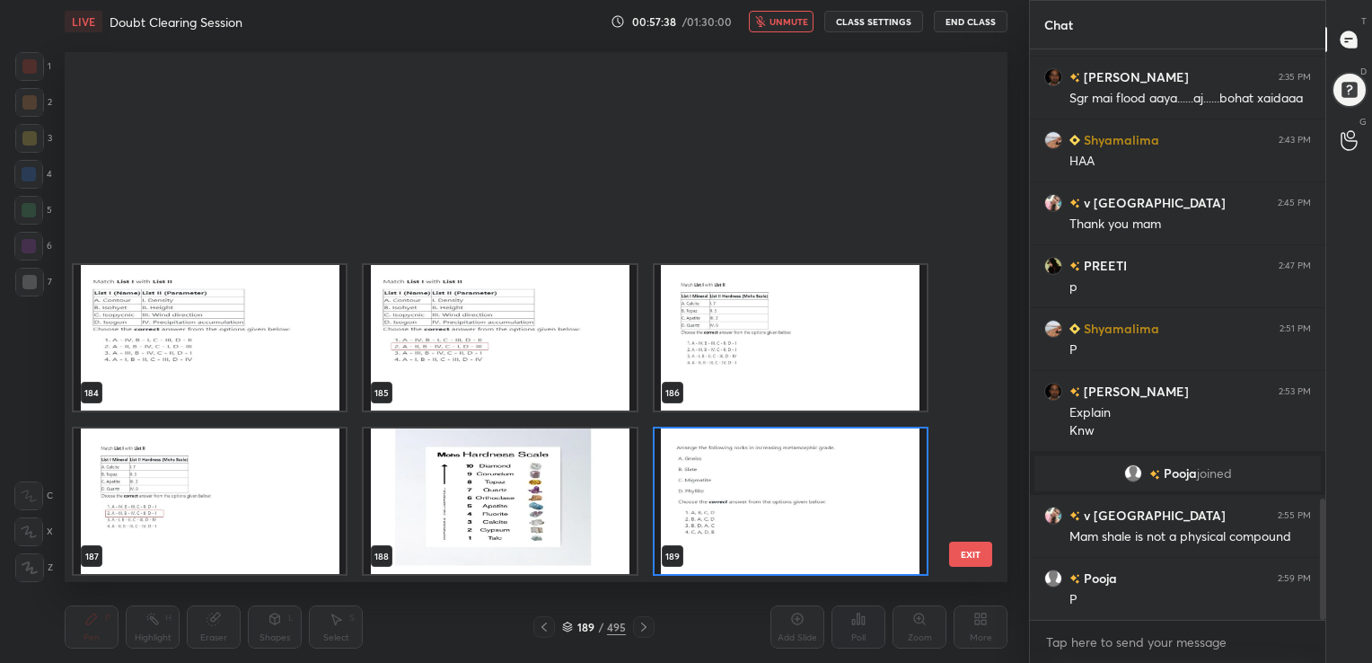
scroll to position [10063, 0]
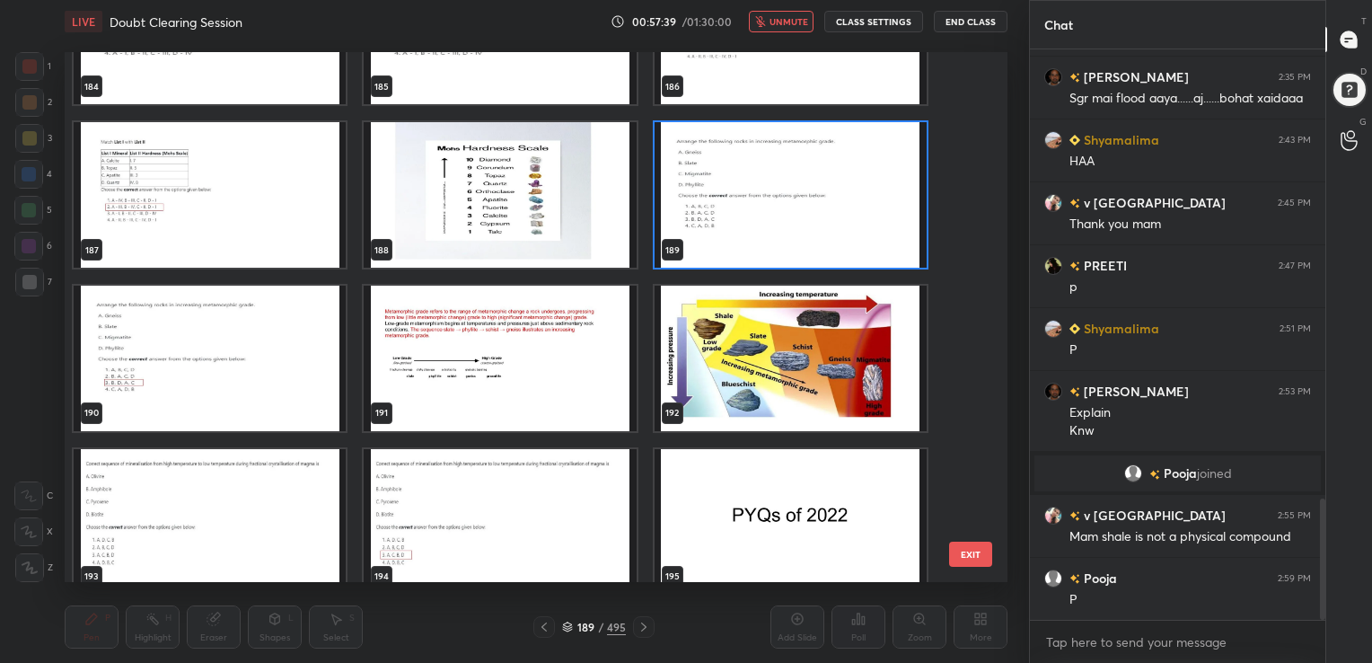
click at [739, 210] on img "grid" at bounding box center [791, 194] width 272 height 145
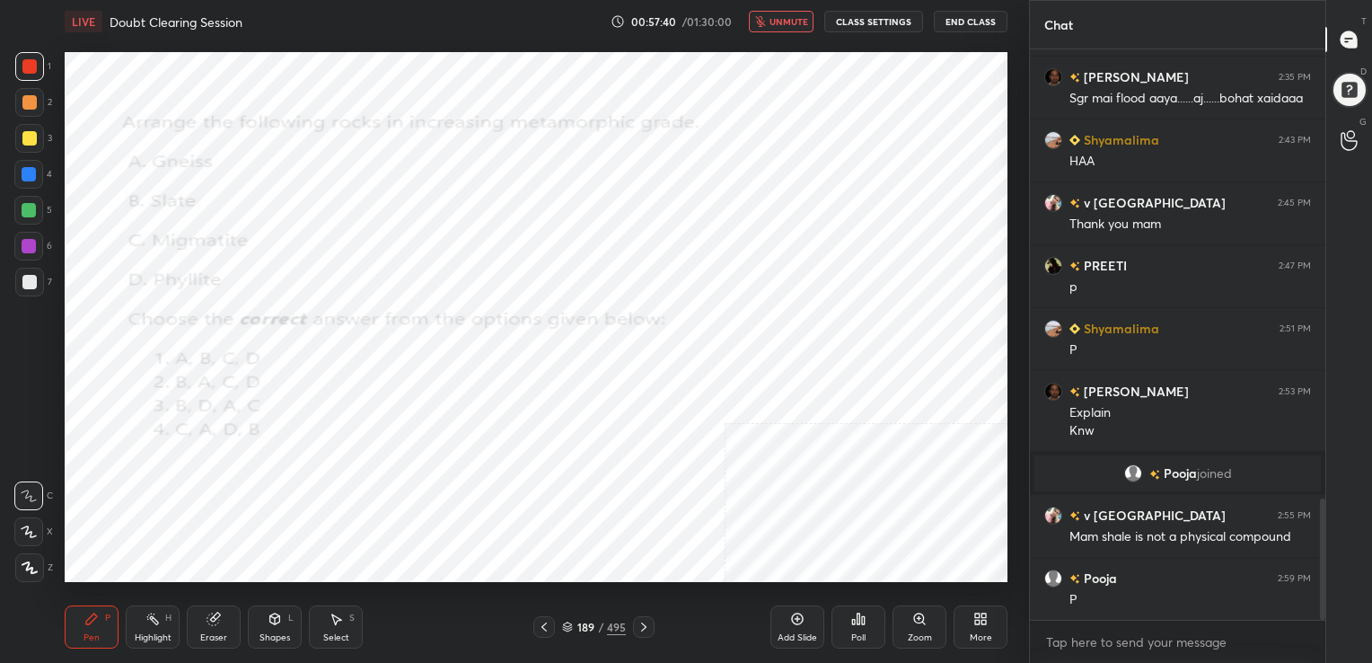
click at [739, 210] on img "grid" at bounding box center [791, 194] width 272 height 145
click at [852, 627] on div "Poll" at bounding box center [858, 626] width 54 height 43
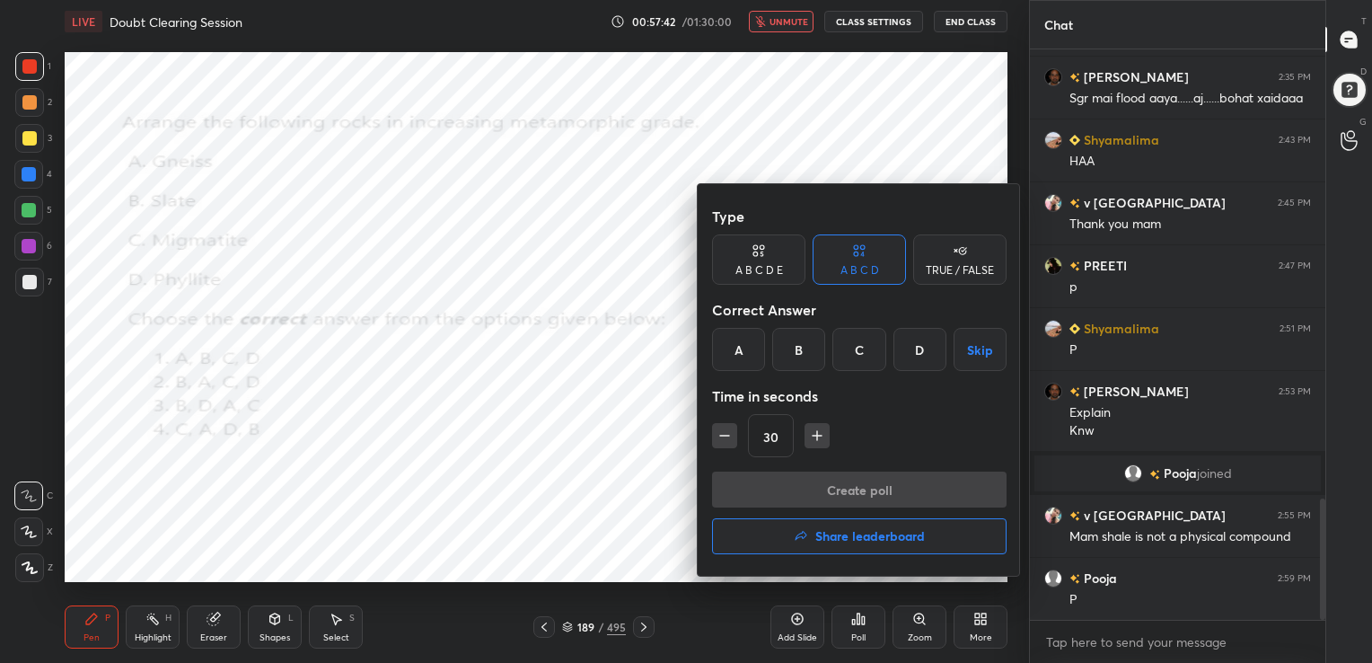
click at [838, 351] on div "C" at bounding box center [858, 349] width 53 height 43
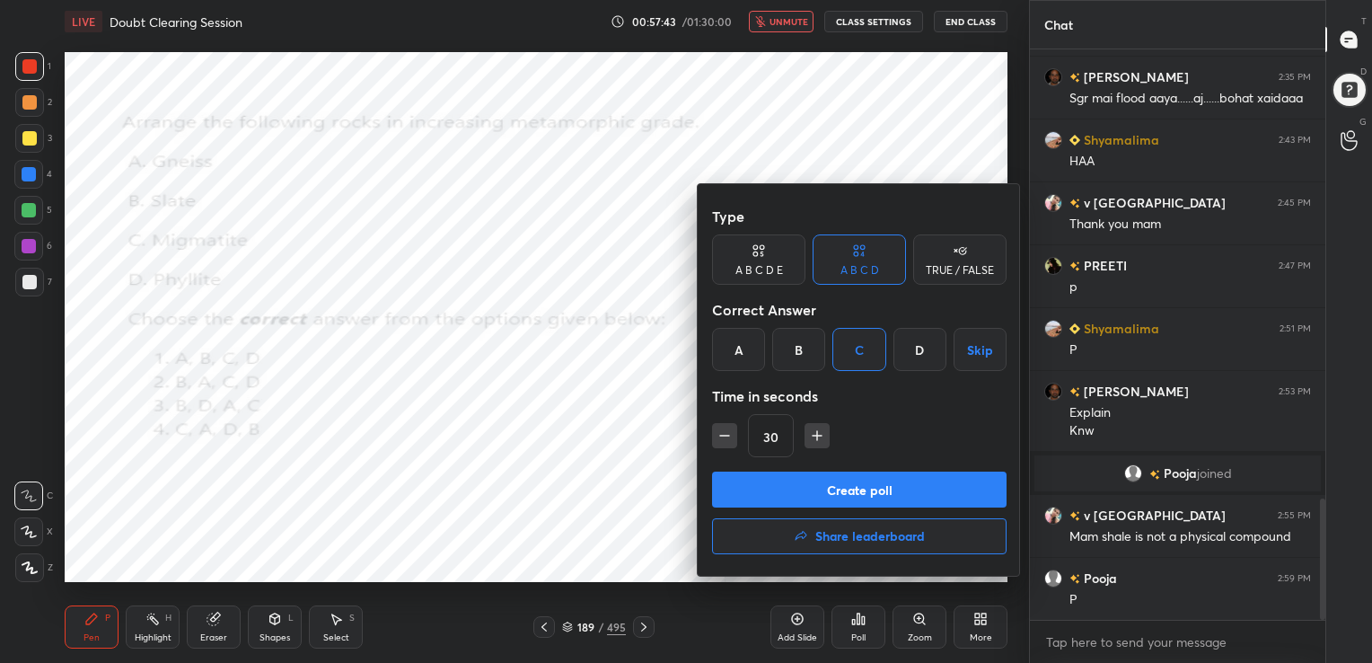
click at [884, 486] on button "Create poll" at bounding box center [859, 489] width 294 height 36
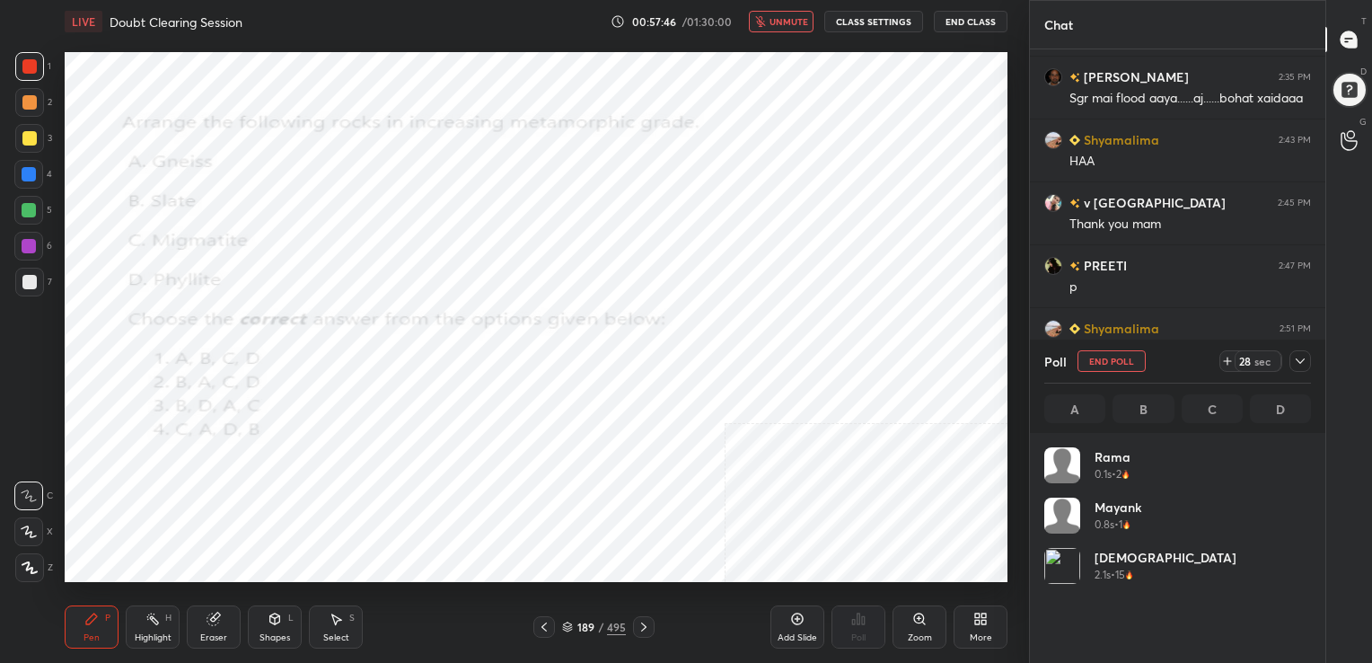
scroll to position [210, 261]
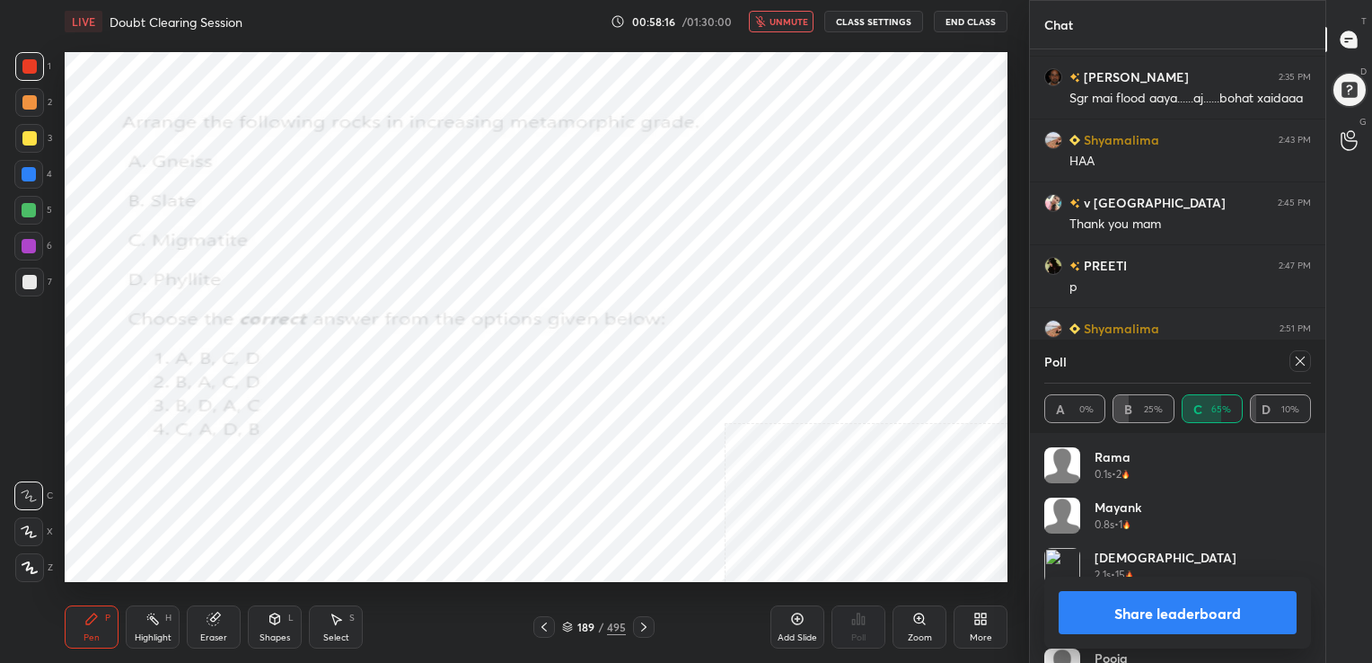
click at [1300, 359] on icon at bounding box center [1300, 361] width 14 height 14
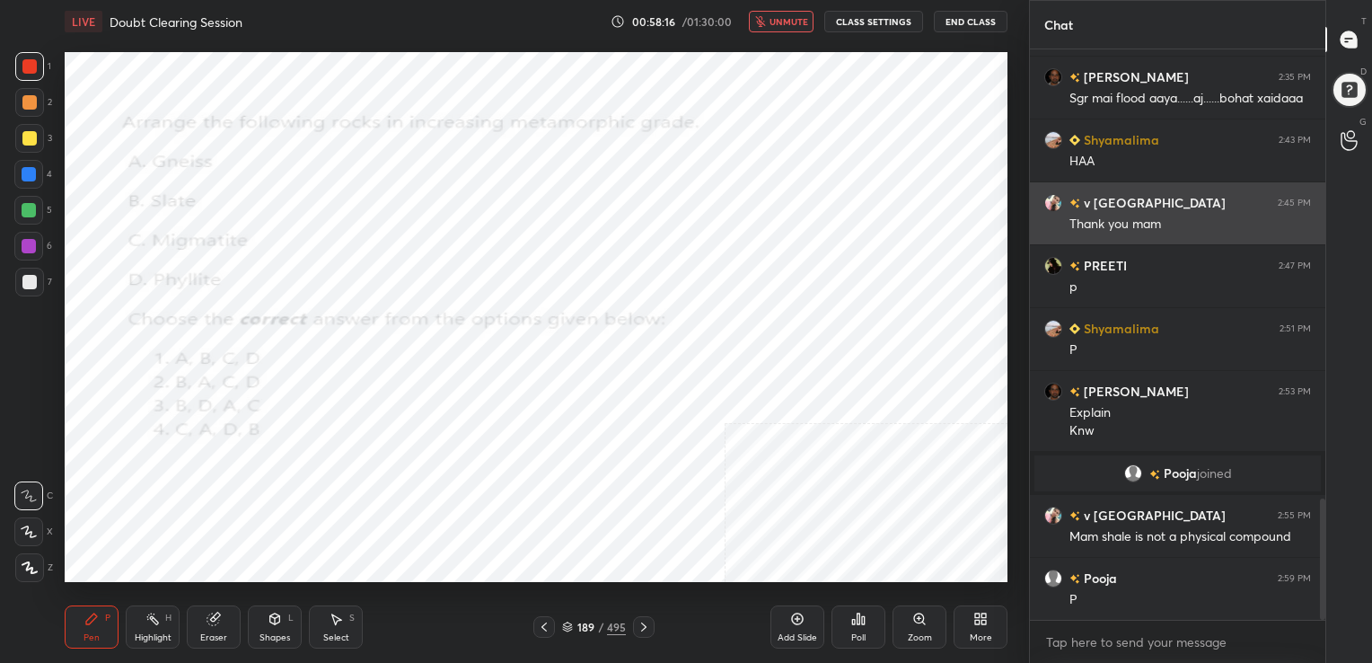
scroll to position [417, 290]
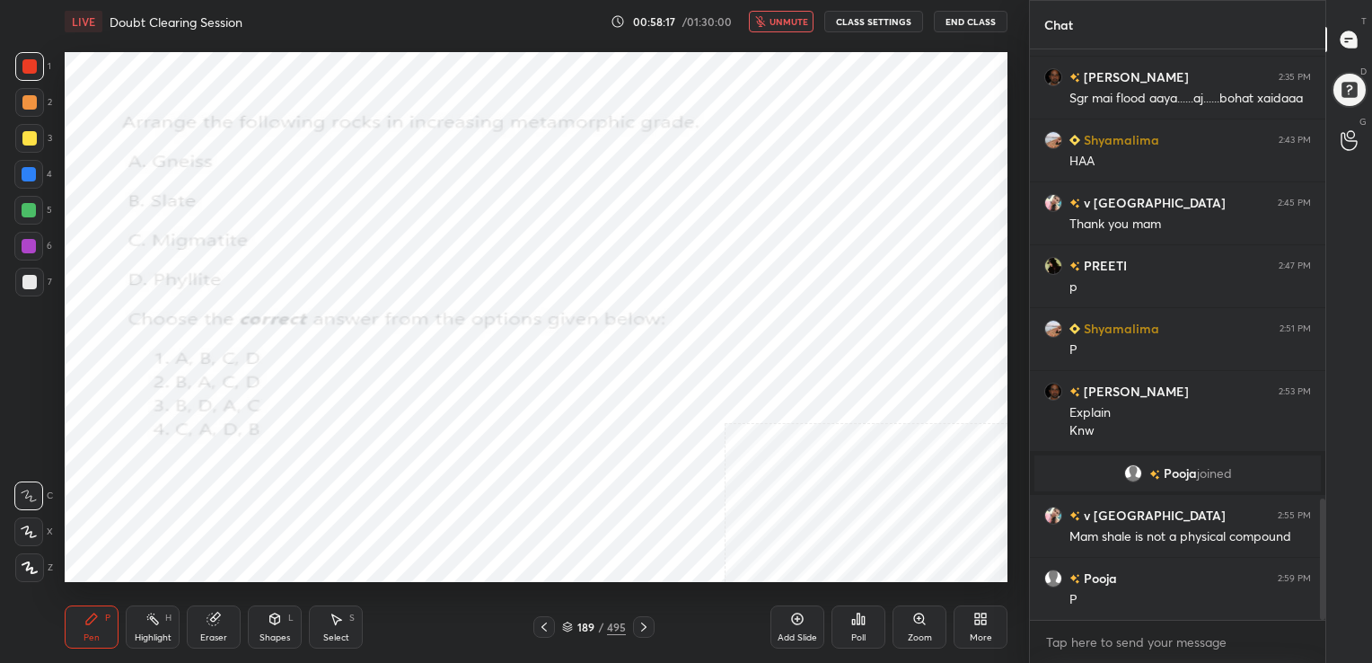
click at [780, 21] on span "unmute" at bounding box center [788, 21] width 39 height 13
click at [570, 630] on icon at bounding box center [567, 629] width 9 height 3
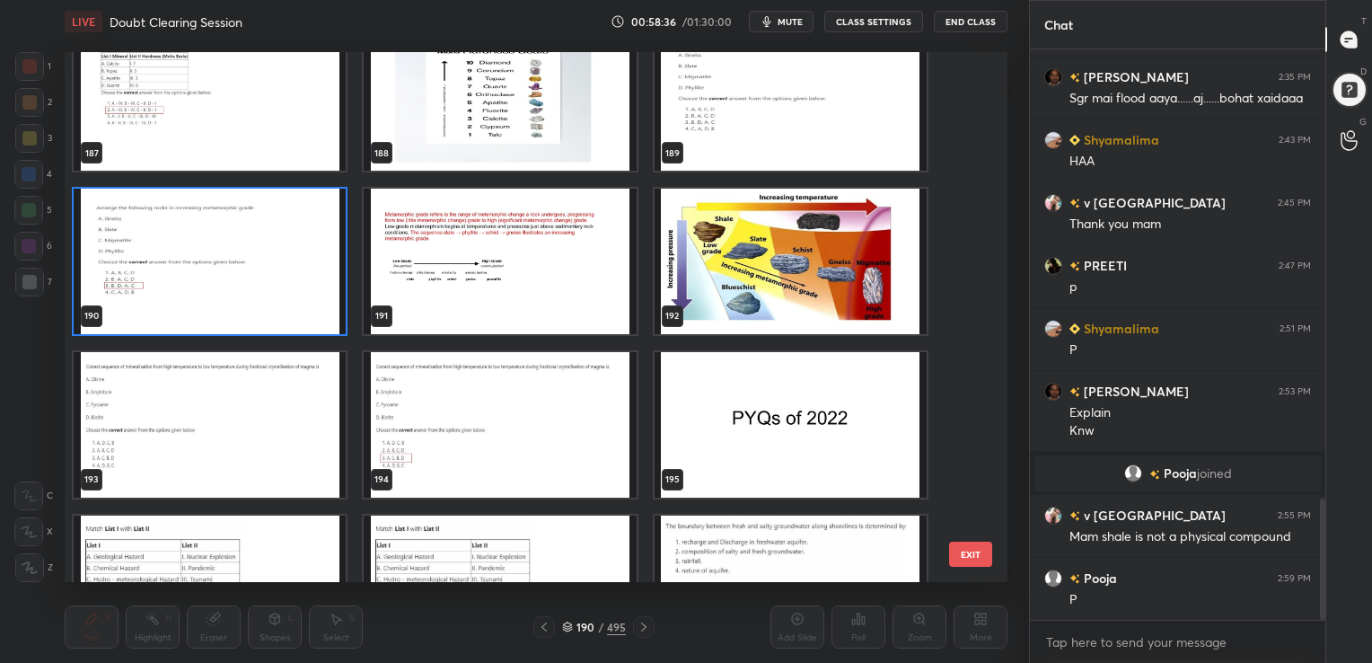
scroll to position [10175, 0]
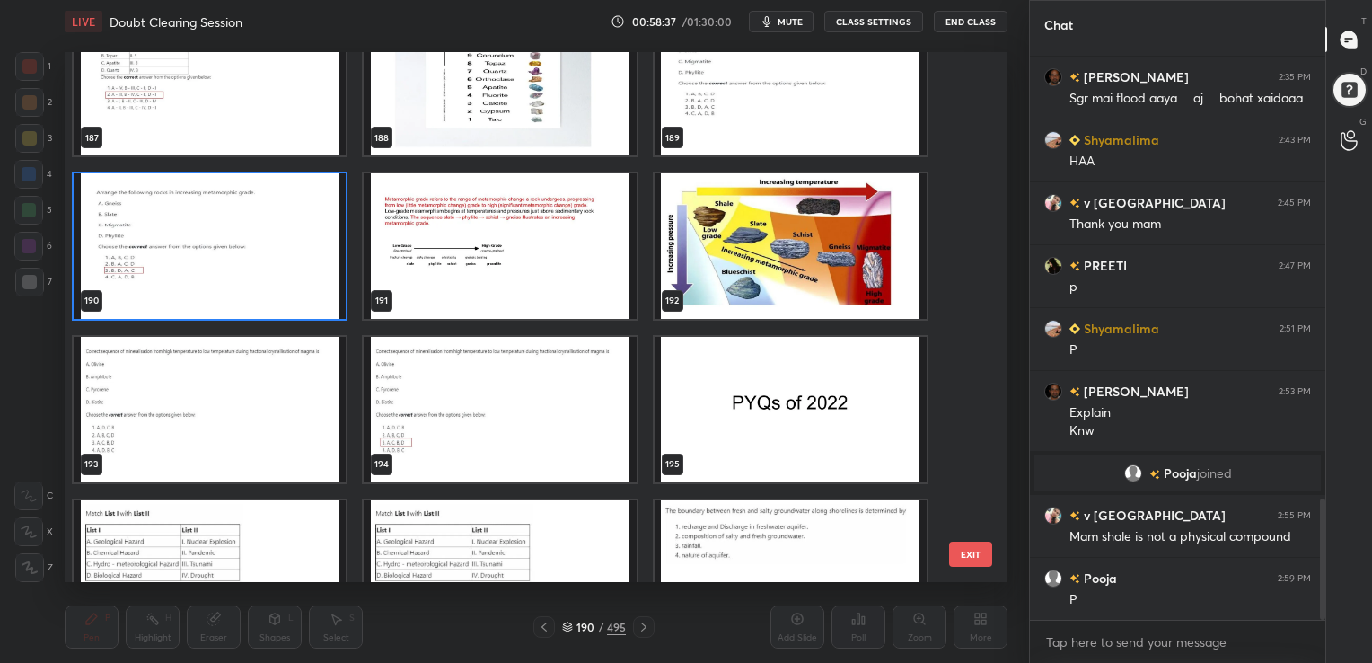
click at [317, 409] on img "grid" at bounding box center [210, 409] width 272 height 145
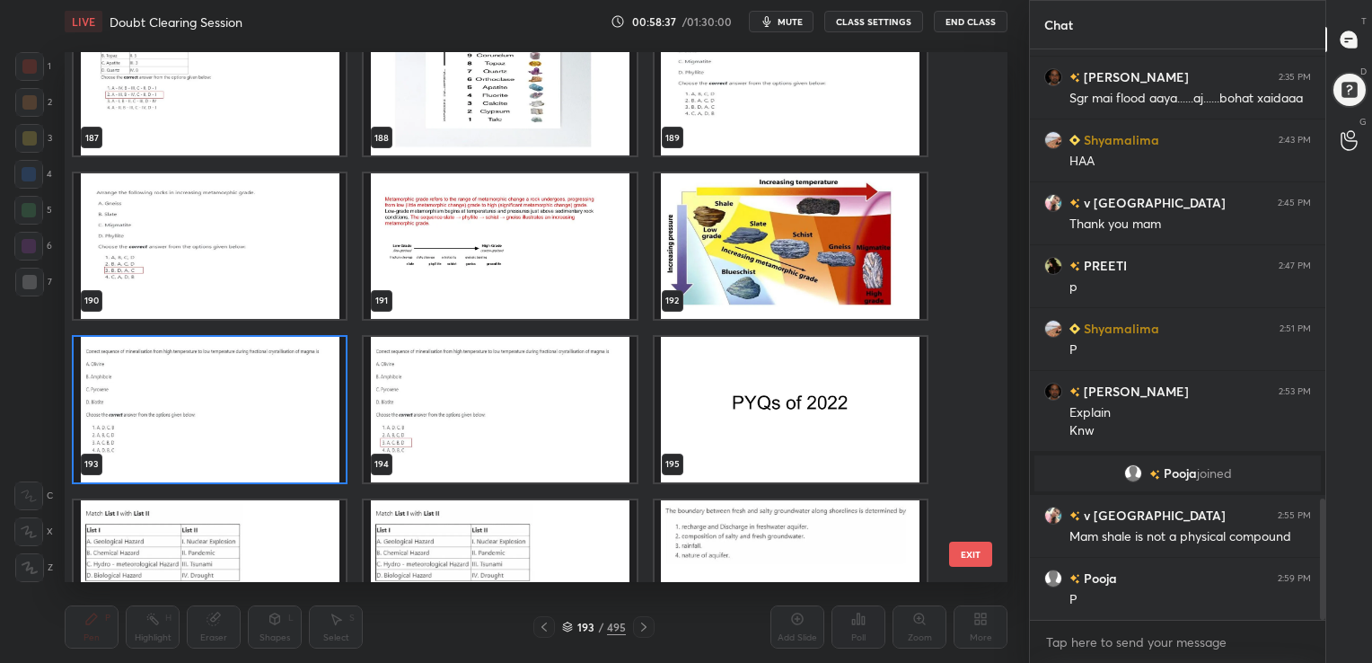
click at [317, 409] on img "grid" at bounding box center [210, 409] width 272 height 145
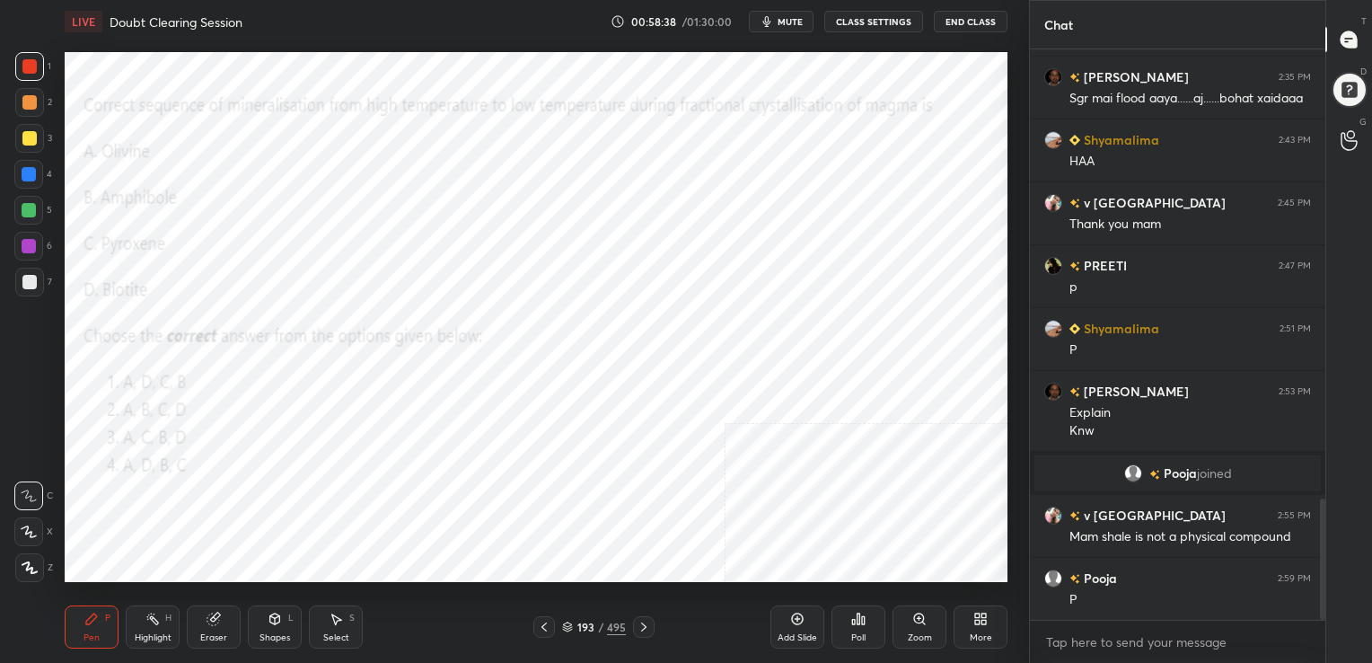
click at [317, 409] on img "grid" at bounding box center [210, 409] width 272 height 145
click at [791, 20] on span "mute" at bounding box center [790, 21] width 25 height 13
click at [571, 625] on icon at bounding box center [567, 624] width 9 height 4
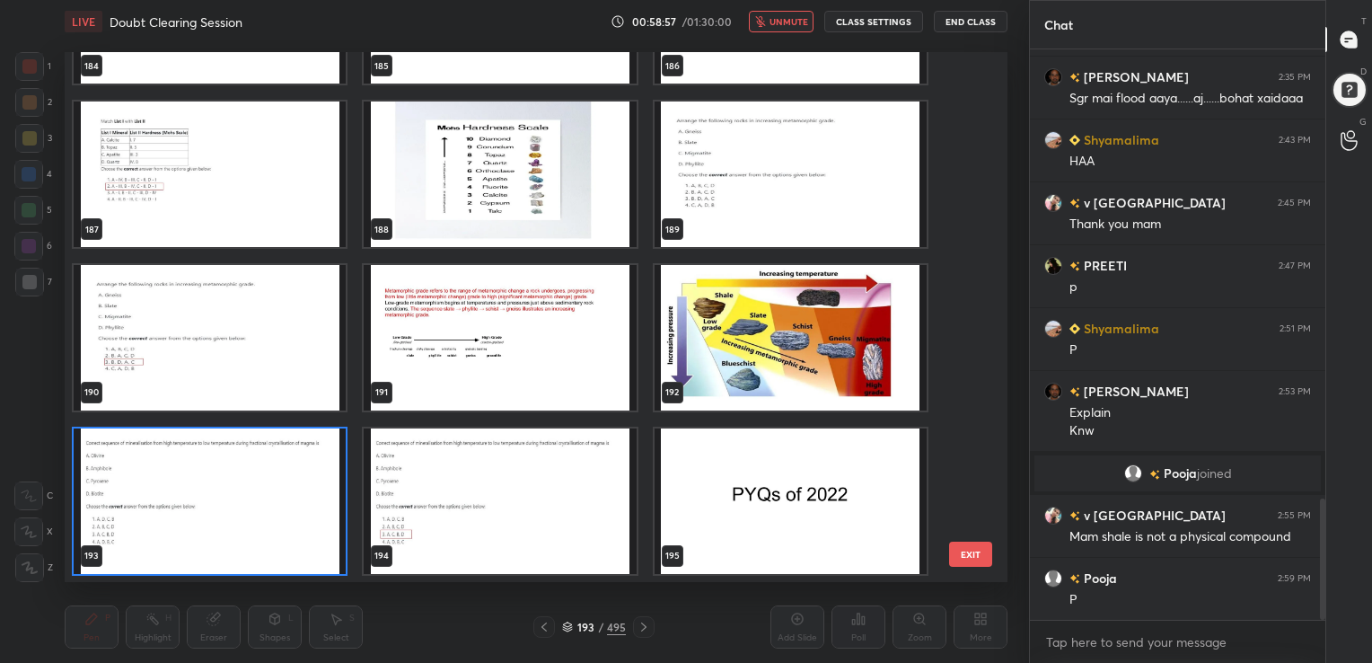
scroll to position [525, 934]
click at [305, 522] on img "grid" at bounding box center [210, 500] width 272 height 145
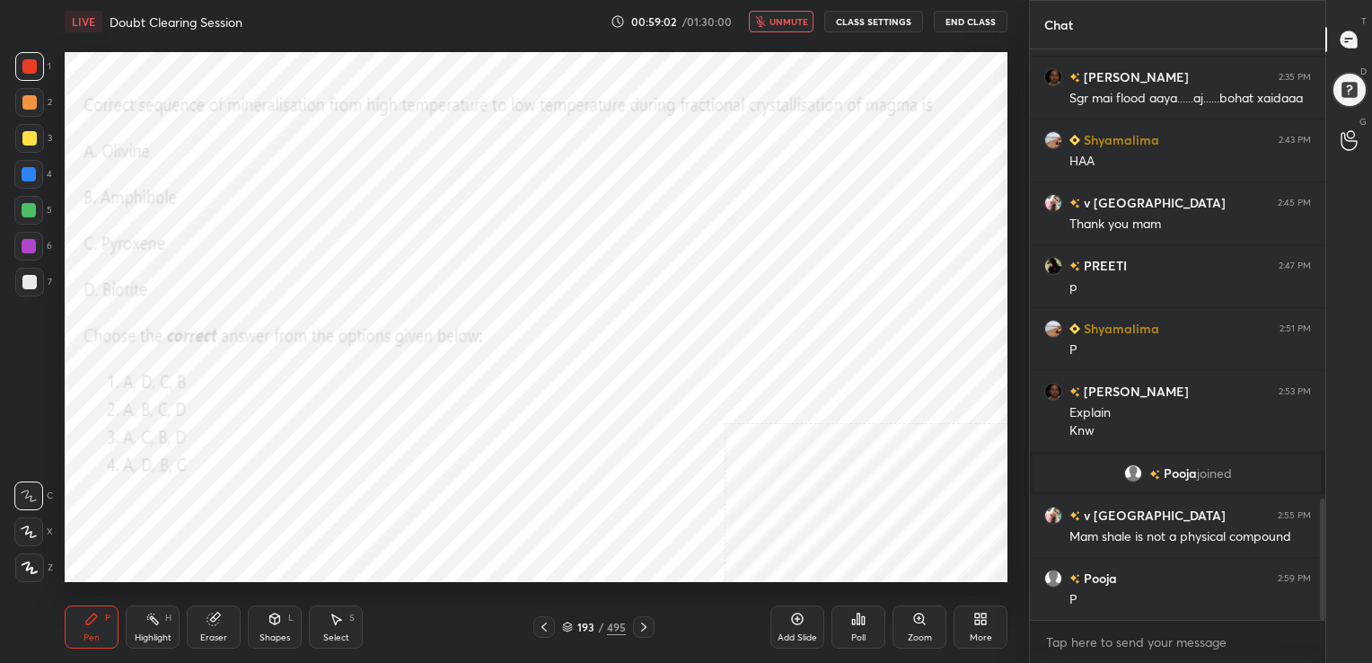
click at [305, 522] on img "grid" at bounding box center [210, 500] width 272 height 145
click at [848, 626] on div "Poll" at bounding box center [858, 626] width 54 height 43
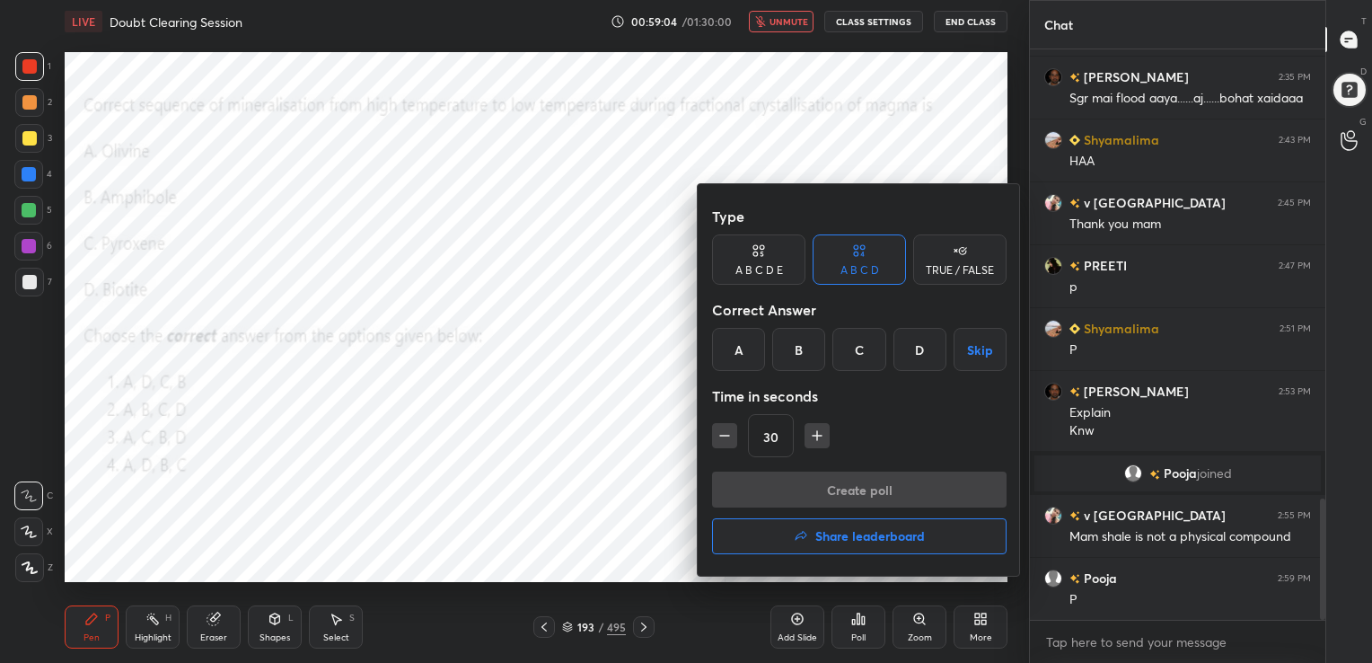
click at [871, 353] on div "C" at bounding box center [858, 349] width 53 height 43
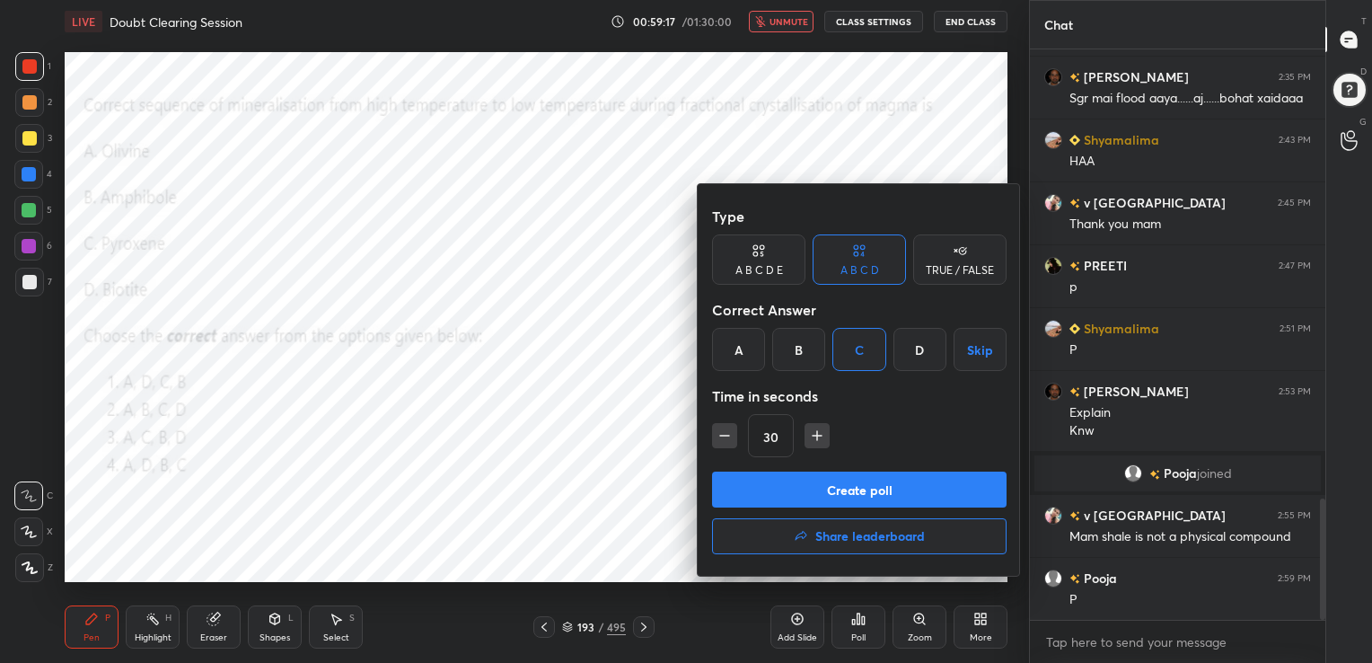
click at [876, 497] on button "Create poll" at bounding box center [859, 489] width 294 height 36
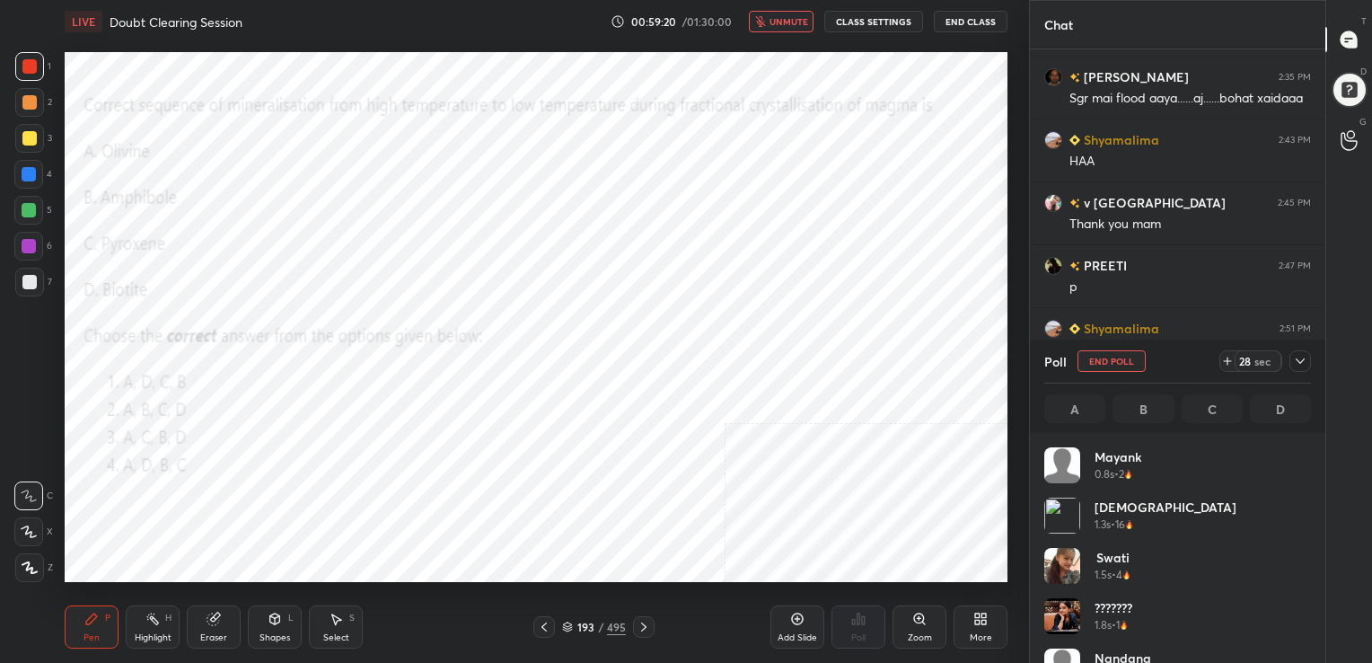
scroll to position [210, 261]
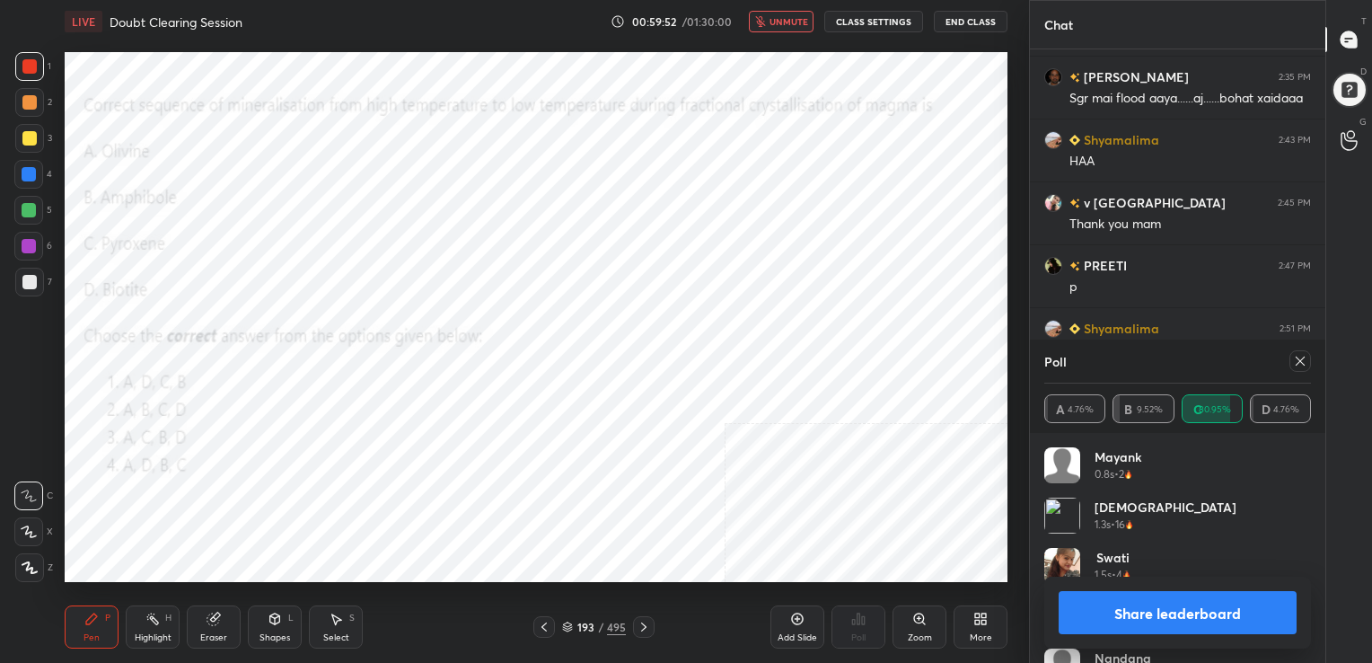
click at [1296, 361] on icon at bounding box center [1300, 361] width 14 height 14
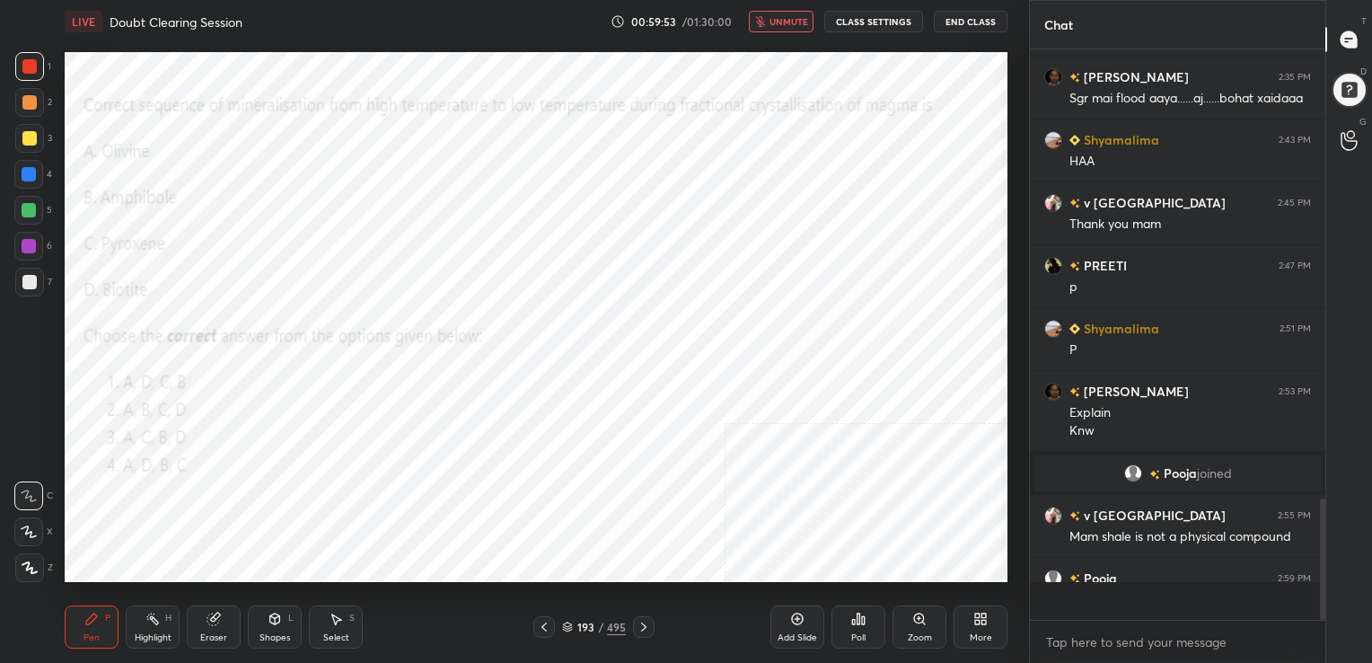
scroll to position [5, 5]
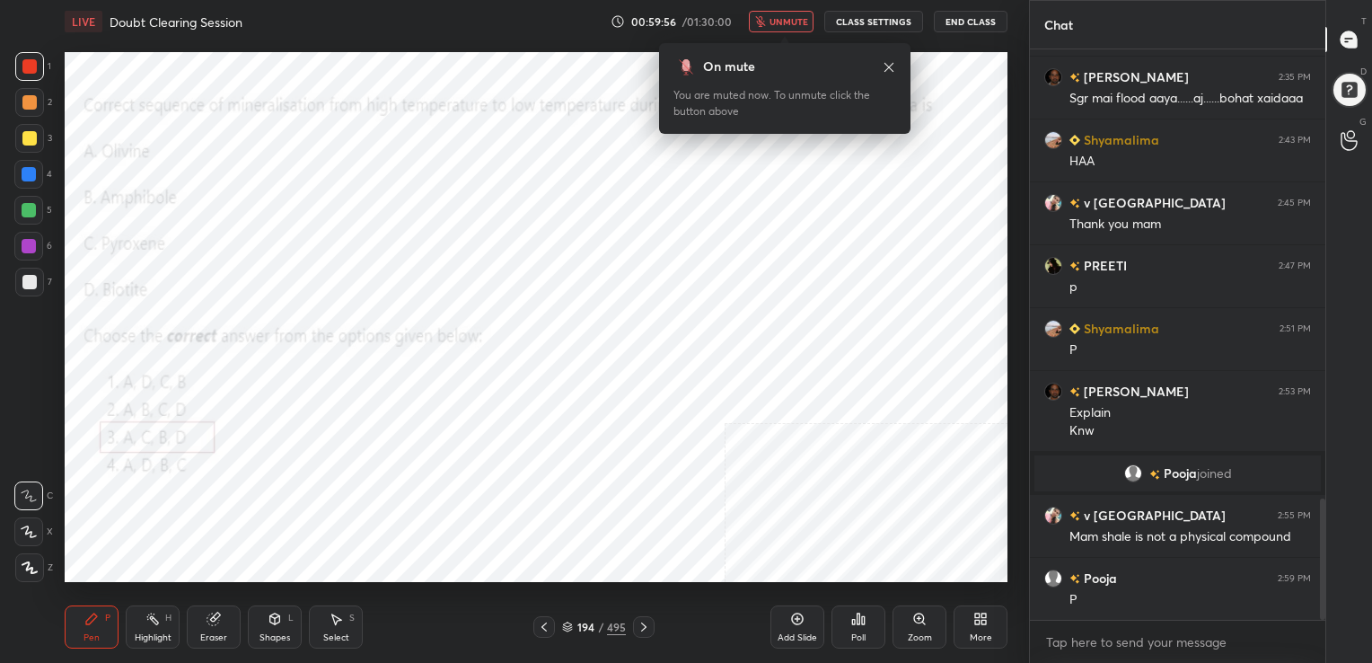
click at [801, 21] on span "unmute" at bounding box center [788, 21] width 39 height 13
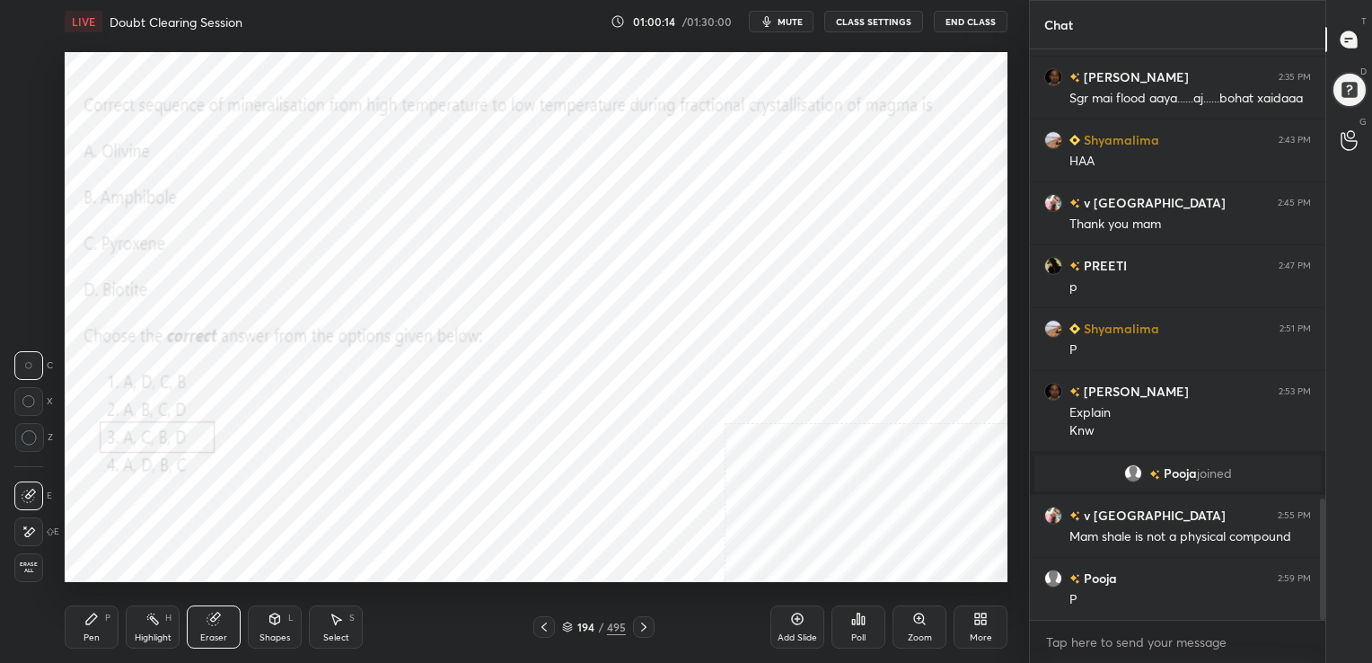
click at [564, 623] on icon at bounding box center [567, 626] width 11 height 11
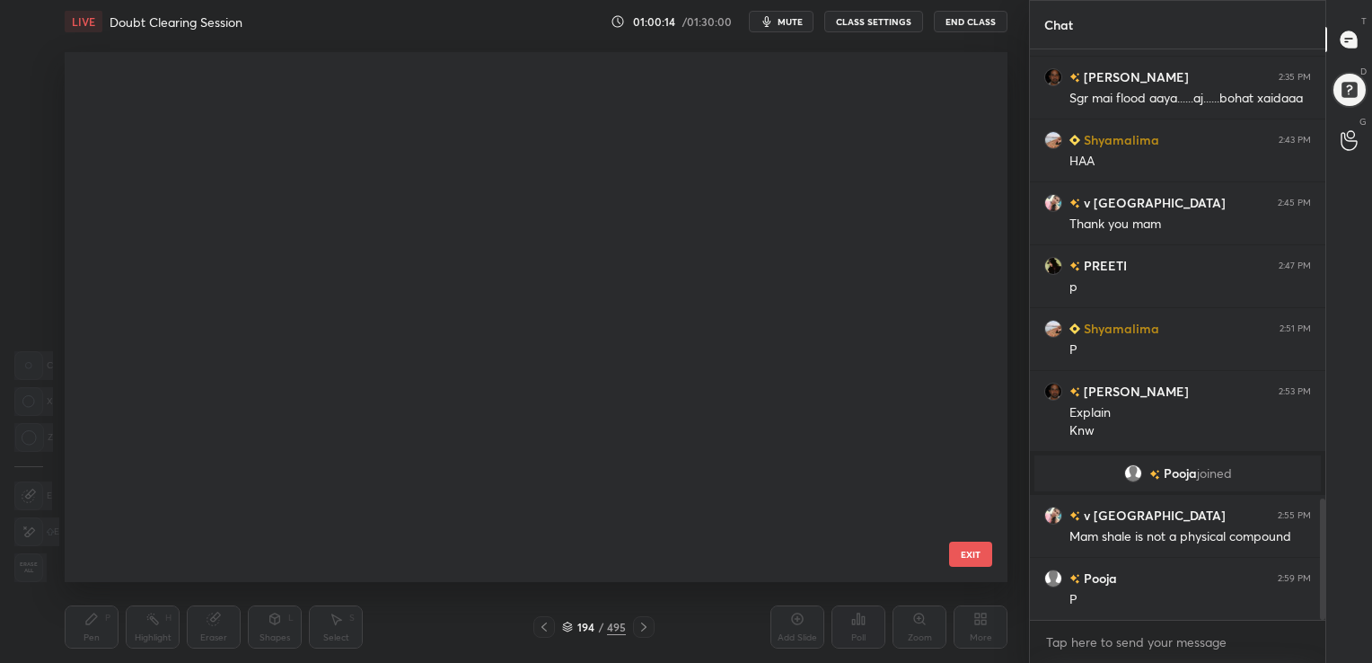
scroll to position [525, 934]
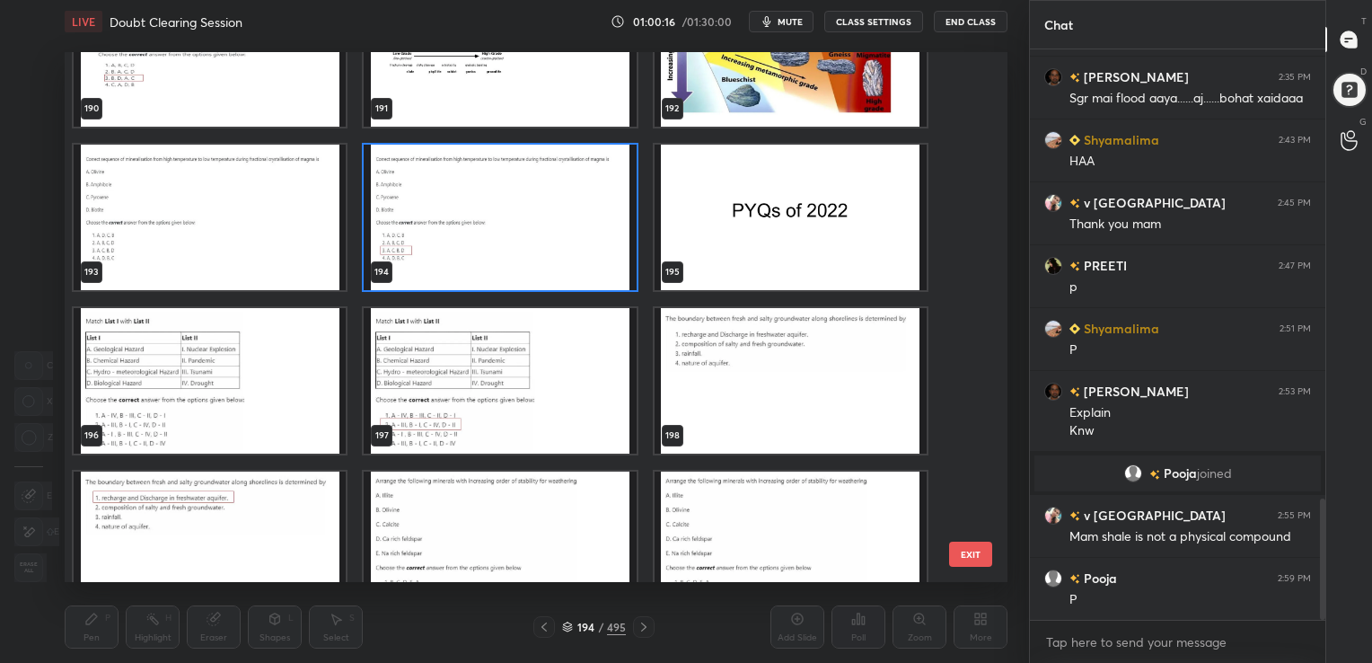
click at [248, 367] on img "grid" at bounding box center [210, 380] width 272 height 145
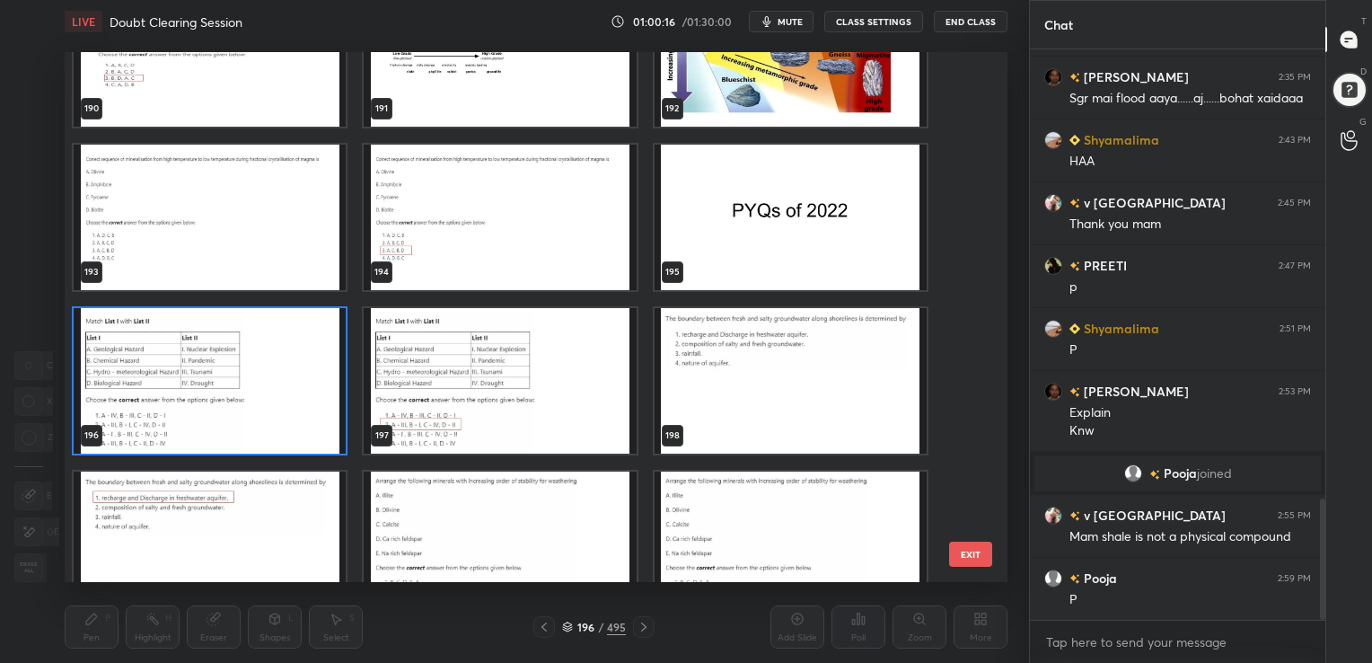
click at [248, 367] on img "grid" at bounding box center [210, 380] width 272 height 145
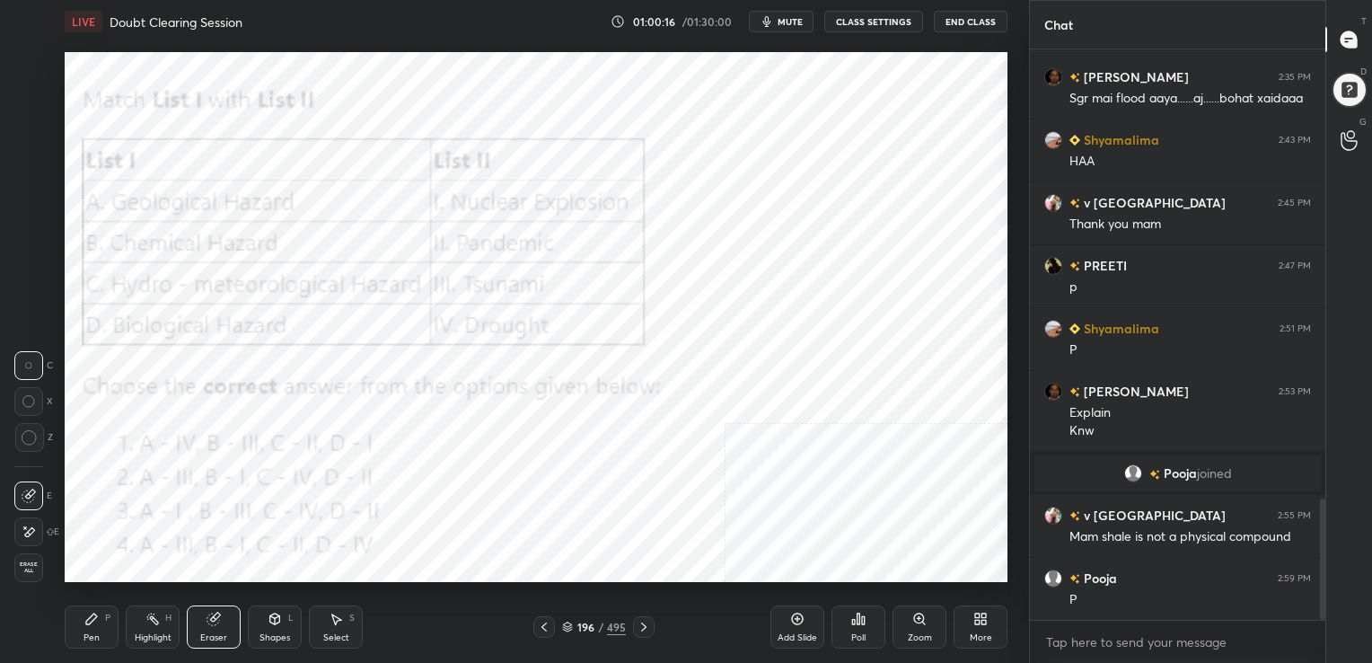
click at [248, 367] on img "grid" at bounding box center [210, 380] width 272 height 145
click at [790, 30] on button "mute" at bounding box center [781, 22] width 65 height 22
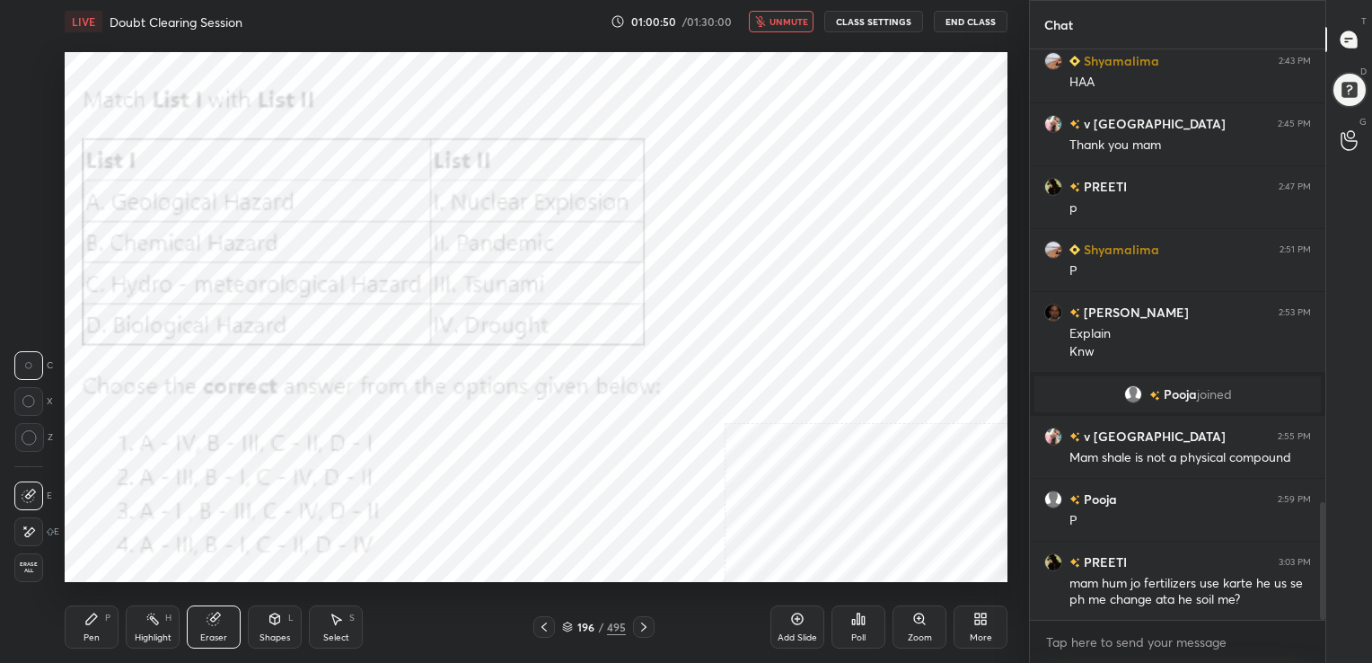
click at [786, 20] on span "unmute" at bounding box center [788, 21] width 39 height 13
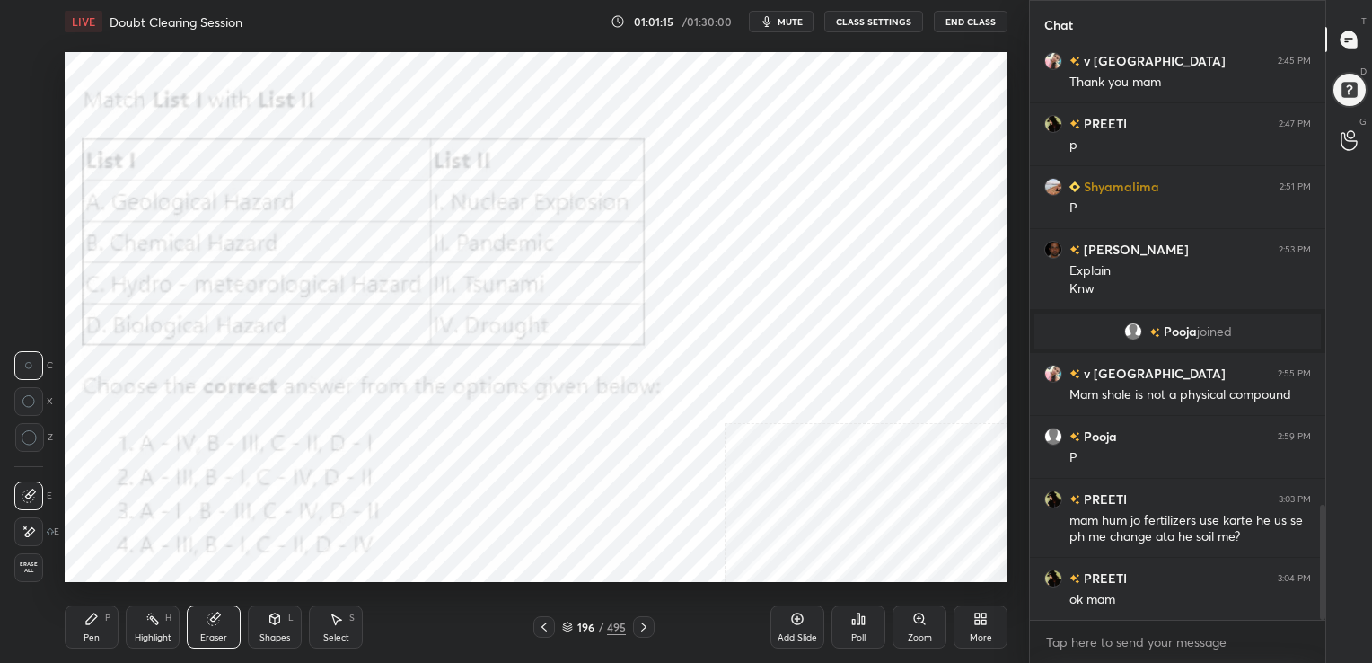
click at [570, 620] on div "196 / 495" at bounding box center [594, 627] width 64 height 16
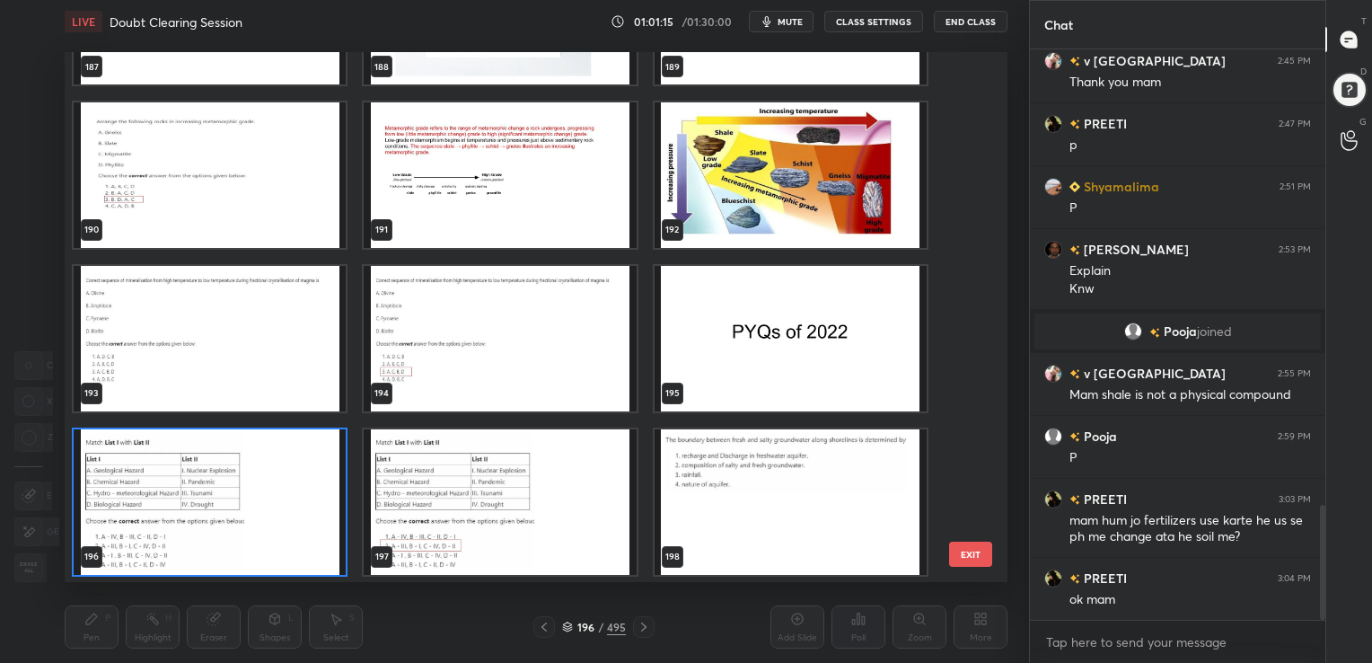
scroll to position [525, 934]
click at [284, 513] on img "grid" at bounding box center [210, 501] width 272 height 145
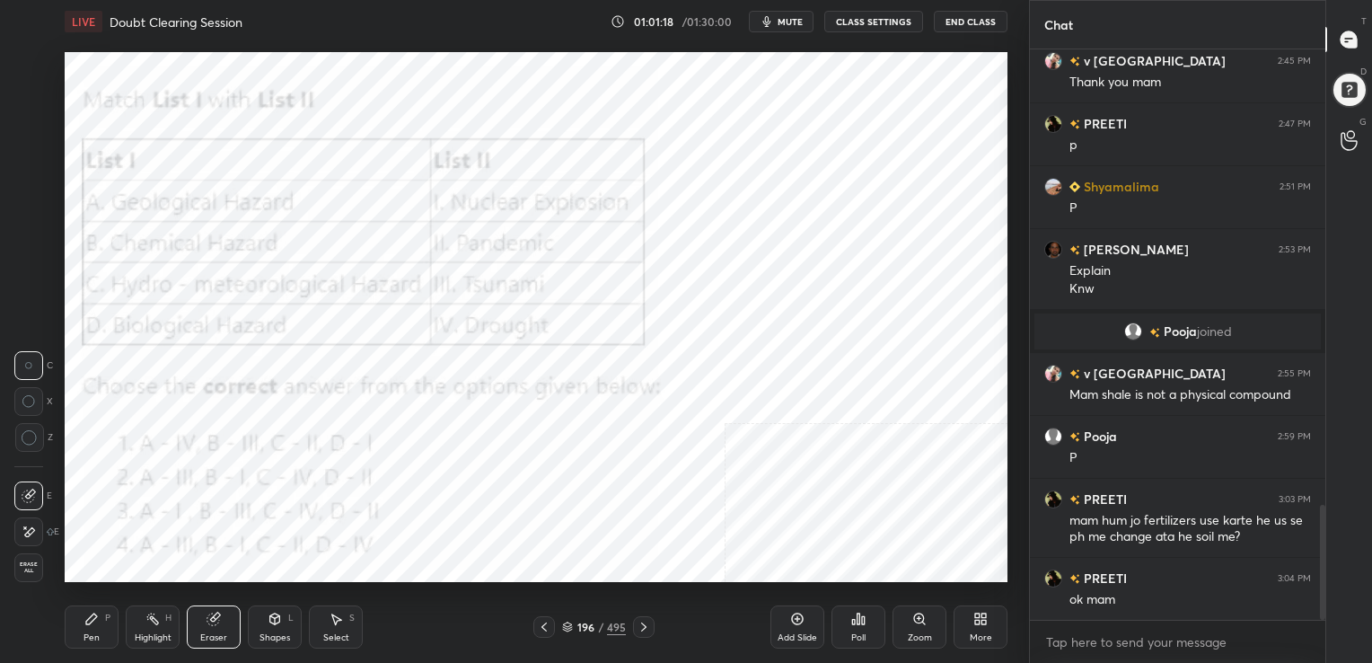
click at [876, 630] on div "Poll" at bounding box center [858, 626] width 54 height 43
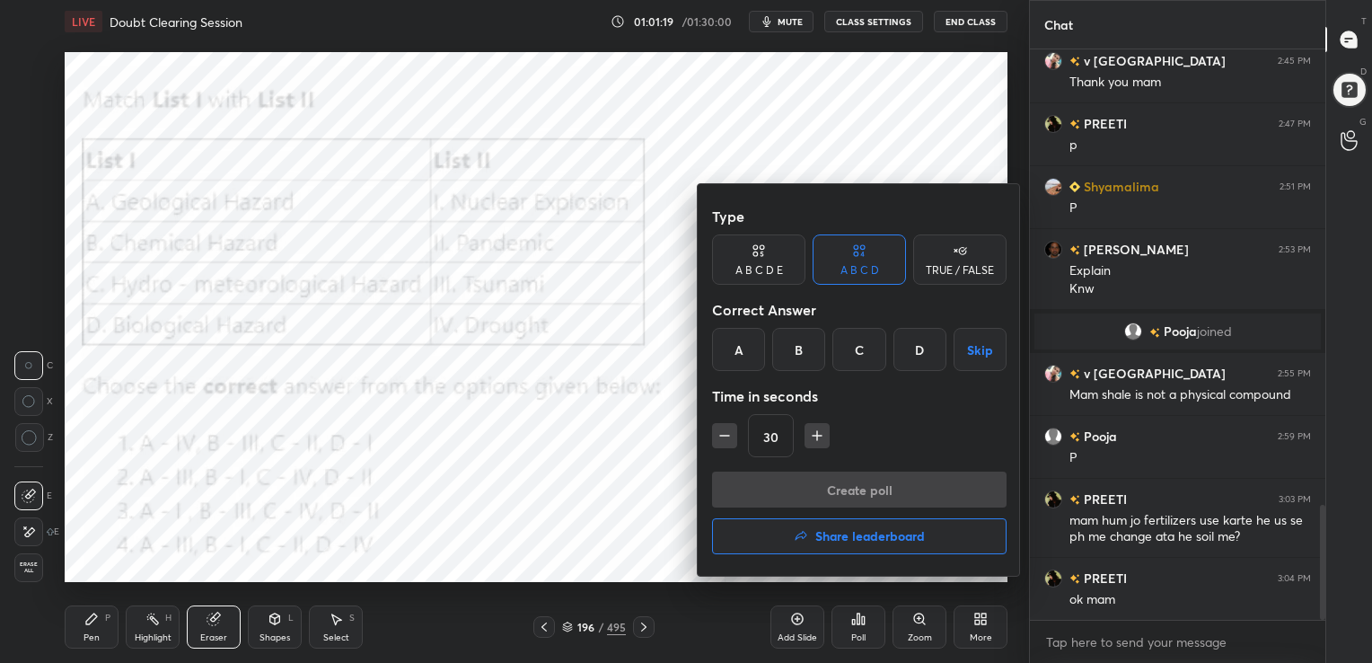
click at [797, 361] on div "B" at bounding box center [798, 349] width 53 height 43
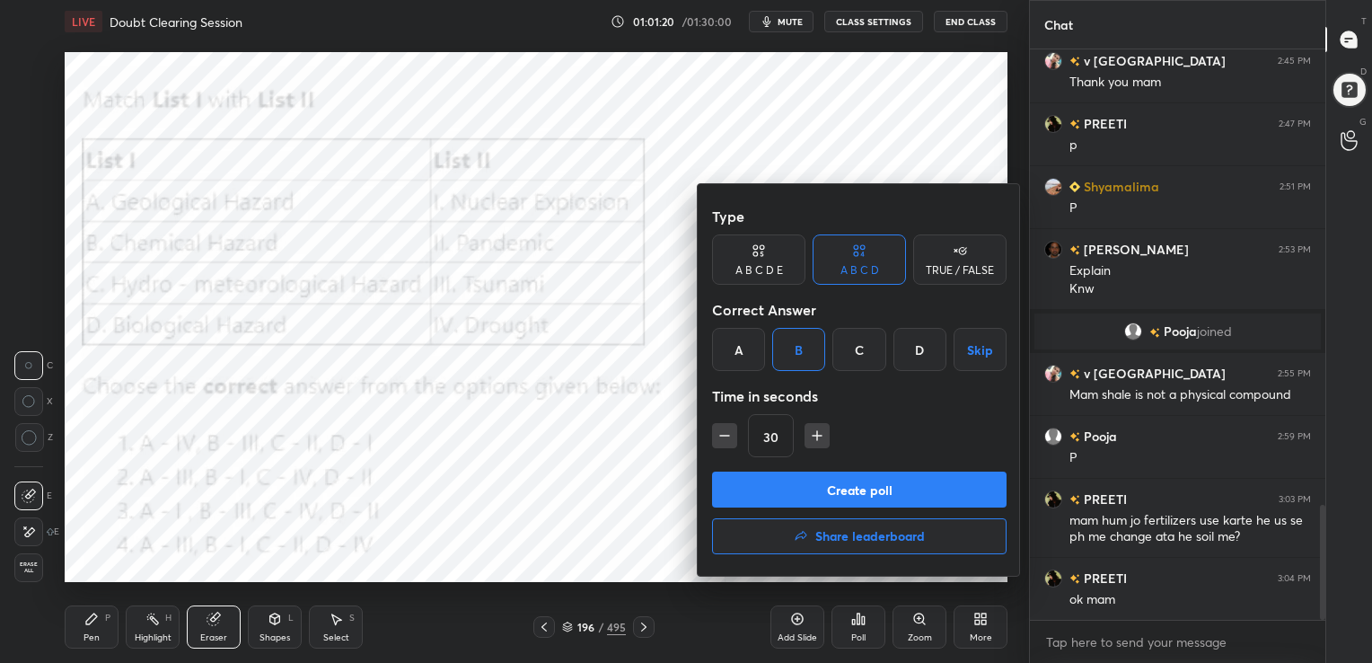
click at [851, 488] on button "Create poll" at bounding box center [859, 489] width 294 height 36
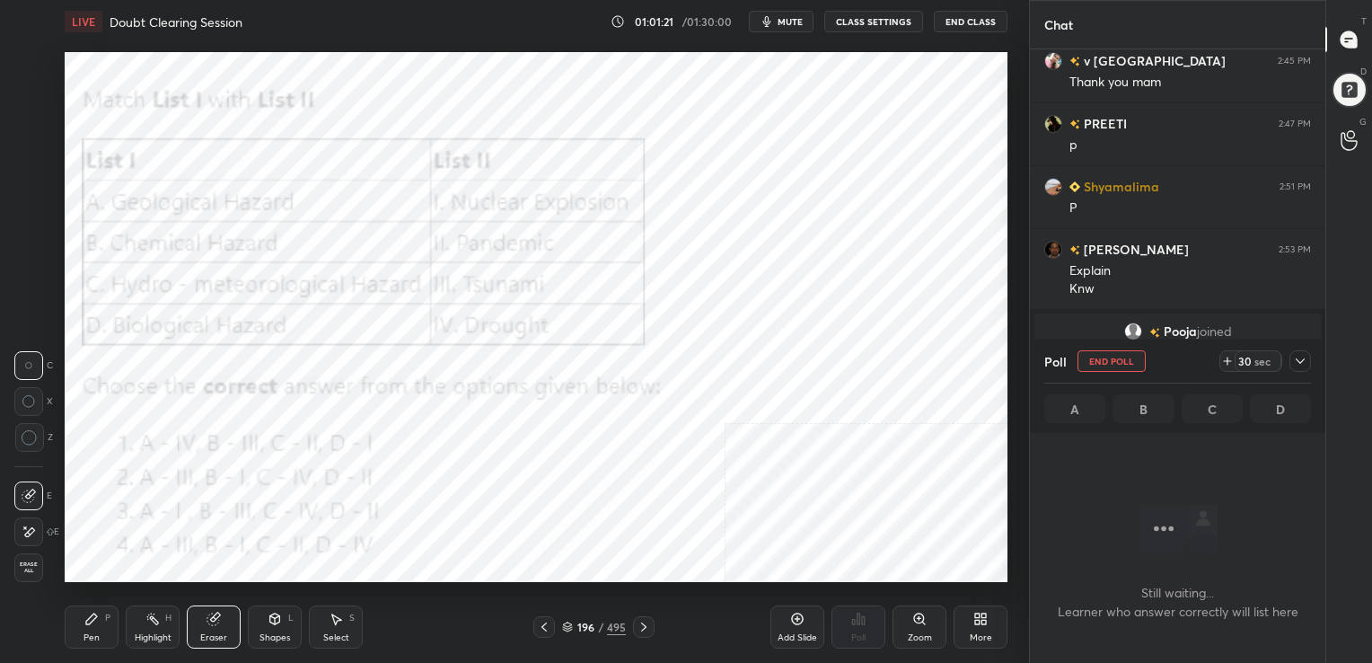
scroll to position [323, 290]
click at [568, 620] on div "196 / 495" at bounding box center [594, 627] width 64 height 16
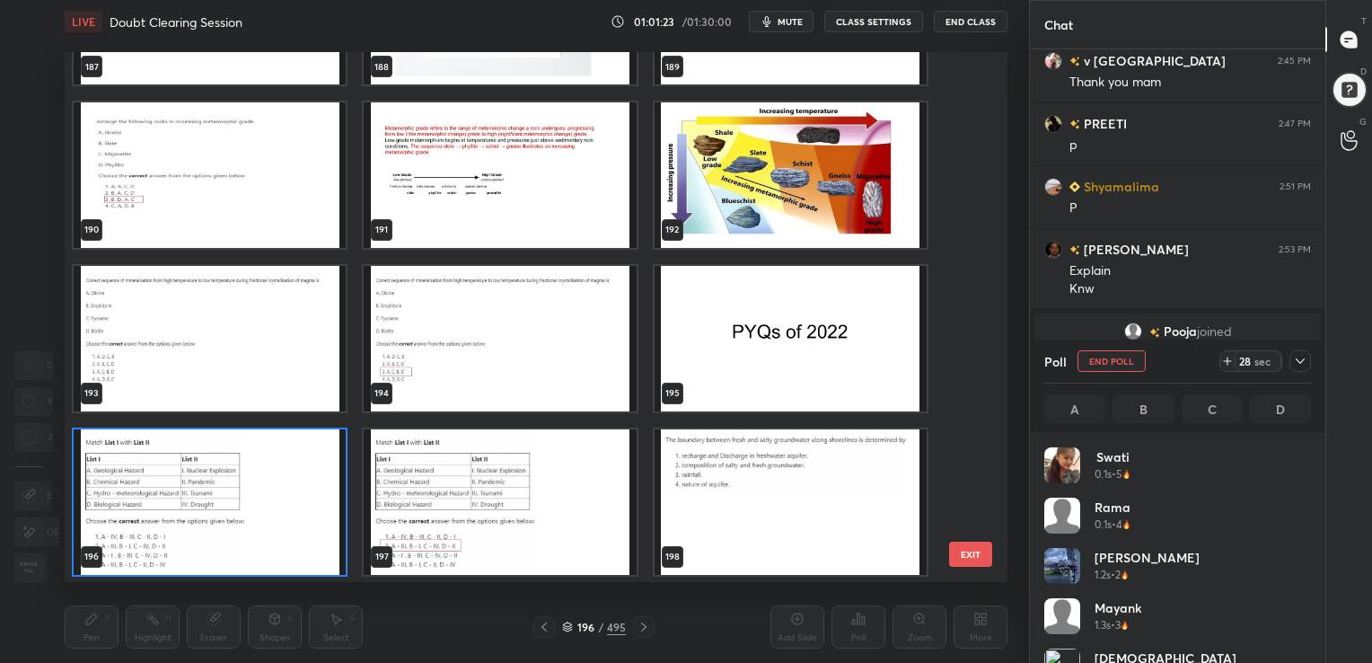
scroll to position [5, 5]
click at [229, 504] on img "grid" at bounding box center [210, 501] width 272 height 145
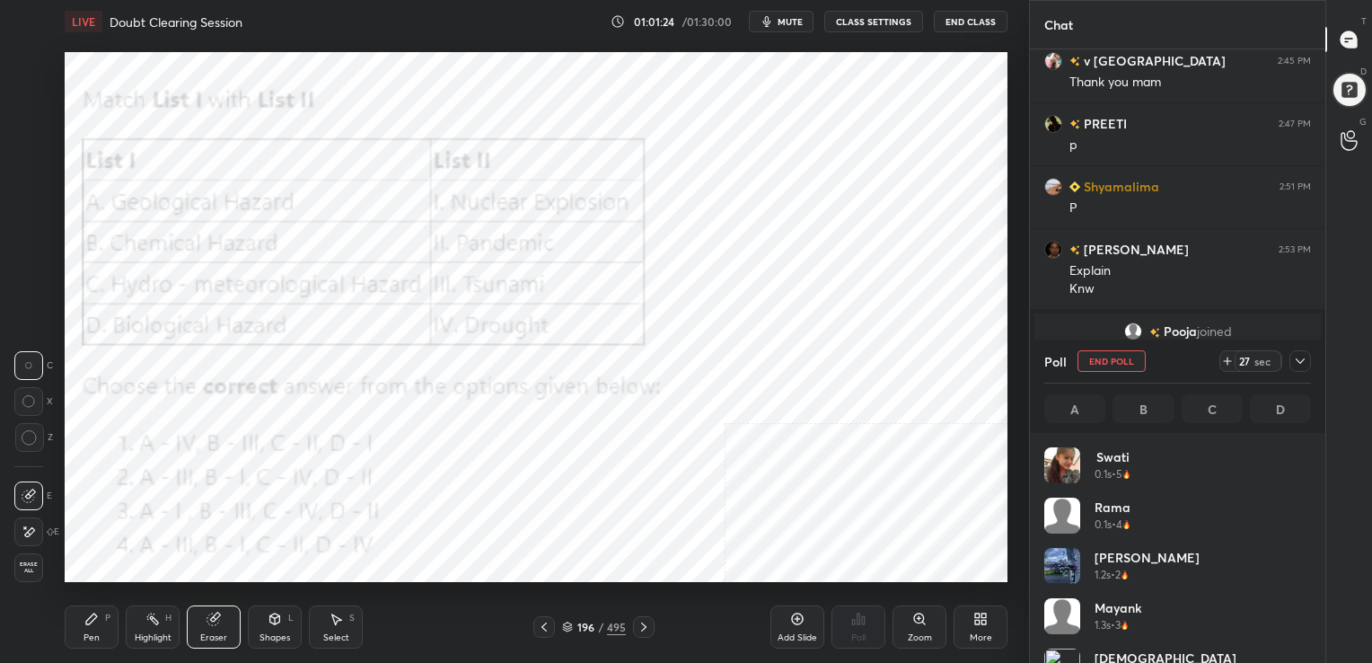
click at [229, 504] on img "grid" at bounding box center [210, 501] width 272 height 145
click at [789, 25] on span "mute" at bounding box center [790, 21] width 25 height 13
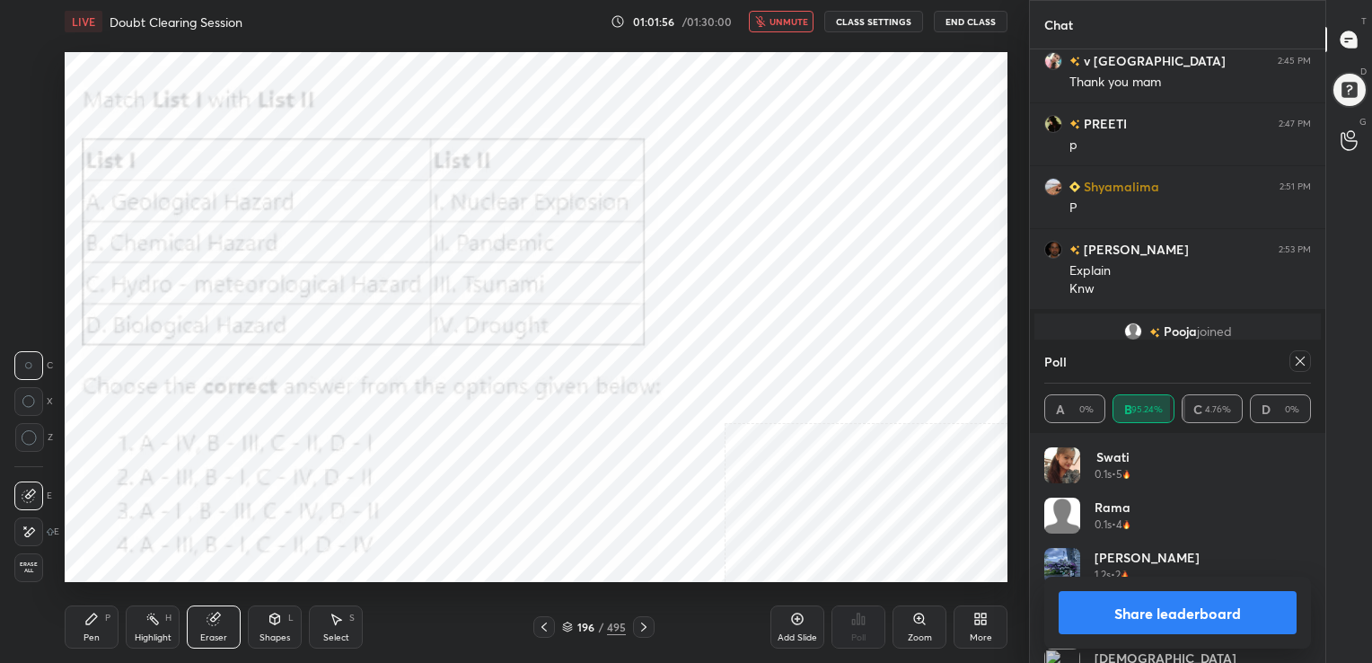
click at [1303, 362] on icon at bounding box center [1300, 361] width 14 height 14
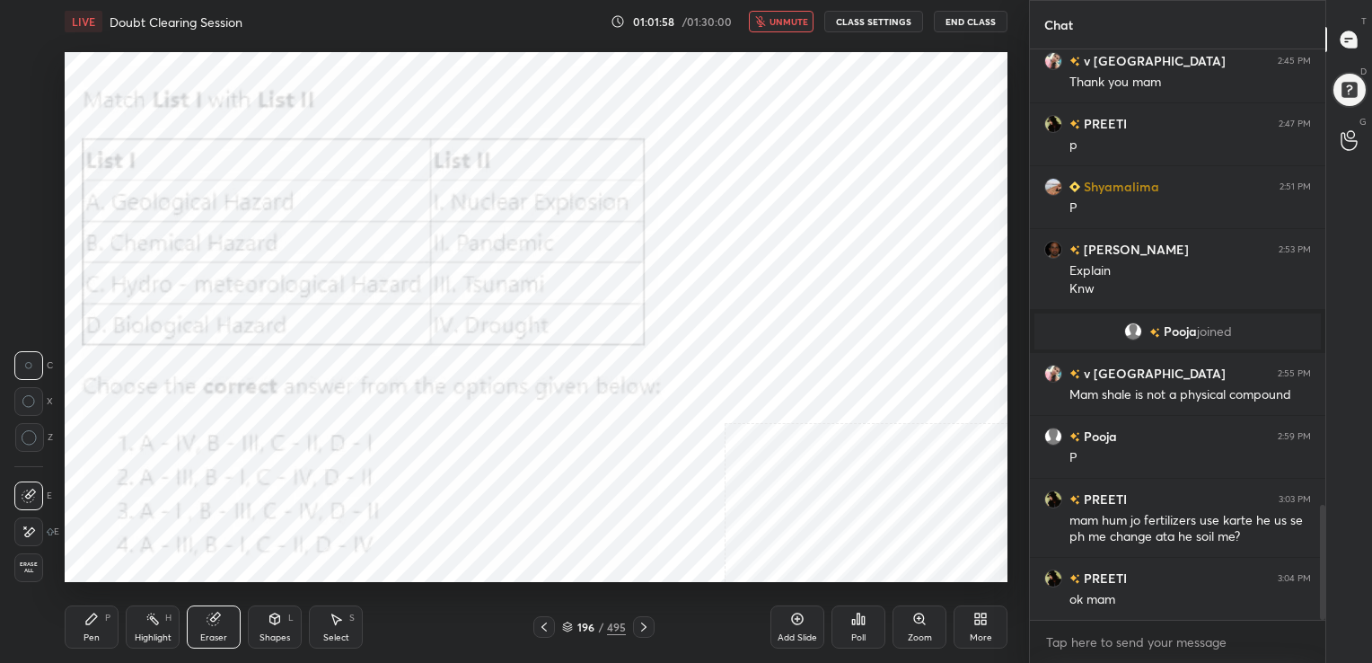
click at [797, 17] on span "unmute" at bounding box center [788, 21] width 39 height 13
click at [95, 617] on icon at bounding box center [91, 618] width 11 height 11
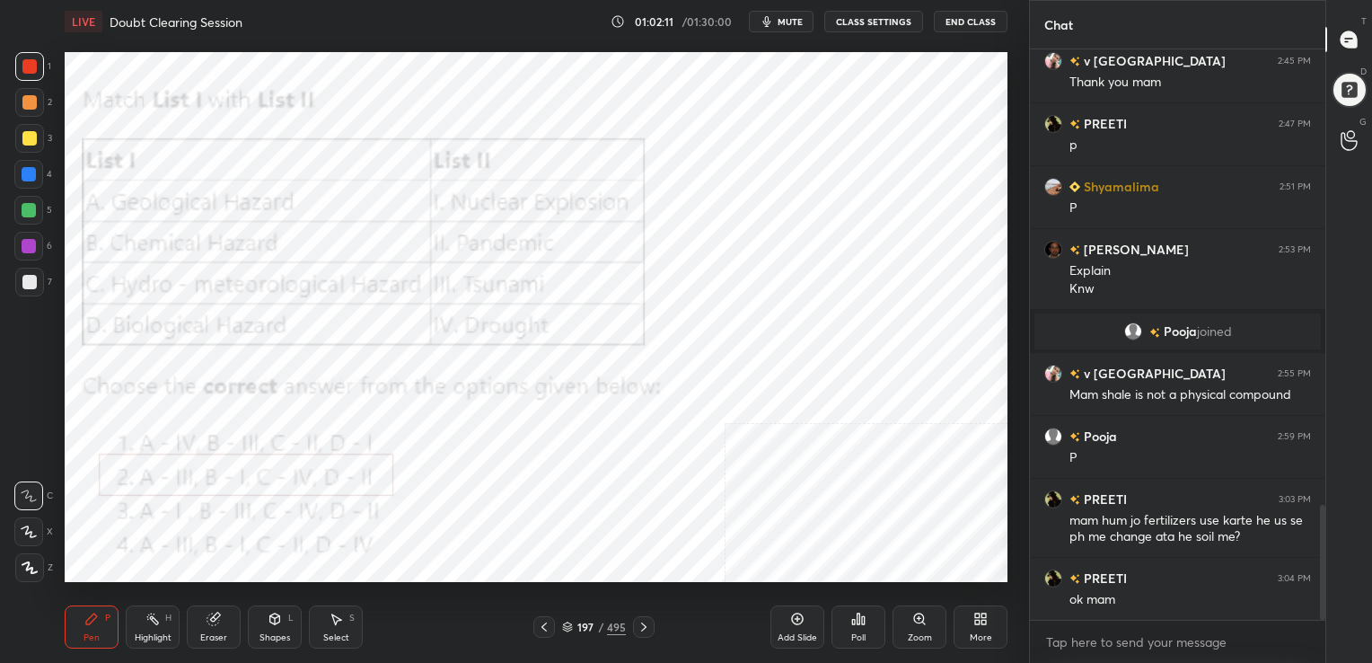
click at [562, 630] on icon at bounding box center [567, 626] width 11 height 11
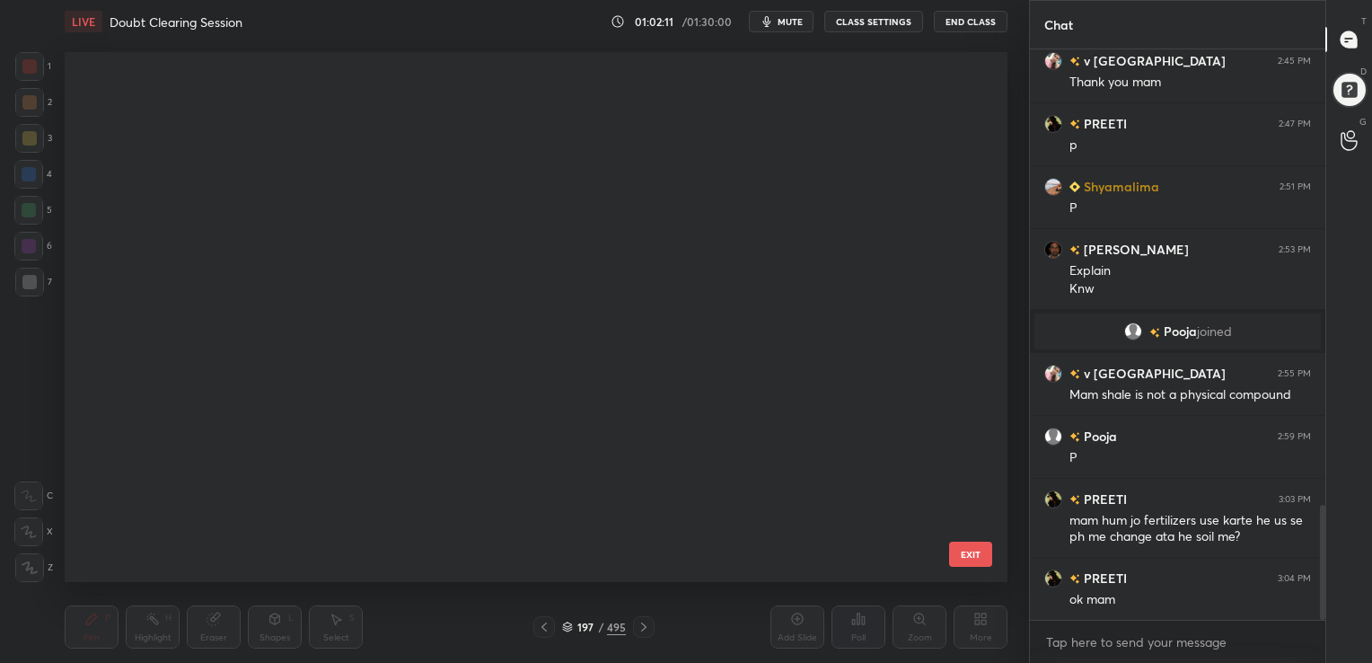
scroll to position [525, 934]
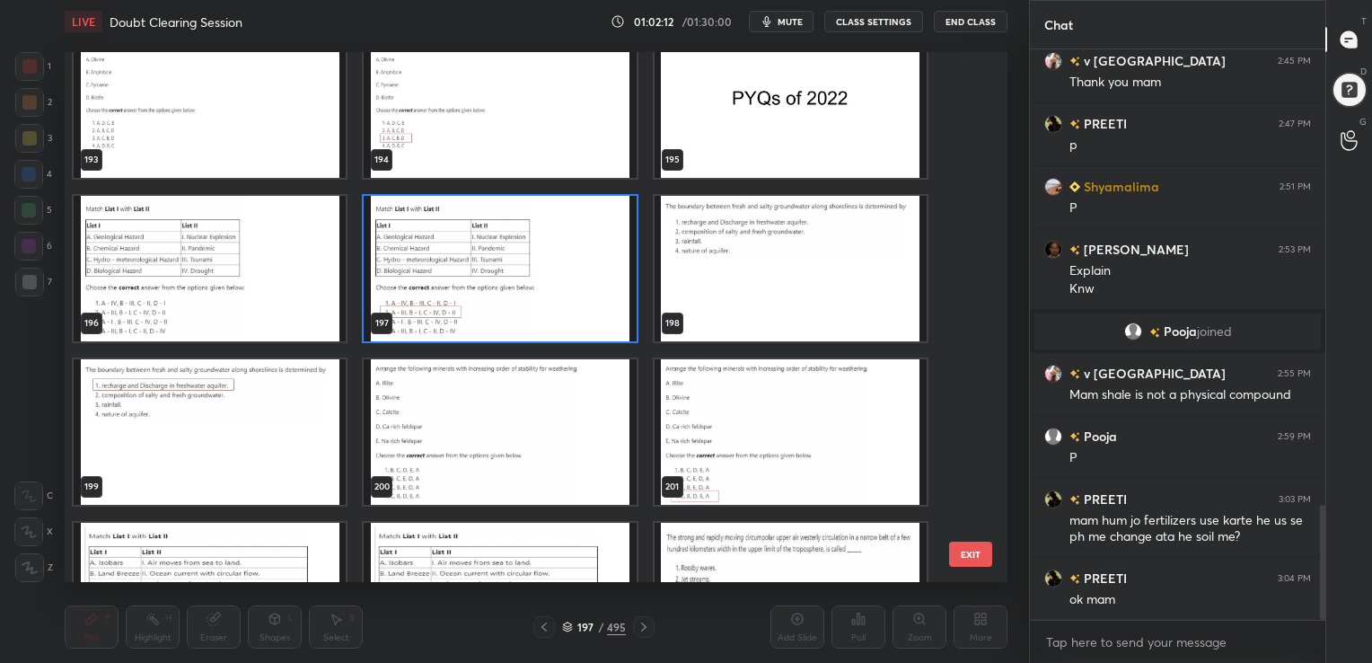
click at [782, 236] on img "grid" at bounding box center [791, 268] width 272 height 145
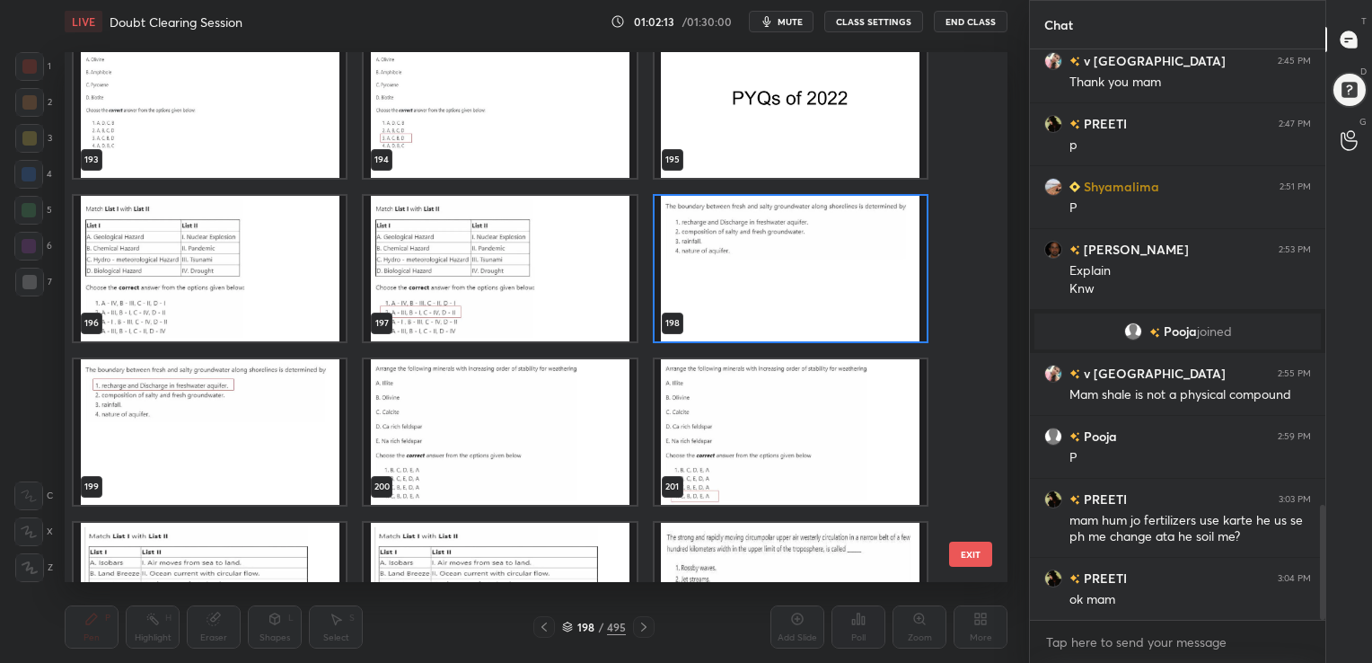
click at [782, 236] on img "grid" at bounding box center [791, 268] width 272 height 145
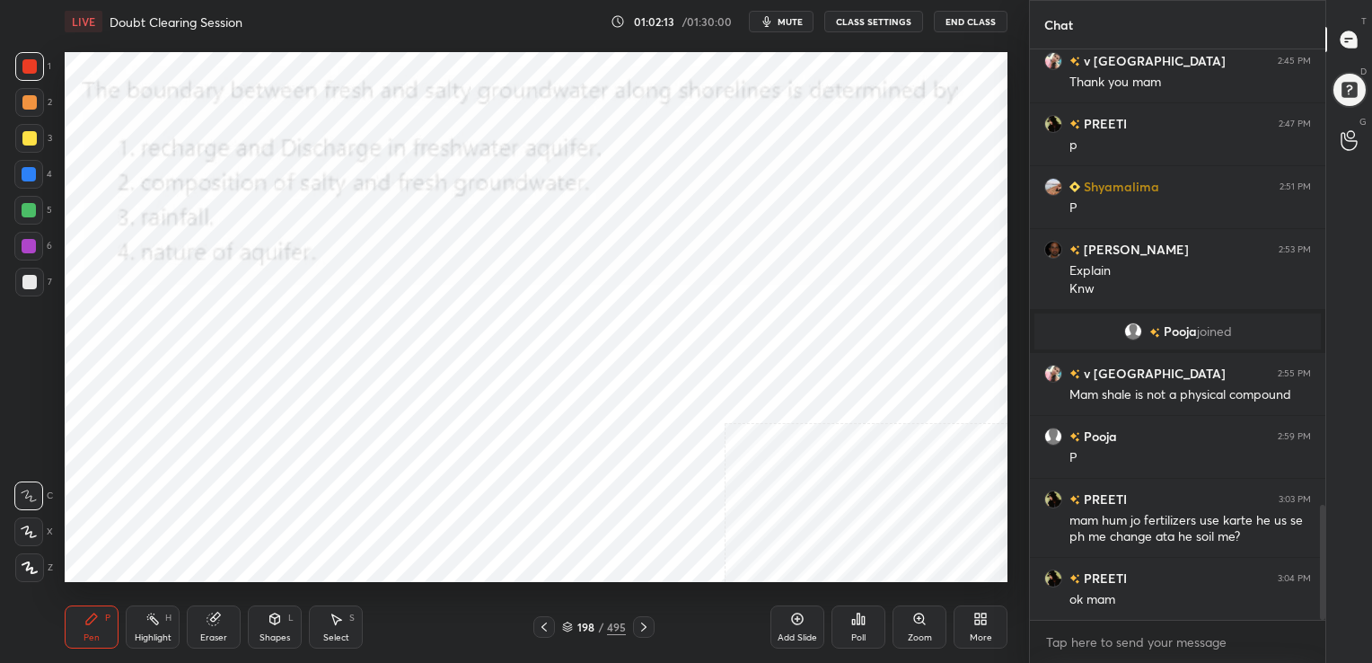
click at [782, 236] on img "grid" at bounding box center [791, 268] width 272 height 145
click at [790, 29] on button "mute" at bounding box center [781, 22] width 65 height 22
click at [569, 628] on icon at bounding box center [567, 628] width 9 height 3
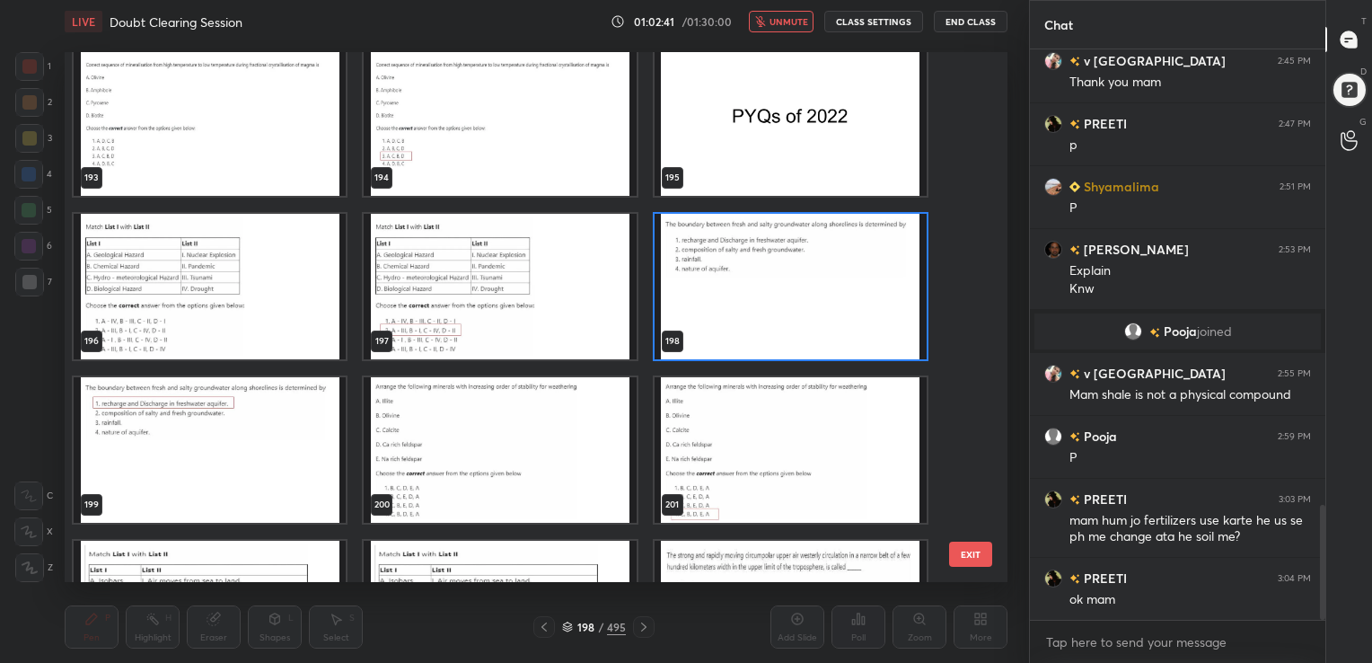
scroll to position [10479, 0]
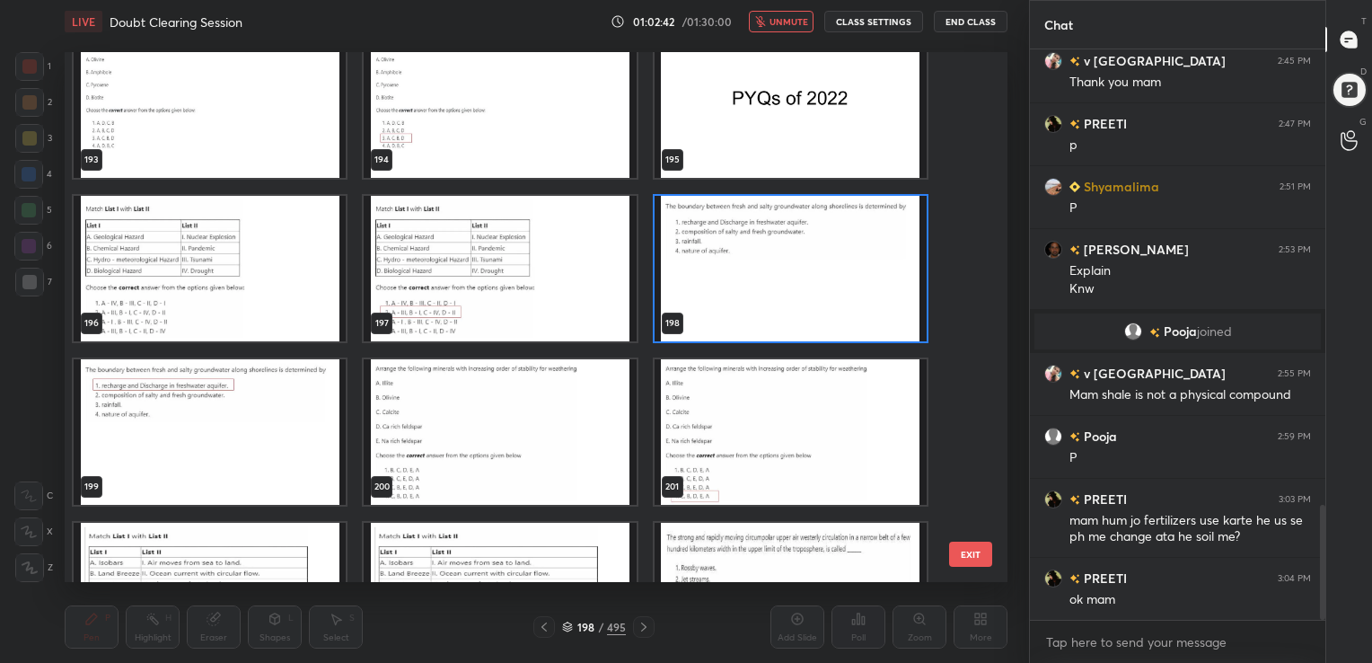
click at [752, 278] on img "grid" at bounding box center [791, 268] width 272 height 145
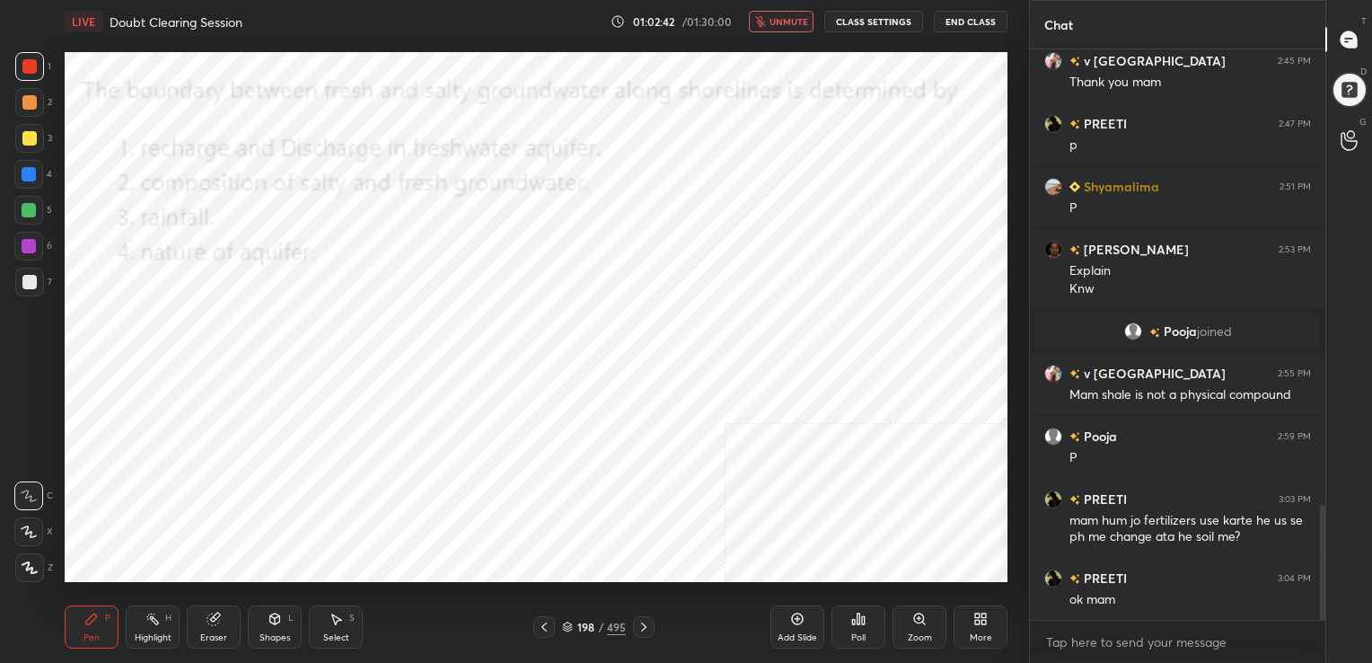
drag, startPoint x: 752, startPoint y: 278, endPoint x: 854, endPoint y: 623, distance: 359.4
click at [854, 623] on div "LIVE Doubt Clearing Session 01:02:42 / 01:30:00 unmute CLASS SETTINGS End Class…" at bounding box center [535, 331] width 957 height 663
click at [855, 633] on div "Poll" at bounding box center [858, 637] width 14 height 9
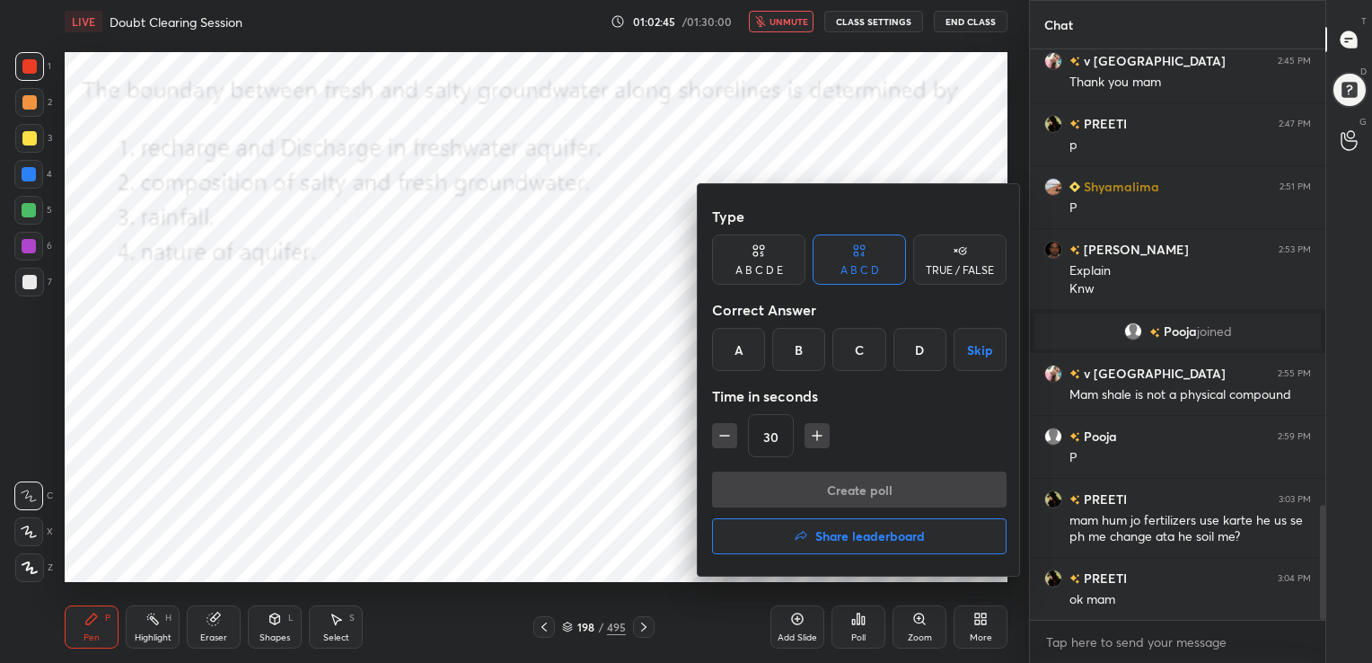
drag, startPoint x: 750, startPoint y: 362, endPoint x: 899, endPoint y: 505, distance: 206.4
click at [899, 505] on div "Type A B C D E A B C D TRUE / FALSE Correct Answer A B C D Skip Time in seconds…" at bounding box center [859, 379] width 323 height 391
click at [748, 365] on div "A" at bounding box center [738, 349] width 53 height 43
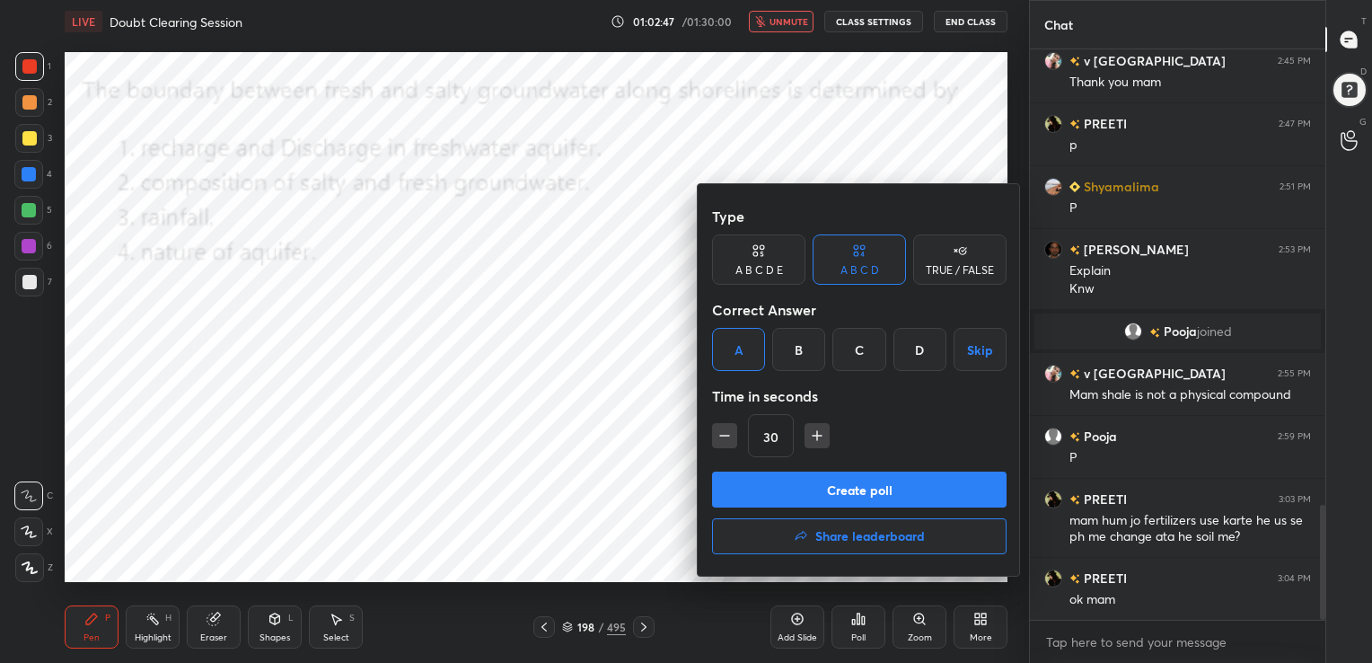
click at [889, 471] on button "Create poll" at bounding box center [859, 489] width 294 height 36
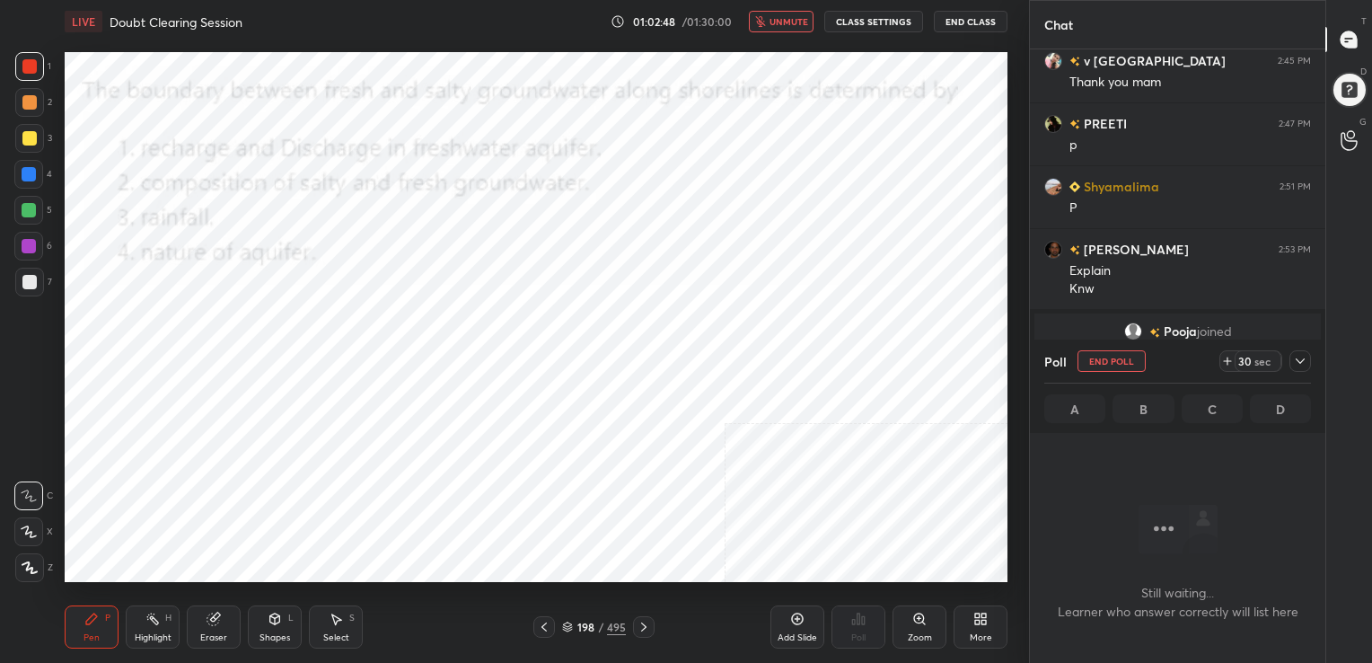
scroll to position [471, 290]
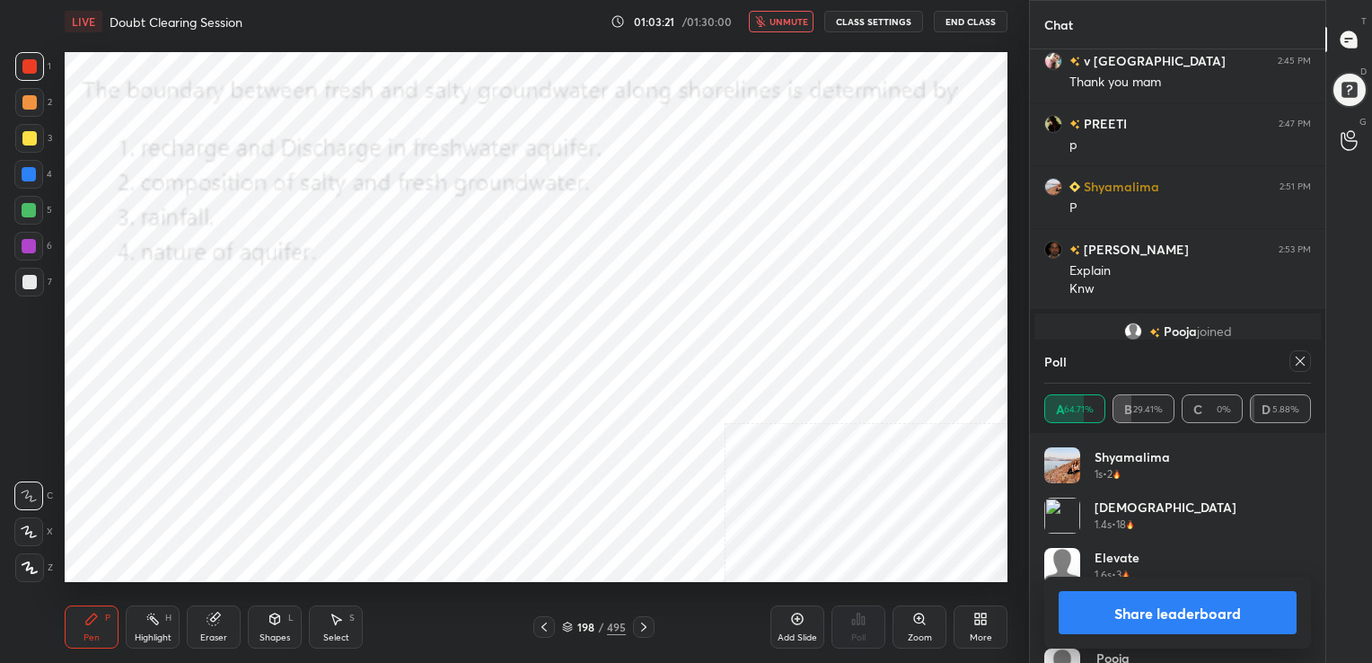
click at [1300, 360] on icon at bounding box center [1300, 360] width 9 height 9
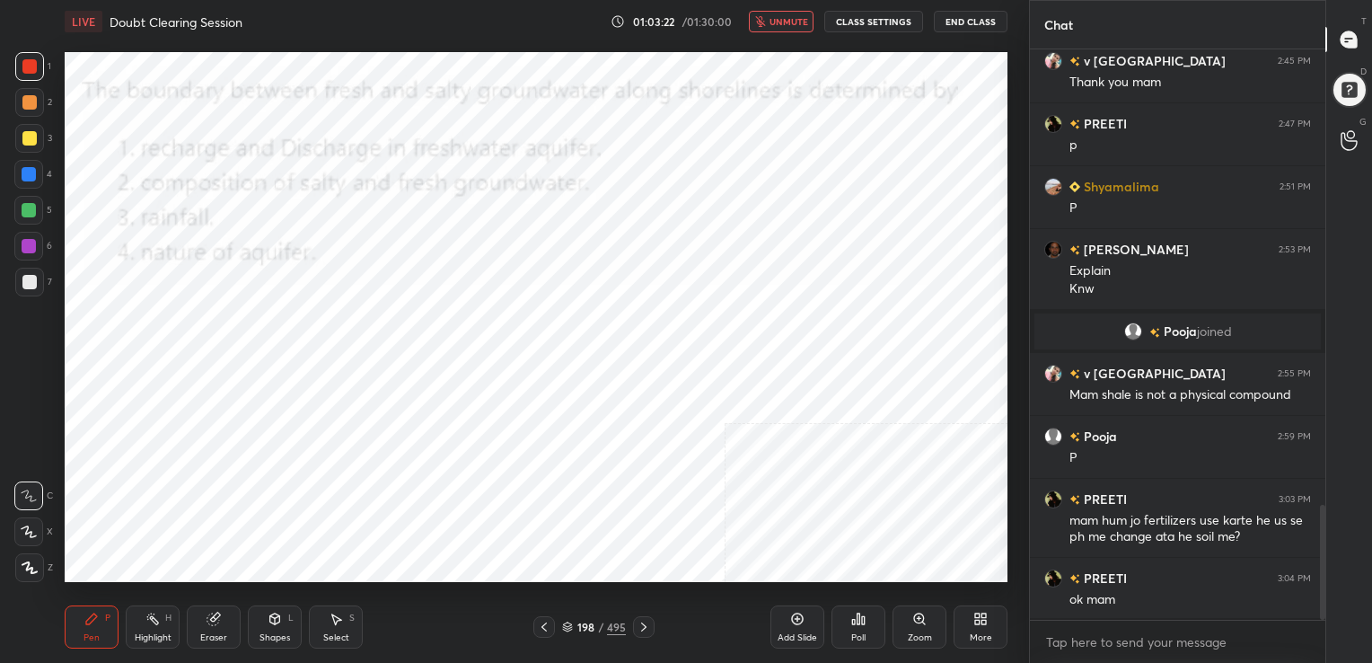
scroll to position [6, 5]
click at [774, 16] on span "unmute" at bounding box center [788, 21] width 39 height 13
click at [566, 622] on icon at bounding box center [567, 626] width 11 height 11
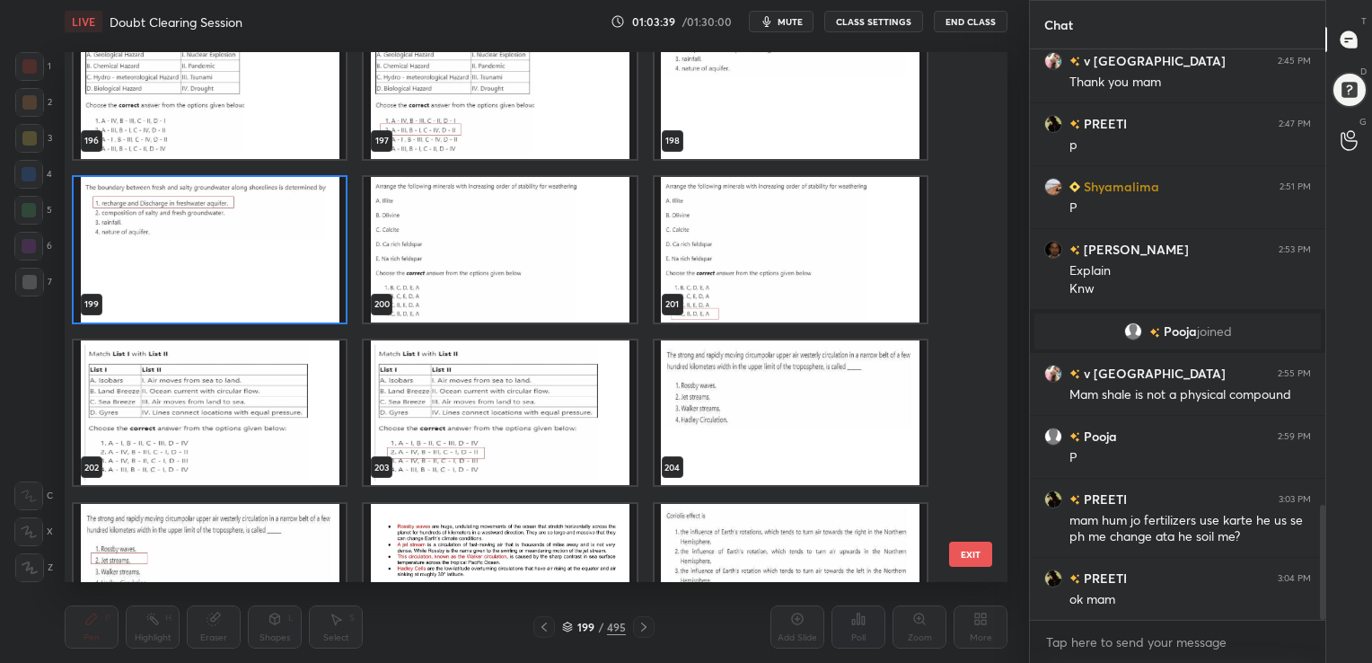
scroll to position [10661, 0]
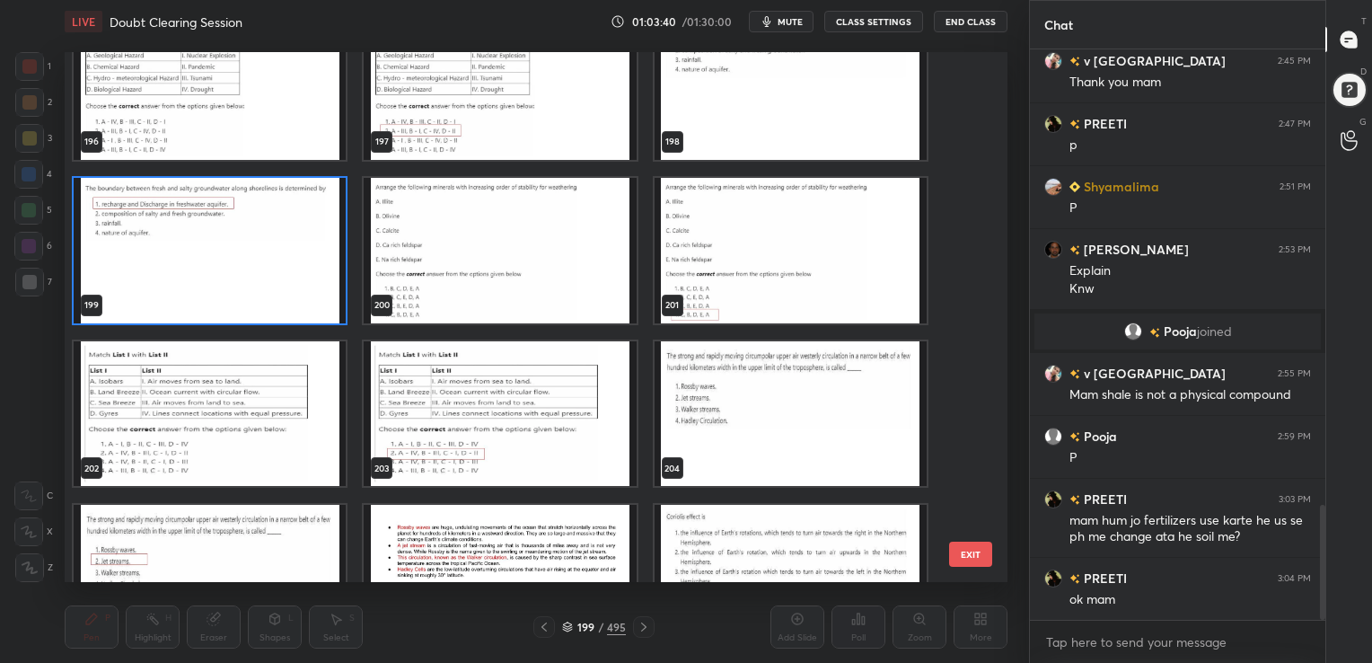
click at [485, 223] on img "grid" at bounding box center [500, 249] width 272 height 145
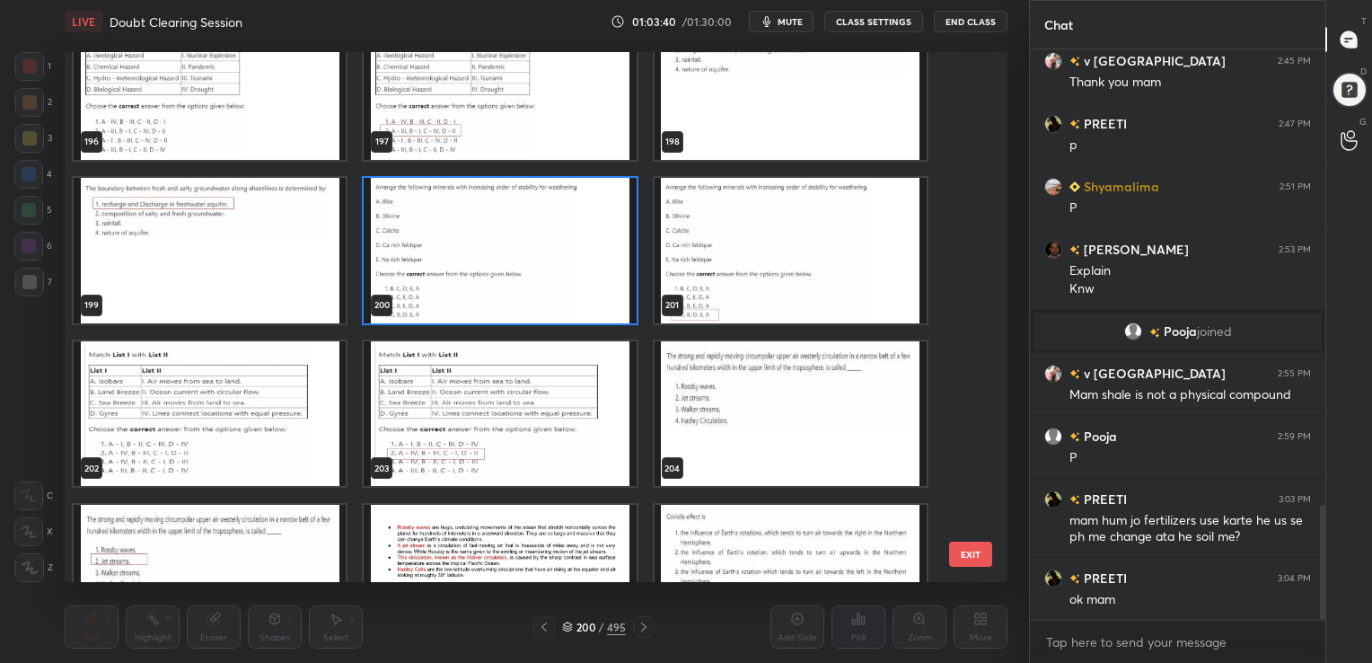
click at [485, 223] on img "grid" at bounding box center [500, 249] width 272 height 145
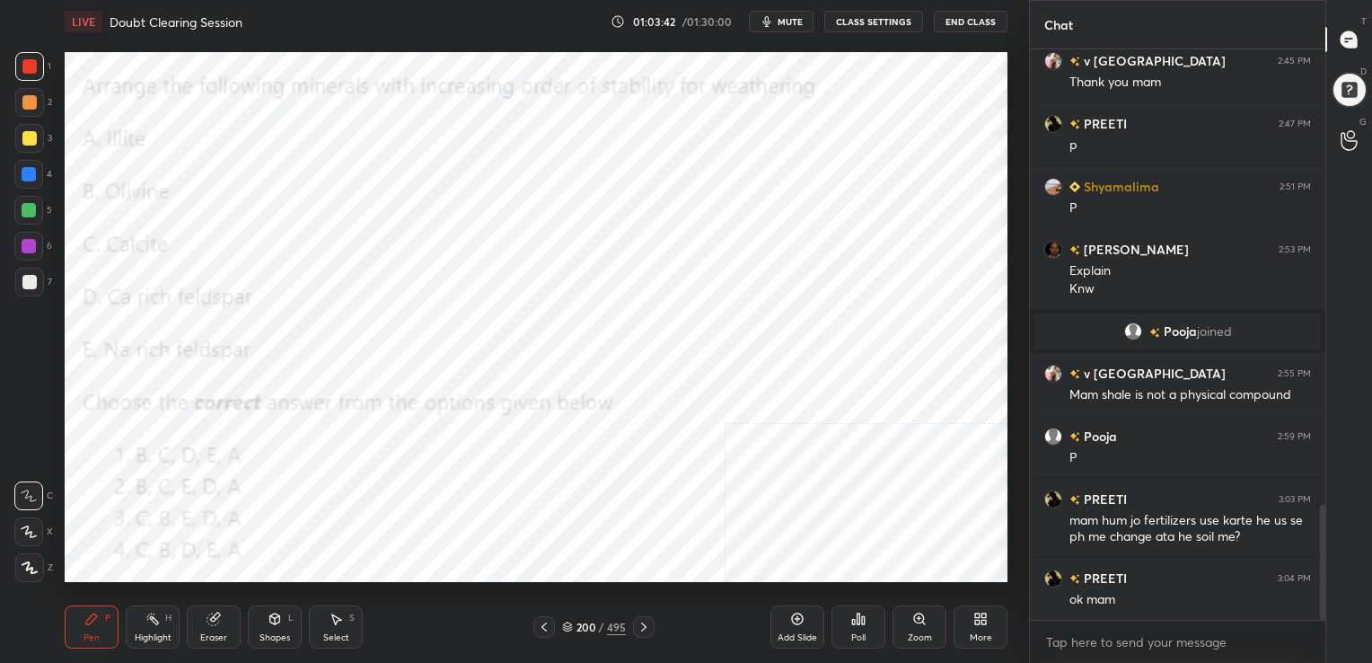
click at [779, 20] on button "mute" at bounding box center [781, 22] width 65 height 22
click at [567, 629] on icon at bounding box center [567, 626] width 11 height 11
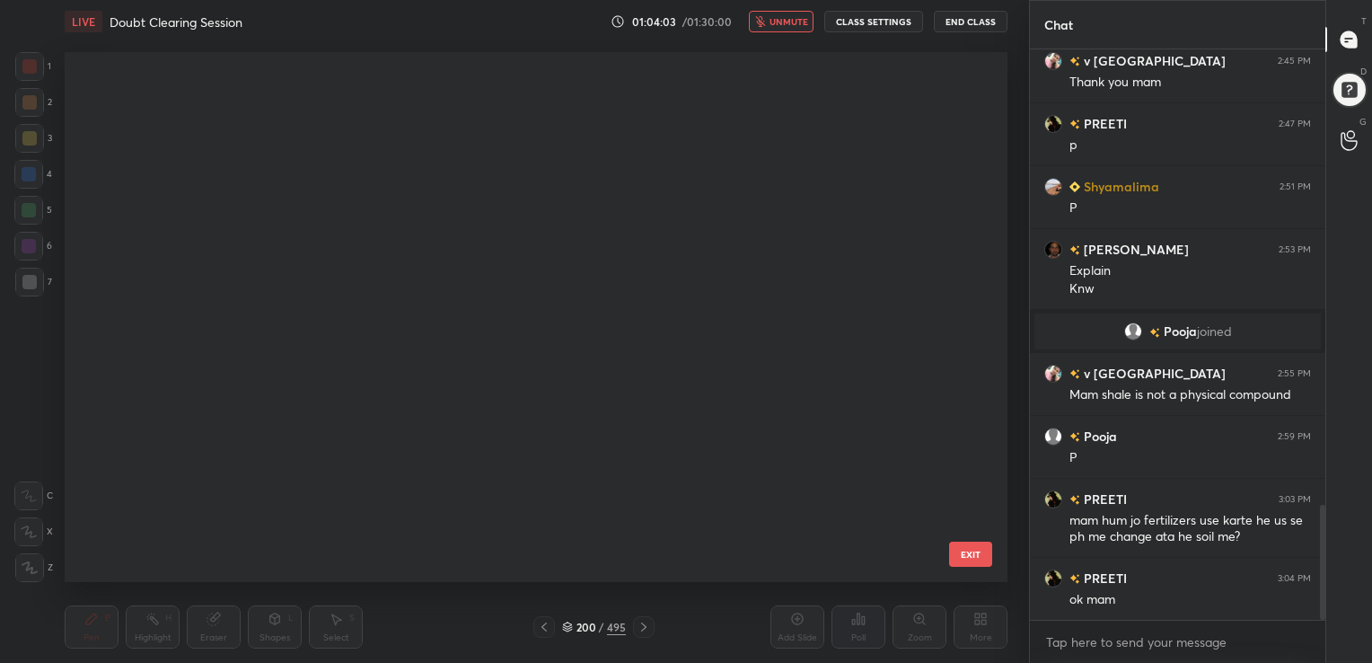
scroll to position [525, 934]
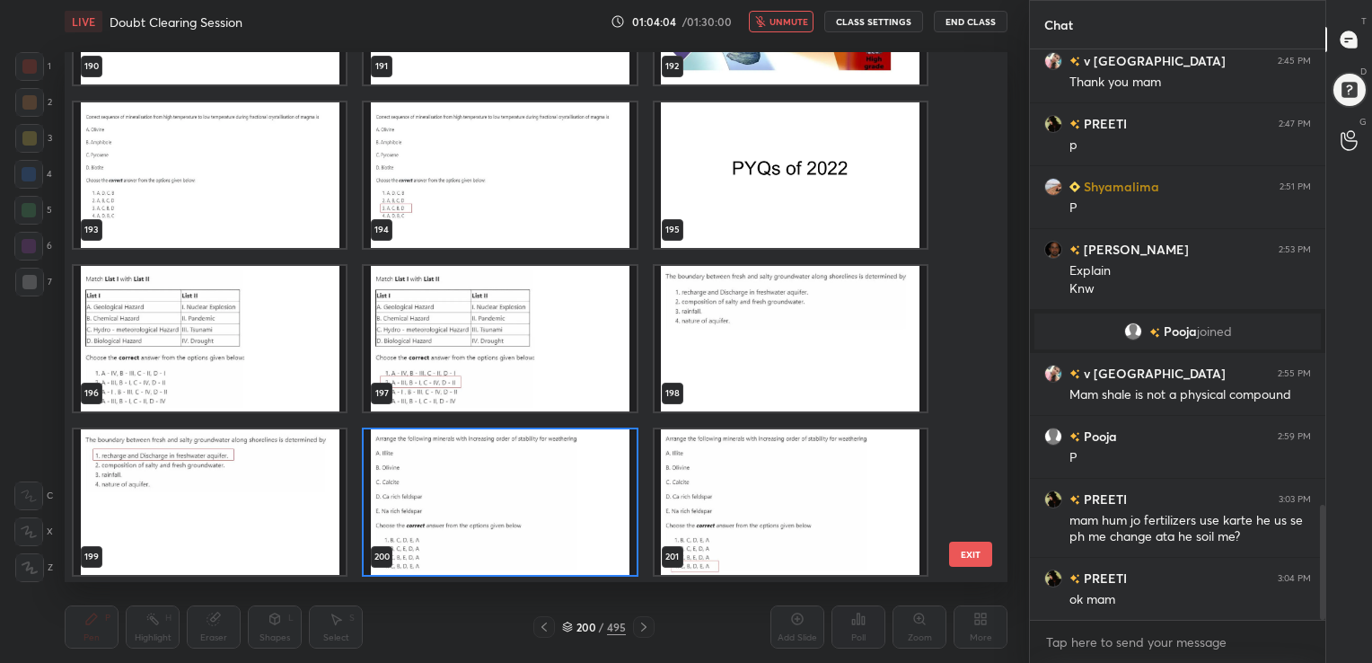
click at [484, 485] on img "grid" at bounding box center [500, 500] width 272 height 145
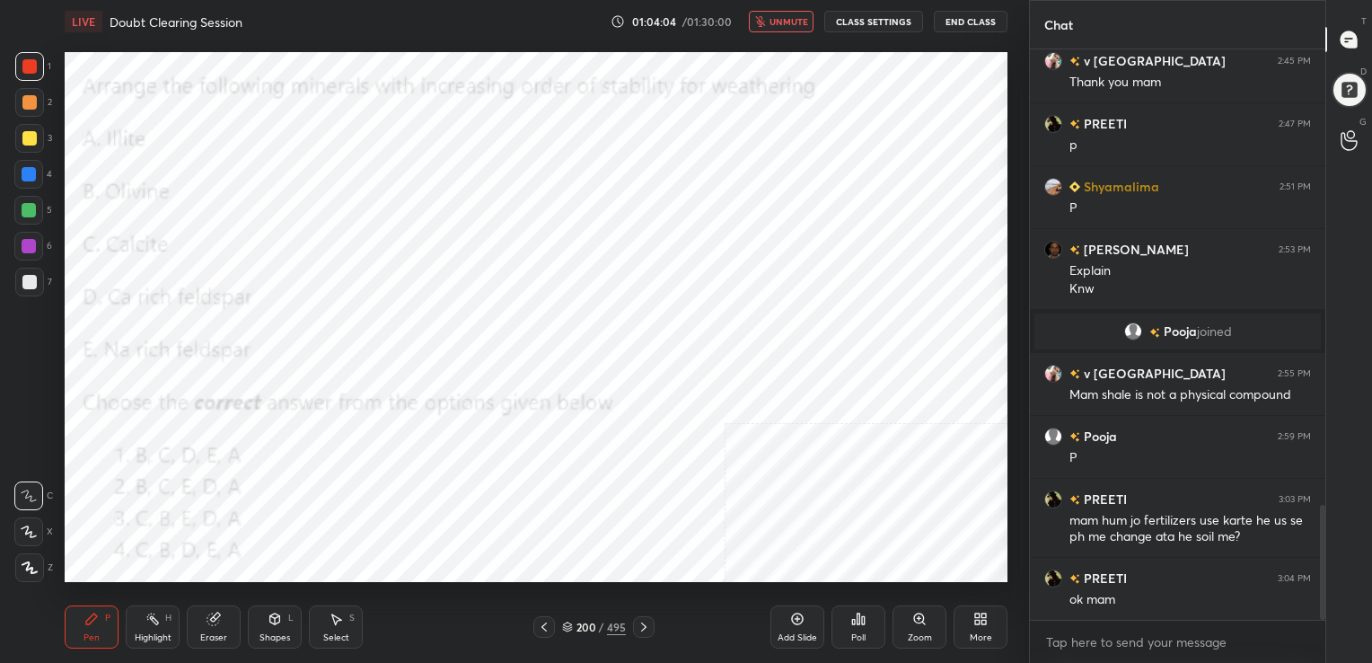
click at [484, 485] on img "grid" at bounding box center [500, 500] width 272 height 145
click at [835, 631] on div "Poll" at bounding box center [858, 626] width 54 height 43
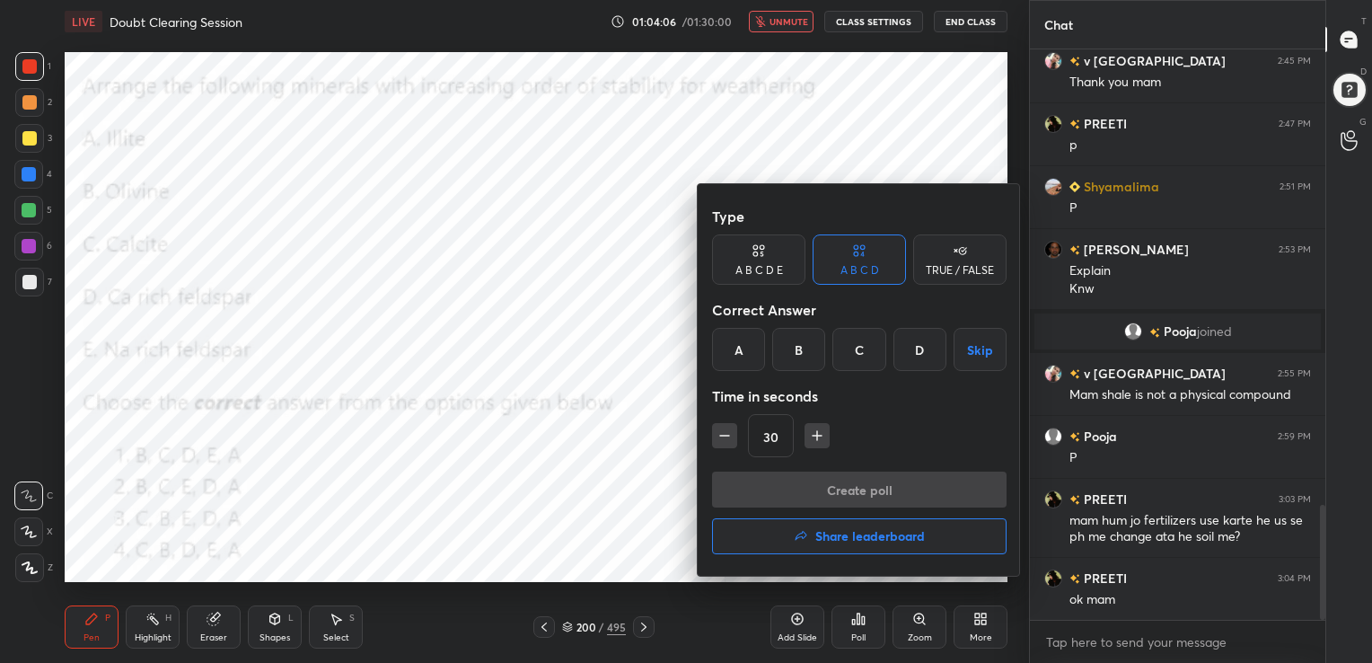
click at [922, 335] on div "D" at bounding box center [919, 349] width 53 height 43
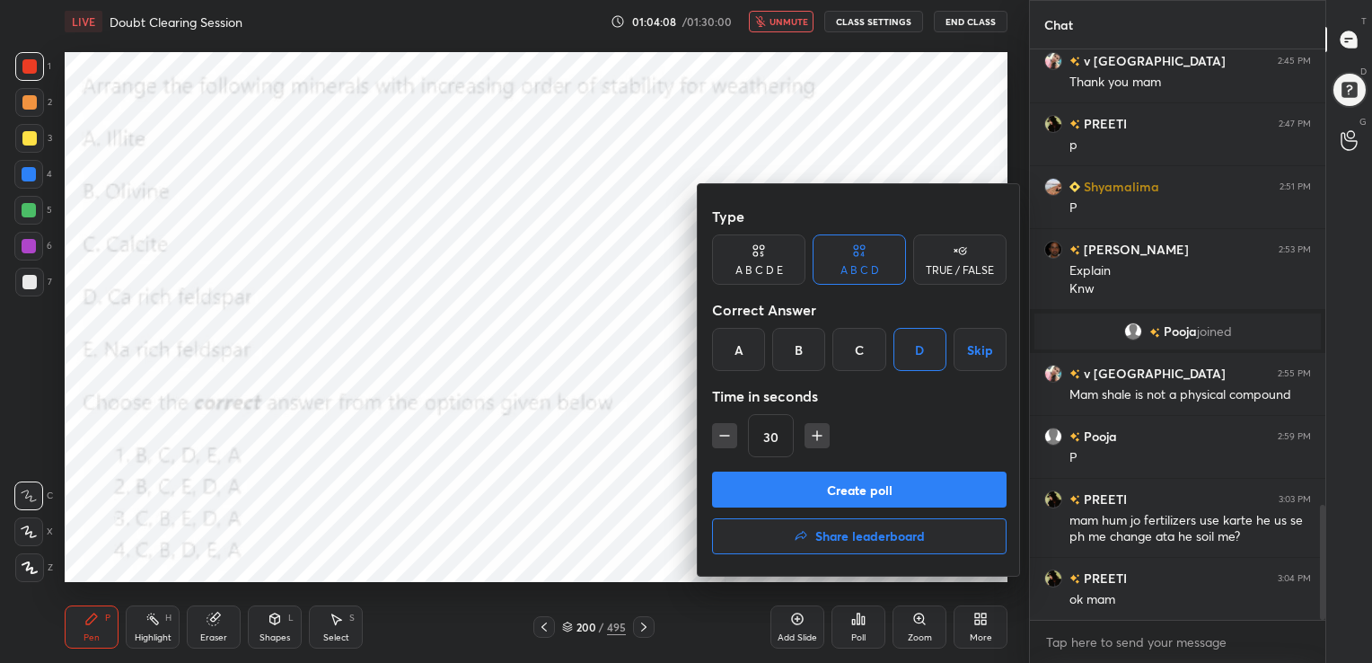
click at [882, 487] on button "Create poll" at bounding box center [859, 489] width 294 height 36
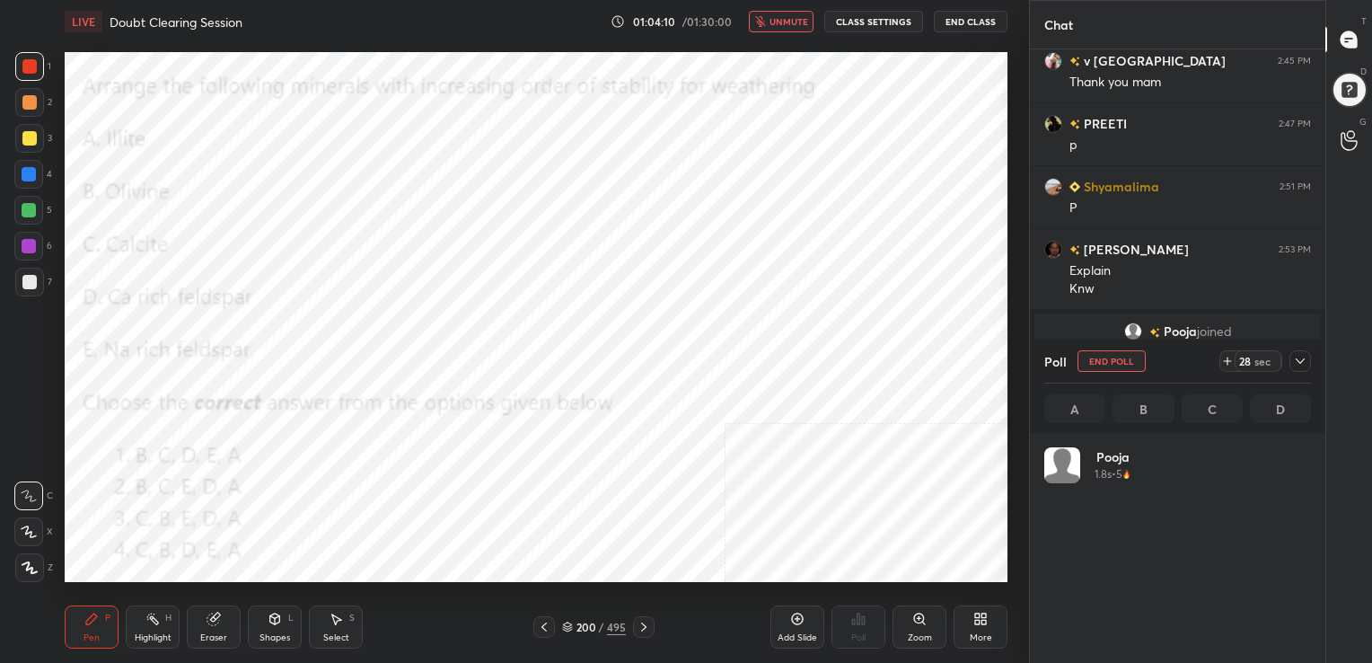
scroll to position [210, 261]
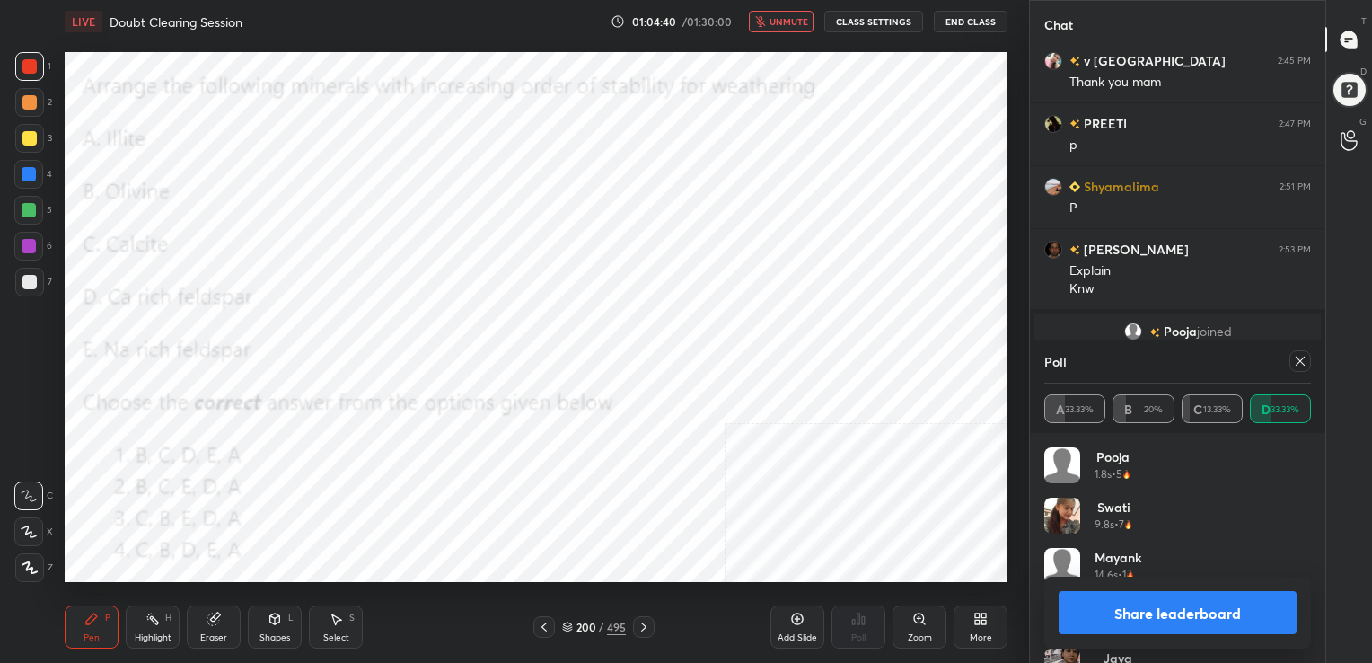
click at [1296, 365] on icon at bounding box center [1300, 360] width 9 height 9
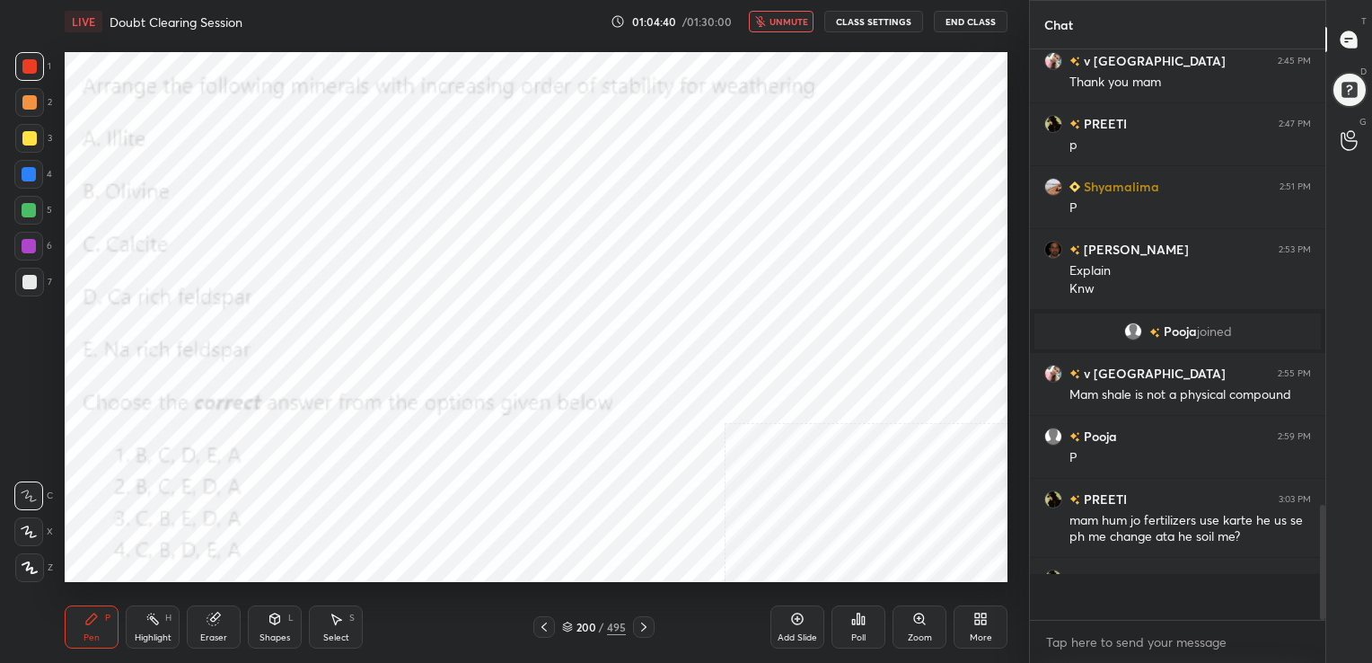
scroll to position [5, 5]
click at [794, 18] on span "unmute" at bounding box center [788, 21] width 39 height 13
click at [568, 625] on icon at bounding box center [567, 626] width 11 height 11
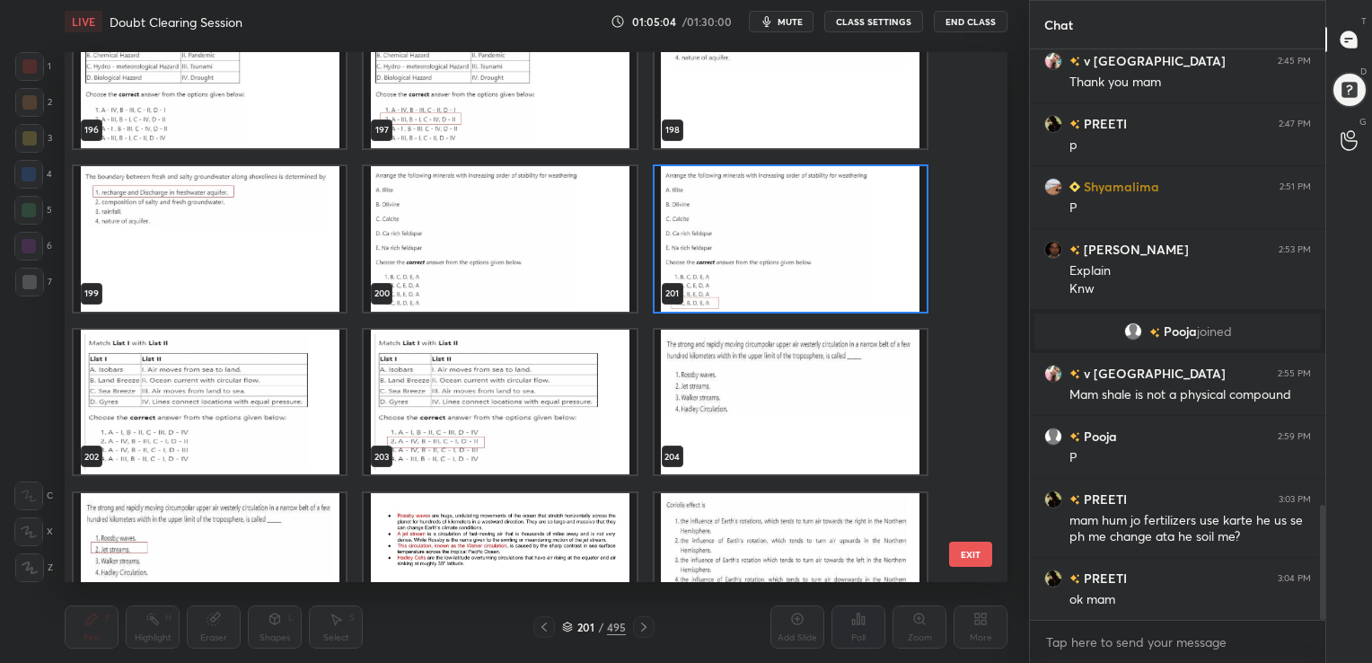
scroll to position [10672, 0]
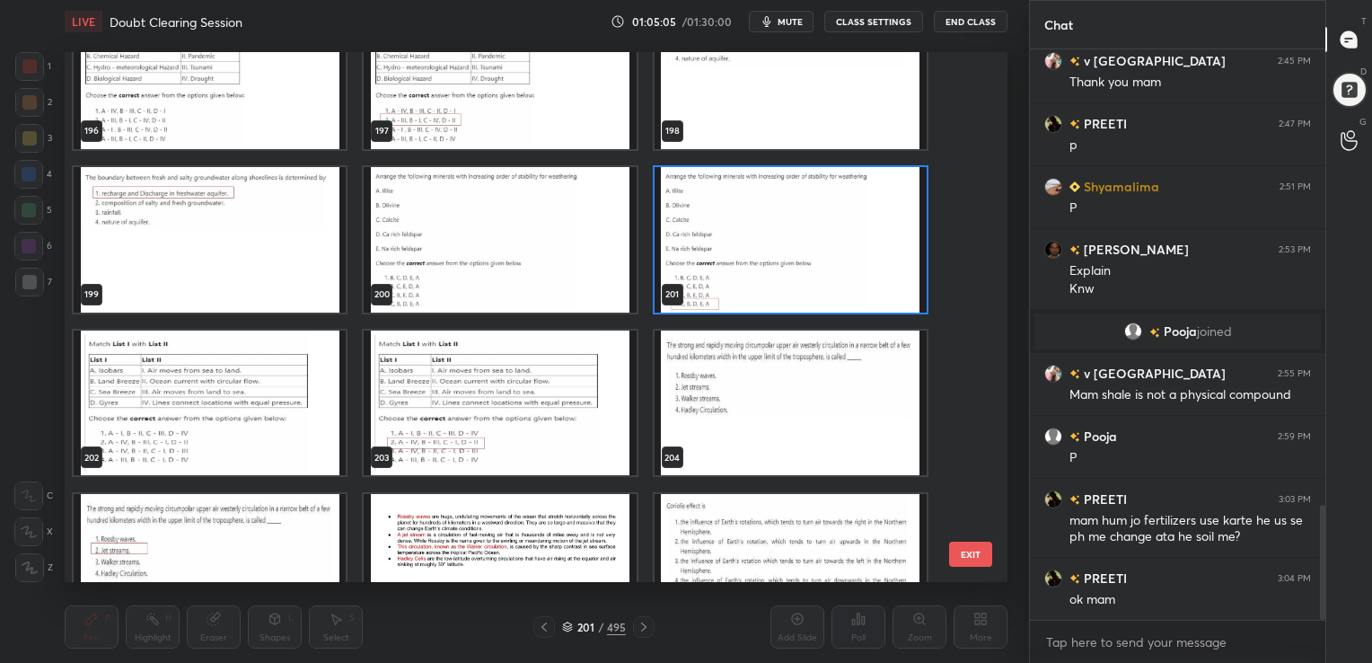
click at [259, 389] on img "grid" at bounding box center [210, 402] width 272 height 145
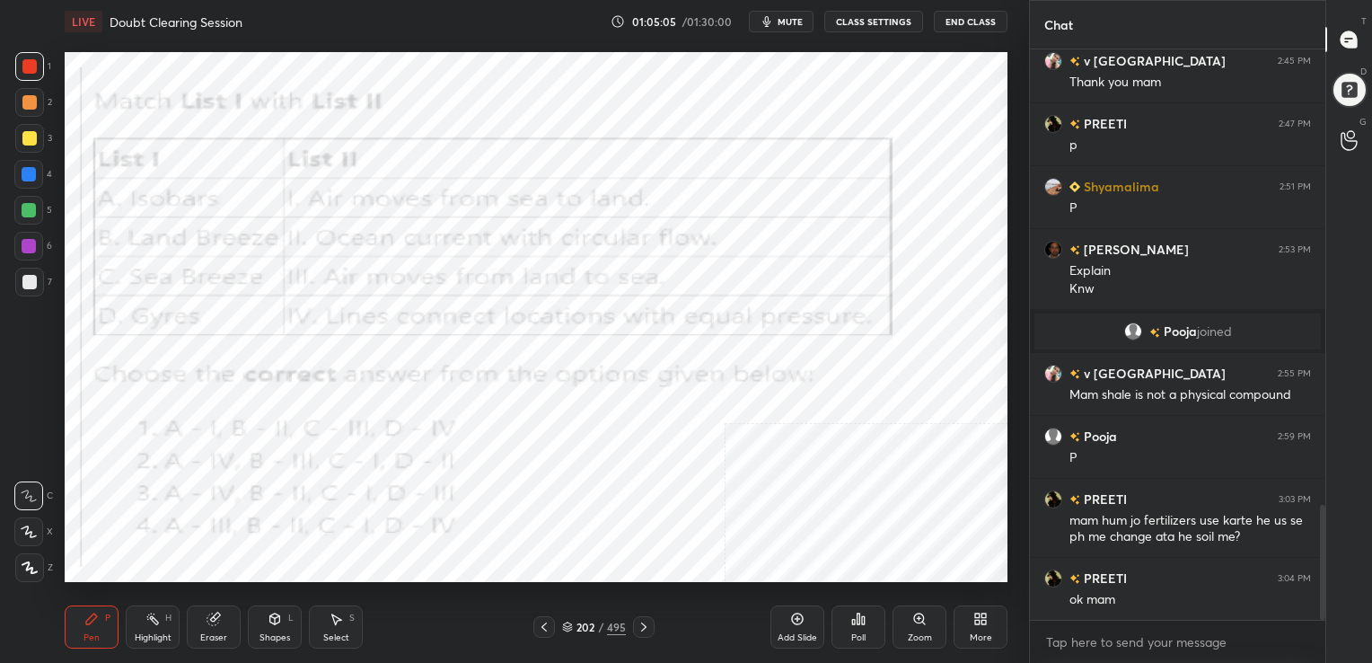
click at [259, 389] on img "grid" at bounding box center [210, 402] width 272 height 145
click at [794, 22] on span "mute" at bounding box center [790, 21] width 25 height 13
click at [567, 623] on icon at bounding box center [567, 624] width 9 height 4
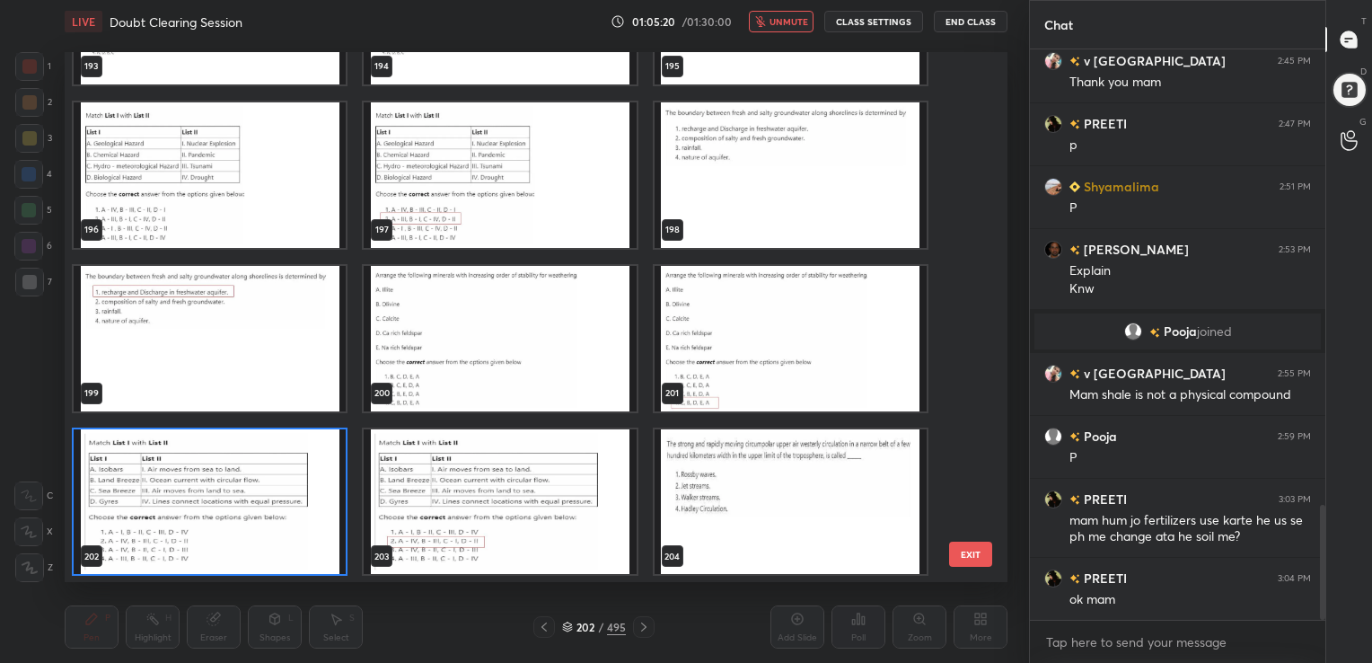
scroll to position [525, 934]
click at [284, 499] on img "grid" at bounding box center [210, 500] width 272 height 145
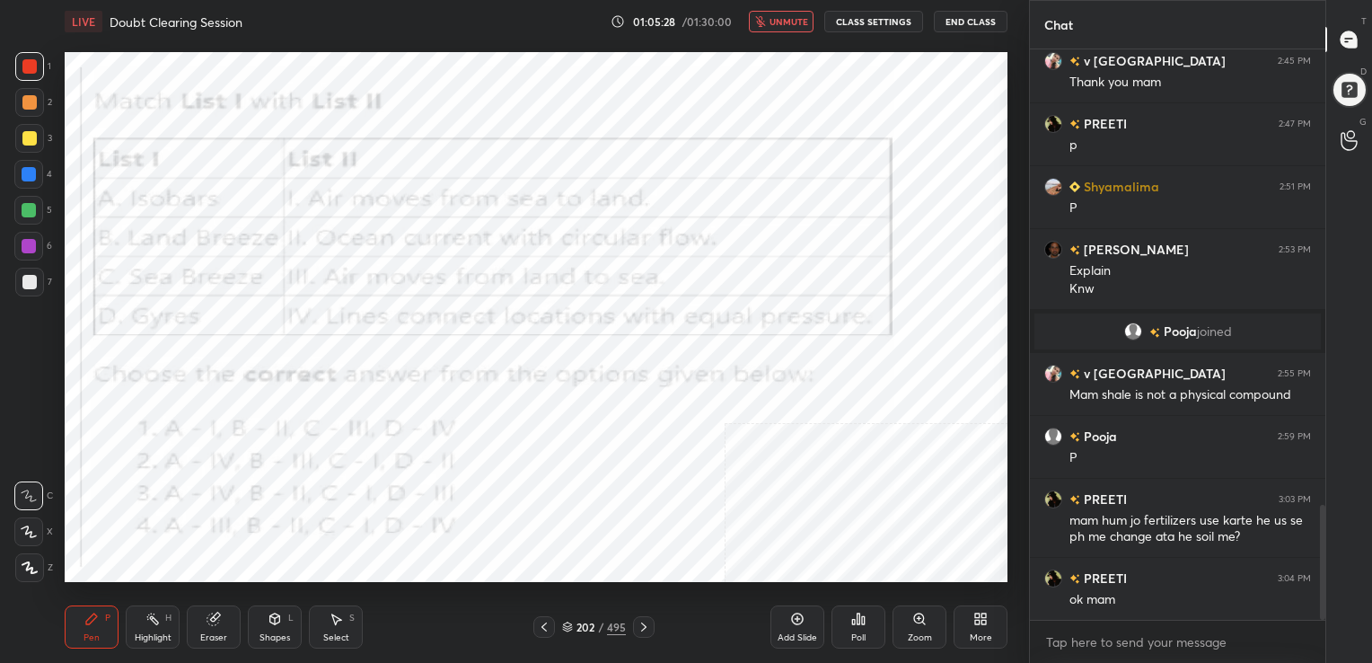
drag, startPoint x: 284, startPoint y: 499, endPoint x: 840, endPoint y: 666, distance: 581.2
click at [840, 0] on html "1 2 3 4 5 6 7 C X Z C X Z E E Erase all H H LIVE Doubt Clearing Session 01:05:2…" at bounding box center [686, 0] width 1372 height 0
click at [857, 634] on div "Poll" at bounding box center [858, 637] width 14 height 9
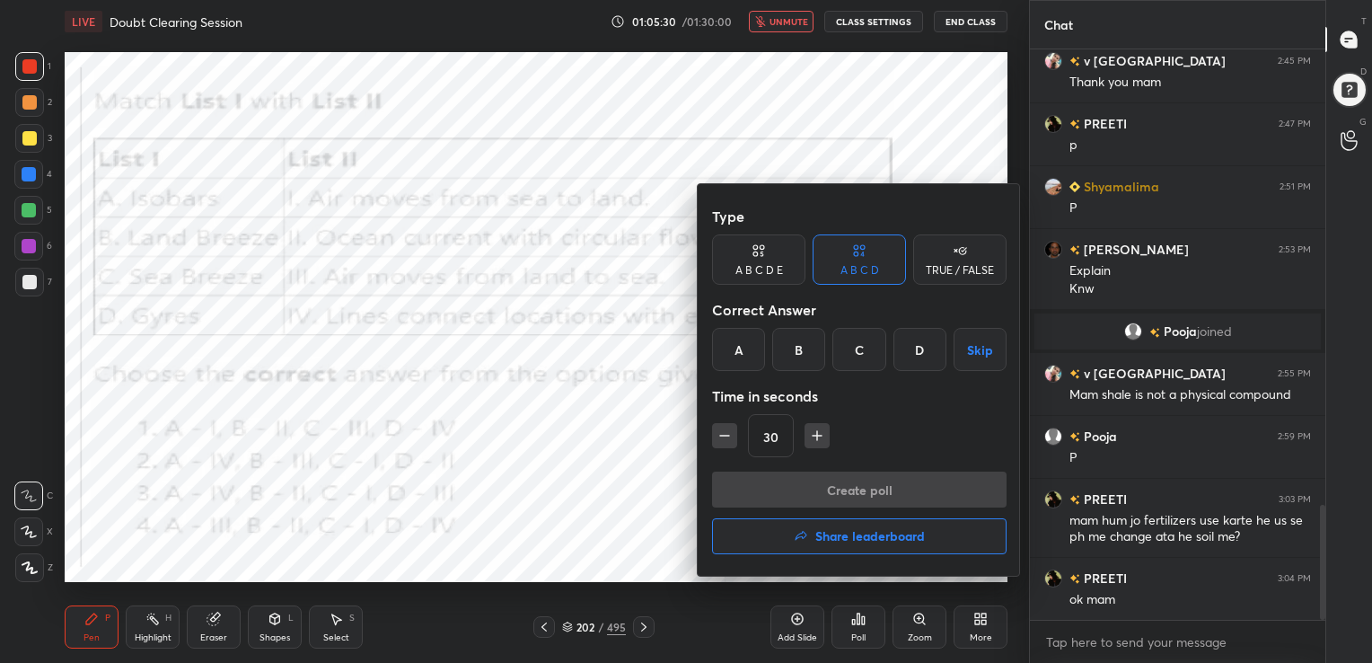
click at [810, 368] on div "B" at bounding box center [798, 349] width 53 height 43
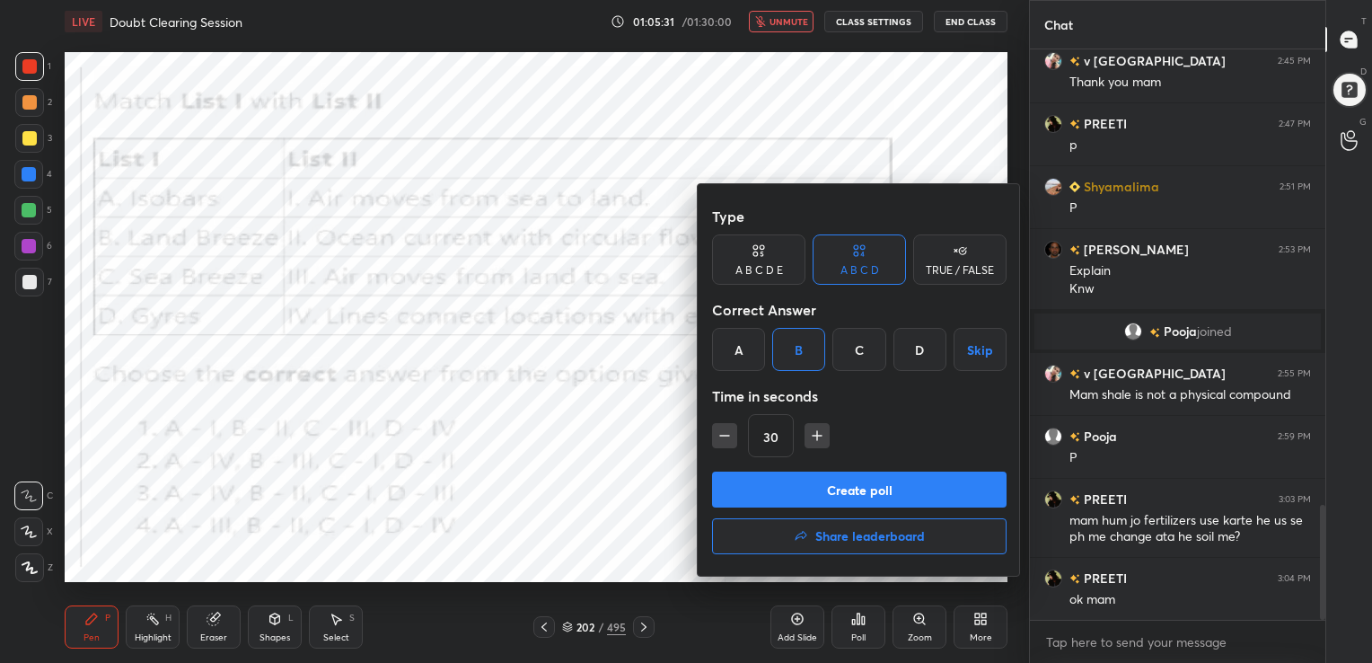
click at [902, 474] on button "Create poll" at bounding box center [859, 489] width 294 height 36
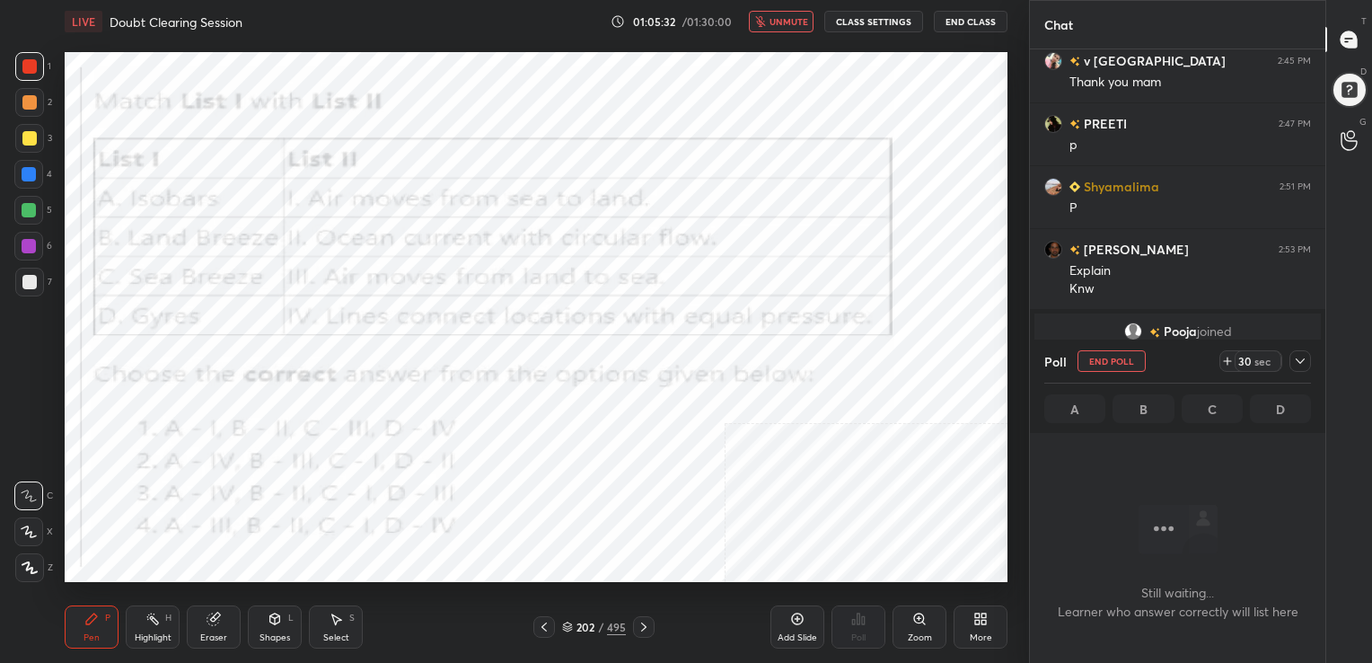
scroll to position [323, 290]
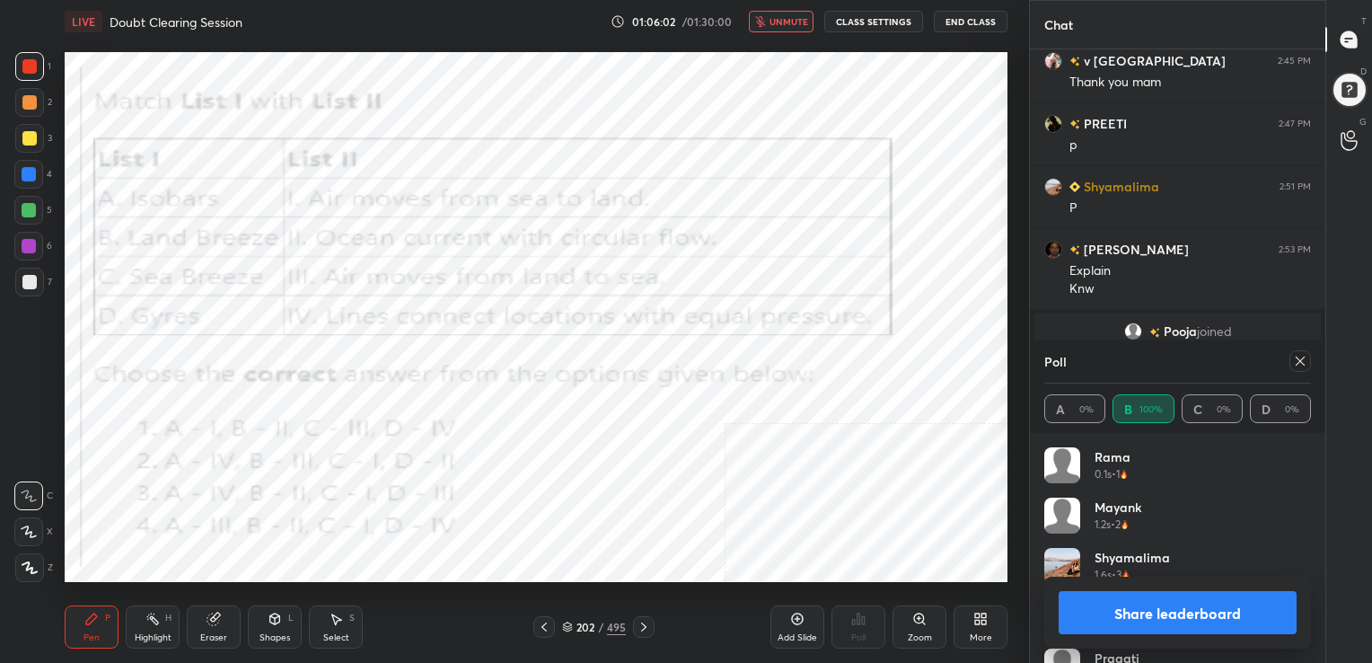
click at [1299, 360] on icon at bounding box center [1300, 360] width 9 height 9
type textarea "x"
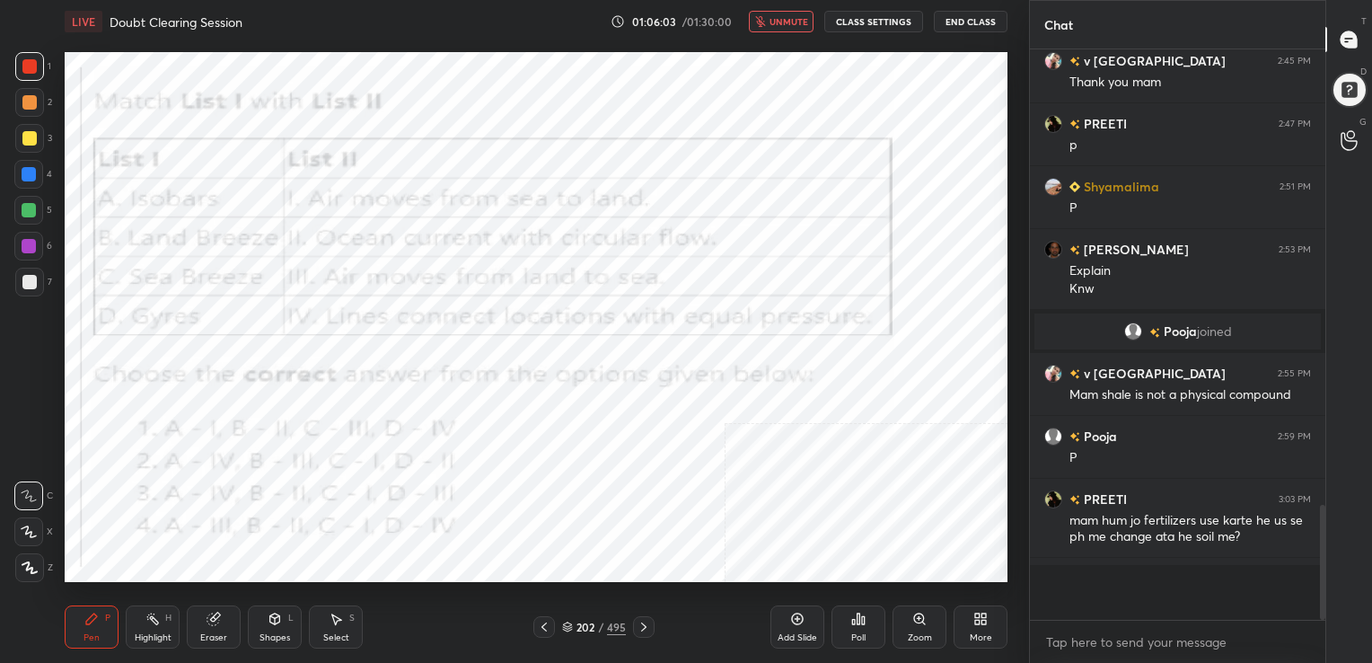
scroll to position [410, 290]
click at [802, 20] on span "unmute" at bounding box center [788, 21] width 39 height 13
click at [563, 626] on icon at bounding box center [567, 626] width 11 height 11
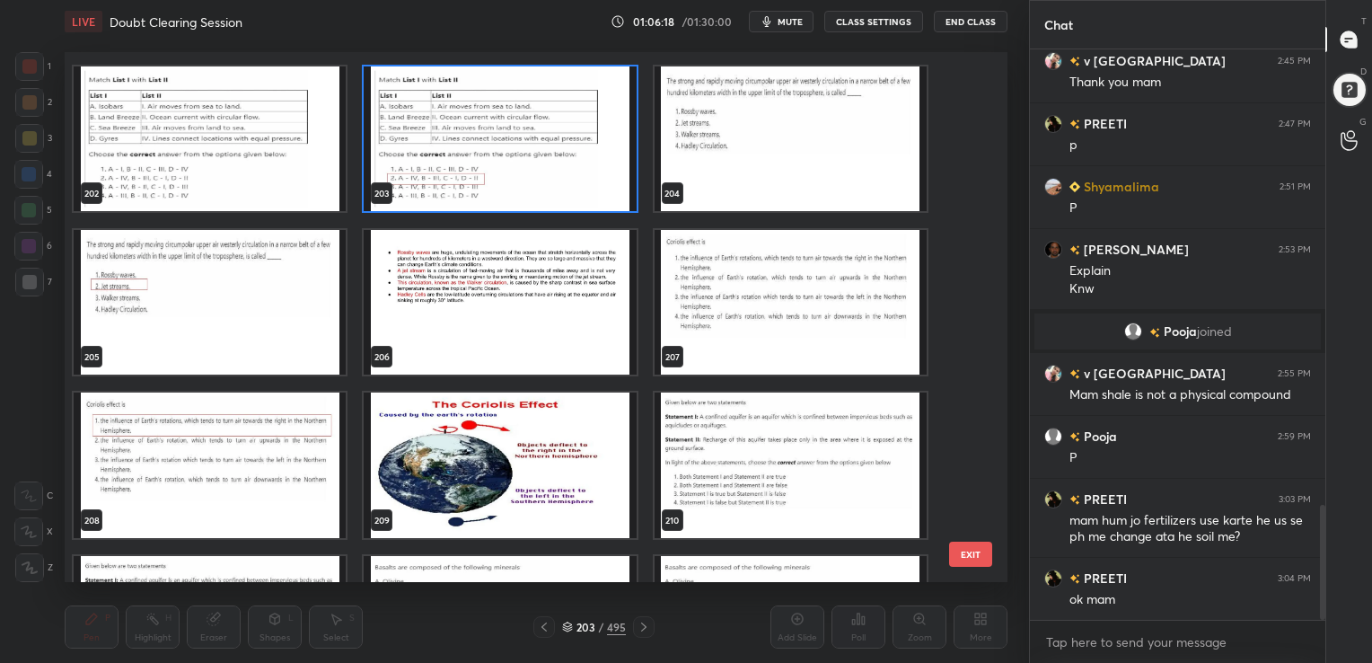
click at [725, 307] on img "grid" at bounding box center [791, 301] width 272 height 145
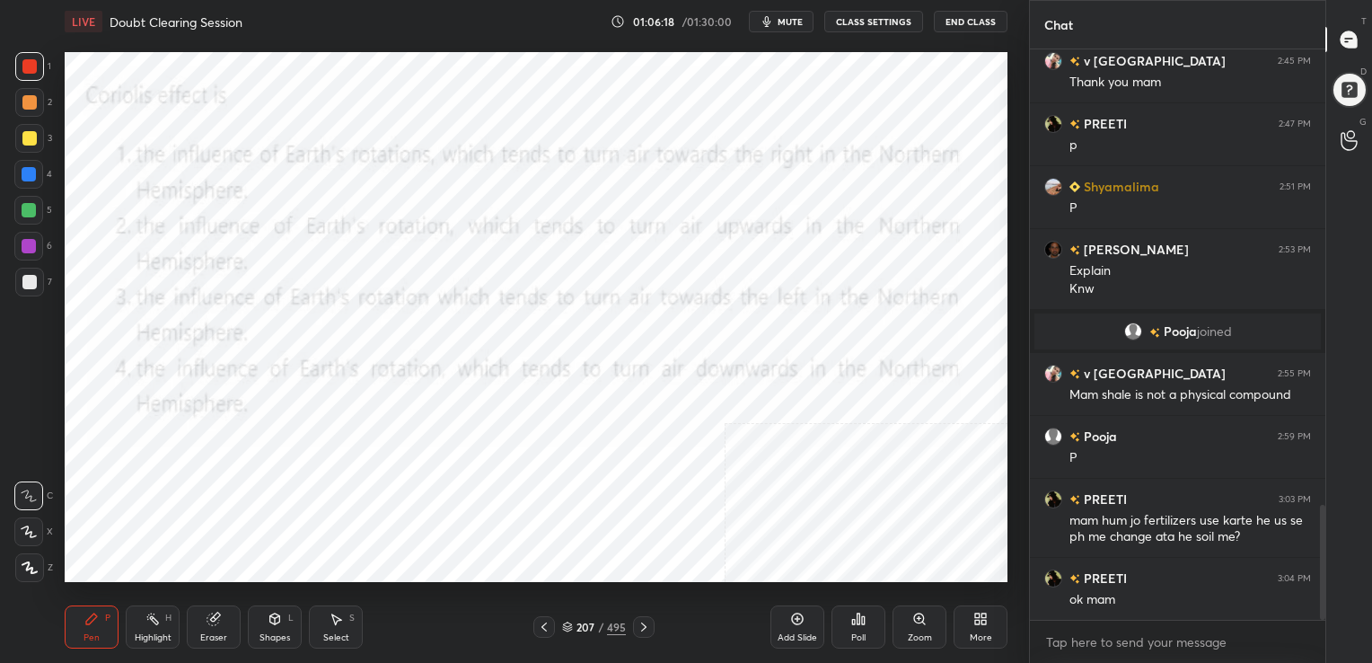
click at [725, 307] on img "grid" at bounding box center [791, 301] width 272 height 145
click at [795, 13] on button "mute" at bounding box center [781, 22] width 65 height 22
click at [874, 20] on button "CLASS SETTINGS" at bounding box center [873, 22] width 99 height 22
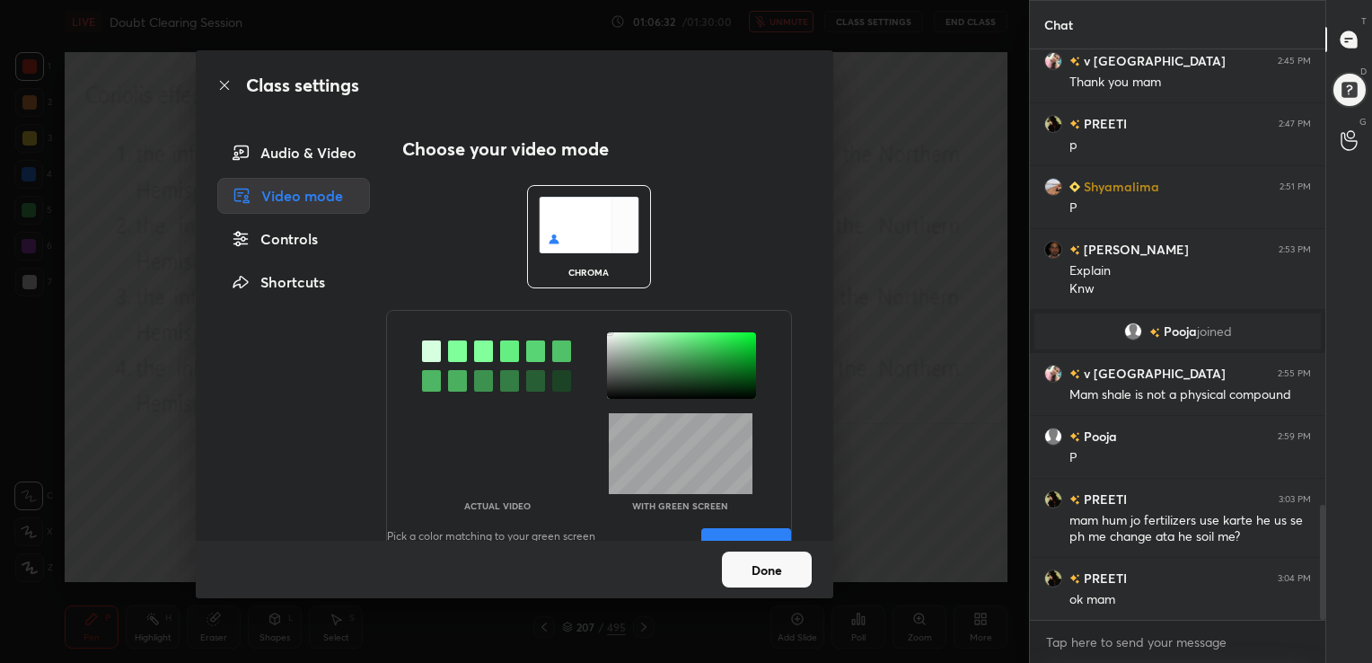
click at [303, 235] on div "Controls" at bounding box center [293, 239] width 153 height 36
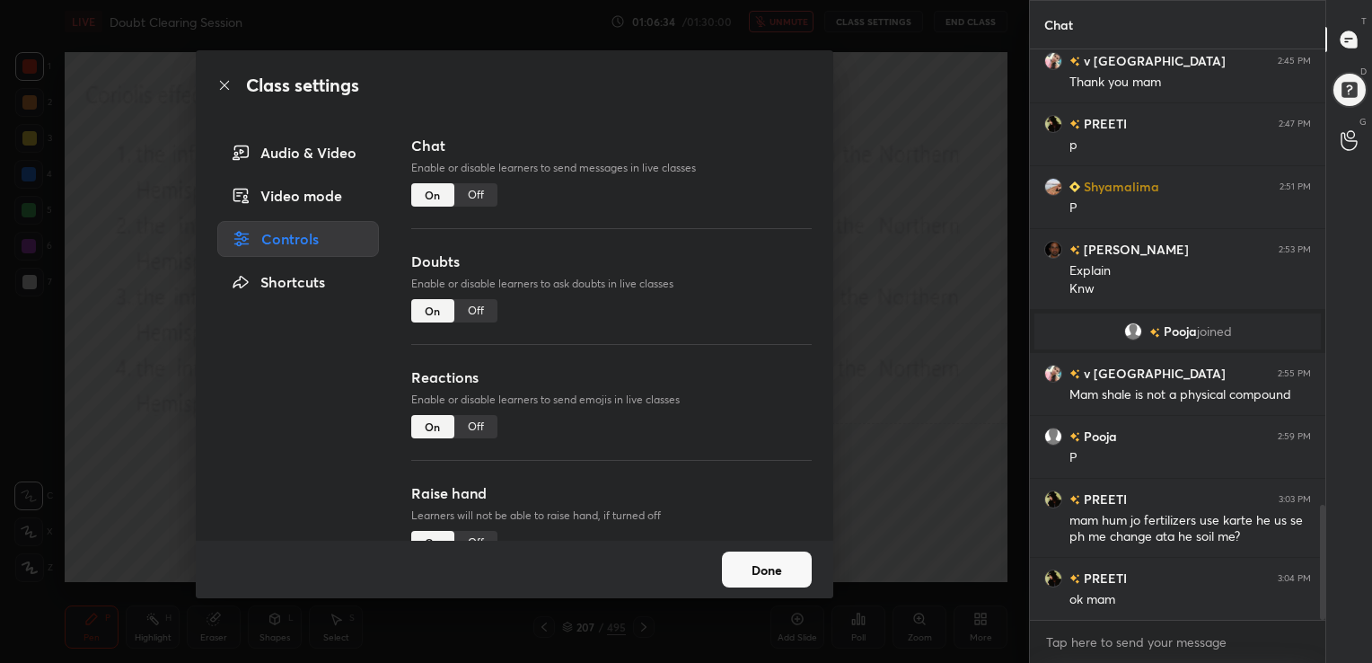
click at [310, 176] on div "Audio & Video Video mode Controls Shortcuts" at bounding box center [293, 338] width 194 height 406
click at [319, 171] on div "Audio & Video Video mode Controls Shortcuts" at bounding box center [293, 338] width 194 height 406
click at [324, 164] on div "Audio & Video" at bounding box center [298, 153] width 162 height 36
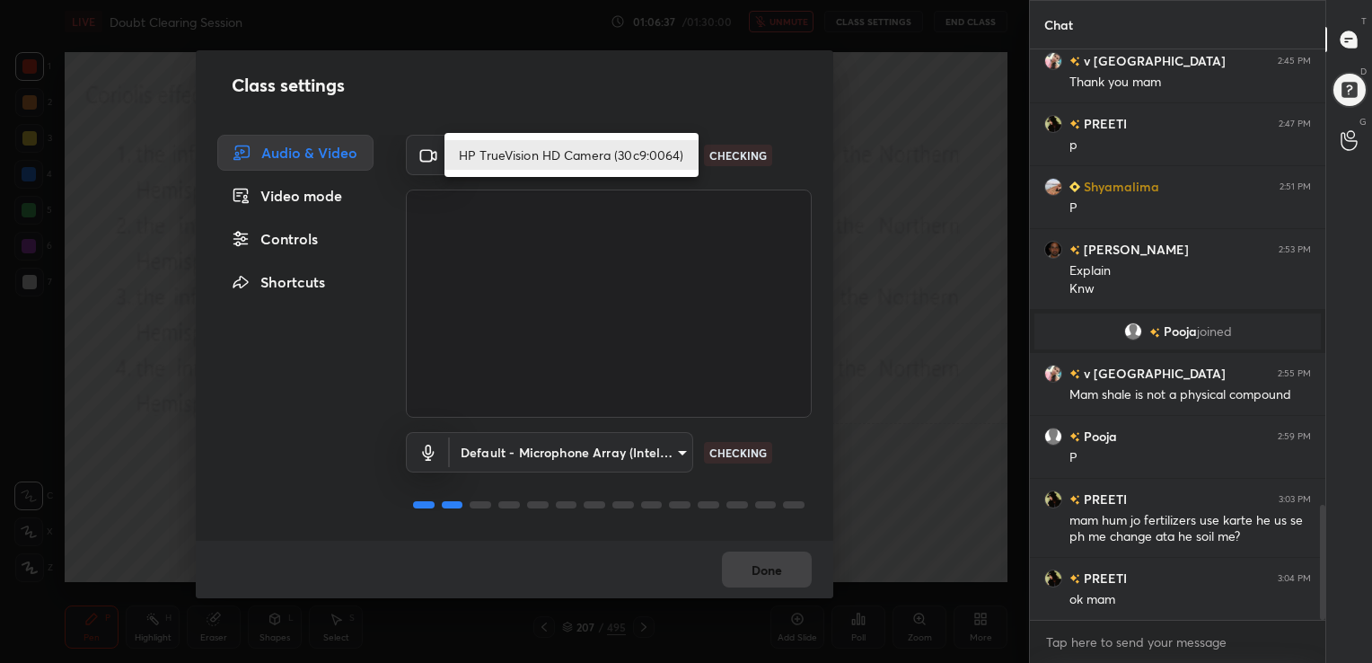
click at [674, 157] on body "1 2 3 4 5 6 7 C X Z C X Z E E Erase all H H LIVE Doubt Clearing Session 01:06:3…" at bounding box center [686, 331] width 1372 height 663
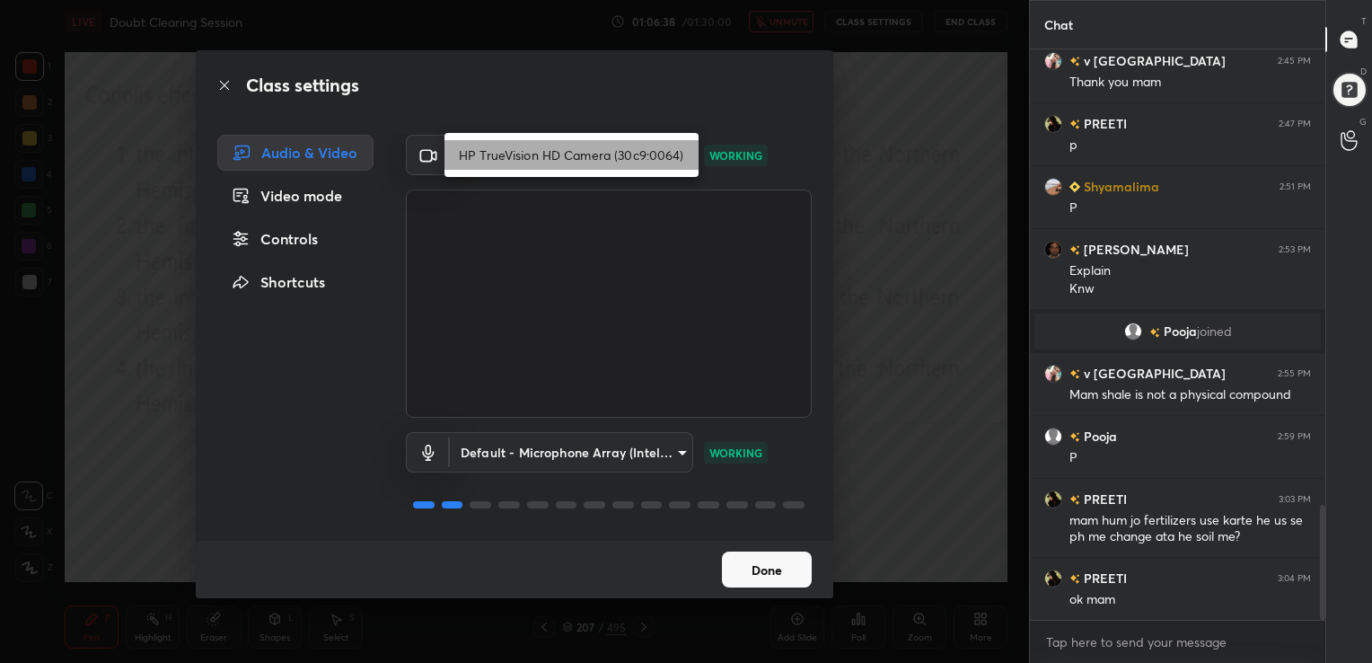
click at [597, 156] on li "HP TrueVision HD Camera (30c9:0064)" at bounding box center [571, 155] width 254 height 30
click at [597, 156] on body "1 2 3 4 5 6 7 C X Z C X Z E E Erase all H H LIVE Doubt Clearing Session 01:06:3…" at bounding box center [686, 331] width 1372 height 663
click at [597, 156] on li "HP TrueVision HD Camera (30c9:0064)" at bounding box center [571, 155] width 254 height 30
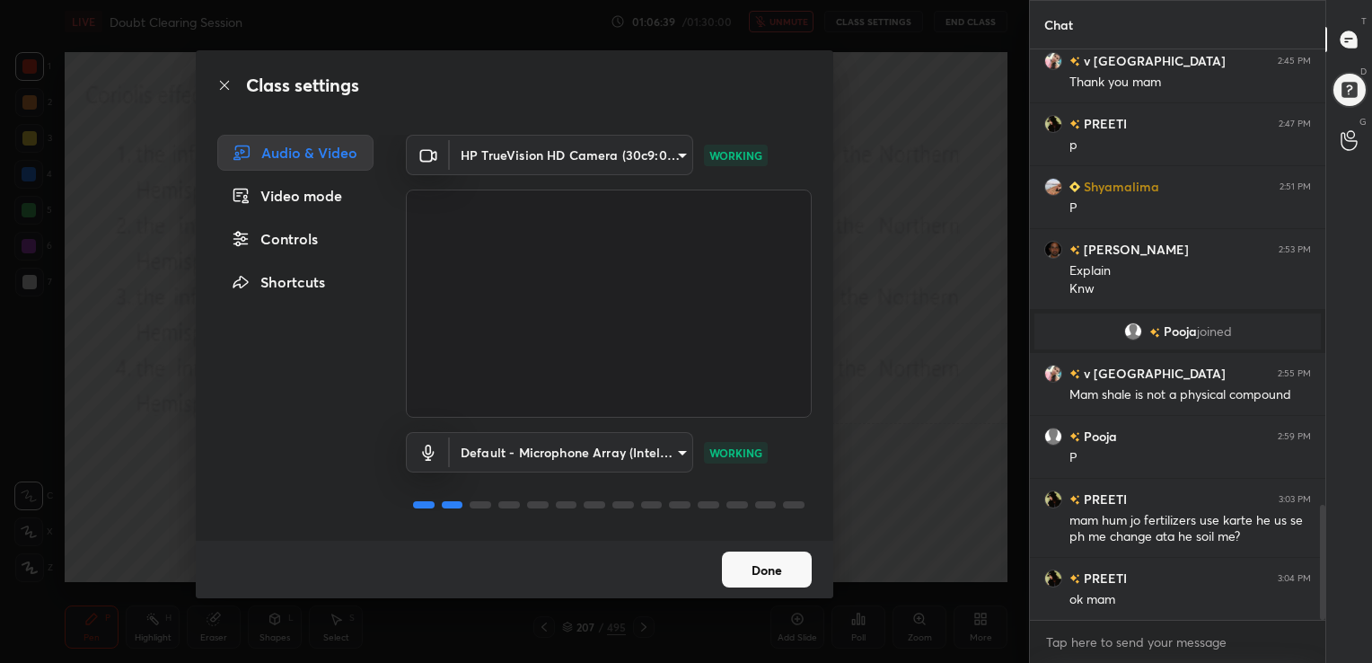
click at [597, 156] on li "HP TrueVision HD Camera (30c9:0064)" at bounding box center [539, 154] width 190 height 17
click at [597, 156] on body "1 2 3 4 5 6 7 C X Z C X Z E E Erase all H H LIVE Doubt Clearing Session 01:06:3…" at bounding box center [686, 331] width 1372 height 663
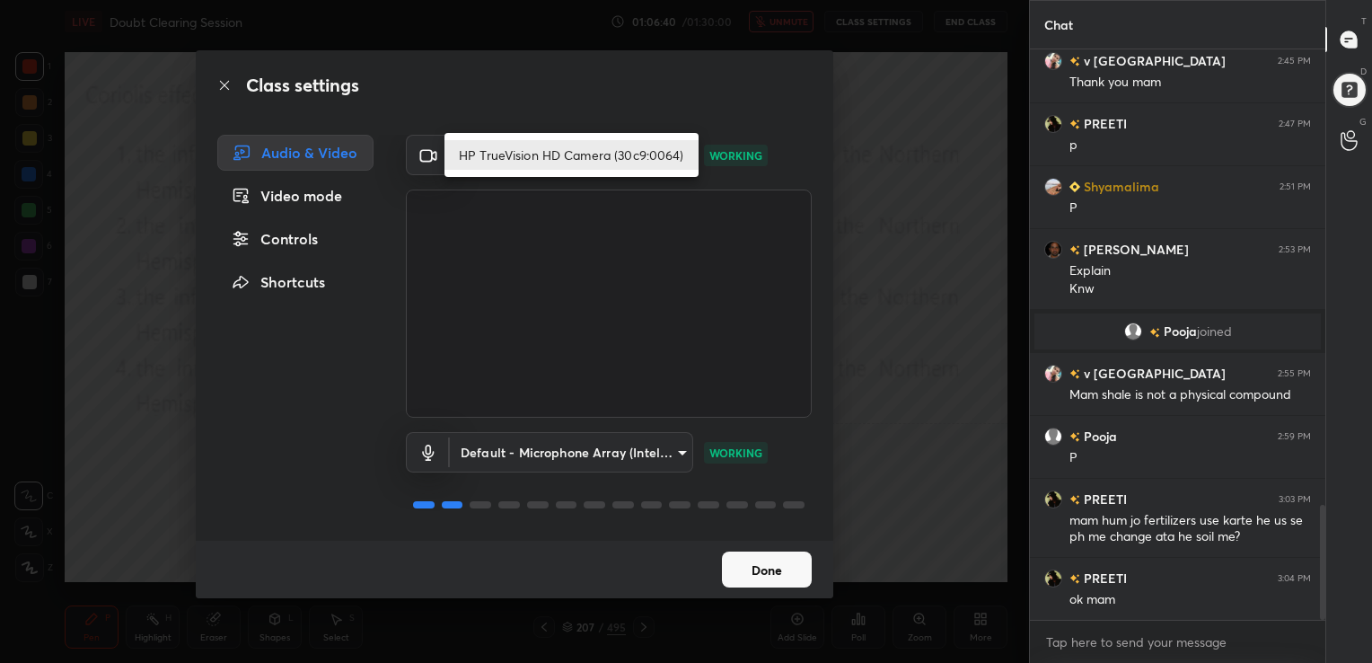
click at [597, 156] on li "HP TrueVision HD Camera (30c9:0064)" at bounding box center [571, 155] width 254 height 30
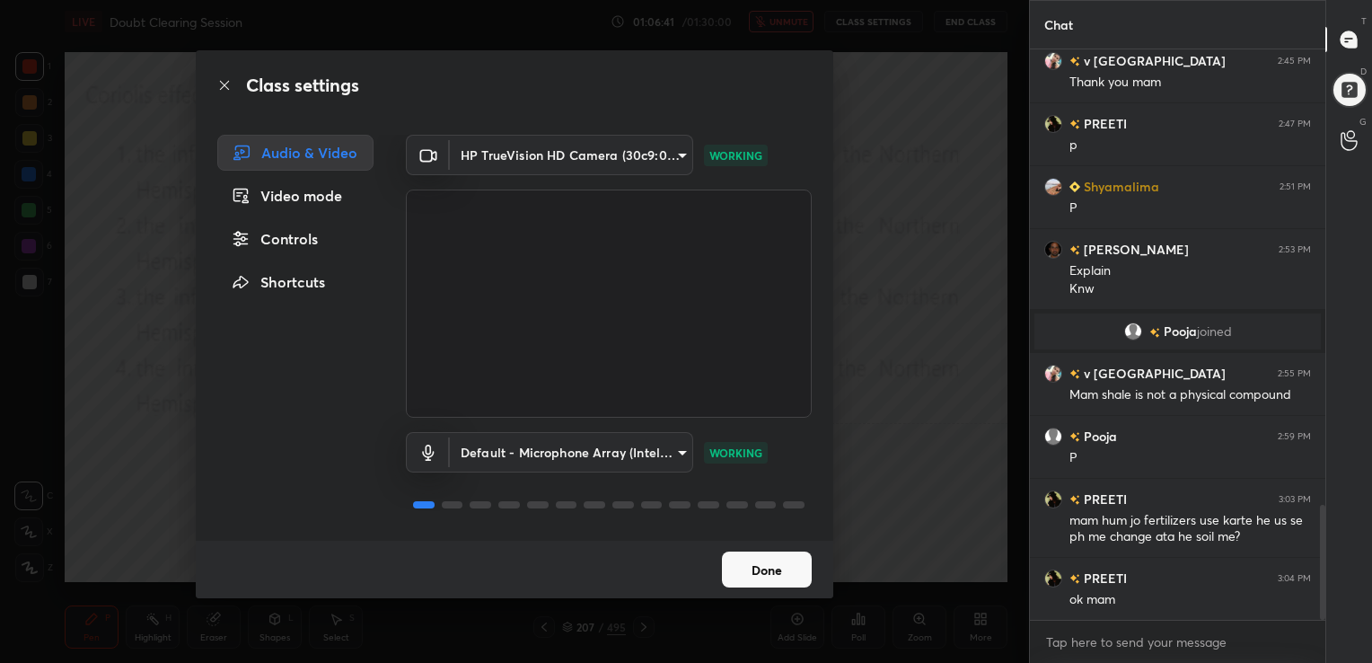
click at [312, 198] on div "Video mode" at bounding box center [295, 196] width 156 height 36
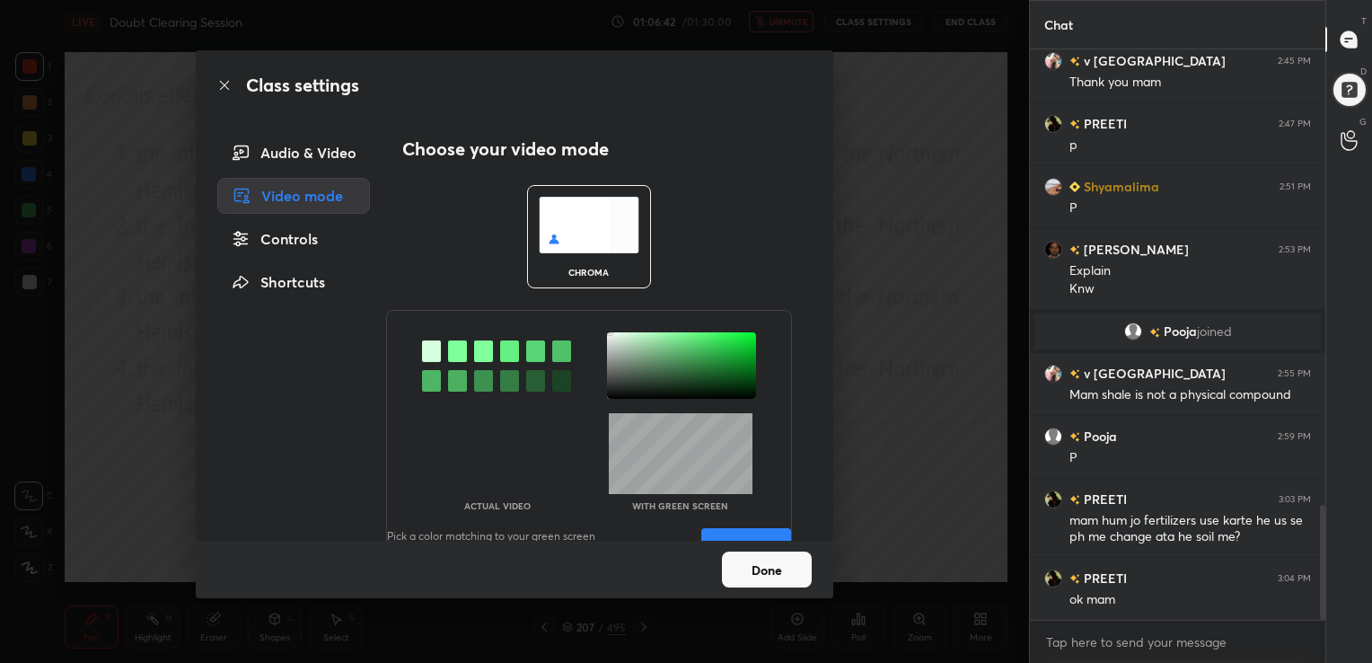
click at [454, 352] on div at bounding box center [457, 351] width 19 height 22
click at [607, 338] on div at bounding box center [681, 365] width 149 height 66
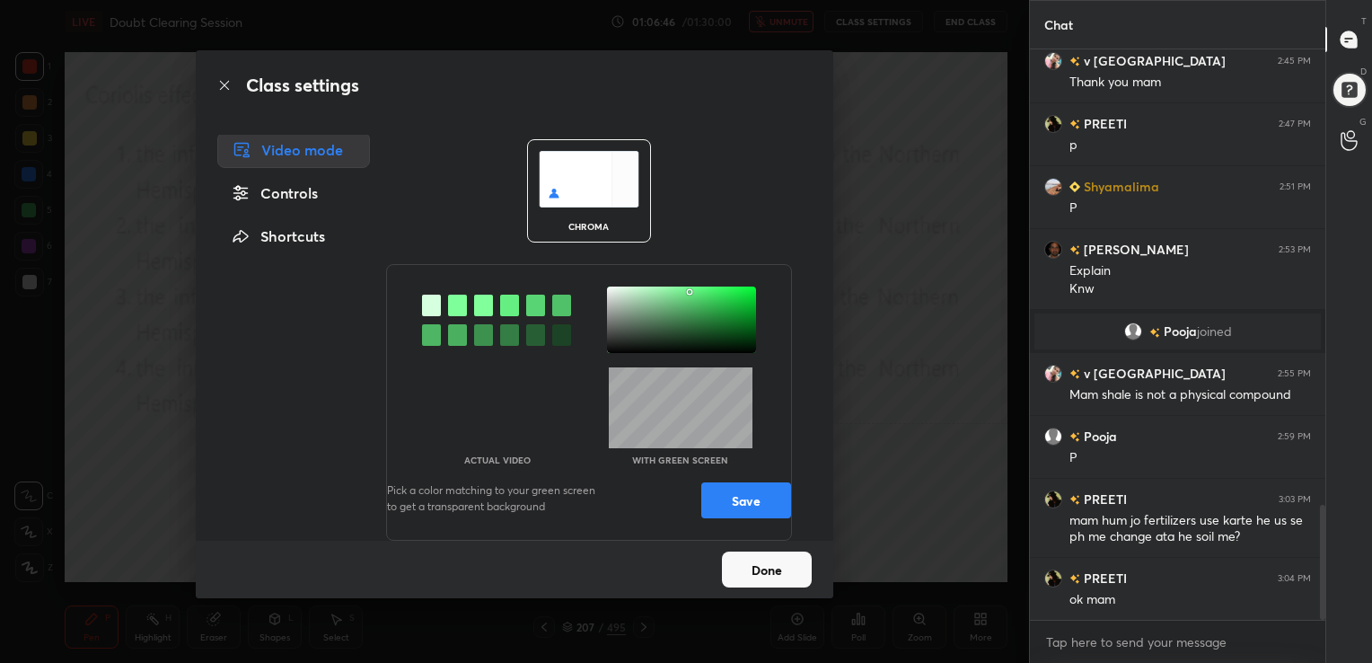
click at [727, 501] on button "Save" at bounding box center [746, 500] width 90 height 36
click at [758, 576] on button "Done" at bounding box center [767, 569] width 90 height 36
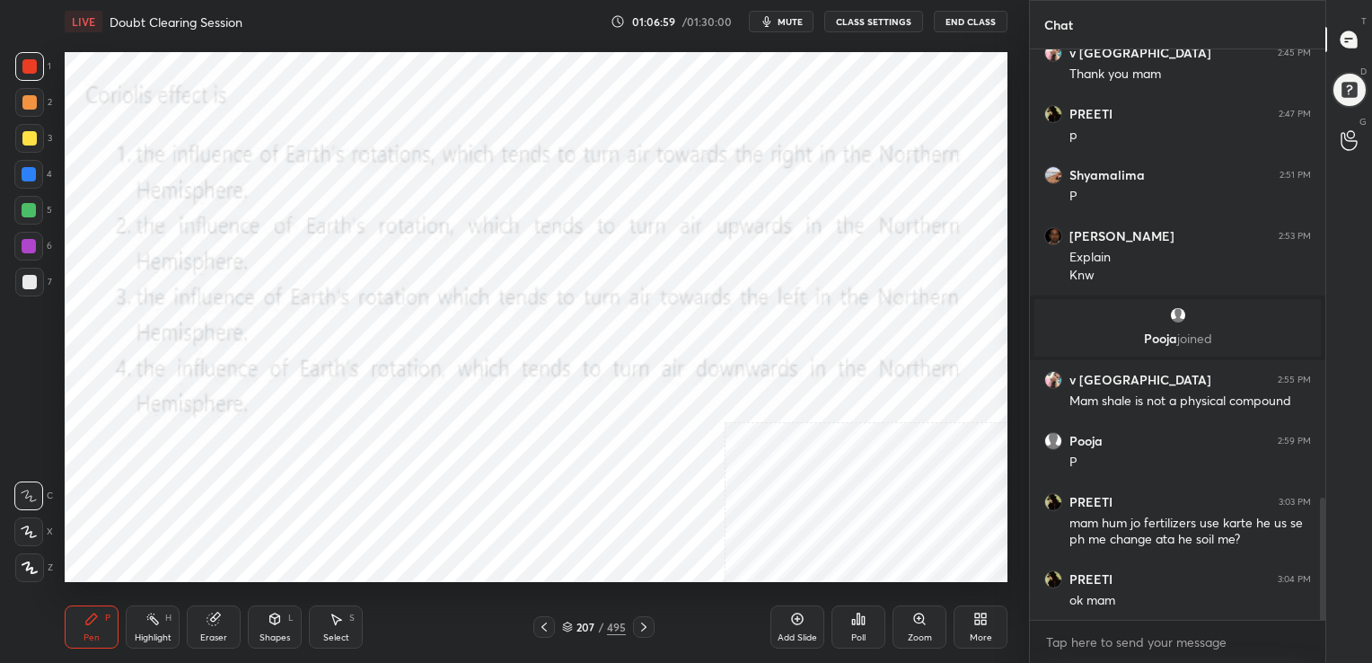
scroll to position [89234, 88825]
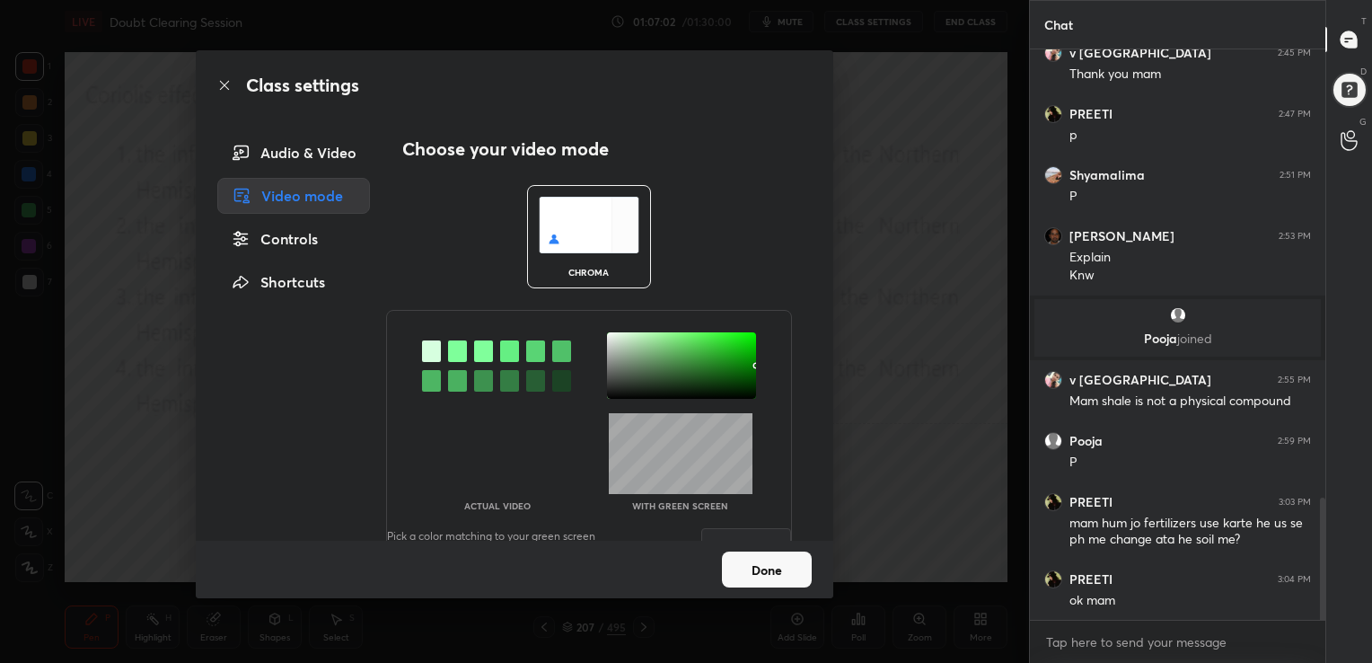
click at [584, 257] on div "chroma" at bounding box center [589, 236] width 124 height 103
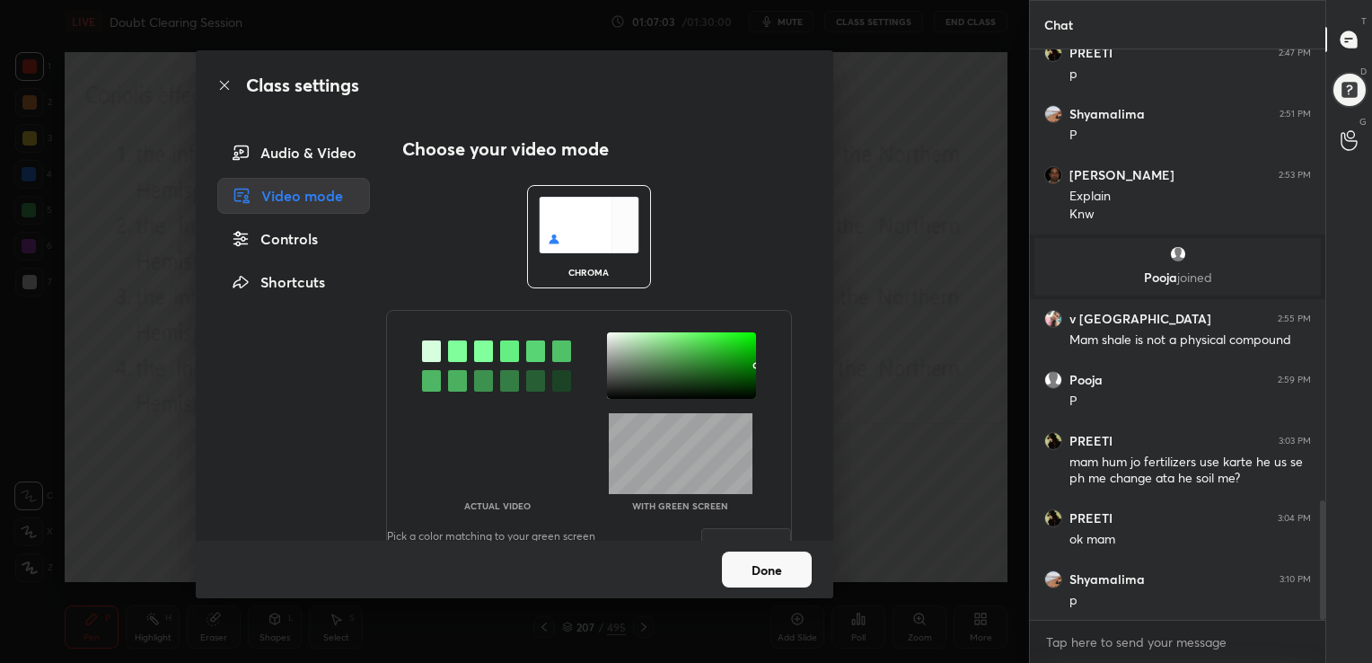
click at [461, 353] on div at bounding box center [457, 351] width 19 height 22
click at [607, 333] on div at bounding box center [681, 365] width 149 height 66
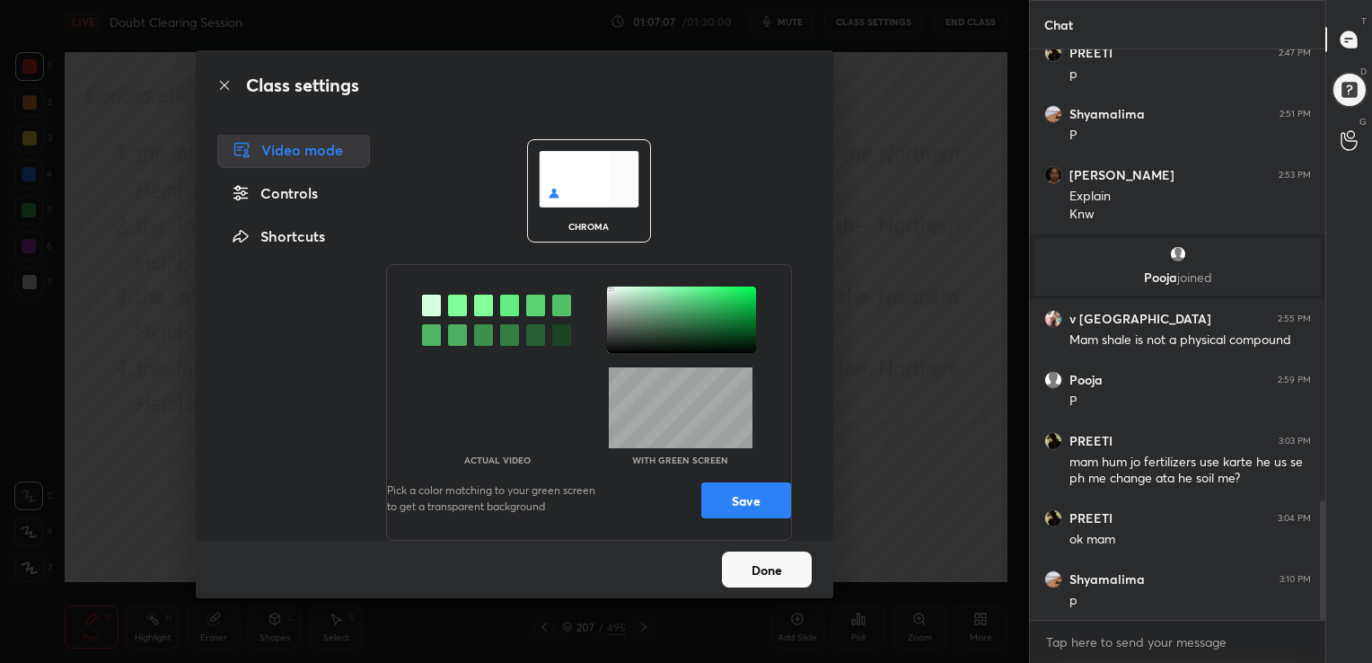
click at [739, 476] on div "Actual Video With green screen Pick a color matching to your green screen to ge…" at bounding box center [589, 402] width 406 height 277
drag, startPoint x: 739, startPoint y: 493, endPoint x: 765, endPoint y: 627, distance: 136.3
click at [765, 627] on div "Class settings Audio & Video Video mode Controls Shortcuts Choose your video mo…" at bounding box center [514, 331] width 1029 height 663
click at [767, 558] on button "Done" at bounding box center [767, 569] width 90 height 36
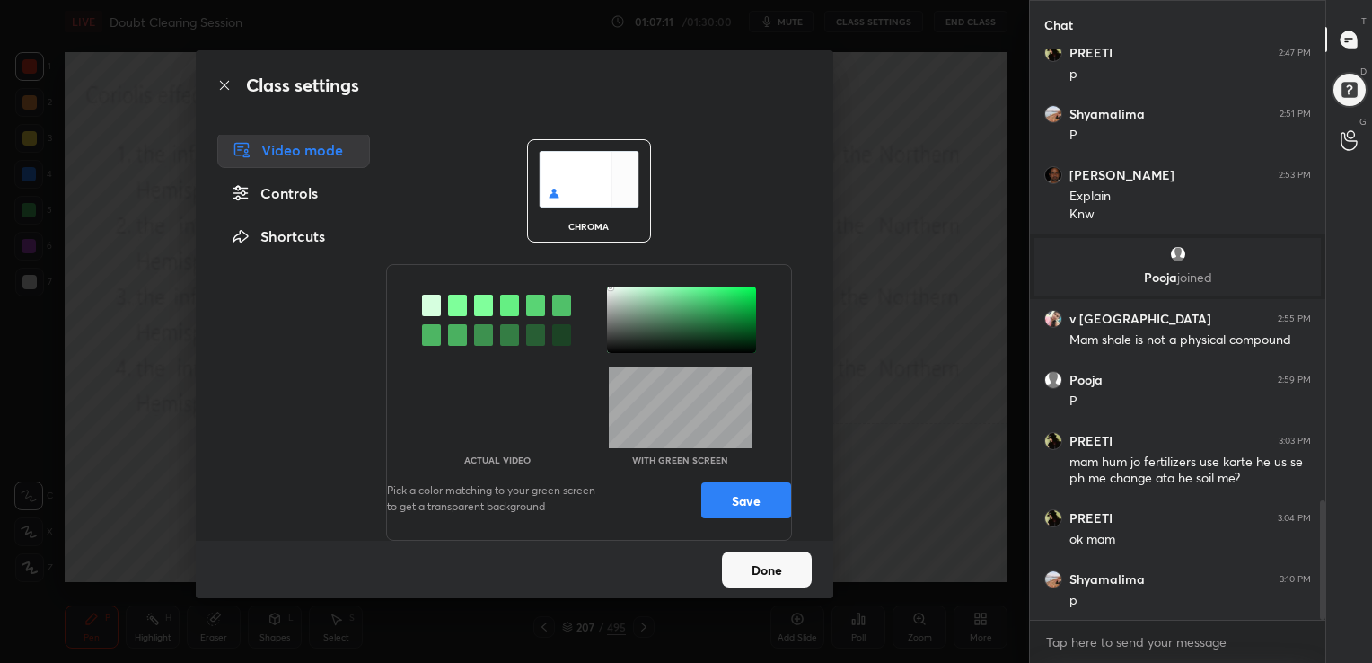
click at [761, 507] on button "Save" at bounding box center [746, 500] width 90 height 36
click at [767, 575] on button "Done" at bounding box center [767, 569] width 90 height 36
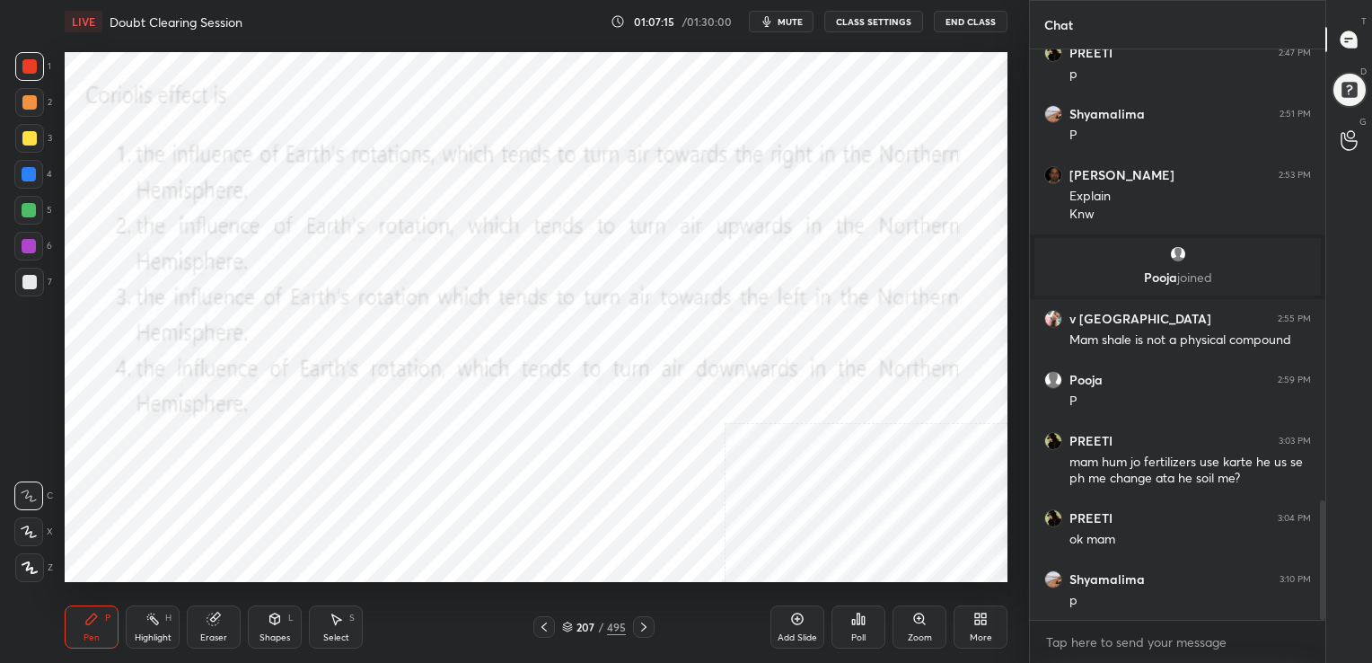
click at [567, 622] on icon at bounding box center [567, 626] width 11 height 11
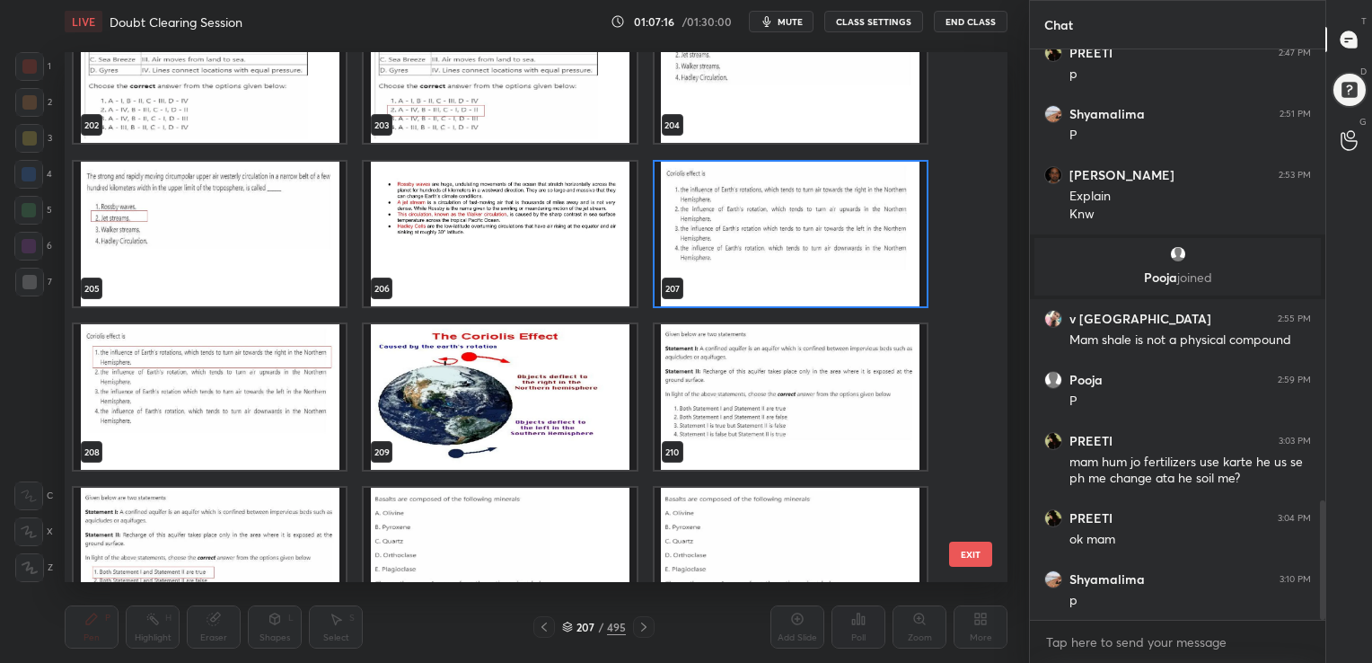
scroll to position [11003, 0]
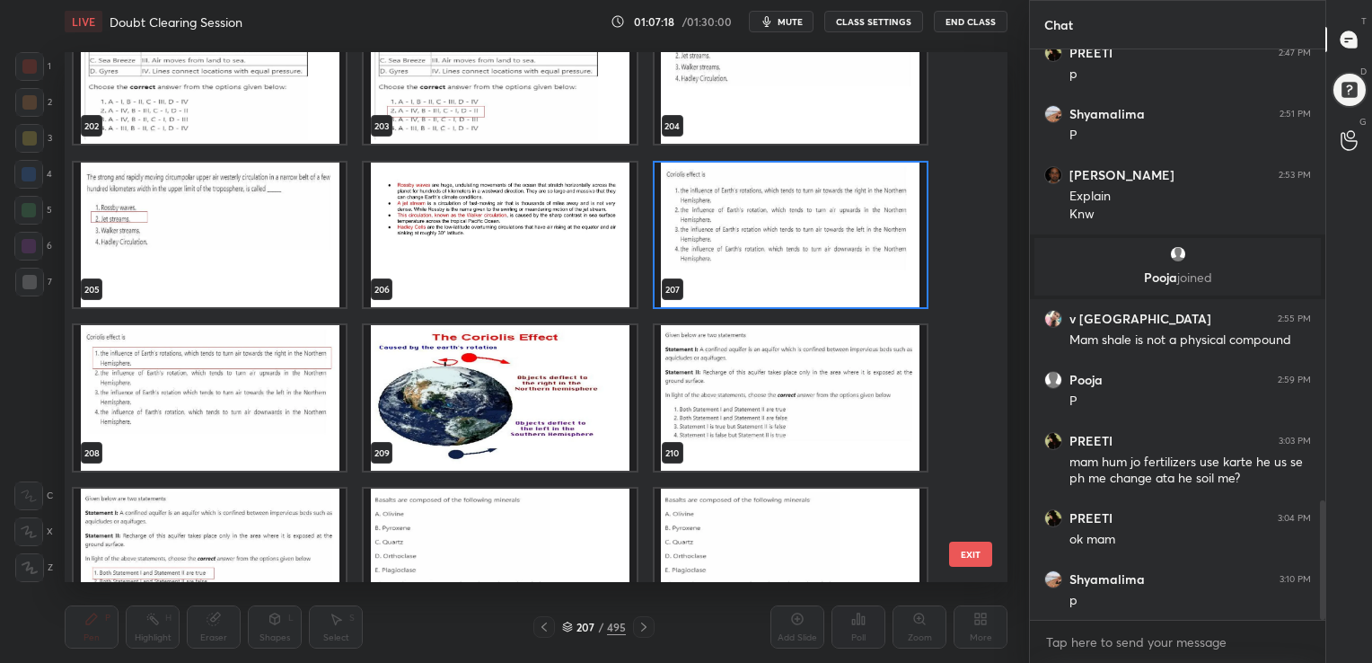
click at [696, 253] on img "grid" at bounding box center [791, 234] width 272 height 145
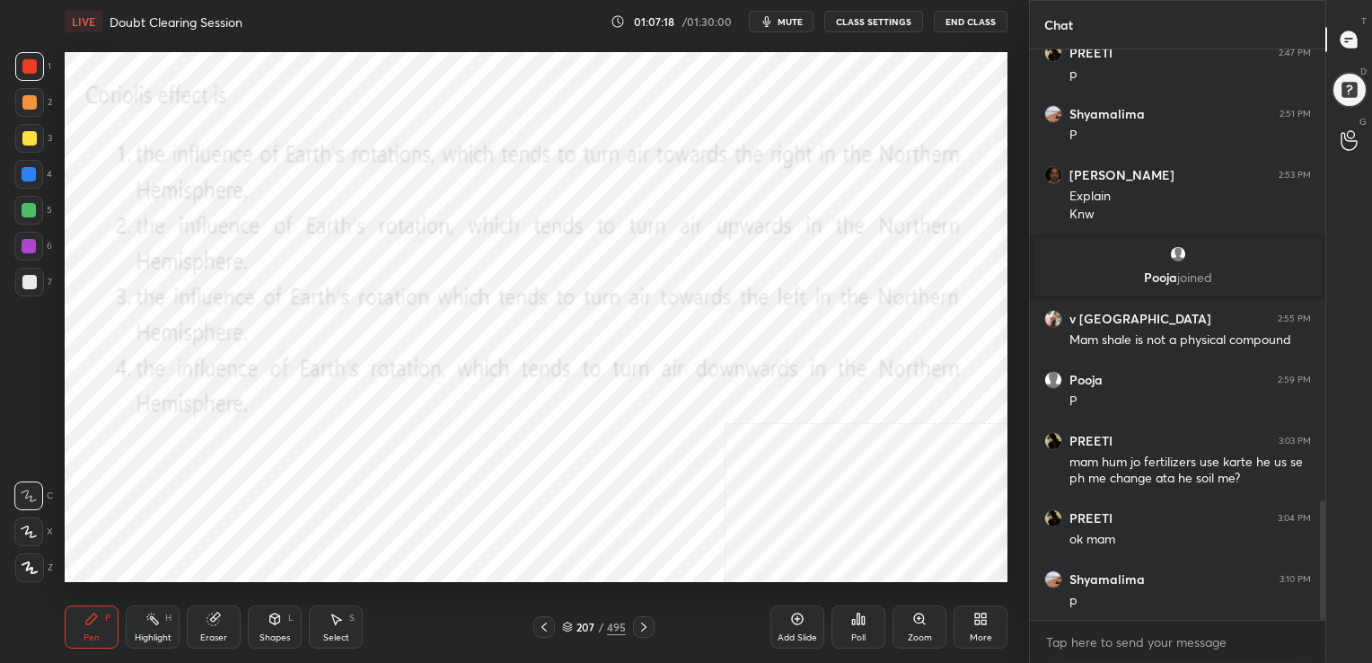
drag, startPoint x: 696, startPoint y: 253, endPoint x: 795, endPoint y: 590, distance: 351.1
click at [795, 590] on div "LIVE Doubt Clearing Session 01:07:18 / 01:30:00 mute CLASS SETTINGS End Class S…" at bounding box center [535, 331] width 957 height 663
click at [867, 627] on div "Poll" at bounding box center [858, 626] width 54 height 43
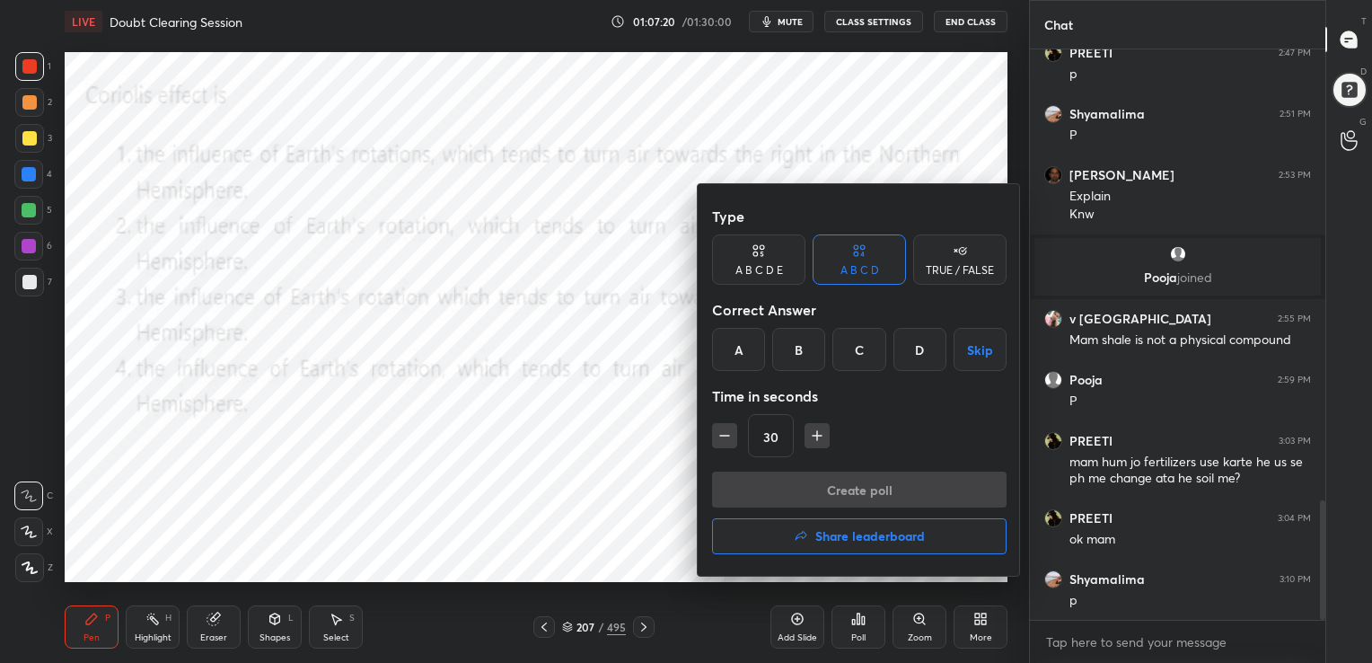
click at [733, 347] on div "A" at bounding box center [738, 349] width 53 height 43
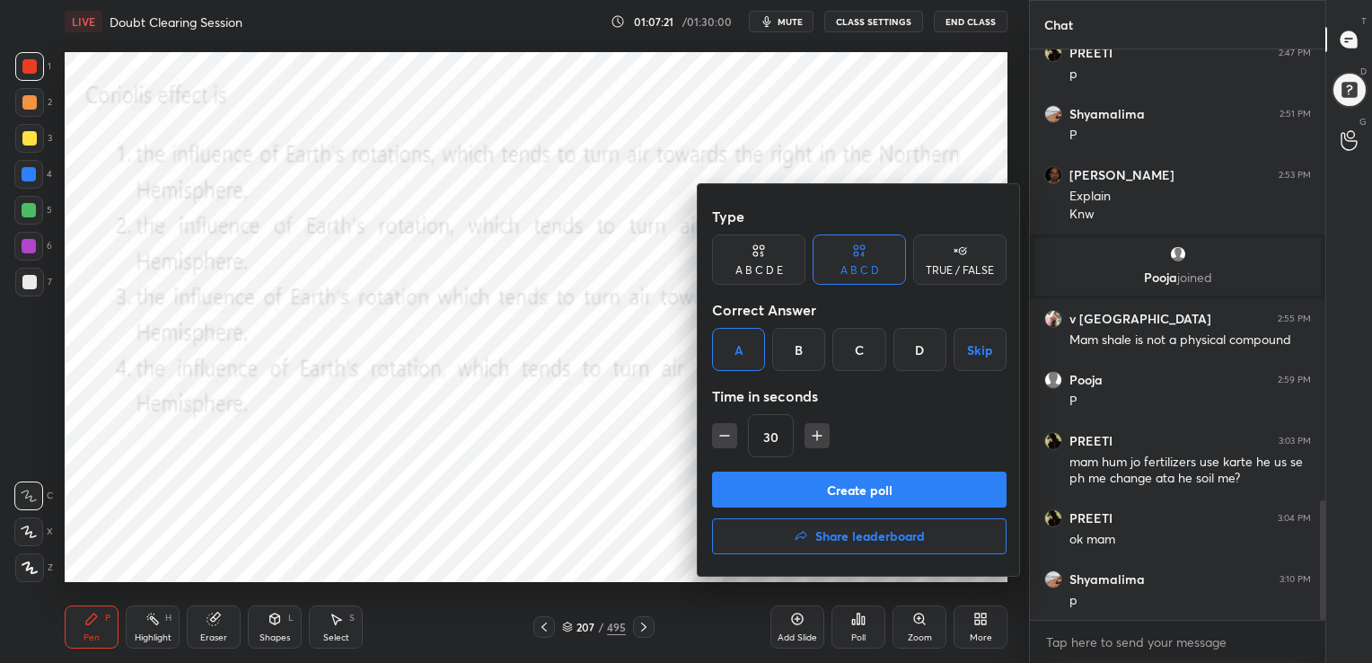
click at [890, 488] on button "Create poll" at bounding box center [859, 489] width 294 height 36
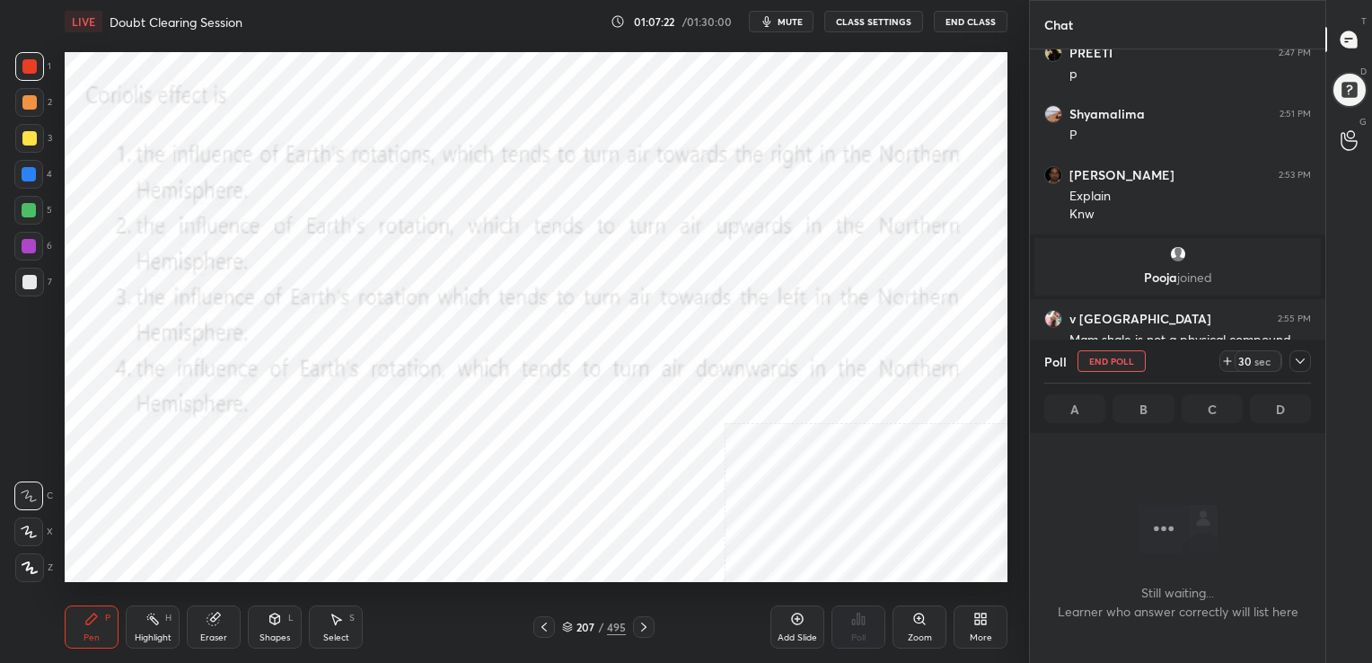
scroll to position [0, 0]
click at [774, 14] on icon "button" at bounding box center [767, 21] width 14 height 14
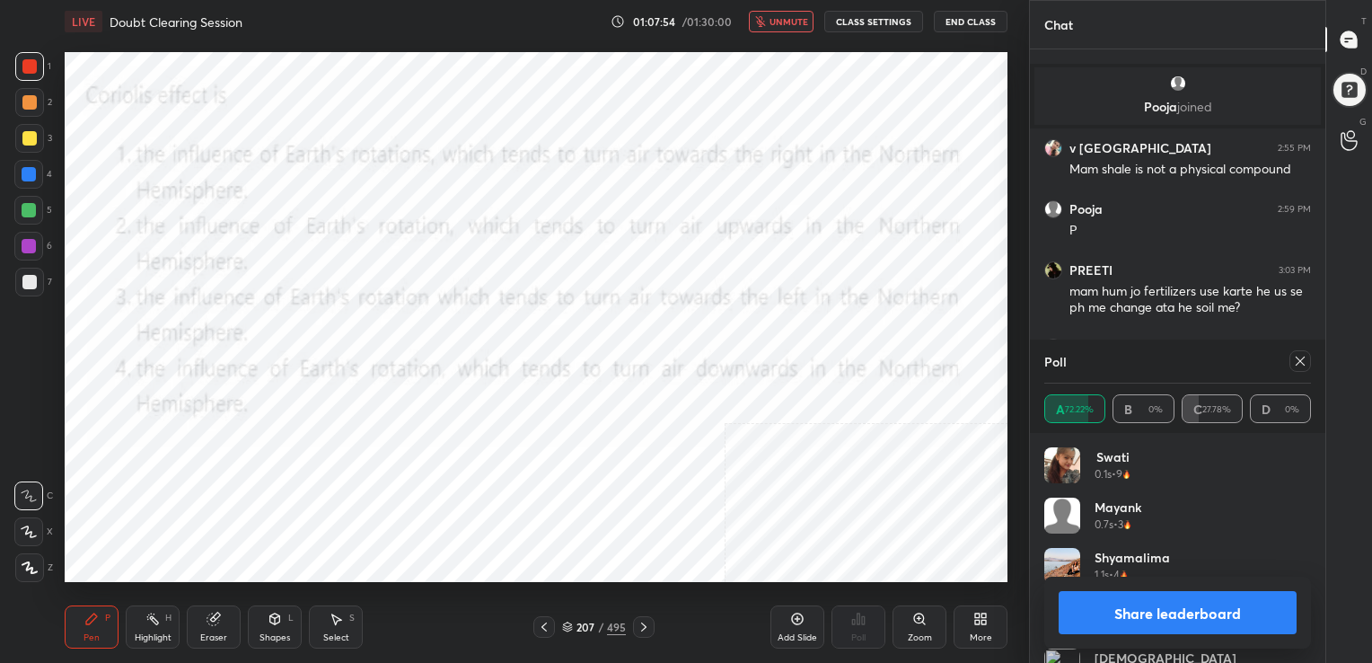
click at [1295, 360] on icon at bounding box center [1300, 361] width 14 height 14
type textarea "x"
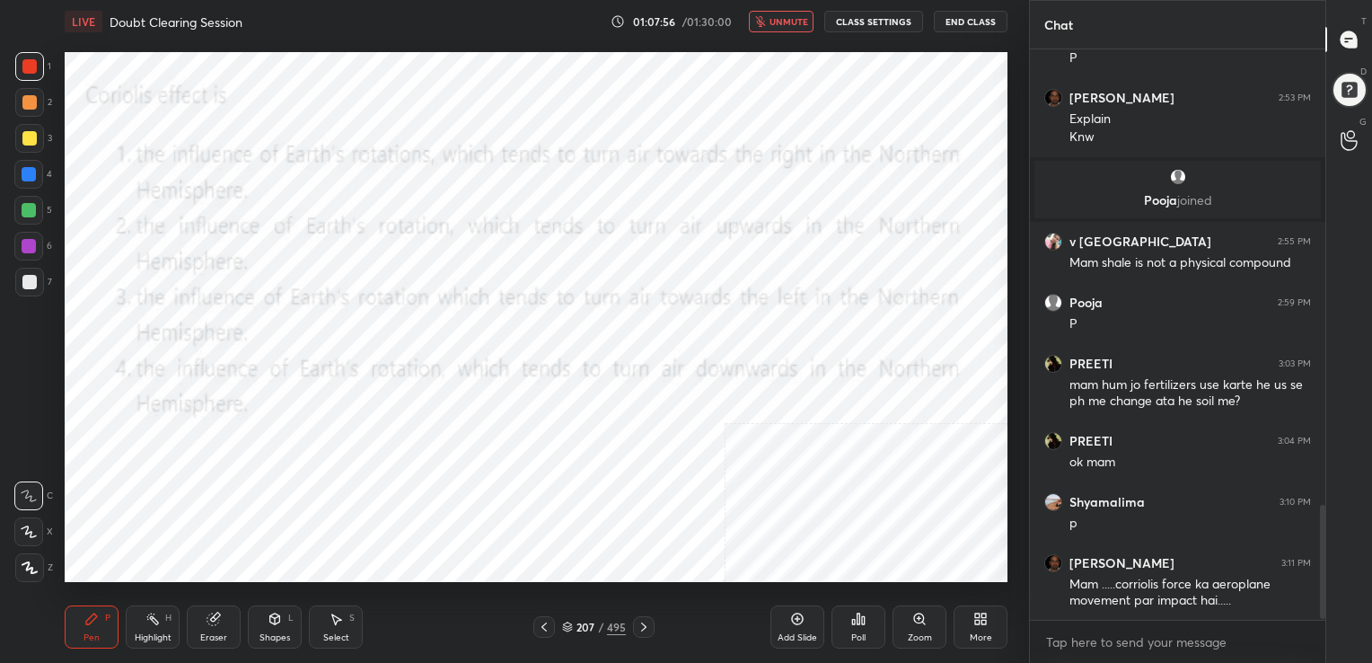
click at [808, 19] on span "unmute" at bounding box center [788, 21] width 39 height 13
click at [578, 624] on div "208" at bounding box center [585, 626] width 18 height 11
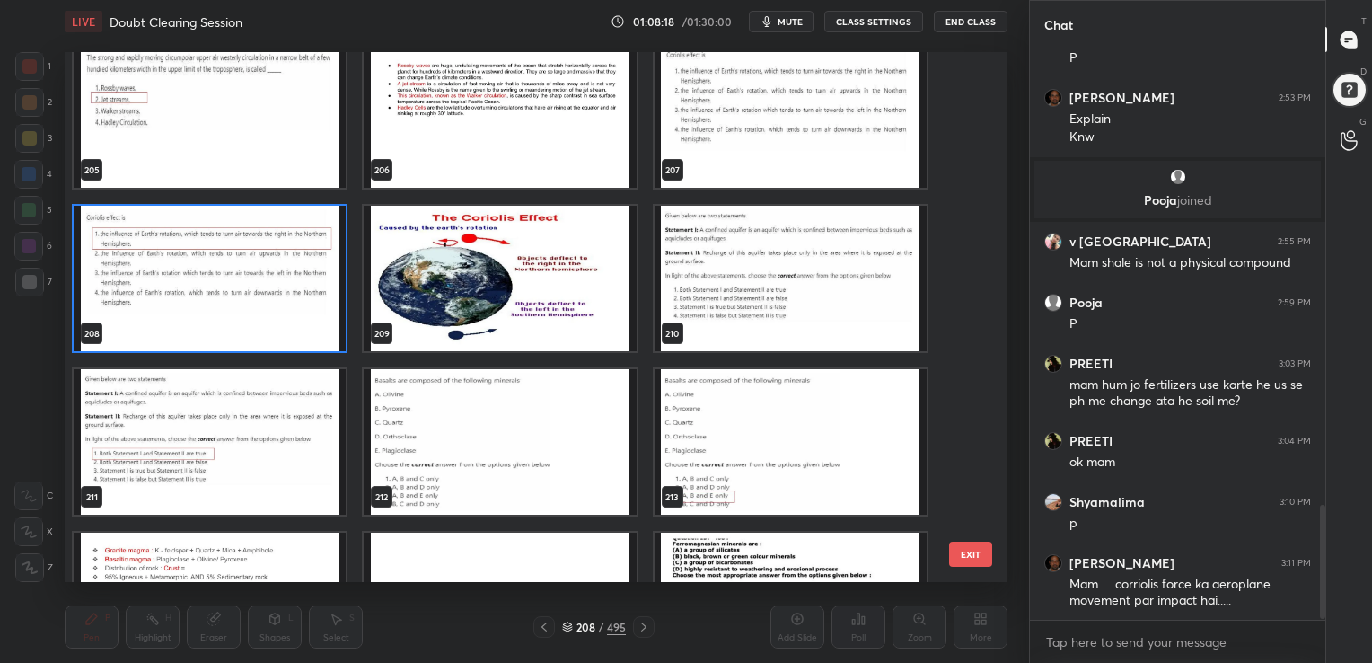
click at [783, 251] on img "grid" at bounding box center [791, 278] width 272 height 145
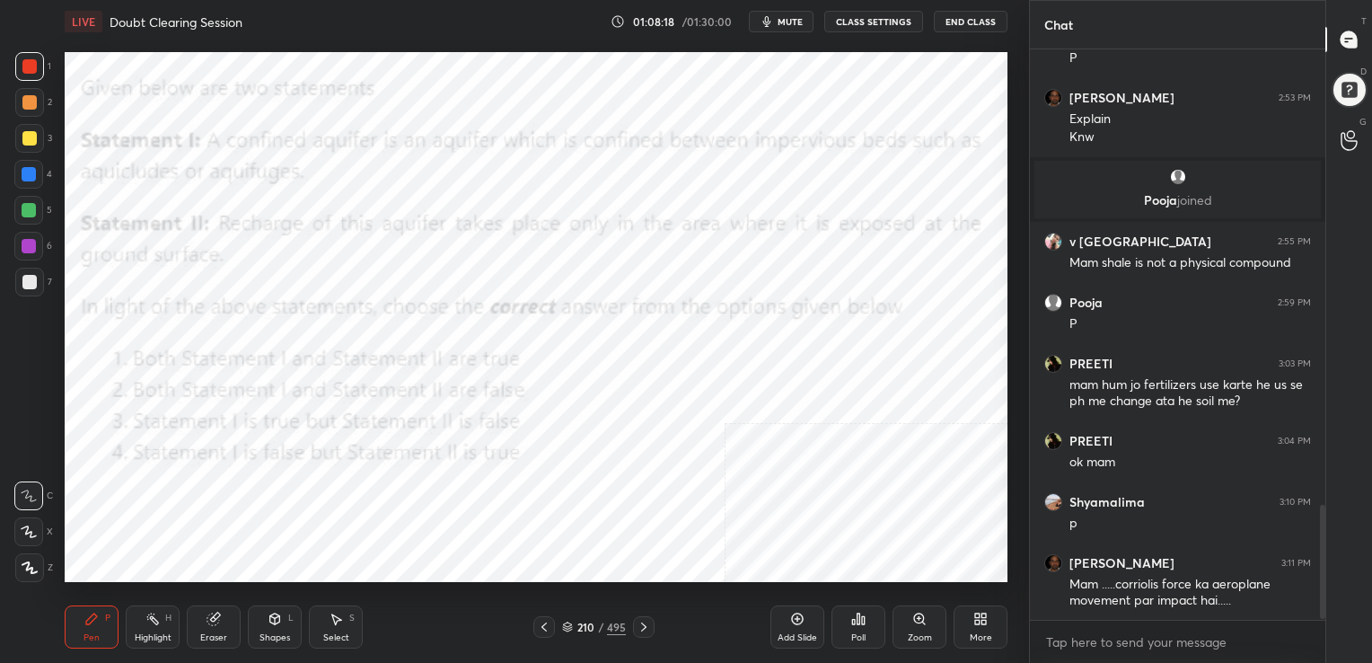
click at [783, 251] on img "grid" at bounding box center [791, 278] width 272 height 145
click at [793, 17] on span "mute" at bounding box center [790, 21] width 25 height 13
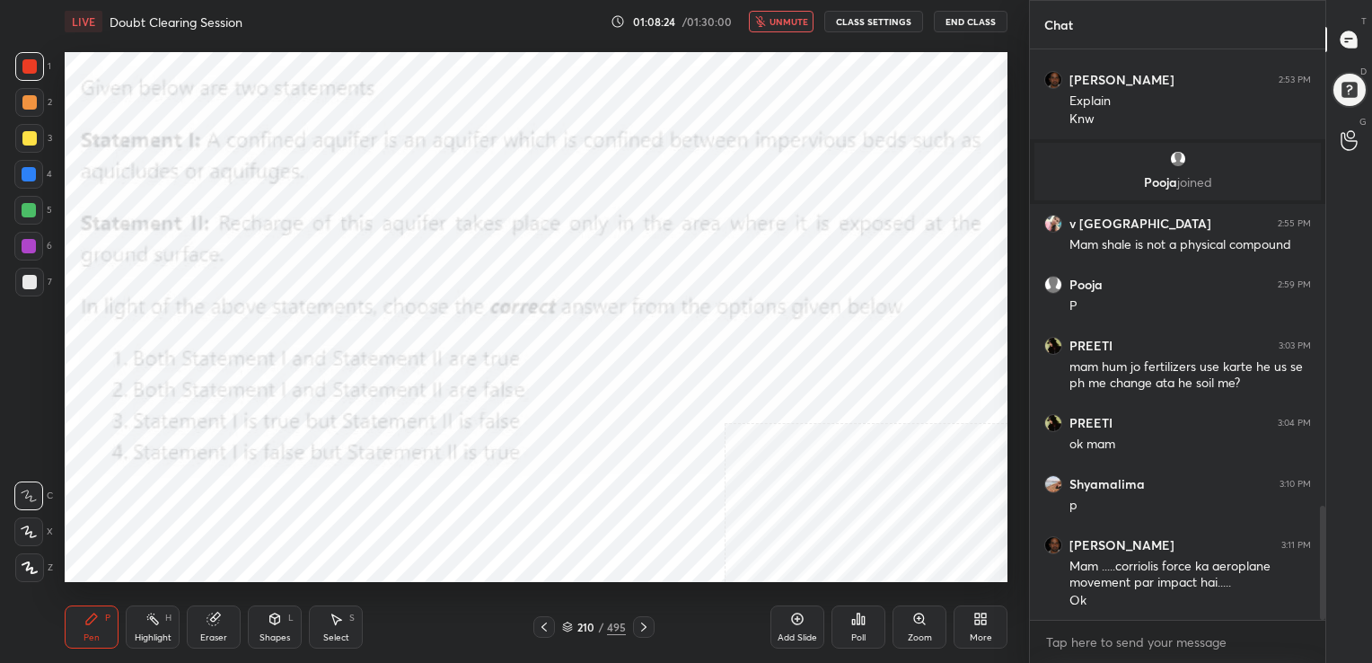
click at [793, 17] on span "unmute" at bounding box center [788, 21] width 39 height 13
click at [801, 20] on span "mute" at bounding box center [790, 21] width 25 height 13
click at [562, 623] on icon at bounding box center [567, 626] width 11 height 11
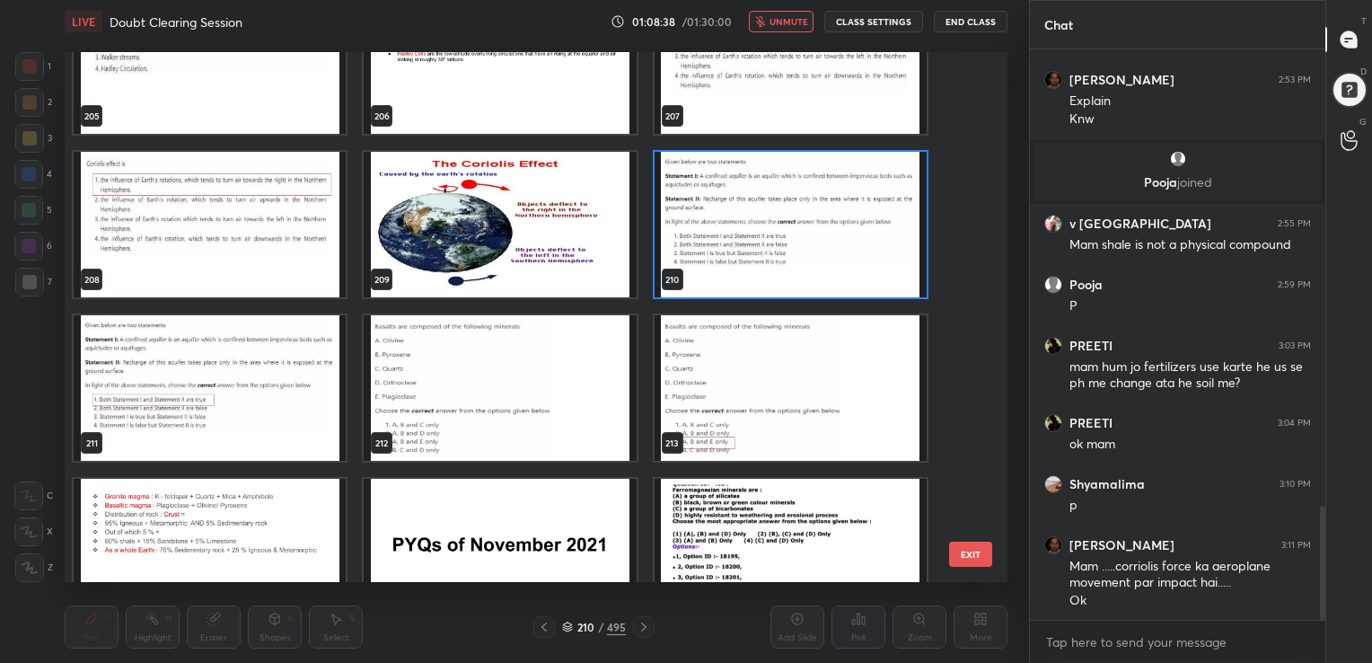
scroll to position [11175, 0]
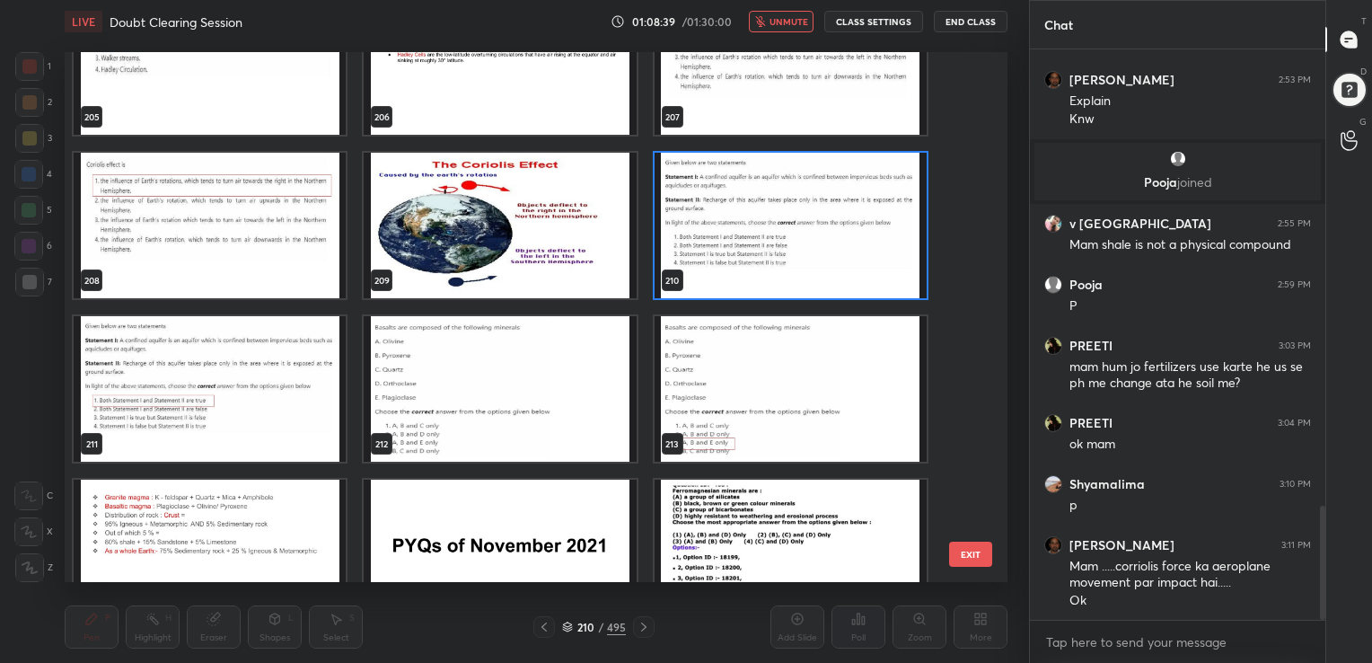
click at [772, 224] on img "grid" at bounding box center [791, 225] width 272 height 145
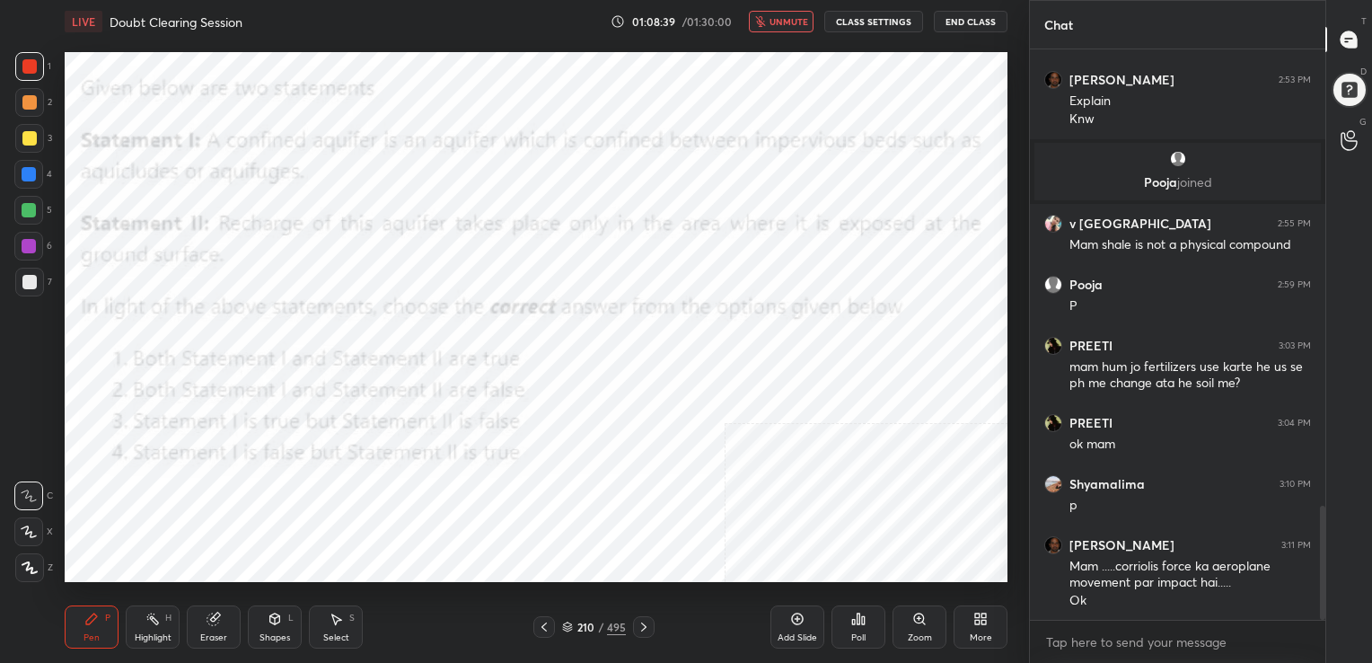
drag, startPoint x: 772, startPoint y: 224, endPoint x: 844, endPoint y: 476, distance: 261.5
click at [854, 630] on div "Poll" at bounding box center [858, 626] width 54 height 43
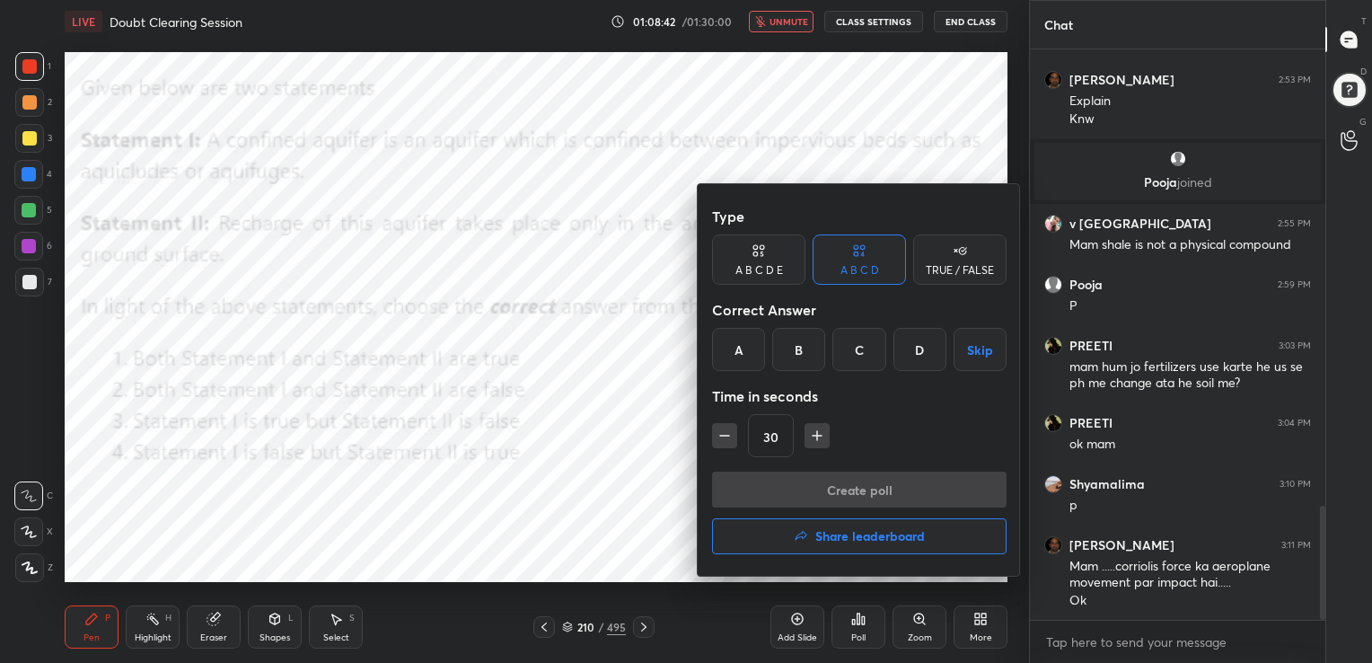
drag, startPoint x: 729, startPoint y: 348, endPoint x: 840, endPoint y: 475, distance: 168.6
click at [840, 475] on div "Type A B C D E A B C D TRUE / FALSE Correct Answer A B C D Skip Time in seconds…" at bounding box center [859, 379] width 323 height 391
click at [748, 353] on div "A" at bounding box center [738, 349] width 53 height 43
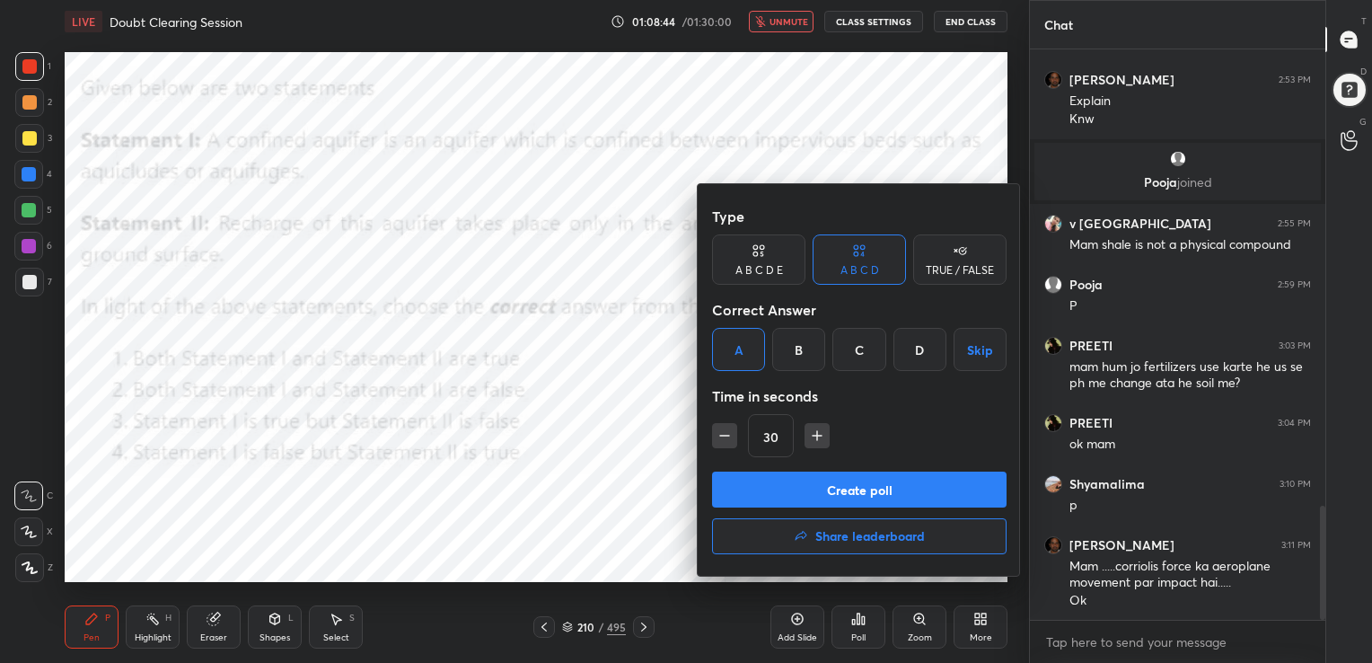
click at [857, 471] on button "Create poll" at bounding box center [859, 489] width 294 height 36
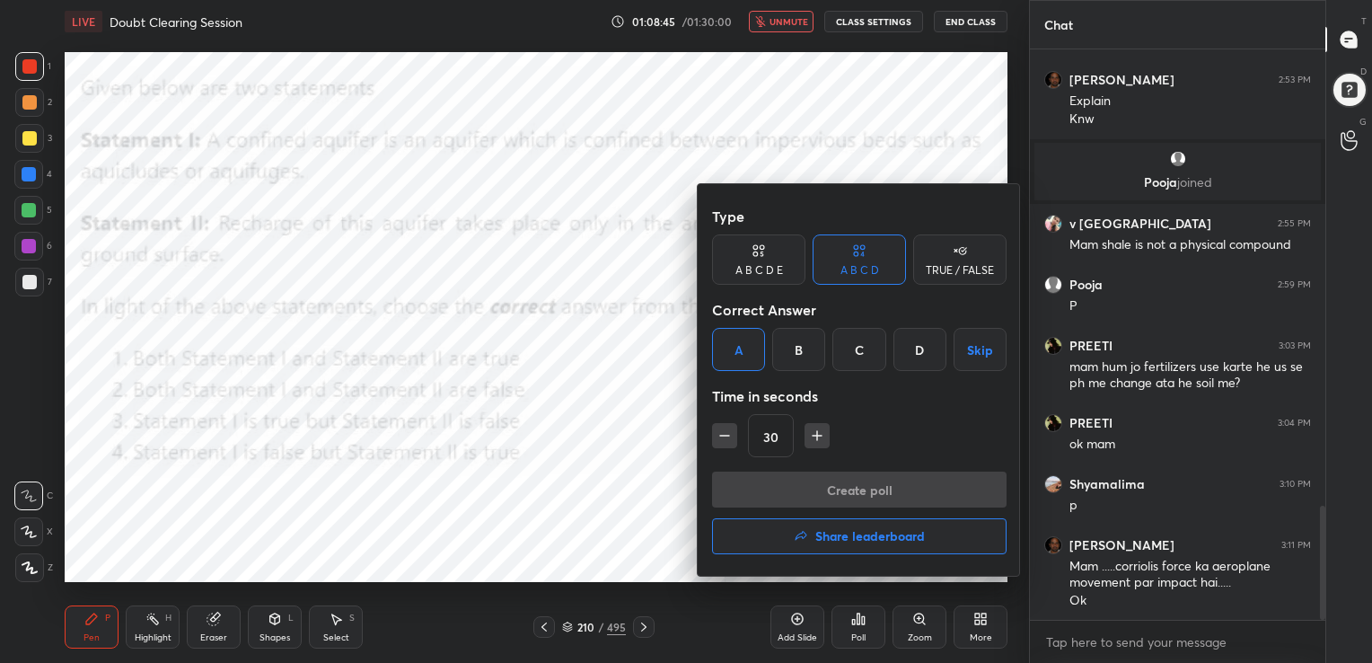
scroll to position [5, 5]
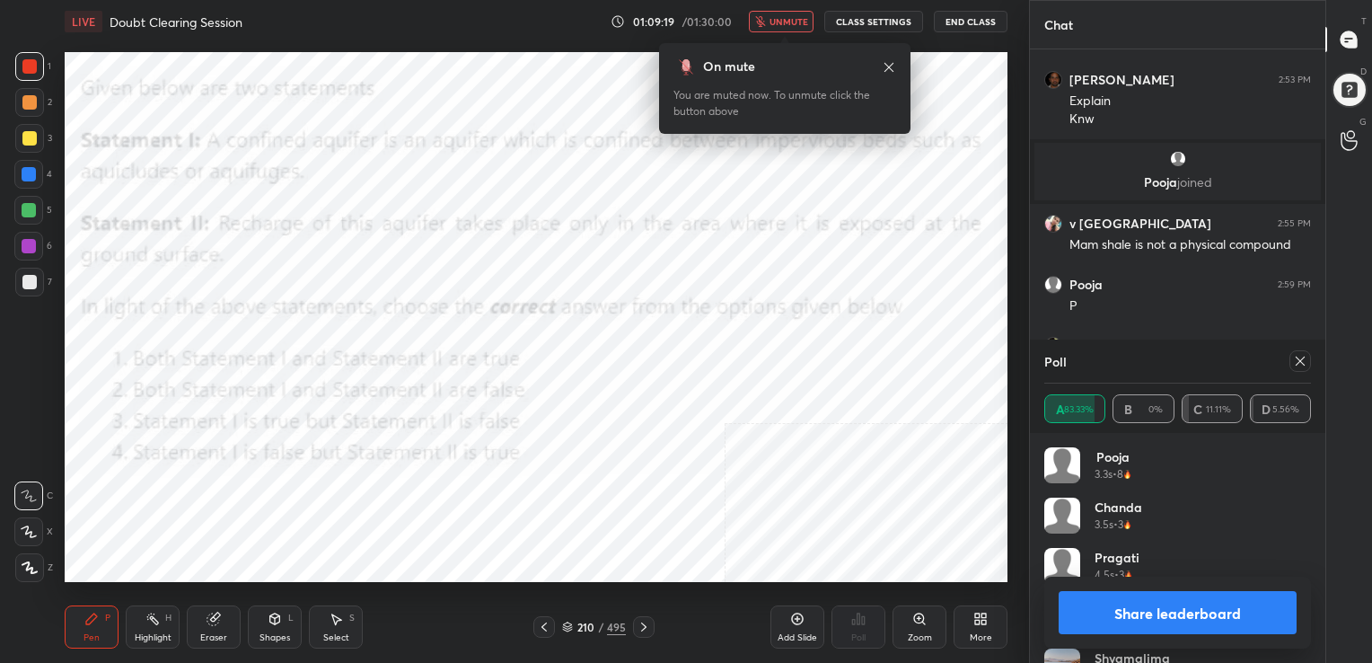
click at [1297, 355] on icon at bounding box center [1300, 361] width 14 height 14
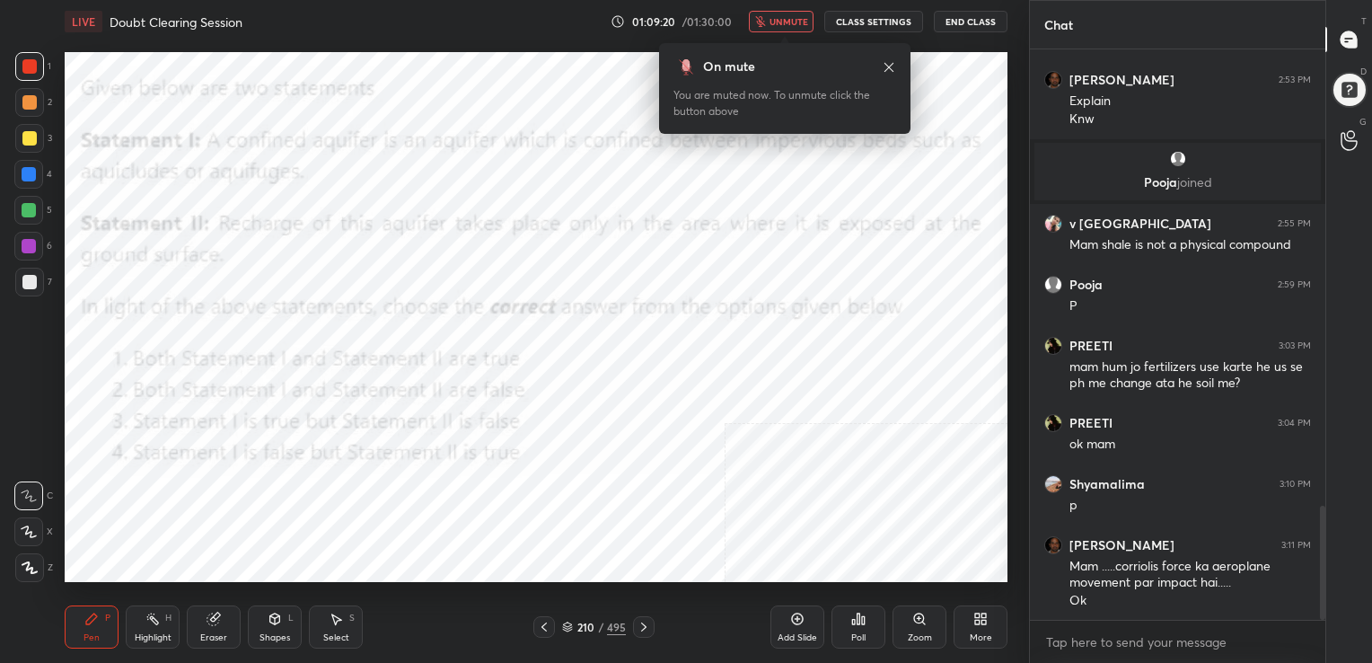
scroll to position [417, 290]
click at [806, 23] on span "unmute" at bounding box center [788, 21] width 39 height 13
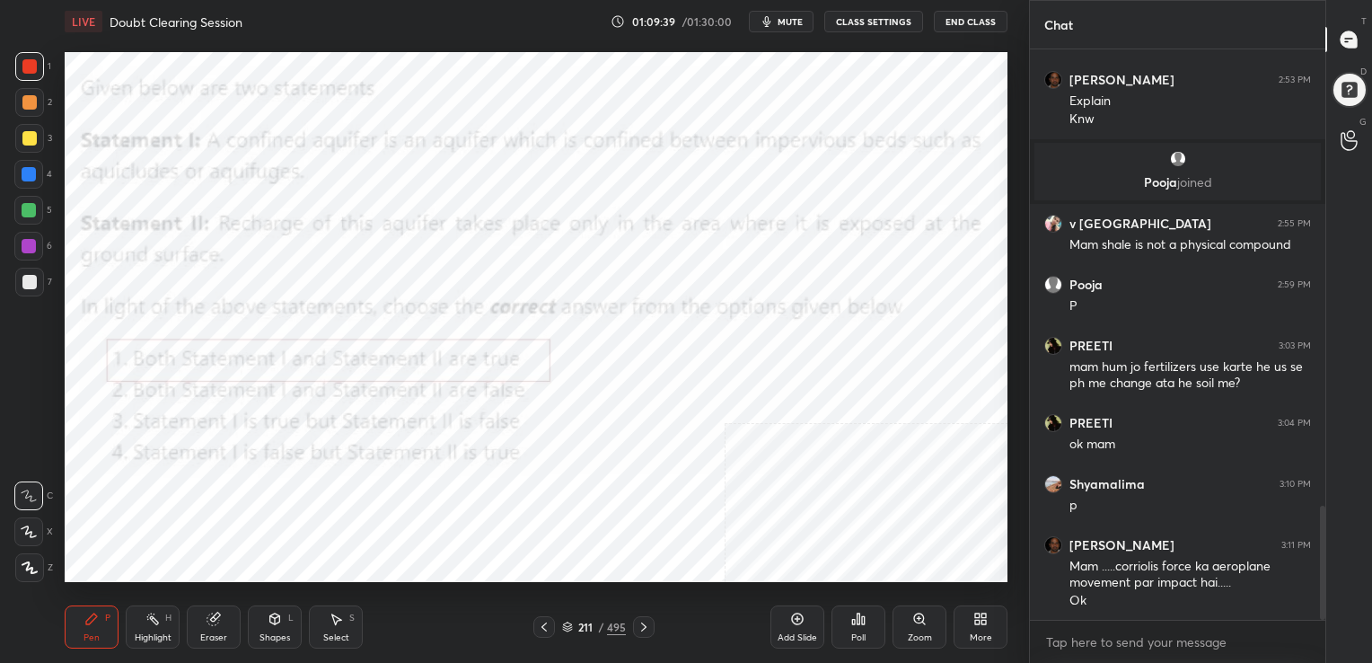
click at [567, 630] on icon at bounding box center [567, 626] width 11 height 11
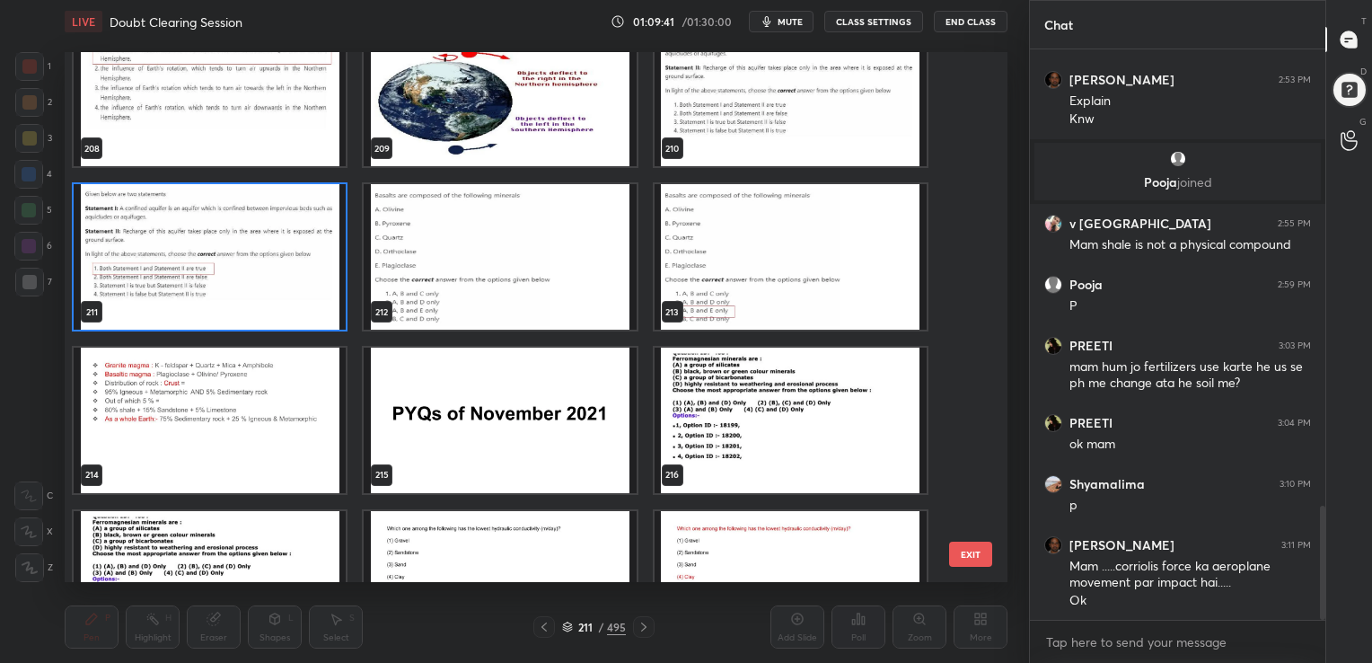
scroll to position [11307, 0]
click at [565, 268] on img "grid" at bounding box center [500, 256] width 272 height 145
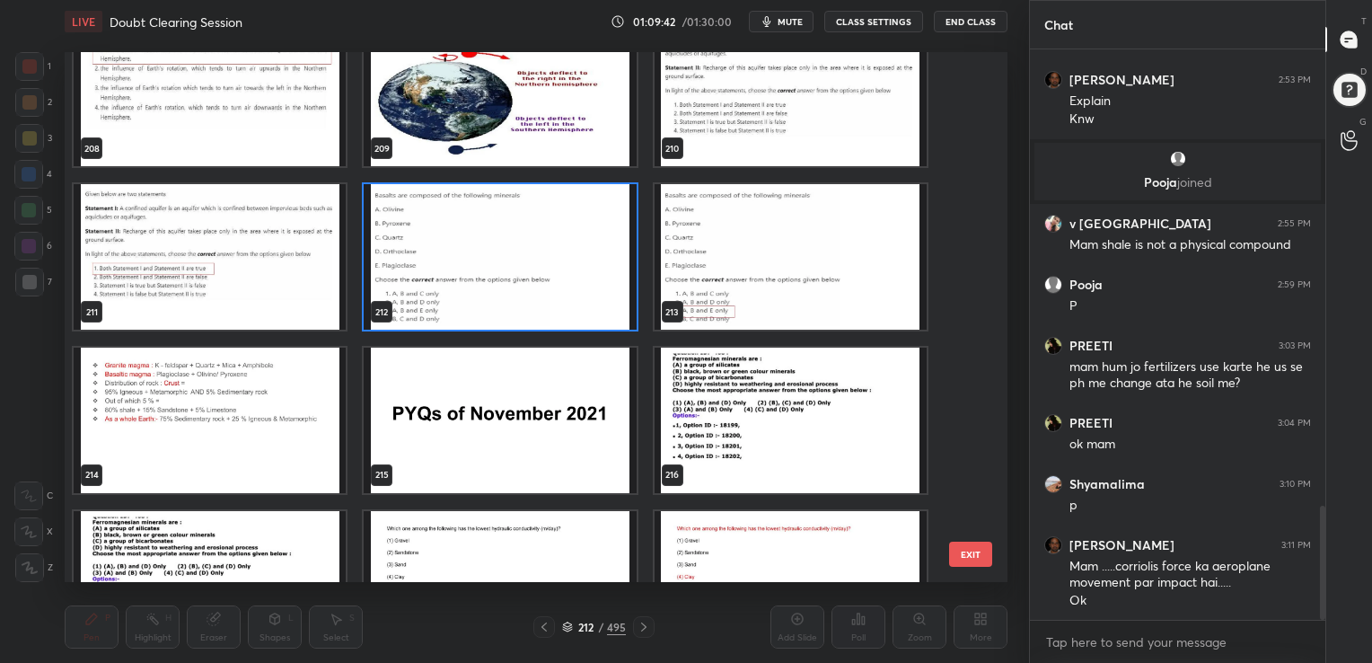
click at [565, 268] on img "grid" at bounding box center [500, 256] width 272 height 145
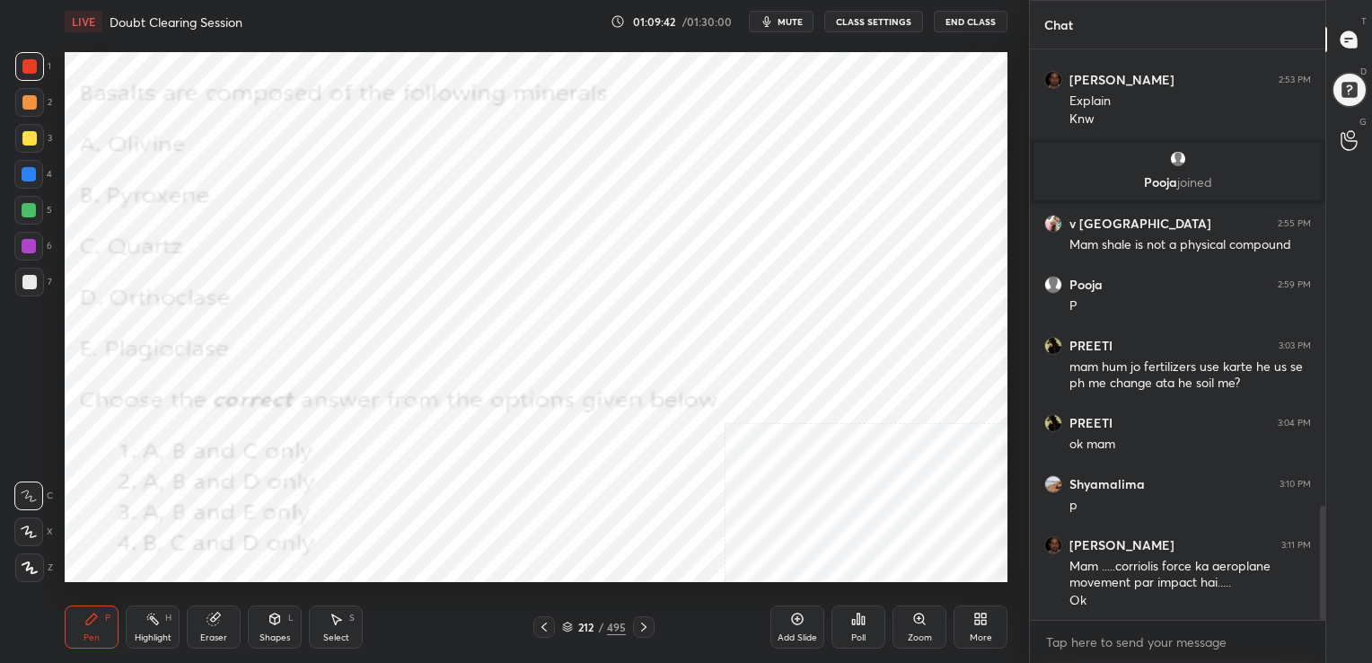
click at [565, 268] on img "grid" at bounding box center [500, 256] width 272 height 145
click at [779, 31] on button "mute" at bounding box center [781, 22] width 65 height 22
click at [566, 623] on icon at bounding box center [567, 624] width 9 height 4
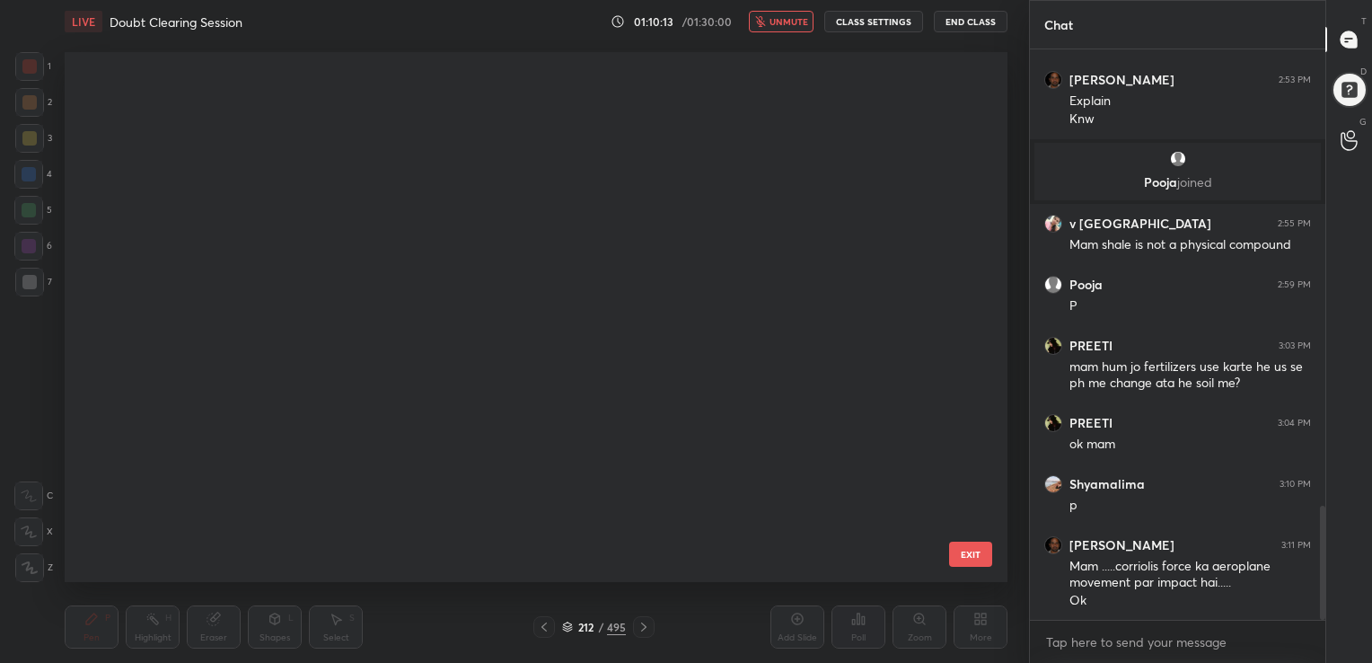
scroll to position [11063, 0]
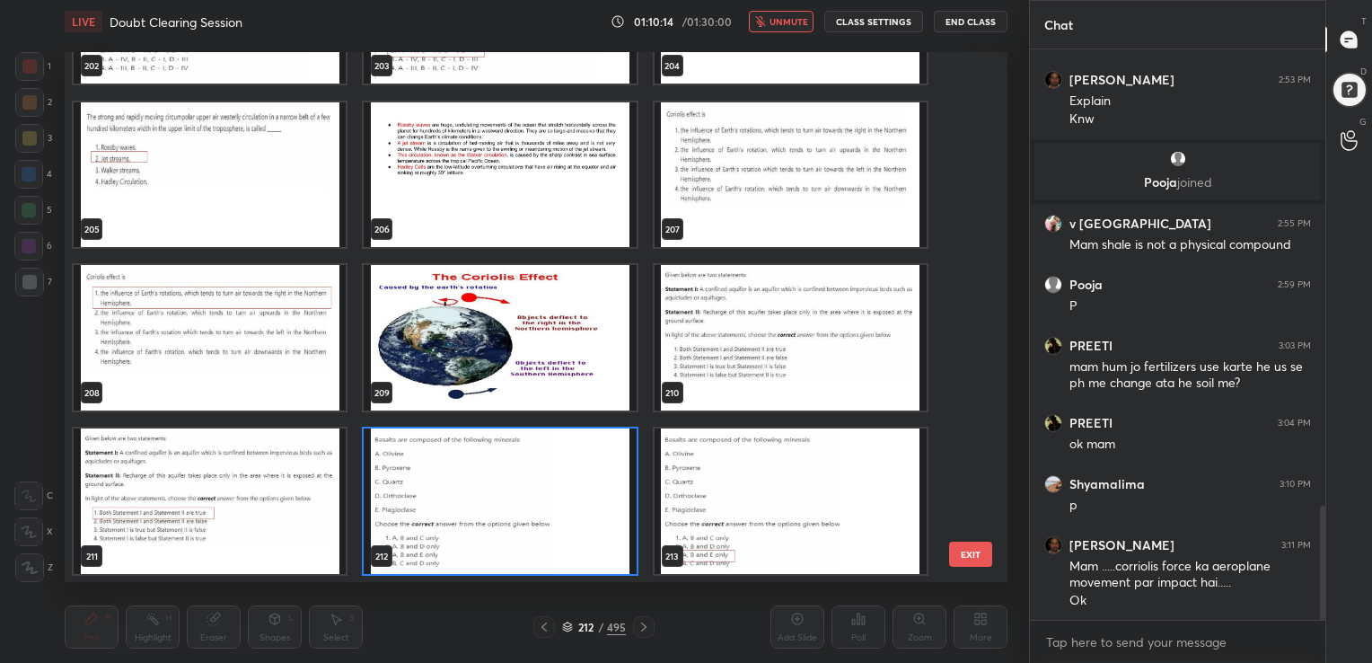
click at [477, 488] on img "grid" at bounding box center [500, 500] width 272 height 145
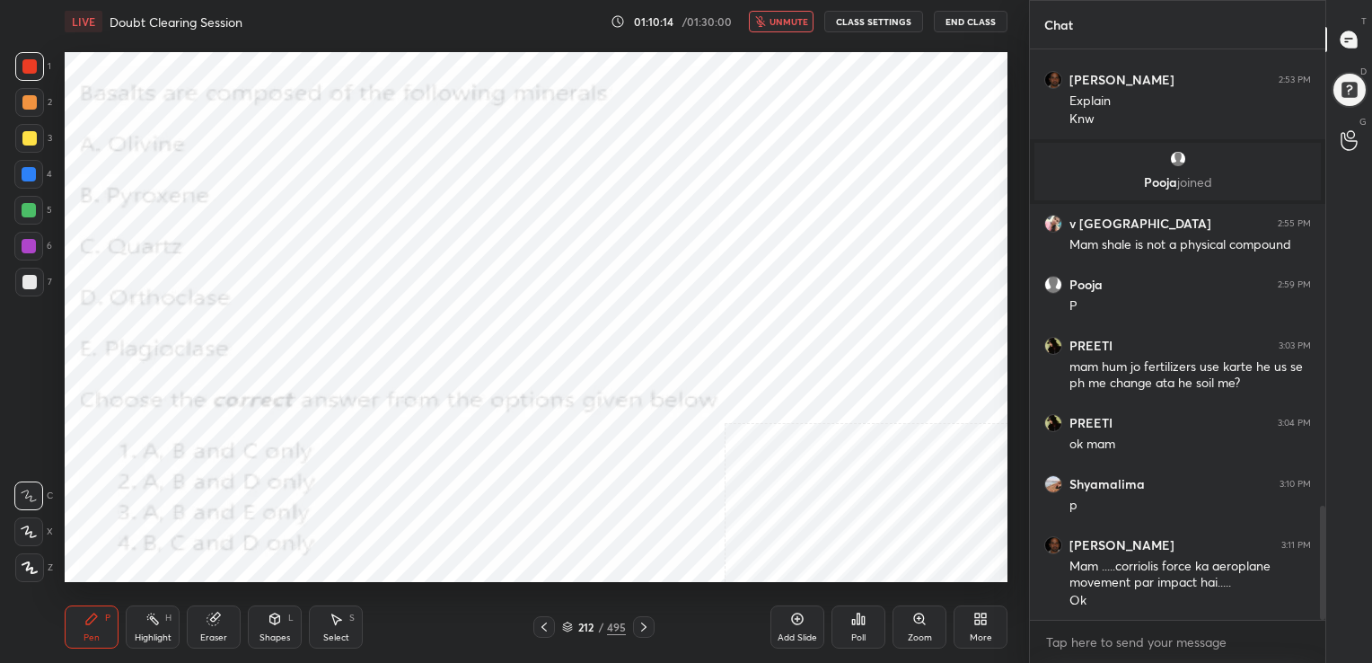
click at [477, 488] on img "grid" at bounding box center [500, 500] width 272 height 145
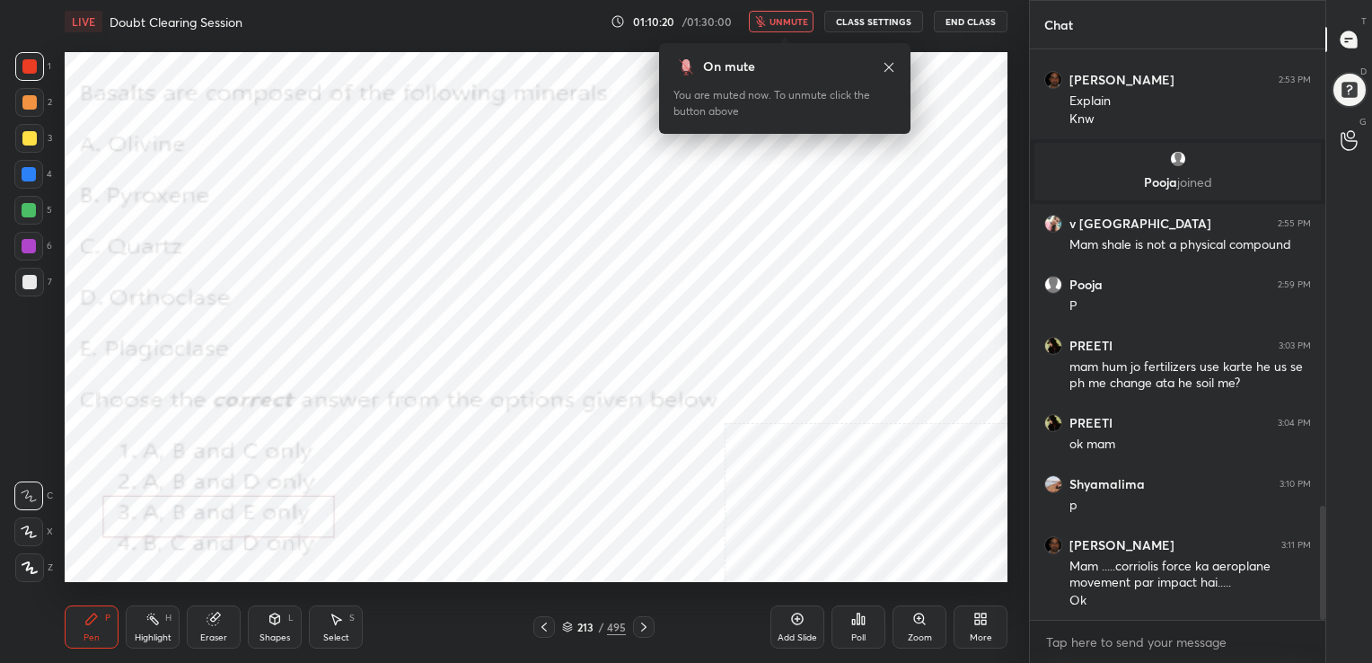
click at [772, 17] on span "unmute" at bounding box center [788, 21] width 39 height 13
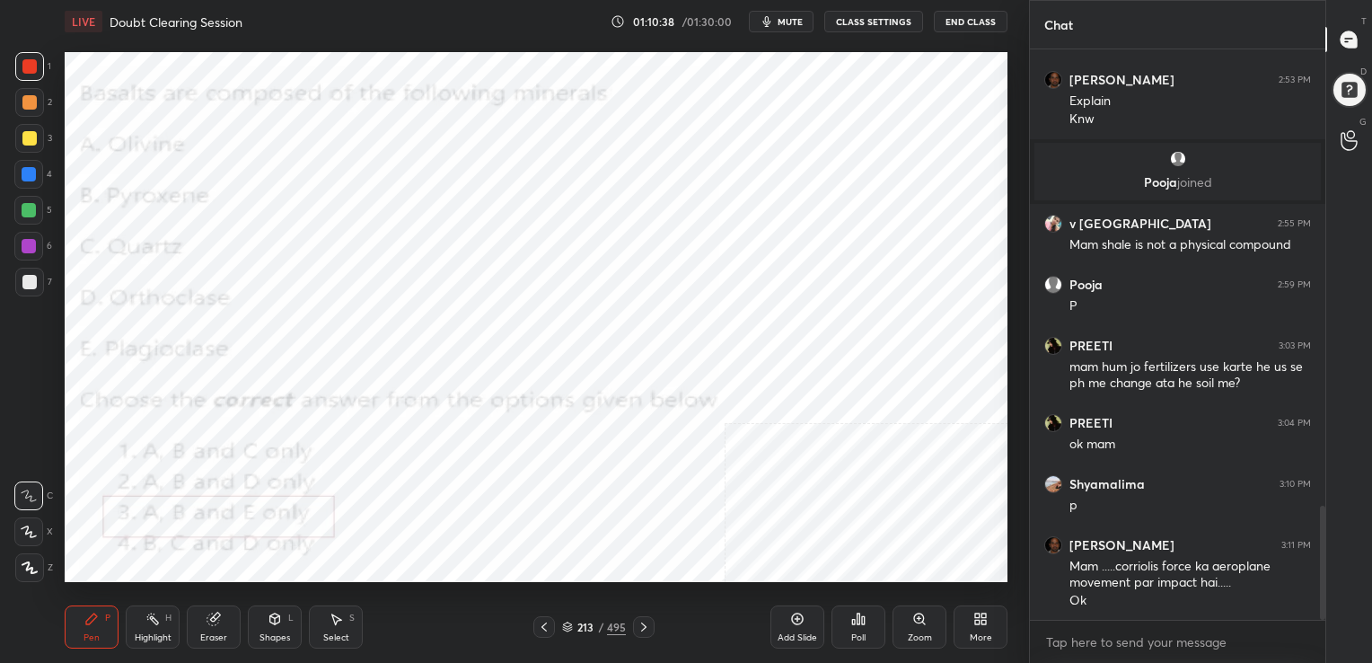
click at [571, 620] on div "213 / 495" at bounding box center [594, 627] width 64 height 16
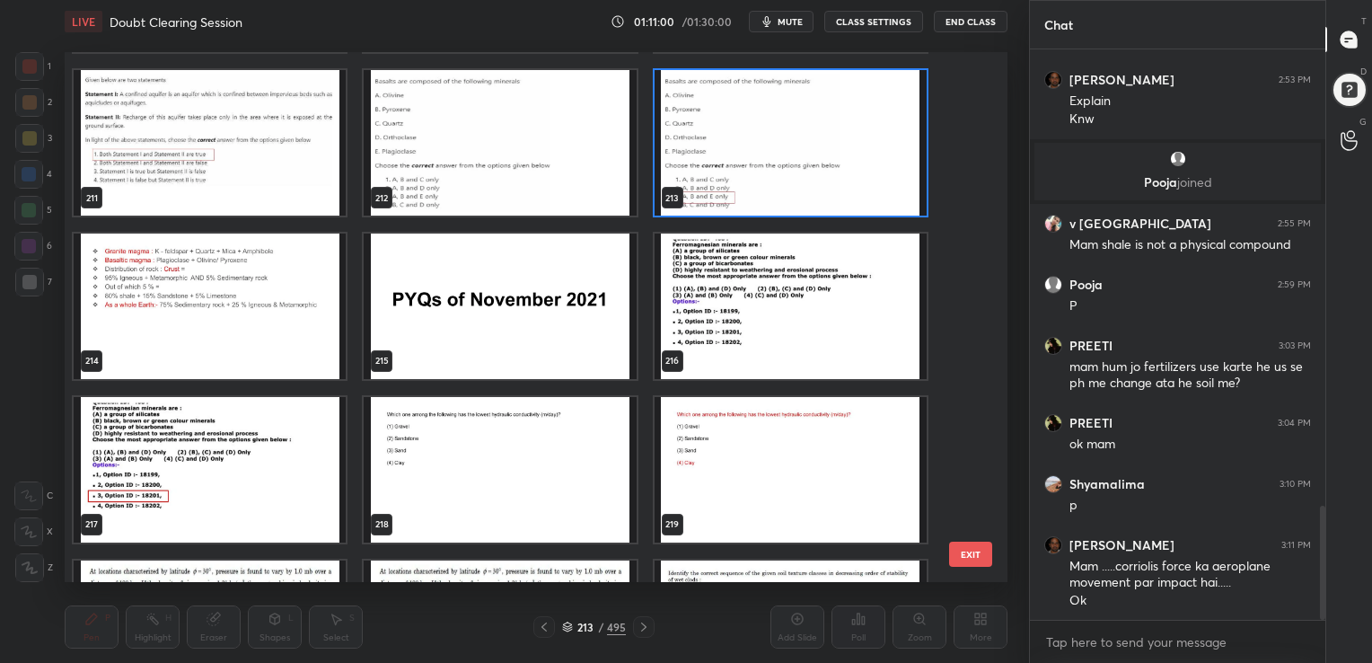
scroll to position [11419, 0]
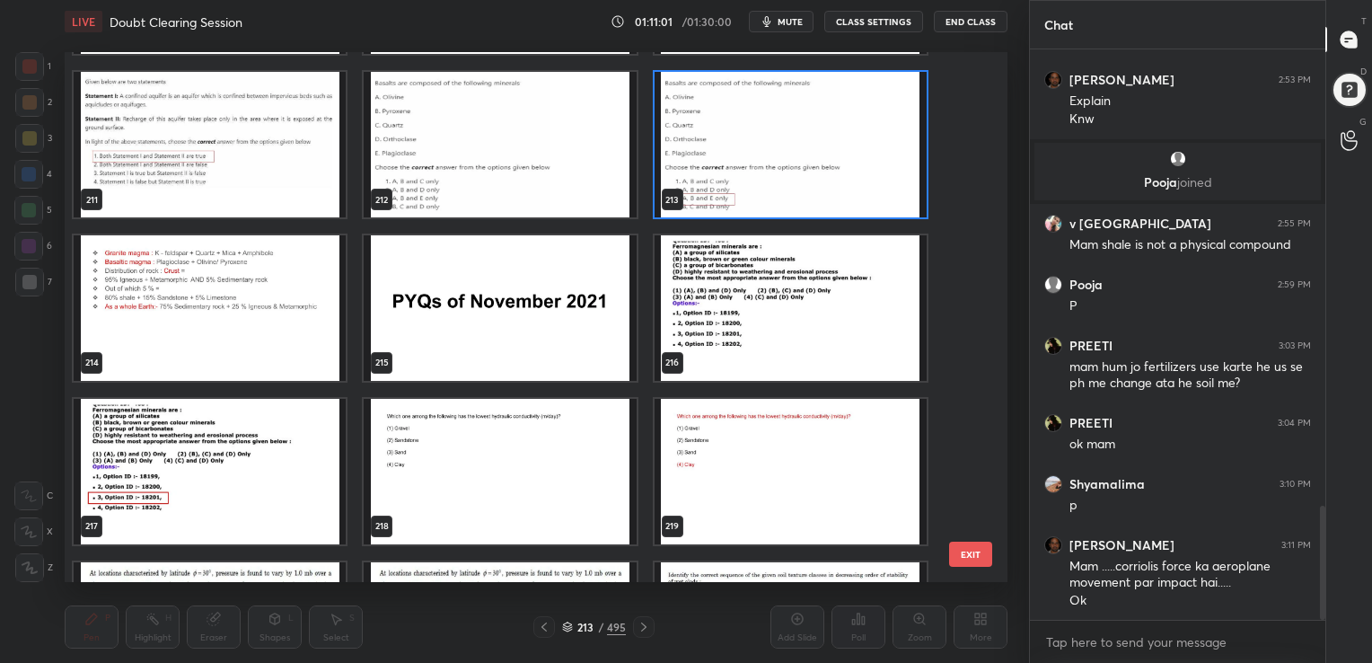
click at [770, 322] on img "grid" at bounding box center [791, 307] width 272 height 145
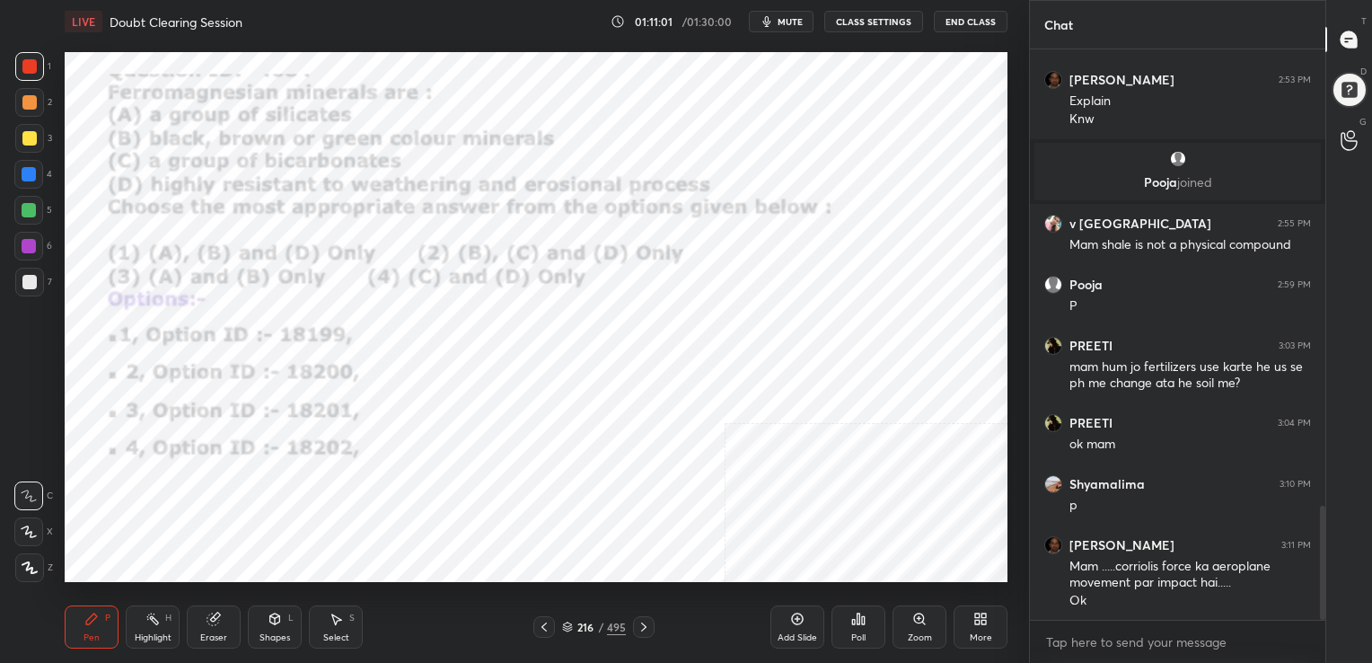
click at [770, 322] on img "grid" at bounding box center [791, 307] width 272 height 145
click at [798, 25] on span "mute" at bounding box center [790, 21] width 25 height 13
click at [571, 623] on icon at bounding box center [567, 626] width 11 height 11
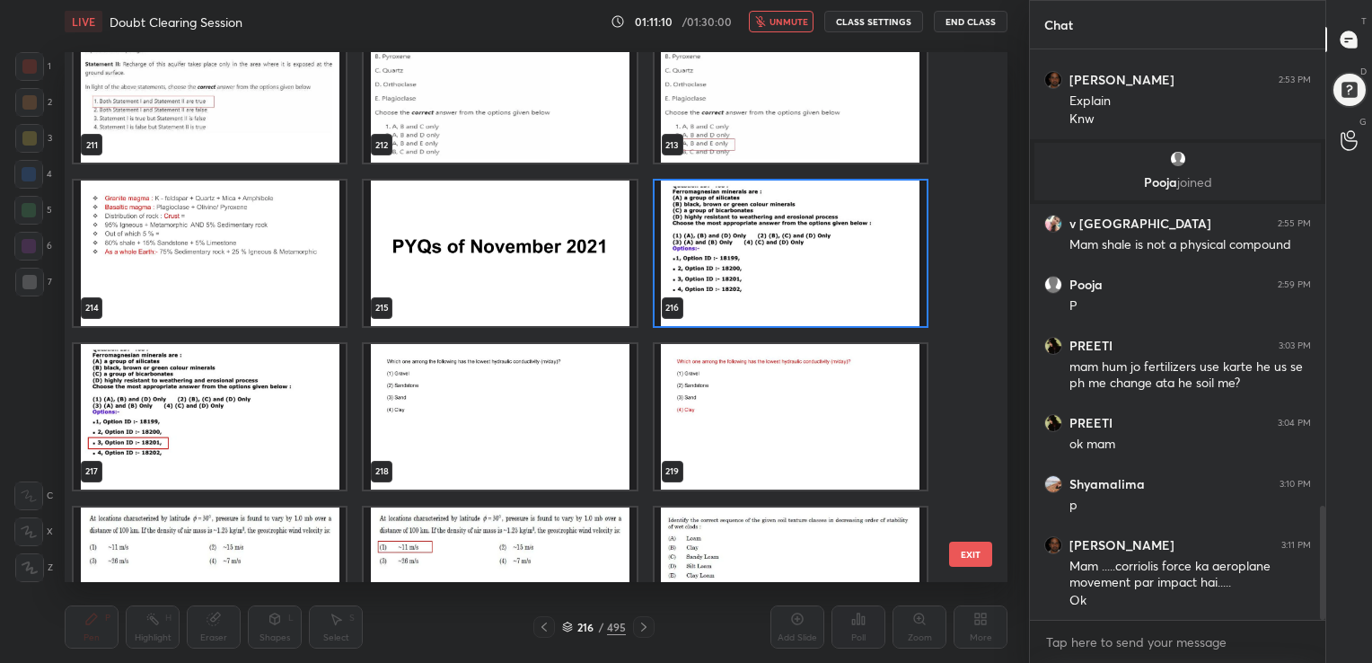
scroll to position [11474, 0]
click at [736, 284] on img "grid" at bounding box center [791, 252] width 272 height 145
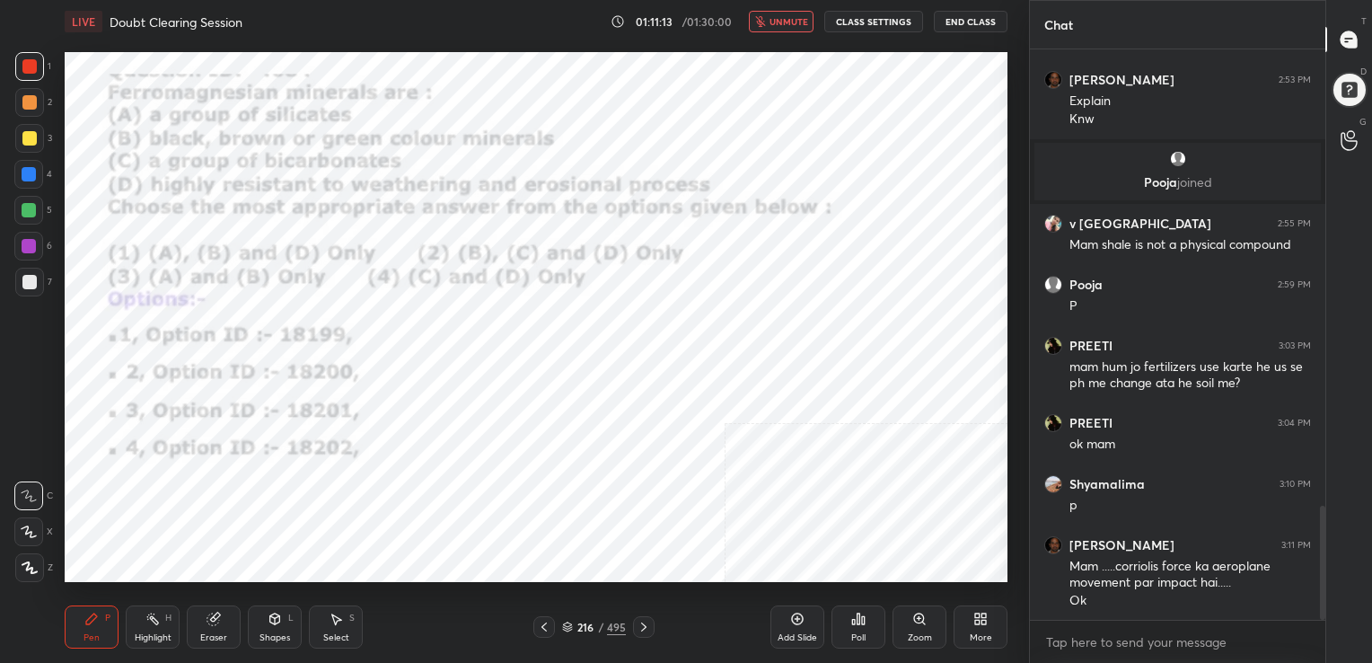
click at [860, 624] on icon at bounding box center [858, 618] width 14 height 14
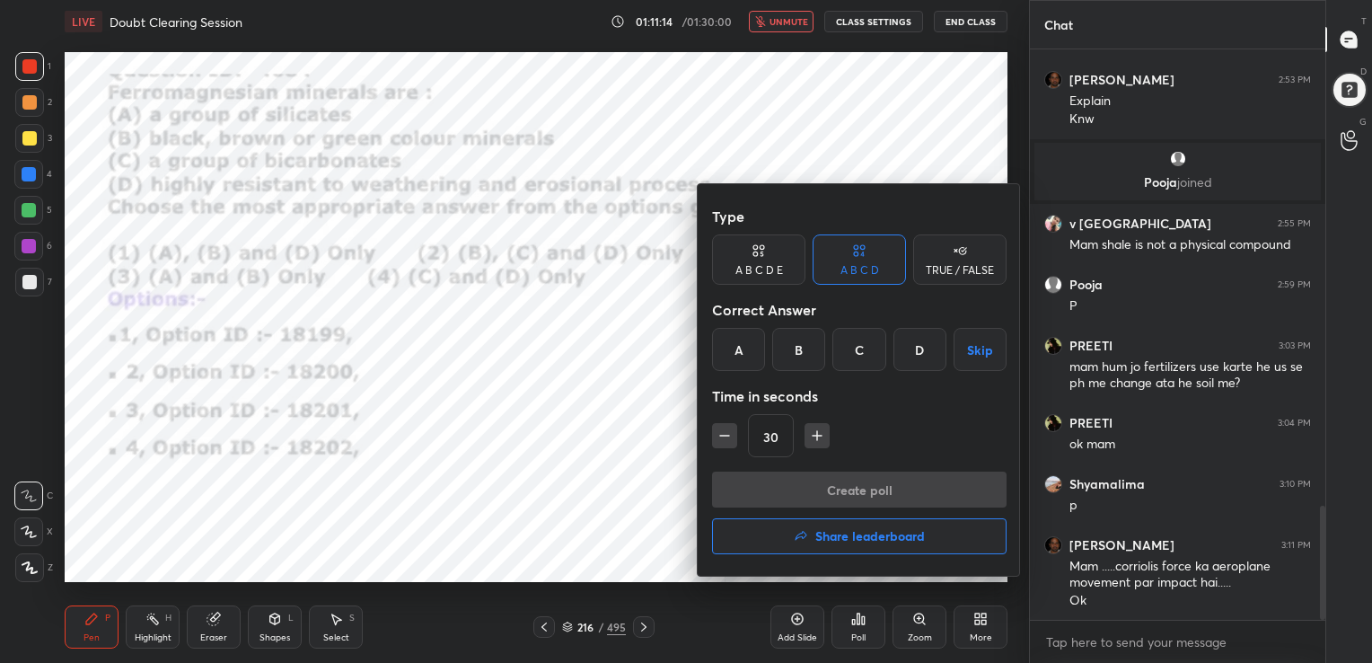
click at [848, 347] on div "C" at bounding box center [858, 349] width 53 height 43
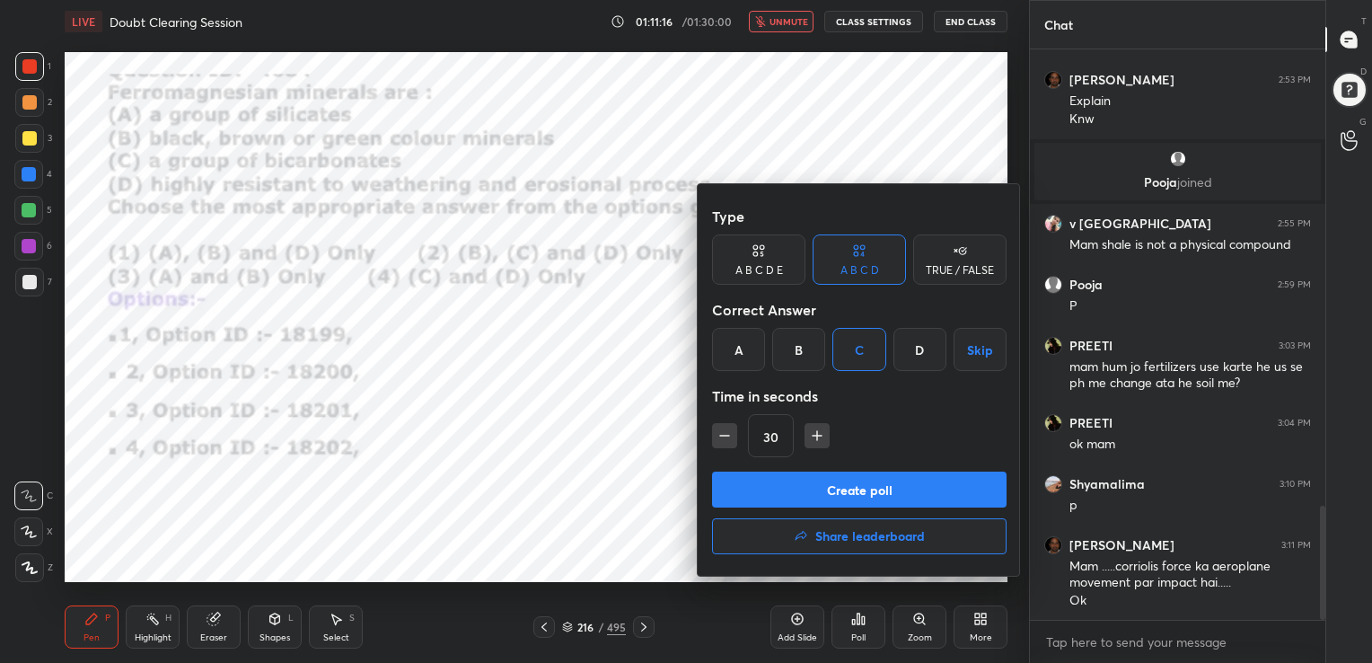
click at [877, 486] on button "Create poll" at bounding box center [859, 489] width 294 height 36
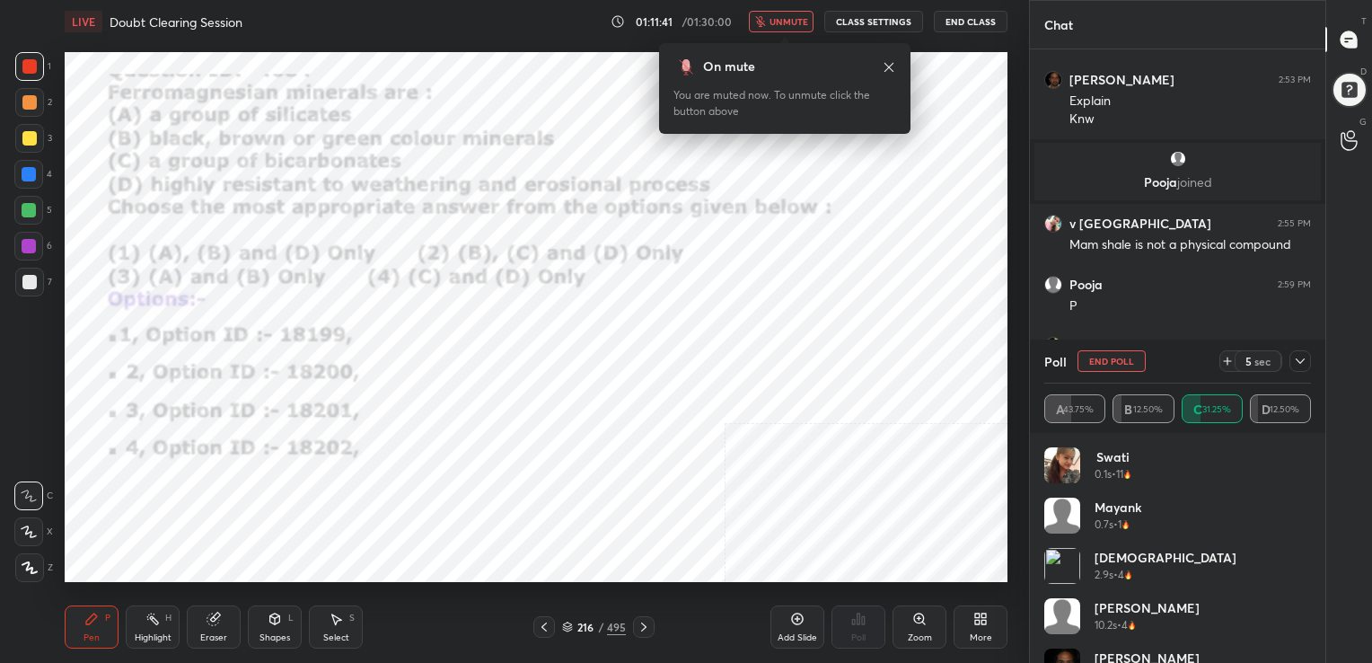
scroll to position [2444, 0]
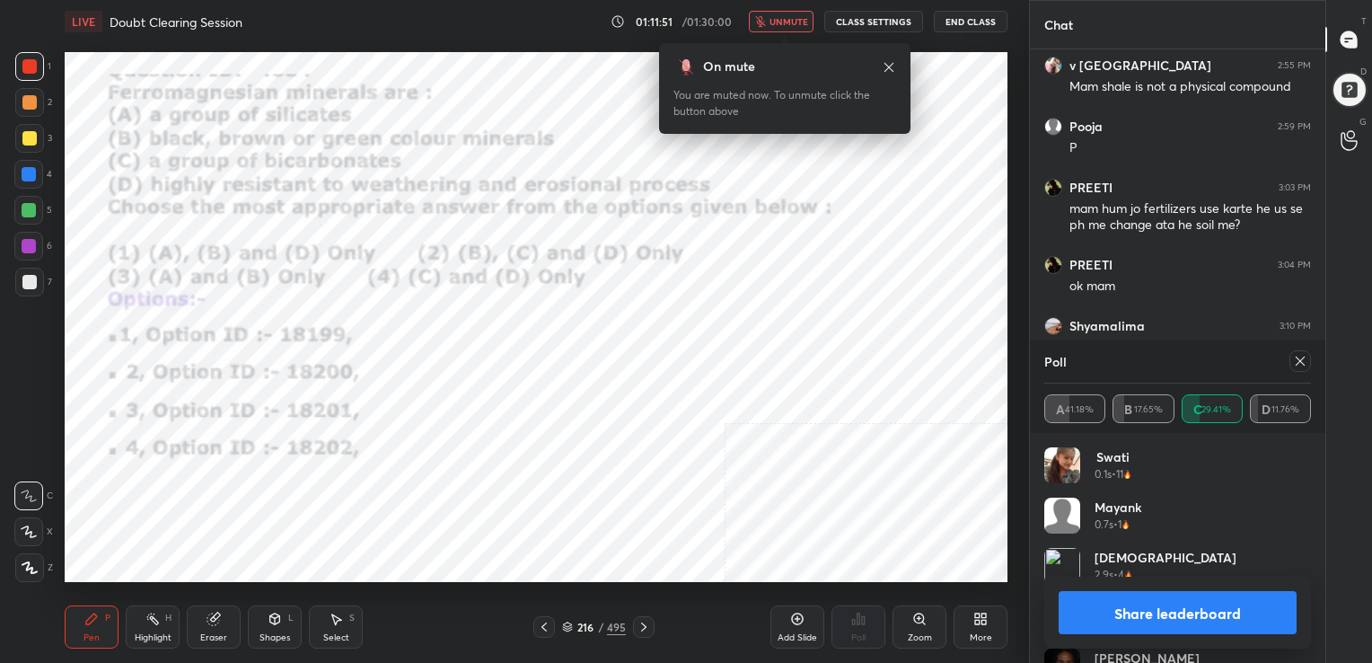
click at [1298, 362] on icon at bounding box center [1300, 360] width 9 height 9
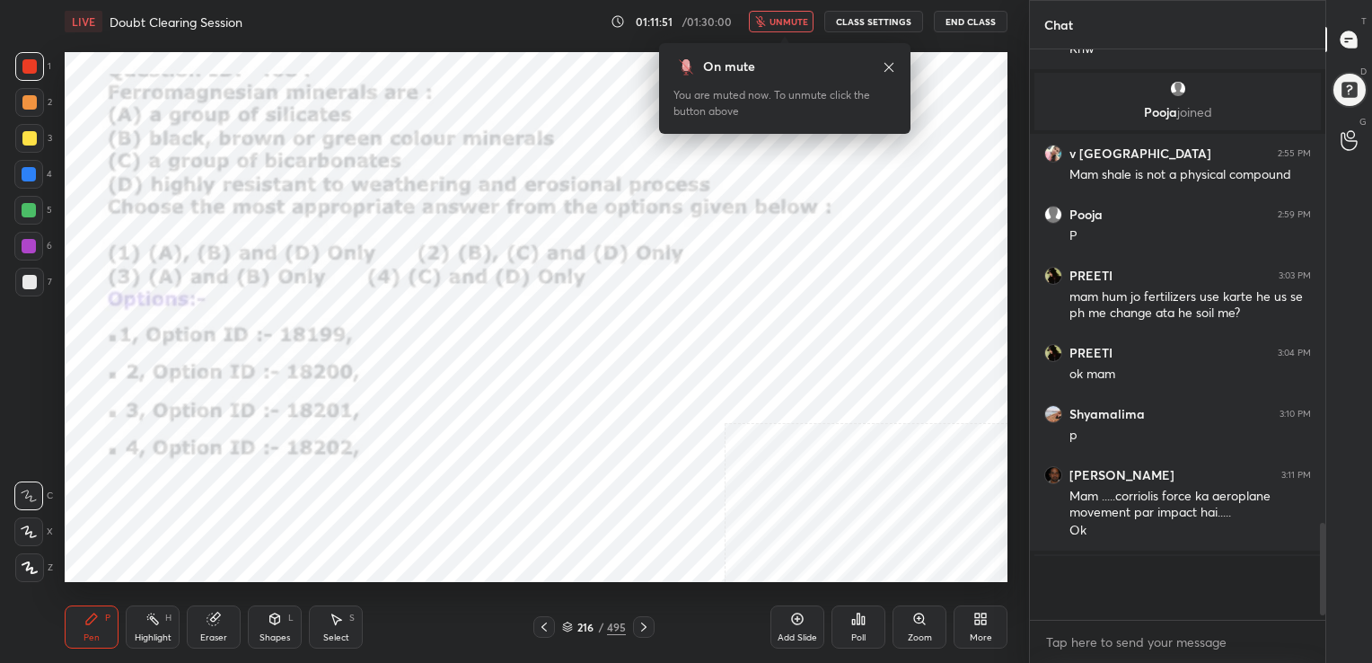
scroll to position [417, 290]
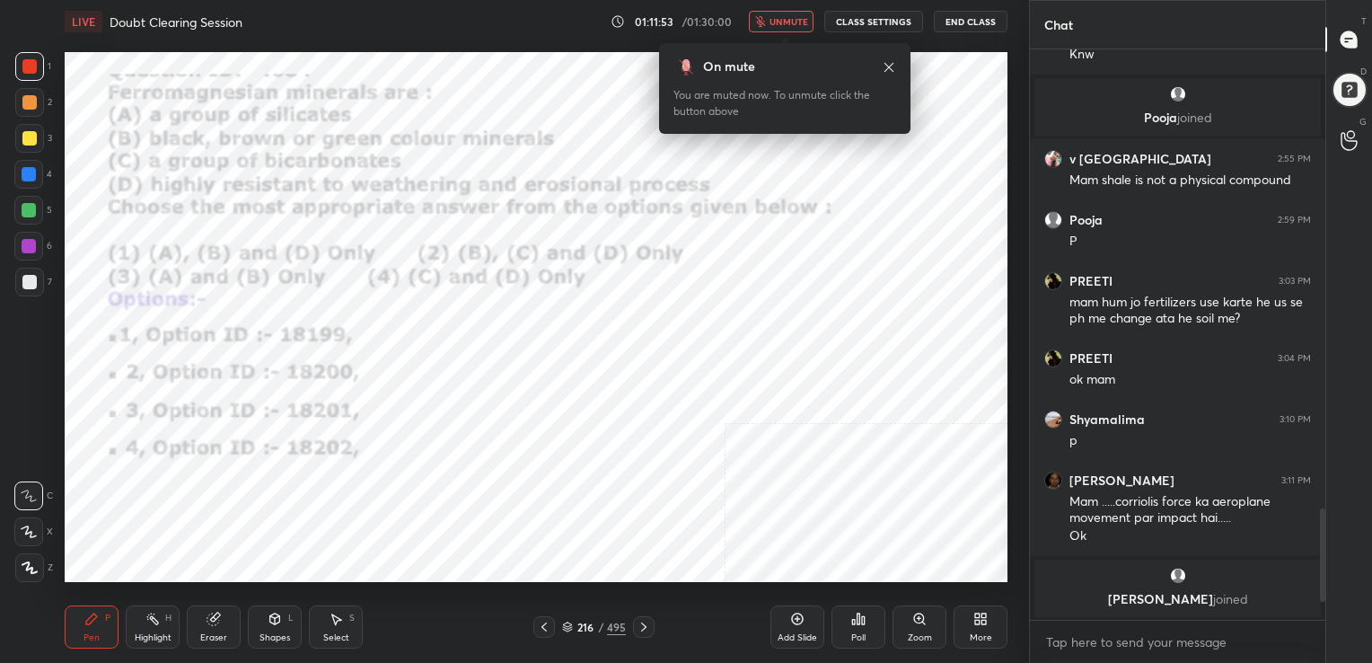
click at [803, 15] on span "unmute" at bounding box center [788, 21] width 39 height 13
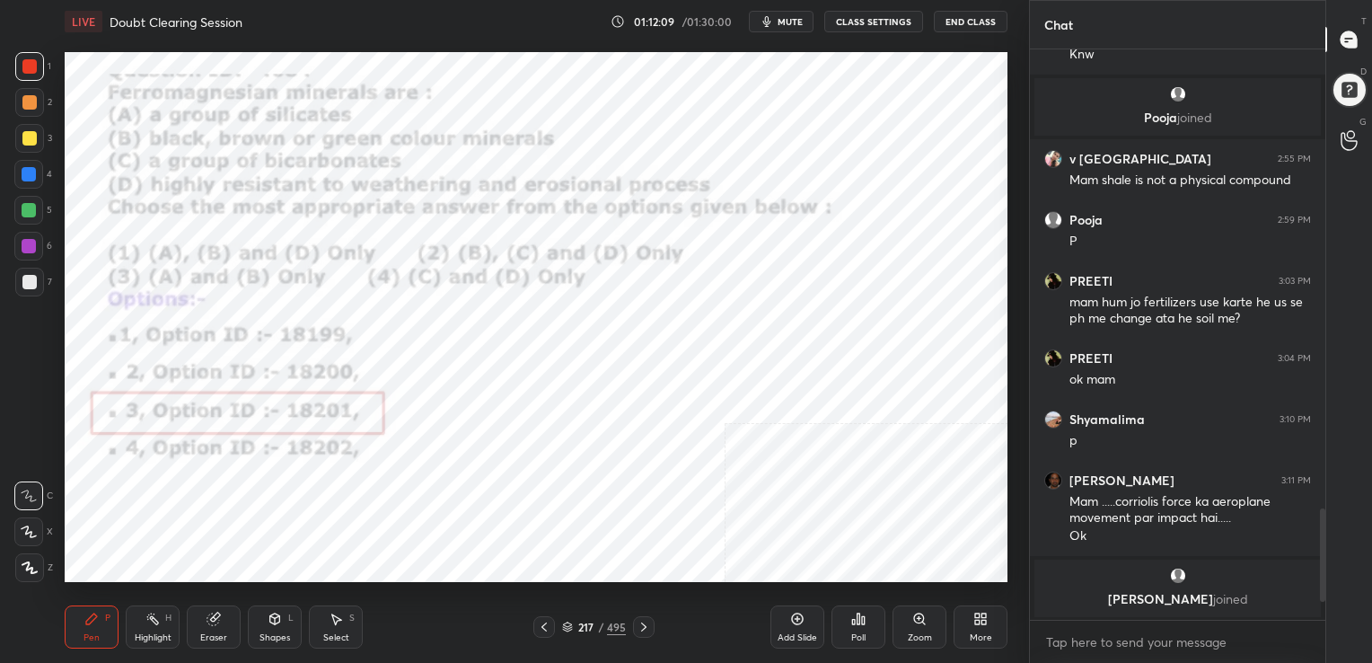
click at [768, 18] on icon "button" at bounding box center [767, 21] width 14 height 14
click at [567, 622] on icon at bounding box center [567, 624] width 9 height 4
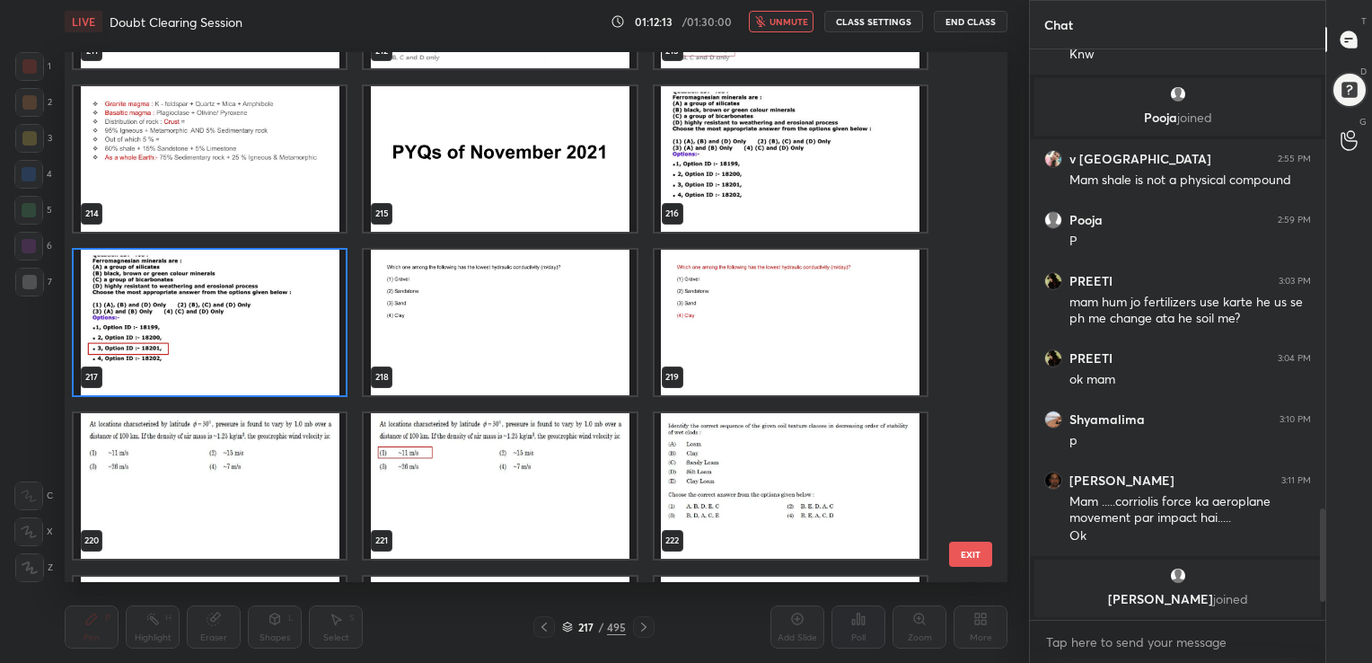
scroll to position [11569, 0]
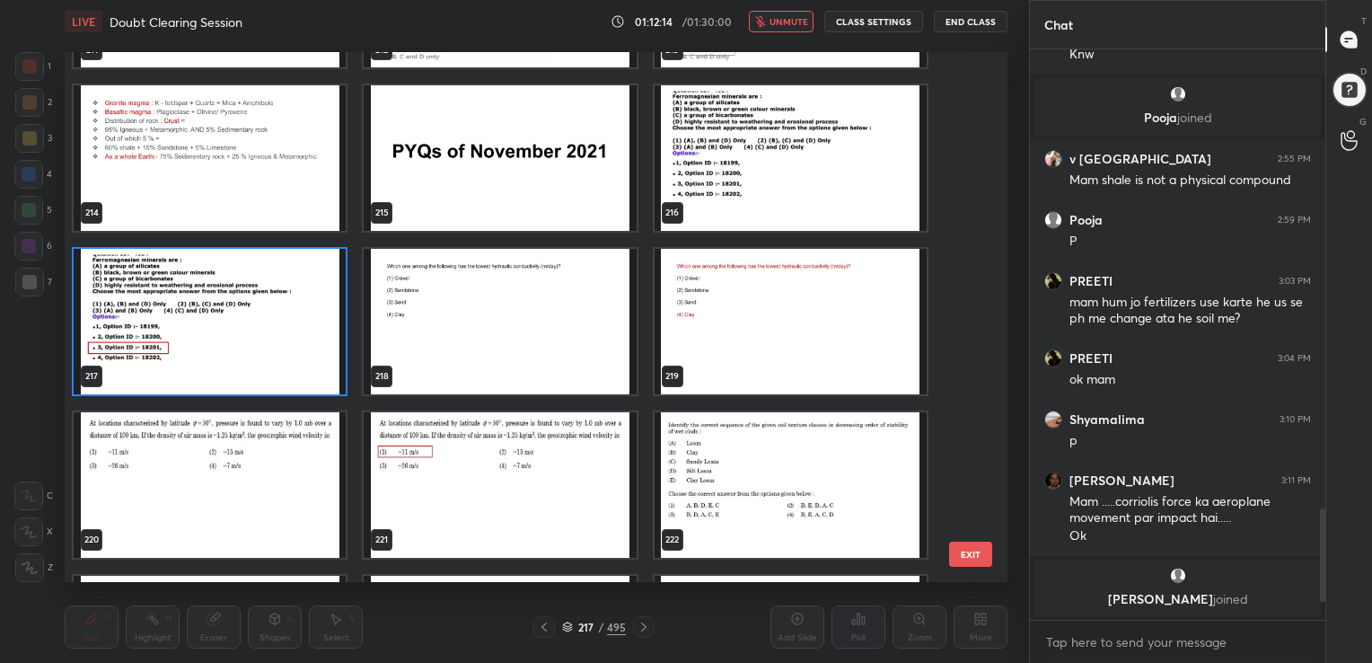
click at [482, 349] on img "grid" at bounding box center [500, 321] width 272 height 145
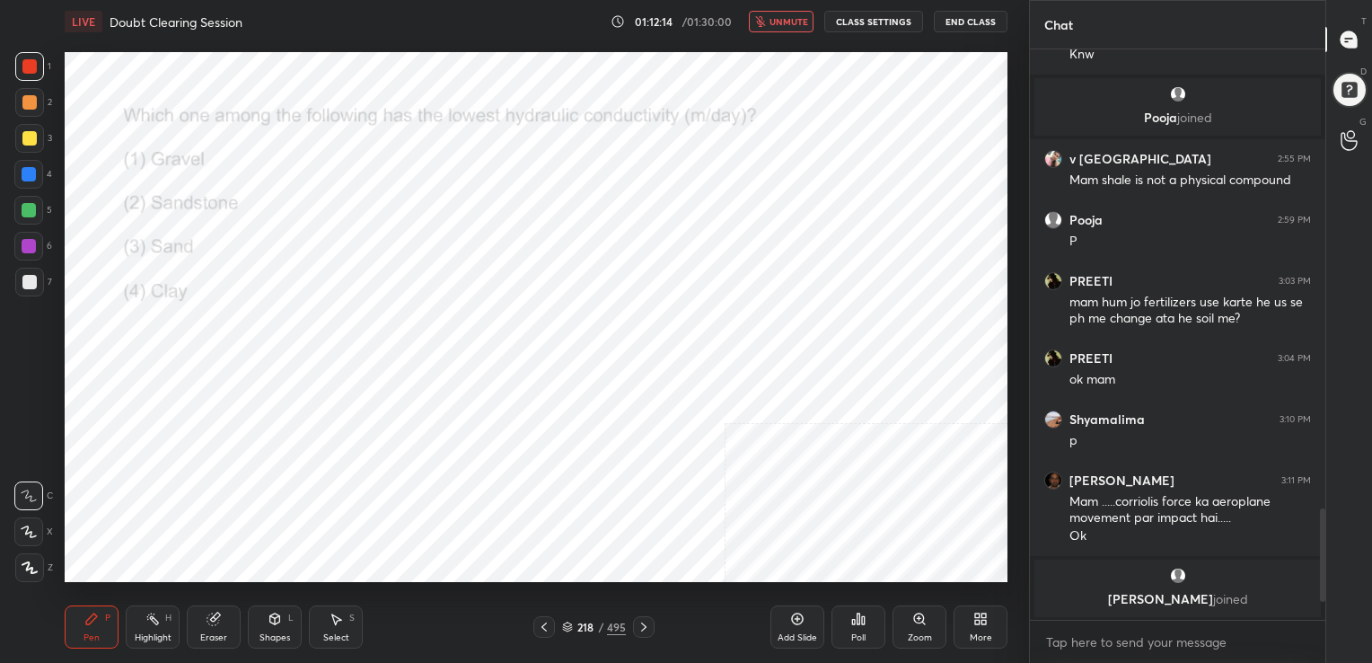
click at [482, 349] on img "grid" at bounding box center [500, 321] width 272 height 145
drag, startPoint x: 482, startPoint y: 349, endPoint x: 880, endPoint y: 620, distance: 480.9
click at [864, 637] on div "Poll" at bounding box center [858, 637] width 14 height 9
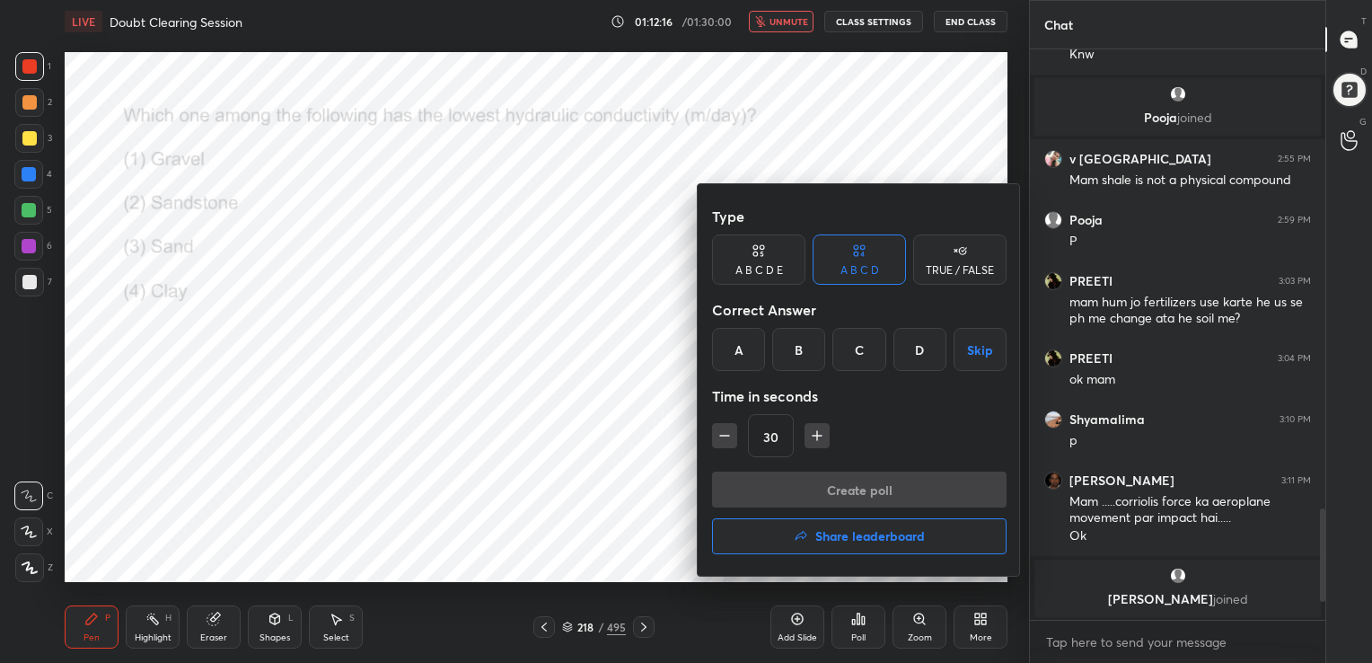
click at [918, 365] on div "D" at bounding box center [919, 349] width 53 height 43
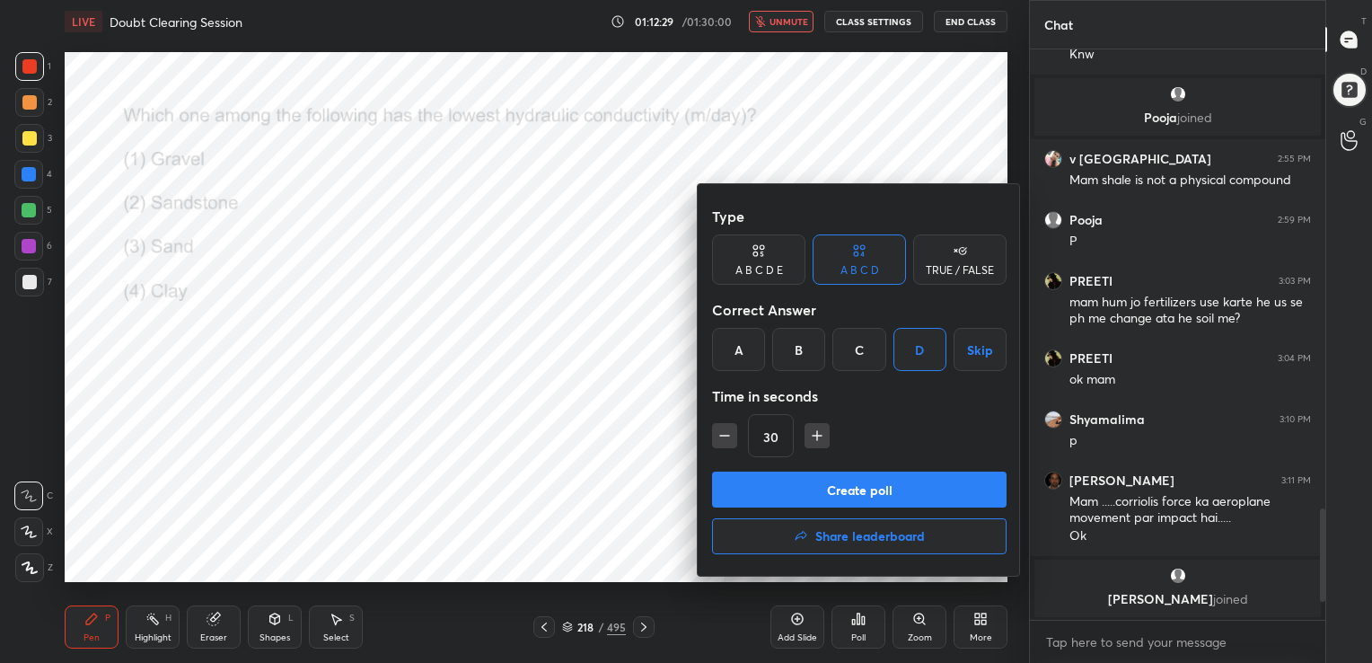
click at [913, 495] on button "Create poll" at bounding box center [859, 489] width 294 height 36
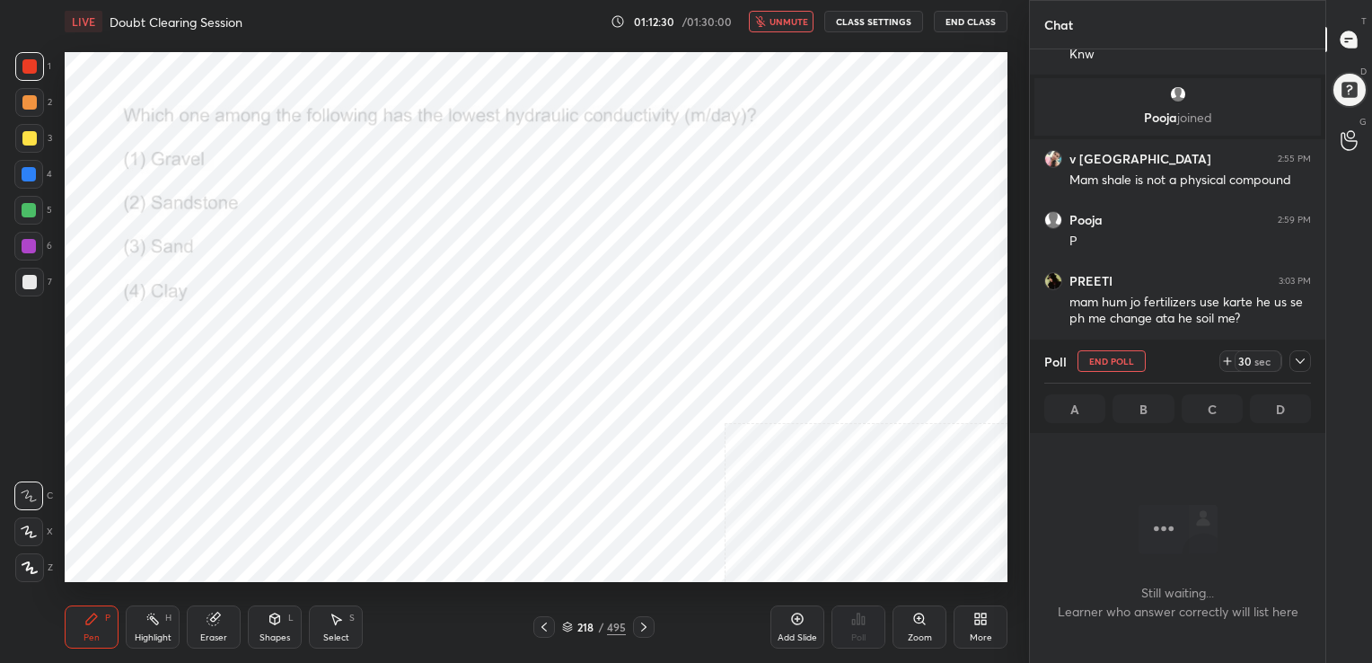
scroll to position [323, 290]
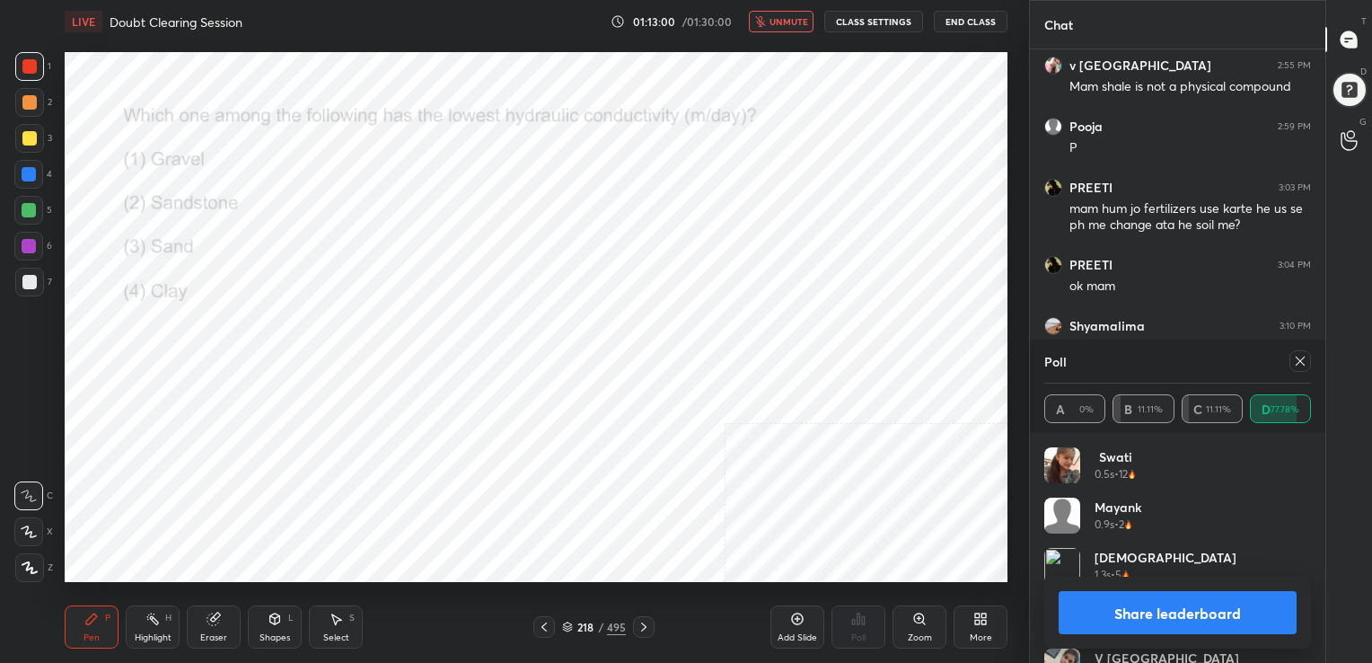
click at [1293, 362] on icon at bounding box center [1300, 361] width 14 height 14
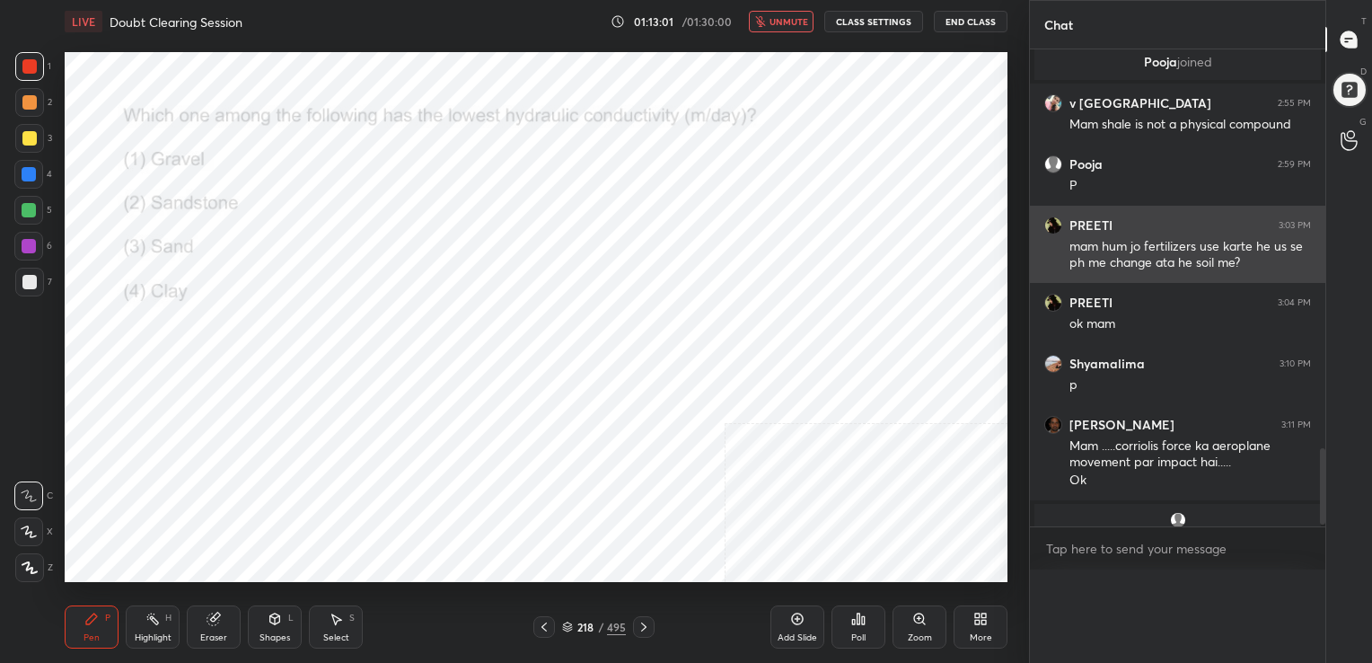
scroll to position [5, 5]
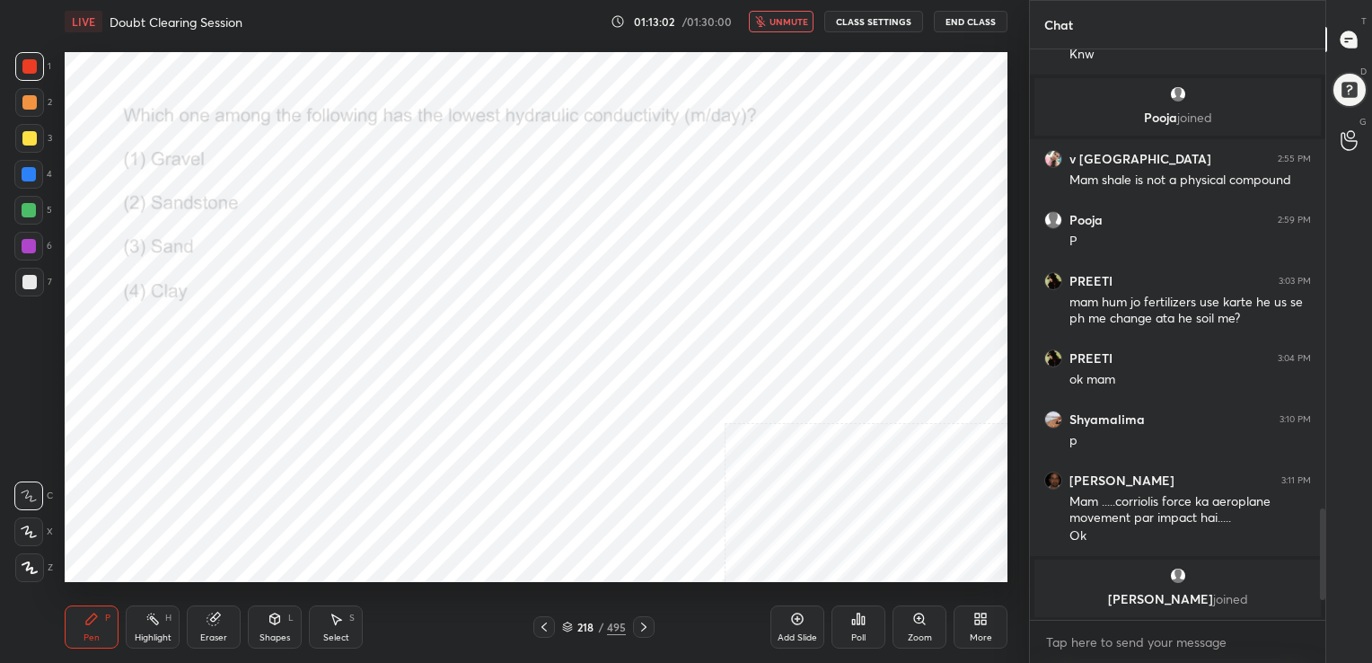
click at [788, 15] on span "unmute" at bounding box center [788, 21] width 39 height 13
click at [566, 621] on icon at bounding box center [567, 626] width 11 height 11
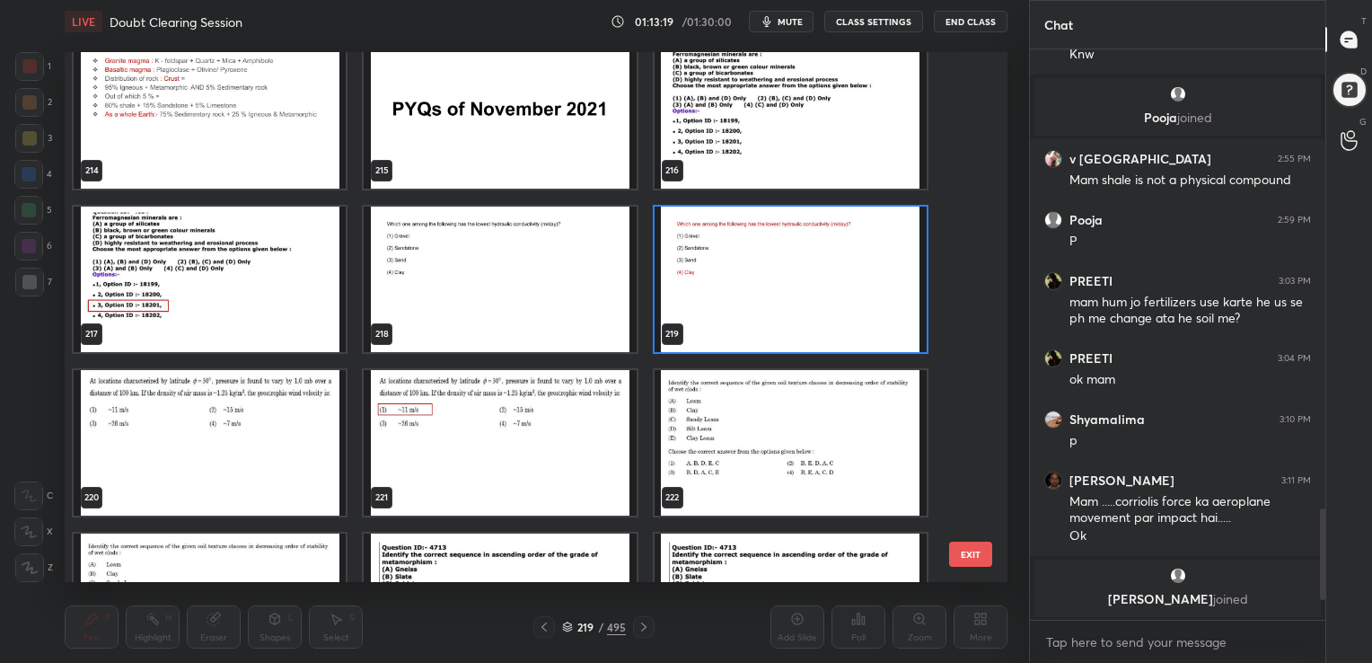
click at [280, 414] on img "grid" at bounding box center [210, 442] width 272 height 145
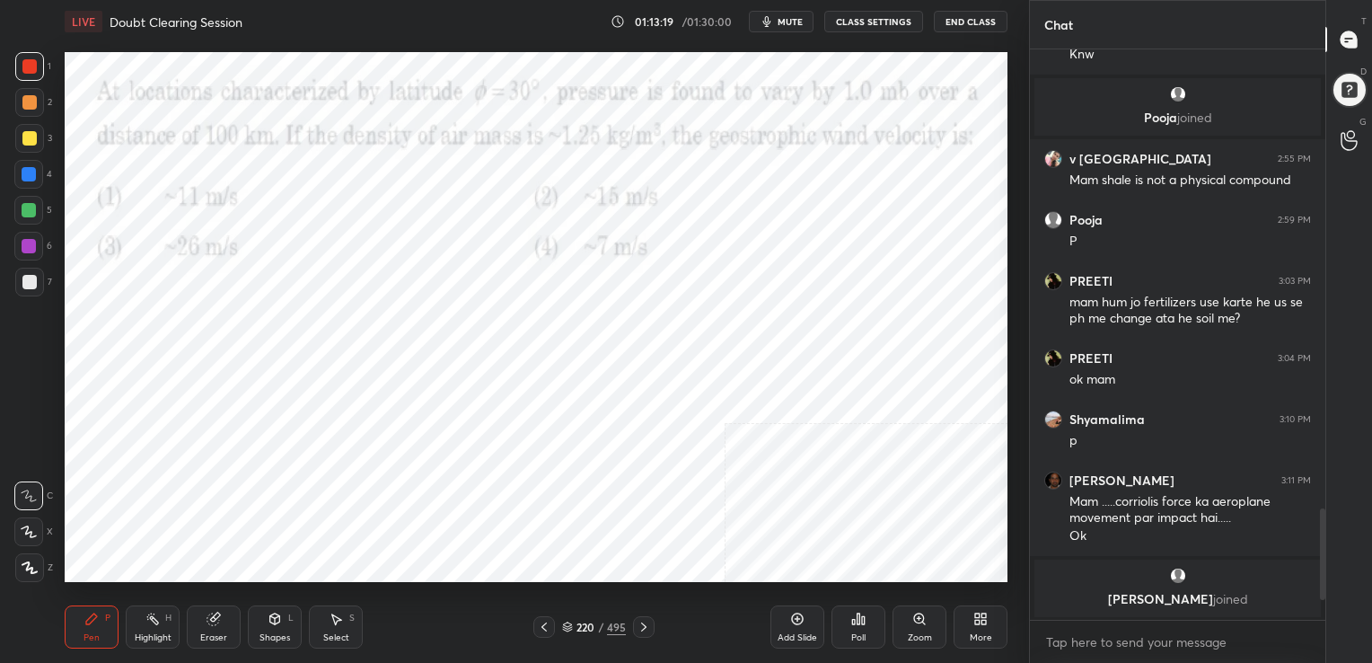
click at [280, 414] on img "grid" at bounding box center [210, 442] width 272 height 145
click at [786, 23] on span "mute" at bounding box center [790, 21] width 25 height 13
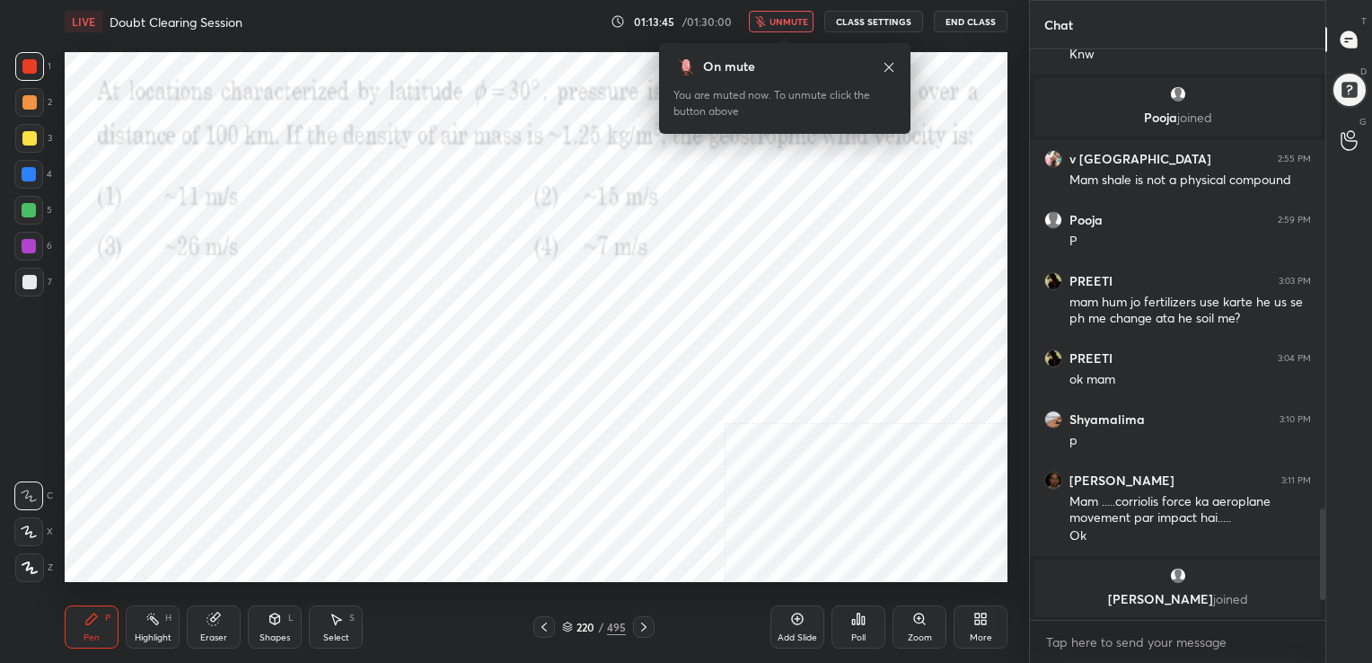
click at [566, 630] on icon at bounding box center [567, 629] width 9 height 3
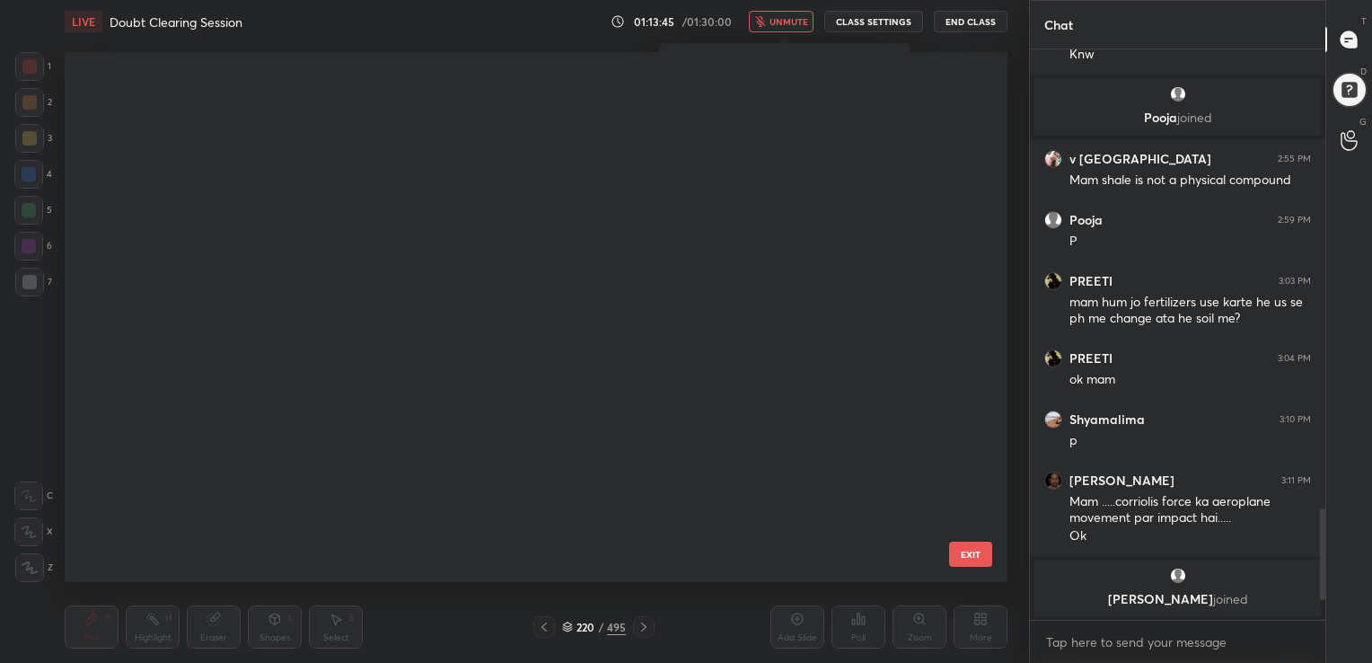
scroll to position [525, 934]
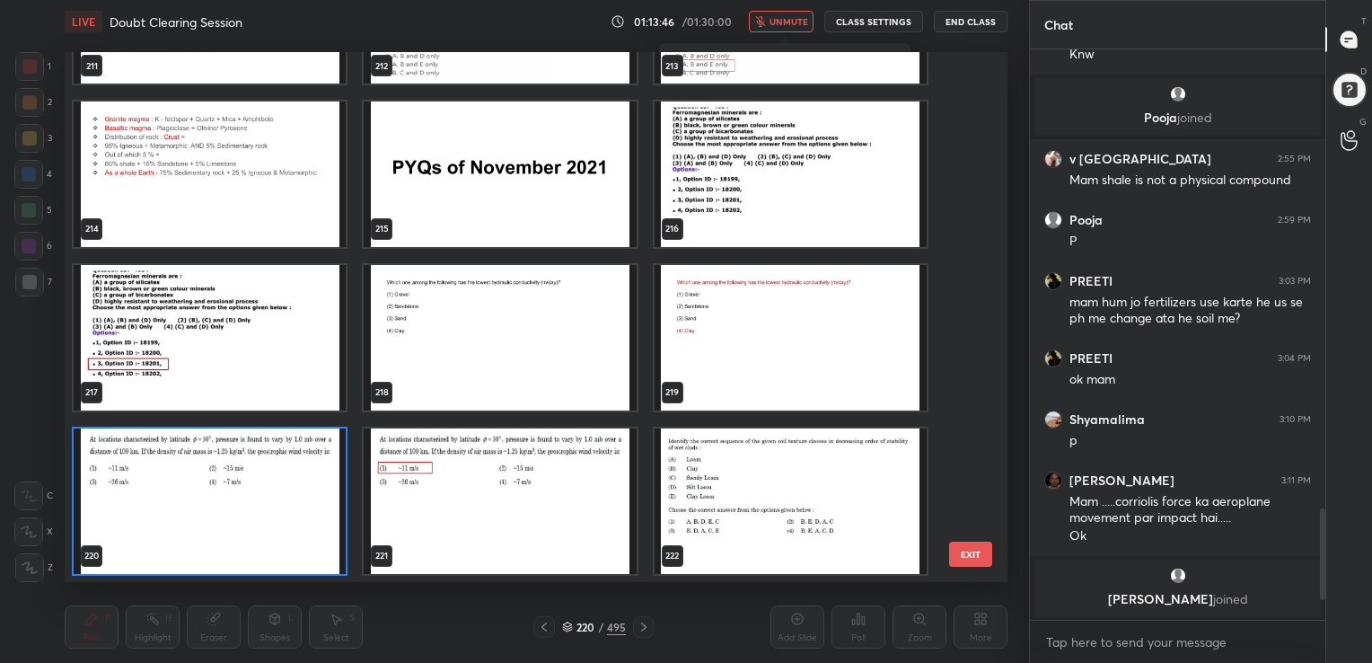
click at [286, 502] on img "grid" at bounding box center [210, 500] width 272 height 145
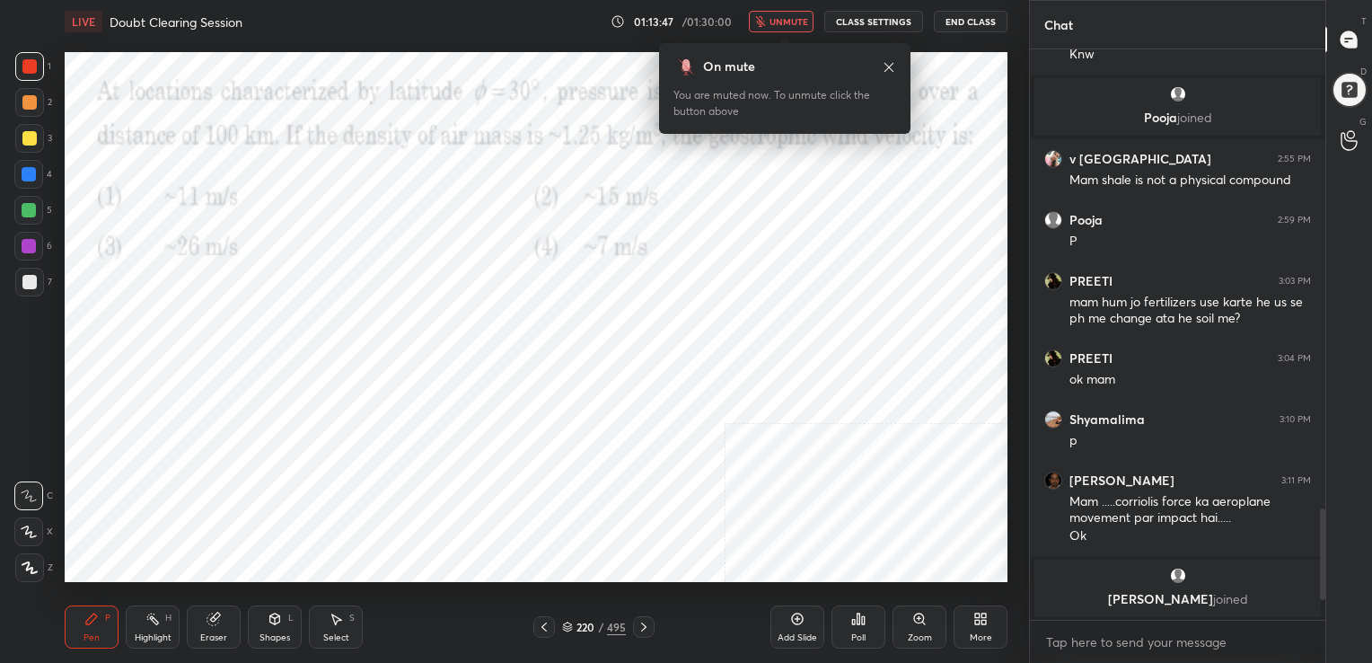
click at [286, 502] on img "grid" at bounding box center [210, 500] width 272 height 145
click at [827, 612] on div "Add Slide Poll Zoom More" at bounding box center [888, 626] width 237 height 101
click at [858, 610] on div "Poll" at bounding box center [858, 626] width 54 height 43
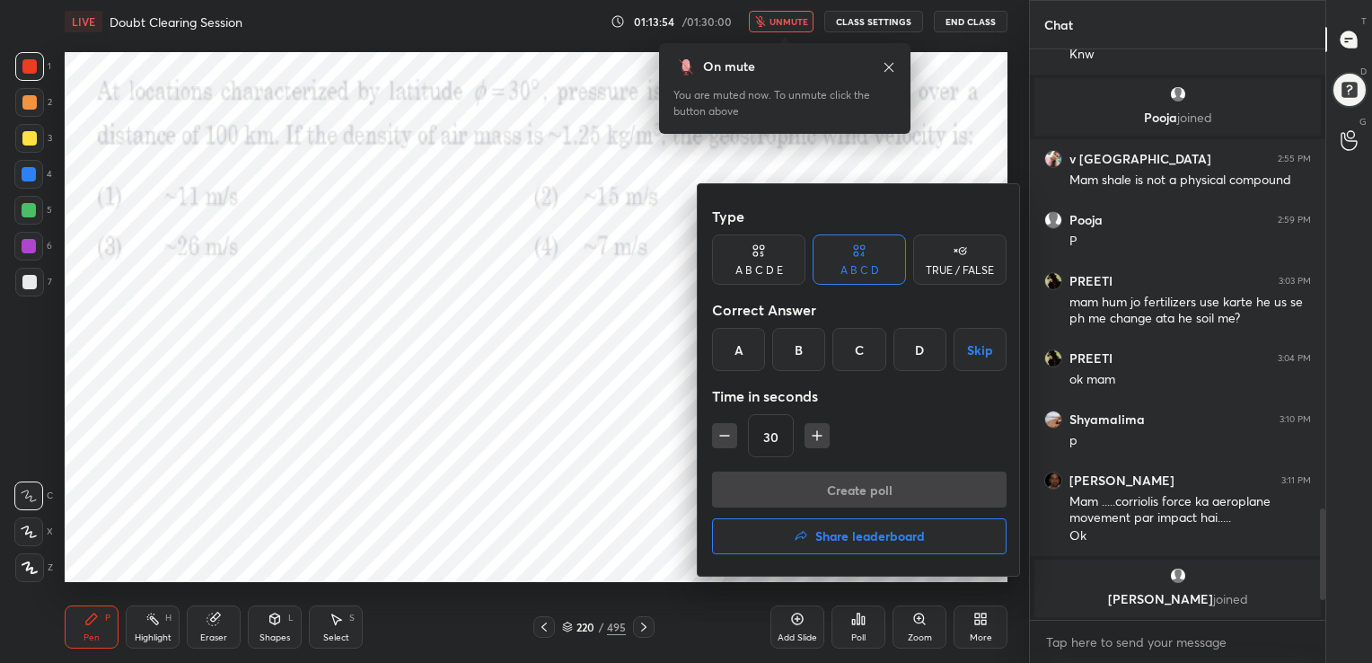
click at [745, 335] on div "A" at bounding box center [738, 349] width 53 height 43
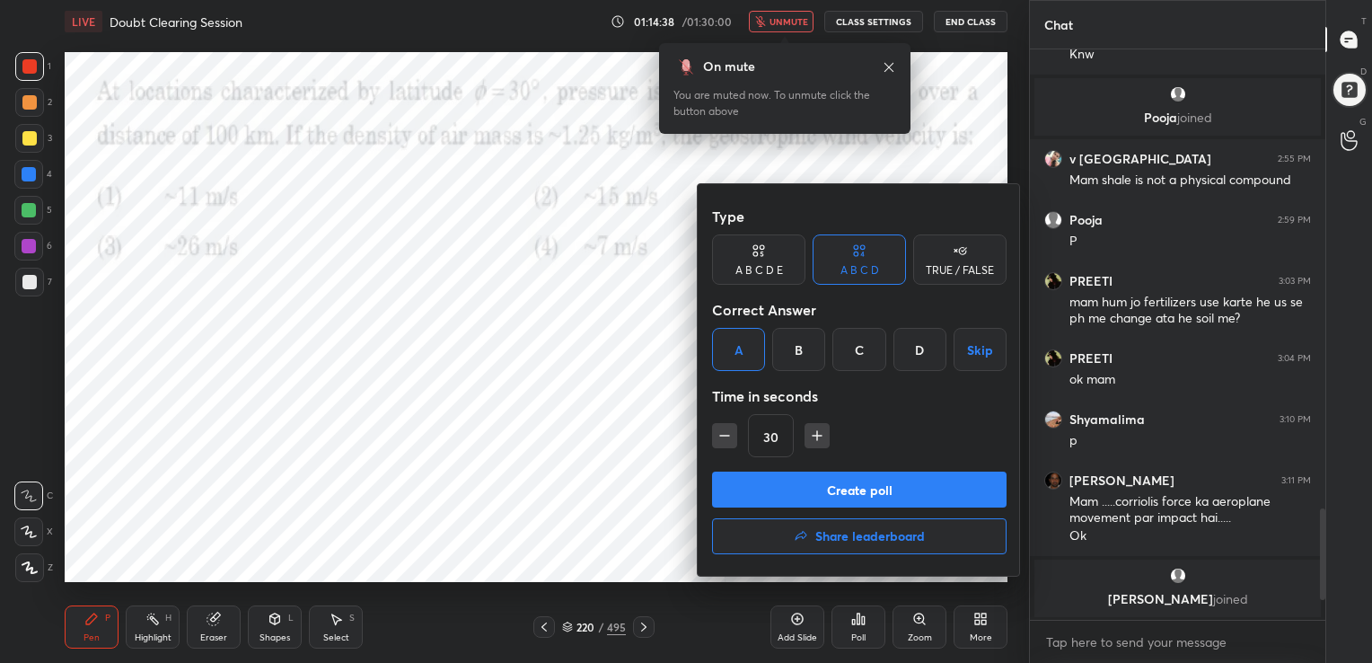
click at [833, 493] on button "Create poll" at bounding box center [859, 489] width 294 height 36
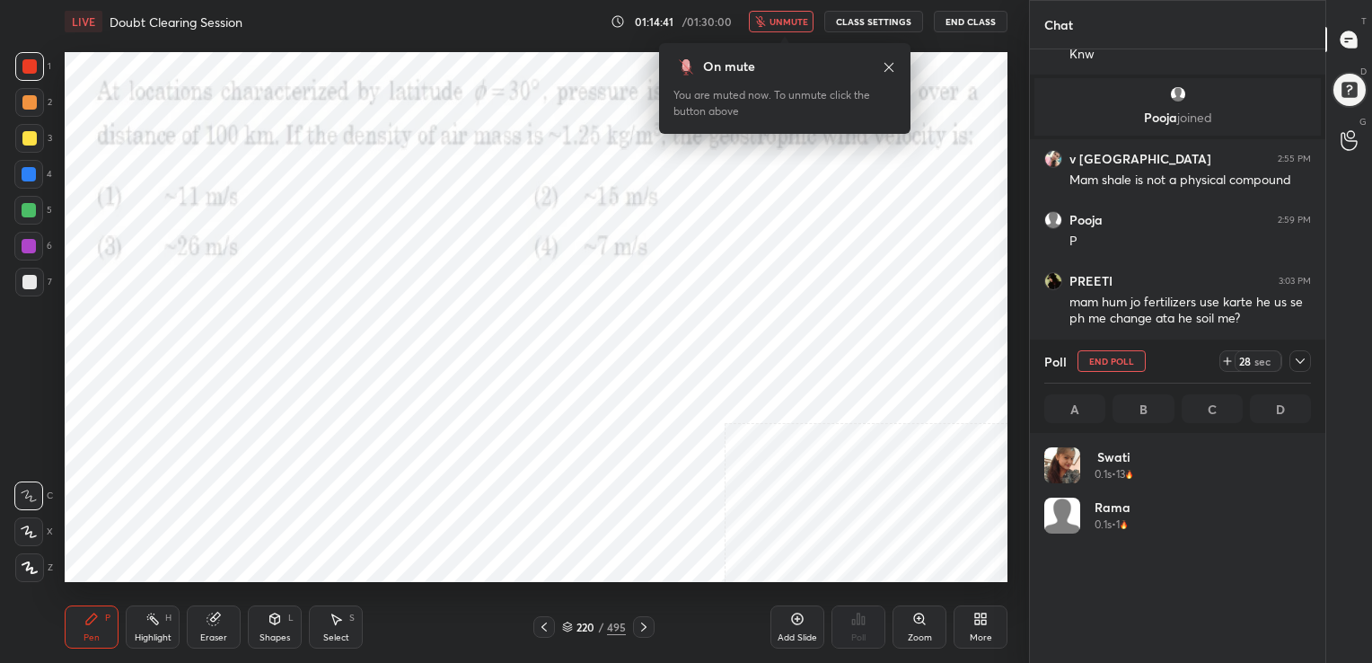
scroll to position [210, 261]
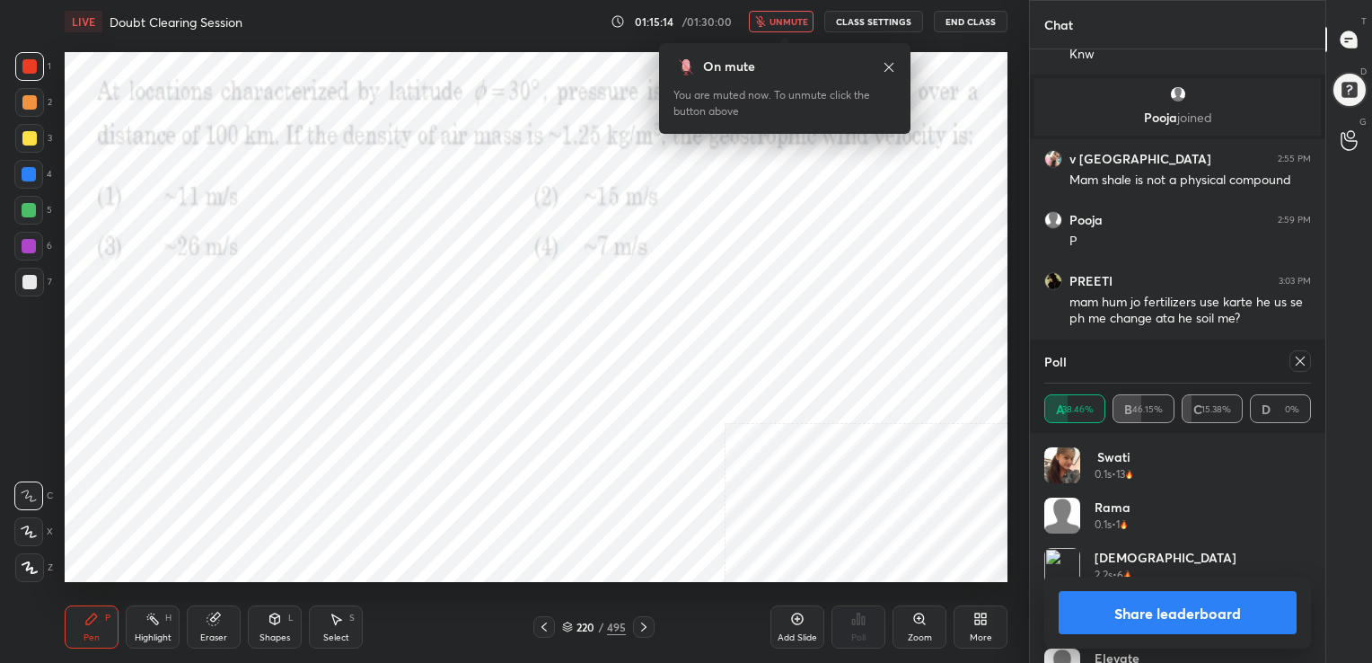
click at [1302, 356] on icon at bounding box center [1300, 361] width 14 height 14
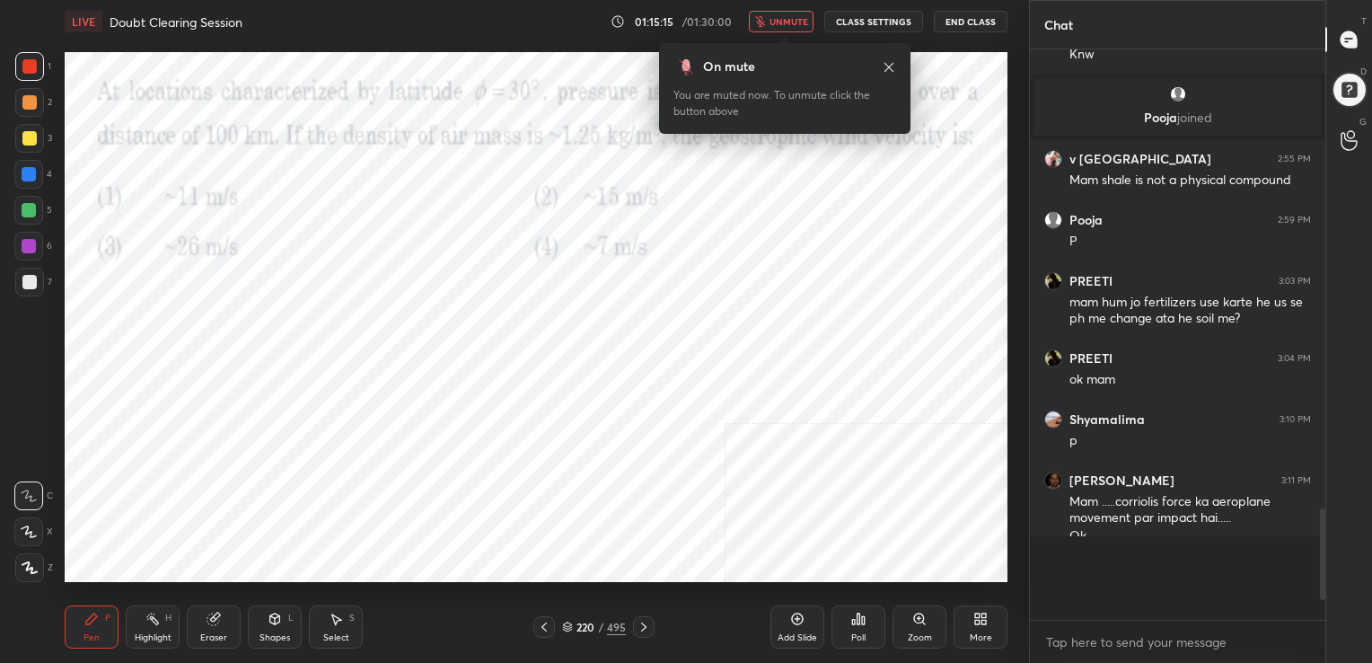
scroll to position [6, 5]
click at [804, 23] on span "unmute" at bounding box center [788, 21] width 39 height 13
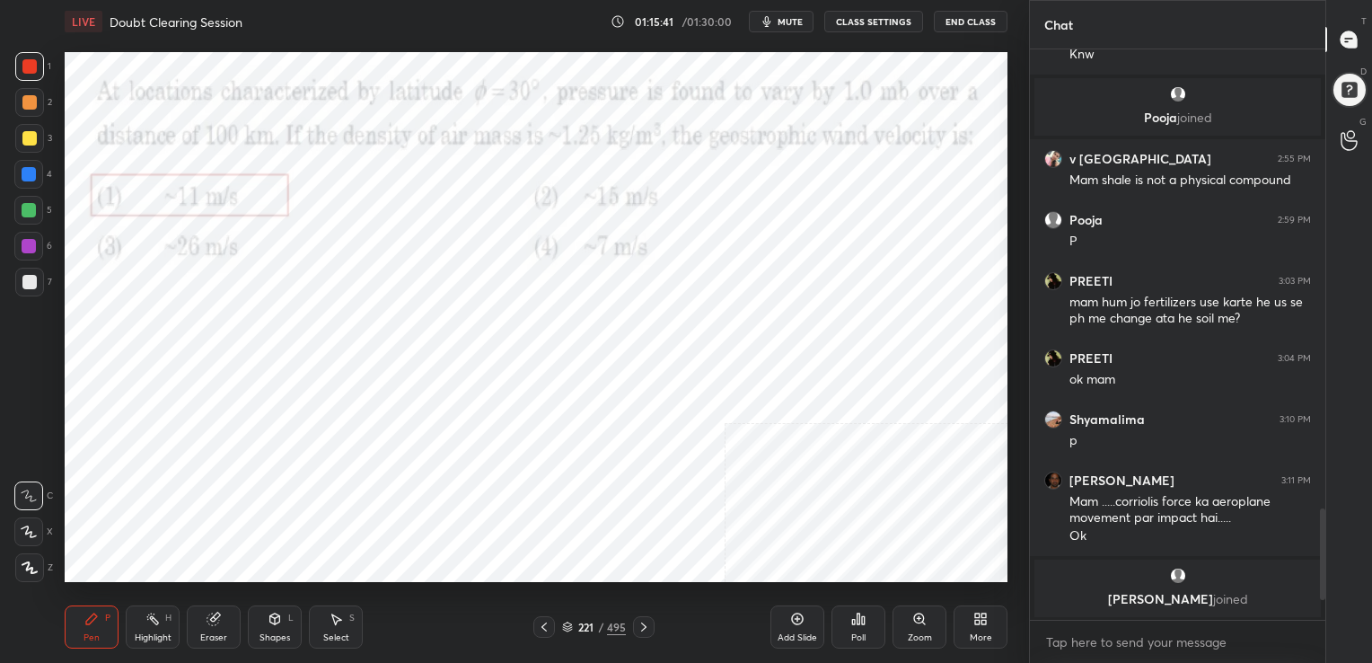
click at [771, 17] on icon "button" at bounding box center [767, 21] width 8 height 11
click at [567, 622] on icon at bounding box center [567, 624] width 9 height 4
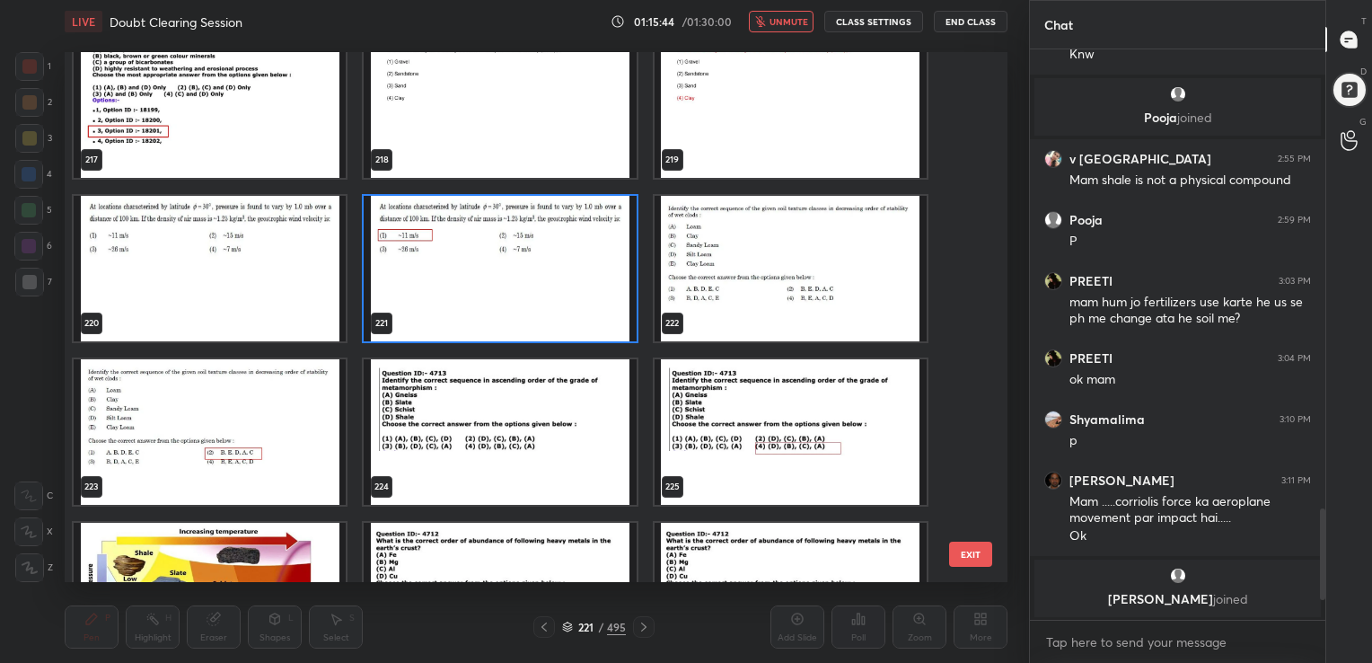
scroll to position [11785, 0]
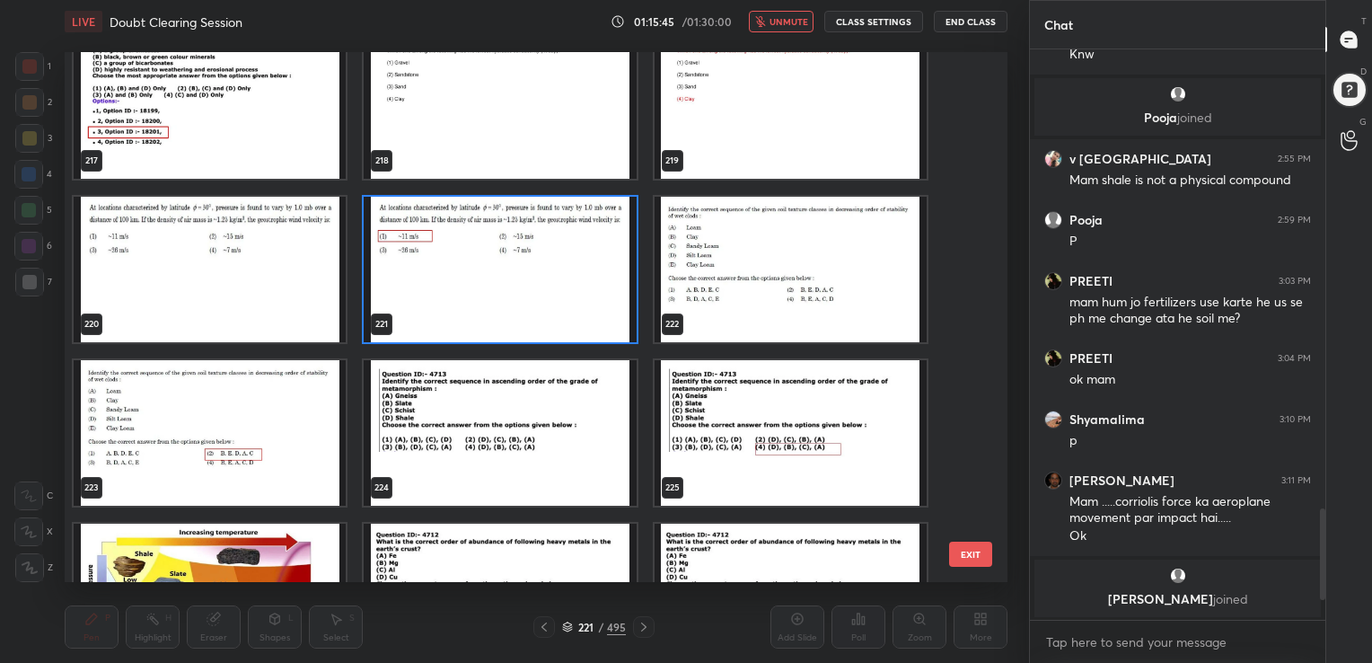
click at [722, 286] on img "grid" at bounding box center [791, 269] width 272 height 145
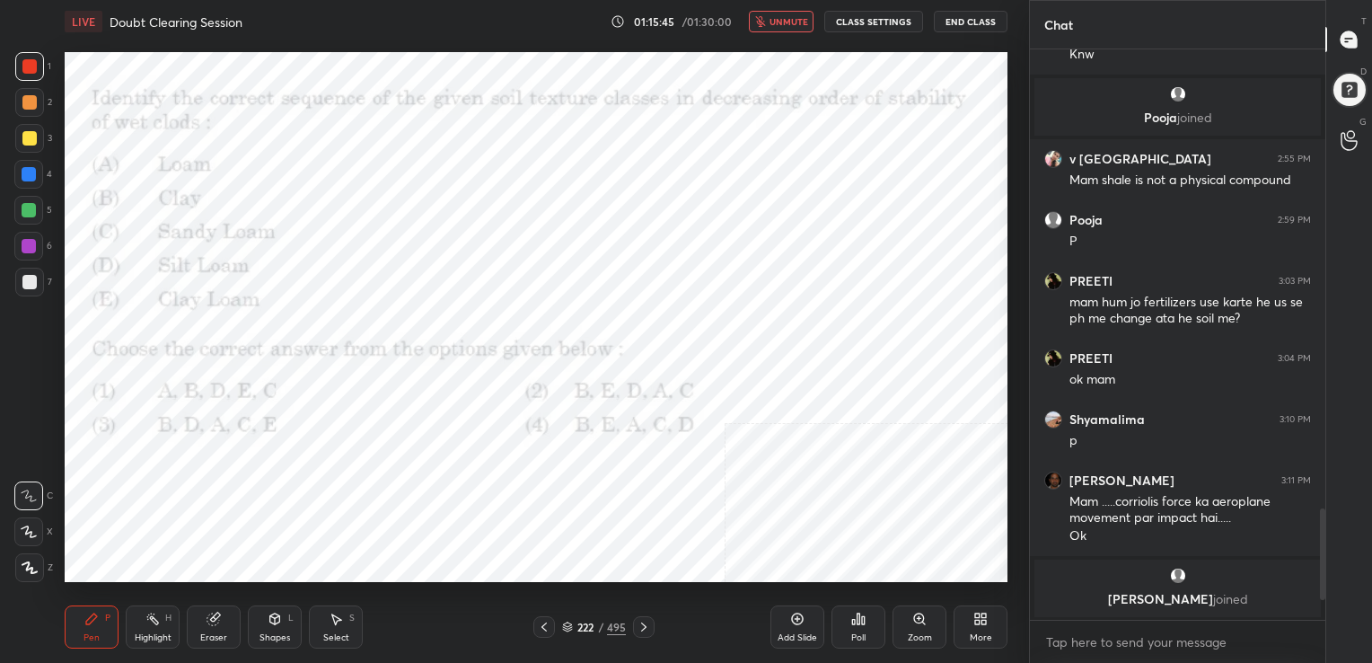
click at [722, 286] on img "grid" at bounding box center [791, 269] width 272 height 145
click at [567, 622] on icon at bounding box center [567, 624] width 9 height 4
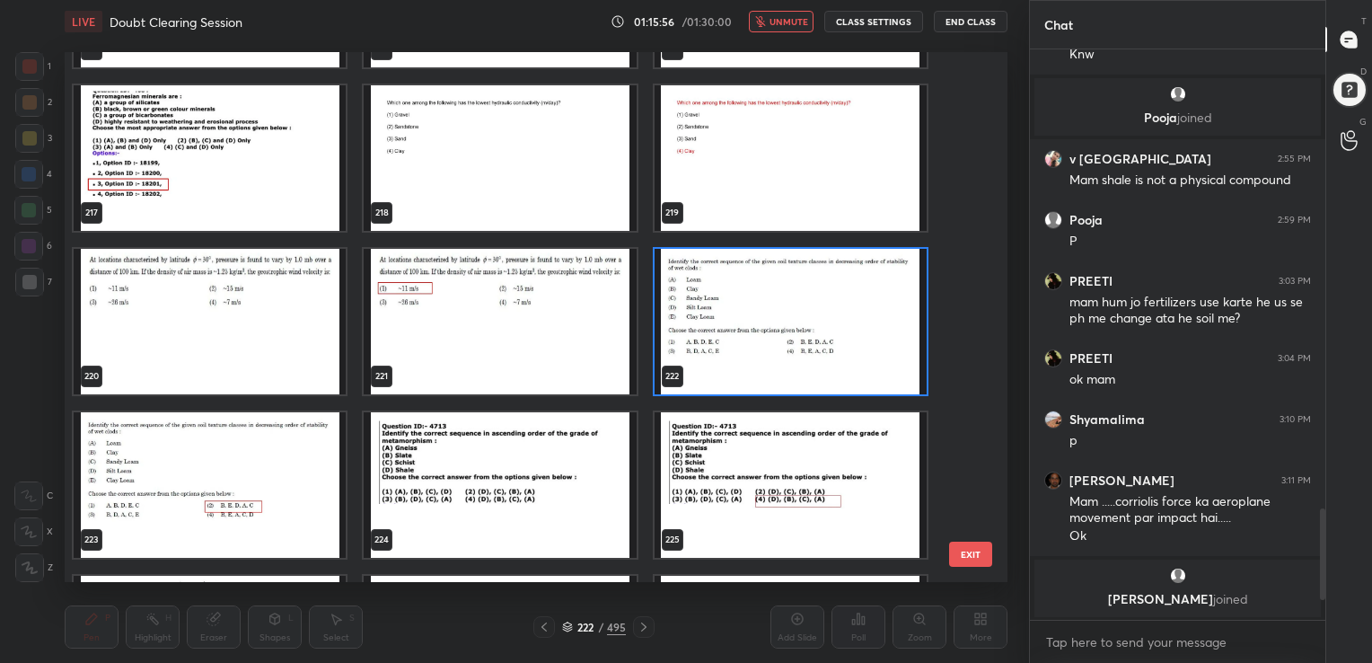
scroll to position [11732, 0]
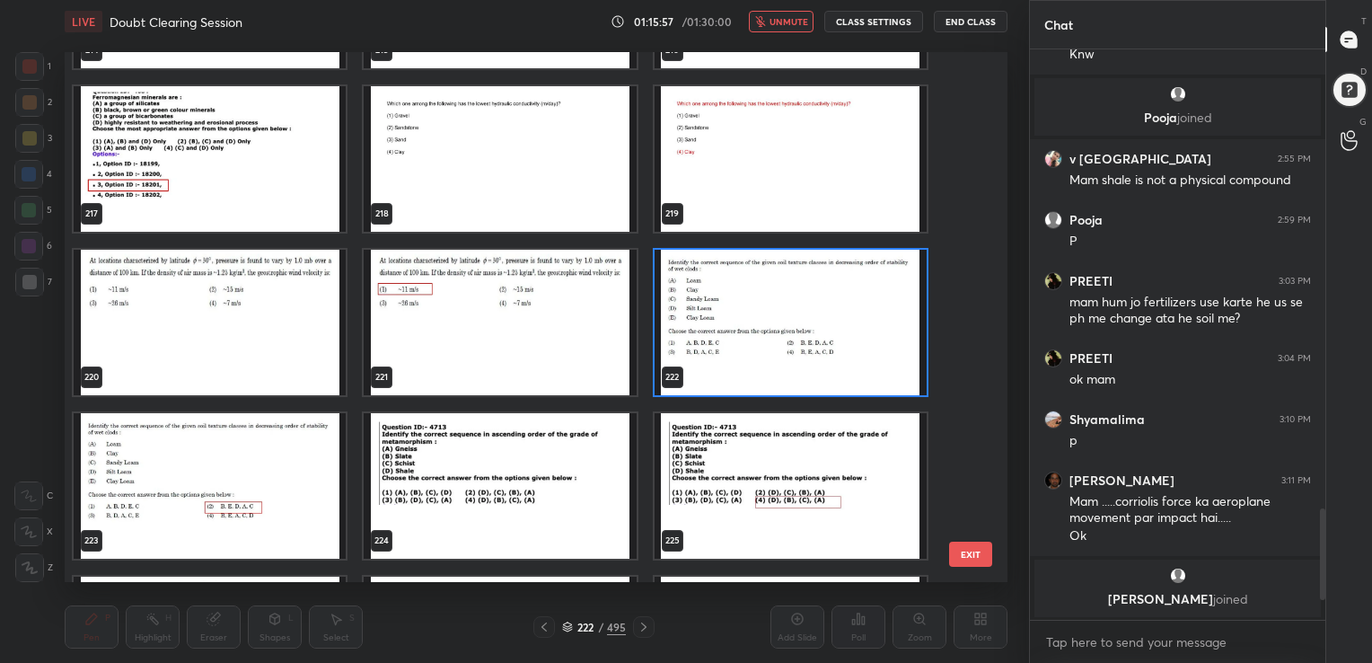
click at [743, 321] on img "grid" at bounding box center [791, 322] width 272 height 145
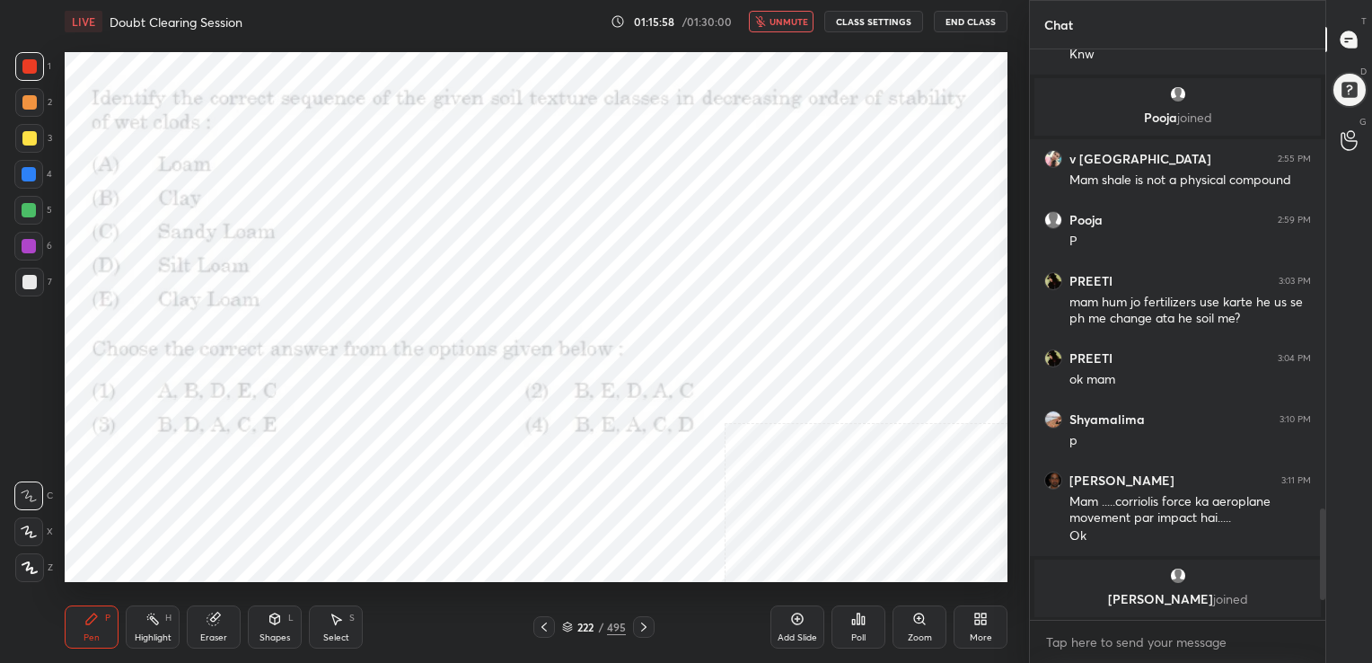
drag, startPoint x: 743, startPoint y: 321, endPoint x: 851, endPoint y: 555, distance: 257.1
click at [856, 636] on div "Poll" at bounding box center [858, 637] width 14 height 9
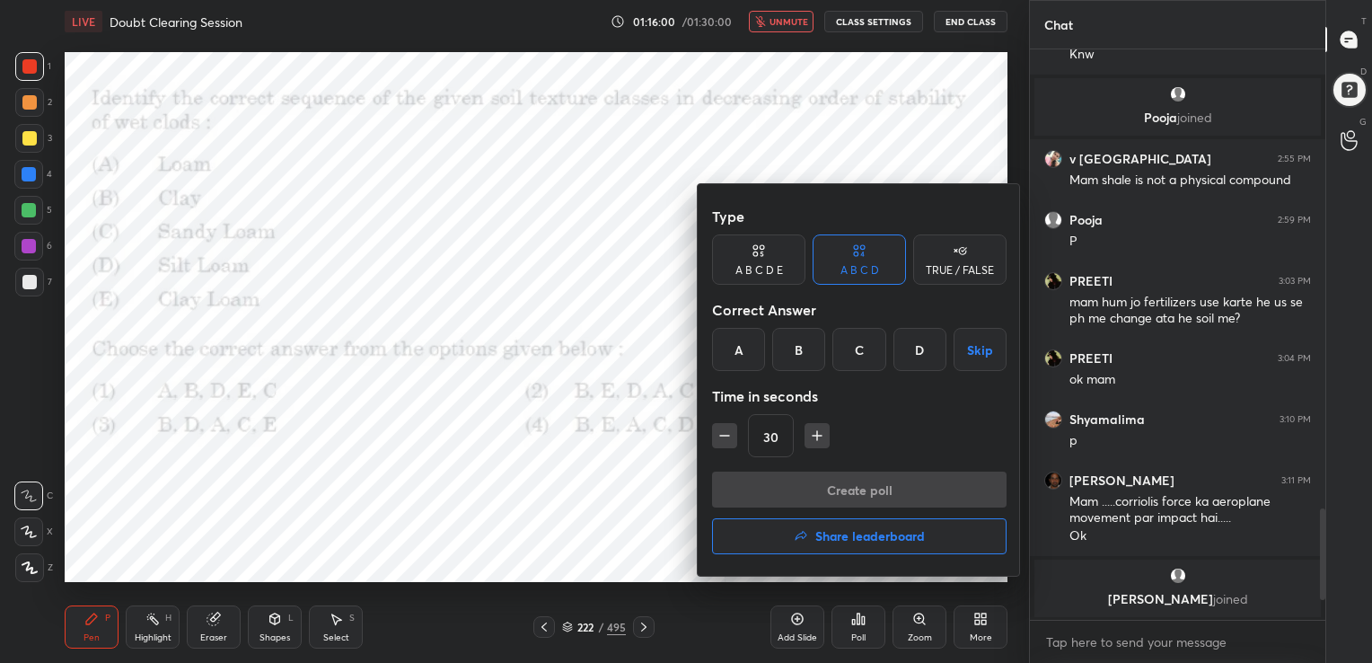
click at [804, 364] on div "B" at bounding box center [798, 349] width 53 height 43
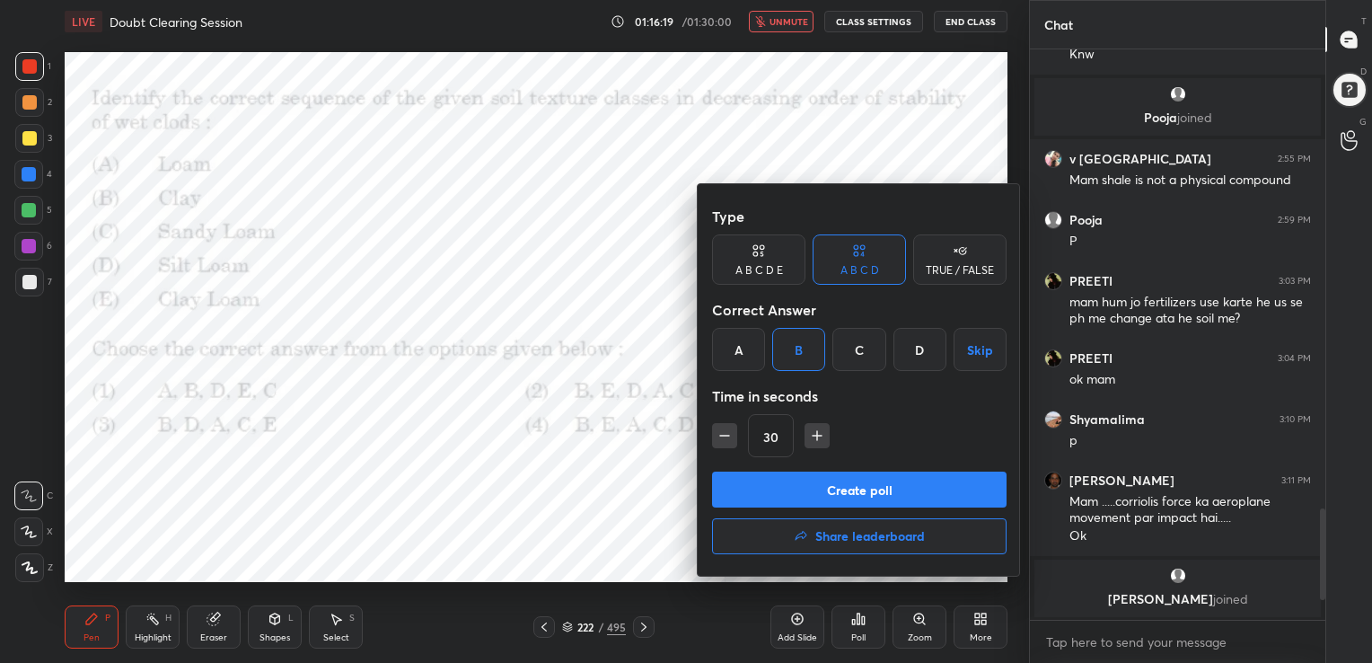
click at [856, 496] on button "Create poll" at bounding box center [859, 489] width 294 height 36
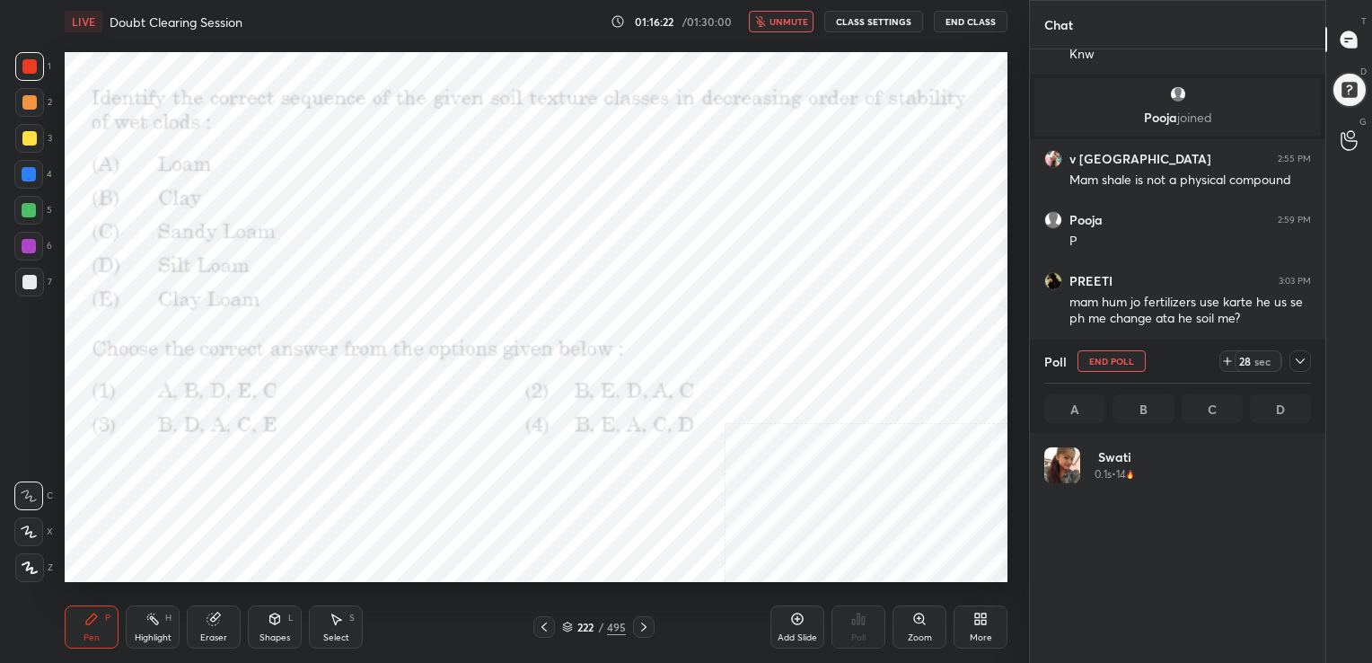
scroll to position [210, 261]
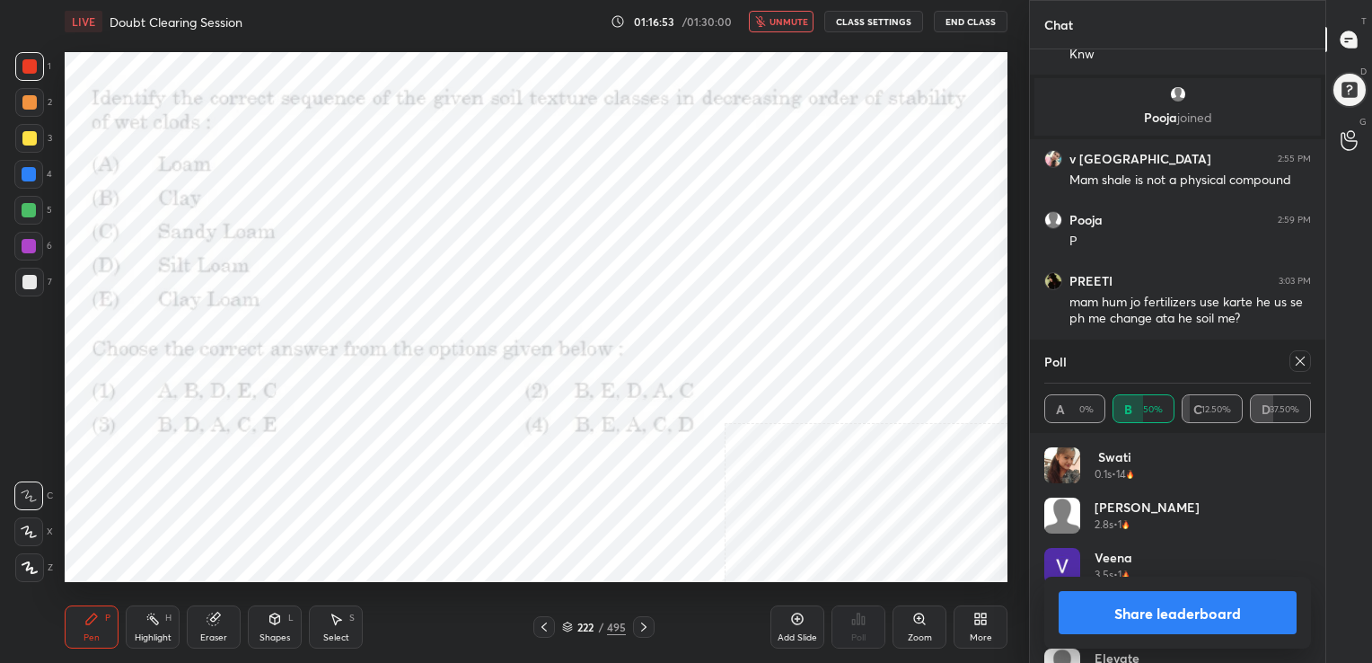
click at [1298, 362] on icon at bounding box center [1300, 360] width 9 height 9
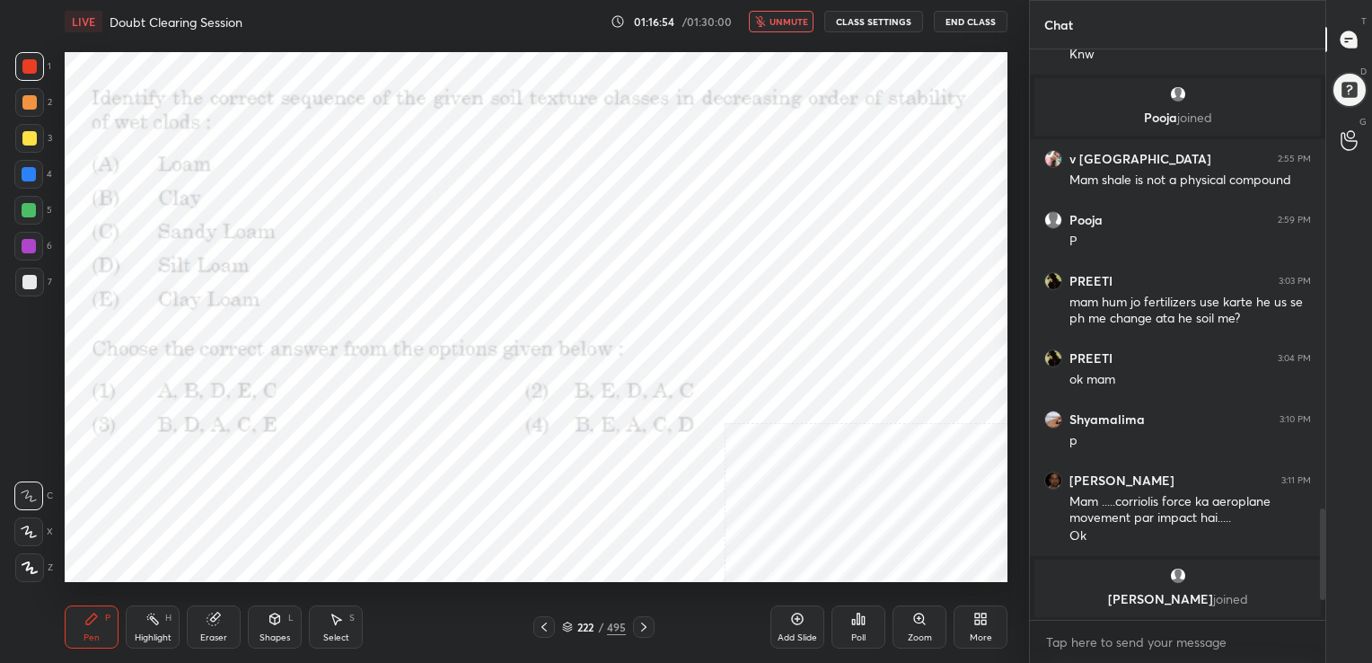
scroll to position [417, 290]
click at [798, 22] on span "unmute" at bounding box center [788, 21] width 39 height 13
click at [571, 624] on icon at bounding box center [567, 624] width 9 height 4
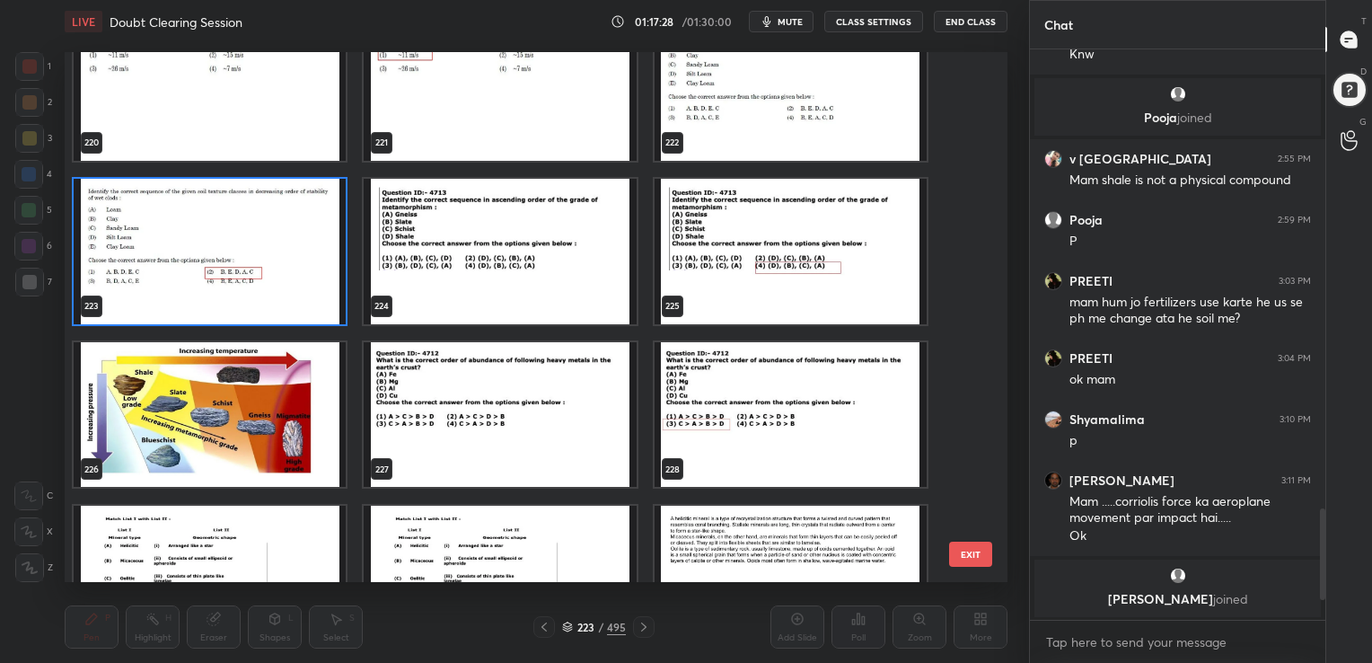
scroll to position [11964, 0]
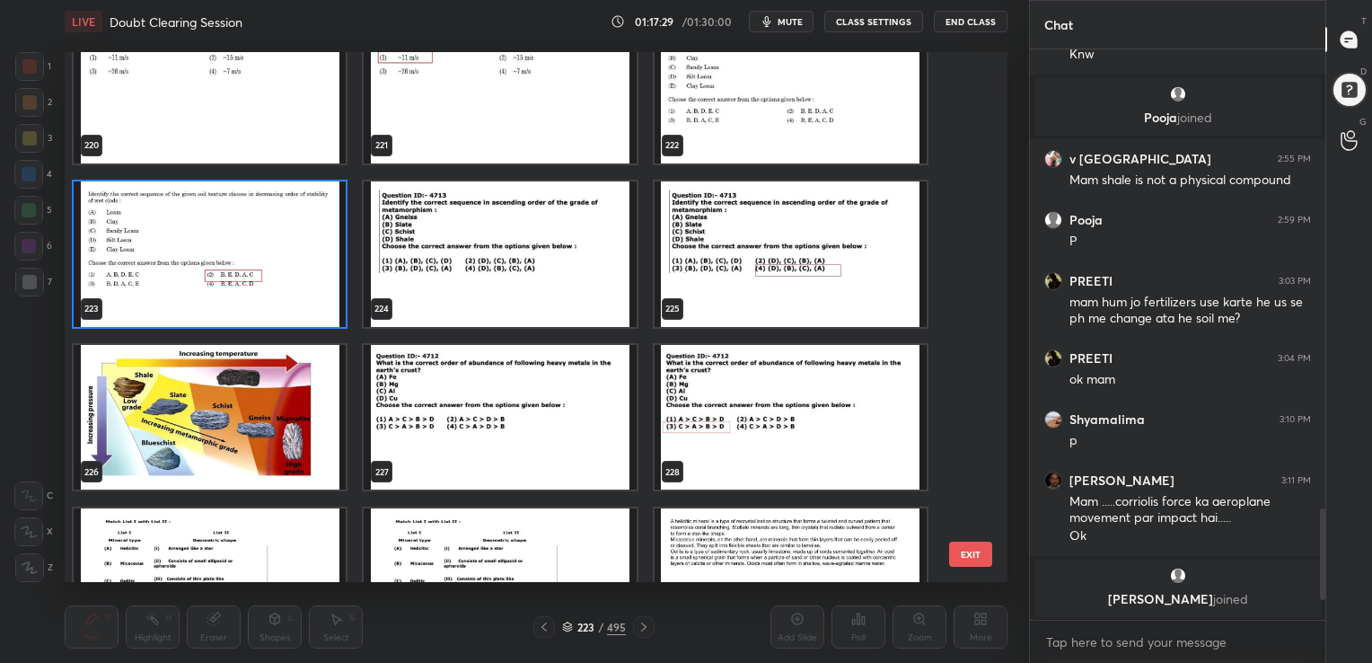
click at [516, 245] on img "grid" at bounding box center [500, 252] width 272 height 145
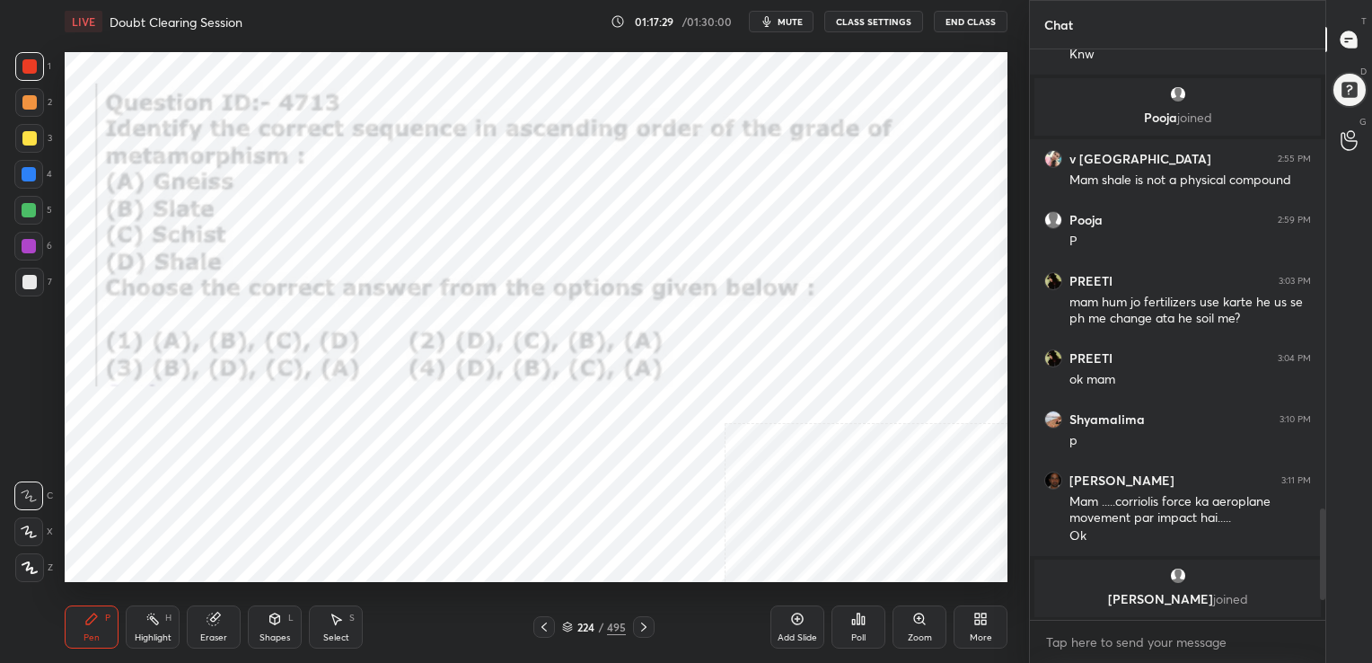
click at [516, 245] on img "grid" at bounding box center [500, 252] width 272 height 145
click at [792, 22] on span "mute" at bounding box center [790, 21] width 25 height 13
click at [571, 630] on icon at bounding box center [567, 626] width 11 height 11
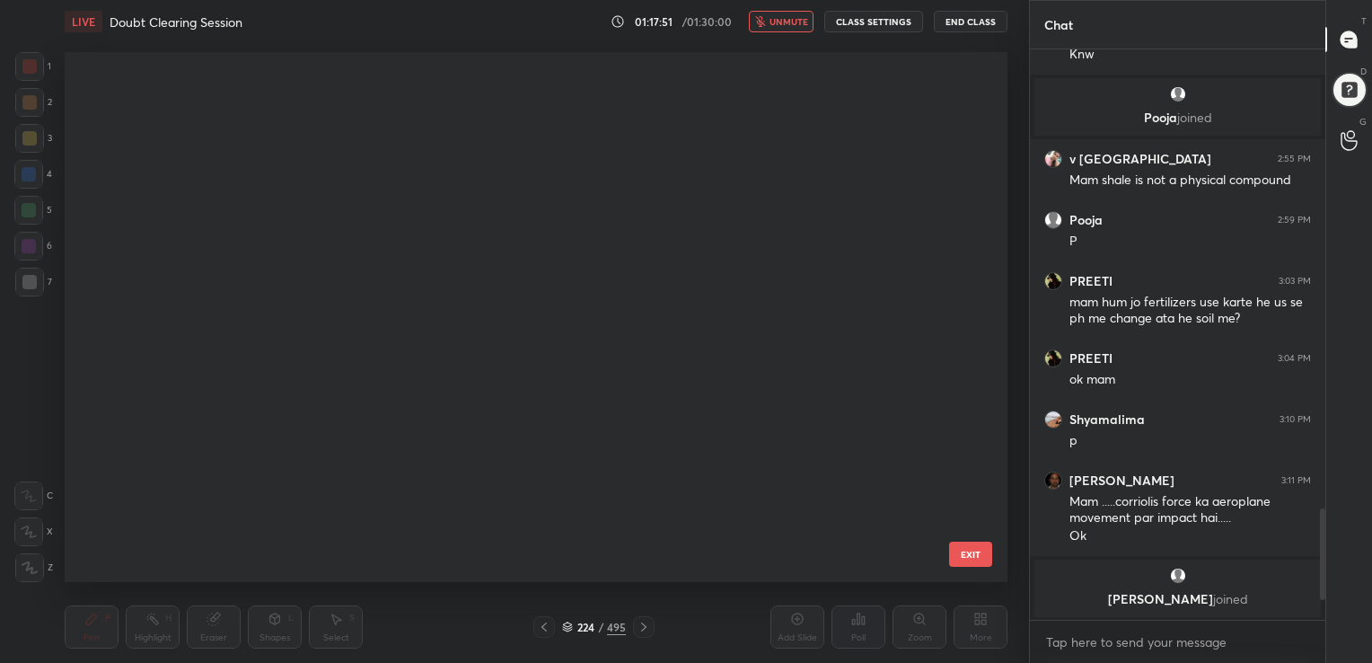
scroll to position [525, 934]
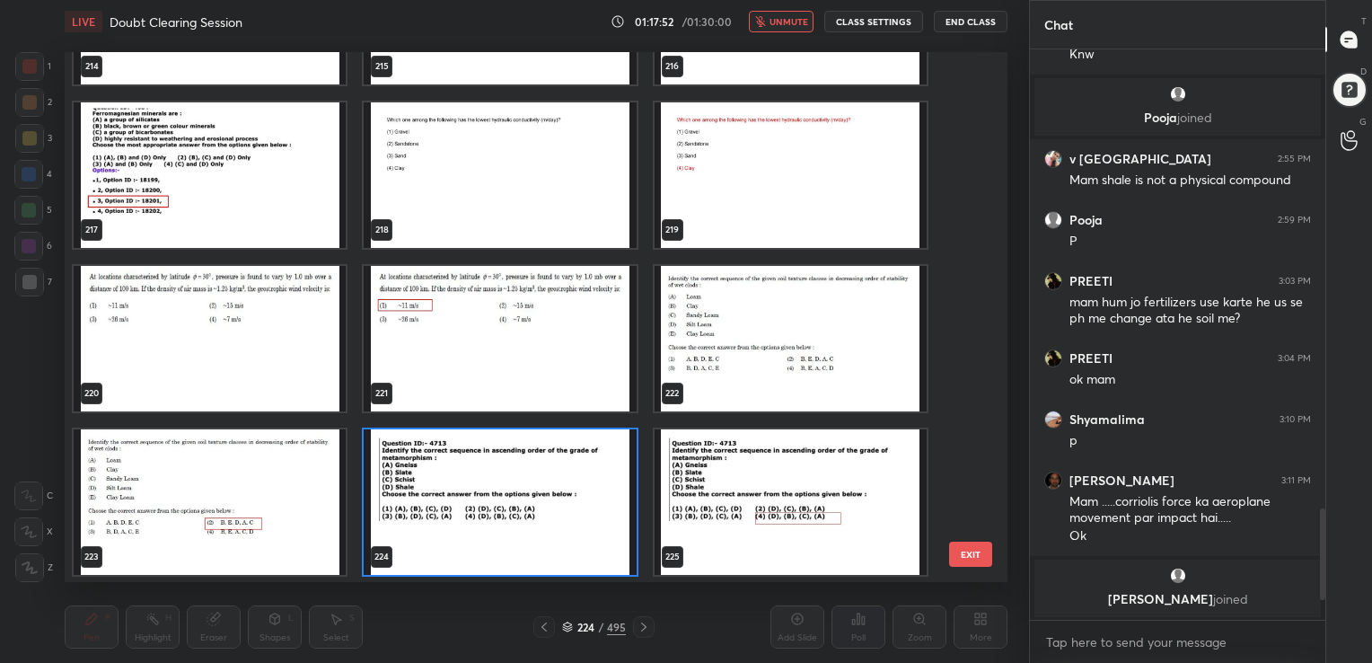
click at [558, 465] on img "grid" at bounding box center [500, 500] width 272 height 145
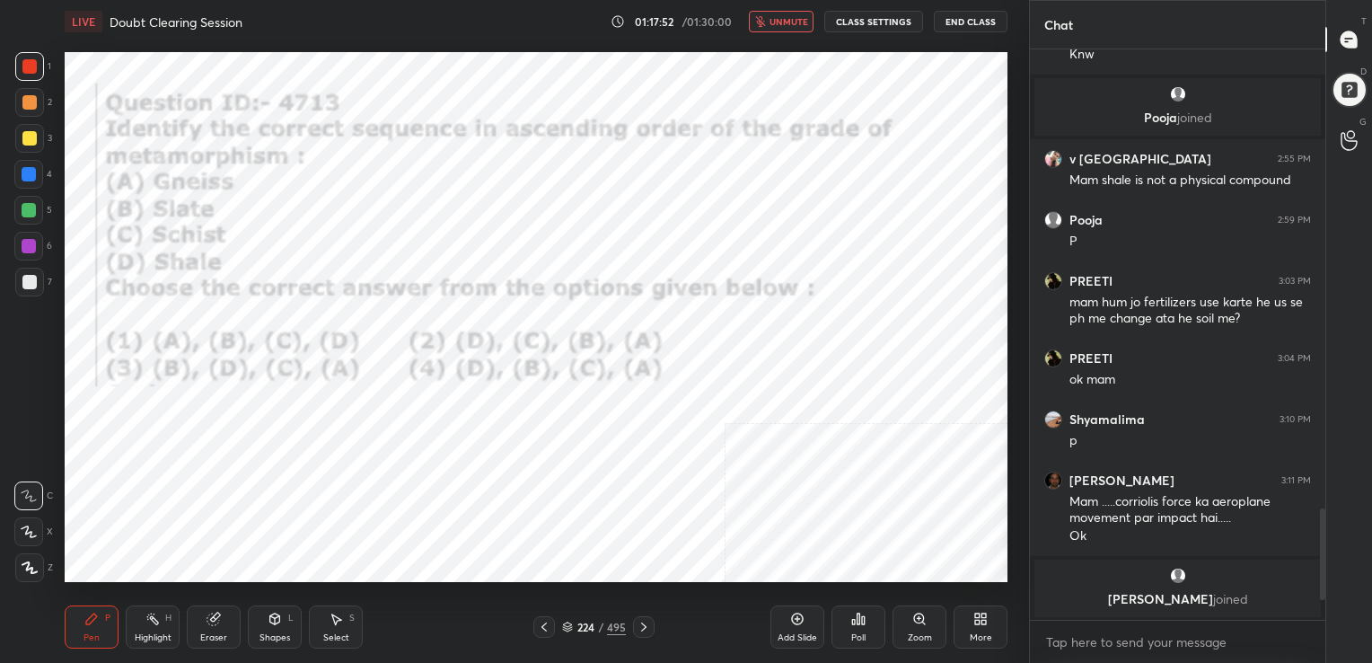
click at [558, 465] on img "grid" at bounding box center [500, 500] width 272 height 145
click at [837, 616] on div "Poll" at bounding box center [858, 626] width 54 height 43
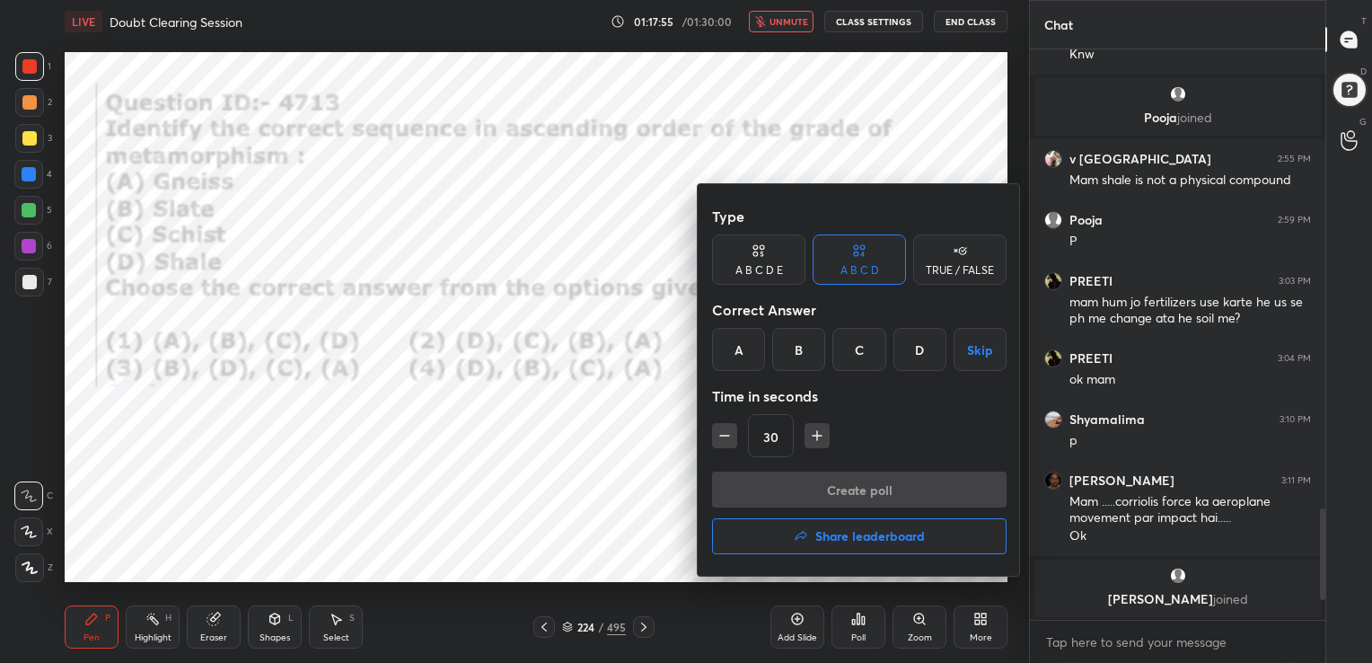
click at [919, 345] on div "D" at bounding box center [919, 349] width 53 height 43
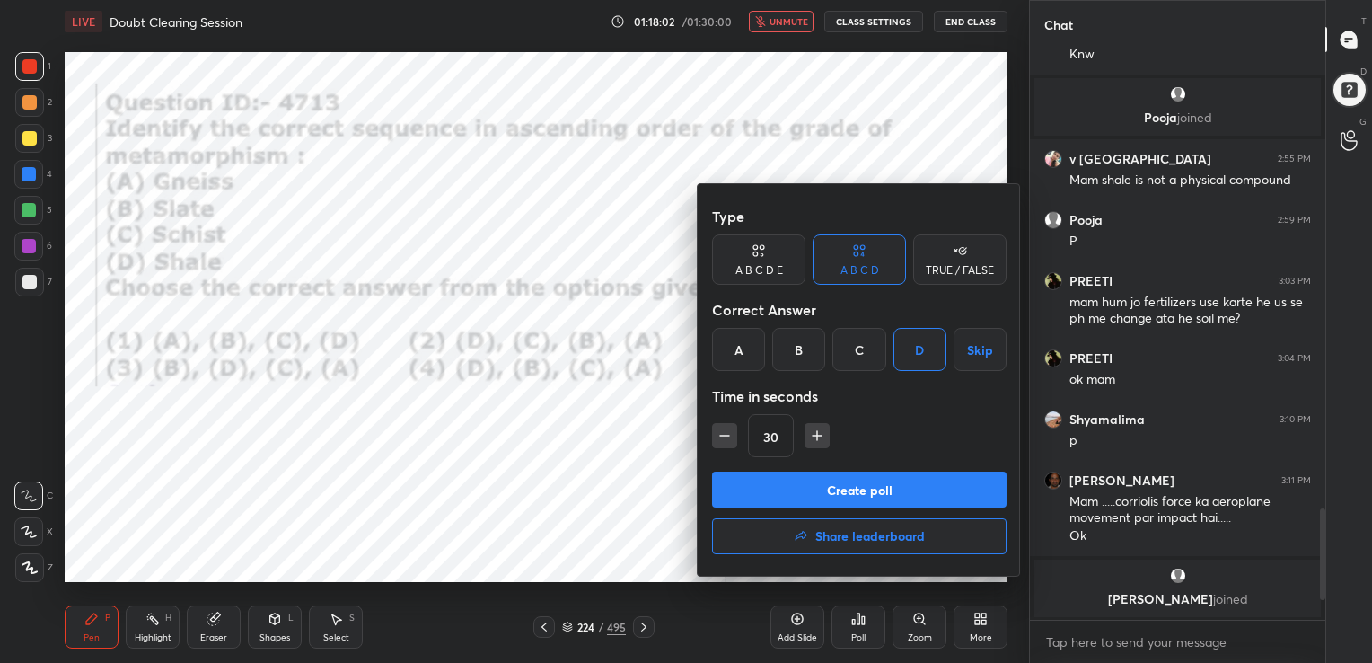
click at [918, 476] on button "Create poll" at bounding box center [859, 489] width 294 height 36
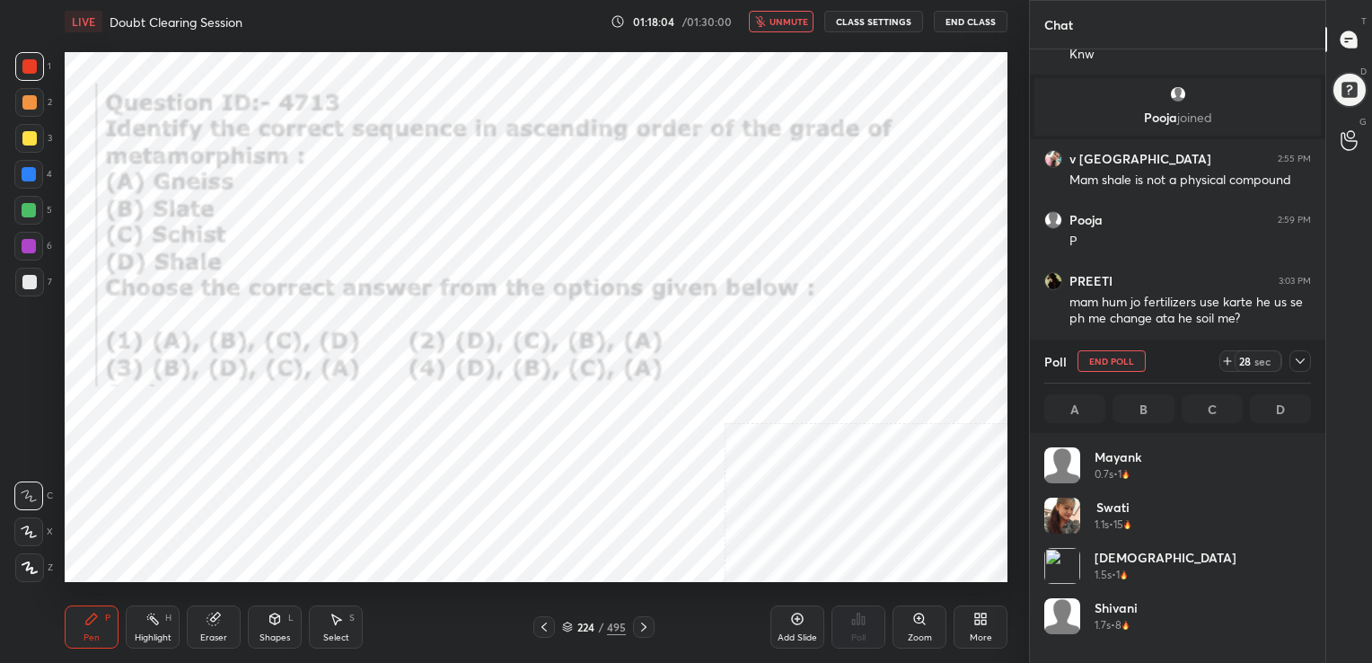
scroll to position [210, 261]
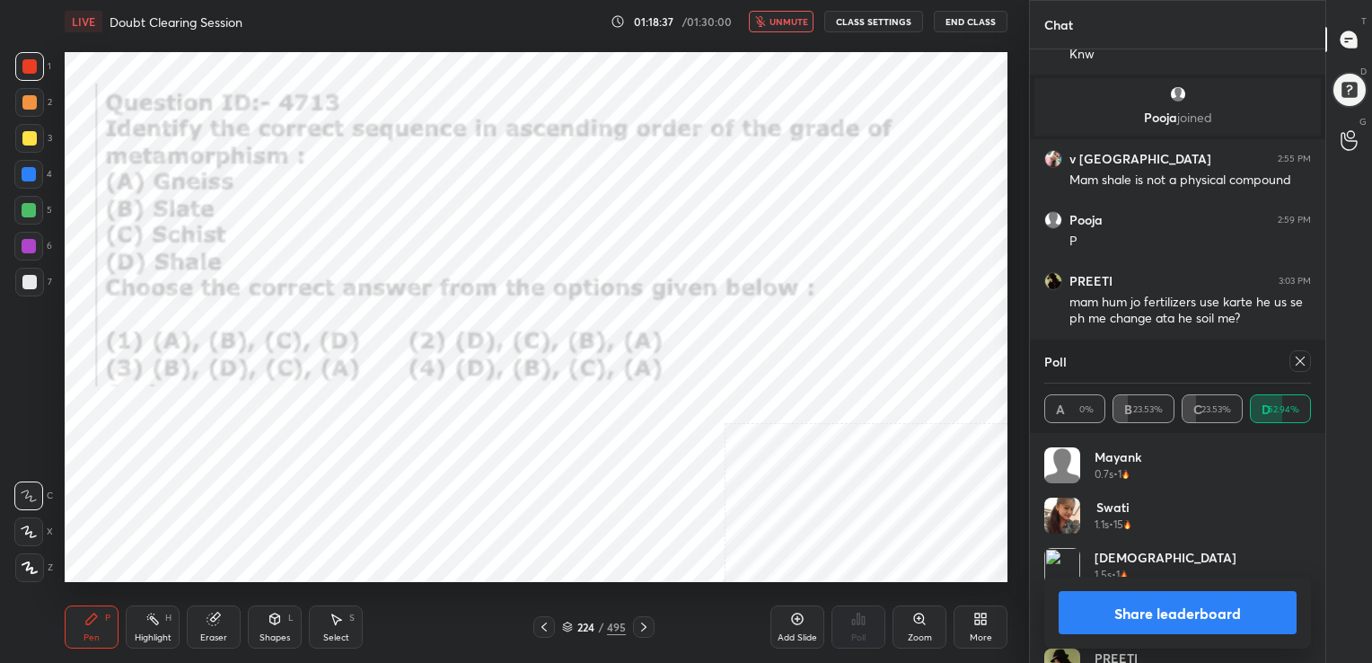
click at [1298, 357] on icon at bounding box center [1300, 361] width 14 height 14
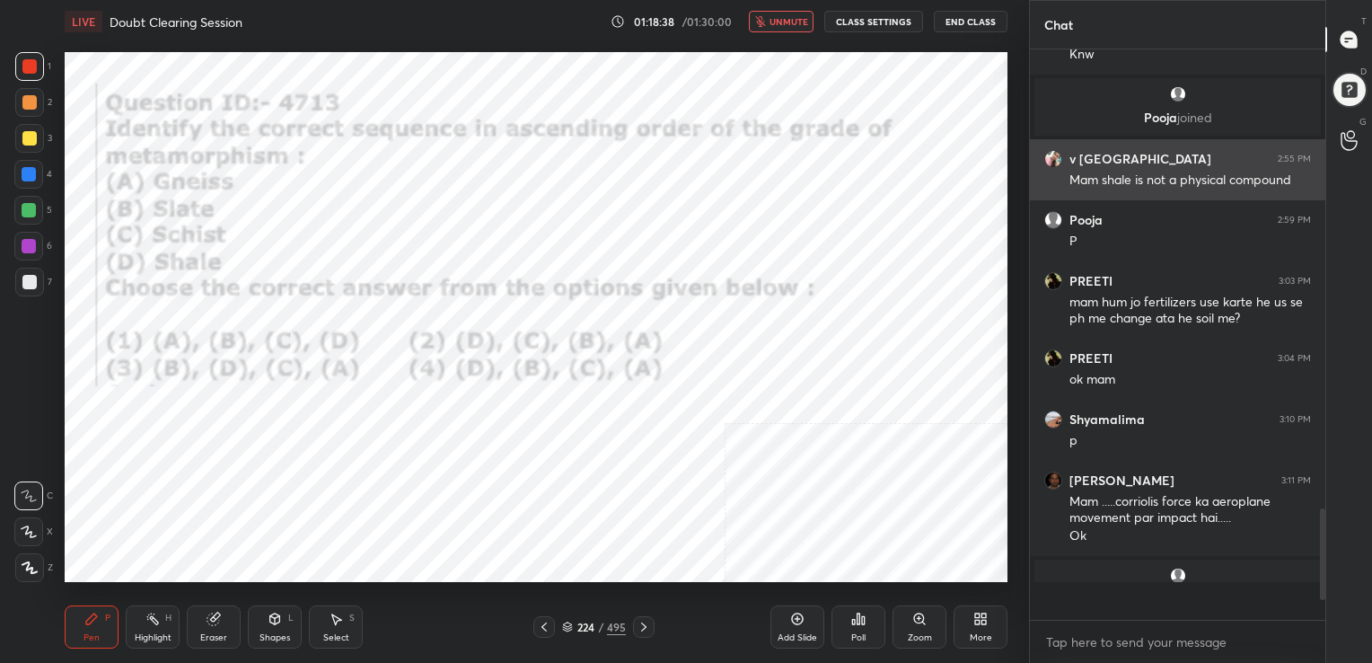
scroll to position [410, 290]
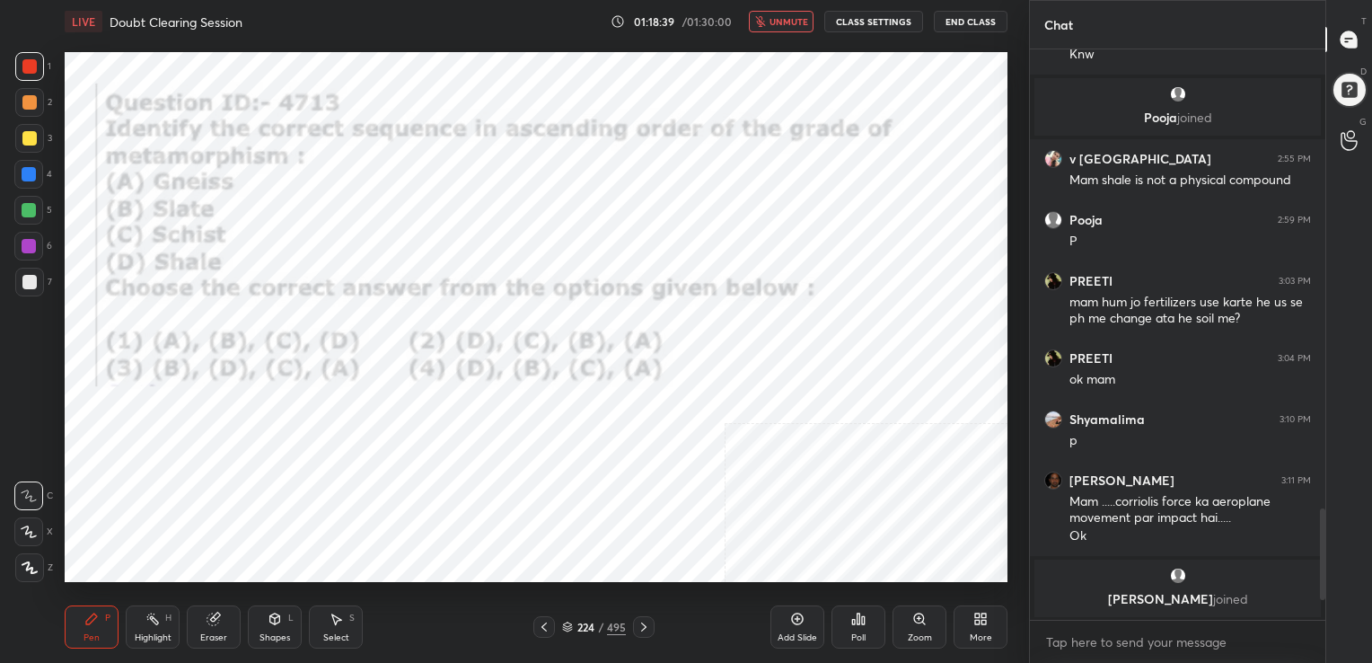
click at [793, 16] on span "unmute" at bounding box center [788, 21] width 39 height 13
click at [567, 628] on icon at bounding box center [567, 626] width 11 height 11
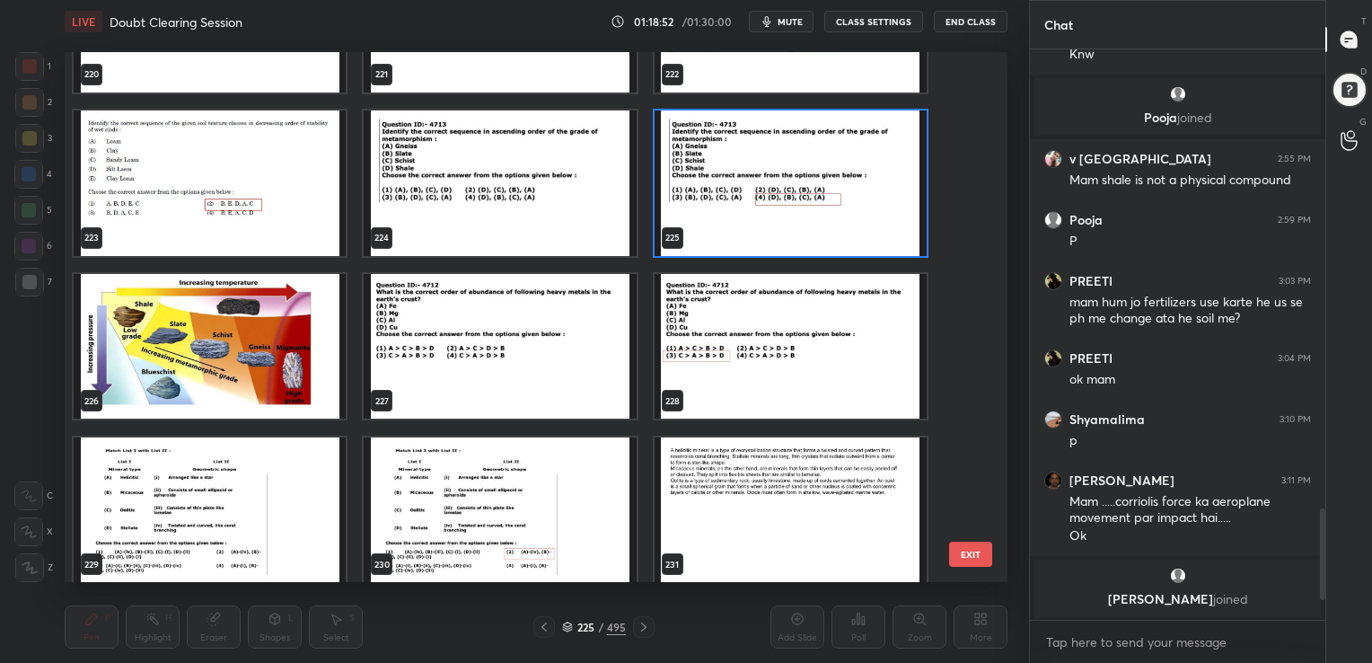
scroll to position [12032, 0]
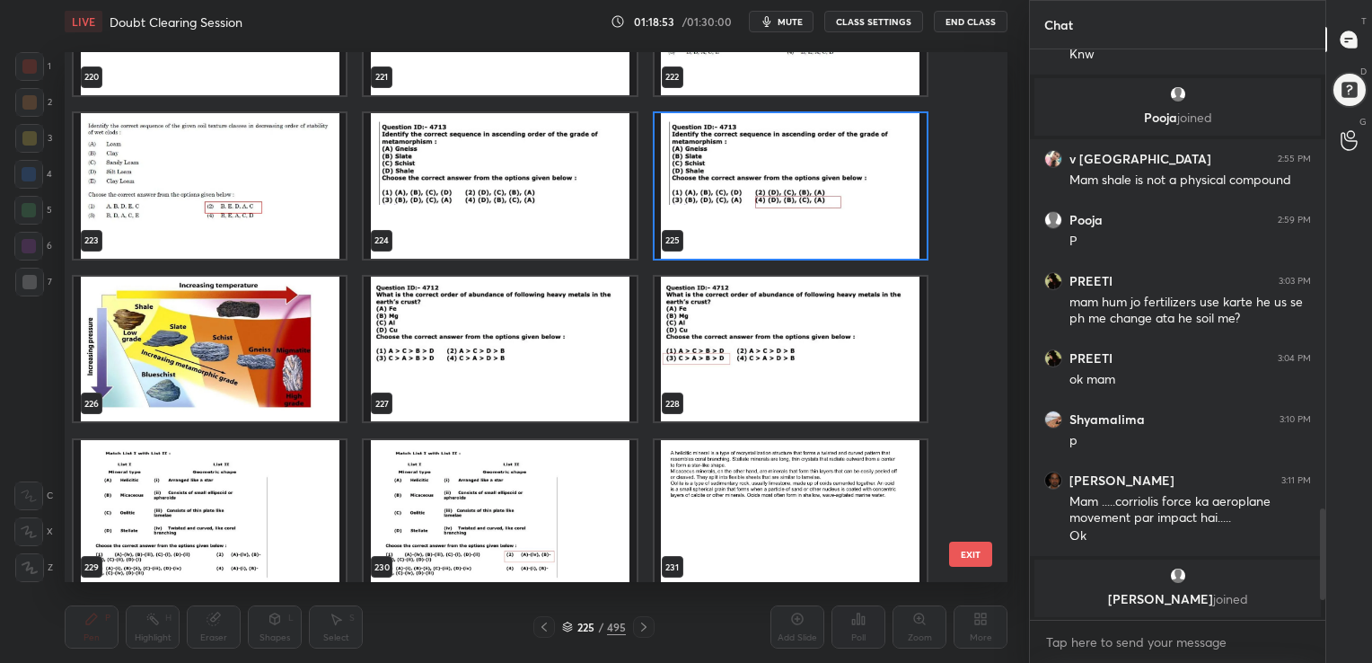
click at [517, 278] on img "grid" at bounding box center [500, 348] width 272 height 145
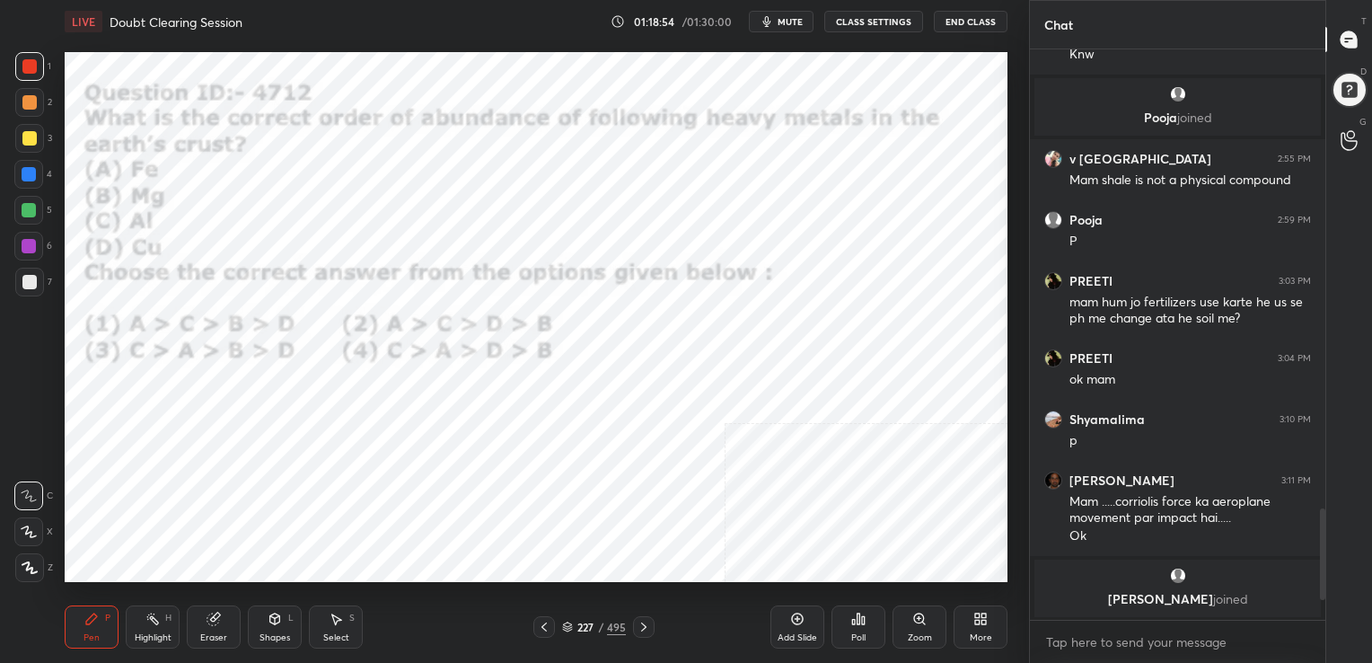
click at [517, 278] on img "grid" at bounding box center [500, 348] width 272 height 145
click at [771, 23] on icon "button" at bounding box center [767, 21] width 8 height 11
click at [577, 623] on div "227" at bounding box center [585, 626] width 18 height 11
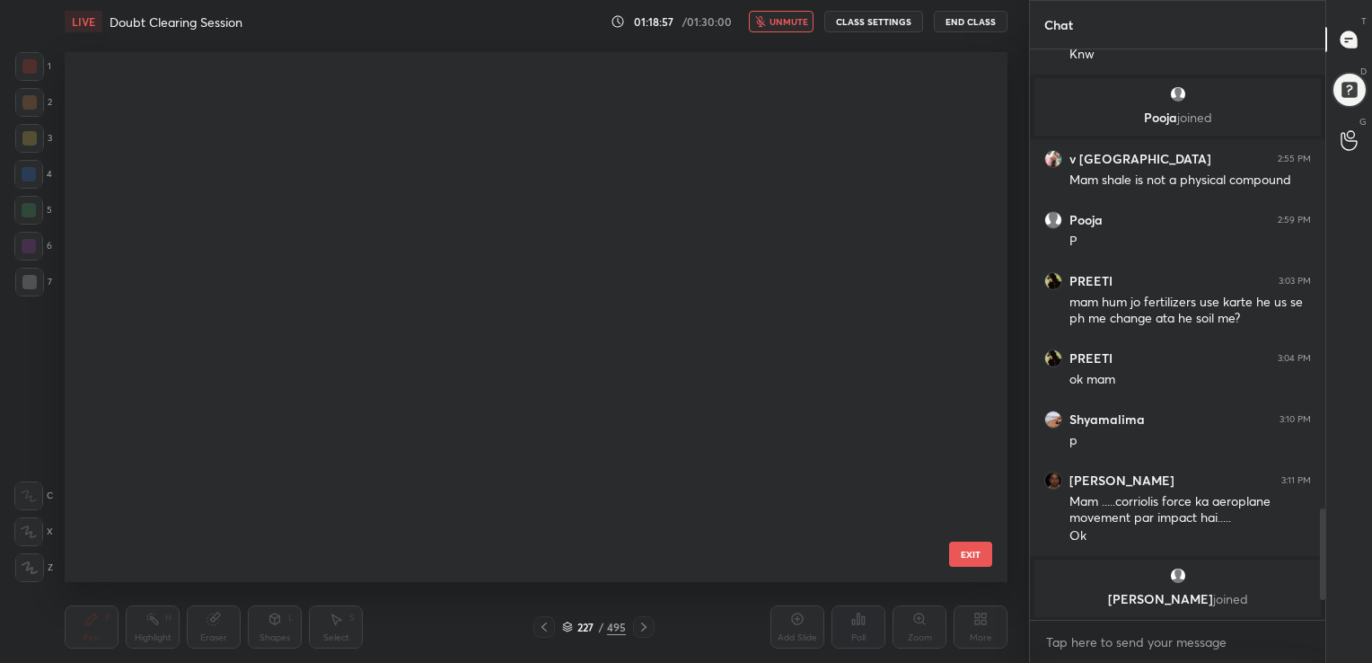
scroll to position [525, 934]
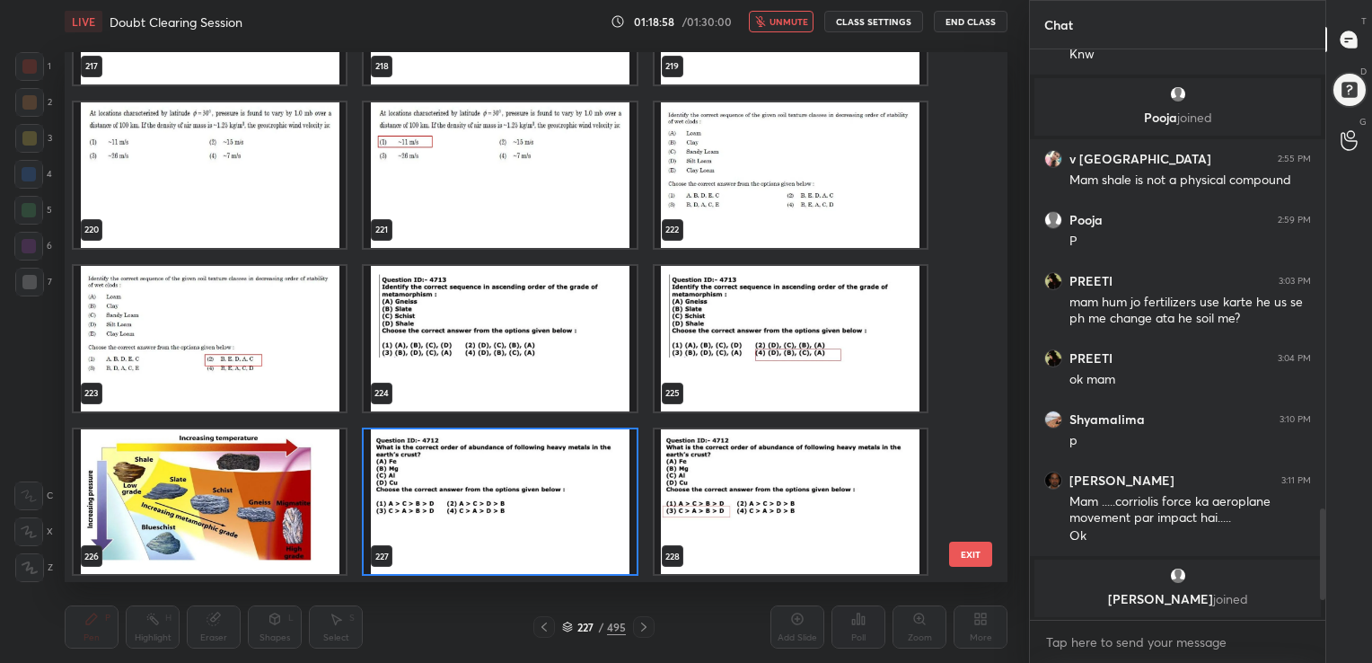
click at [571, 523] on img "grid" at bounding box center [500, 500] width 272 height 145
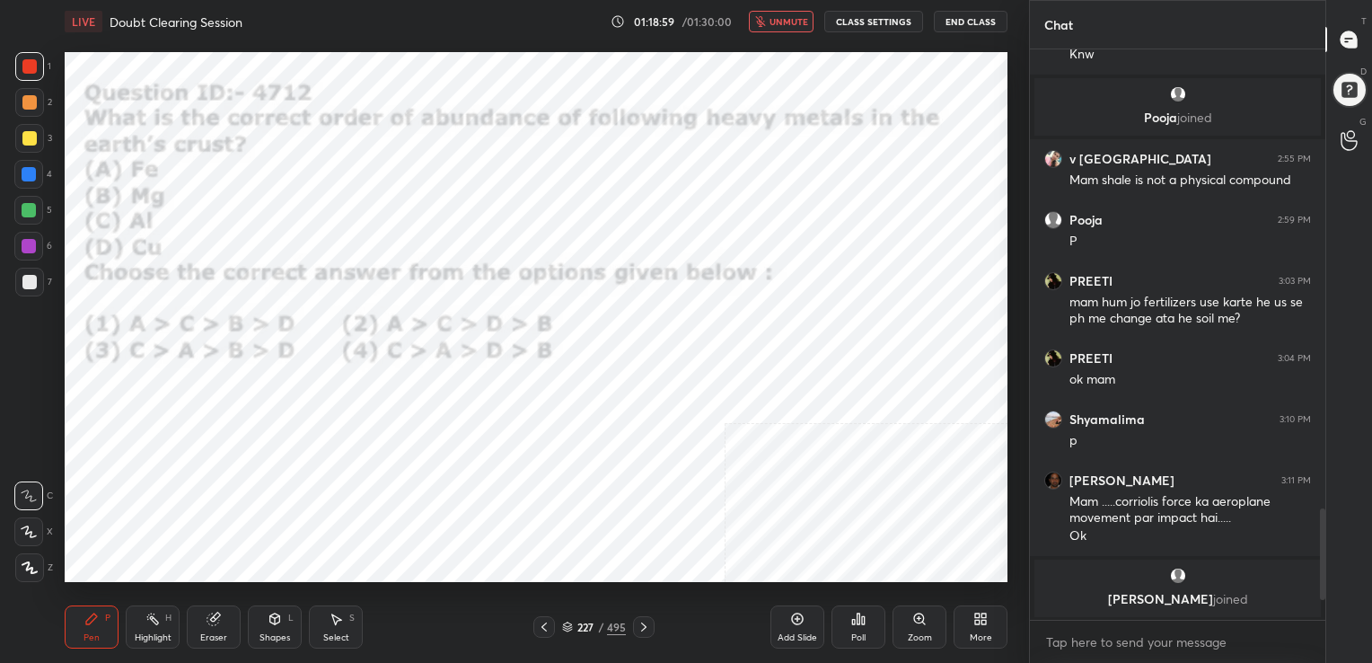
drag, startPoint x: 571, startPoint y: 523, endPoint x: 844, endPoint y: 601, distance: 283.9
click at [844, 601] on div "LIVE Doubt Clearing Session 01:18:59 / 01:30:00 unmute CLASS SETTINGS End Class…" at bounding box center [535, 331] width 957 height 663
click at [855, 620] on icon at bounding box center [858, 618] width 14 height 14
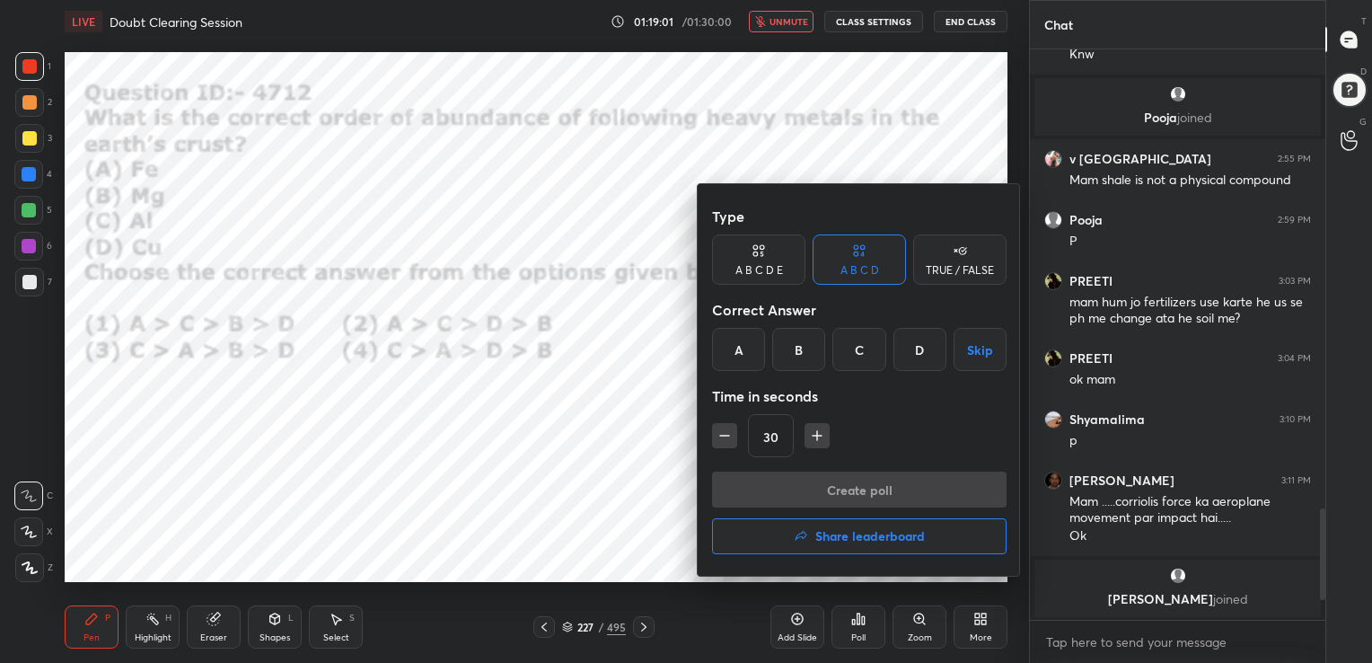
click at [871, 357] on div "C" at bounding box center [858, 349] width 53 height 43
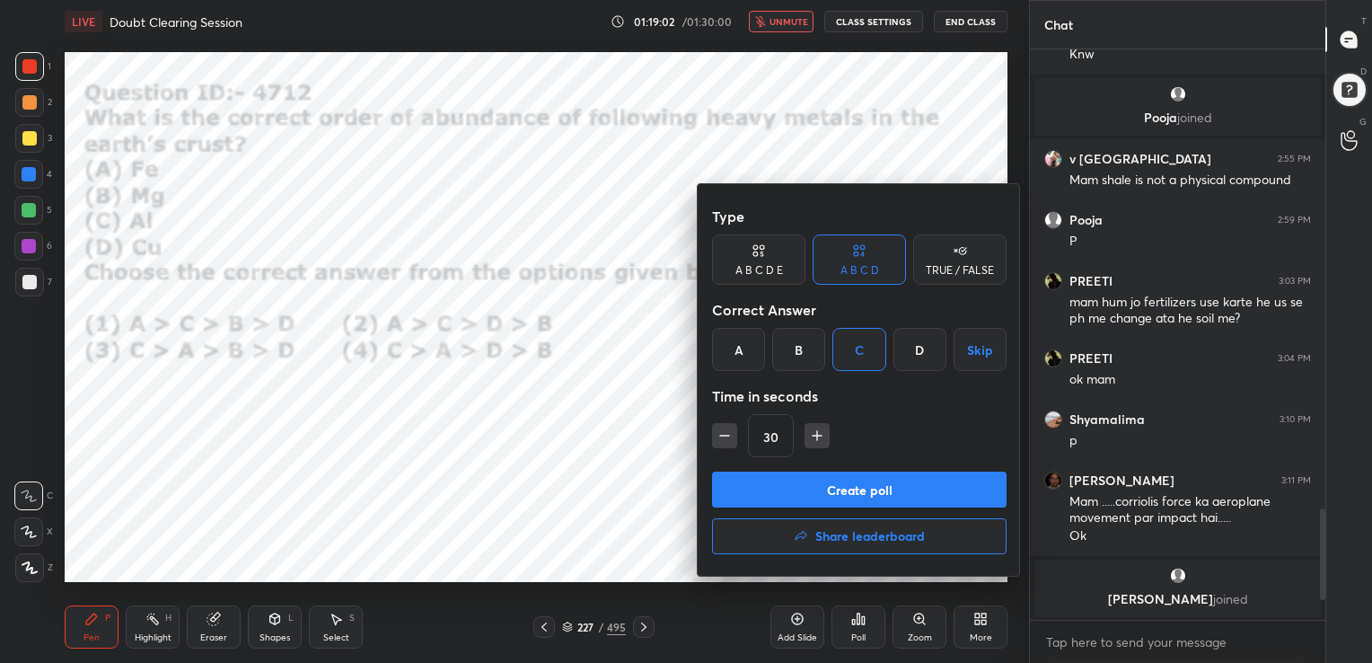
click at [851, 479] on button "Create poll" at bounding box center [859, 489] width 294 height 36
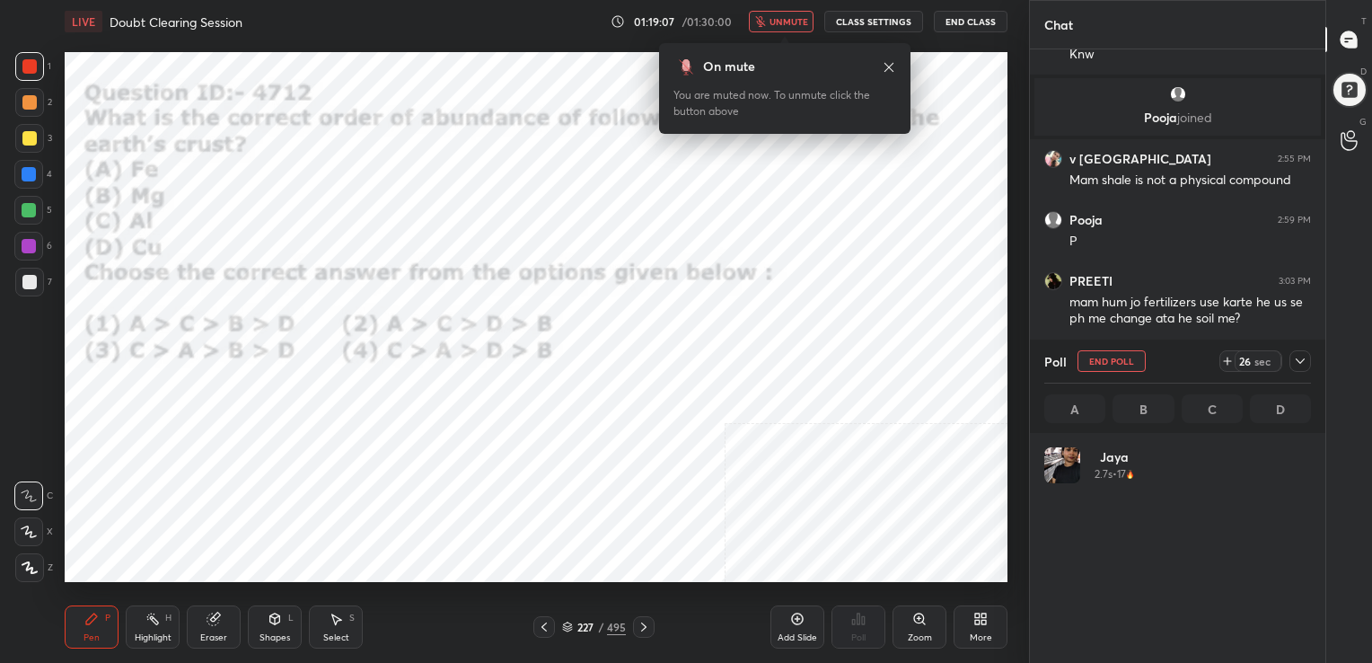
scroll to position [210, 261]
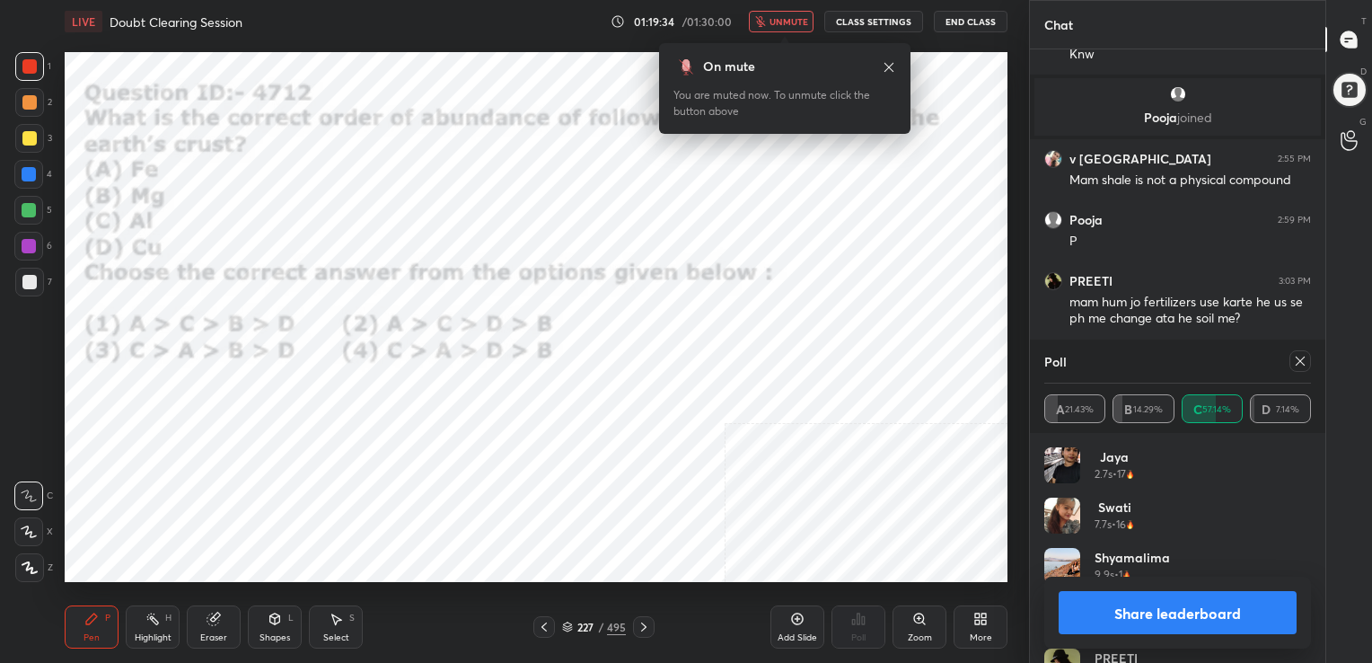
click at [1293, 355] on icon at bounding box center [1300, 361] width 14 height 14
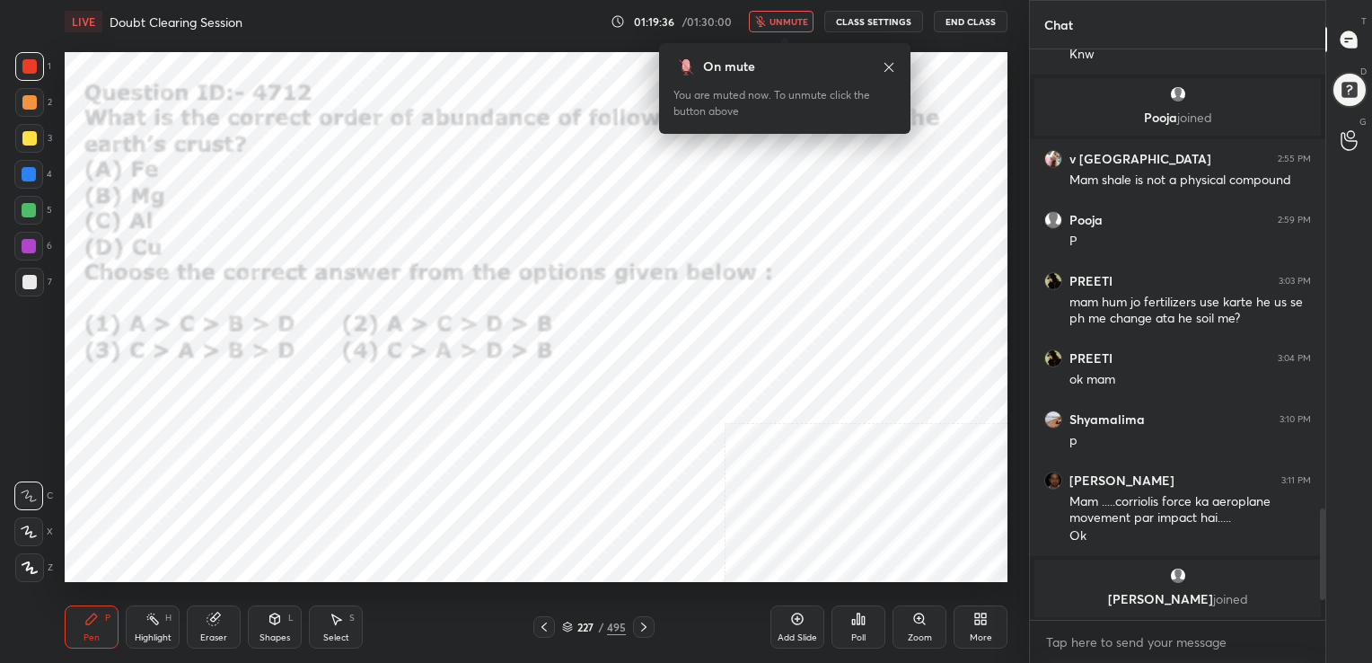
click at [794, 25] on span "unmute" at bounding box center [788, 21] width 39 height 13
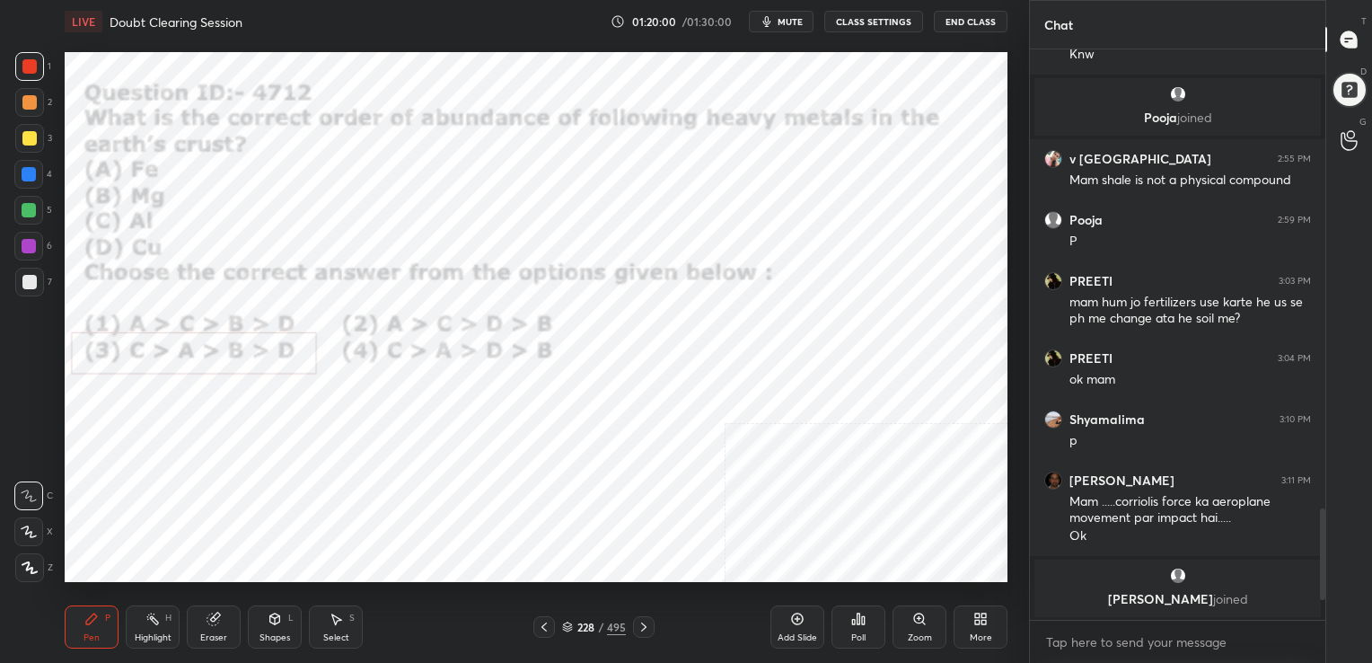
click at [572, 619] on div "228 / 495" at bounding box center [594, 627] width 64 height 16
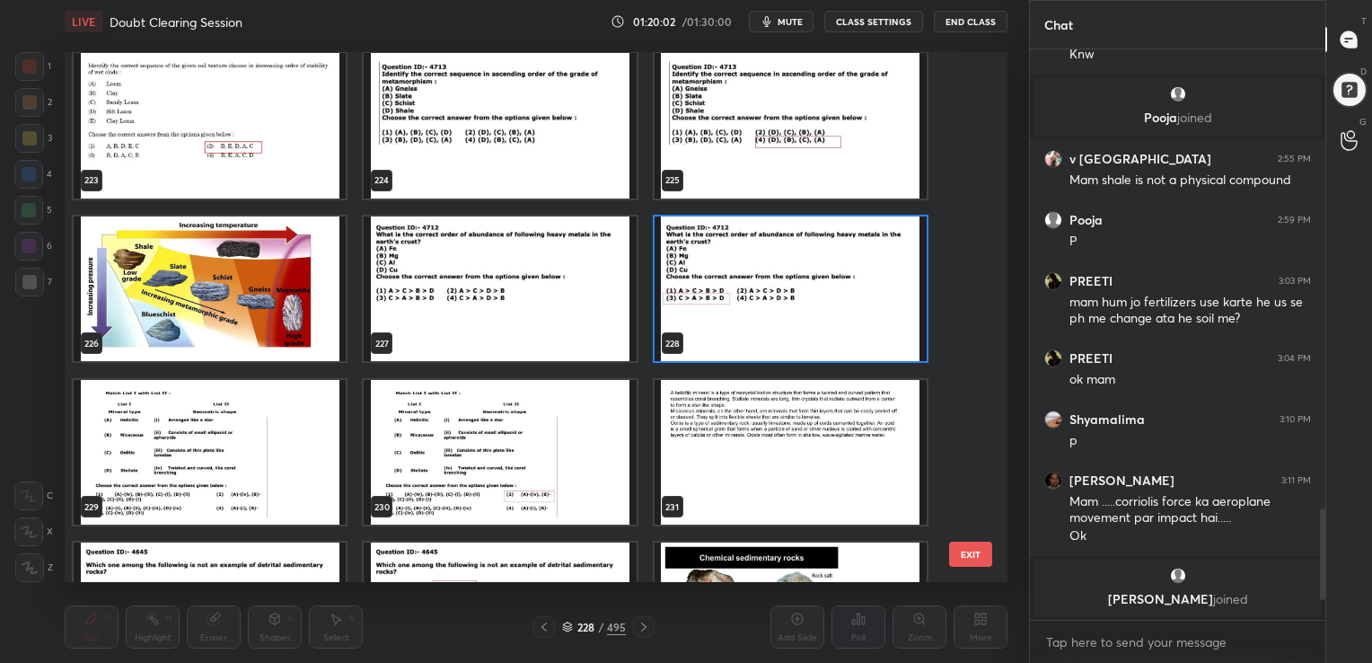
scroll to position [12097, 0]
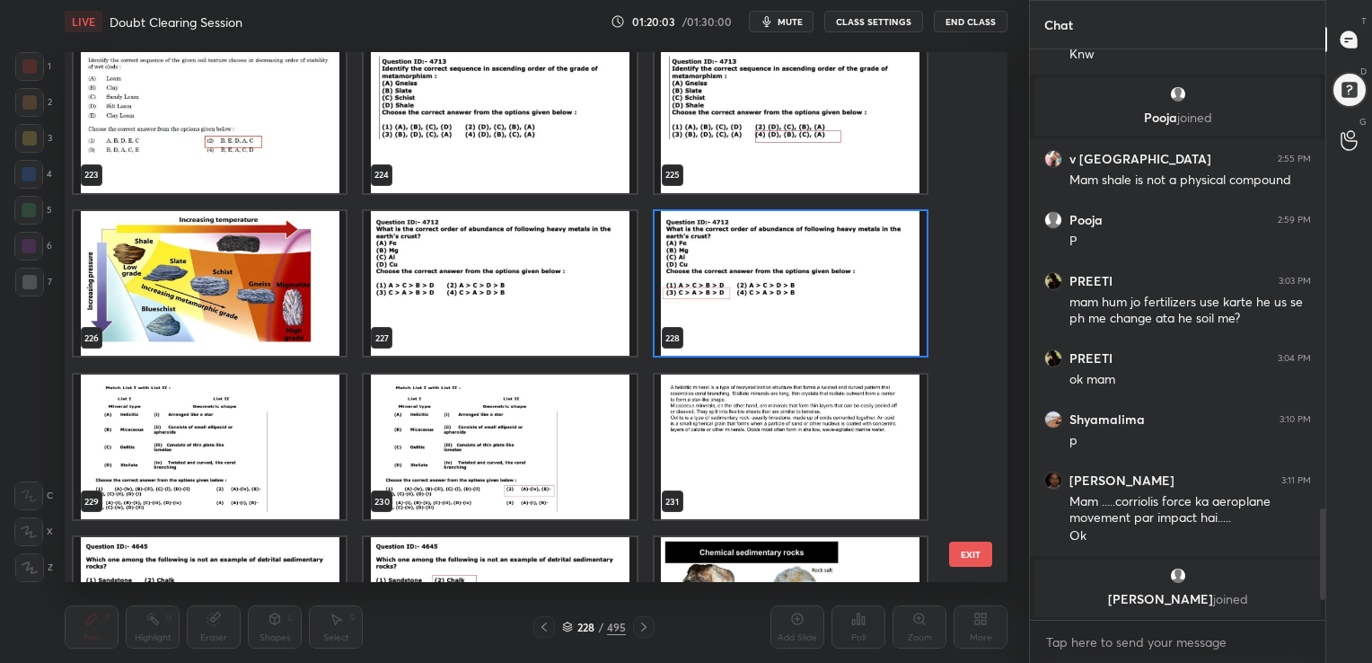
click at [237, 442] on img "grid" at bounding box center [210, 445] width 272 height 145
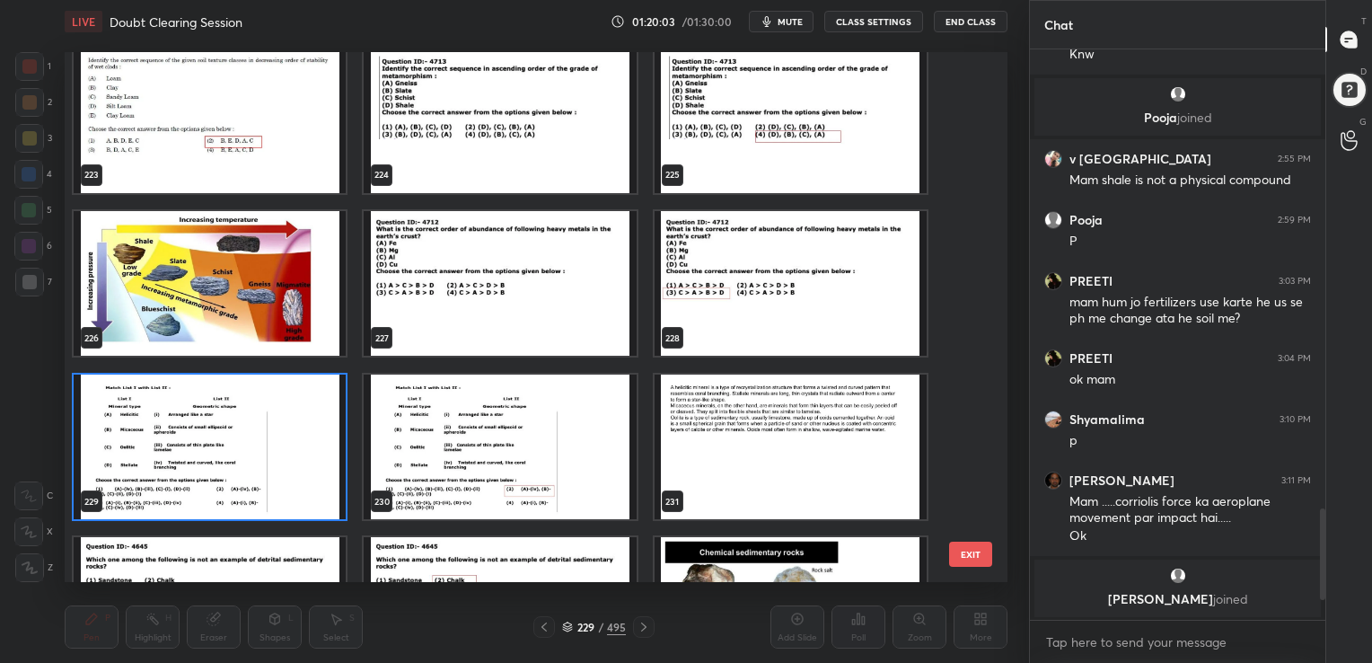
click at [237, 442] on img "grid" at bounding box center [210, 445] width 272 height 145
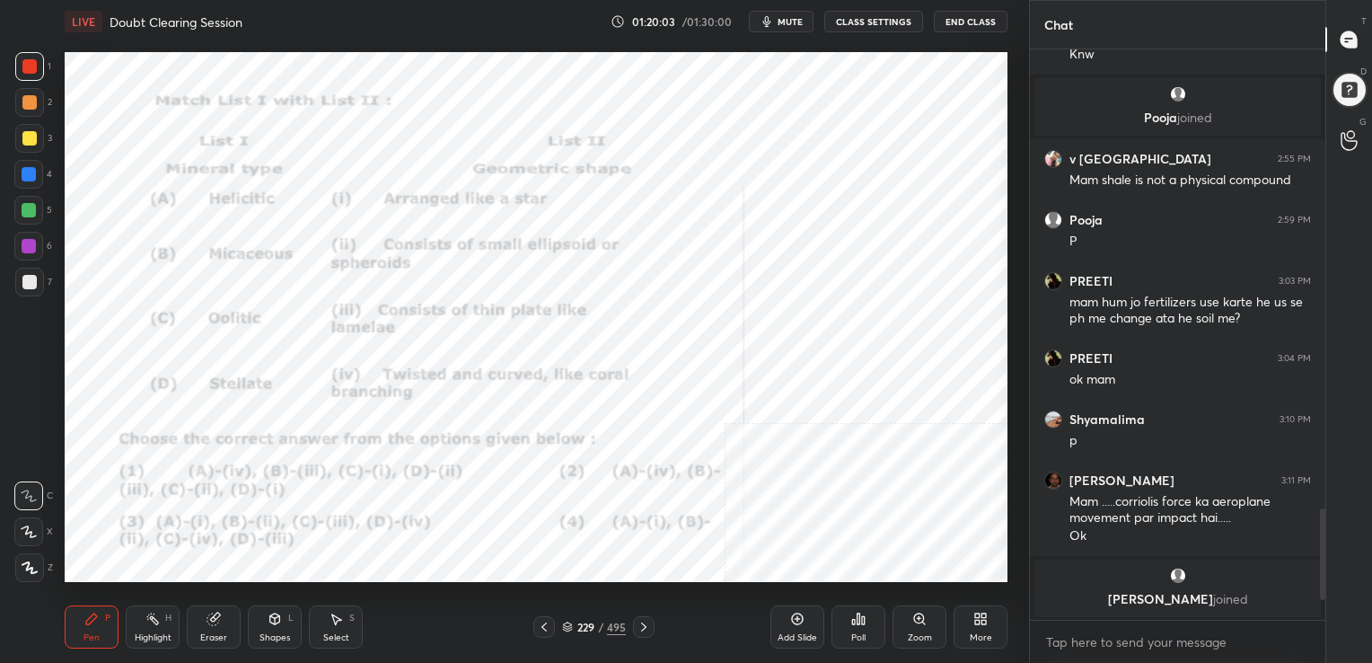
click at [237, 442] on img "grid" at bounding box center [210, 445] width 272 height 145
click at [790, 16] on span "mute" at bounding box center [790, 21] width 25 height 13
click at [574, 621] on div "229 / 495" at bounding box center [594, 627] width 64 height 16
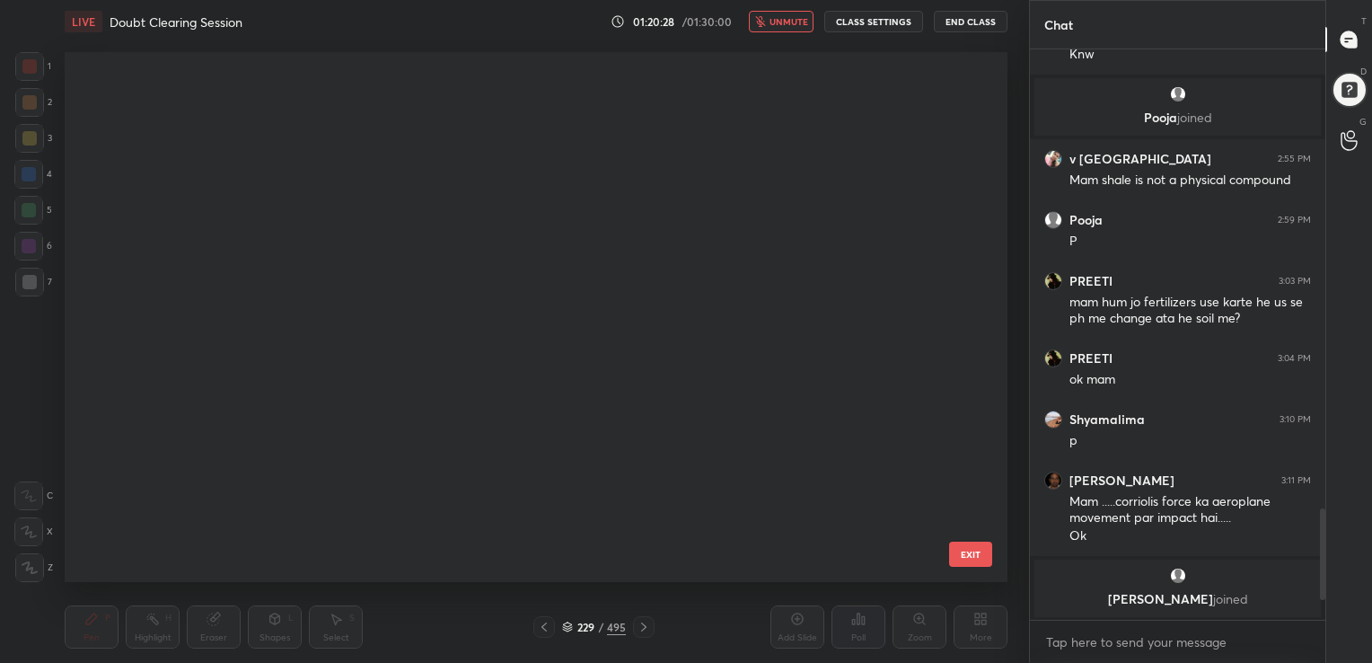
scroll to position [525, 934]
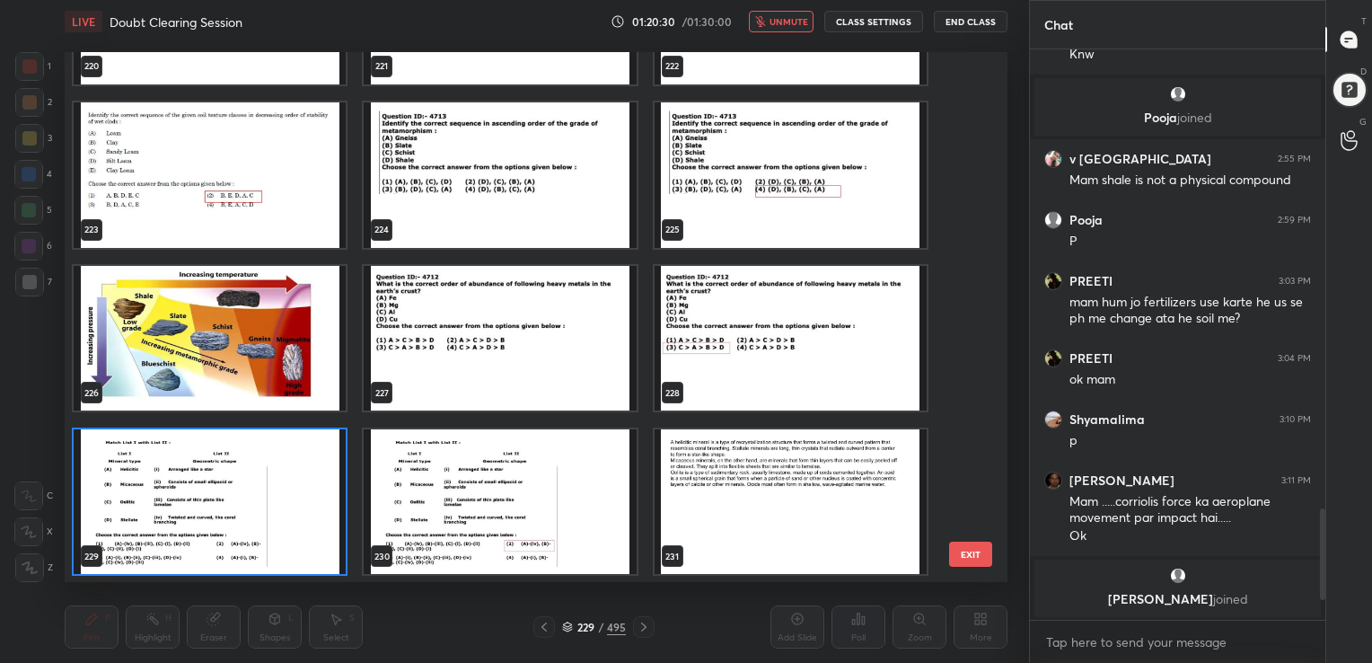
click at [261, 503] on img "grid" at bounding box center [210, 500] width 272 height 145
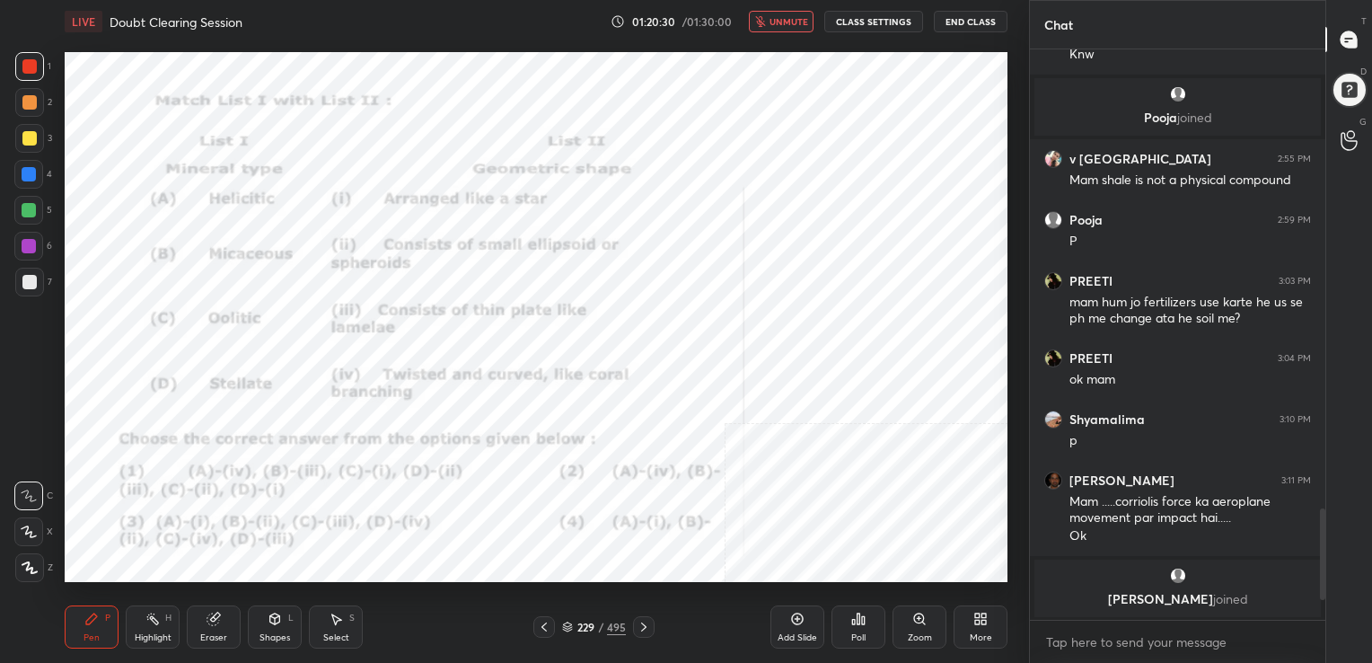
click at [261, 503] on img "grid" at bounding box center [210, 500] width 272 height 145
click at [836, 623] on div "Poll" at bounding box center [858, 626] width 54 height 43
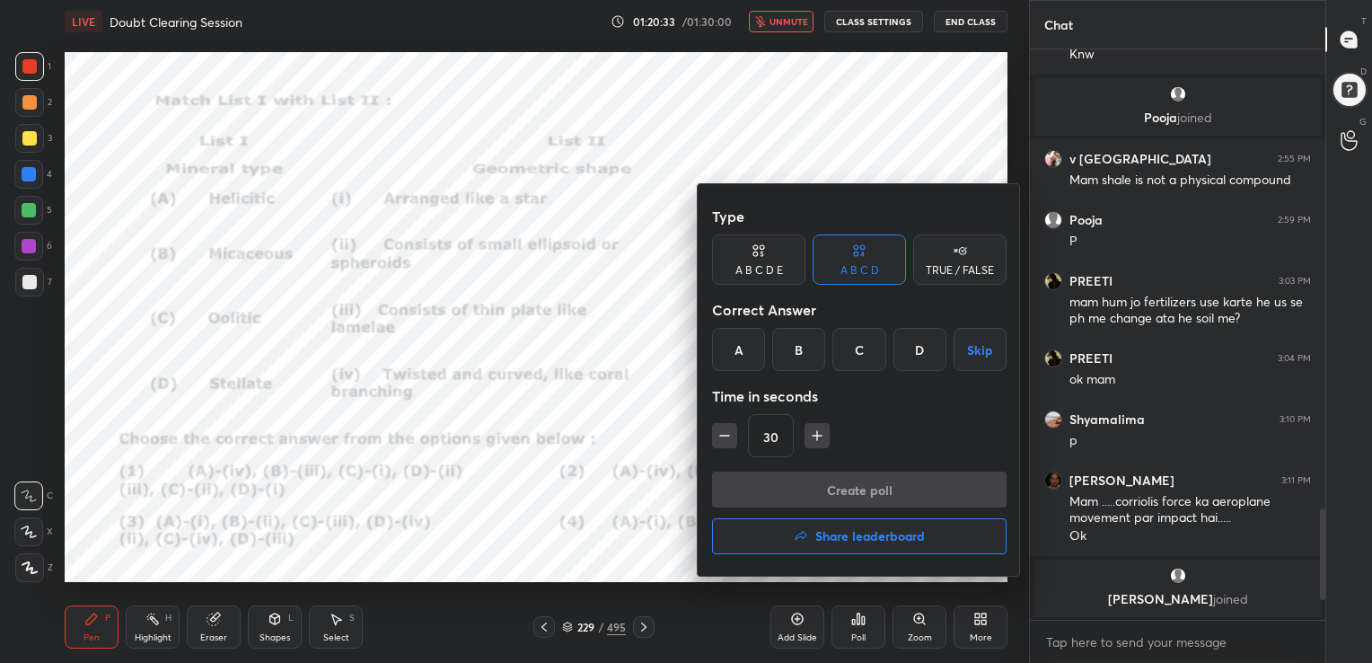
click at [797, 365] on div "B" at bounding box center [798, 349] width 53 height 43
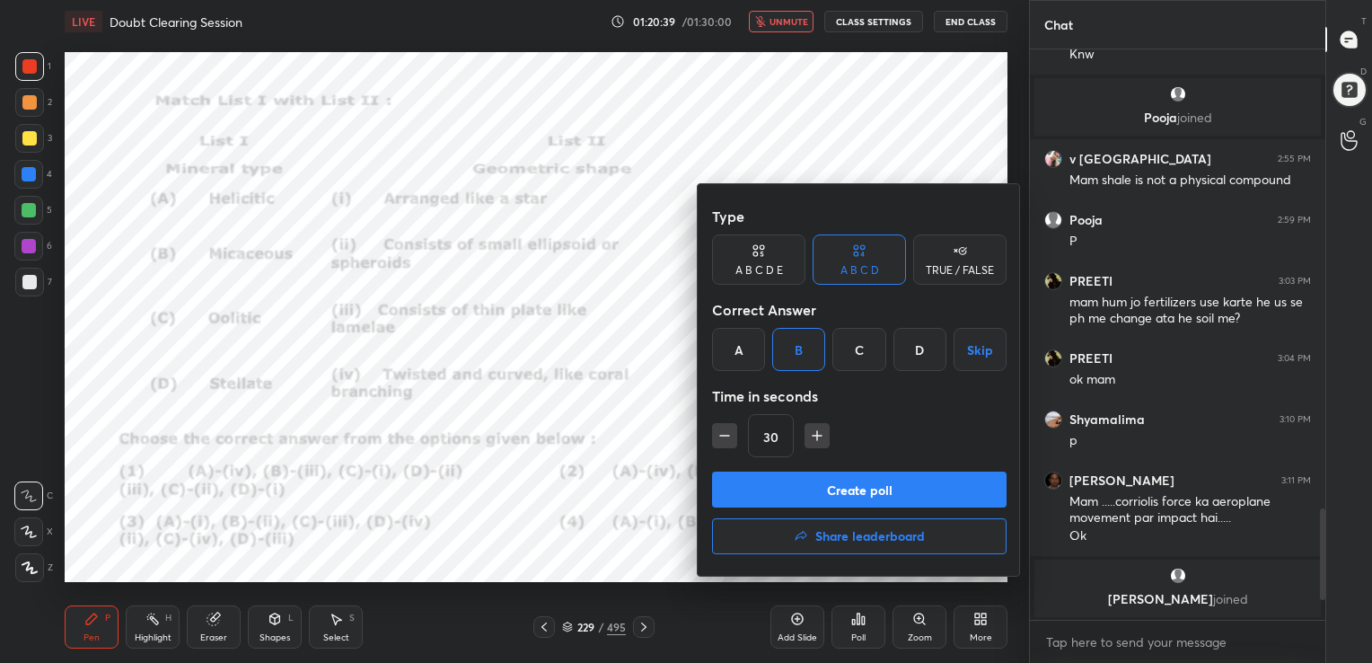
click at [867, 490] on button "Create poll" at bounding box center [859, 489] width 294 height 36
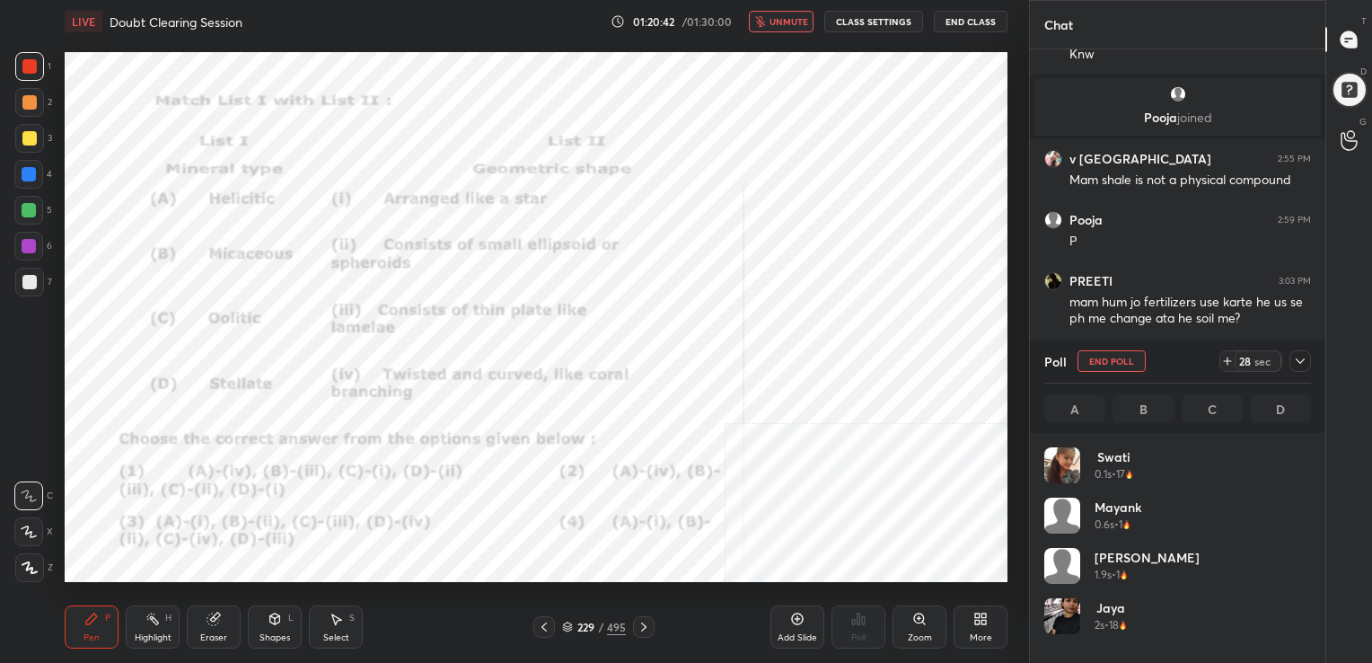
scroll to position [210, 261]
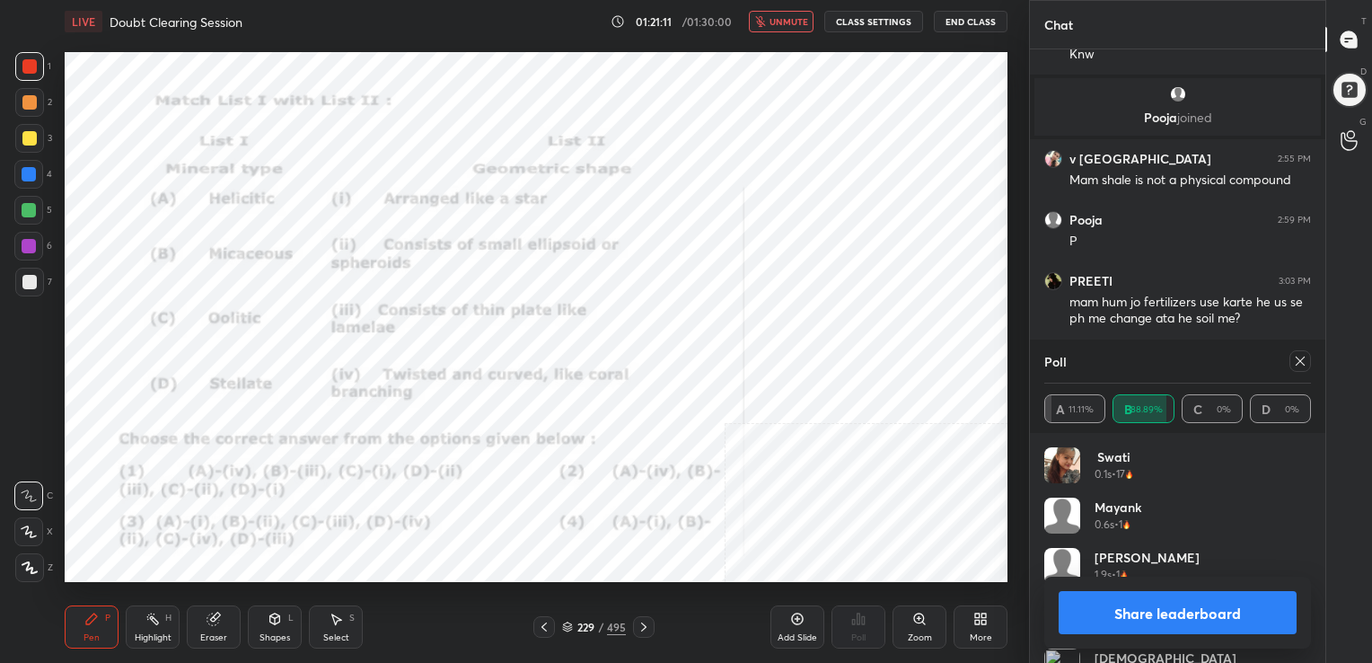
click at [1296, 358] on icon at bounding box center [1300, 361] width 14 height 14
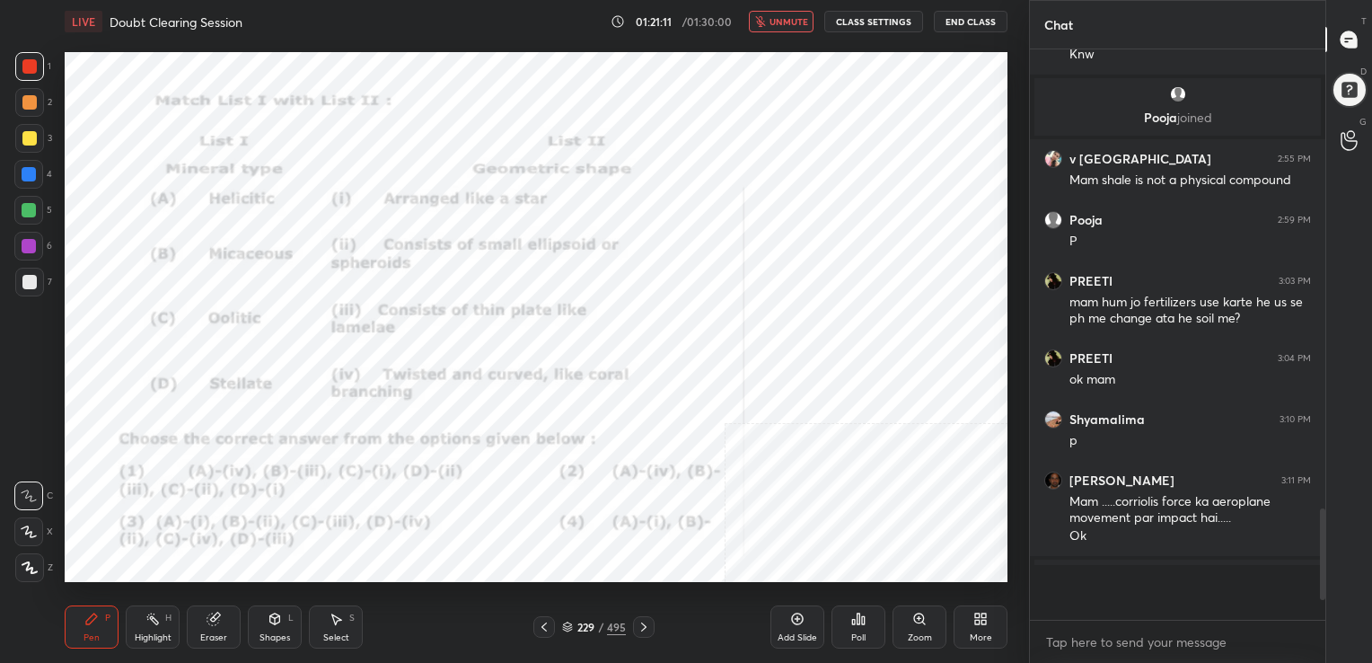
scroll to position [410, 290]
click at [794, 17] on span "unmute" at bounding box center [788, 21] width 39 height 13
click at [567, 625] on icon at bounding box center [567, 626] width 11 height 11
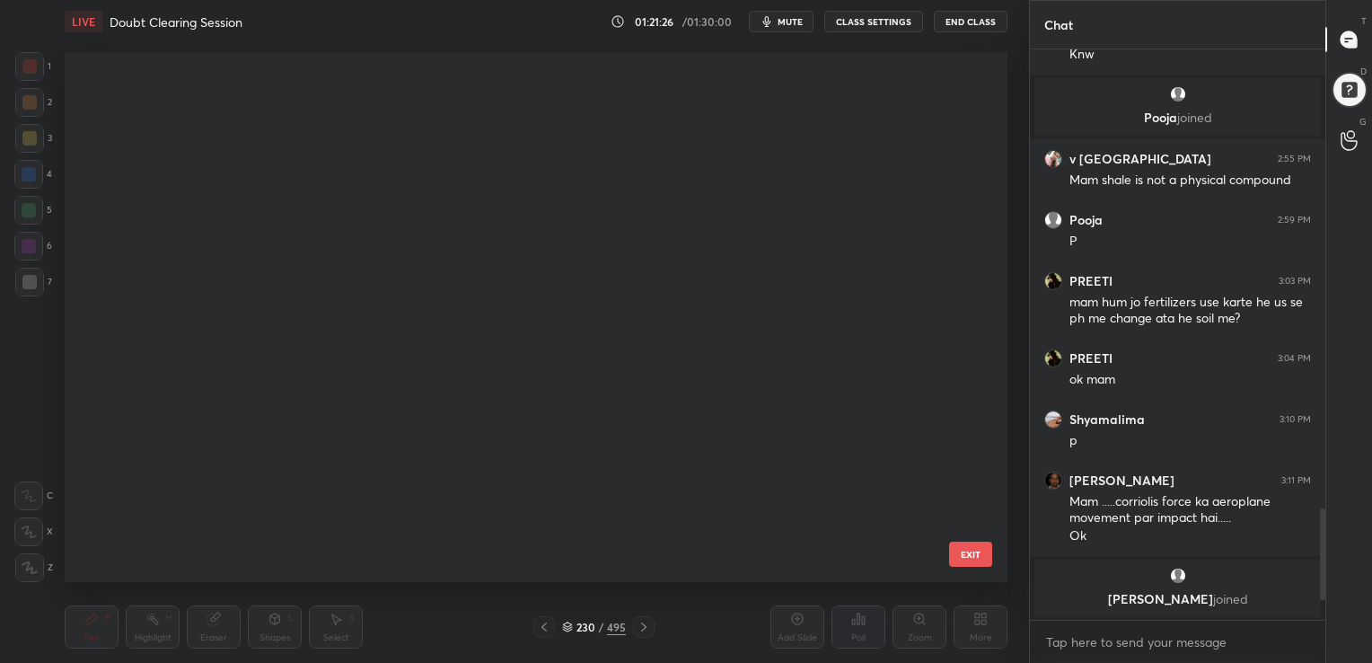
scroll to position [6, 9]
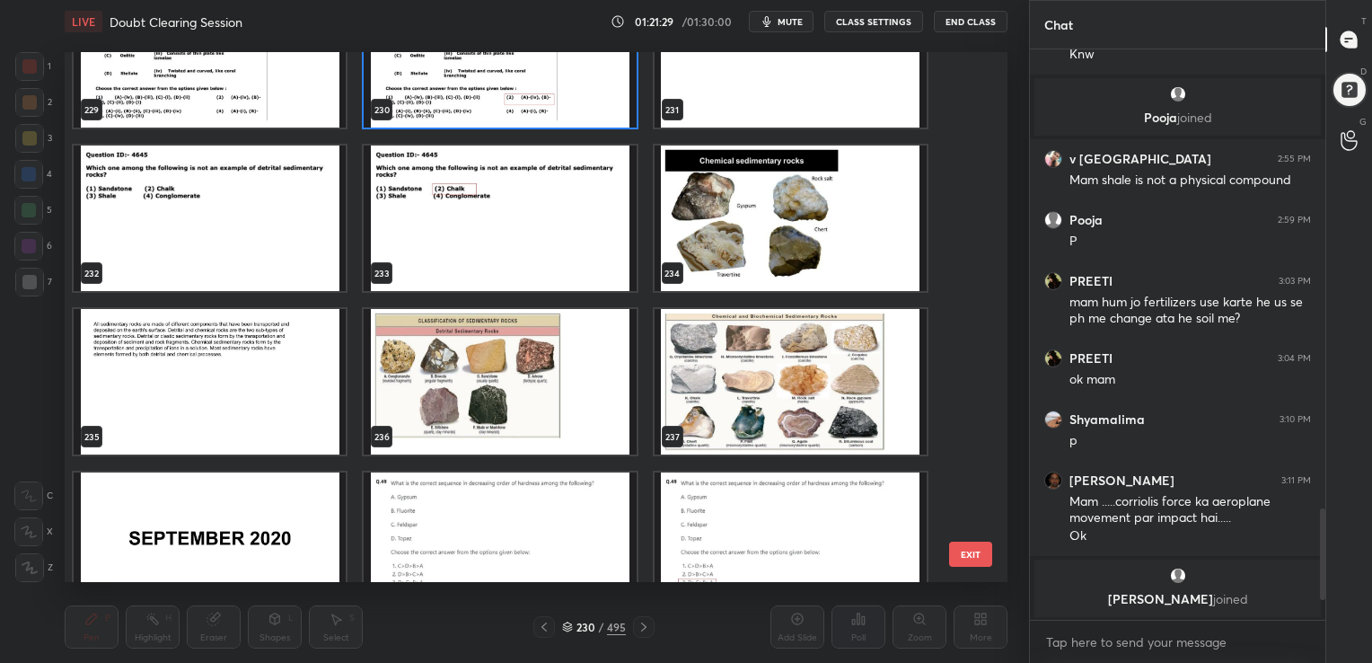
click at [233, 223] on img "grid" at bounding box center [210, 217] width 272 height 145
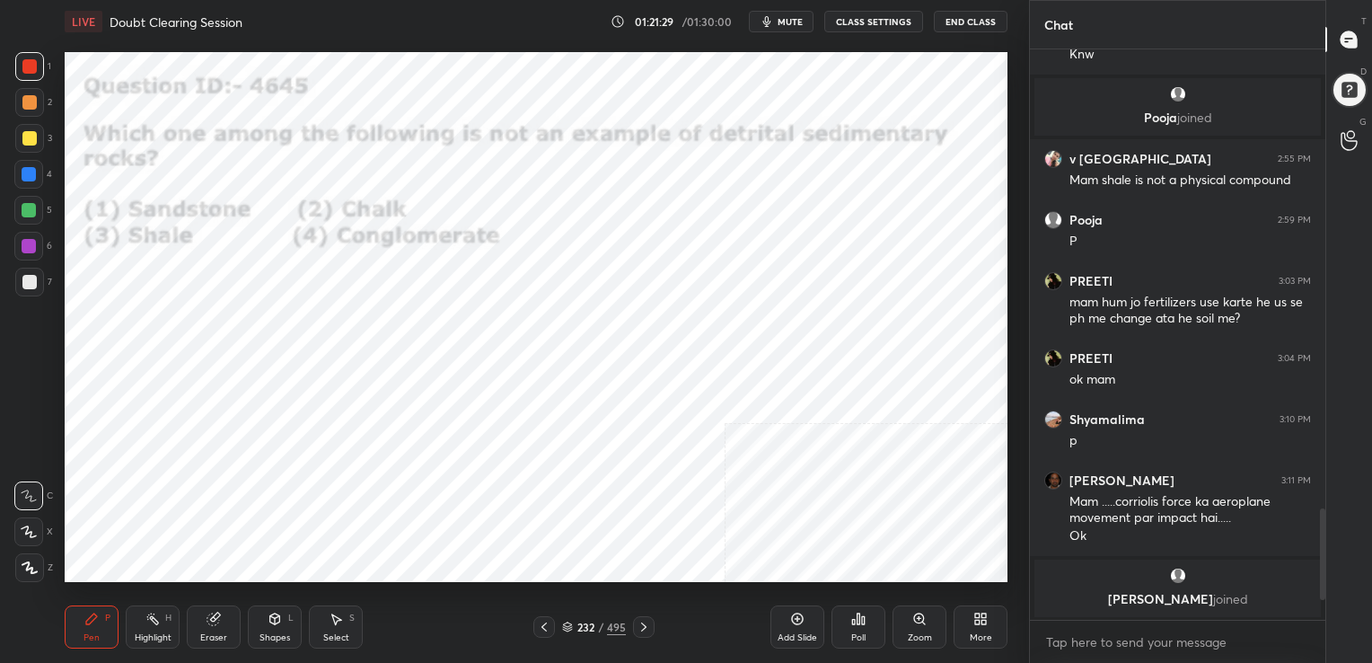
click at [233, 223] on img "grid" at bounding box center [210, 217] width 272 height 145
click at [761, 22] on button "mute" at bounding box center [781, 22] width 65 height 22
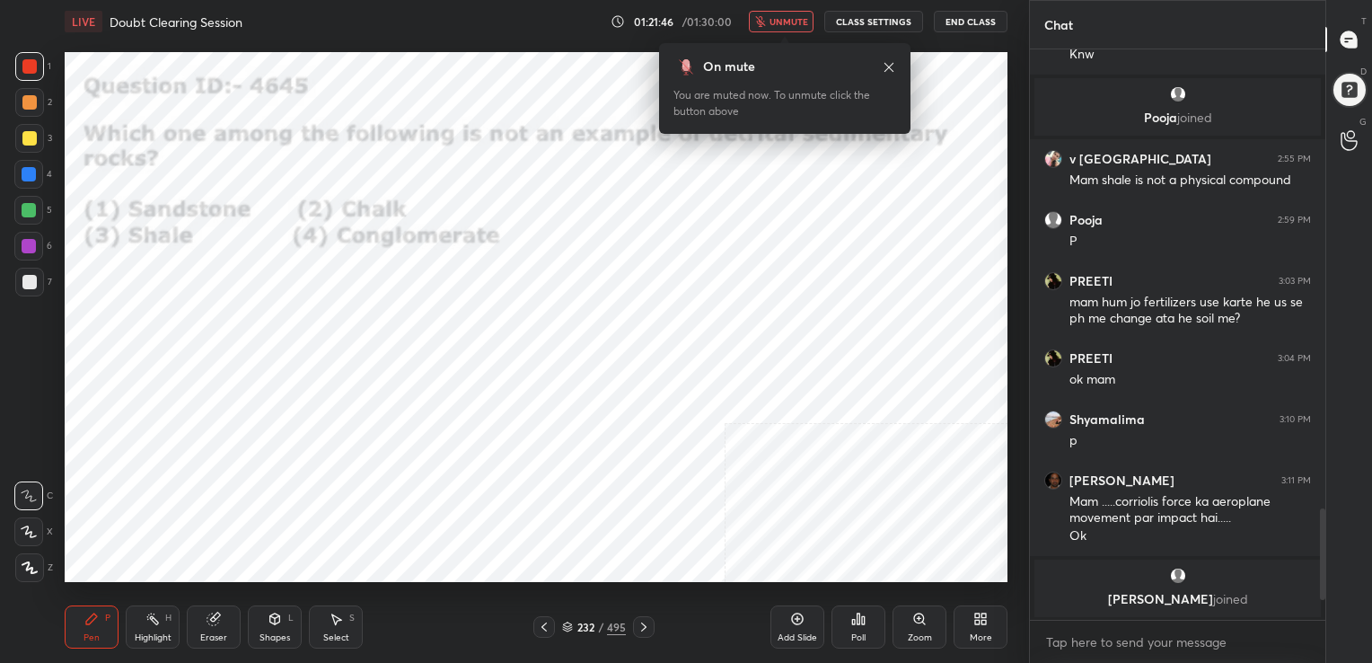
click at [566, 623] on icon at bounding box center [567, 624] width 9 height 4
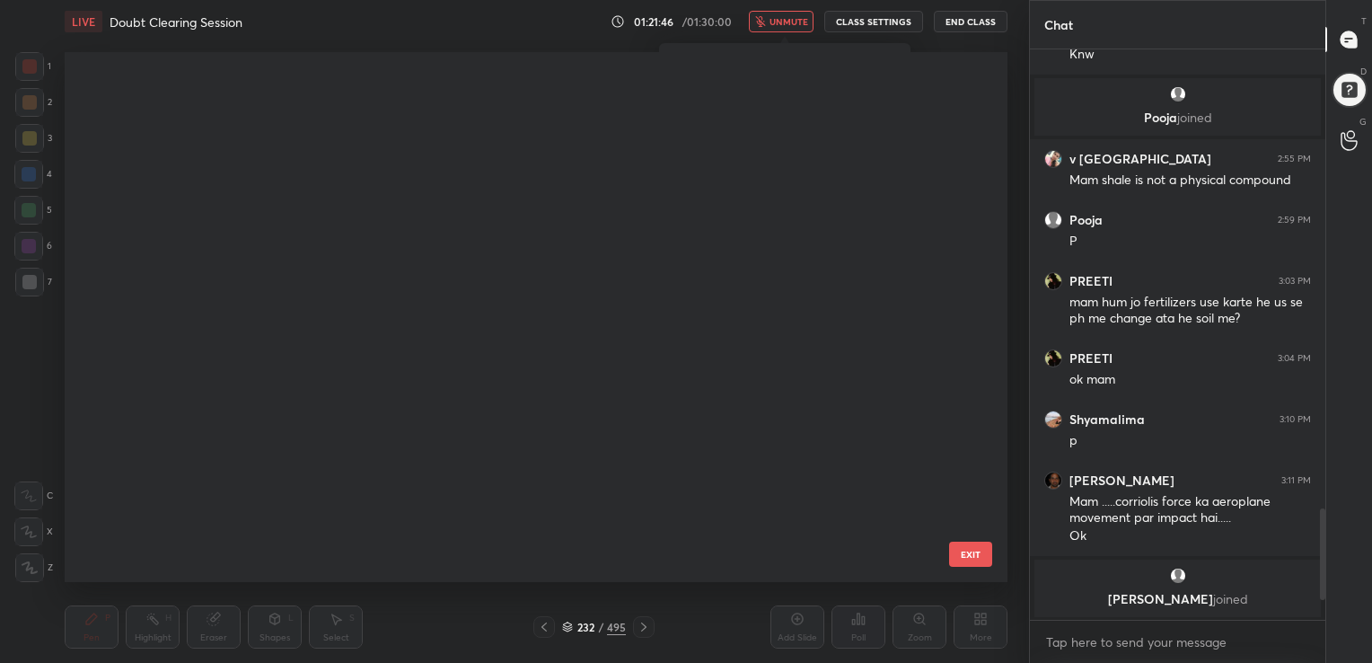
scroll to position [525, 934]
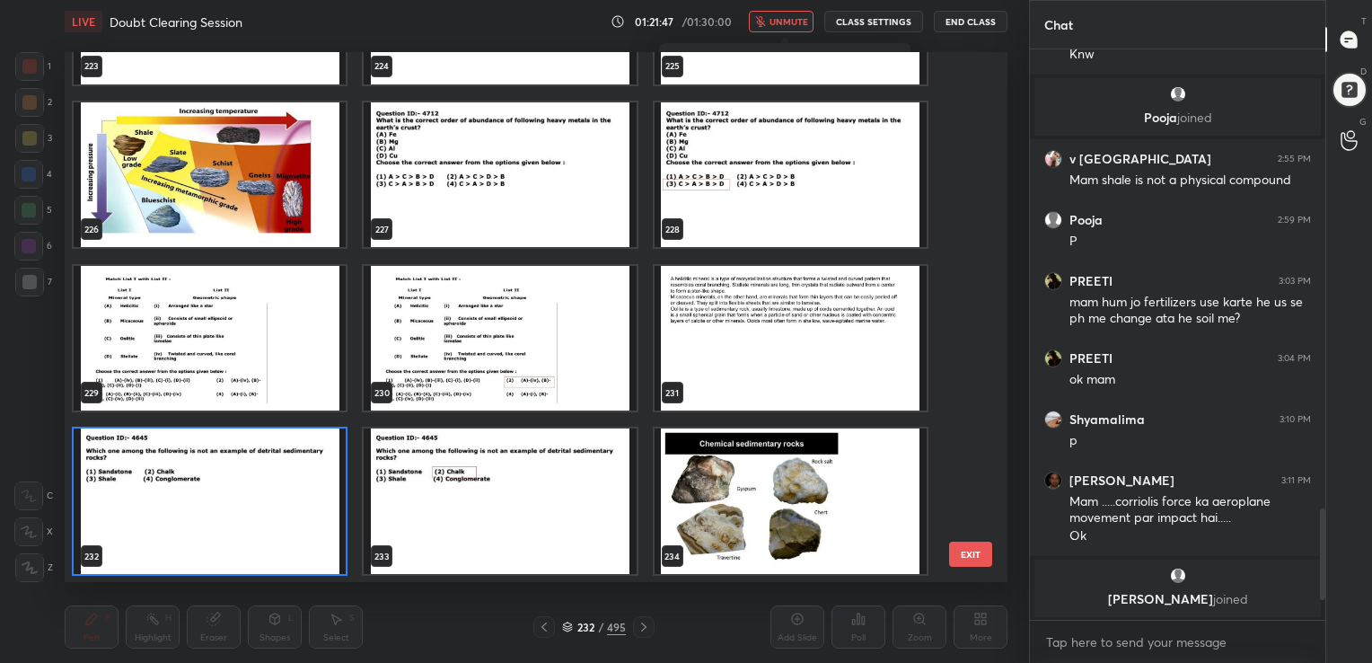
click at [325, 473] on img "grid" at bounding box center [210, 500] width 272 height 145
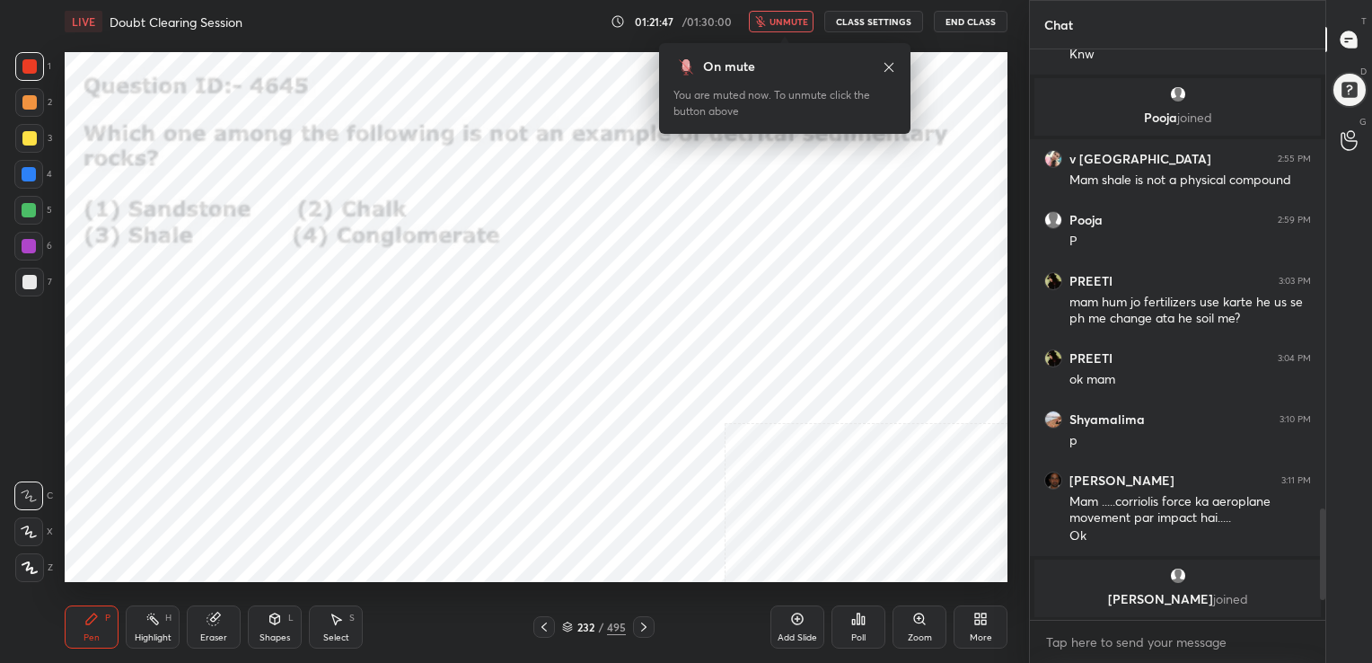
click at [325, 473] on img "grid" at bounding box center [210, 500] width 272 height 145
click at [862, 628] on div "Poll" at bounding box center [858, 626] width 54 height 43
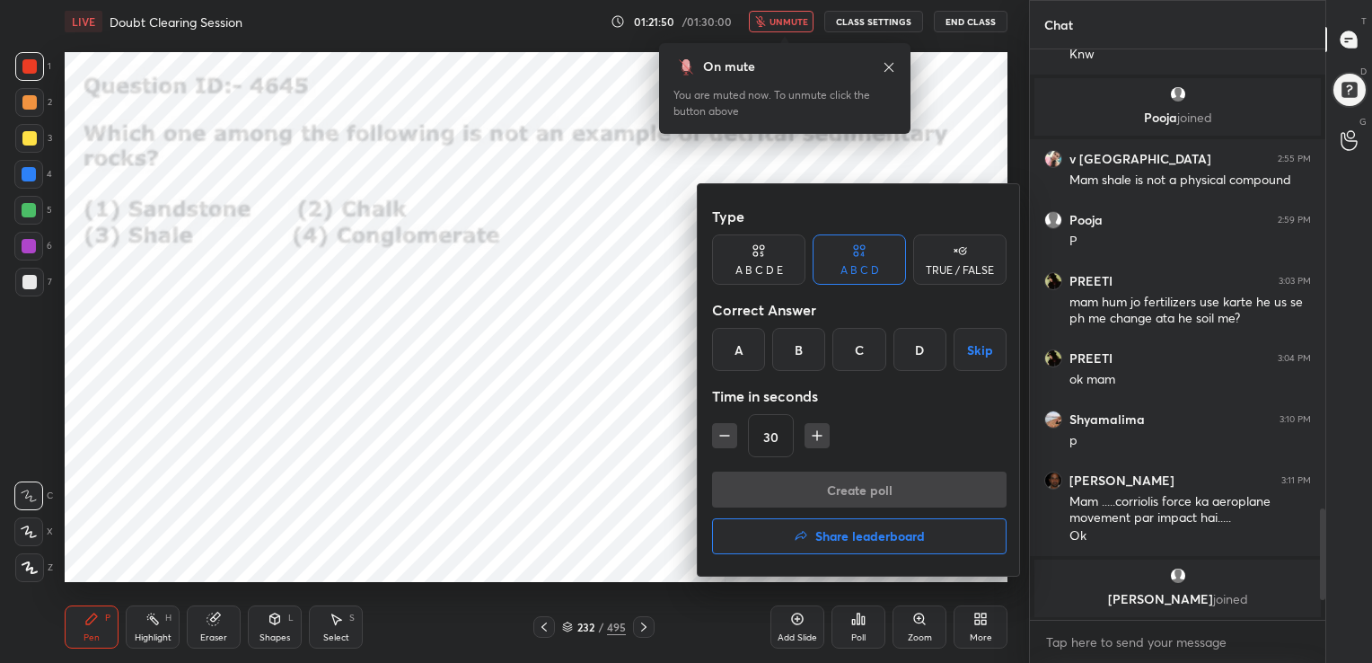
click at [803, 351] on div "B" at bounding box center [798, 349] width 53 height 43
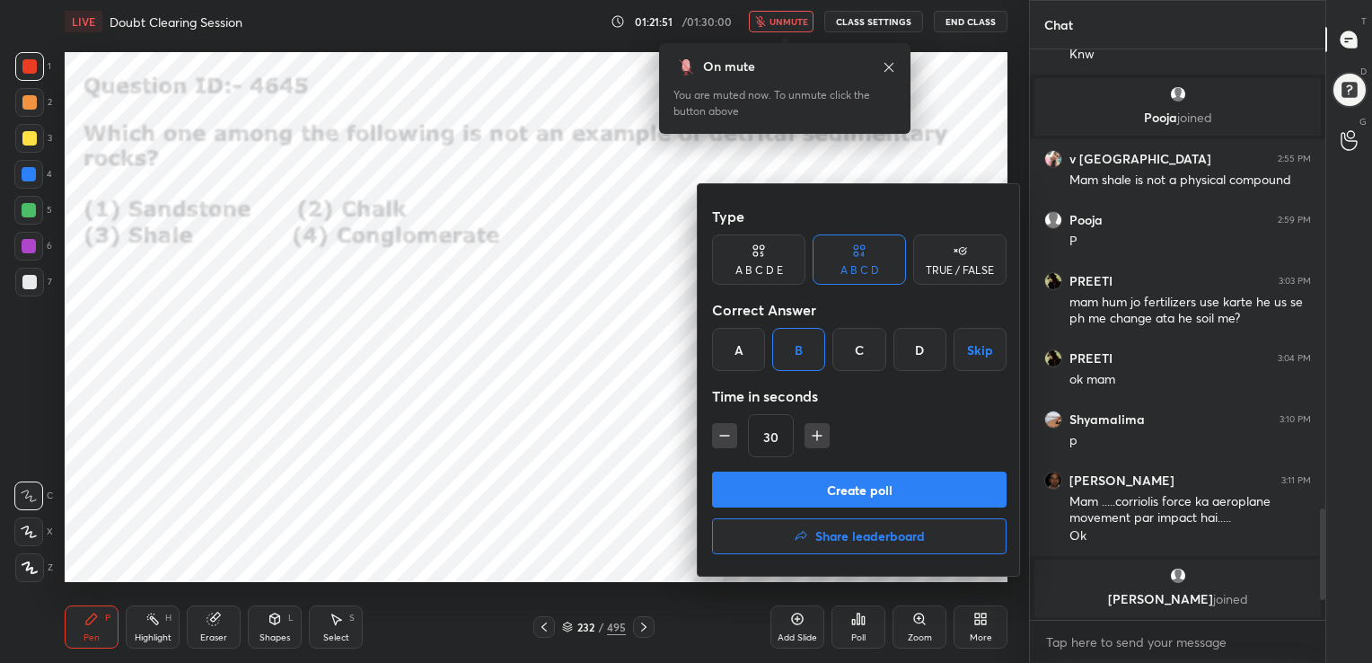
click at [871, 468] on div "Type A B C D E A B C D TRUE / FALSE Correct Answer A B C D Skip Time in seconds…" at bounding box center [859, 334] width 294 height 273
click at [869, 483] on button "Create poll" at bounding box center [859, 489] width 294 height 36
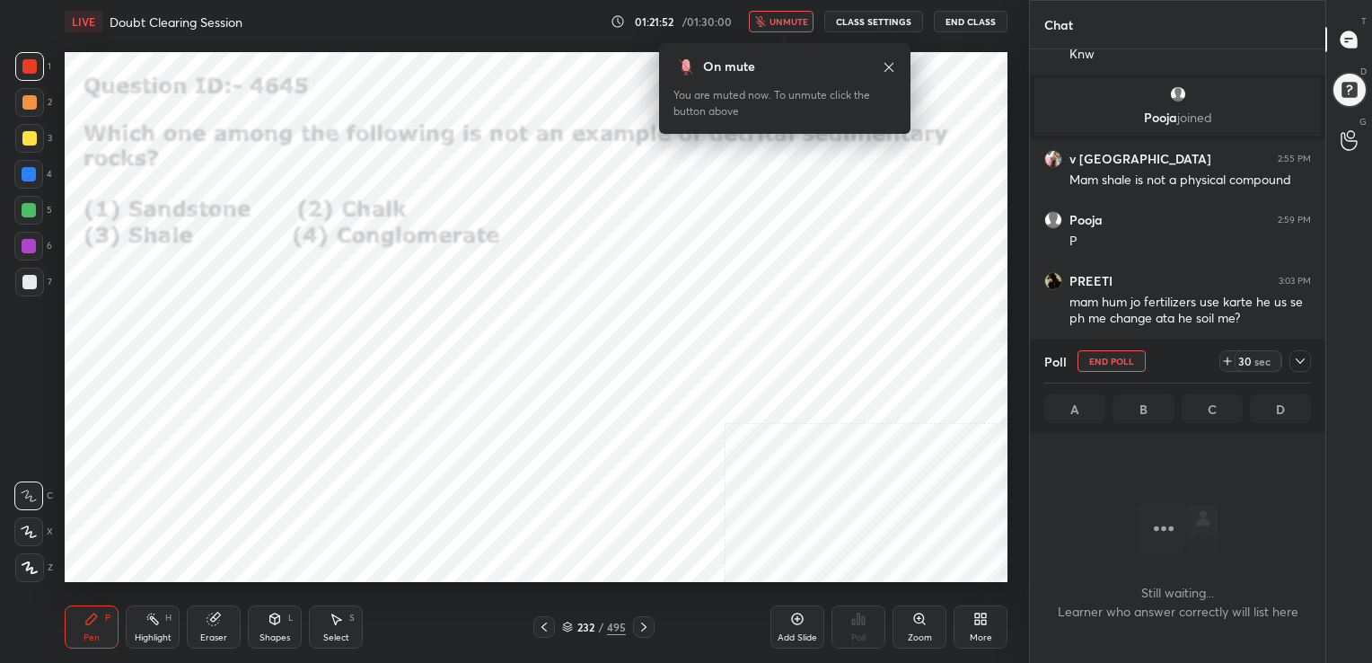
scroll to position [5, 5]
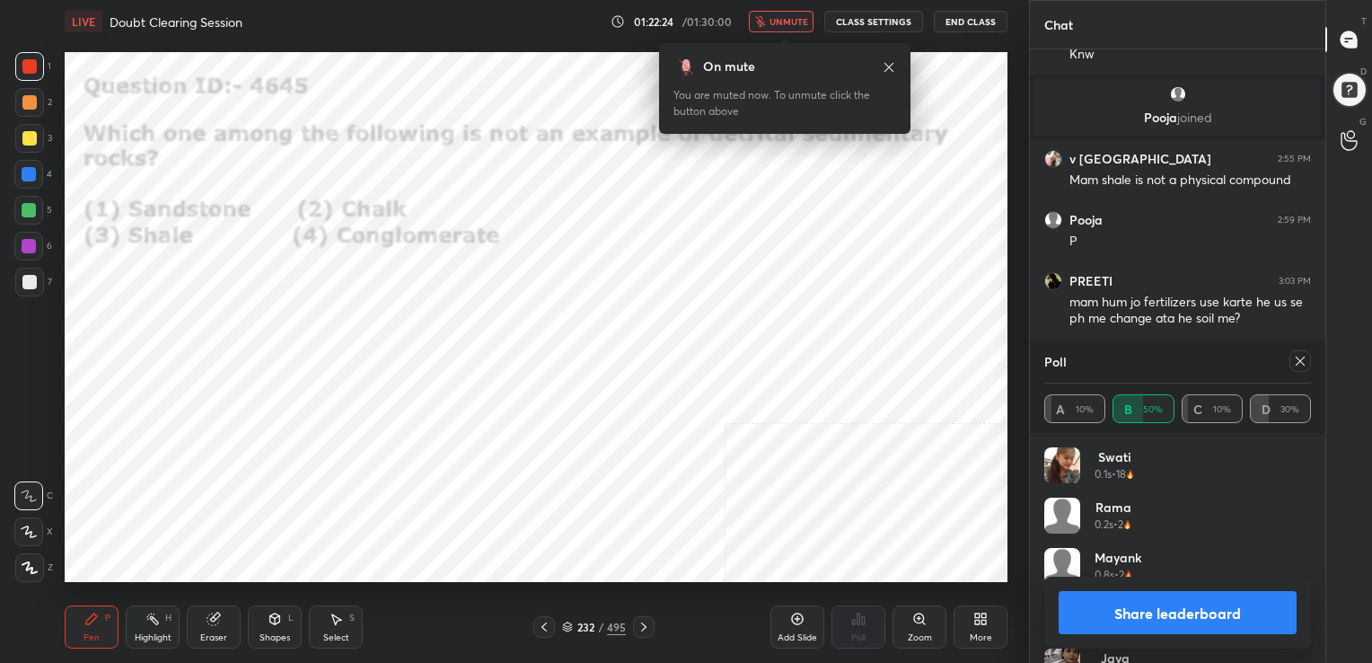
click at [1295, 358] on icon at bounding box center [1300, 361] width 14 height 14
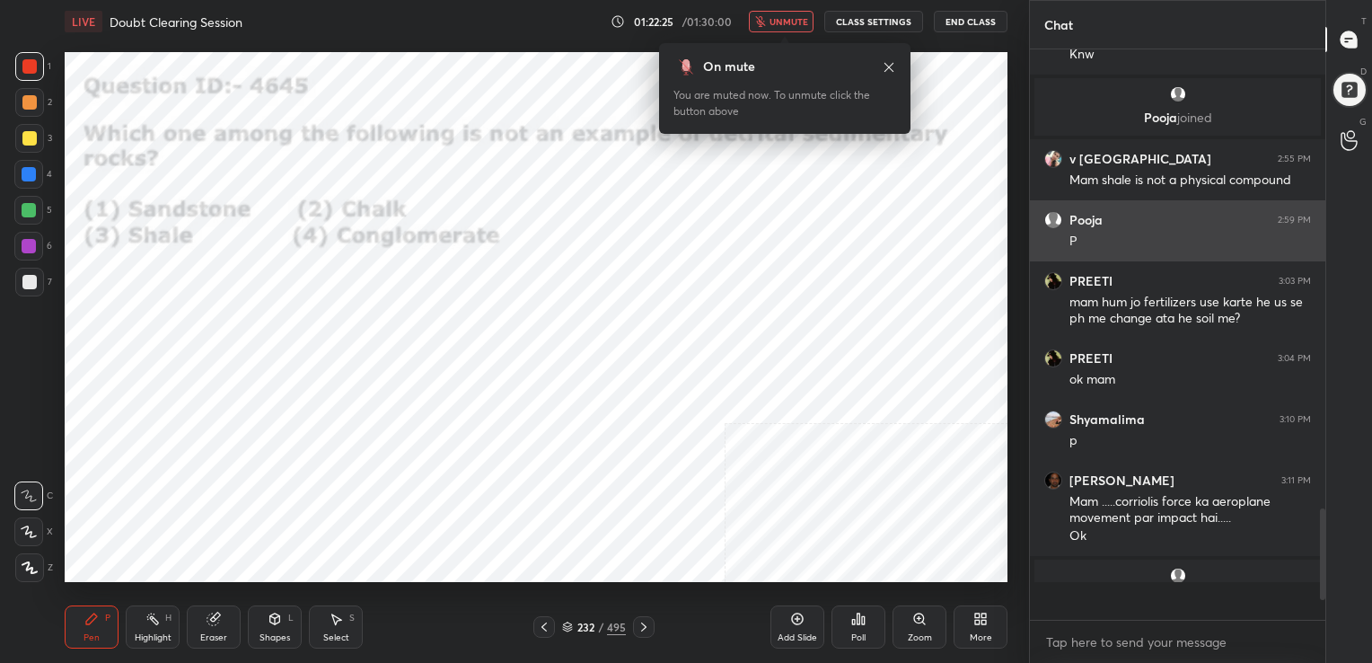
scroll to position [410, 290]
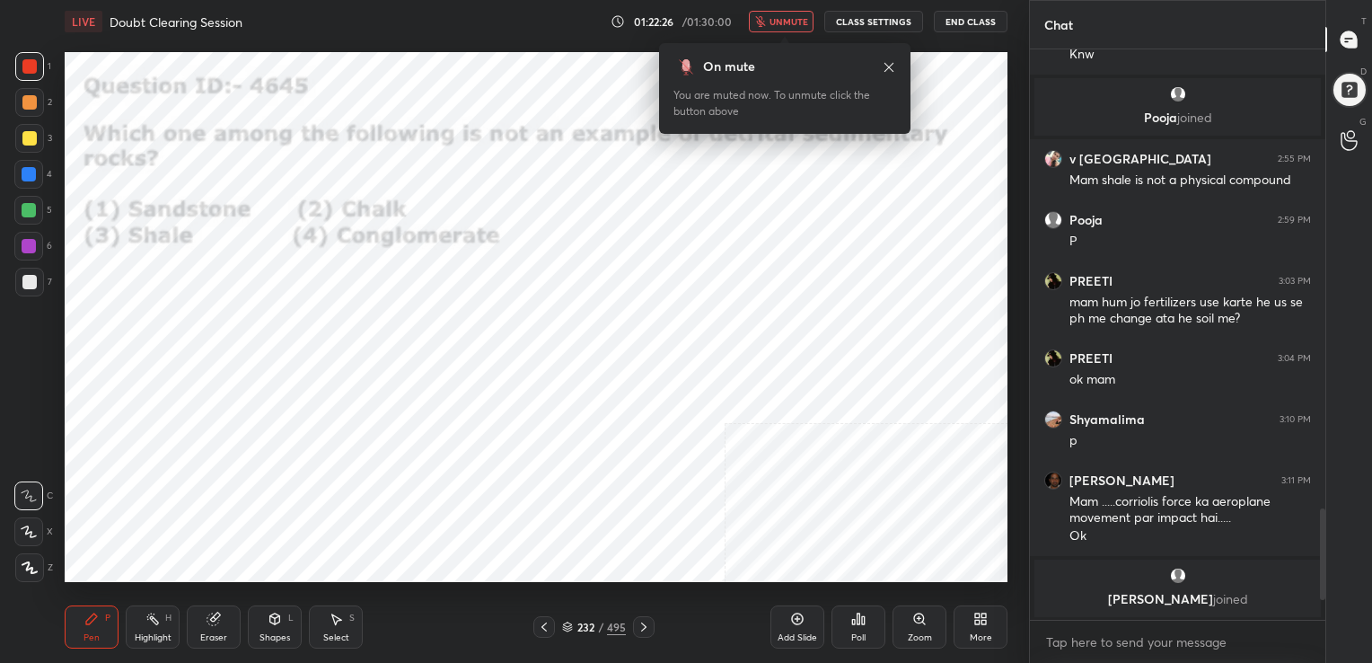
click at [801, 27] on span "unmute" at bounding box center [788, 21] width 39 height 13
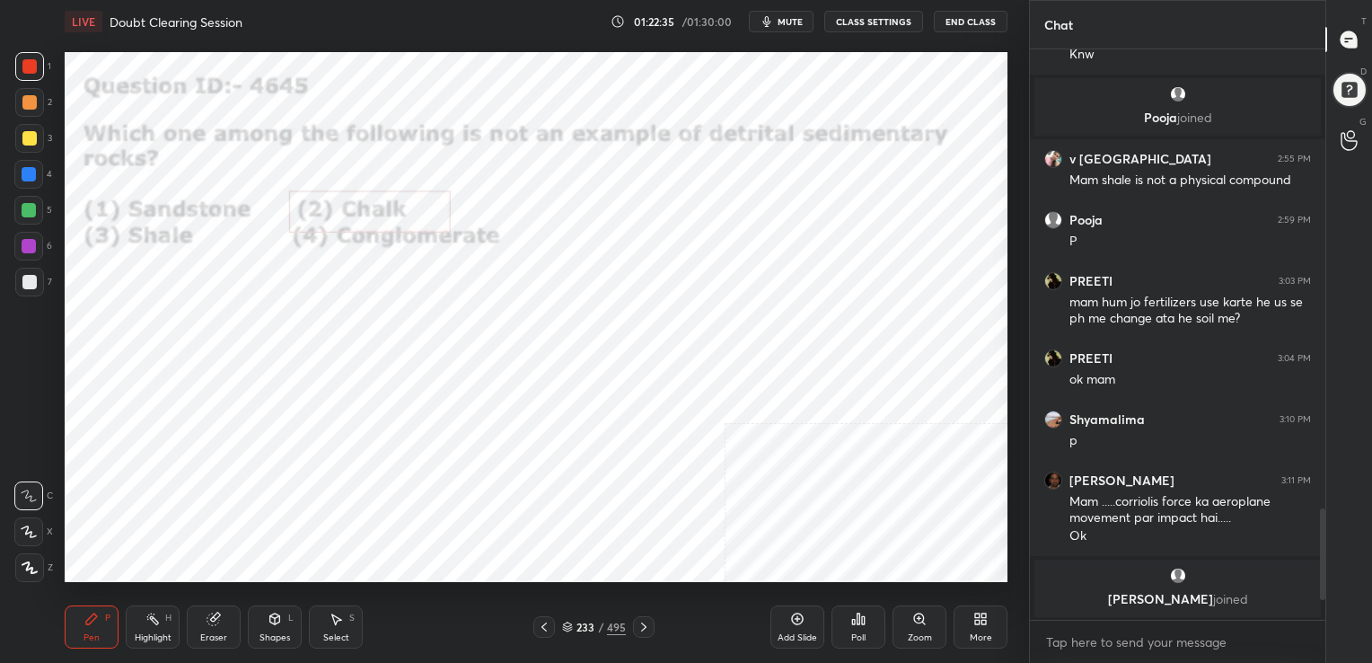
click at [643, 624] on icon at bounding box center [643, 626] width 5 height 9
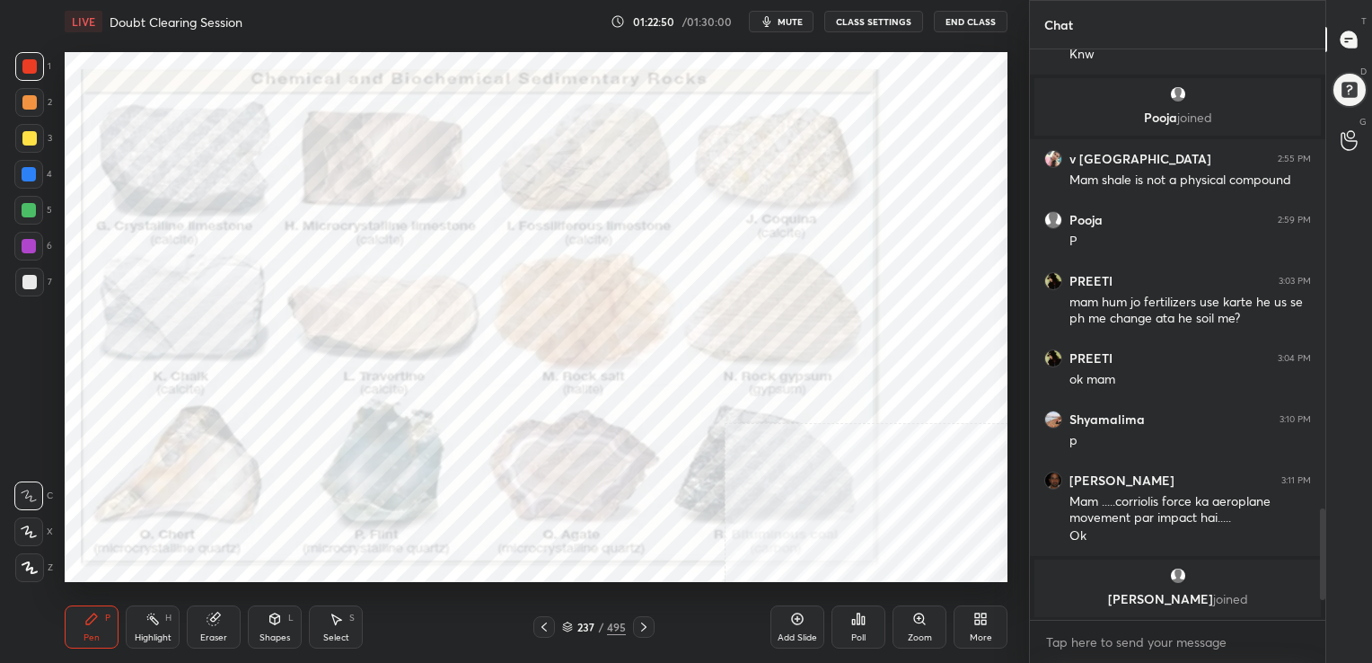
click at [566, 626] on icon at bounding box center [567, 624] width 9 height 4
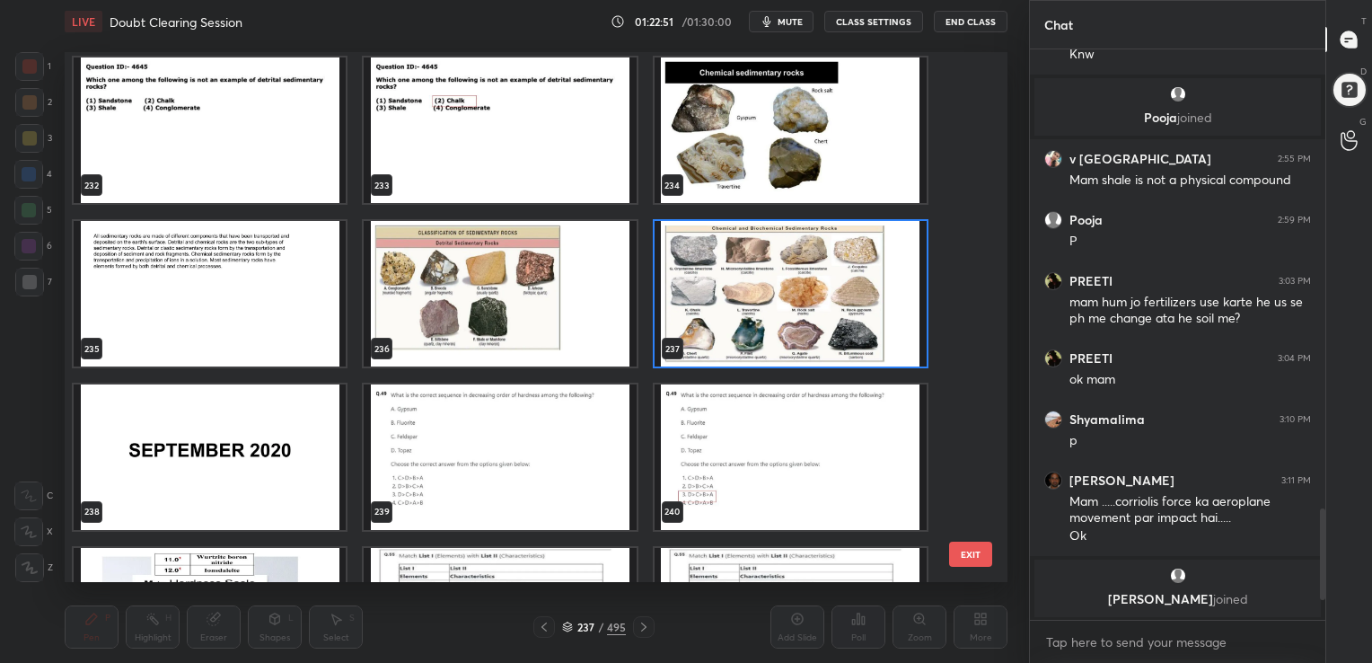
scroll to position [12577, 0]
click at [476, 437] on img "grid" at bounding box center [500, 456] width 272 height 145
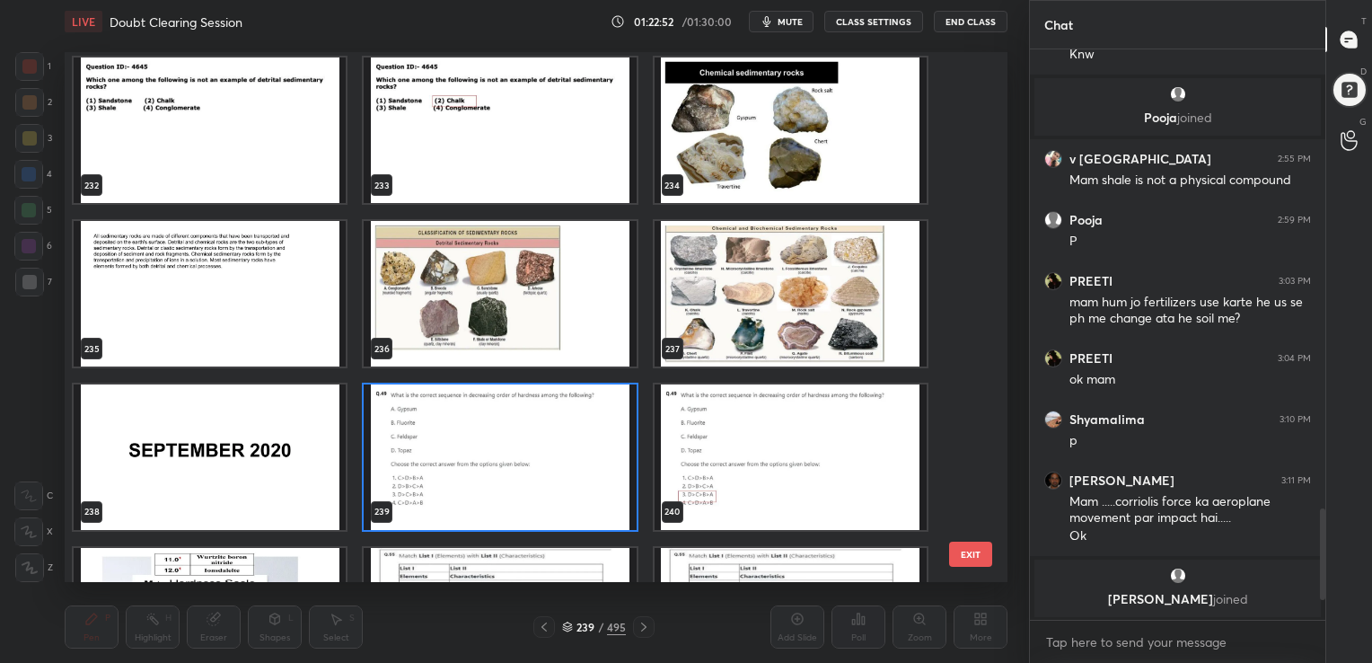
click at [476, 437] on img "grid" at bounding box center [500, 456] width 272 height 145
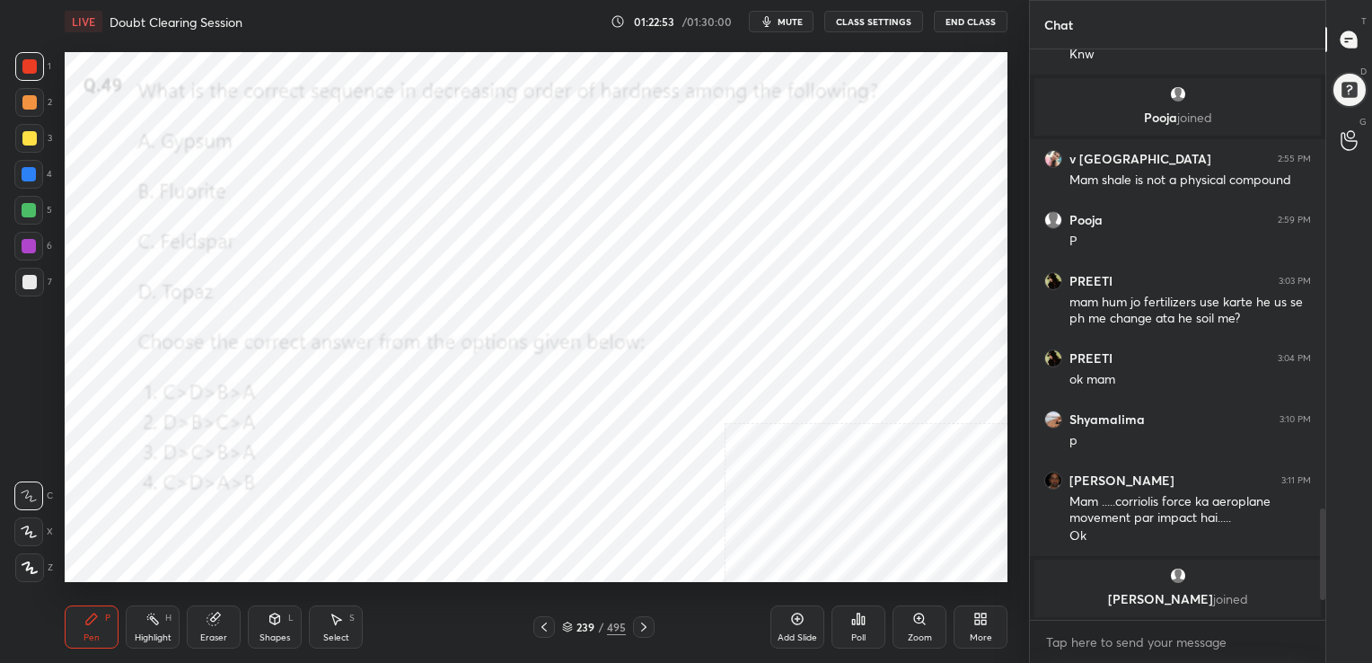
click at [476, 437] on img "grid" at bounding box center [500, 456] width 272 height 145
click at [781, 20] on span "mute" at bounding box center [790, 21] width 25 height 13
click at [560, 627] on div "239 / 495" at bounding box center [593, 627] width 121 height 22
click at [567, 626] on icon at bounding box center [567, 626] width 11 height 11
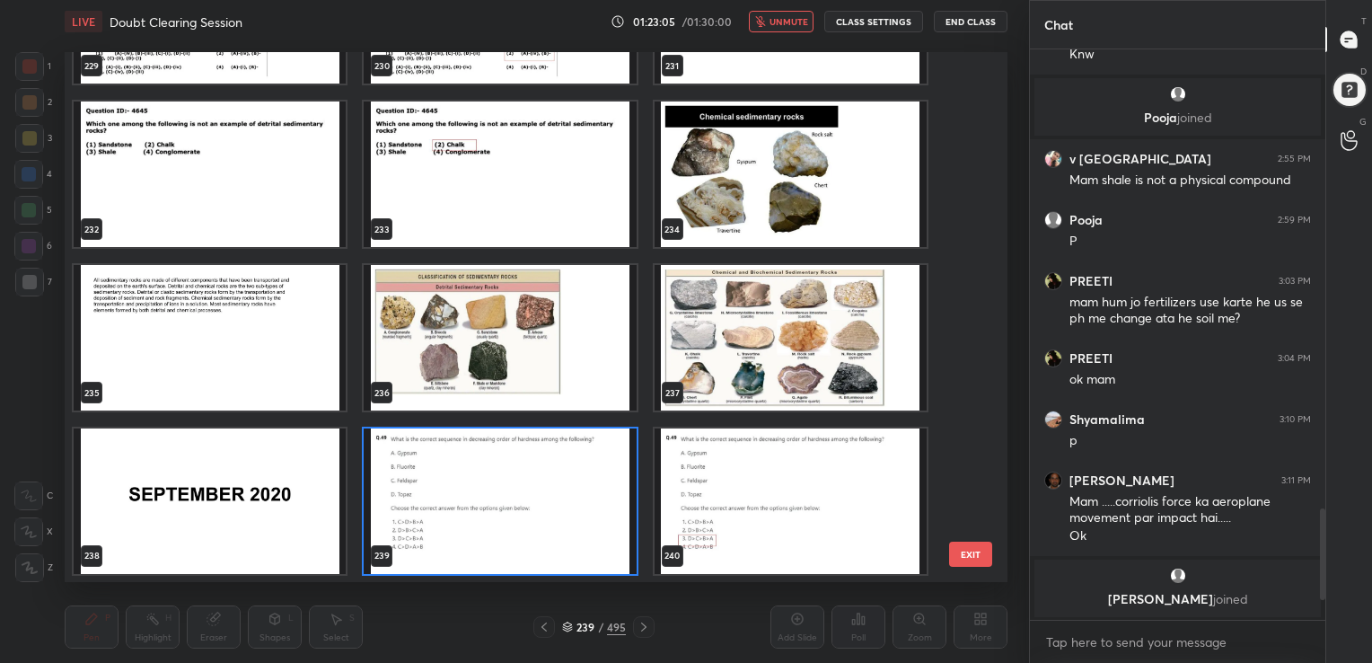
scroll to position [525, 934]
click at [421, 489] on img "grid" at bounding box center [500, 500] width 272 height 145
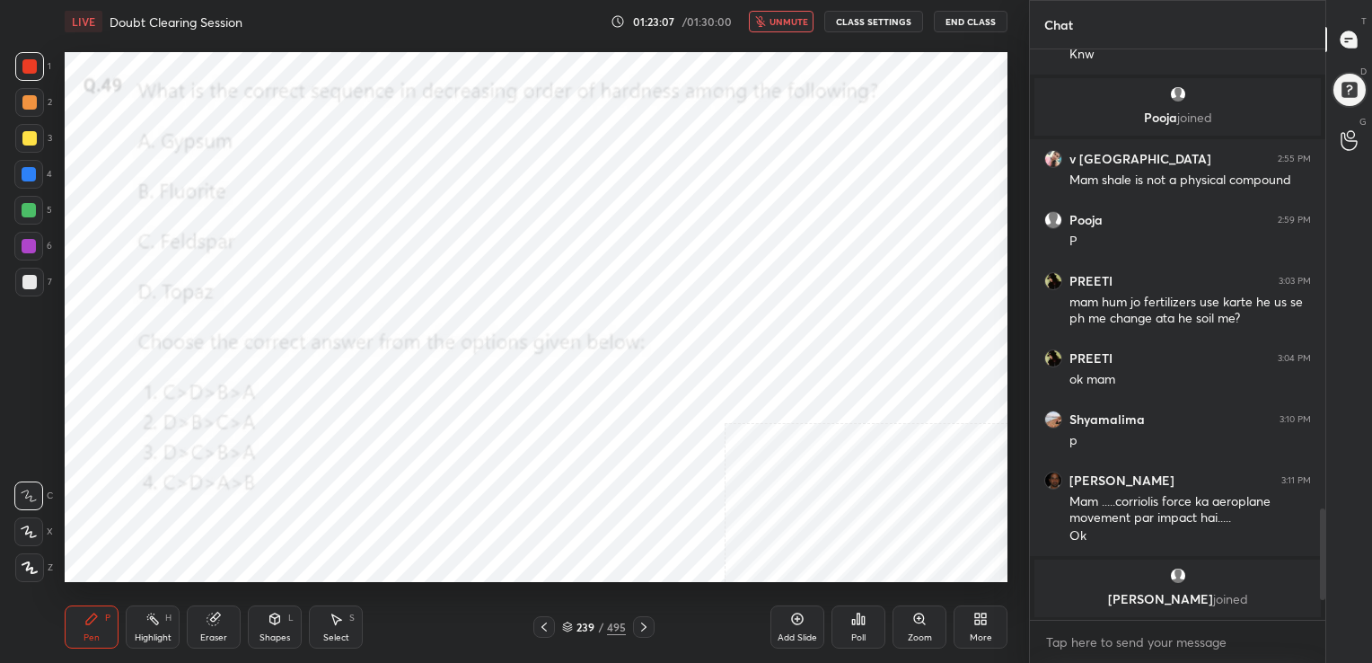
click at [855, 634] on div "Poll" at bounding box center [858, 637] width 14 height 9
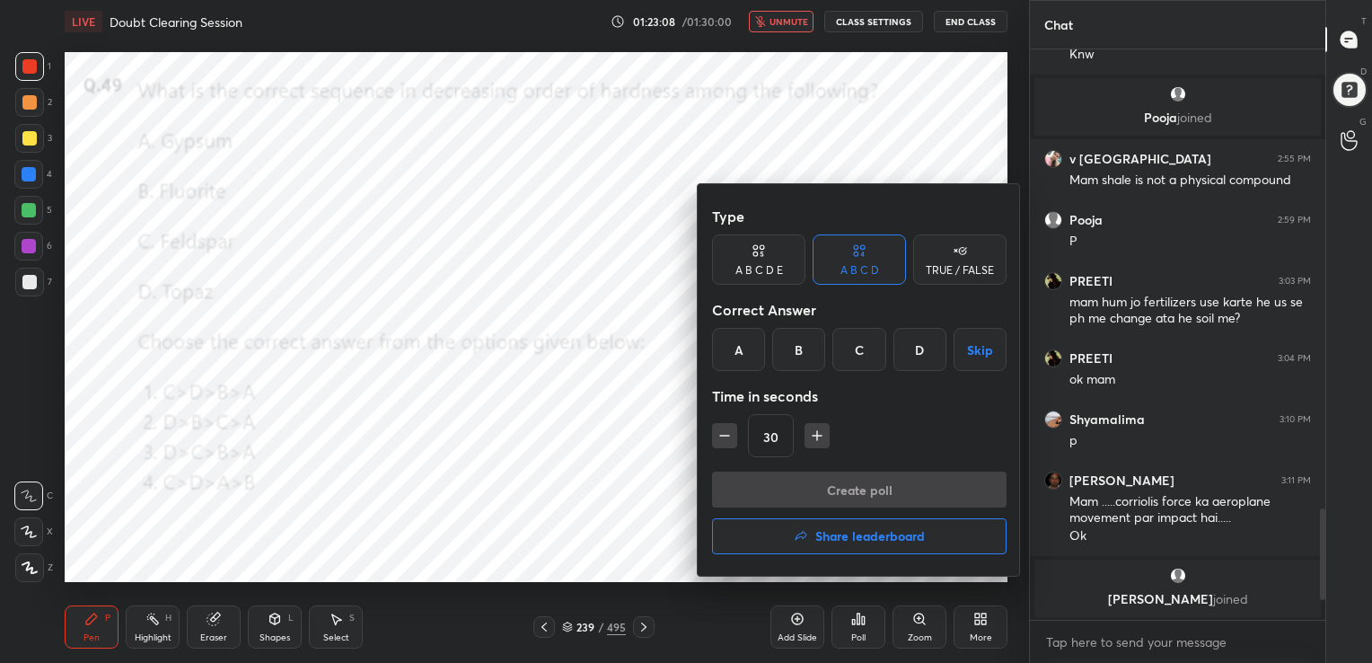
click at [859, 346] on div "C" at bounding box center [858, 349] width 53 height 43
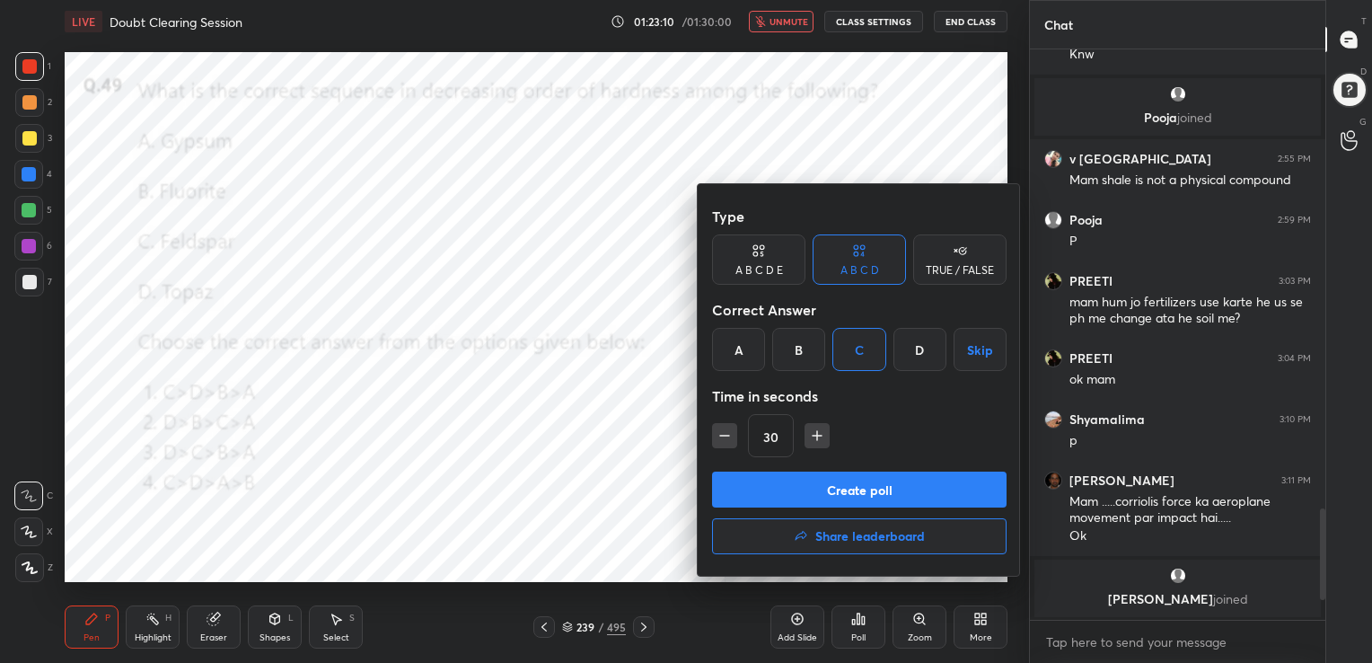
click at [866, 486] on button "Create poll" at bounding box center [859, 489] width 294 height 36
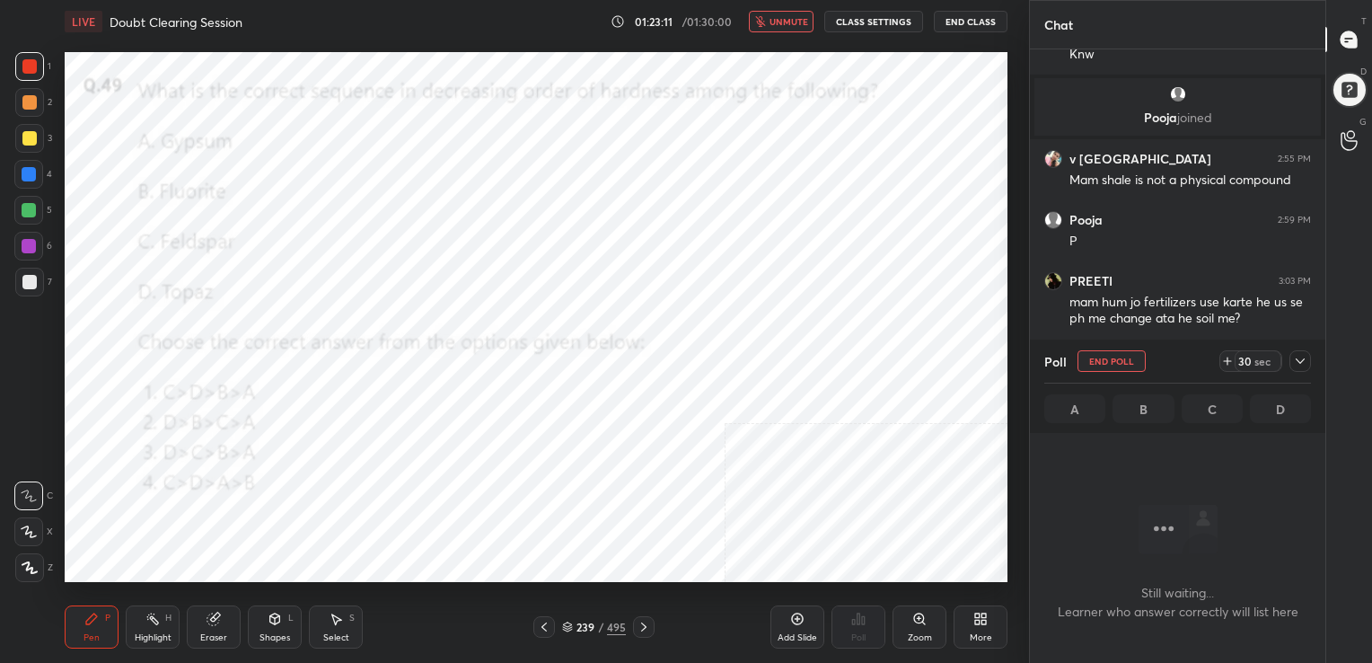
scroll to position [471, 290]
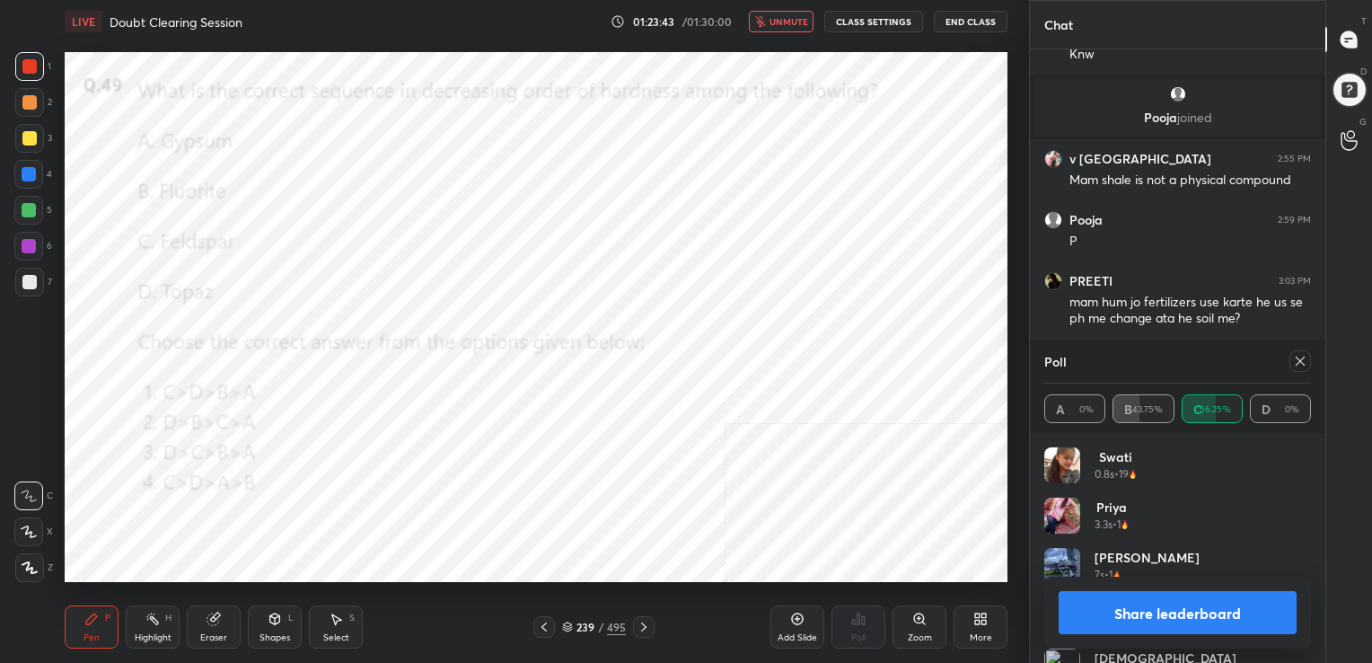
click at [1296, 357] on icon at bounding box center [1300, 360] width 9 height 9
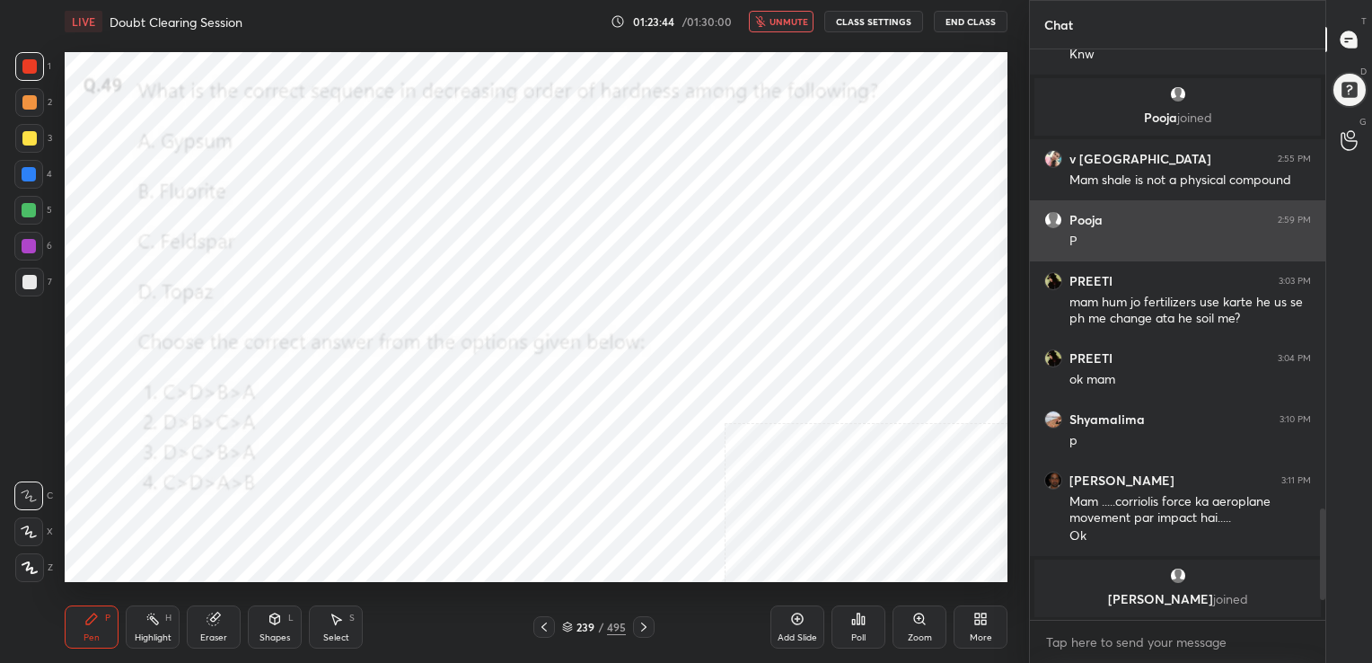
scroll to position [5, 5]
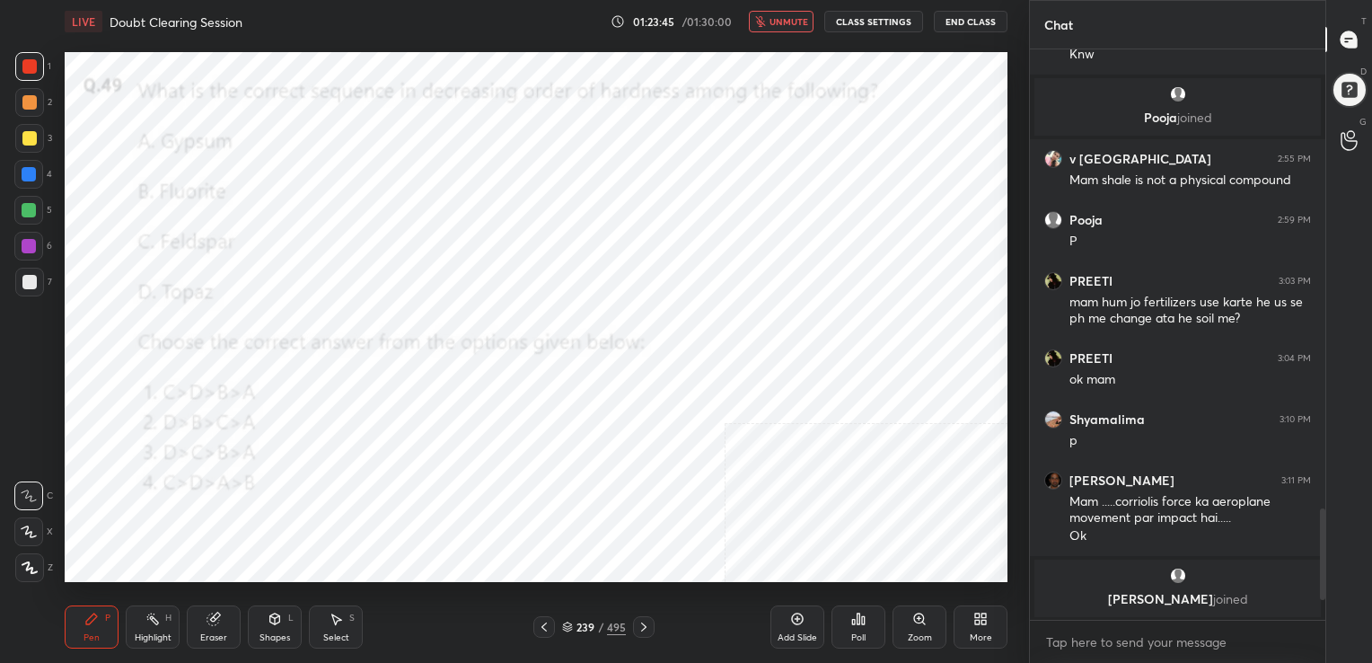
click at [774, 6] on div "LIVE Doubt Clearing Session 01:23:45 / 01:30:00 unmute CLASS SETTINGS End Class" at bounding box center [536, 21] width 943 height 43
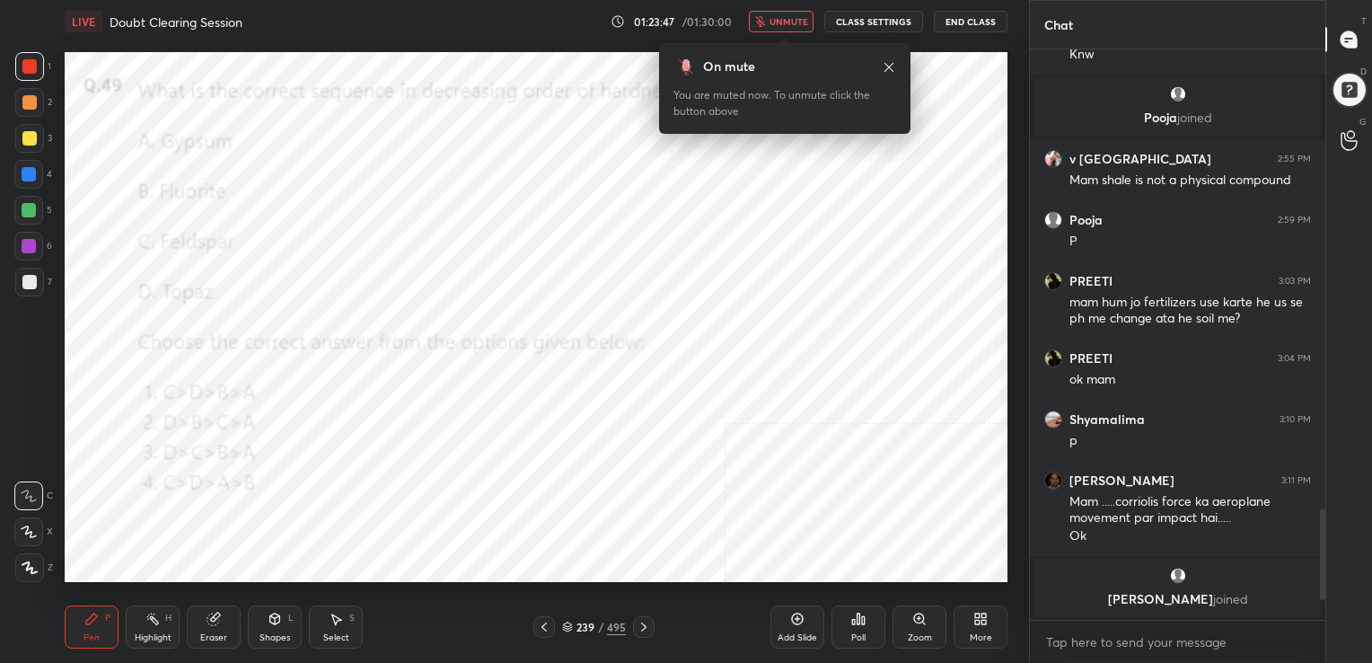
click at [783, 23] on span "unmute" at bounding box center [788, 21] width 39 height 13
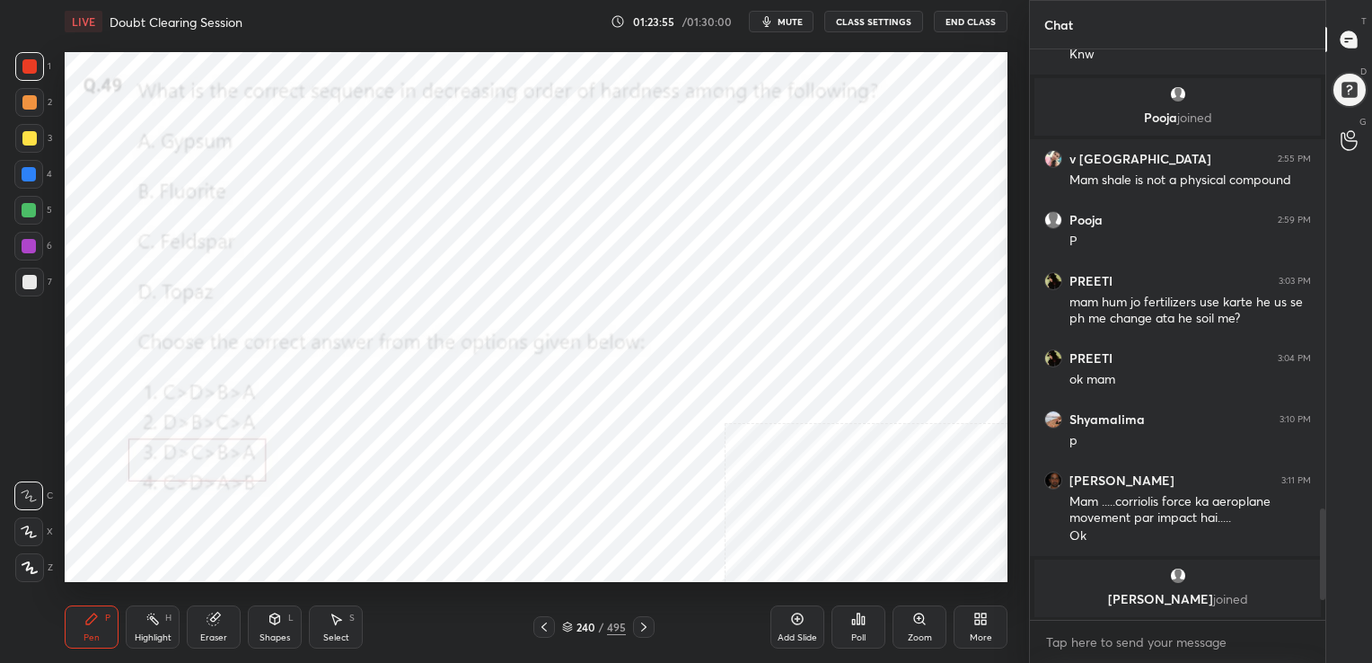
click at [562, 622] on icon at bounding box center [567, 626] width 11 height 11
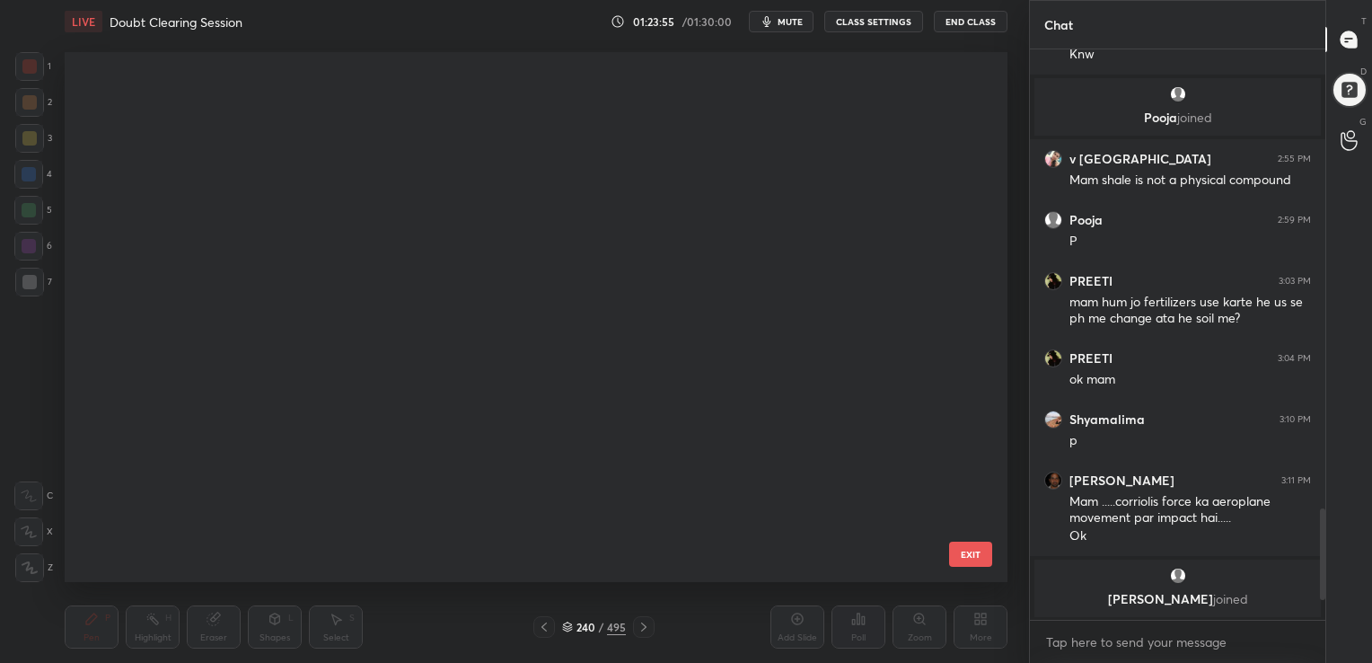
scroll to position [6, 9]
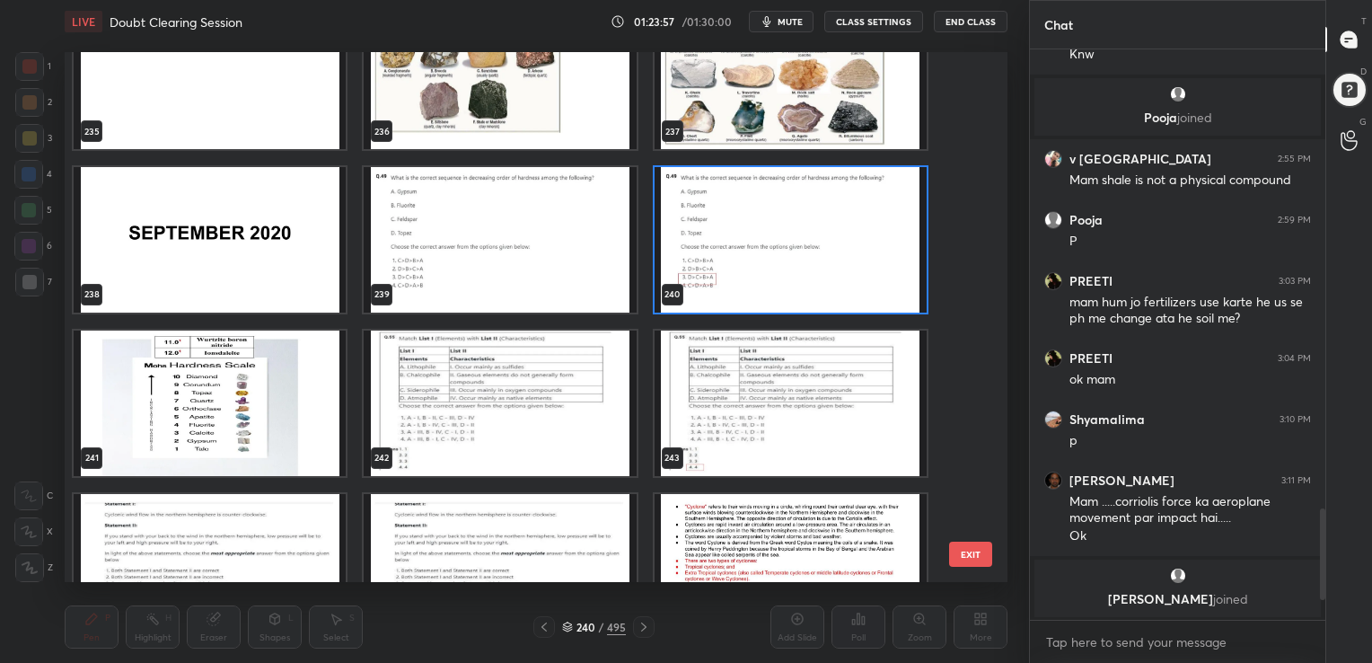
click at [478, 413] on img "grid" at bounding box center [500, 402] width 272 height 145
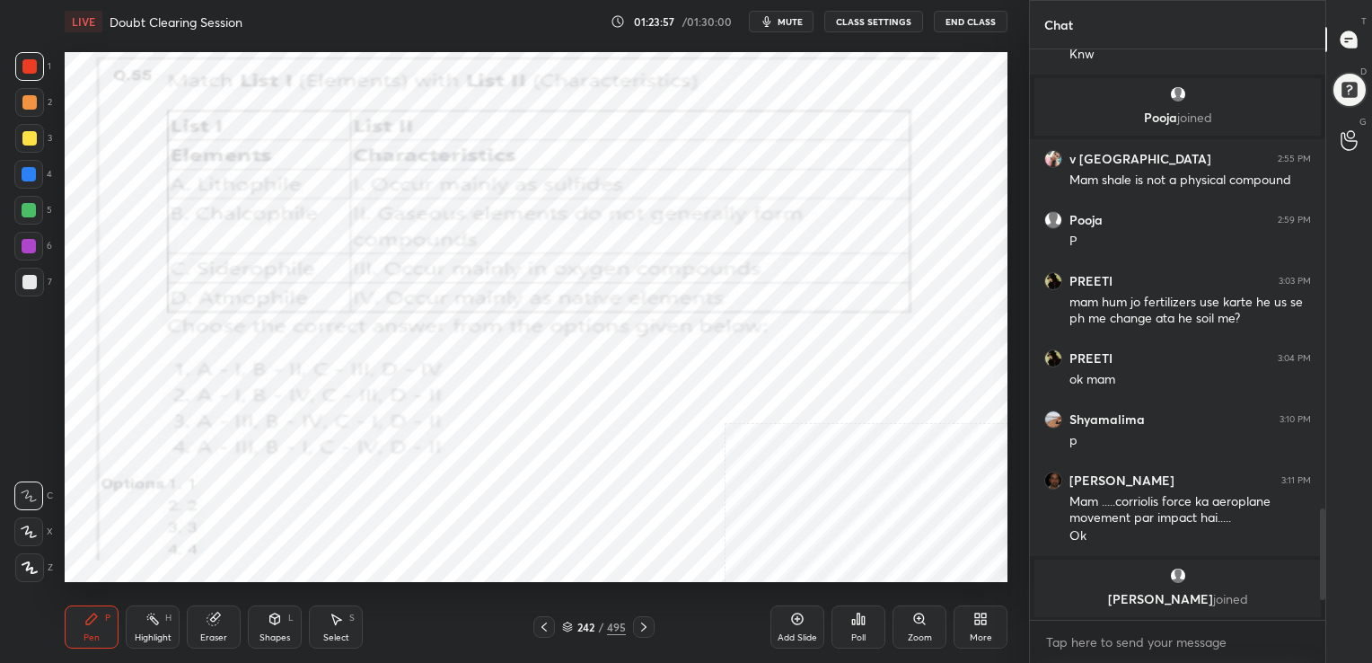
click at [478, 413] on img "grid" at bounding box center [500, 402] width 272 height 145
click at [782, 21] on span "mute" at bounding box center [790, 21] width 25 height 13
click at [569, 623] on icon at bounding box center [567, 624] width 9 height 4
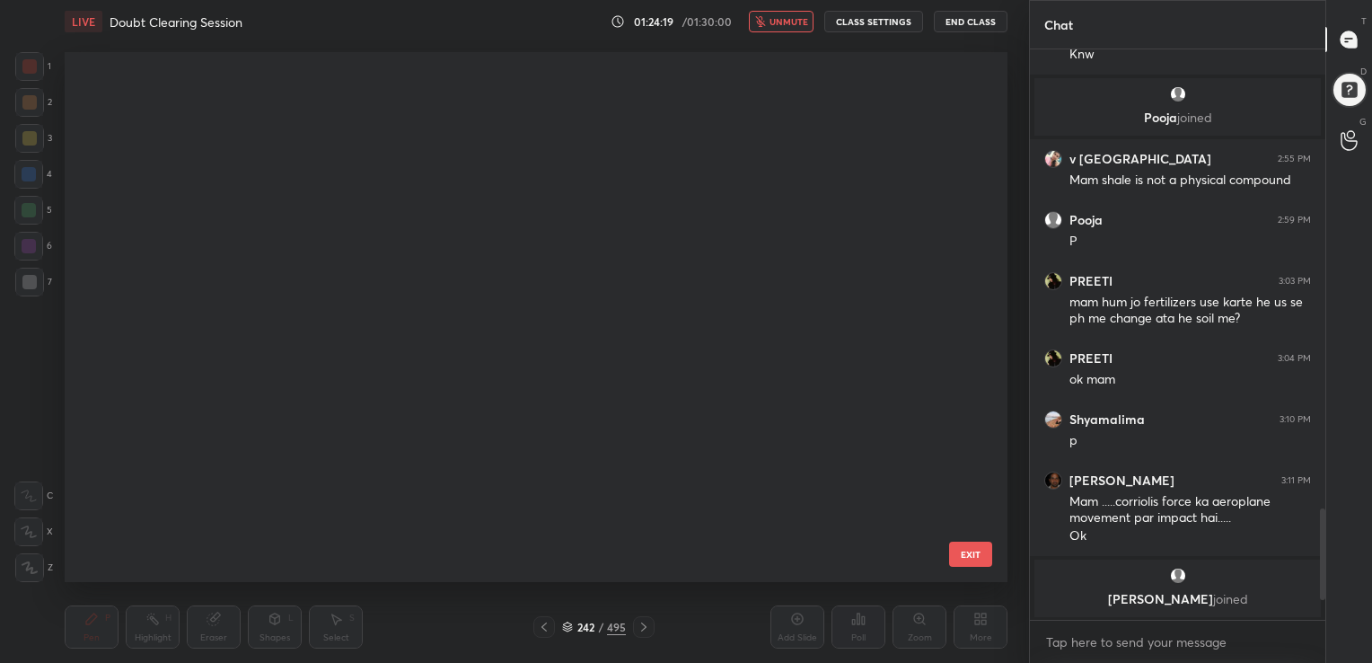
scroll to position [525, 934]
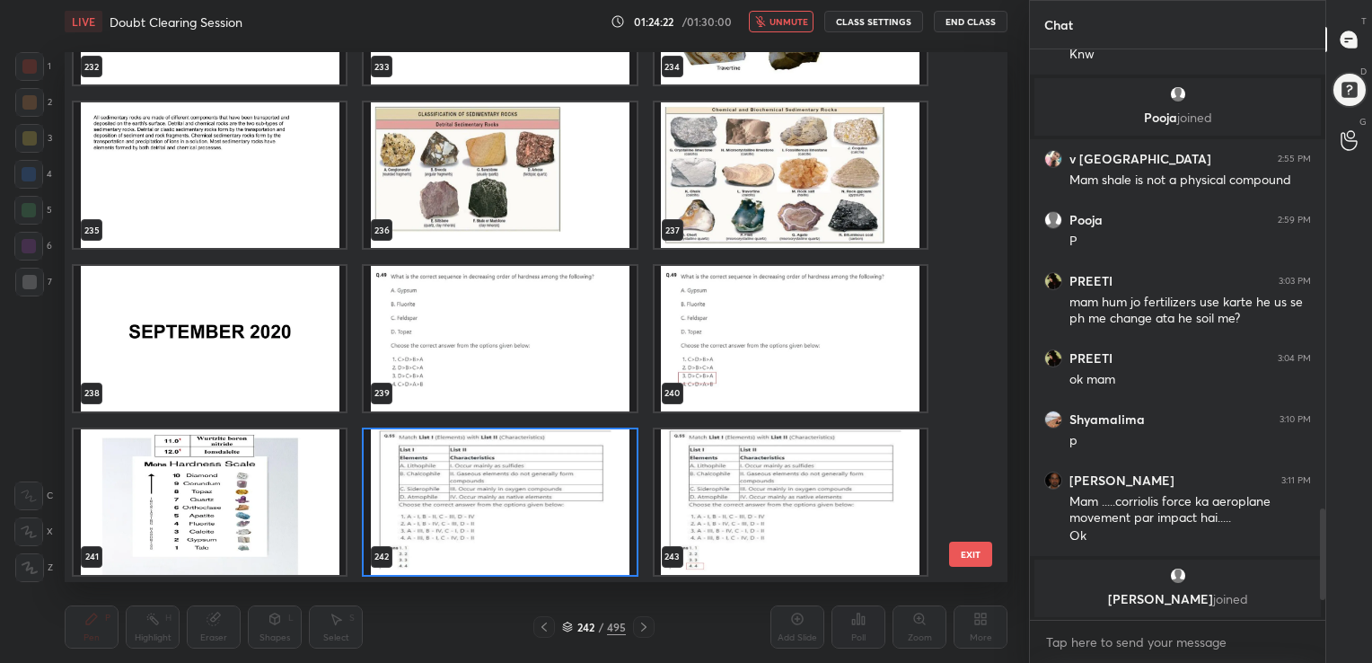
click at [481, 496] on img "grid" at bounding box center [500, 501] width 272 height 145
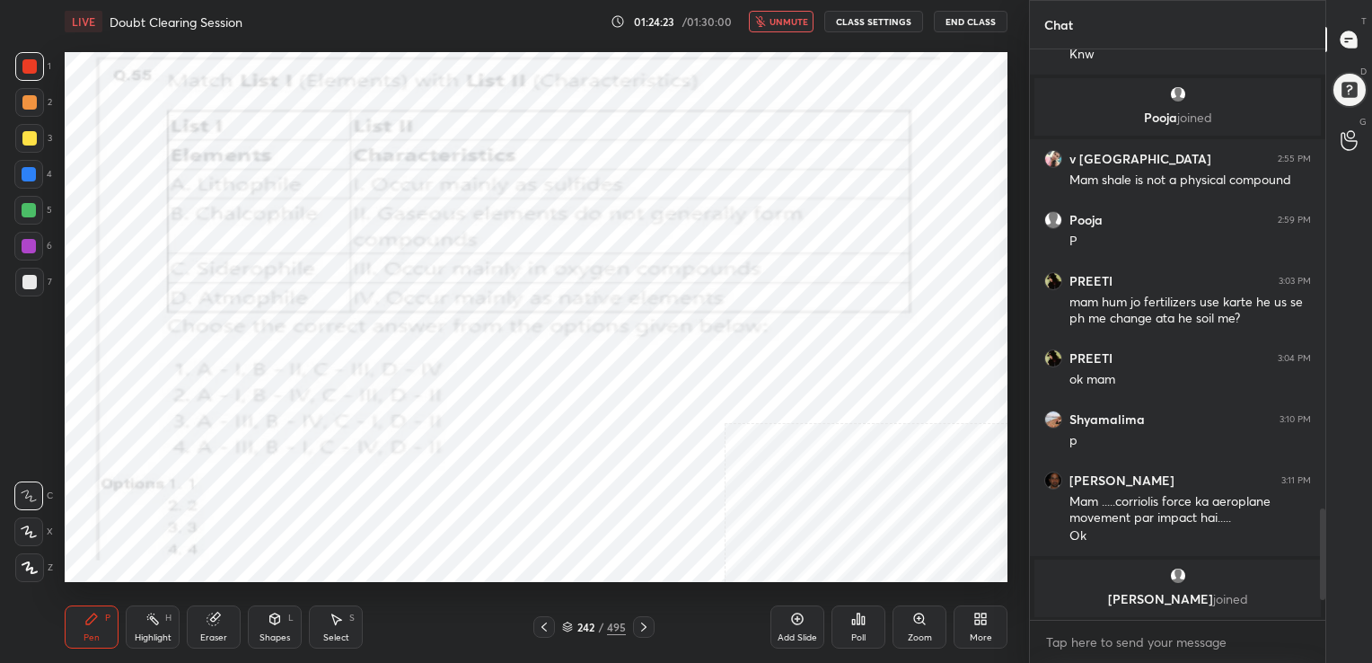
click at [855, 614] on icon at bounding box center [858, 618] width 14 height 14
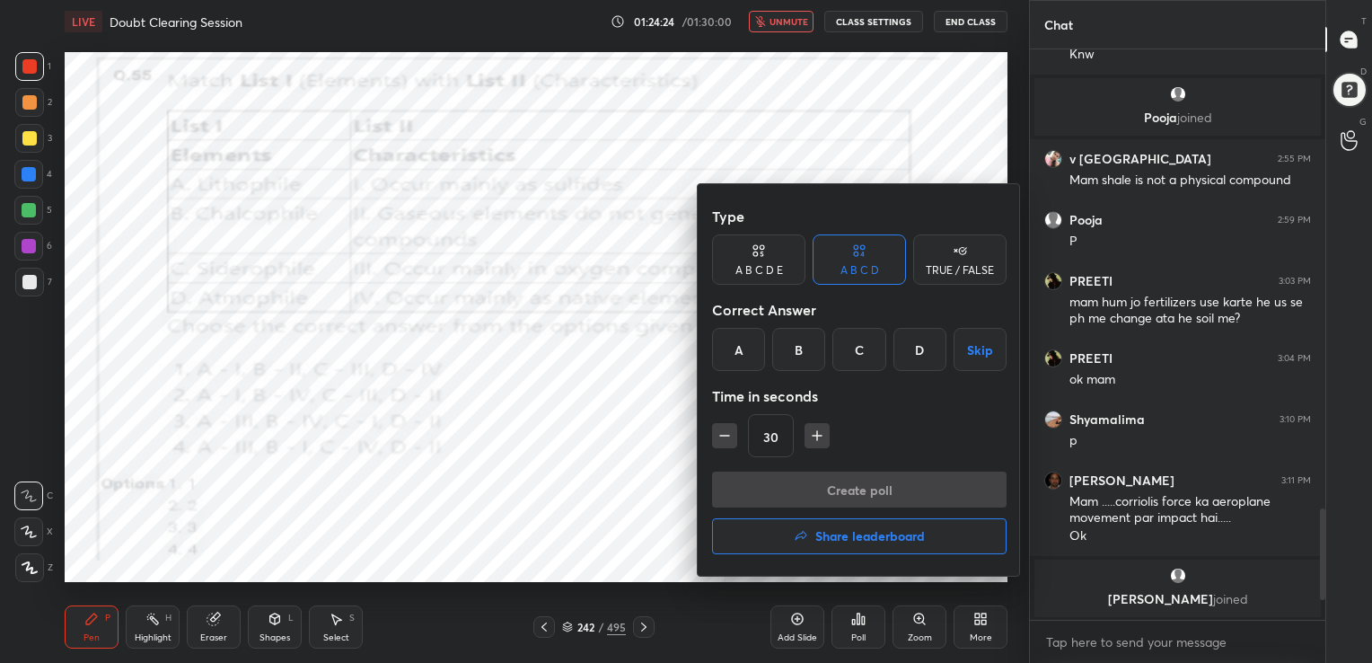
click at [927, 356] on div "D" at bounding box center [919, 349] width 53 height 43
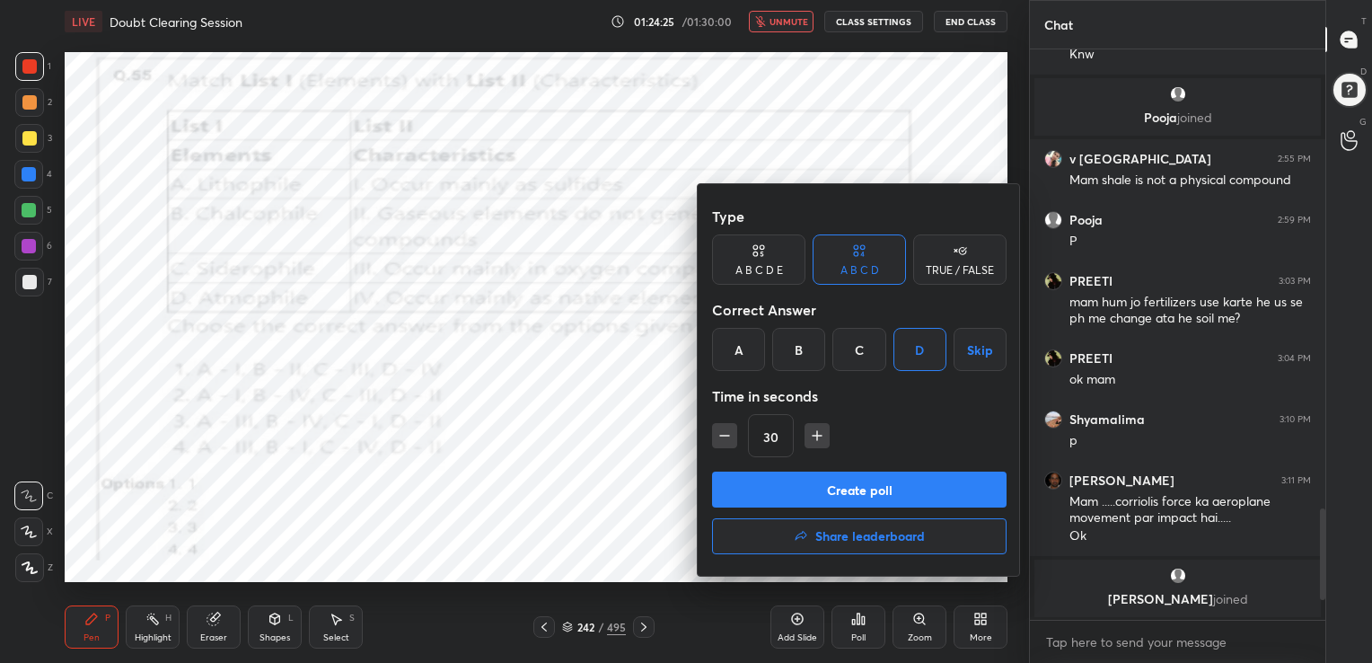
click at [871, 481] on button "Create poll" at bounding box center [859, 489] width 294 height 36
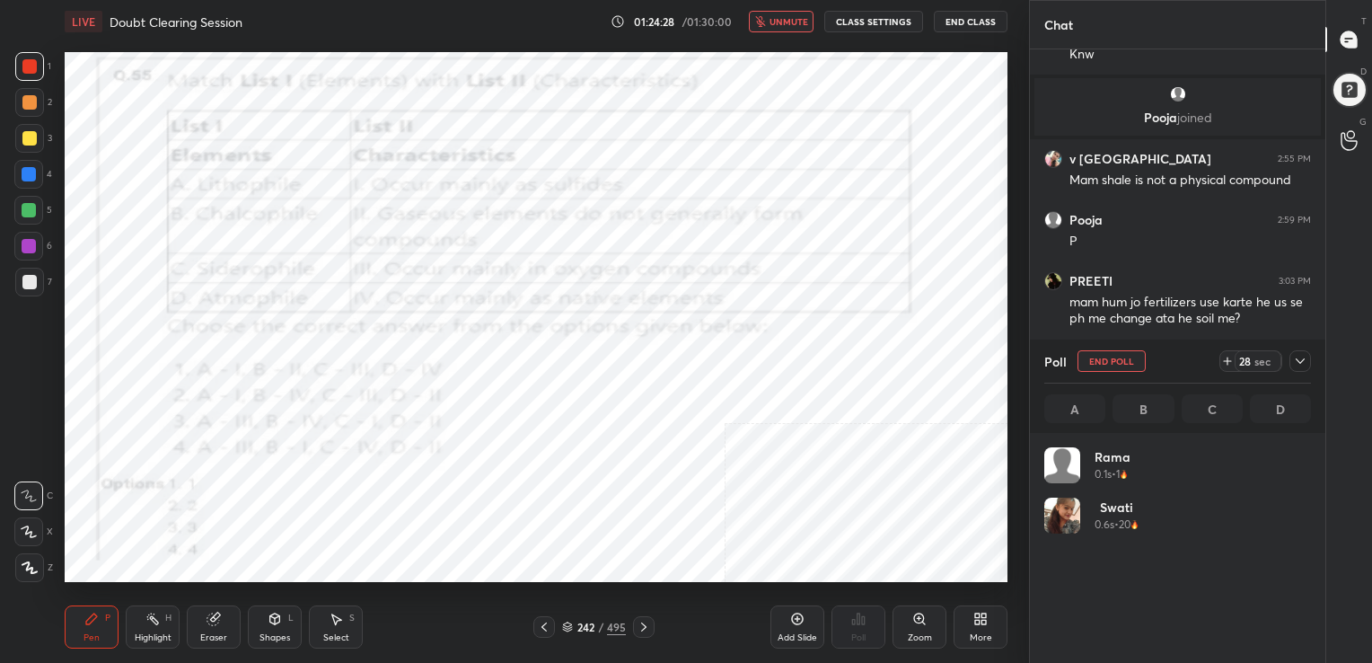
scroll to position [210, 261]
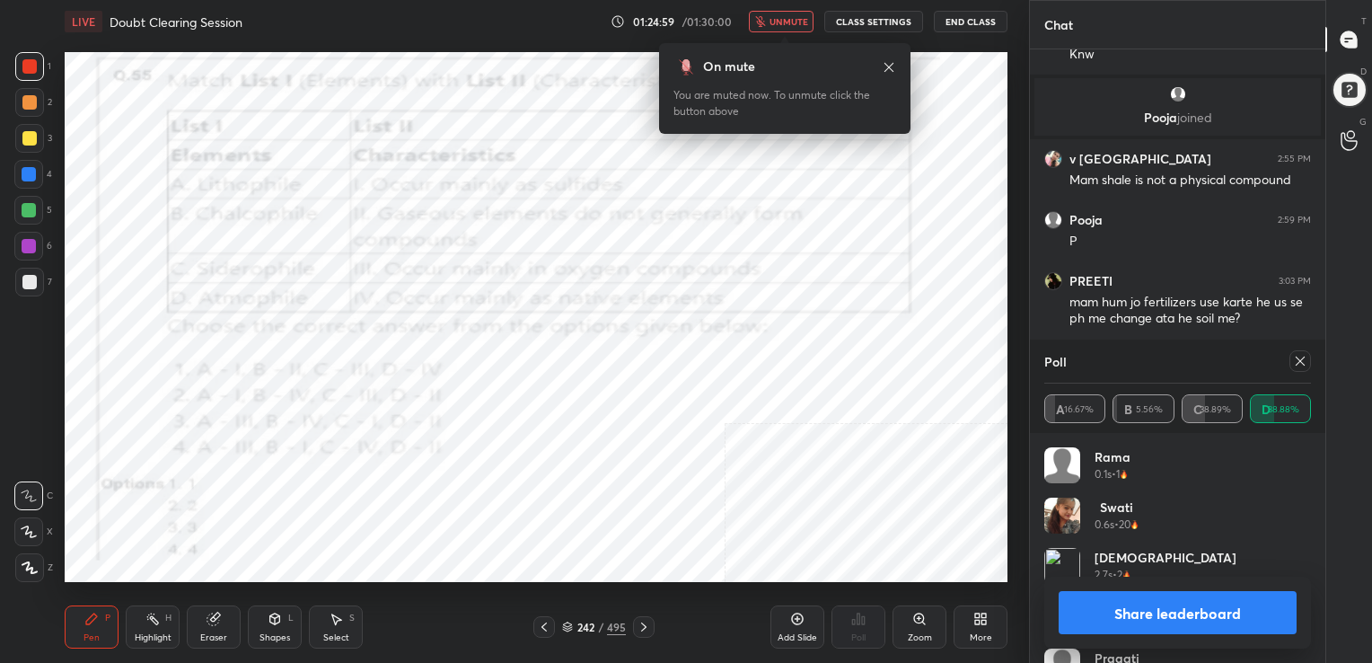
click at [1292, 357] on div at bounding box center [1300, 361] width 22 height 22
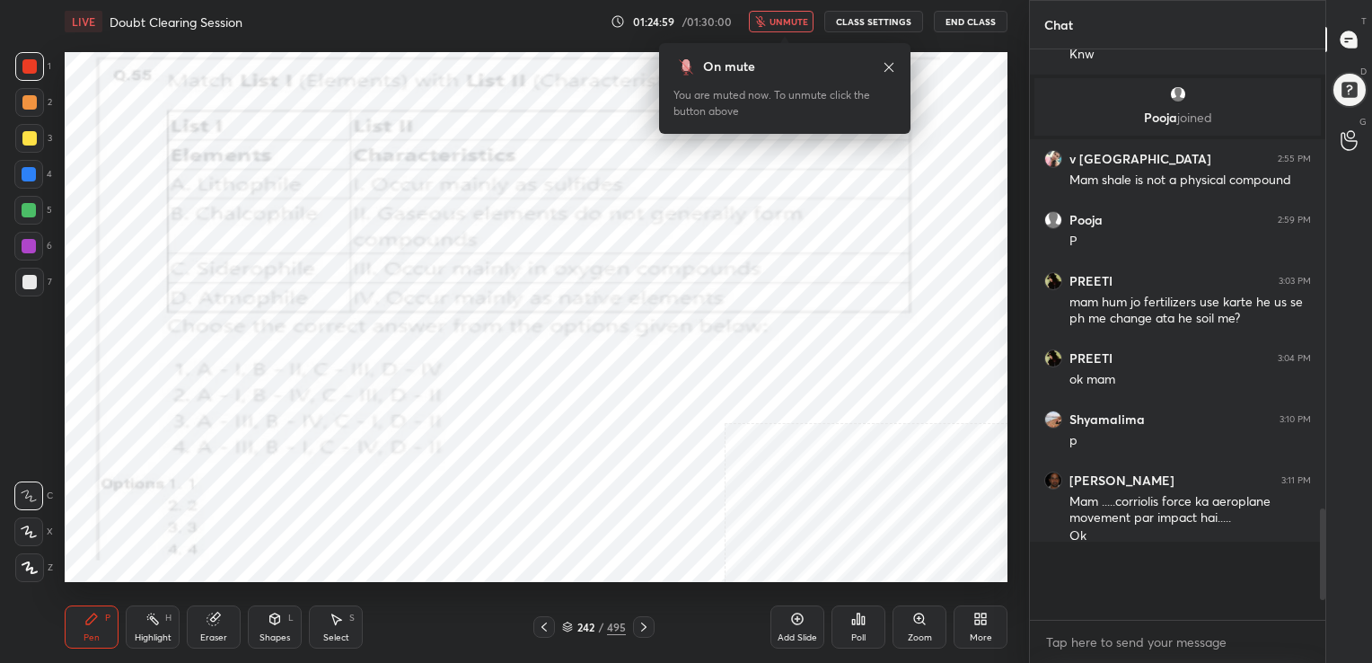
scroll to position [5, 5]
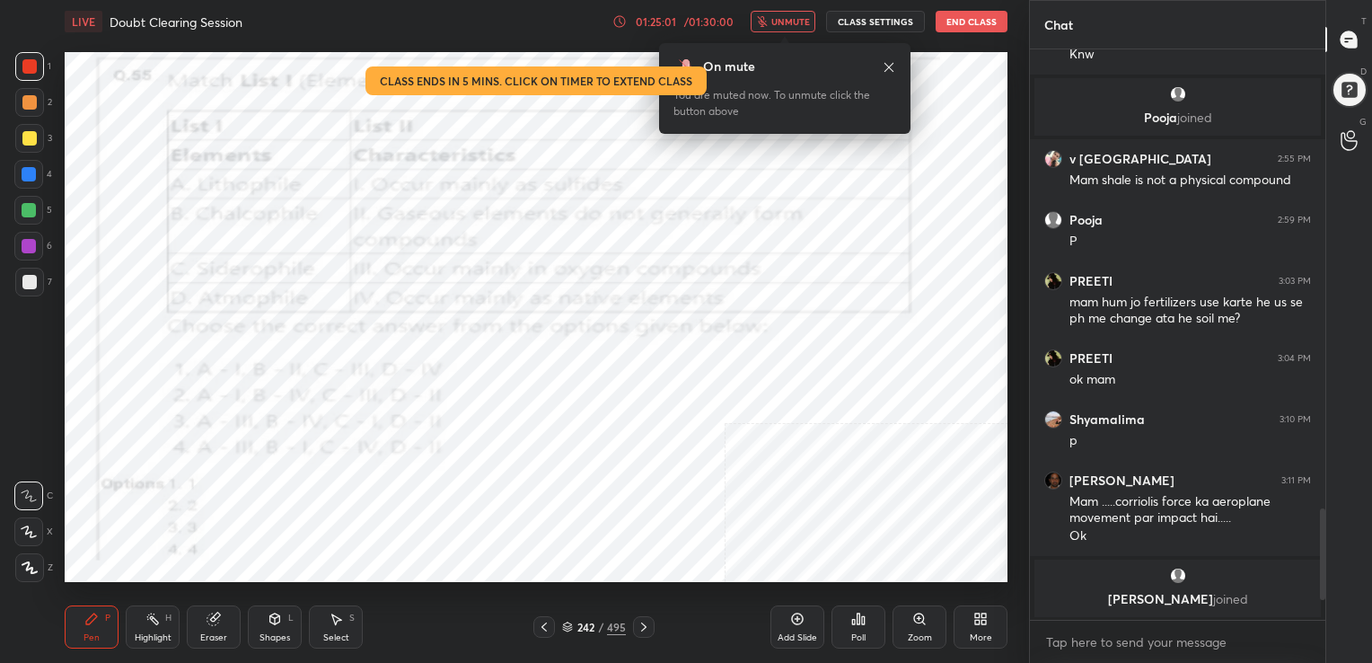
click at [801, 16] on span "unmute" at bounding box center [790, 21] width 39 height 13
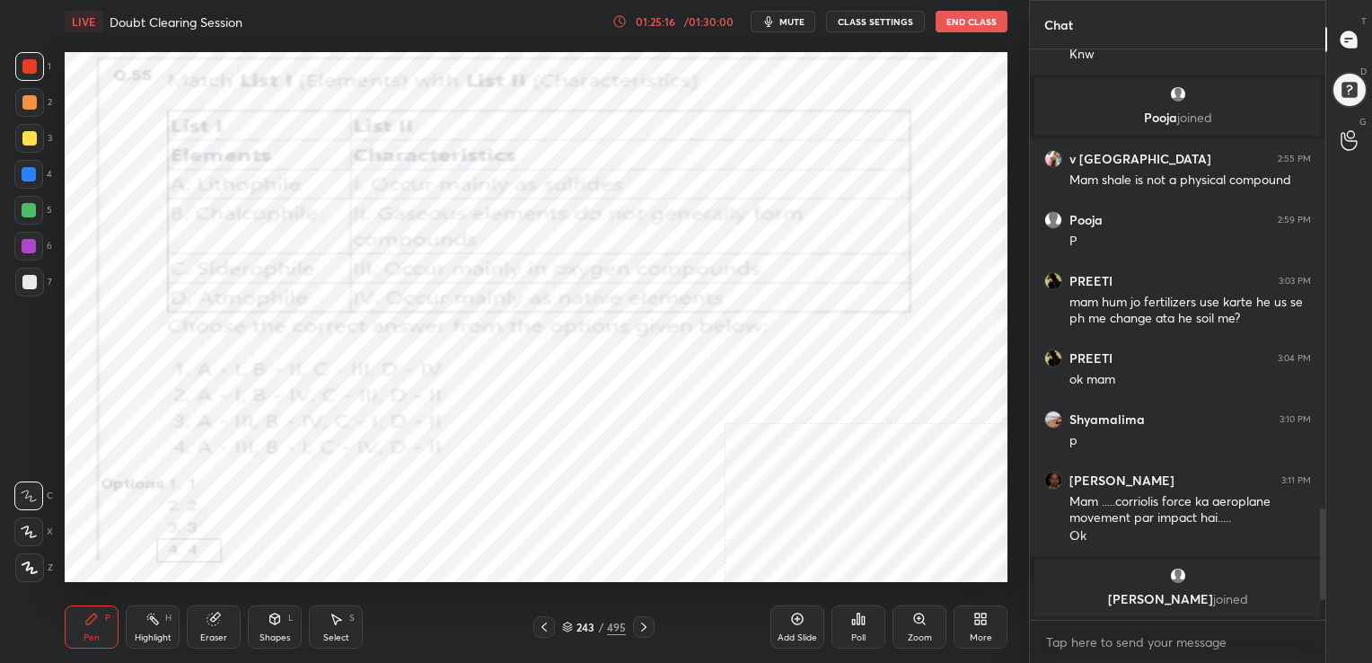
click at [573, 623] on div "243 / 495" at bounding box center [594, 627] width 64 height 16
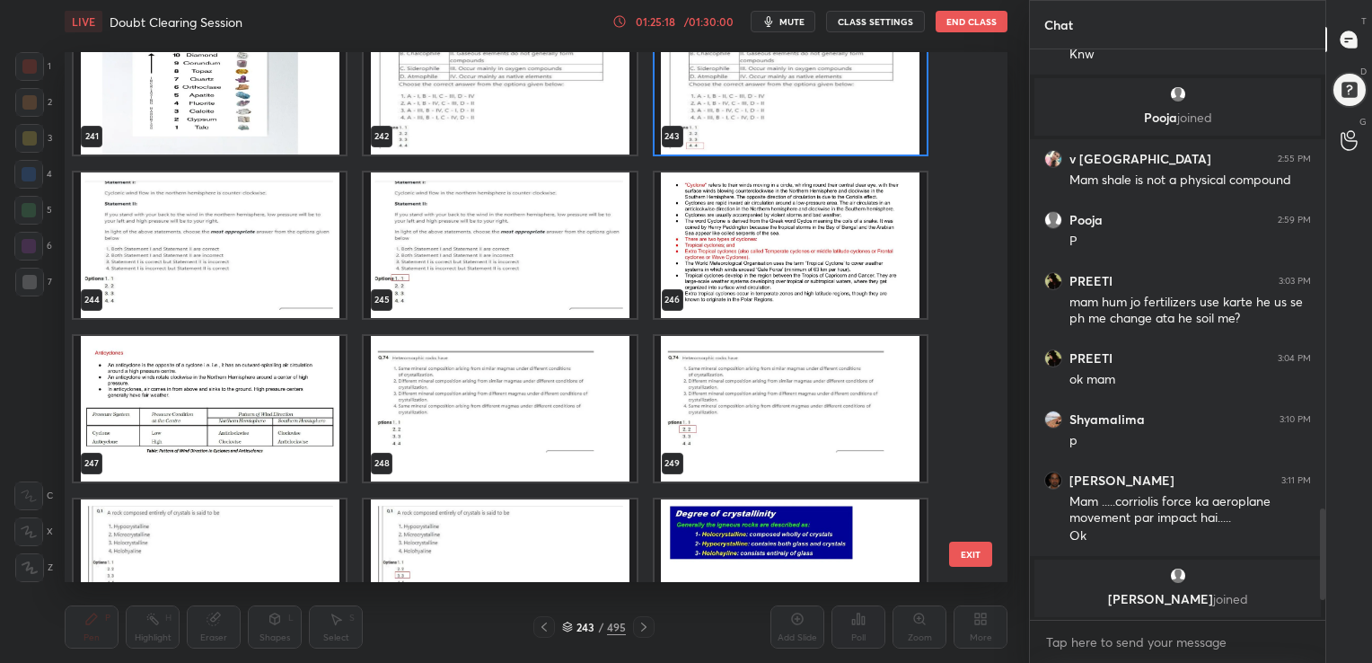
scroll to position [13112, 0]
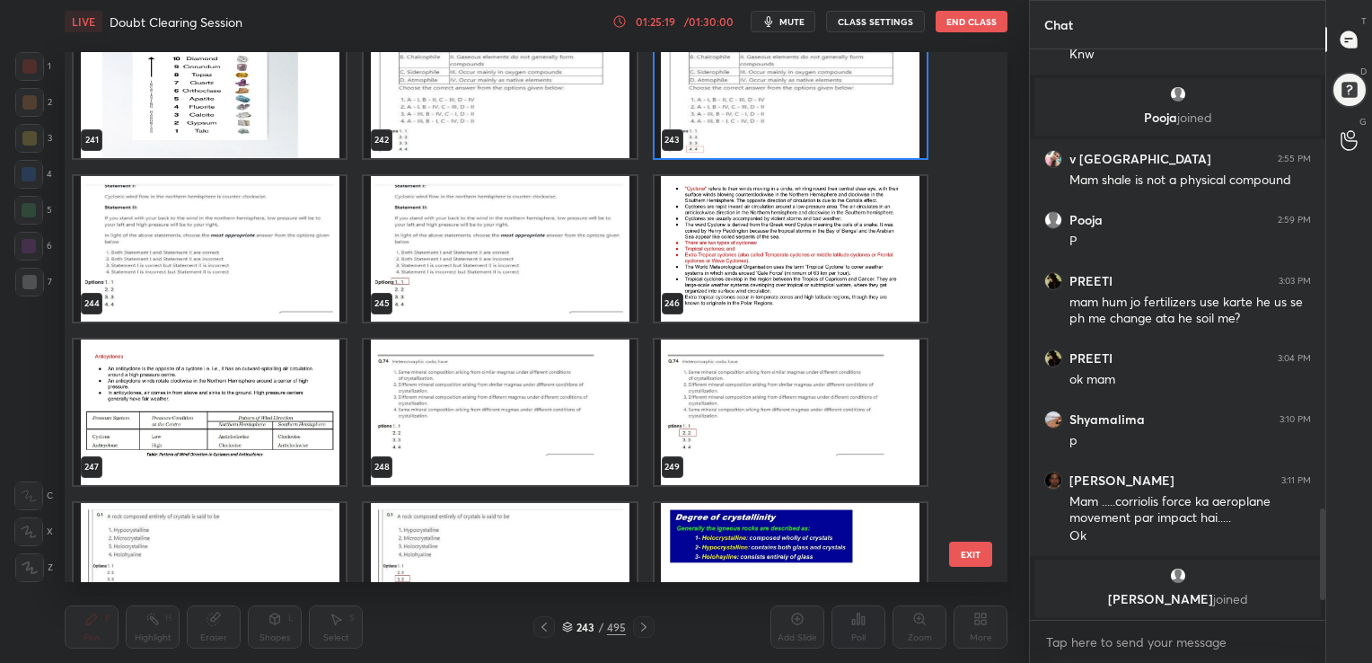
click at [258, 224] on img "grid" at bounding box center [210, 248] width 272 height 145
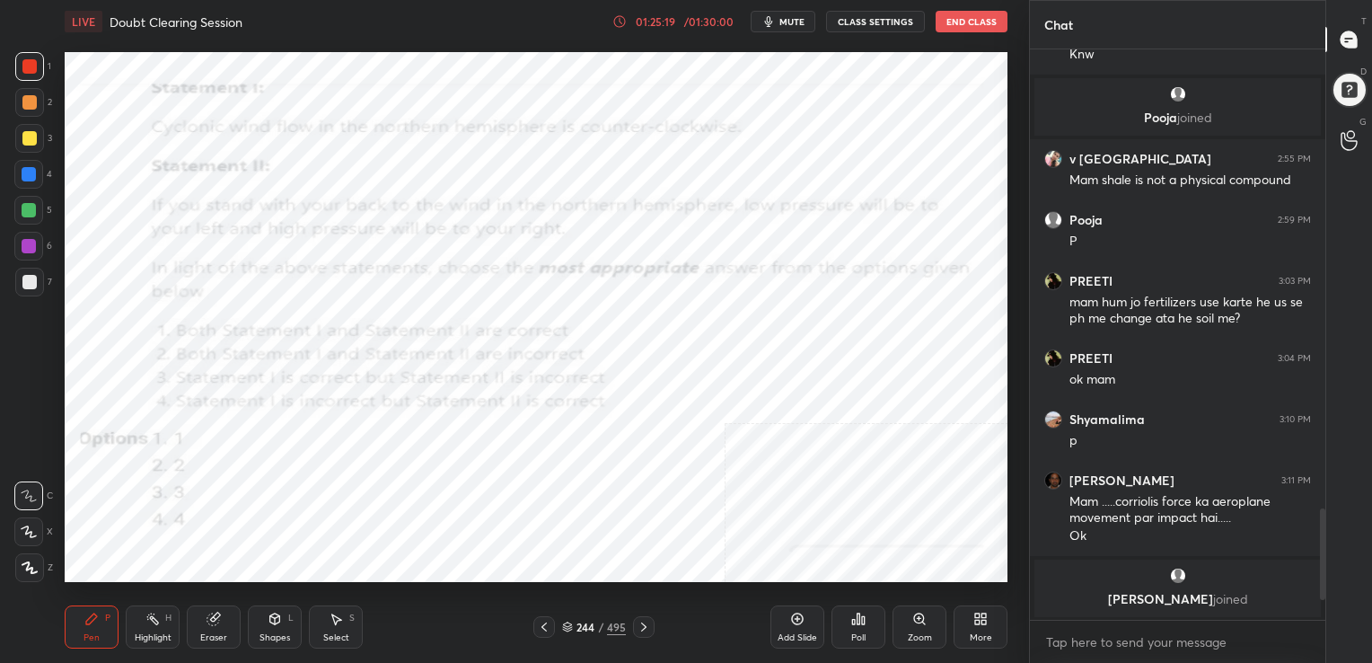
click at [258, 224] on img "grid" at bounding box center [210, 248] width 272 height 145
click at [787, 15] on span "mute" at bounding box center [791, 21] width 25 height 13
click at [569, 626] on icon at bounding box center [567, 624] width 9 height 4
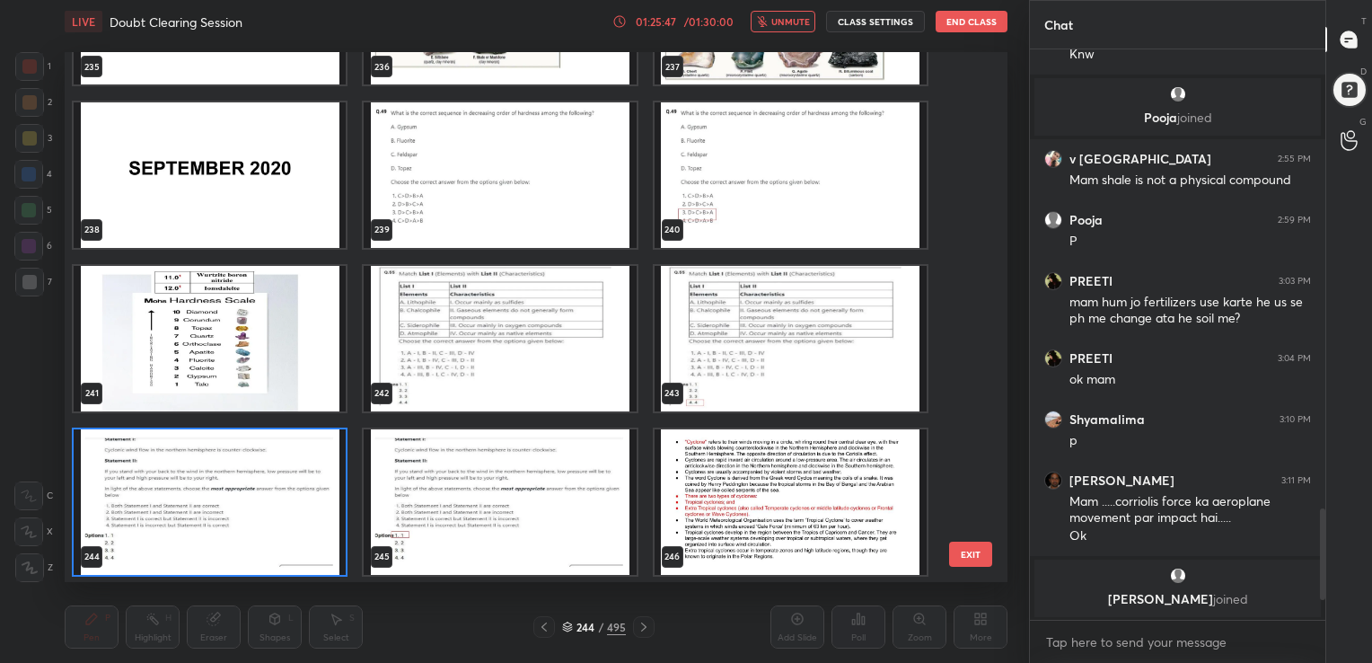
scroll to position [525, 934]
click at [283, 501] on img "grid" at bounding box center [210, 501] width 272 height 145
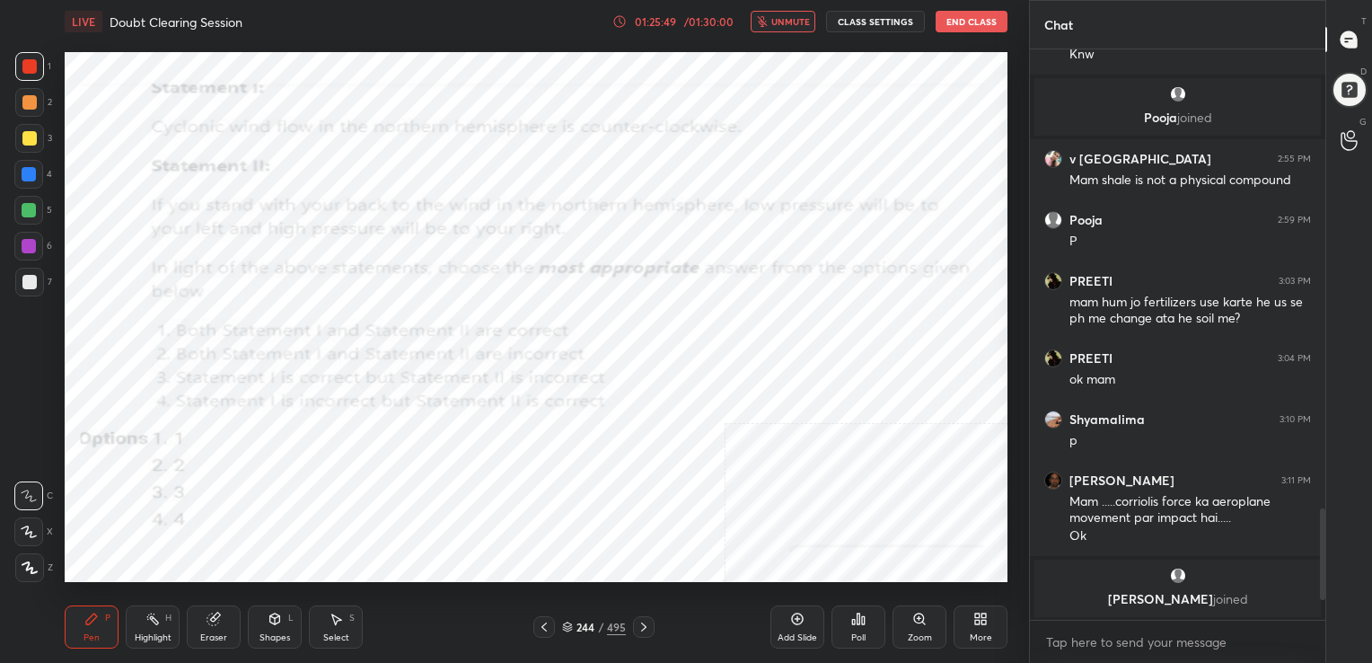
click at [283, 501] on img "grid" at bounding box center [210, 501] width 272 height 145
click at [831, 627] on div "Poll" at bounding box center [858, 626] width 54 height 43
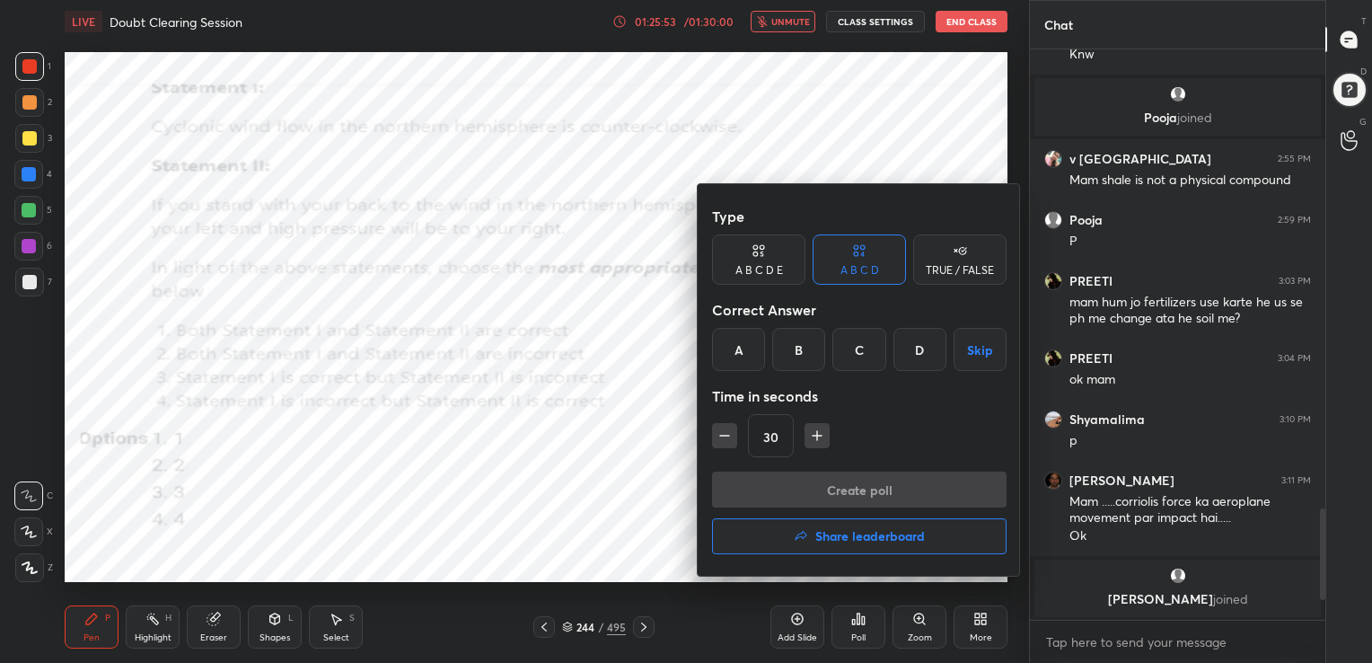
click at [747, 368] on div "A" at bounding box center [738, 349] width 53 height 43
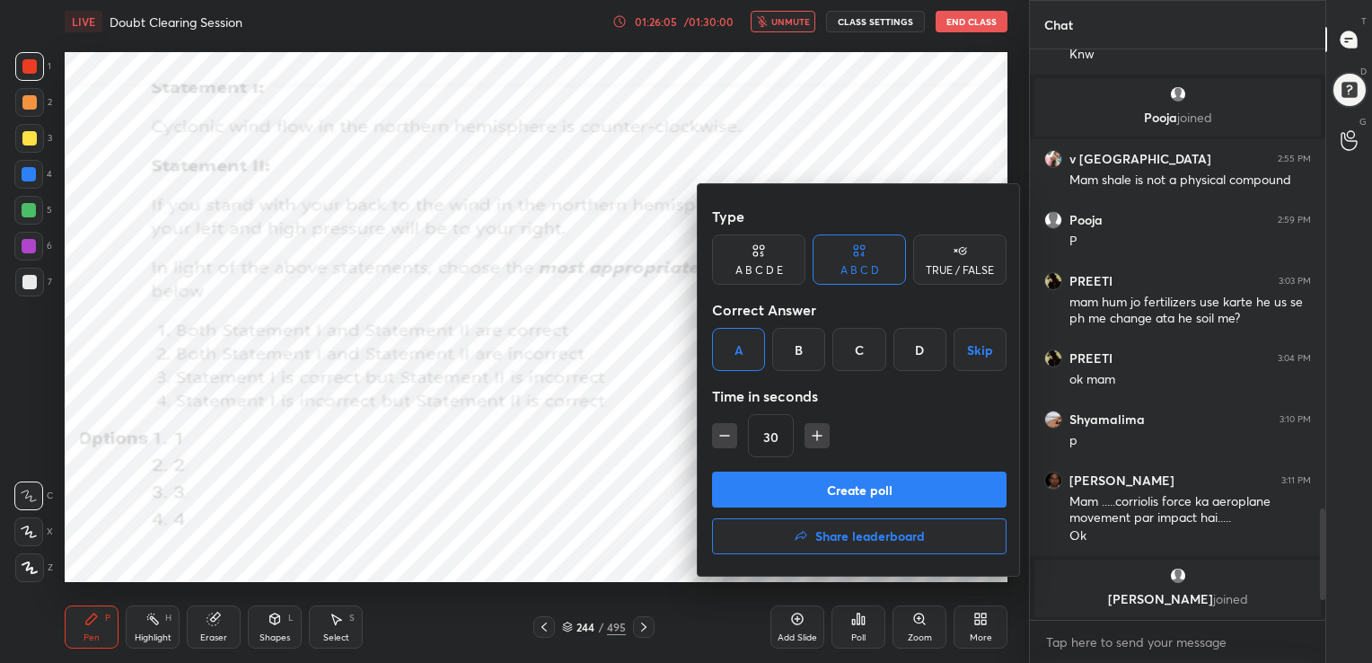
click at [852, 485] on button "Create poll" at bounding box center [859, 489] width 294 height 36
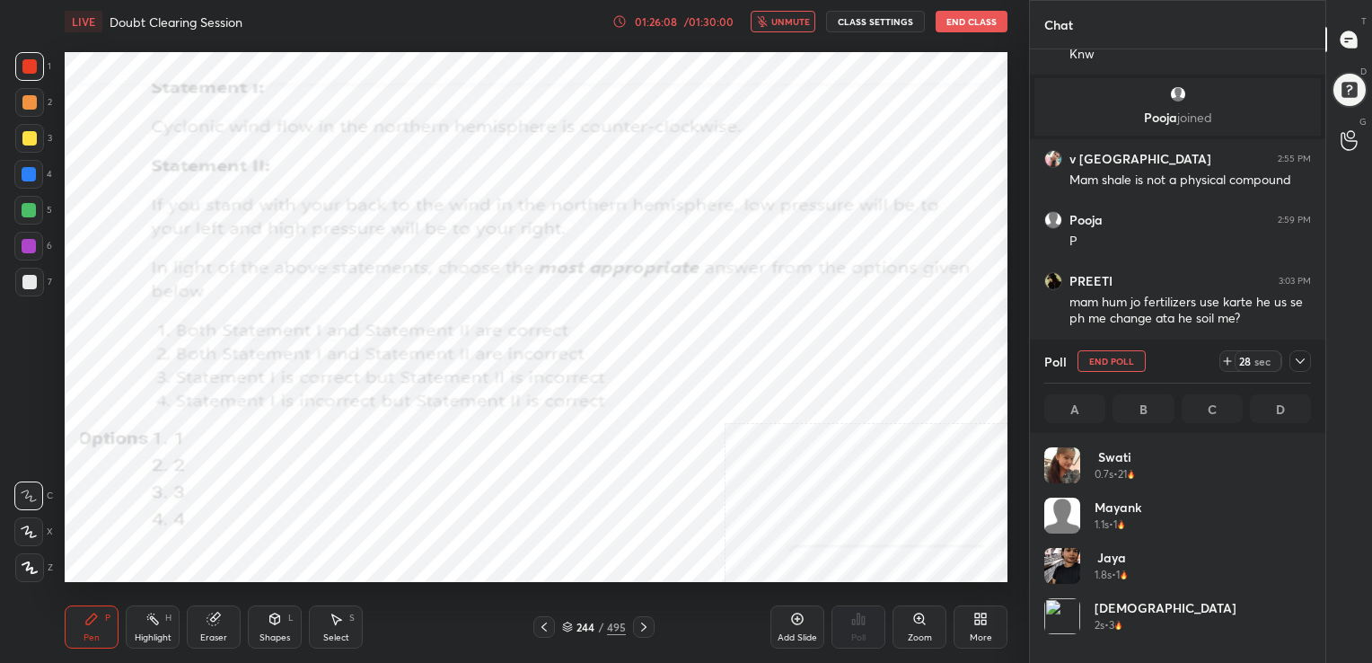
scroll to position [210, 261]
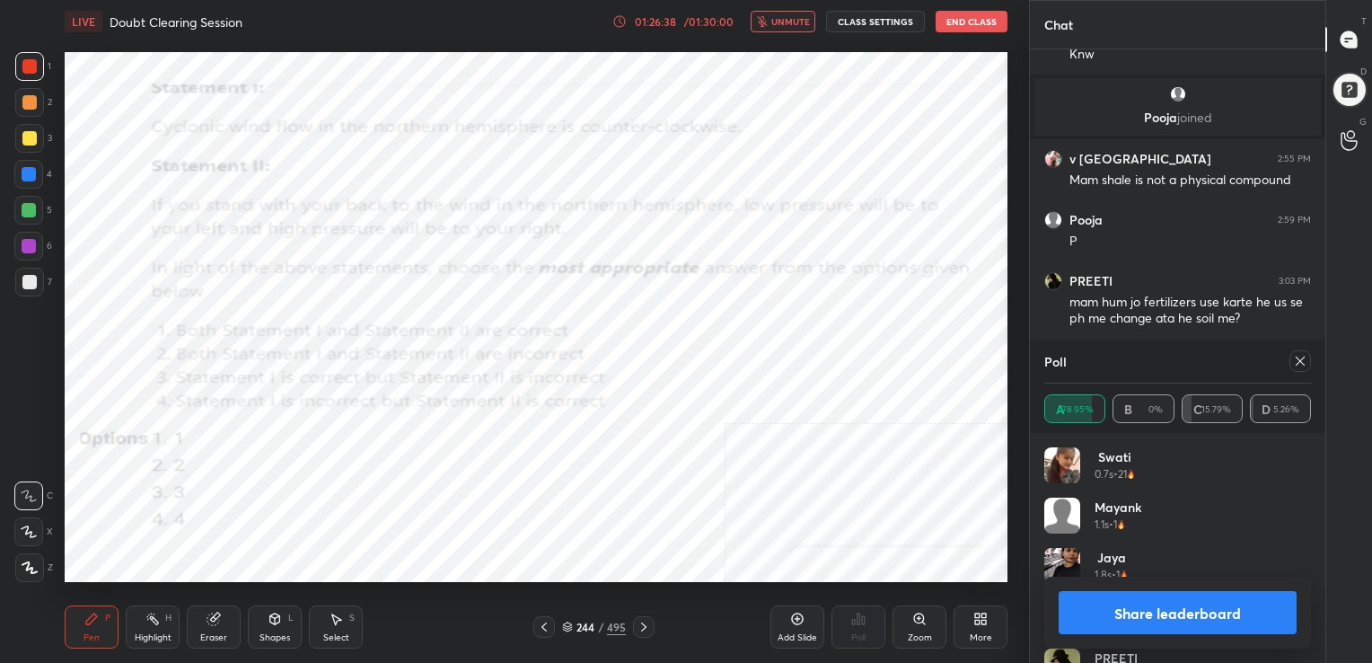
click at [1293, 353] on div at bounding box center [1300, 361] width 22 height 22
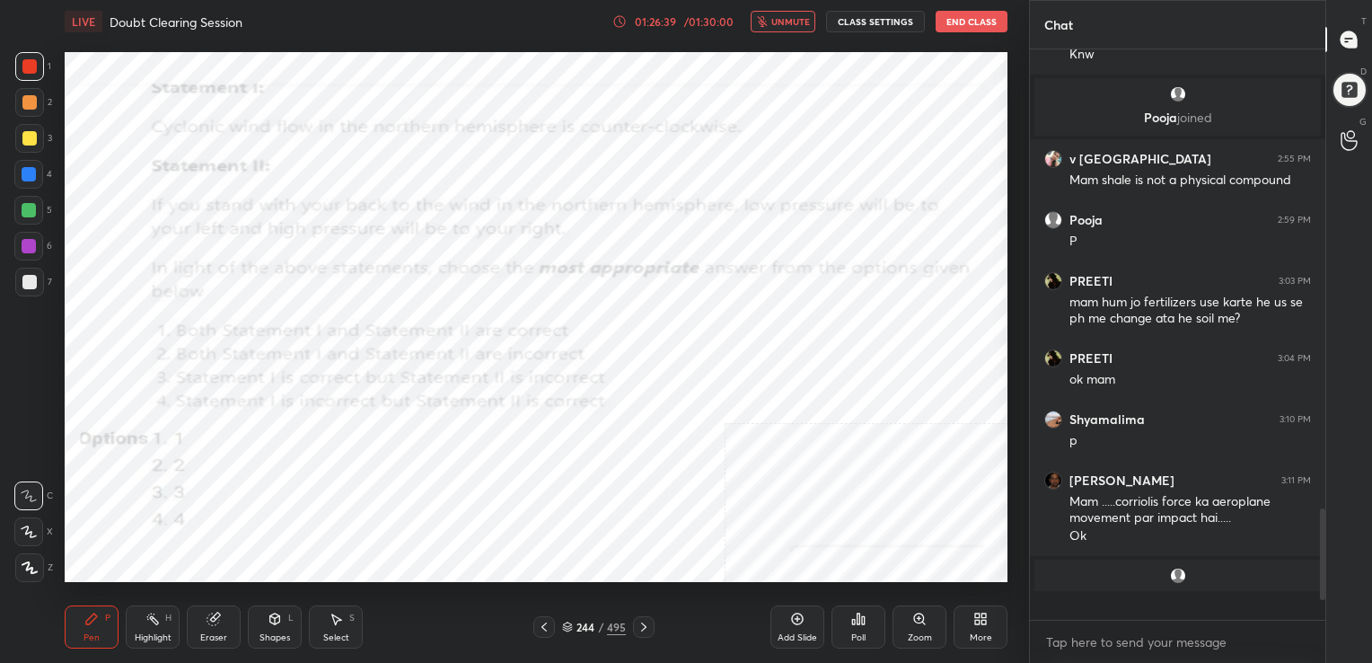
scroll to position [417, 290]
click at [765, 16] on icon "button" at bounding box center [762, 21] width 10 height 11
click at [765, 16] on icon "button" at bounding box center [768, 21] width 14 height 14
click at [765, 16] on icon "button" at bounding box center [762, 21] width 10 height 11
click at [574, 628] on div "245 / 495" at bounding box center [594, 627] width 64 height 16
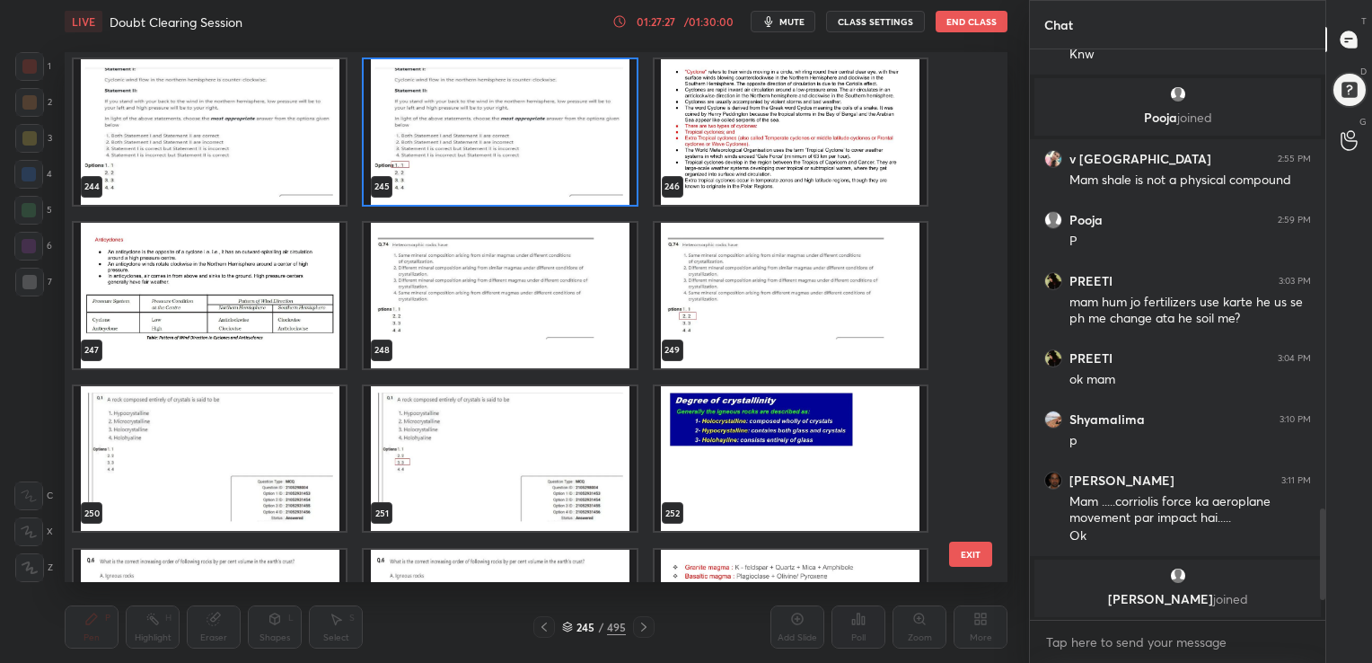
scroll to position [13230, 0]
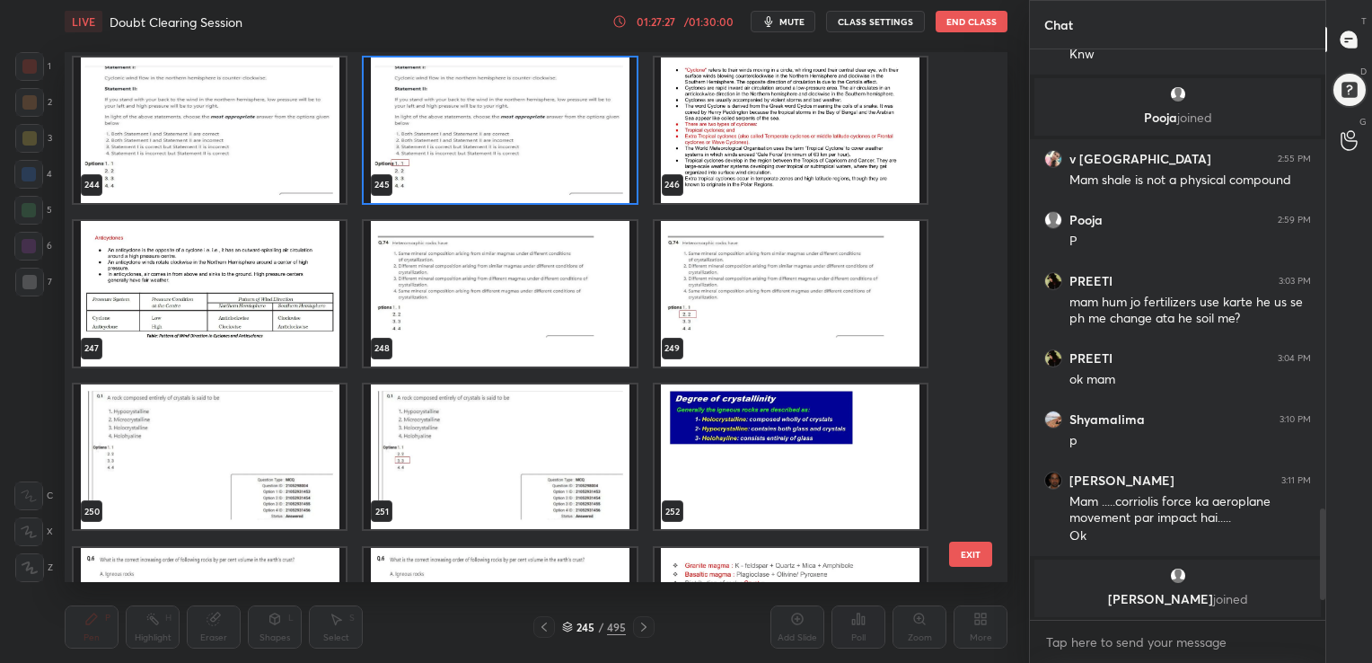
click at [179, 458] on img "grid" at bounding box center [210, 455] width 272 height 145
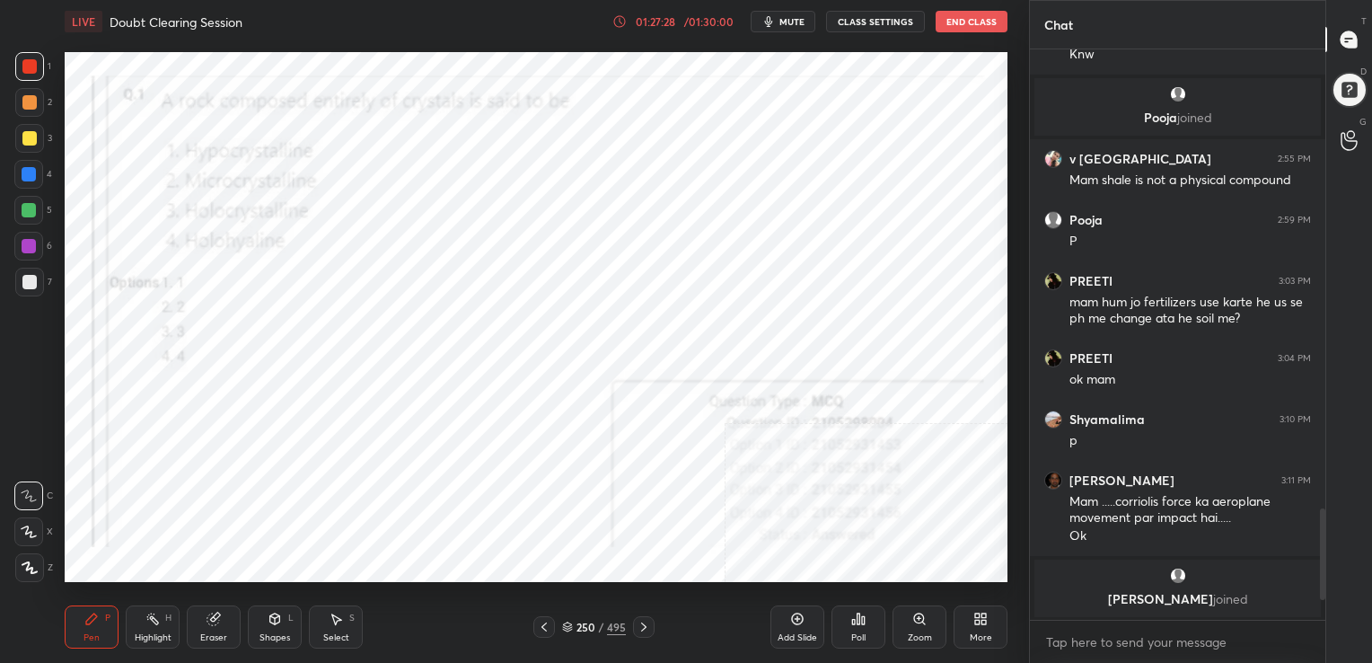
click at [179, 458] on img "grid" at bounding box center [210, 455] width 272 height 145
click at [773, 21] on icon "button" at bounding box center [769, 21] width 8 height 11
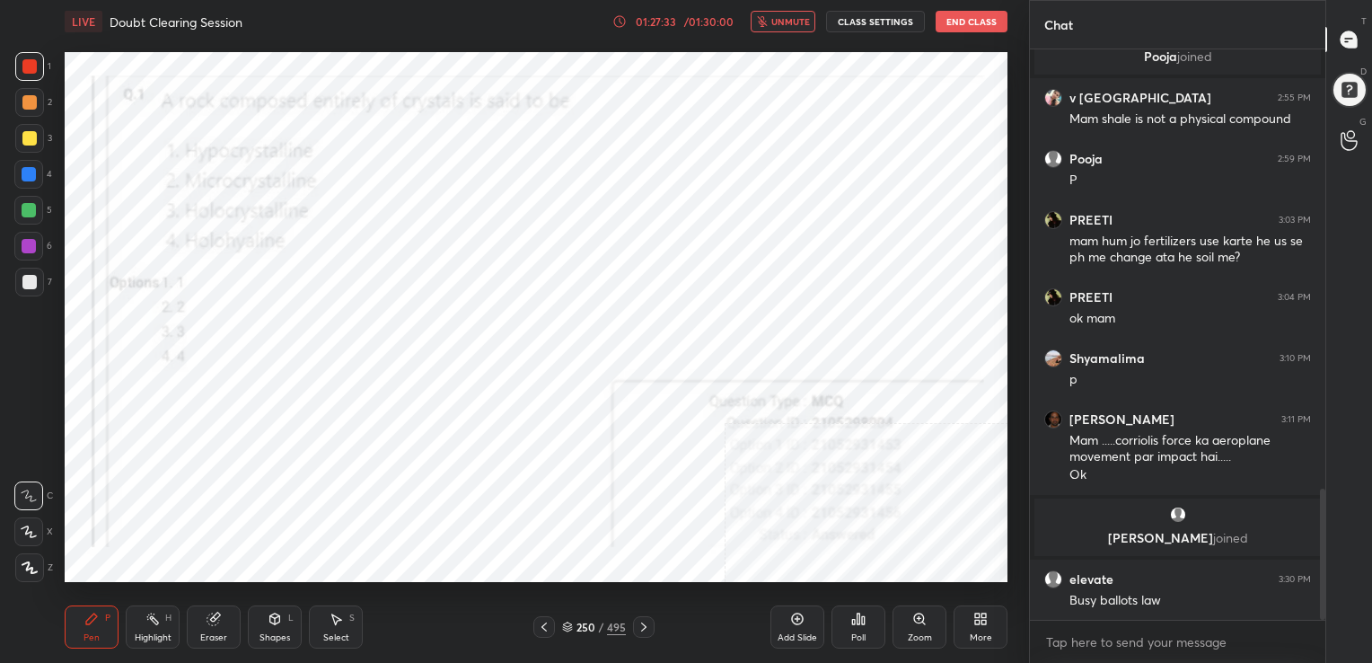
scroll to position [1909, 0]
click at [566, 623] on icon at bounding box center [567, 624] width 9 height 4
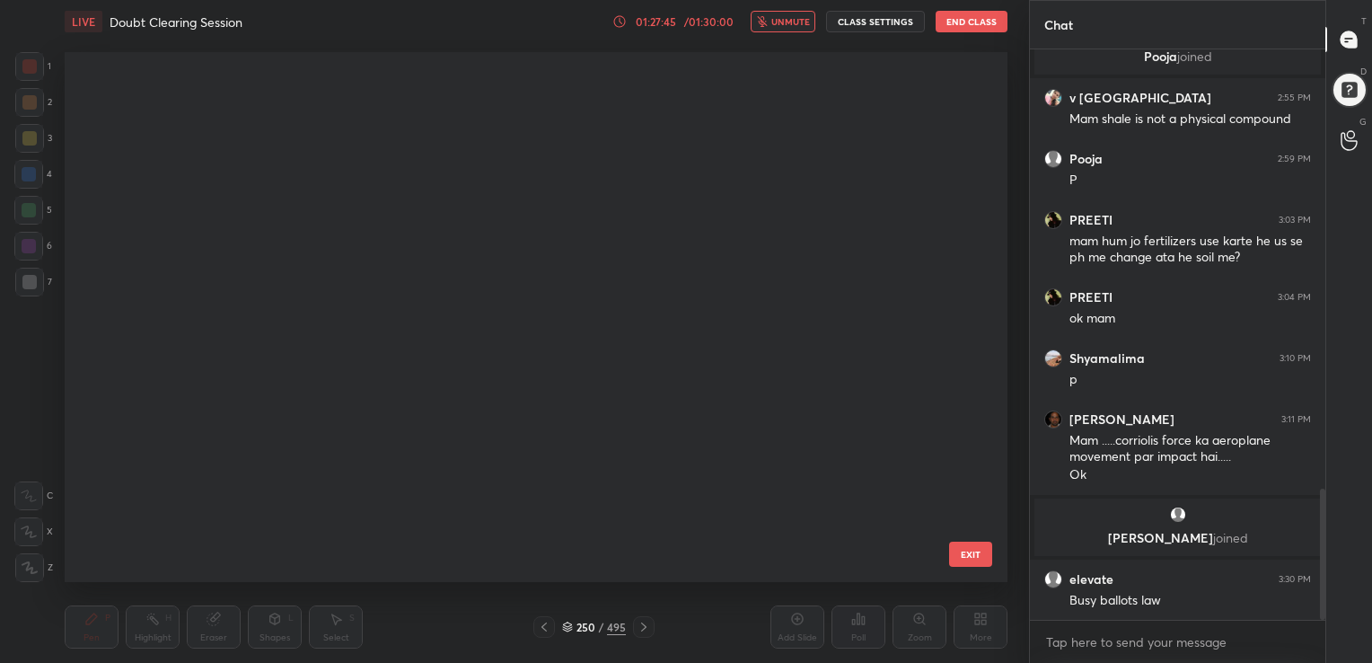
scroll to position [525, 934]
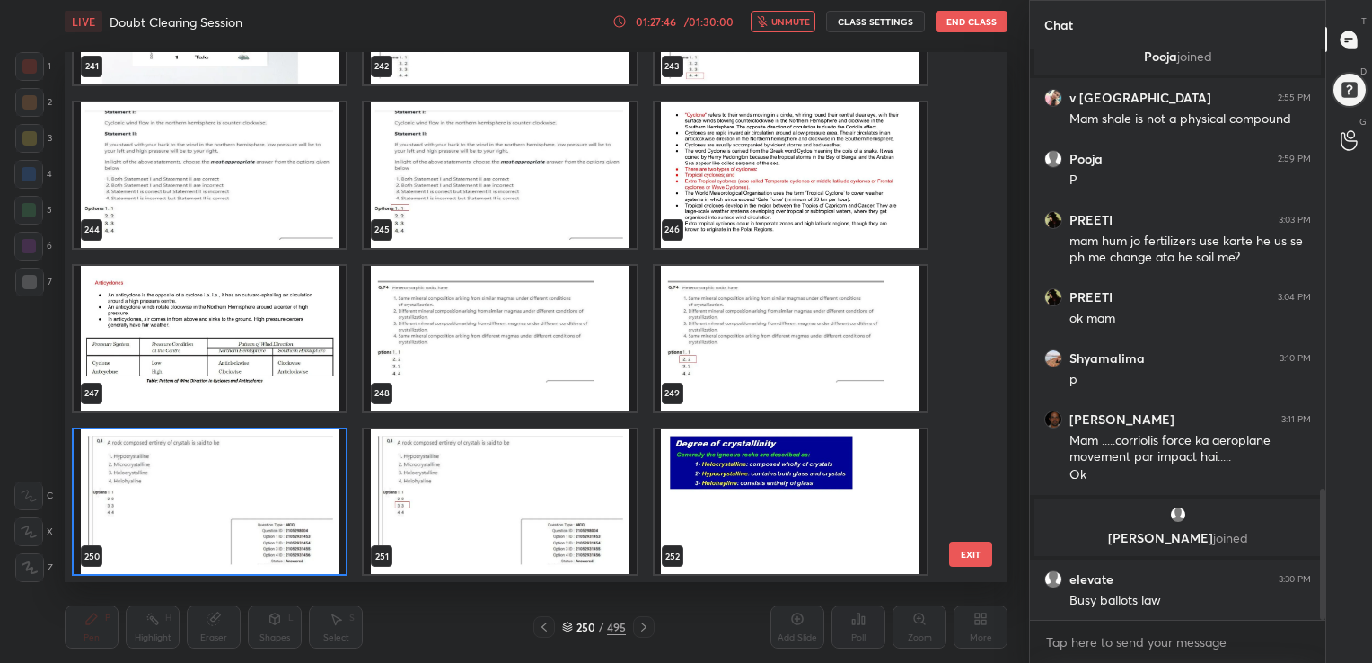
click at [250, 501] on img "grid" at bounding box center [210, 500] width 272 height 145
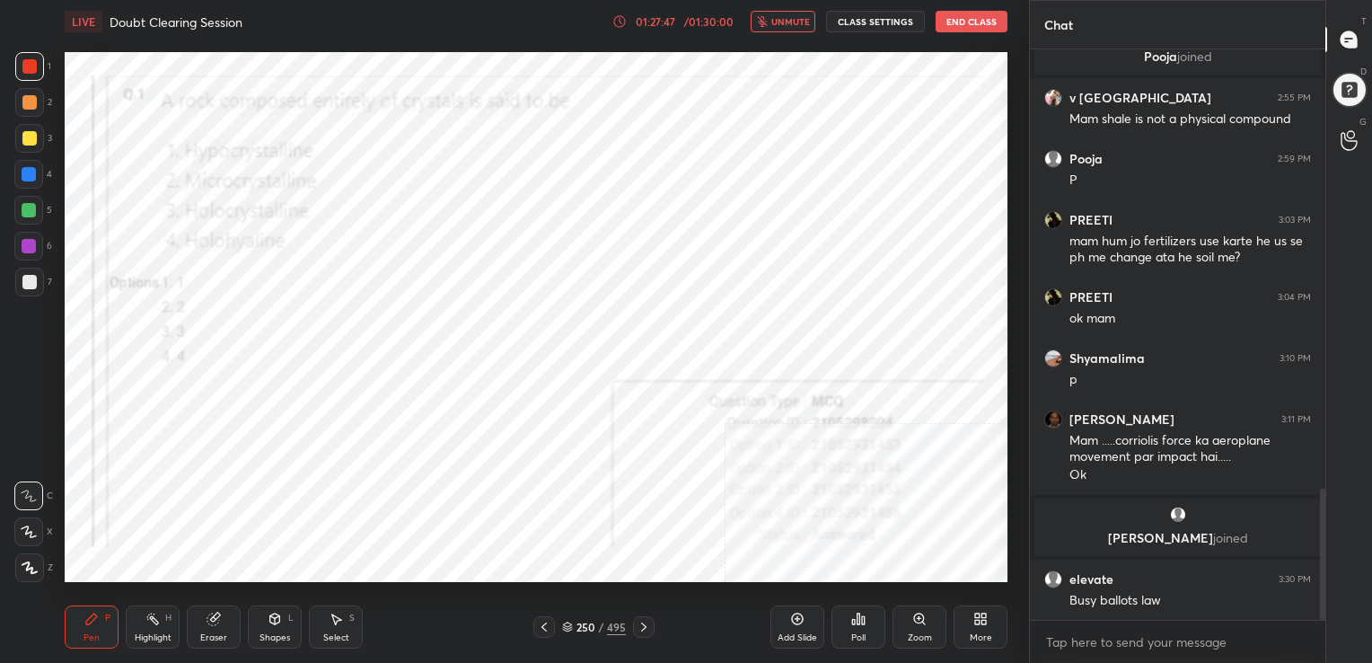
click at [250, 501] on img "grid" at bounding box center [210, 500] width 272 height 145
click at [866, 623] on div "Poll" at bounding box center [858, 626] width 54 height 43
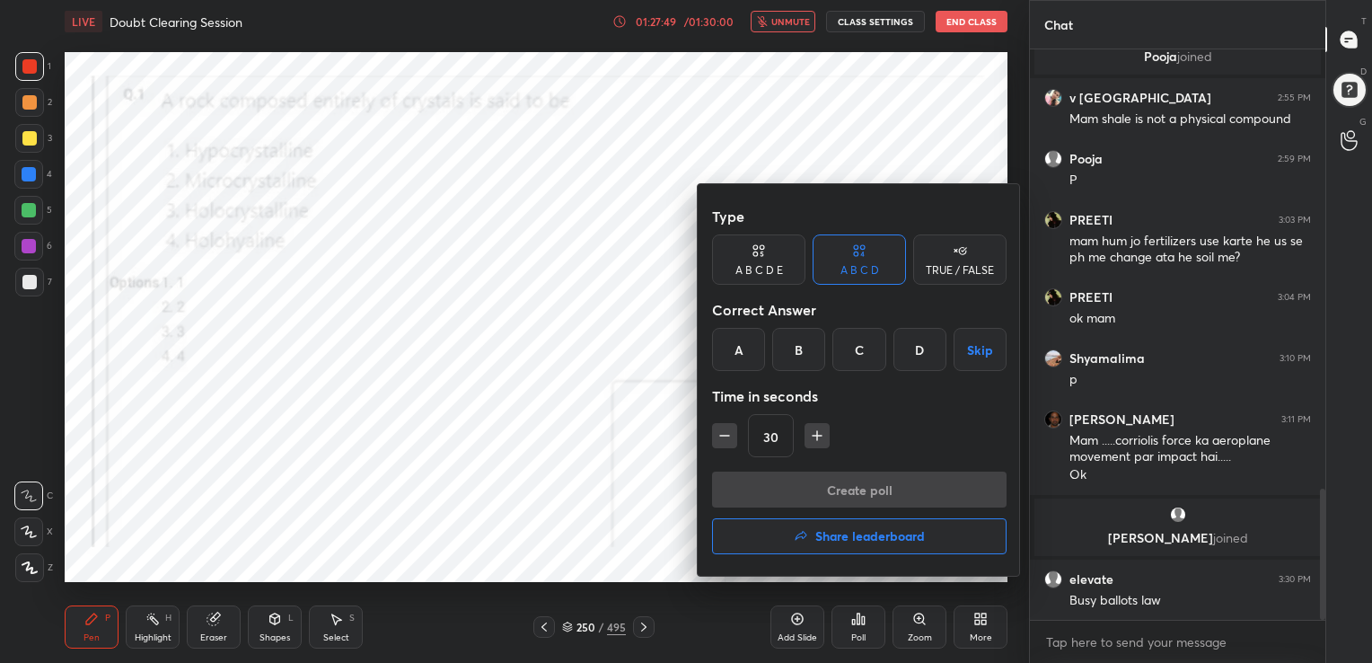
click at [873, 365] on div "C" at bounding box center [858, 349] width 53 height 43
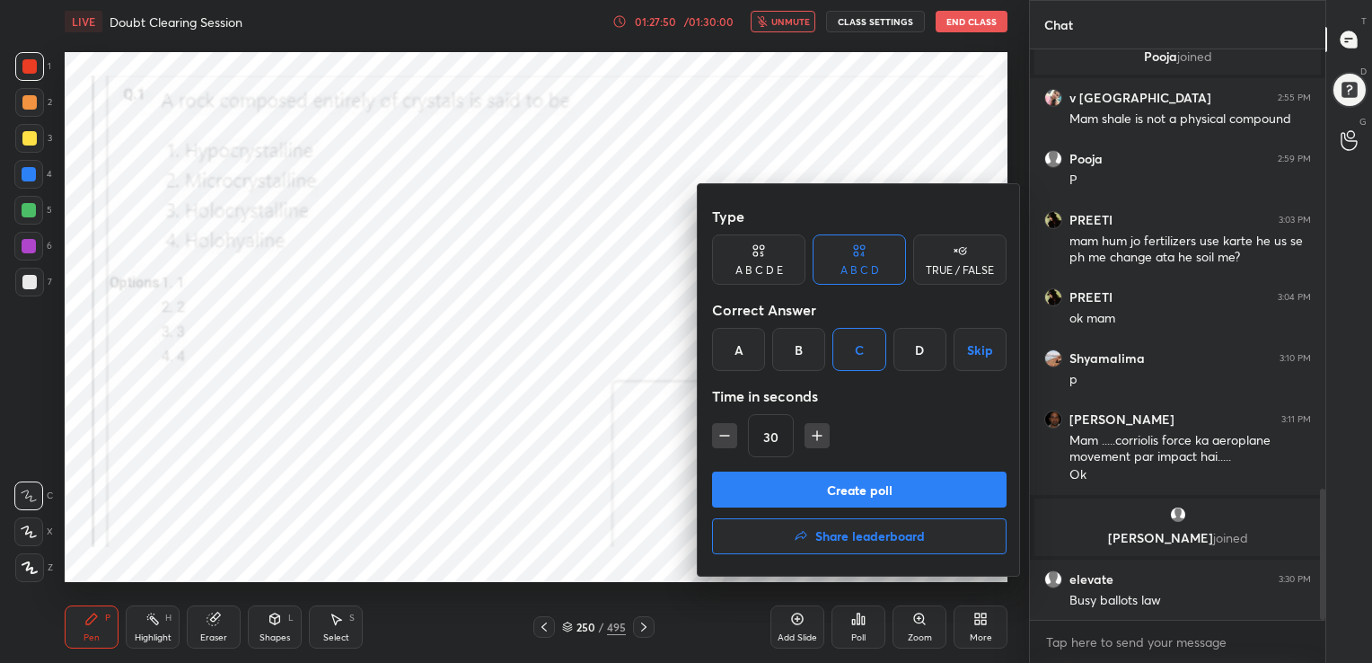
click at [849, 482] on button "Create poll" at bounding box center [859, 489] width 294 height 36
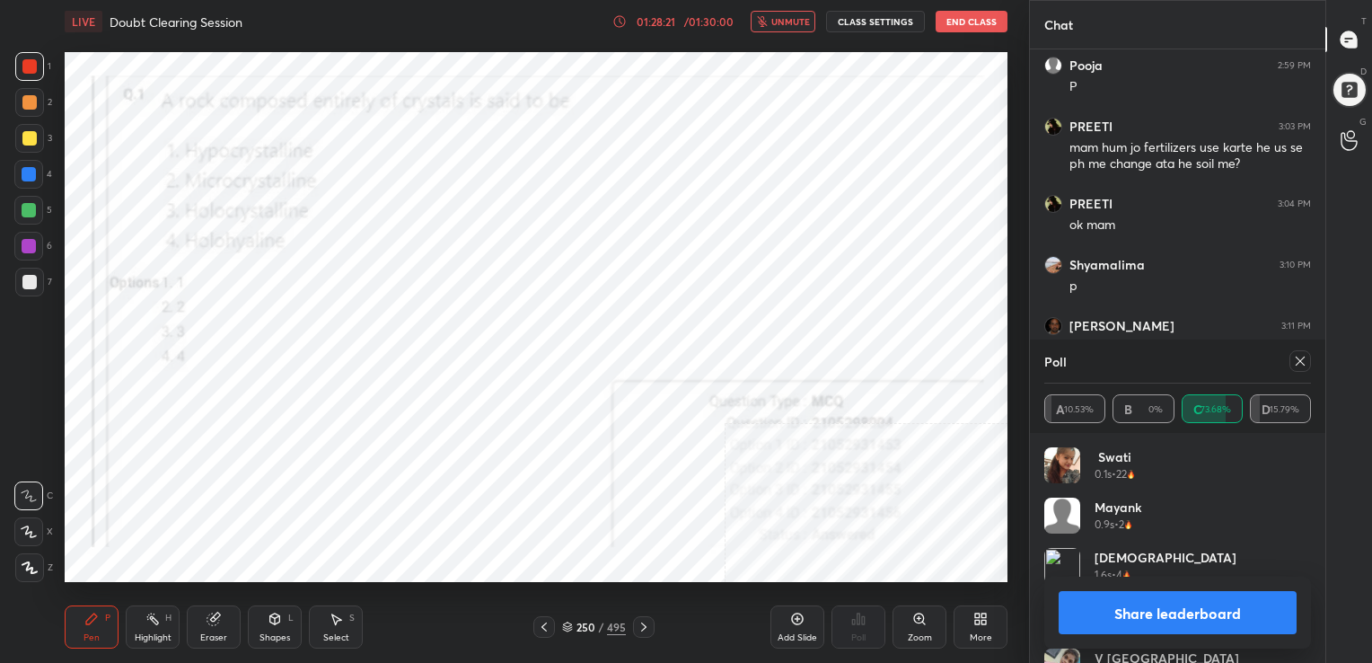
scroll to position [5, 5]
click at [1302, 366] on icon at bounding box center [1300, 361] width 14 height 14
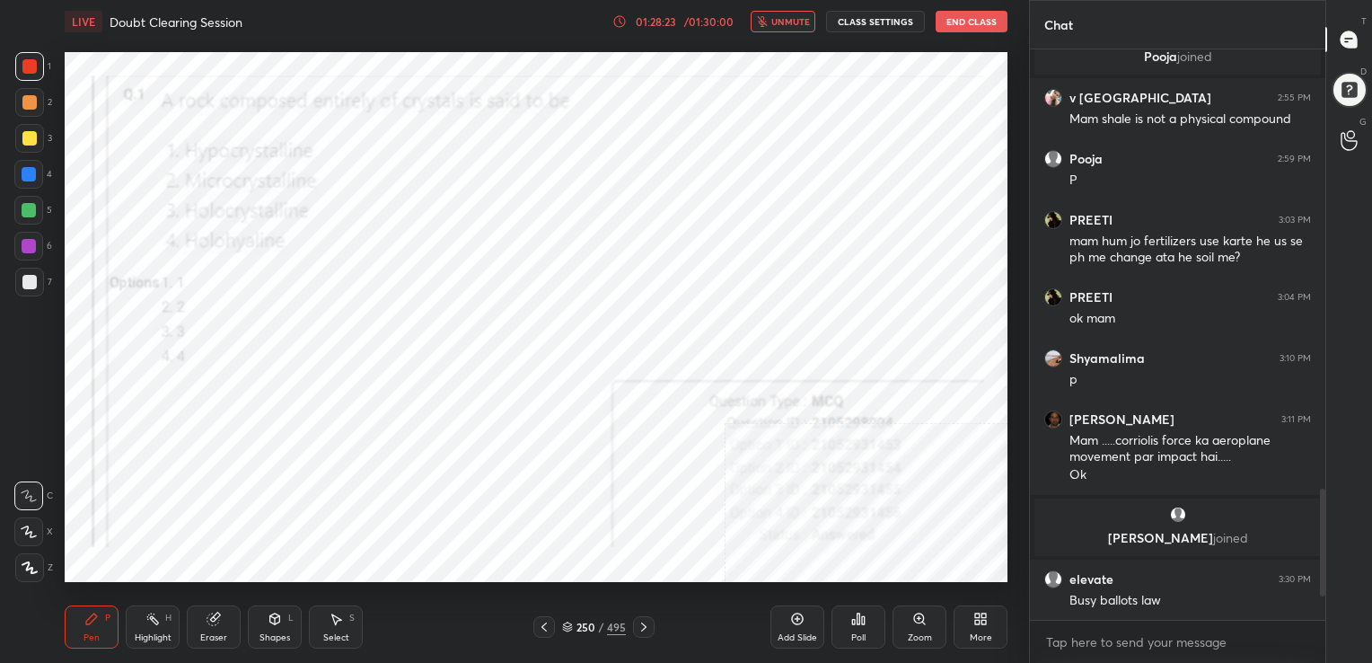
click at [792, 14] on button "unmute" at bounding box center [783, 22] width 65 height 22
click at [646, 632] on icon at bounding box center [644, 627] width 14 height 14
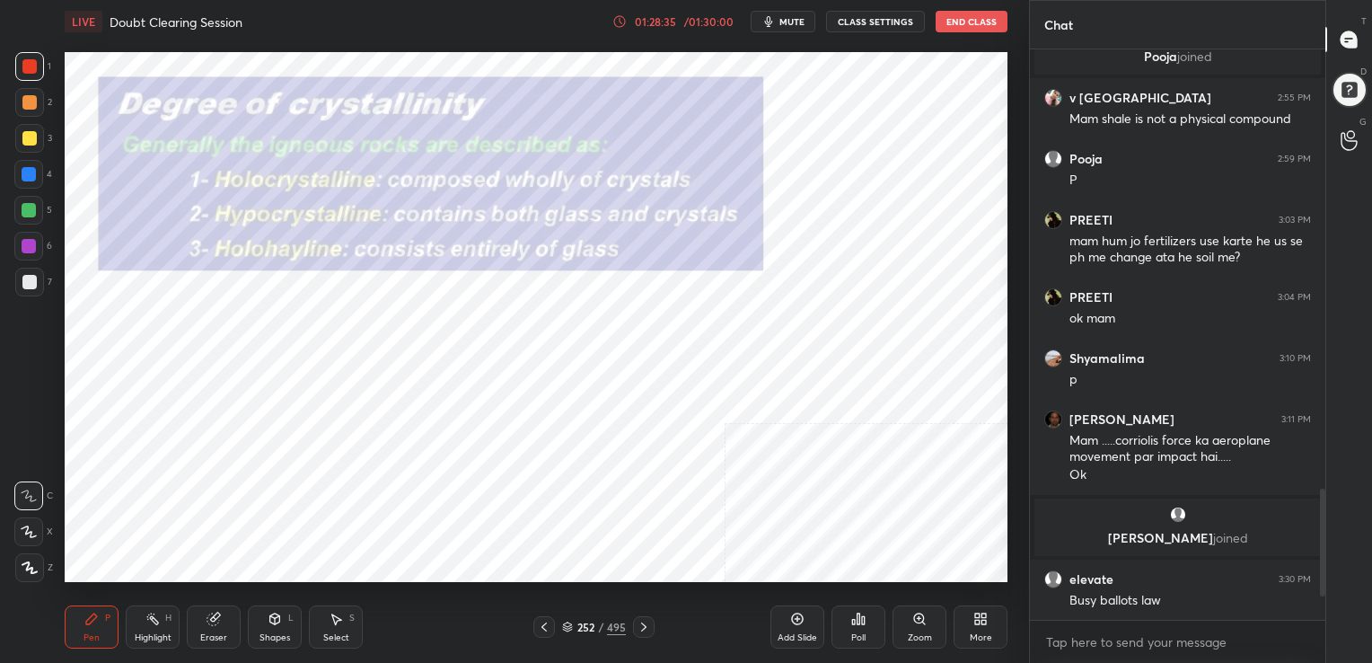
click at [569, 623] on icon at bounding box center [567, 624] width 9 height 4
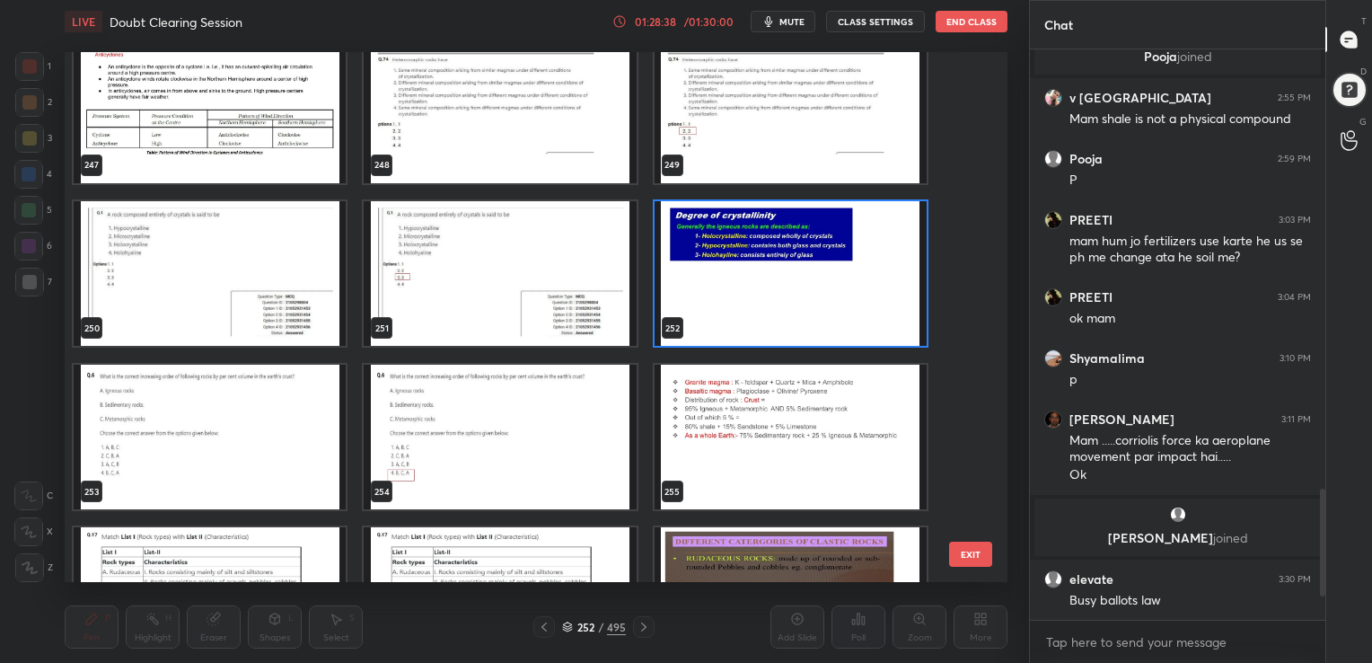
click at [171, 408] on img "grid" at bounding box center [210, 436] width 272 height 145
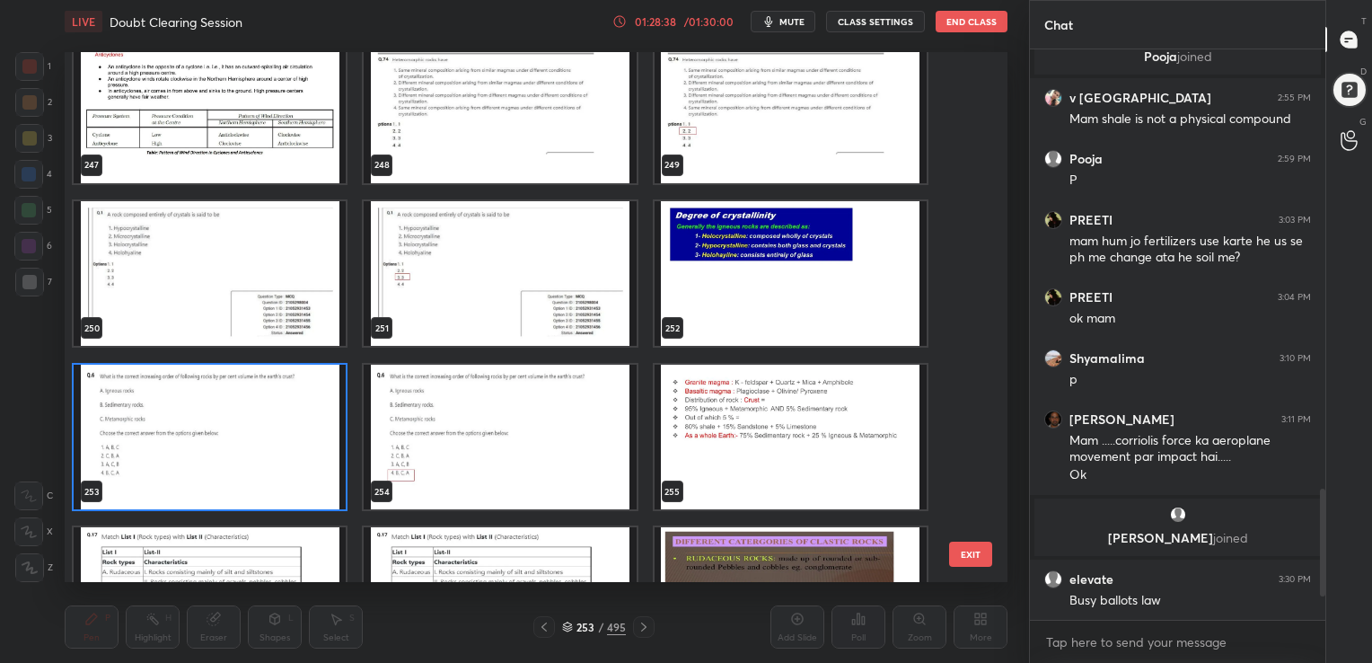
click at [171, 408] on img "grid" at bounding box center [210, 436] width 272 height 145
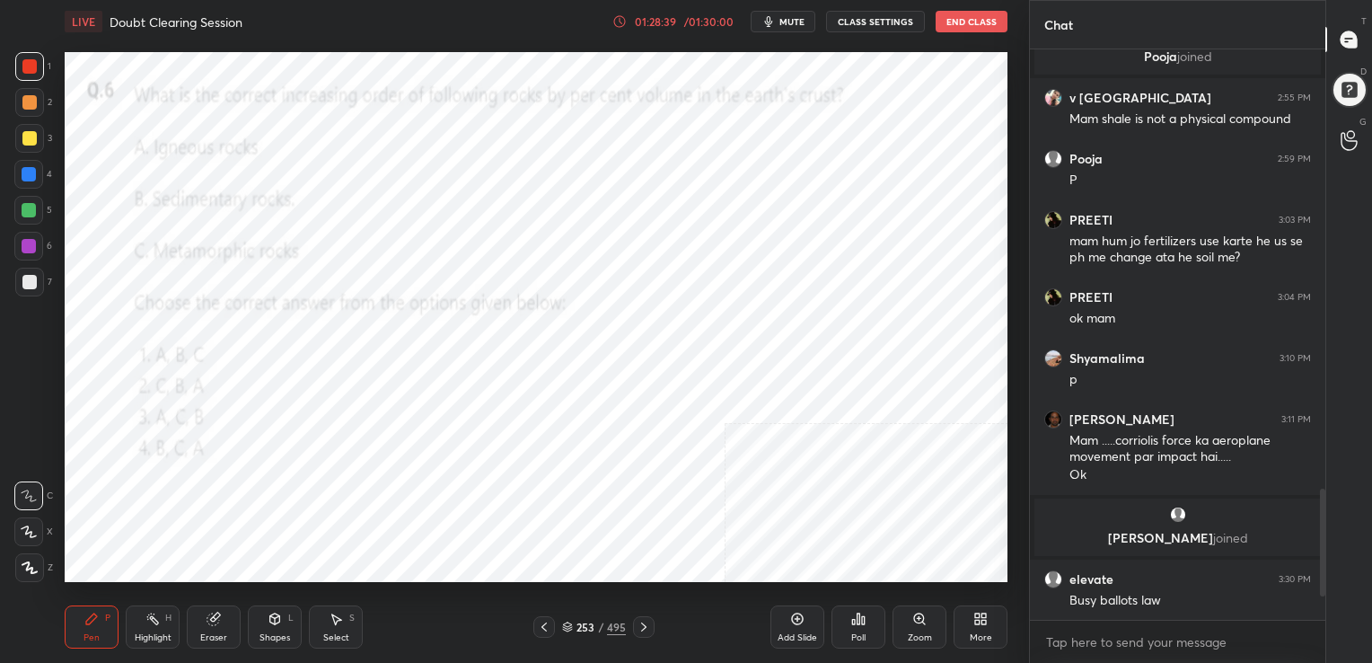
click at [776, 20] on icon "button" at bounding box center [768, 21] width 14 height 14
click at [567, 623] on icon at bounding box center [567, 624] width 9 height 4
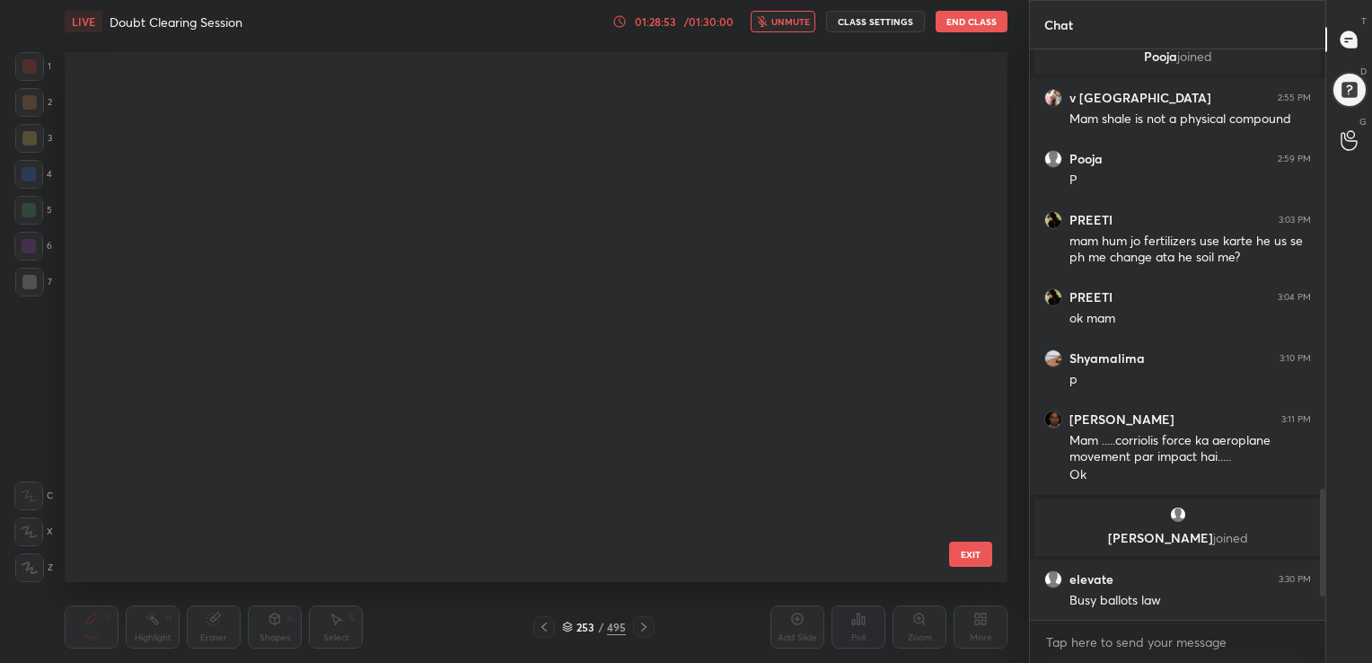
scroll to position [13349, 0]
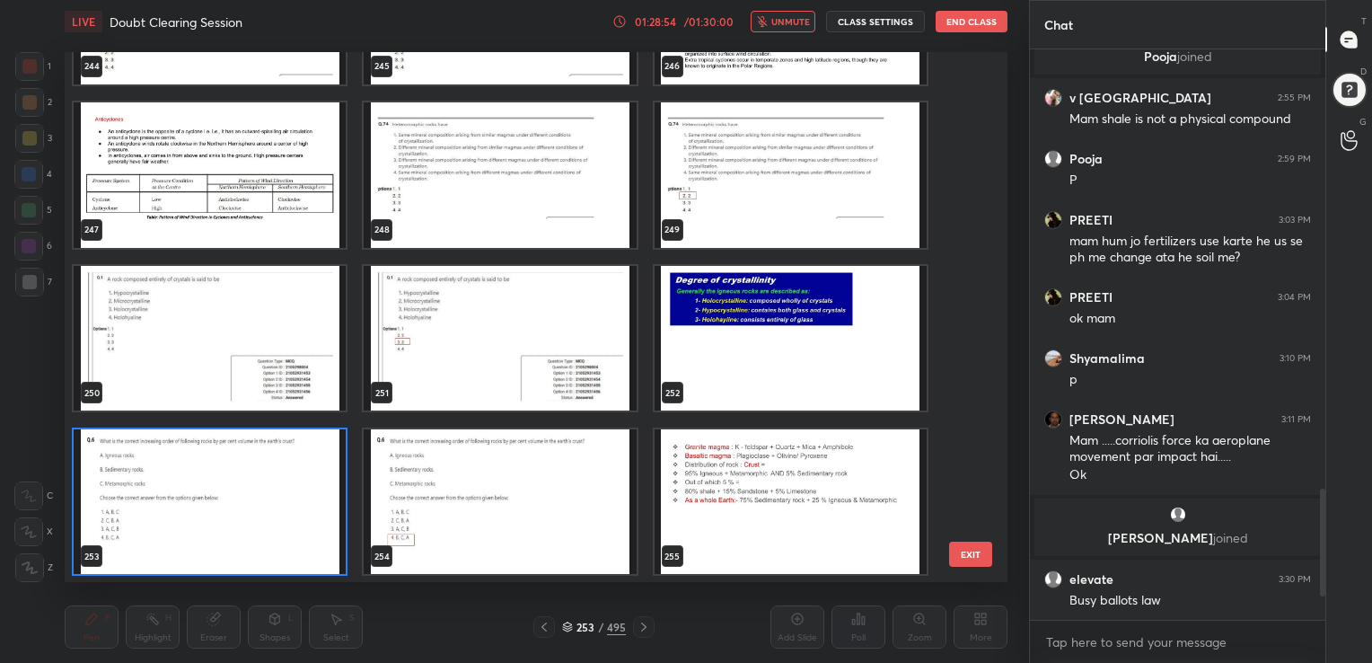
click at [283, 430] on img "grid" at bounding box center [210, 500] width 272 height 145
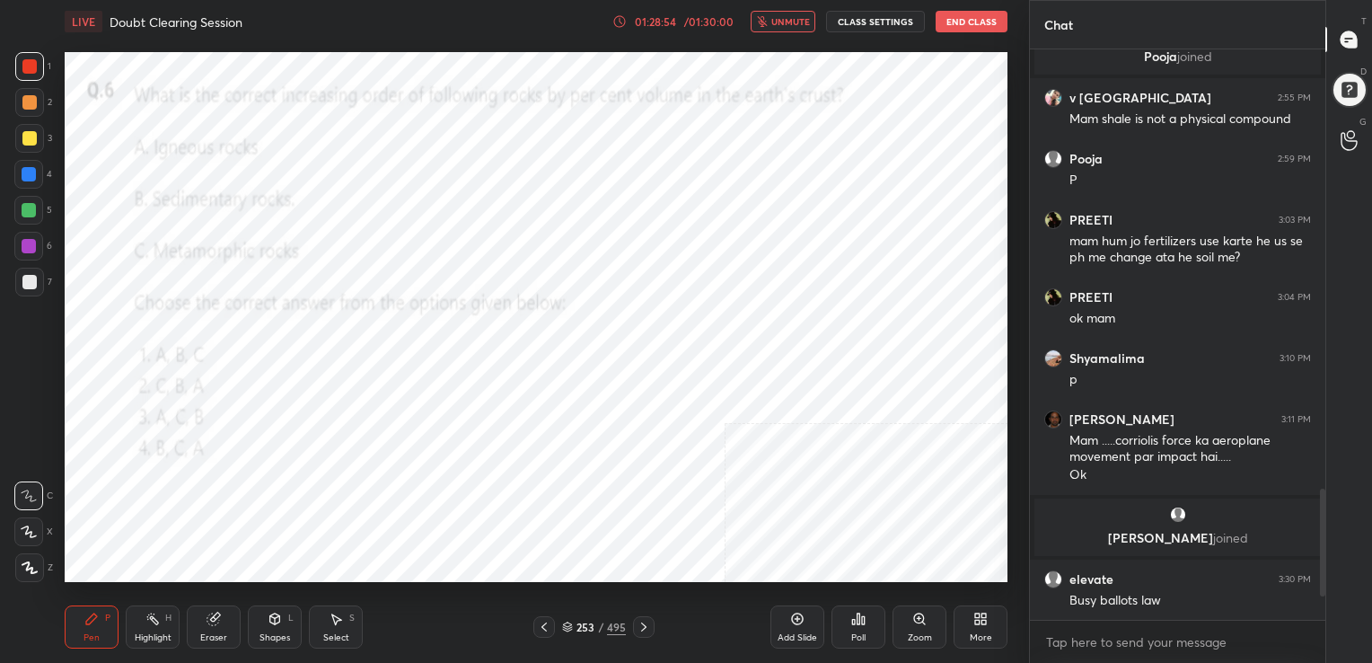
click at [283, 430] on img "grid" at bounding box center [210, 500] width 272 height 145
click at [839, 621] on div "Poll" at bounding box center [858, 626] width 54 height 43
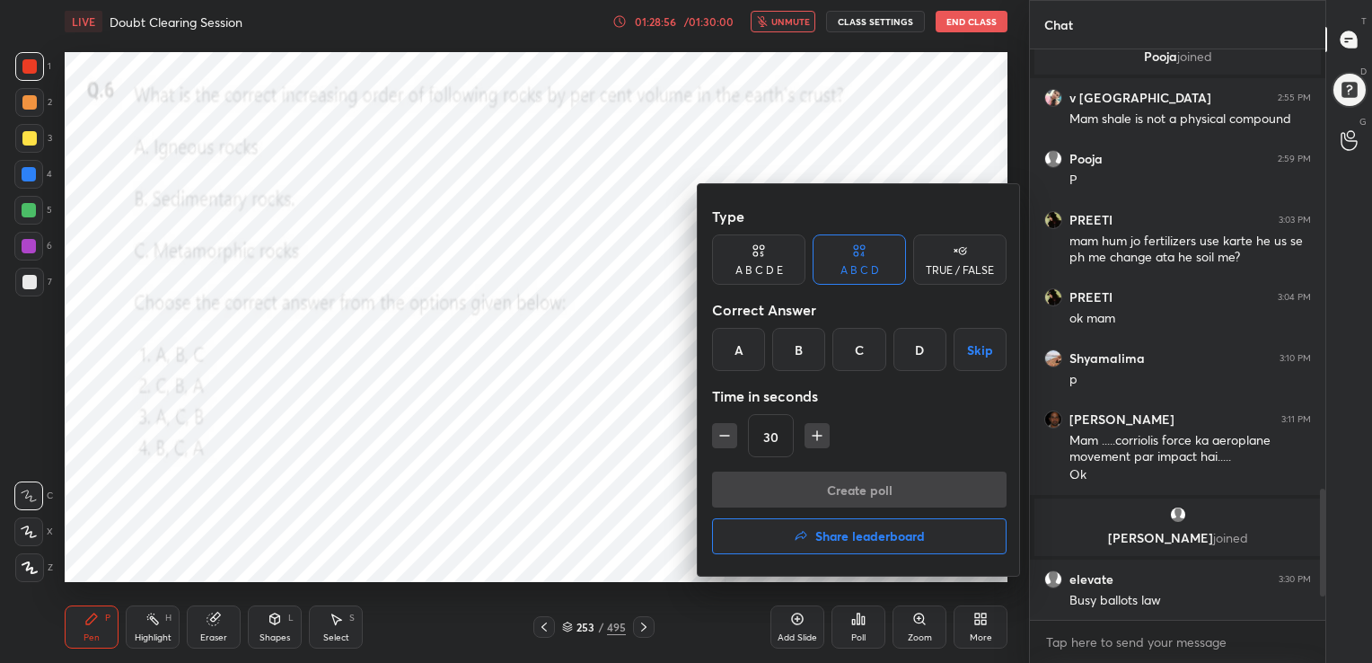
click at [926, 343] on div "D" at bounding box center [919, 349] width 53 height 43
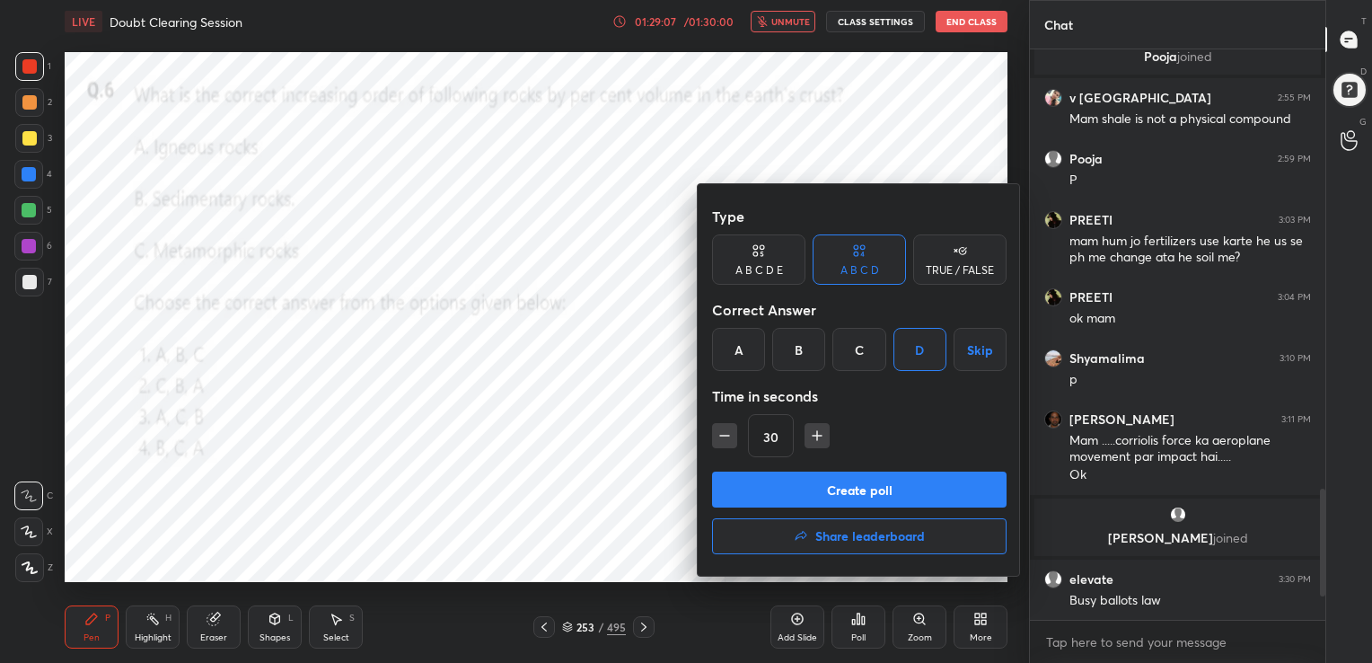
click at [883, 479] on button "Create poll" at bounding box center [859, 489] width 294 height 36
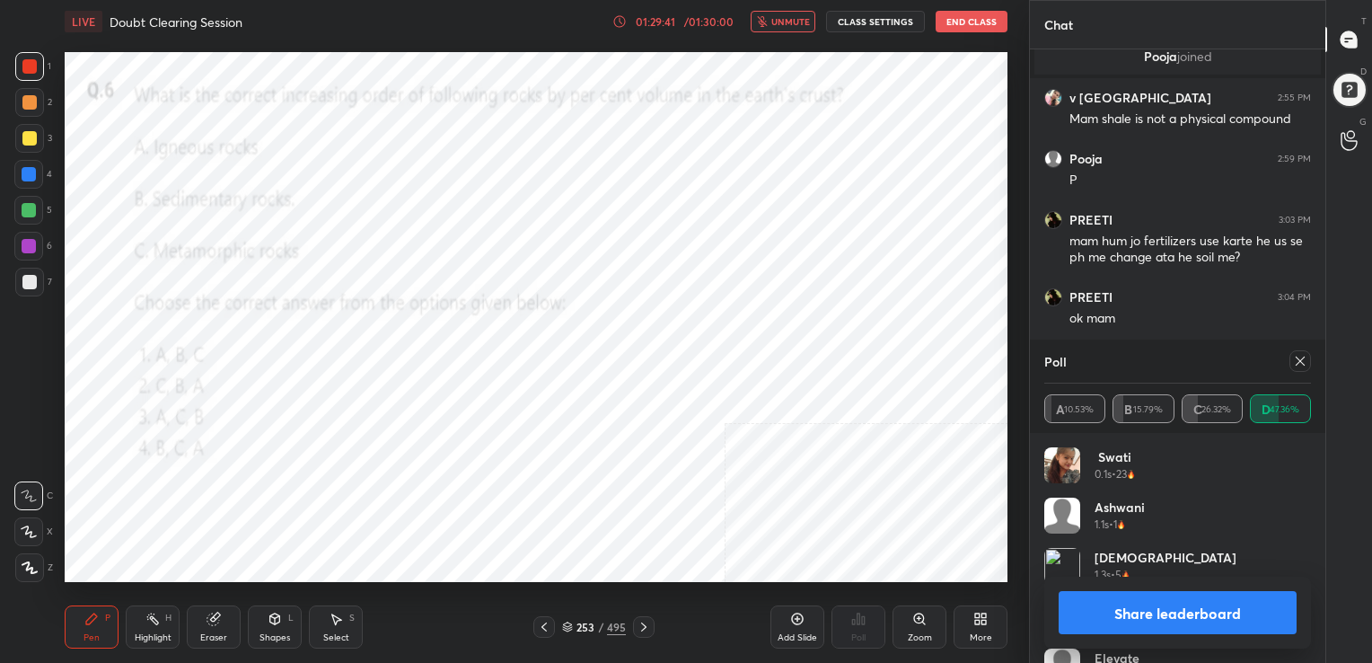
click at [1300, 365] on icon at bounding box center [1300, 361] width 14 height 14
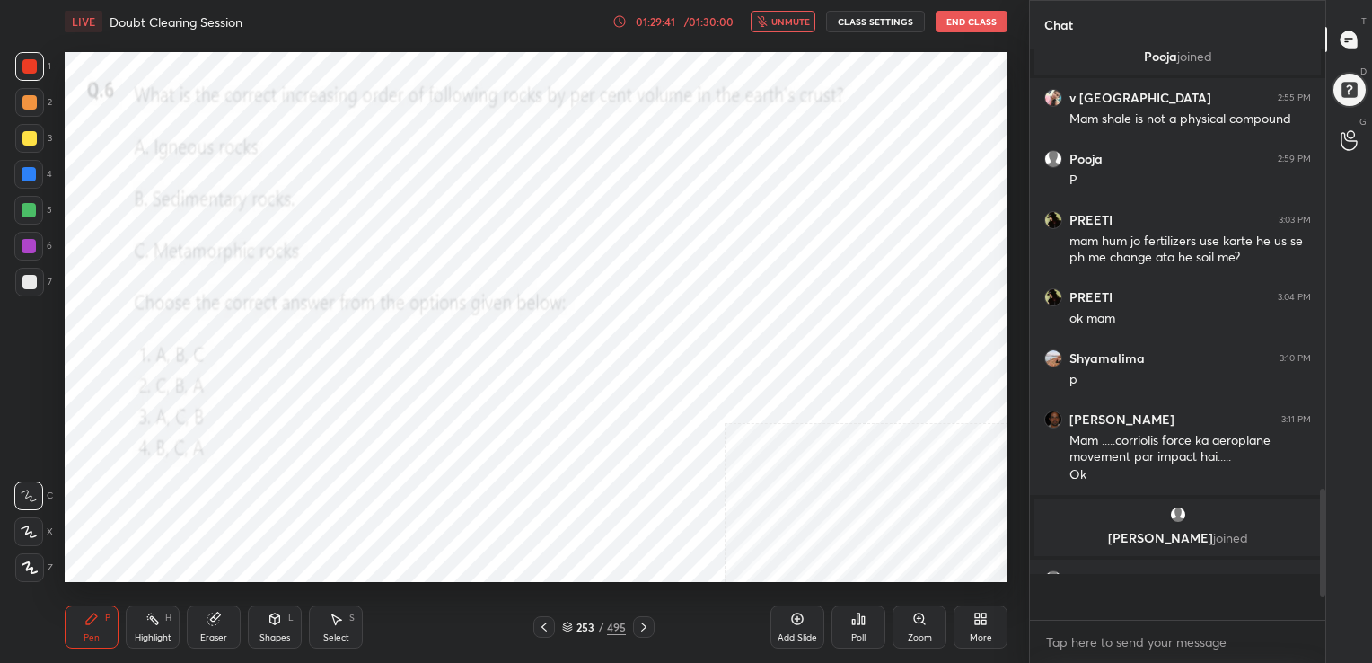
scroll to position [413, 290]
click at [775, 14] on button "unmute" at bounding box center [783, 22] width 65 height 22
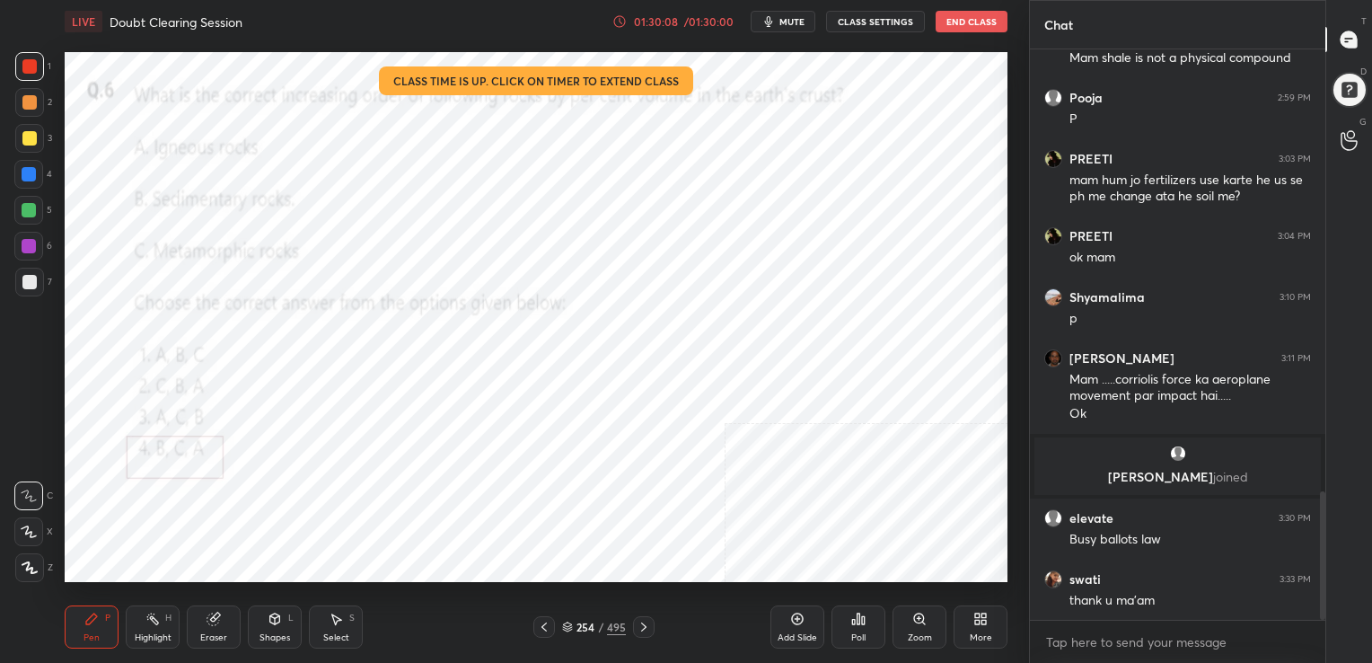
scroll to position [2031, 0]
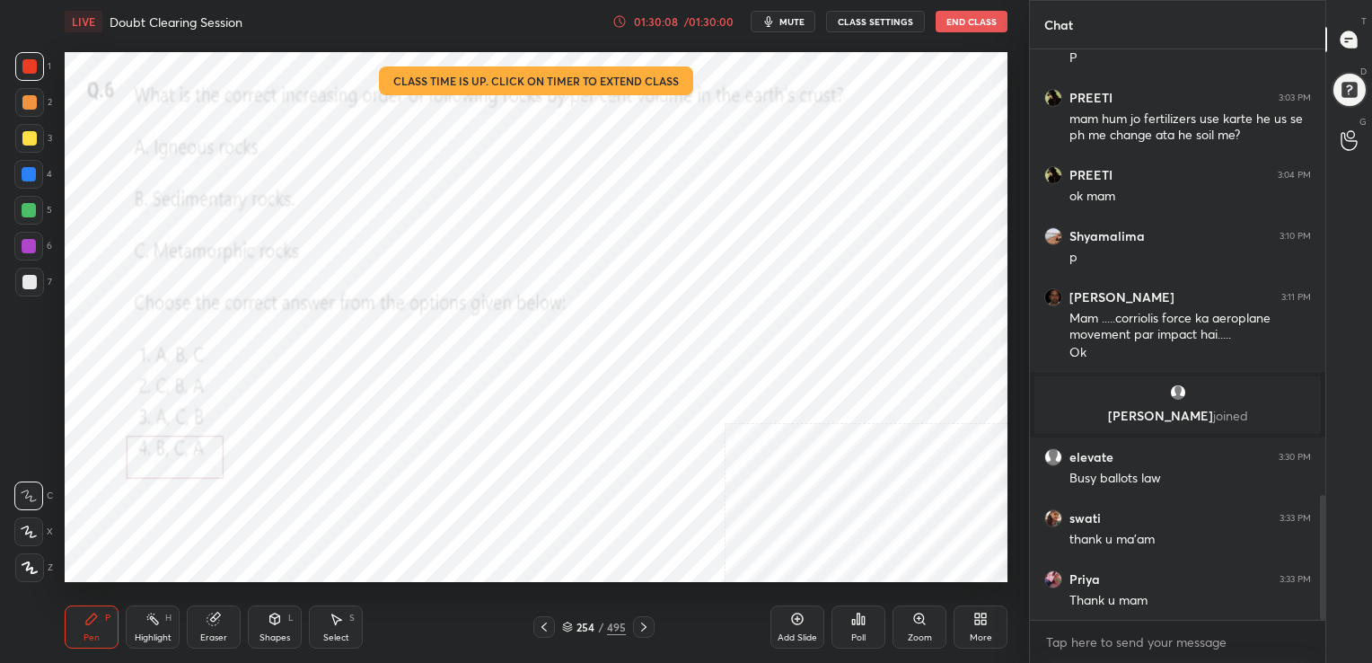
click at [959, 19] on button "End Class" at bounding box center [972, 22] width 72 height 22
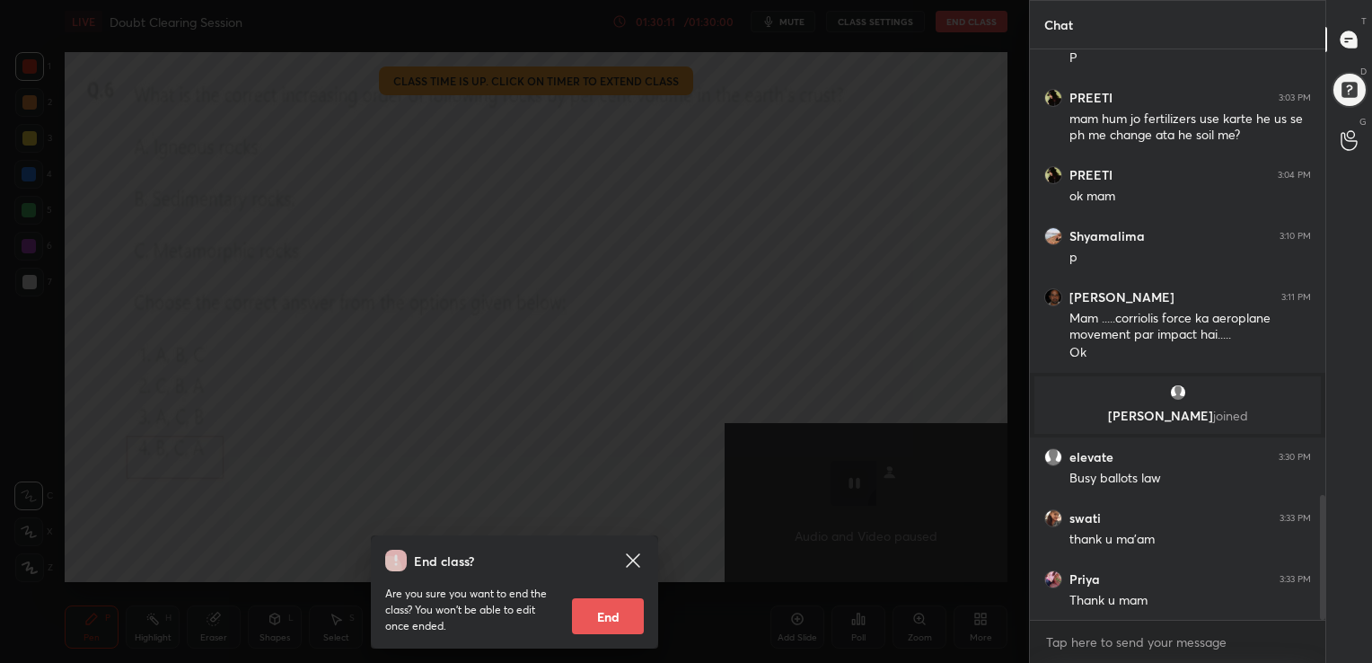
click at [626, 622] on button "End" at bounding box center [608, 616] width 72 height 36
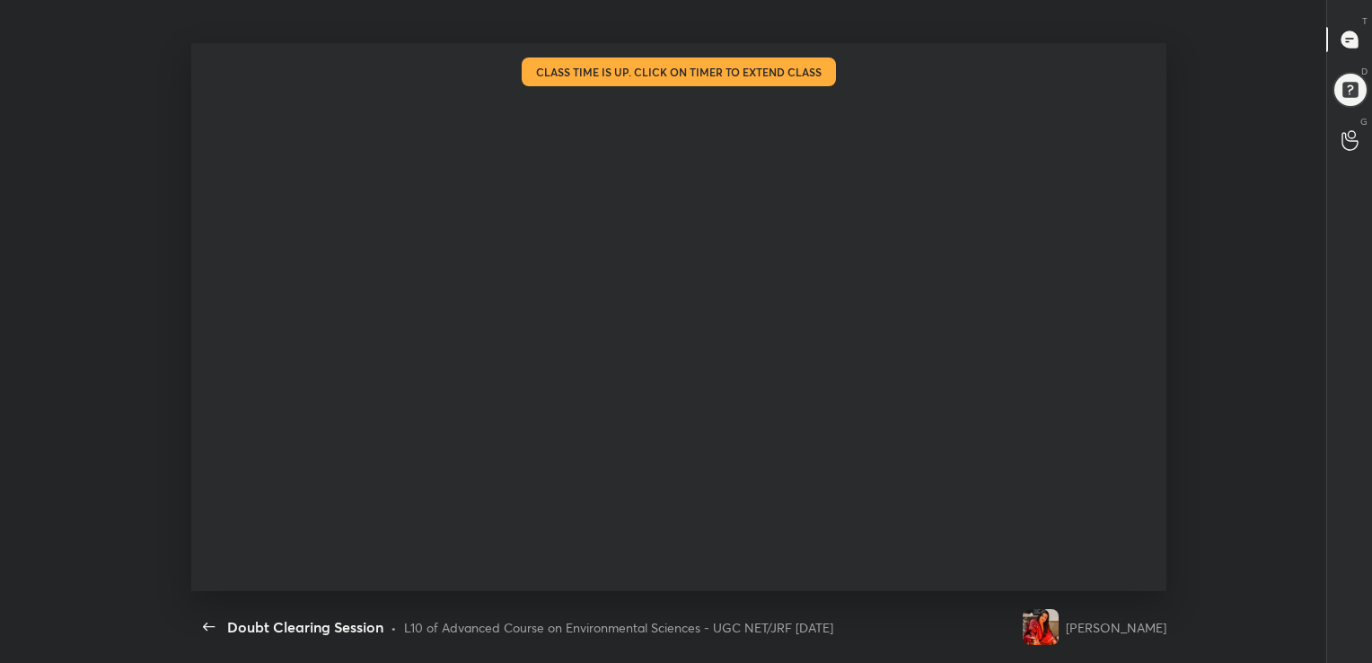
scroll to position [0, 0]
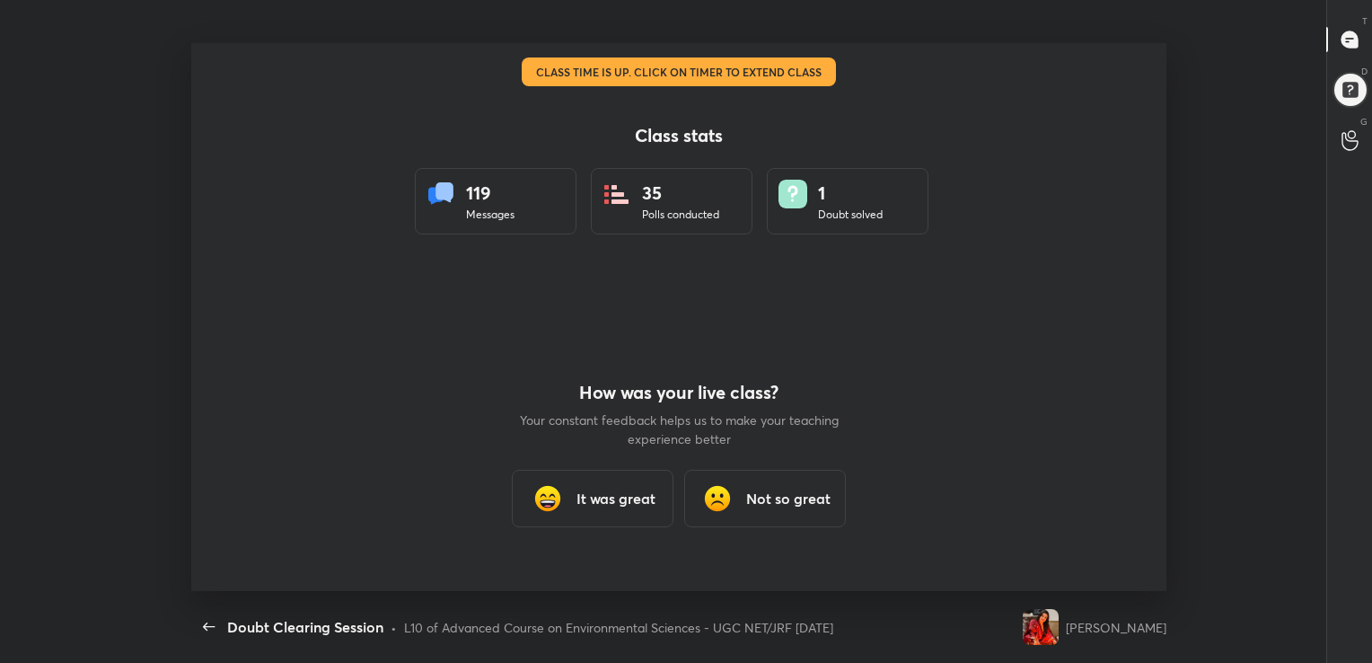
click at [615, 497] on h3 "It was great" at bounding box center [615, 499] width 79 height 22
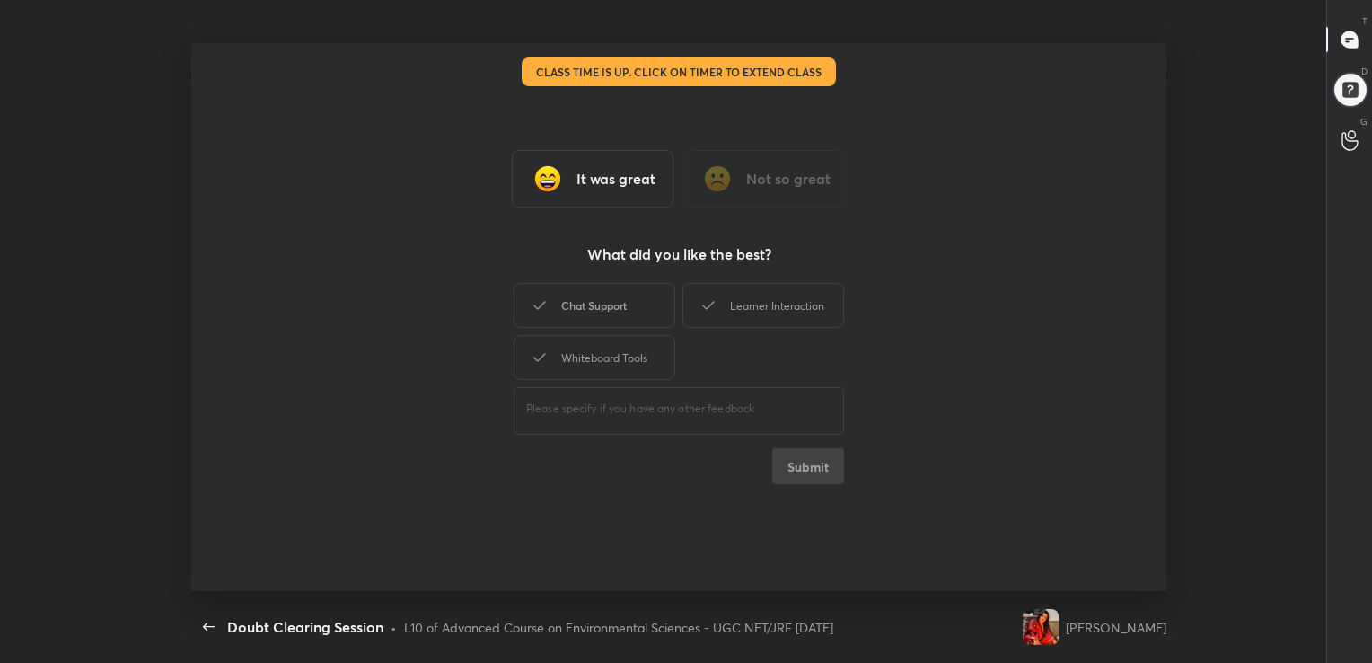
click at [596, 306] on div "Chat Support" at bounding box center [595, 305] width 162 height 45
click at [727, 316] on div "Learner Interaction" at bounding box center [763, 305] width 162 height 45
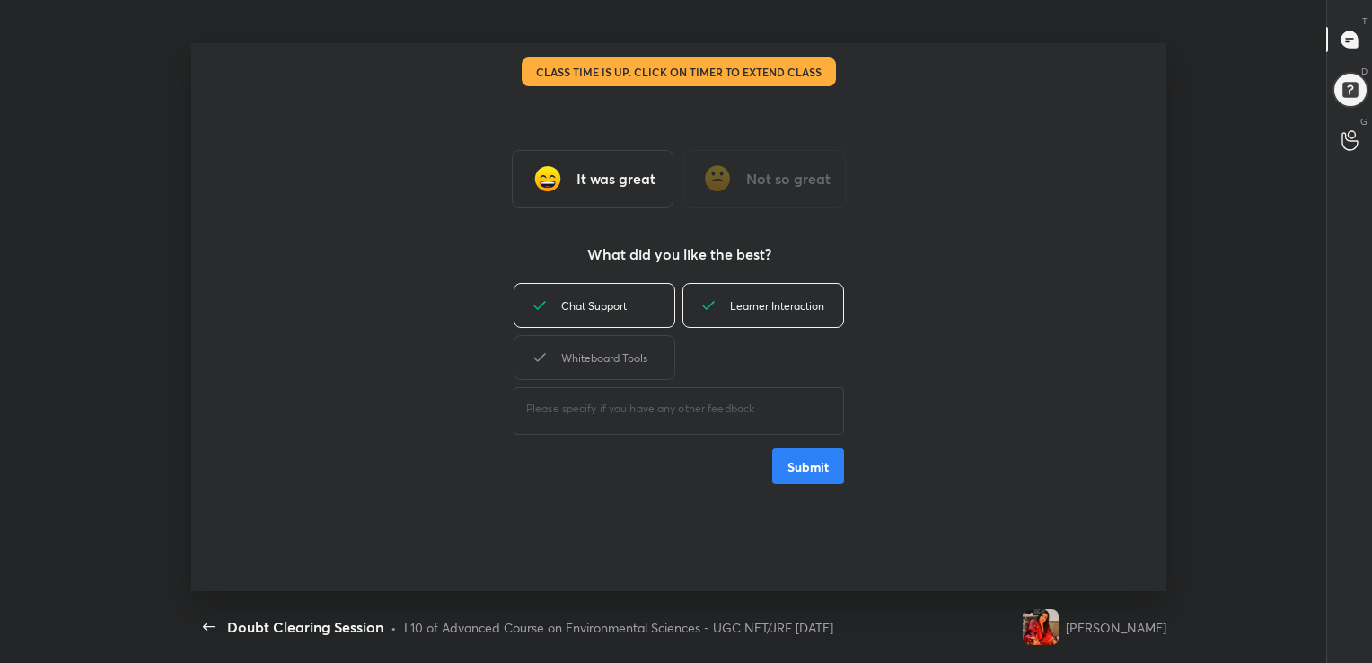
drag, startPoint x: 646, startPoint y: 347, endPoint x: 808, endPoint y: 515, distance: 233.0
click at [808, 515] on div "It was great Not so great What did you like the best? Chat Support Learner Inte…" at bounding box center [678, 317] width 974 height 548
type textarea "x"
click at [812, 465] on button "Submit" at bounding box center [808, 466] width 72 height 36
